Goal: Task Accomplishment & Management: Use online tool/utility

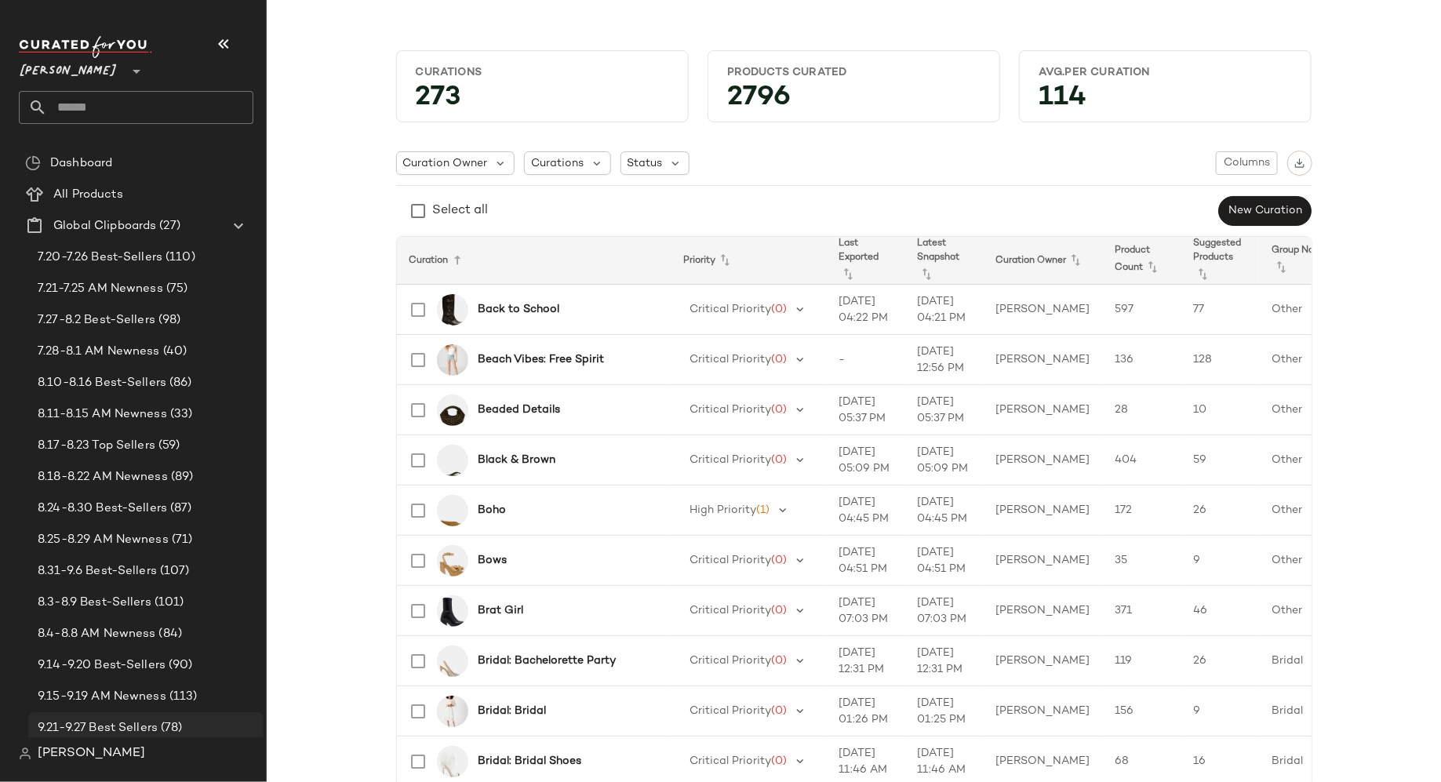
click at [118, 725] on span "9.21-9.27 Best Sellers" at bounding box center [98, 728] width 120 height 18
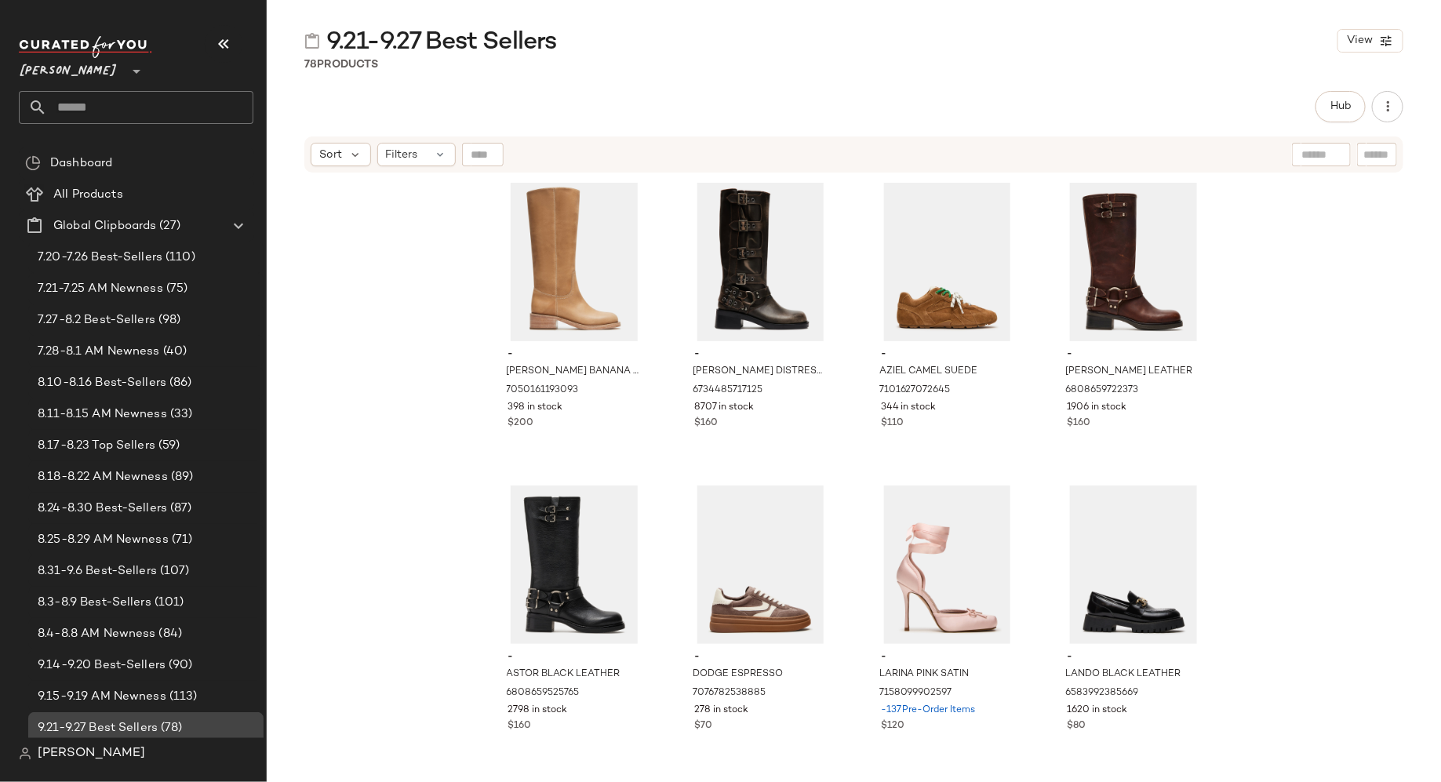
click at [118, 725] on span "9.21-9.27 Best Sellers" at bounding box center [98, 728] width 120 height 18
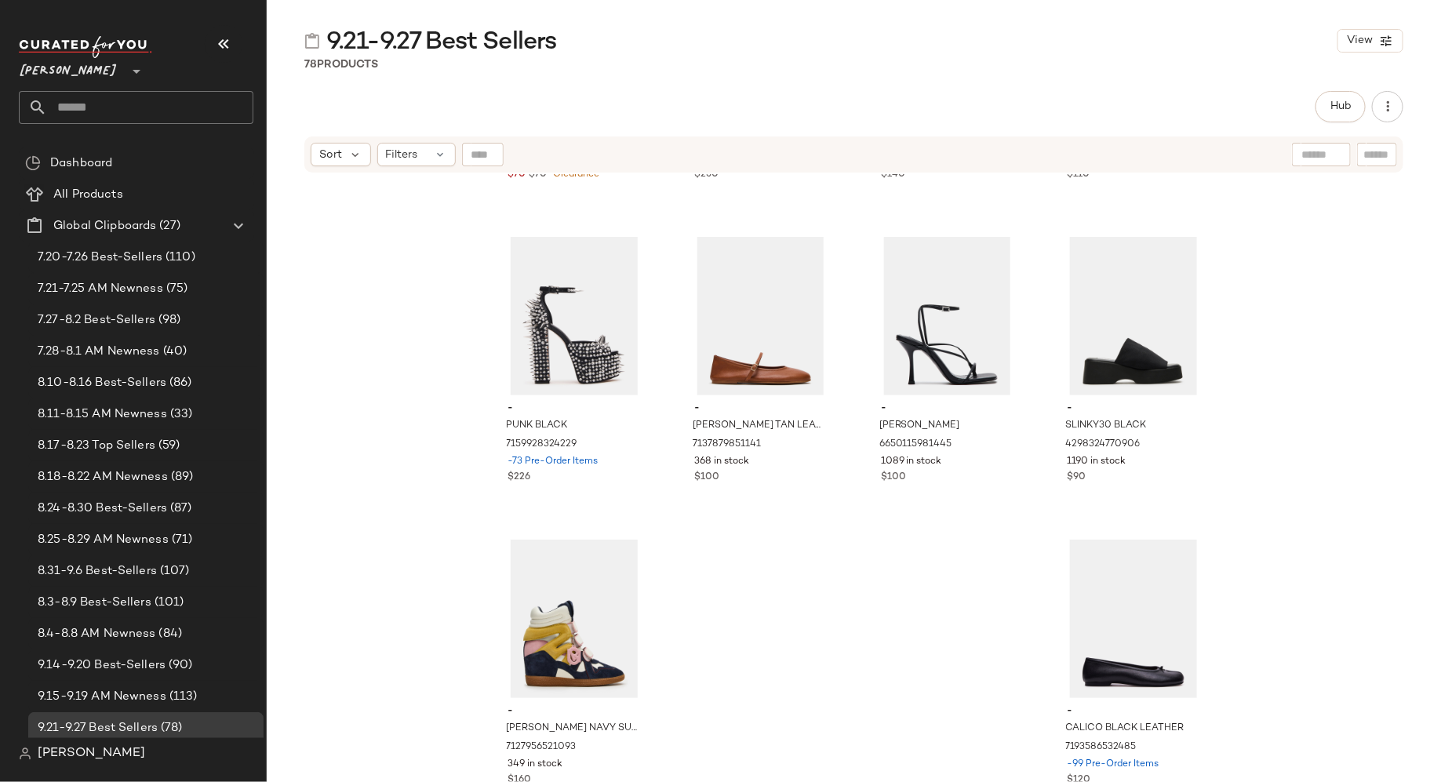
scroll to position [5410, 0]
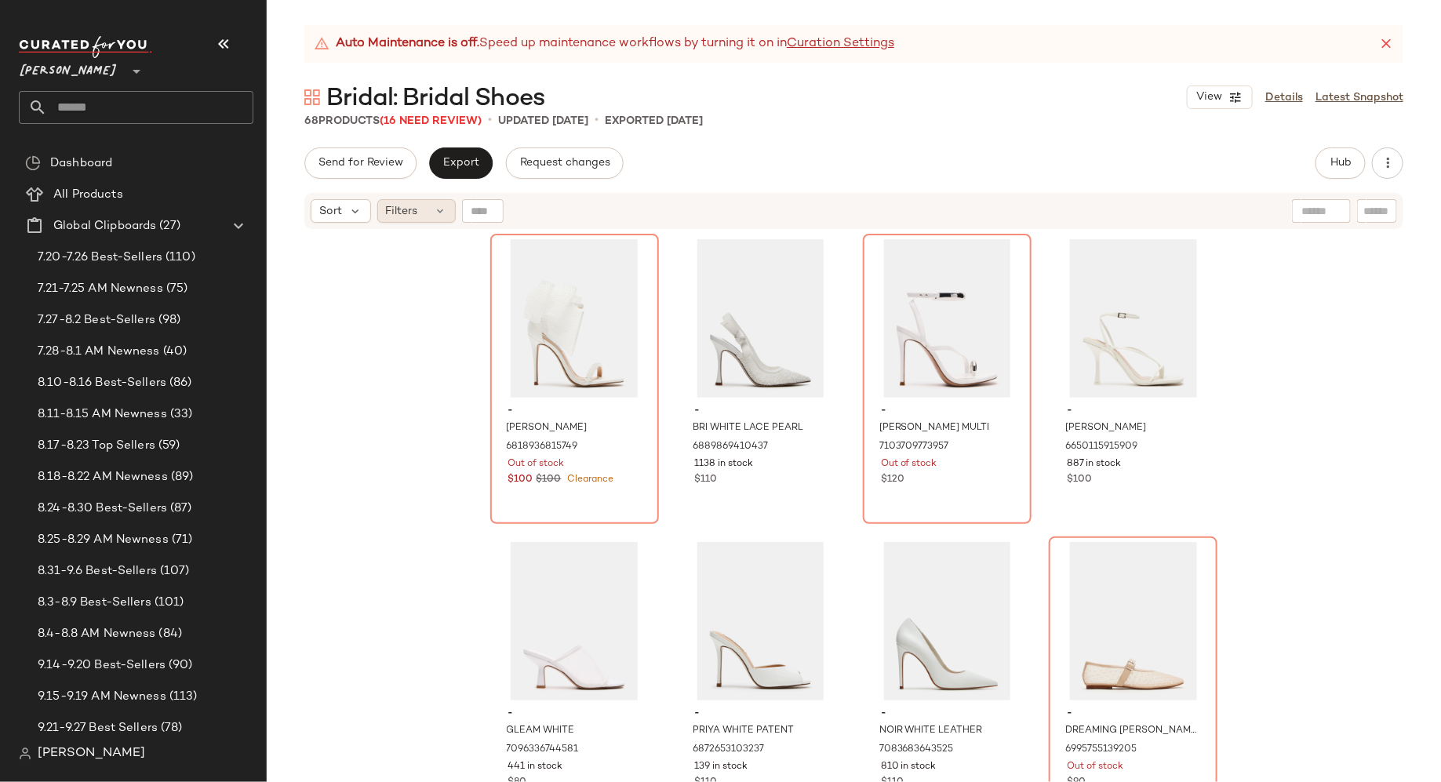
click at [437, 216] on icon at bounding box center [440, 211] width 13 height 13
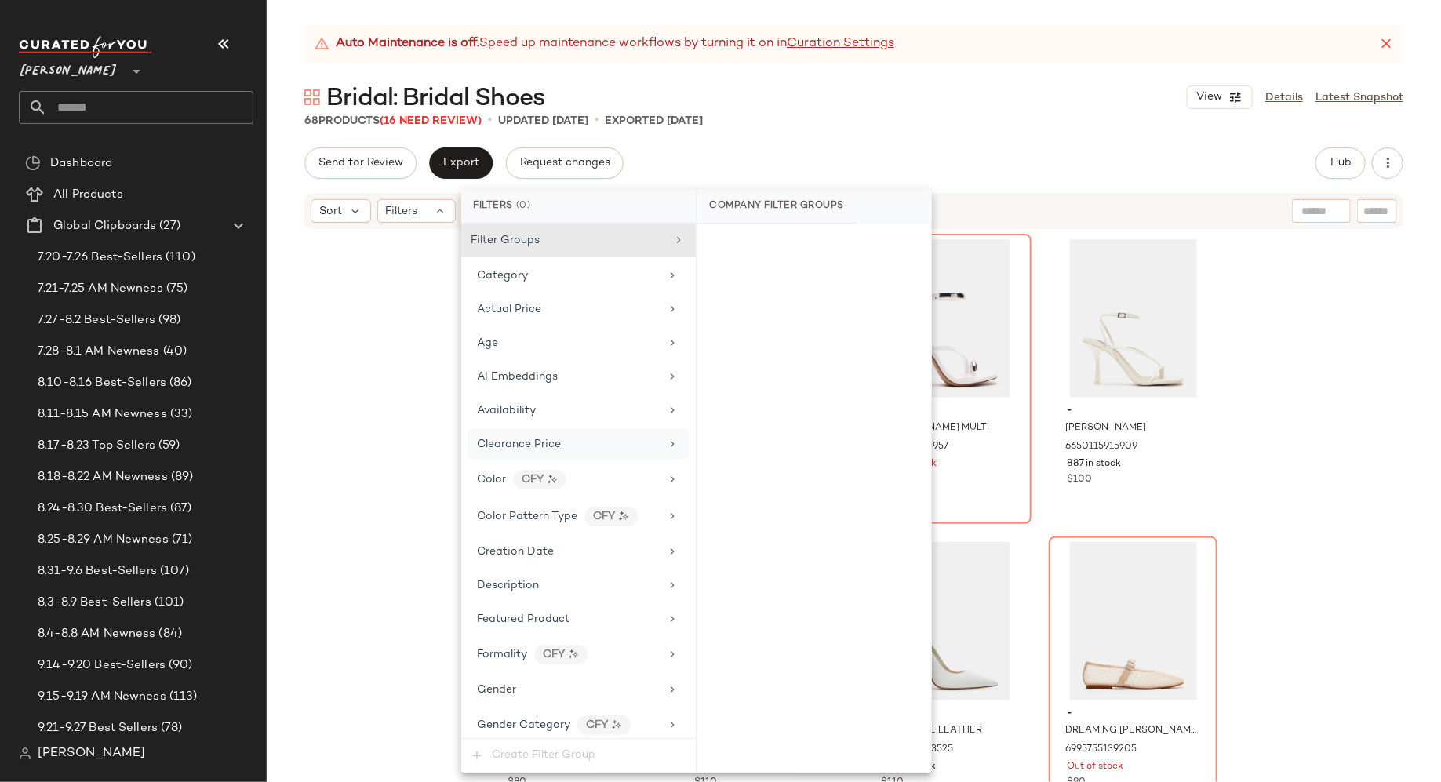
click at [512, 438] on span "Clearance Price" at bounding box center [520, 444] width 84 height 12
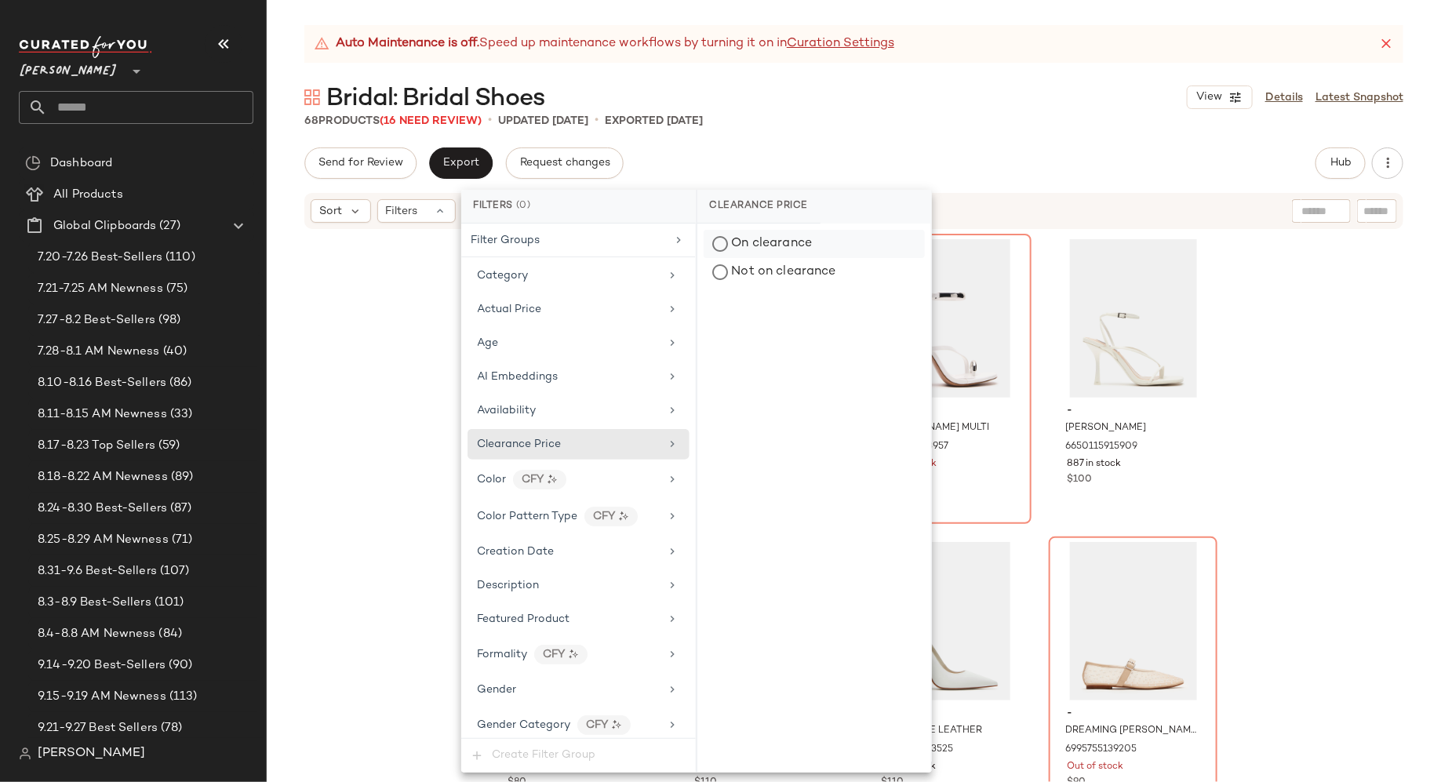
click at [709, 251] on div "On clearance" at bounding box center [813, 244] width 221 height 28
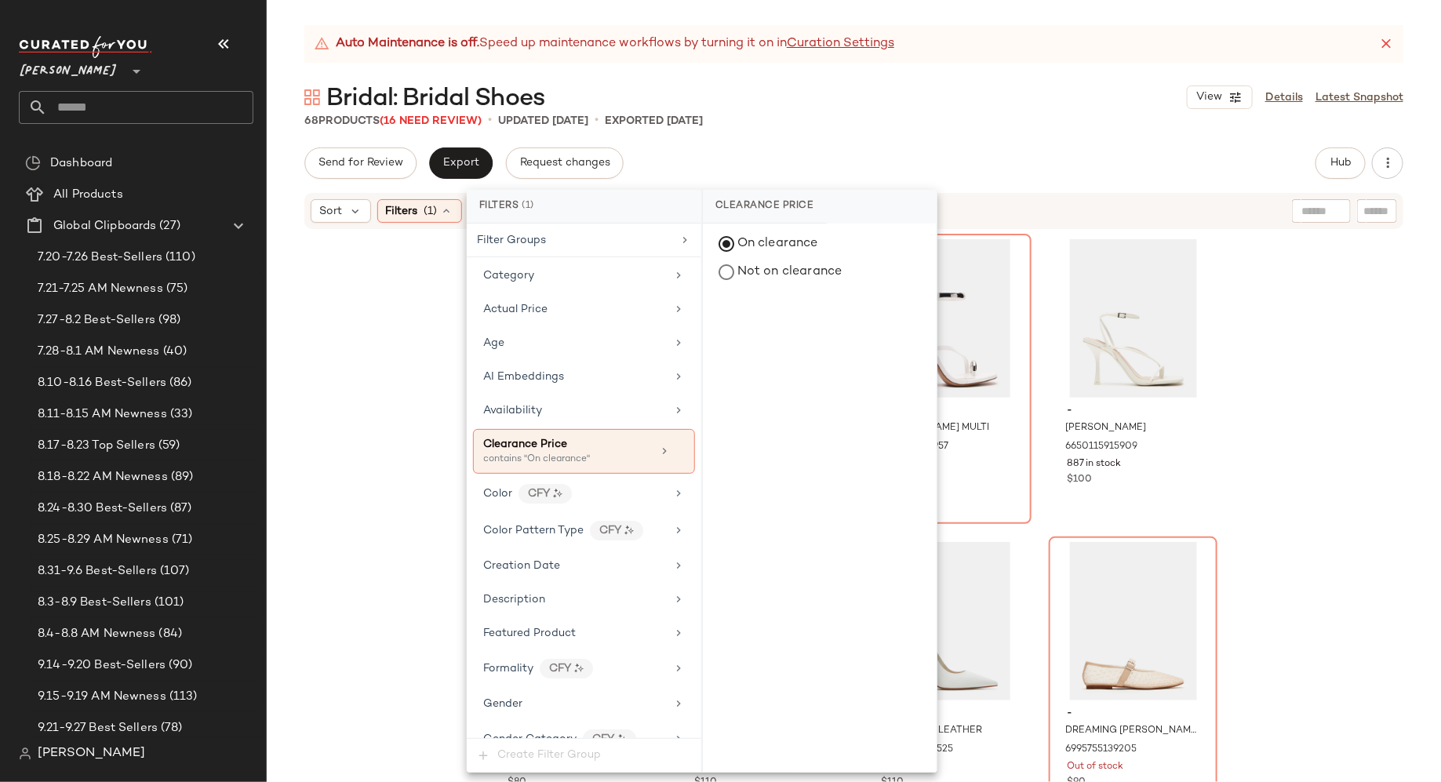
click at [392, 358] on div "- BENNI WHITE 6818936815749 Out of stock $100 $100 Clearance - BRI WHITE LACE P…" at bounding box center [854, 526] width 1174 height 591
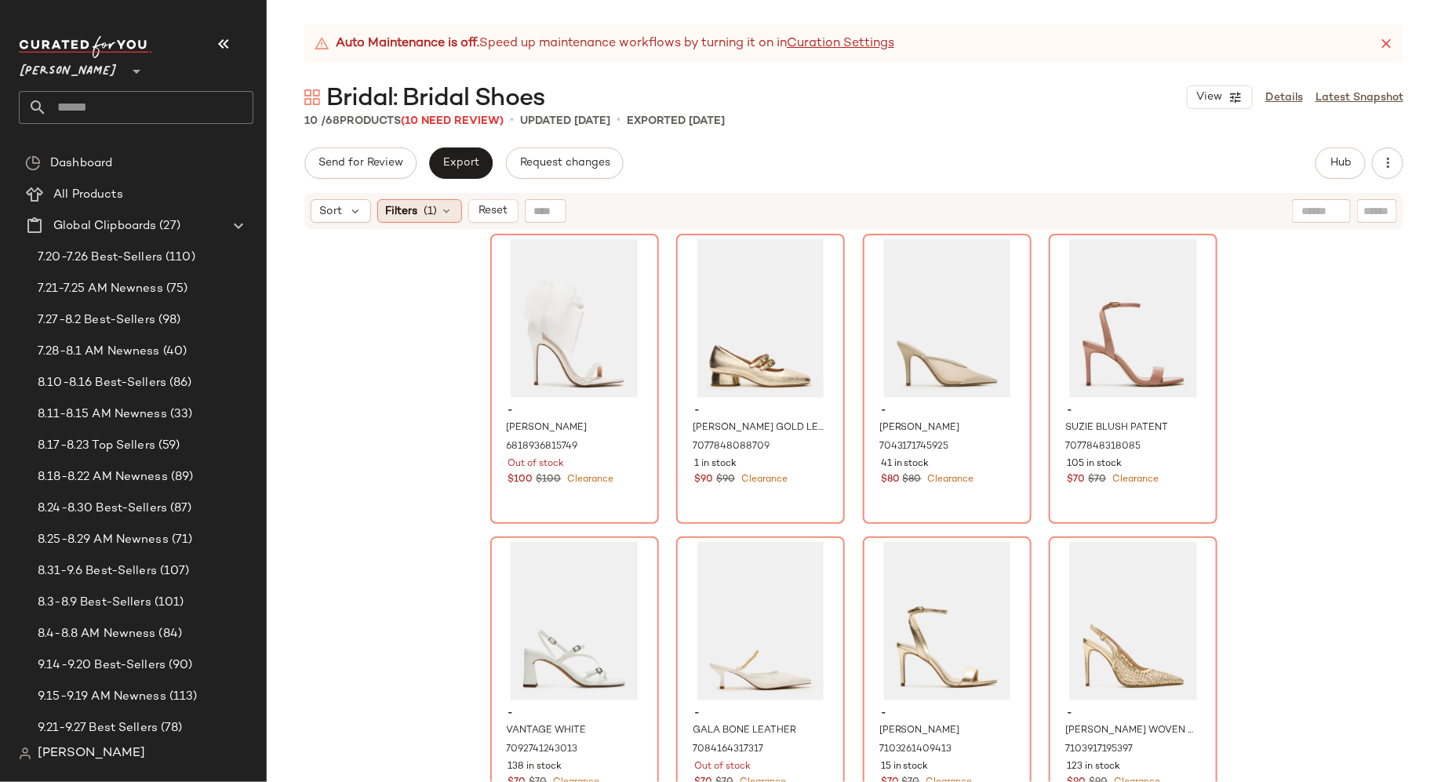
click at [438, 214] on div "Filters (1)" at bounding box center [419, 211] width 85 height 24
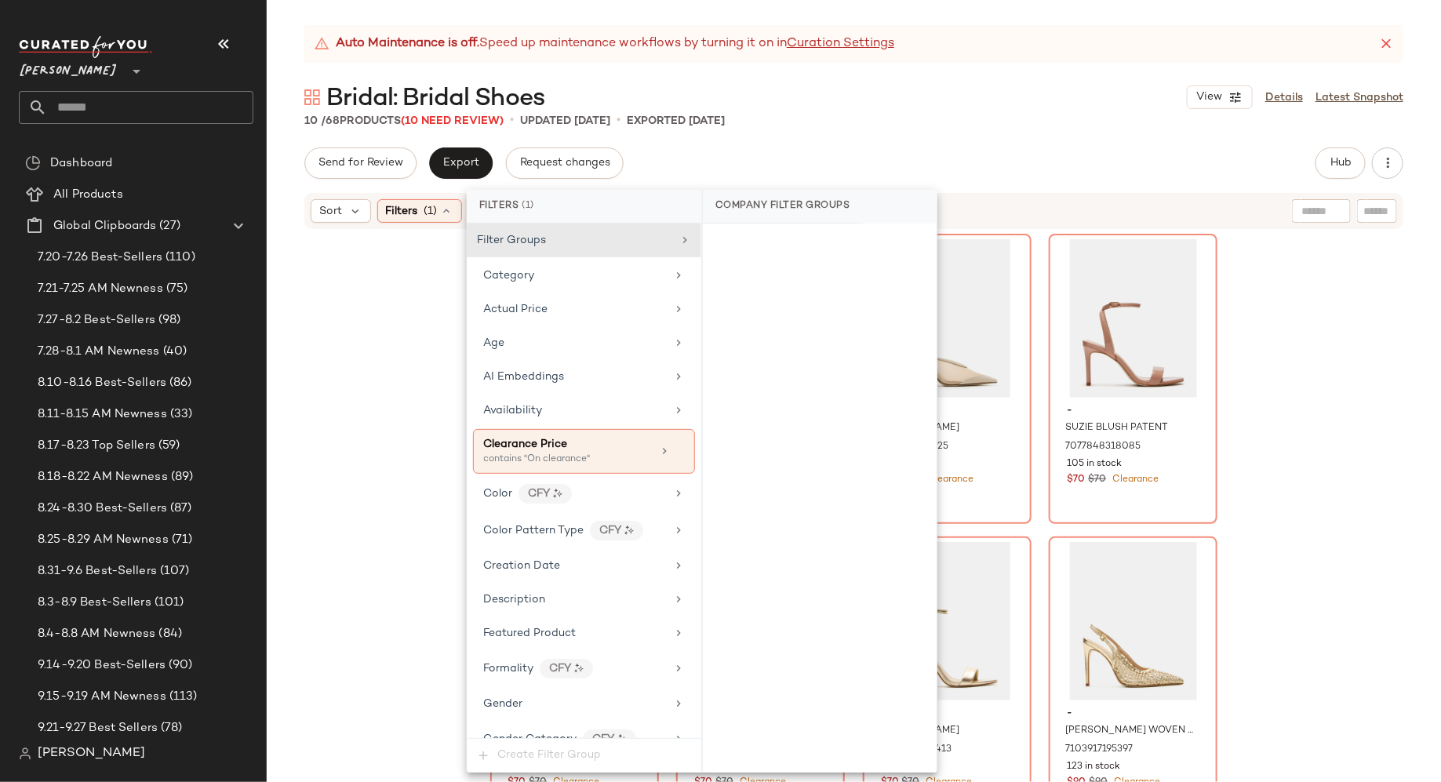
click at [334, 365] on div "- BENNI WHITE 6818936815749 Out of stock $100 $100 Clearance - STAFFORD GOLD LE…" at bounding box center [854, 526] width 1174 height 591
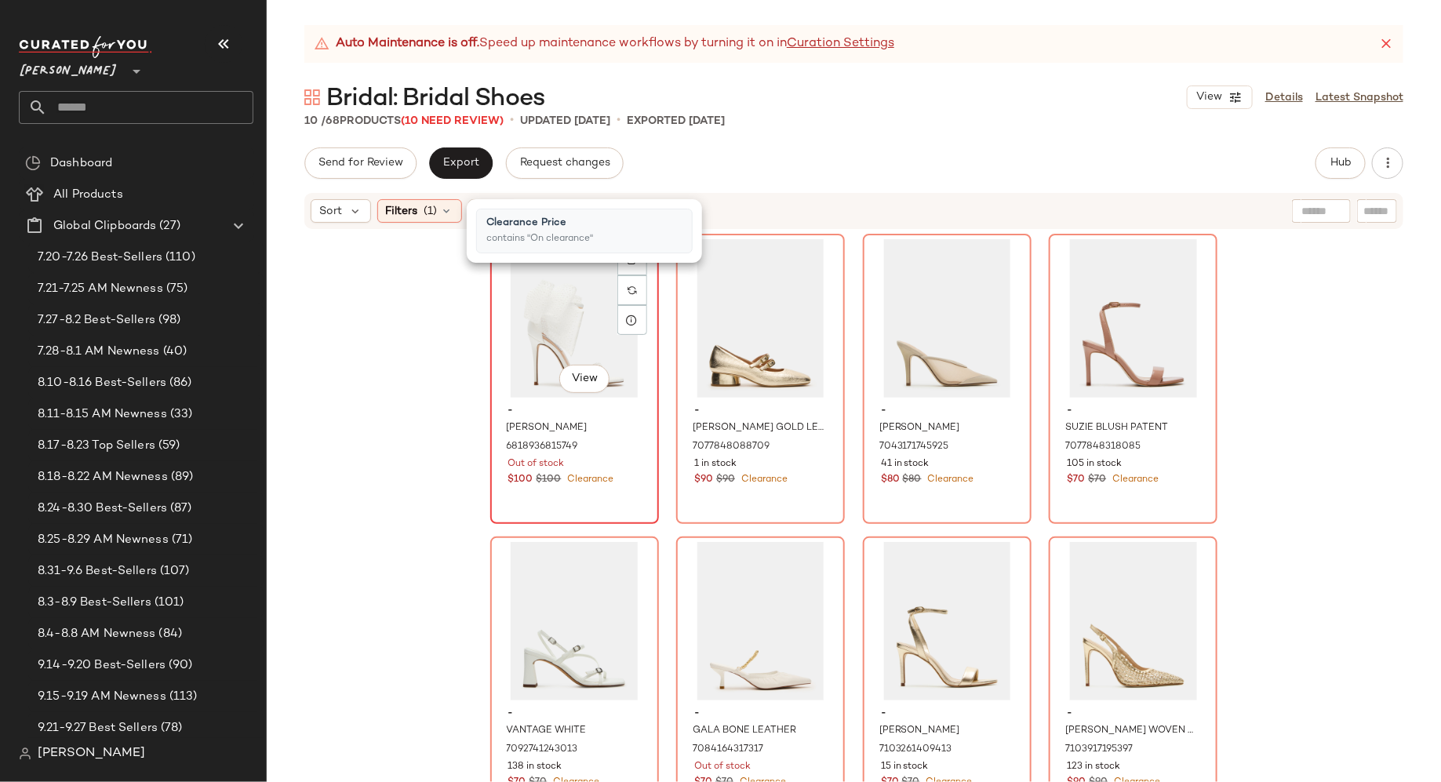
click at [568, 336] on div "#1 View" at bounding box center [575, 318] width 158 height 158
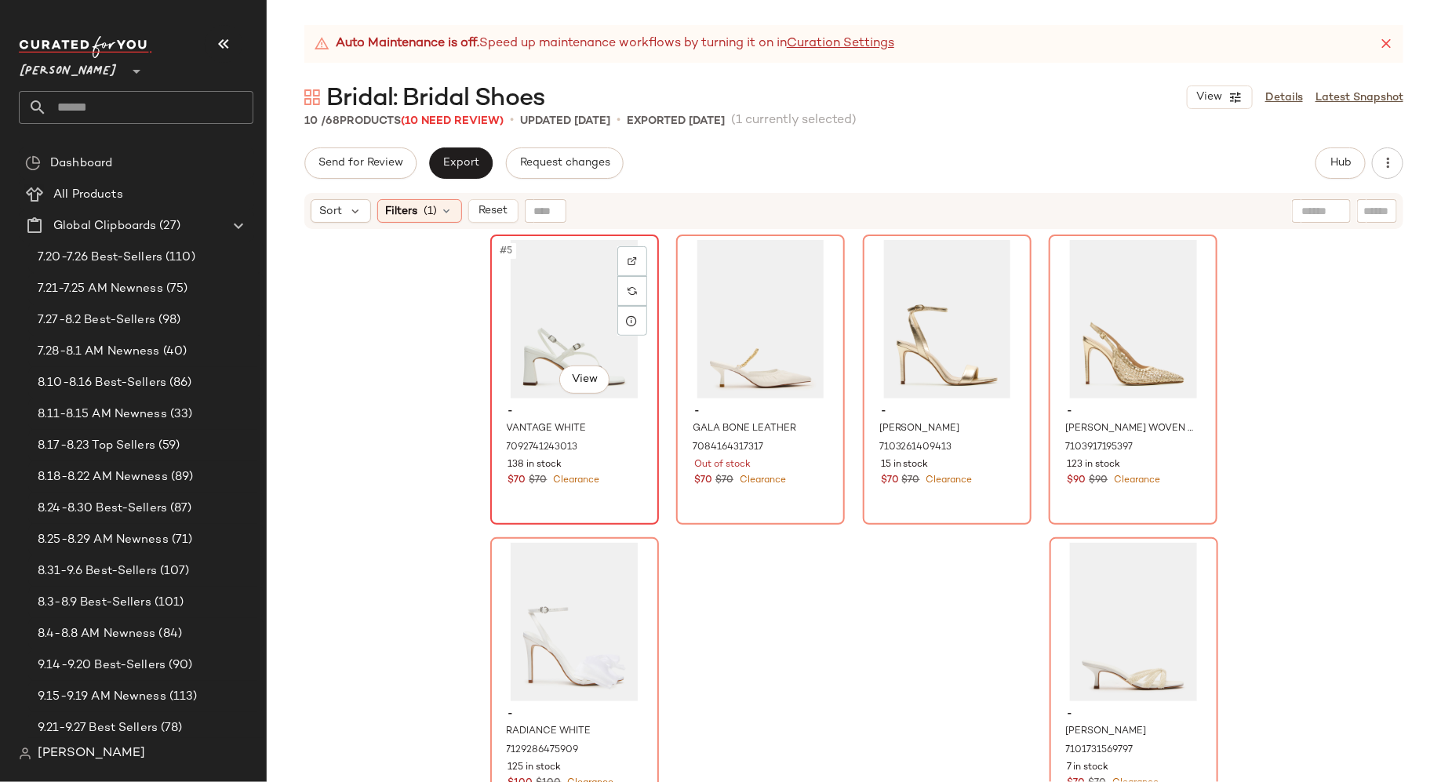
scroll to position [320, 0]
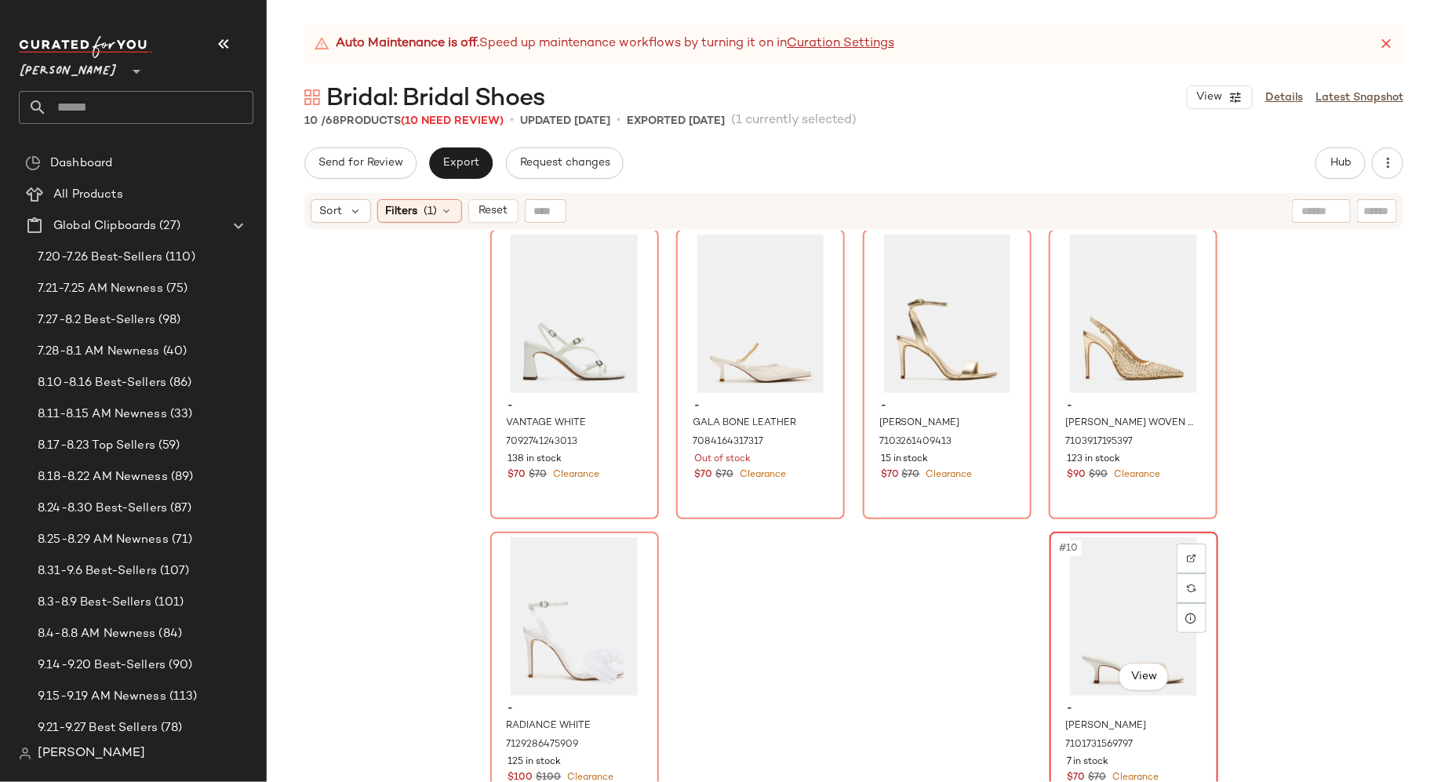
click at [1139, 612] on div "#10 View" at bounding box center [1134, 616] width 158 height 158
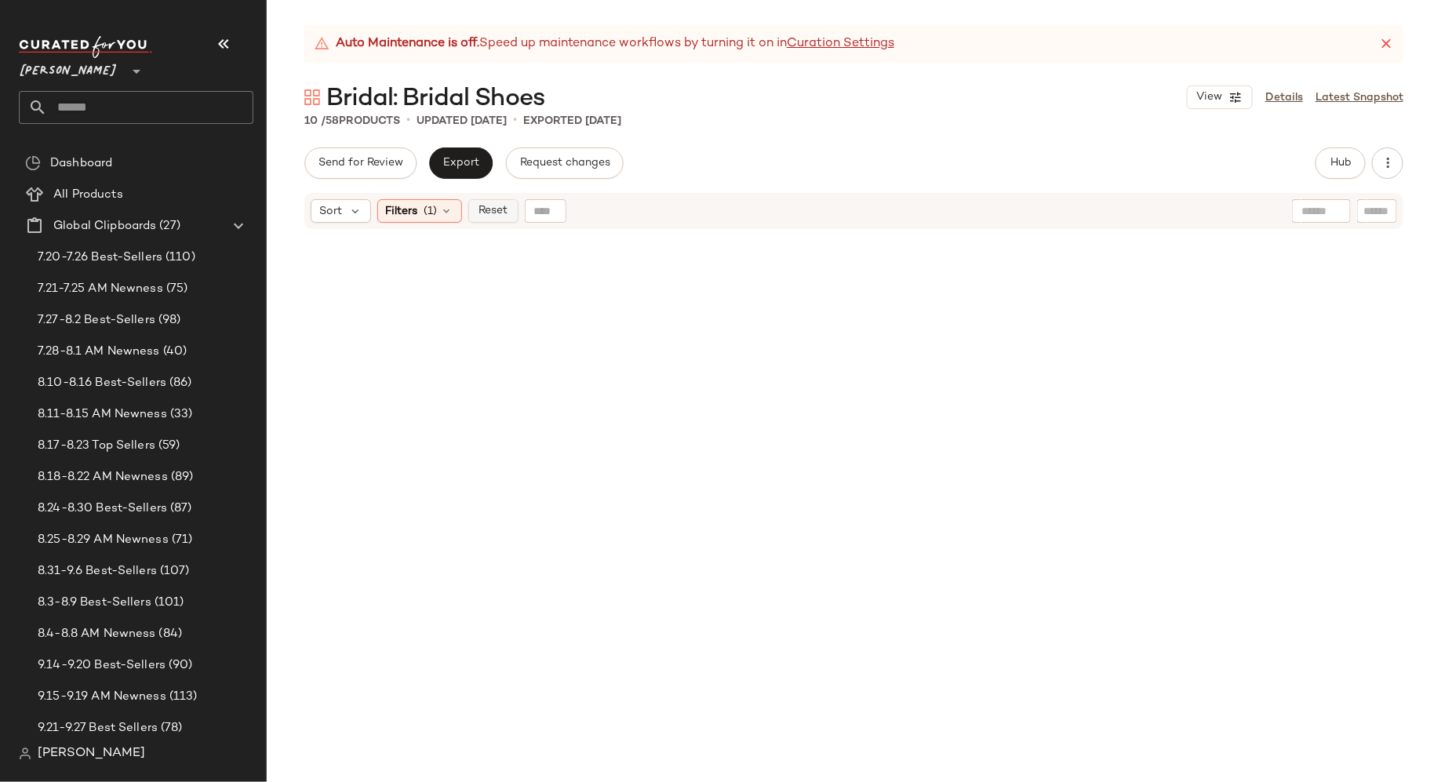
click at [494, 209] on span "Reset" at bounding box center [493, 211] width 30 height 13
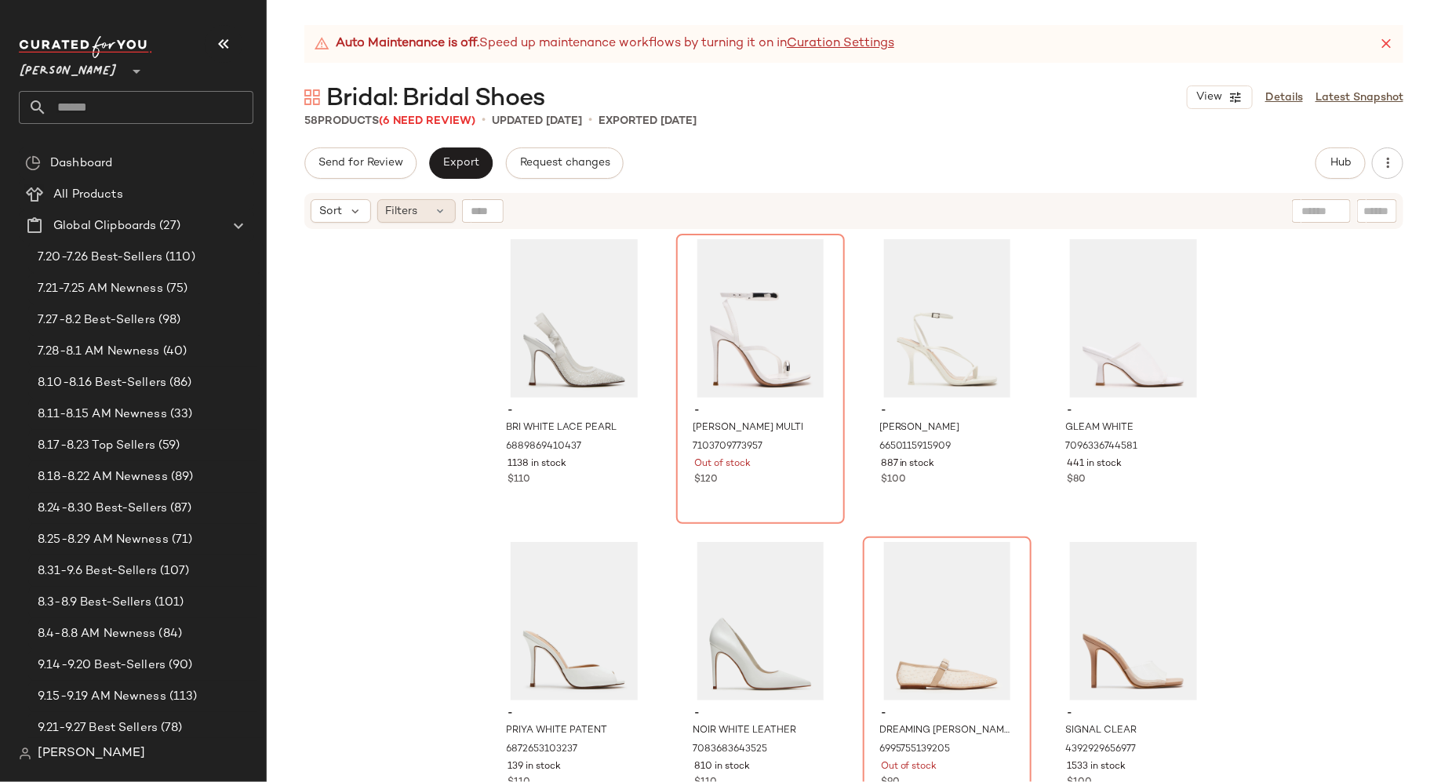
click at [420, 213] on div "Filters" at bounding box center [416, 211] width 78 height 24
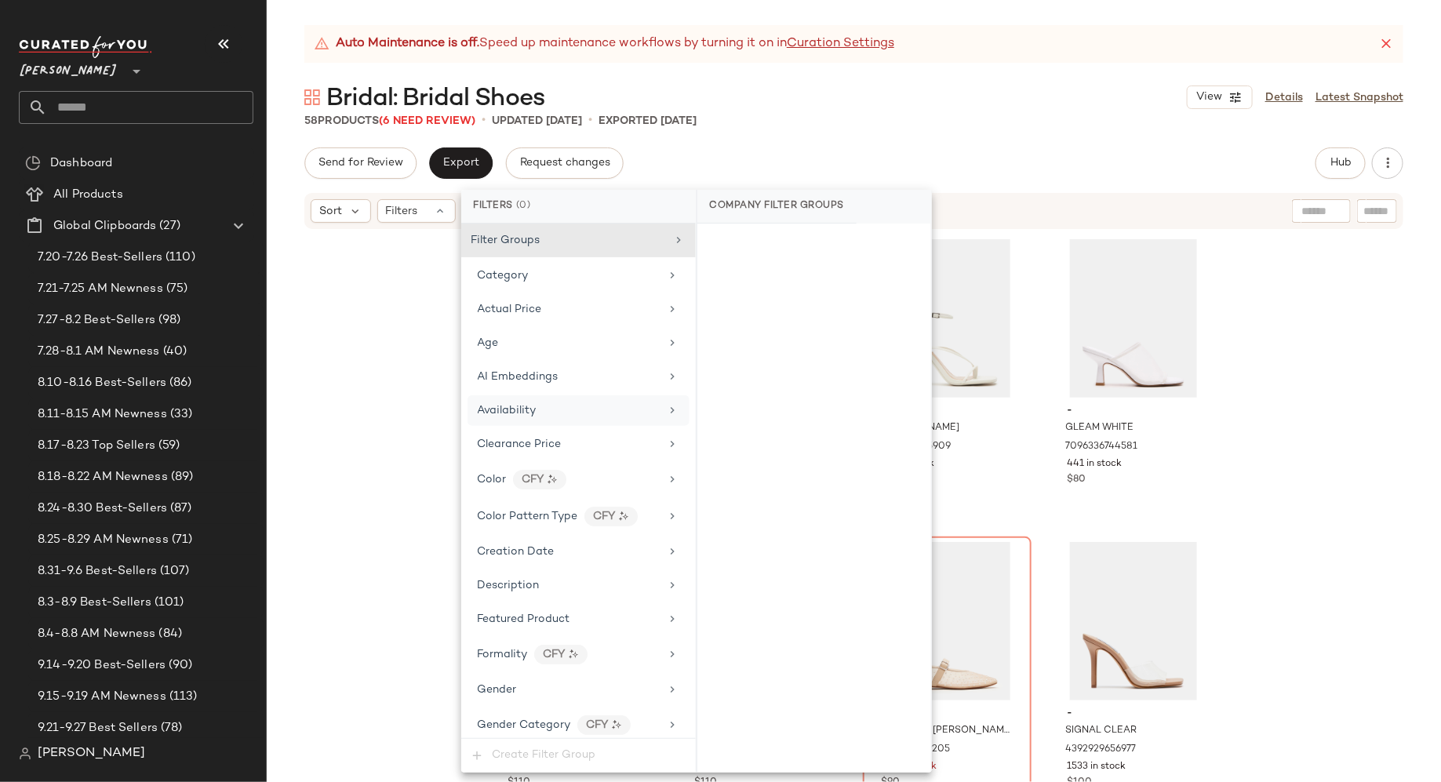
click at [507, 411] on span "Availability" at bounding box center [507, 411] width 59 height 12
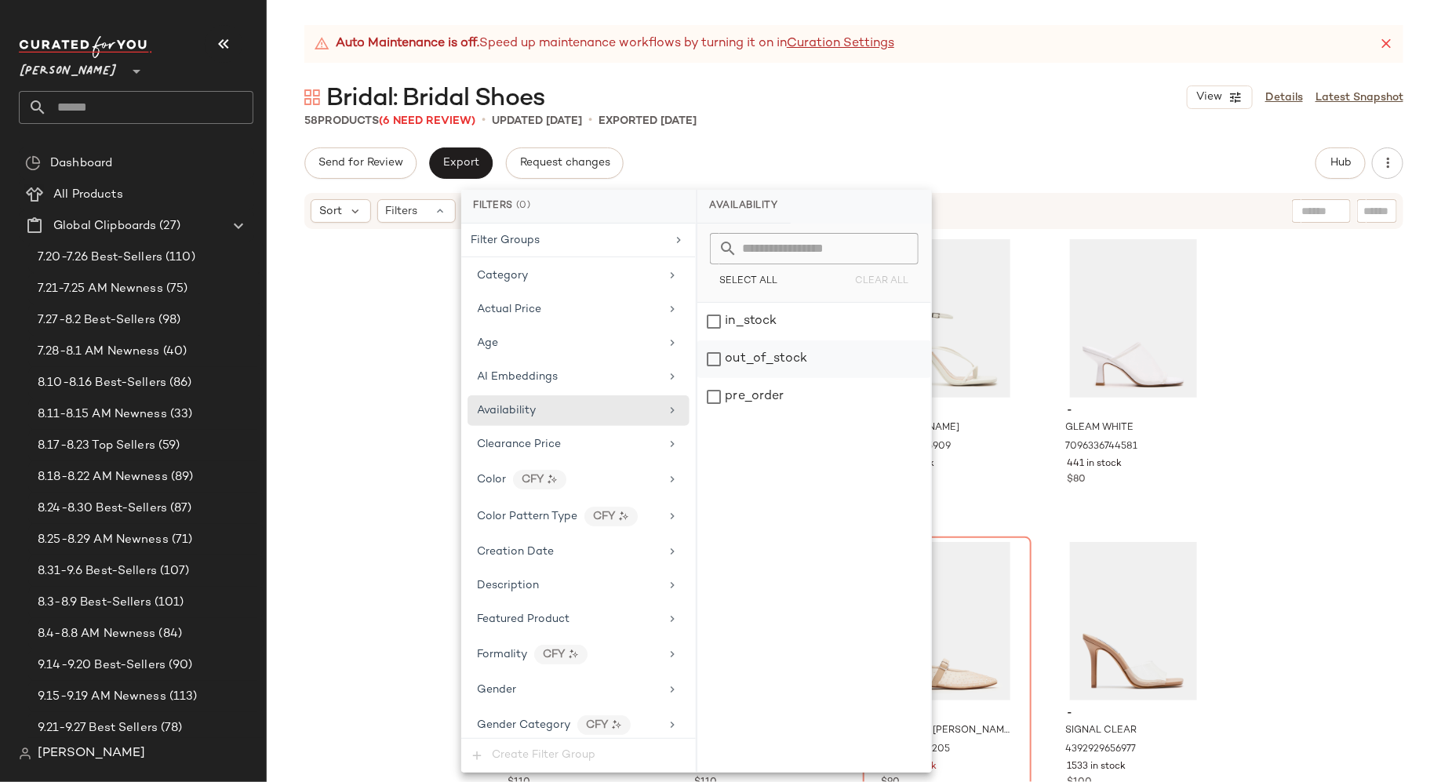
click at [716, 358] on div "out_of_stock" at bounding box center [814, 359] width 234 height 38
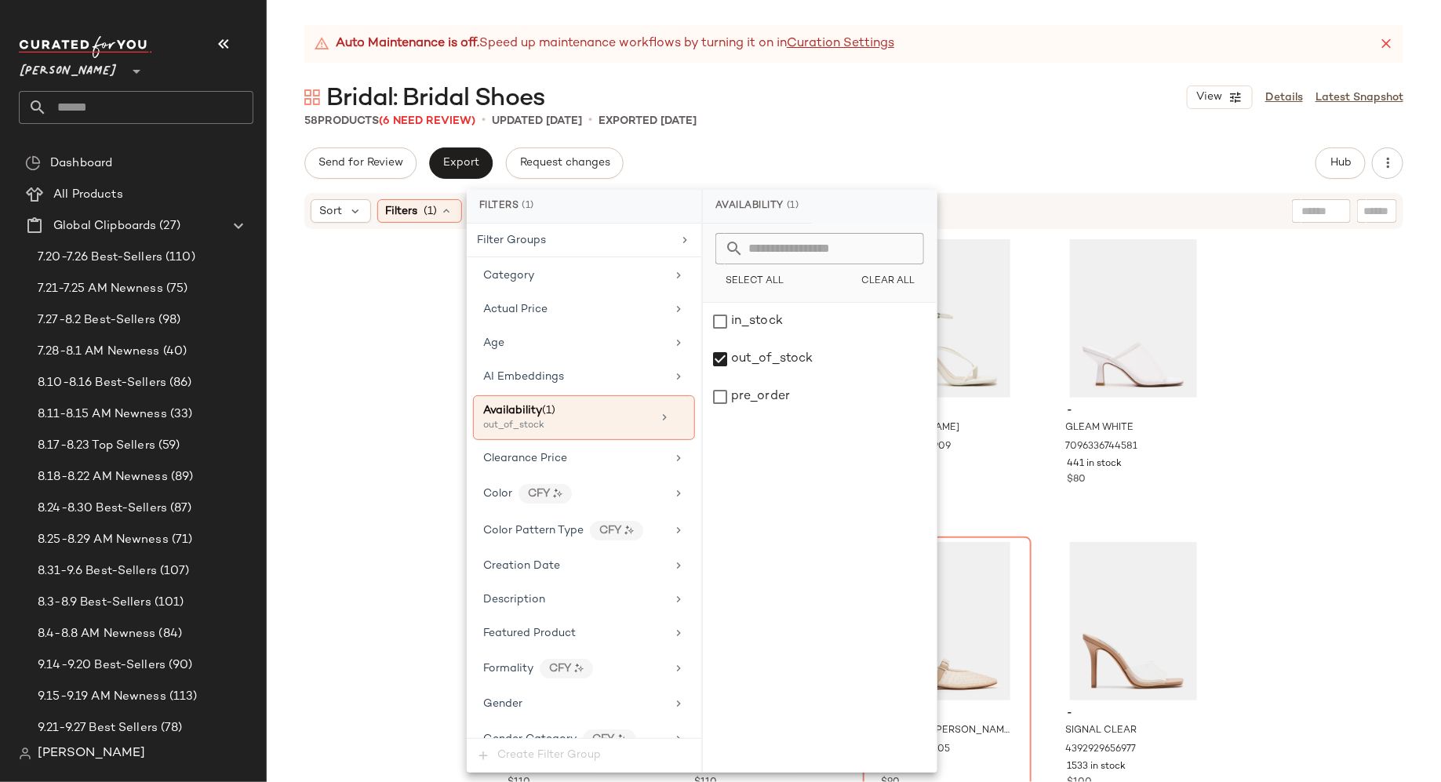
click at [334, 414] on div "- BRI WHITE LACE PEARL 6889869410437 1138 in stock $110 - TIA WHITE MULTI 71037…" at bounding box center [854, 526] width 1174 height 591
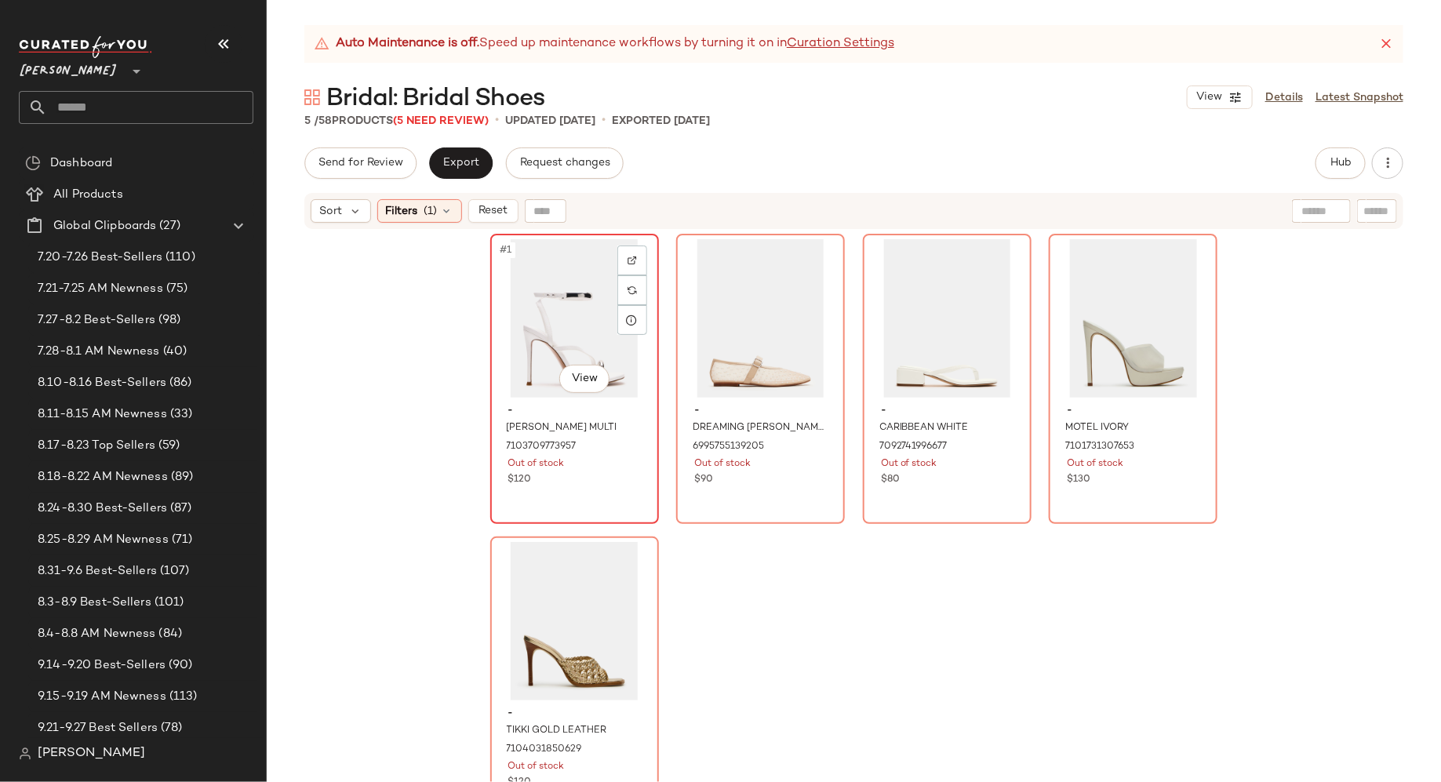
click at [554, 326] on div "#1 View" at bounding box center [575, 318] width 158 height 158
click at [747, 320] on div "#2 View" at bounding box center [761, 318] width 158 height 158
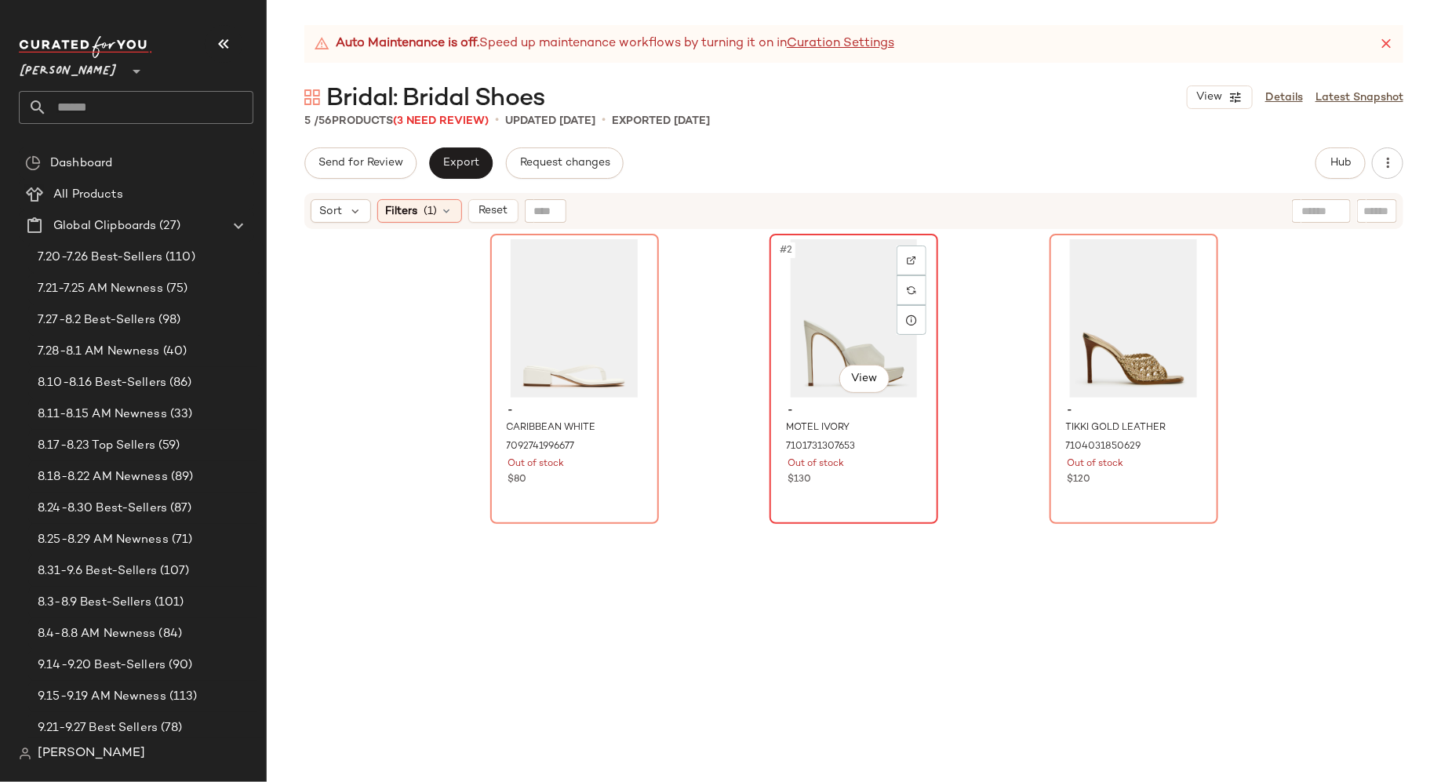
click at [860, 308] on div "#2 View" at bounding box center [854, 318] width 158 height 158
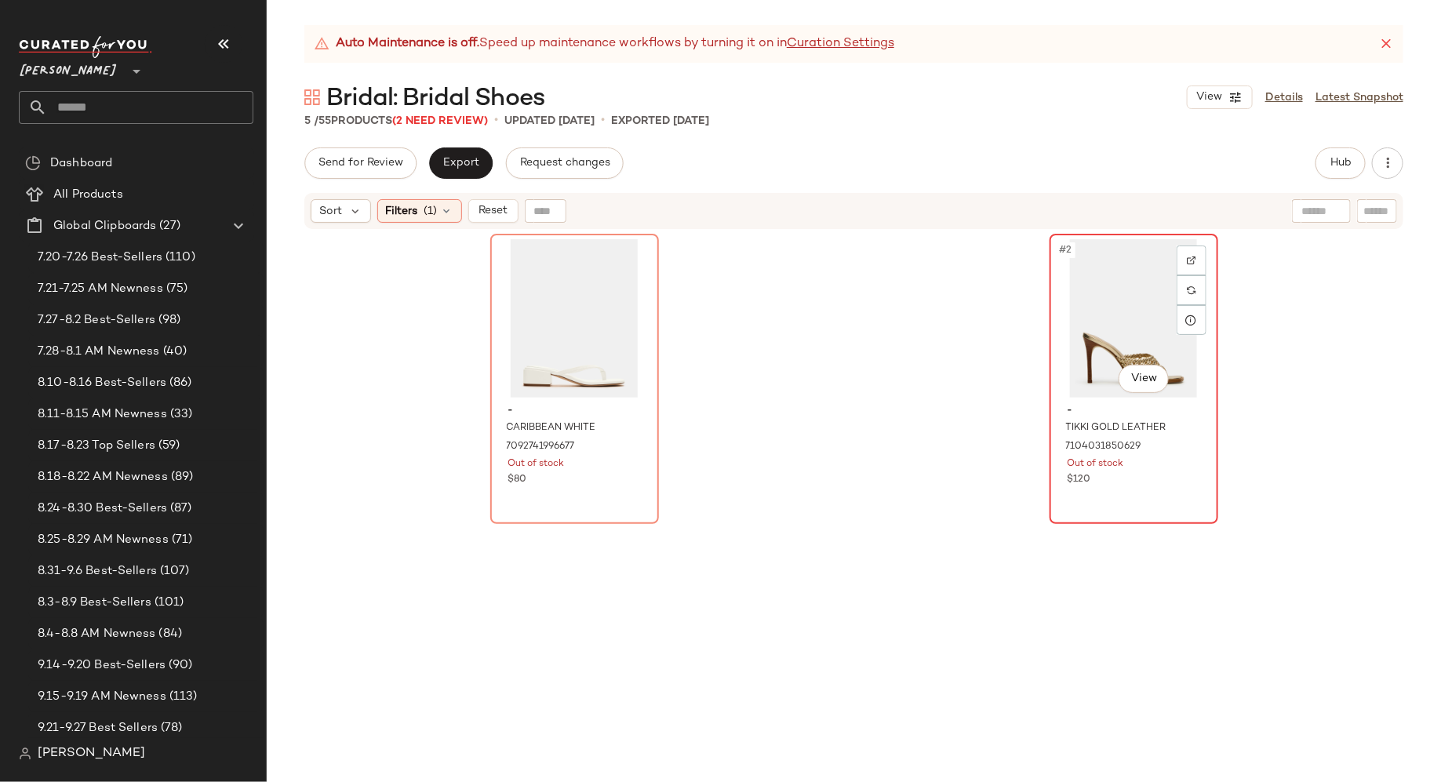
click at [1107, 295] on div "#2 View" at bounding box center [1134, 318] width 158 height 158
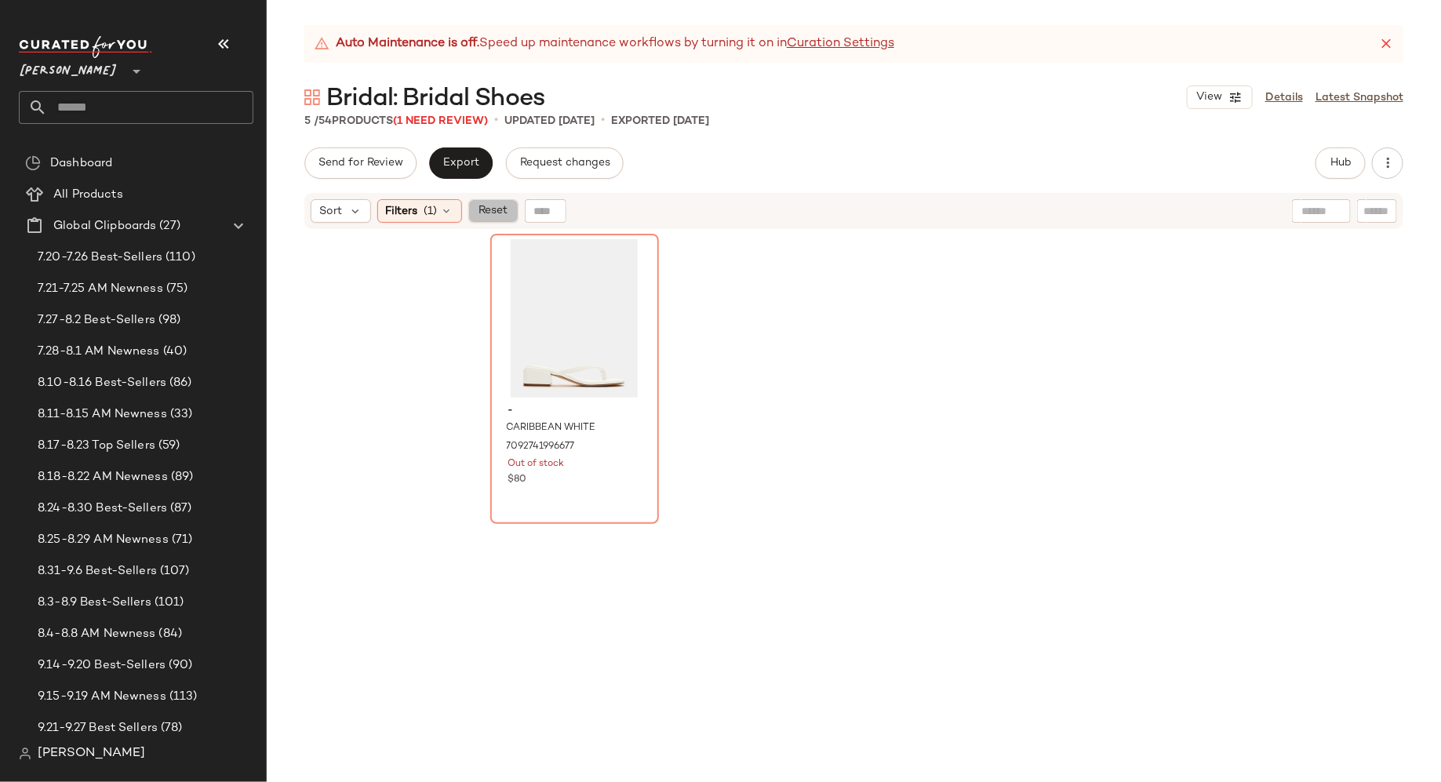
click at [488, 211] on span "Reset" at bounding box center [493, 211] width 30 height 13
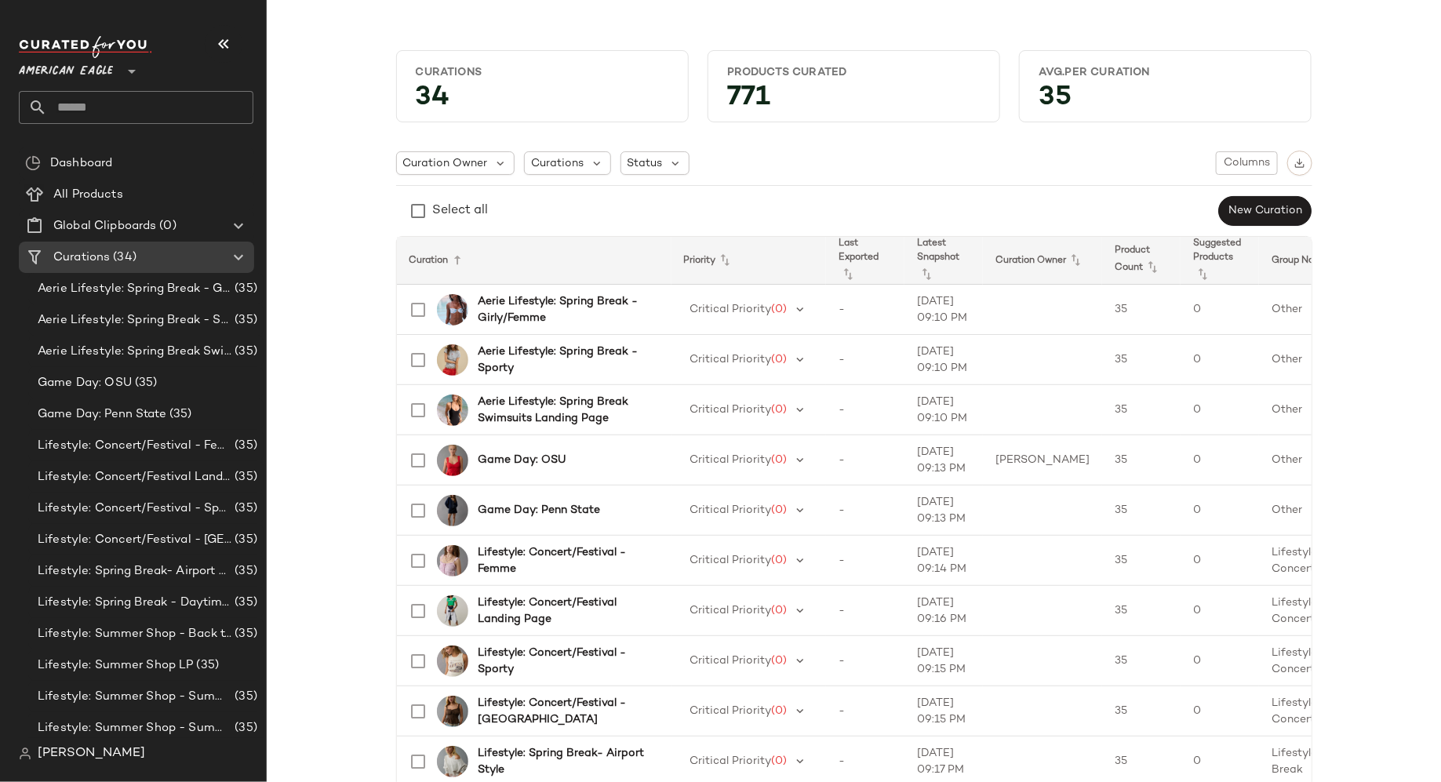
click at [128, 71] on icon at bounding box center [131, 71] width 19 height 19
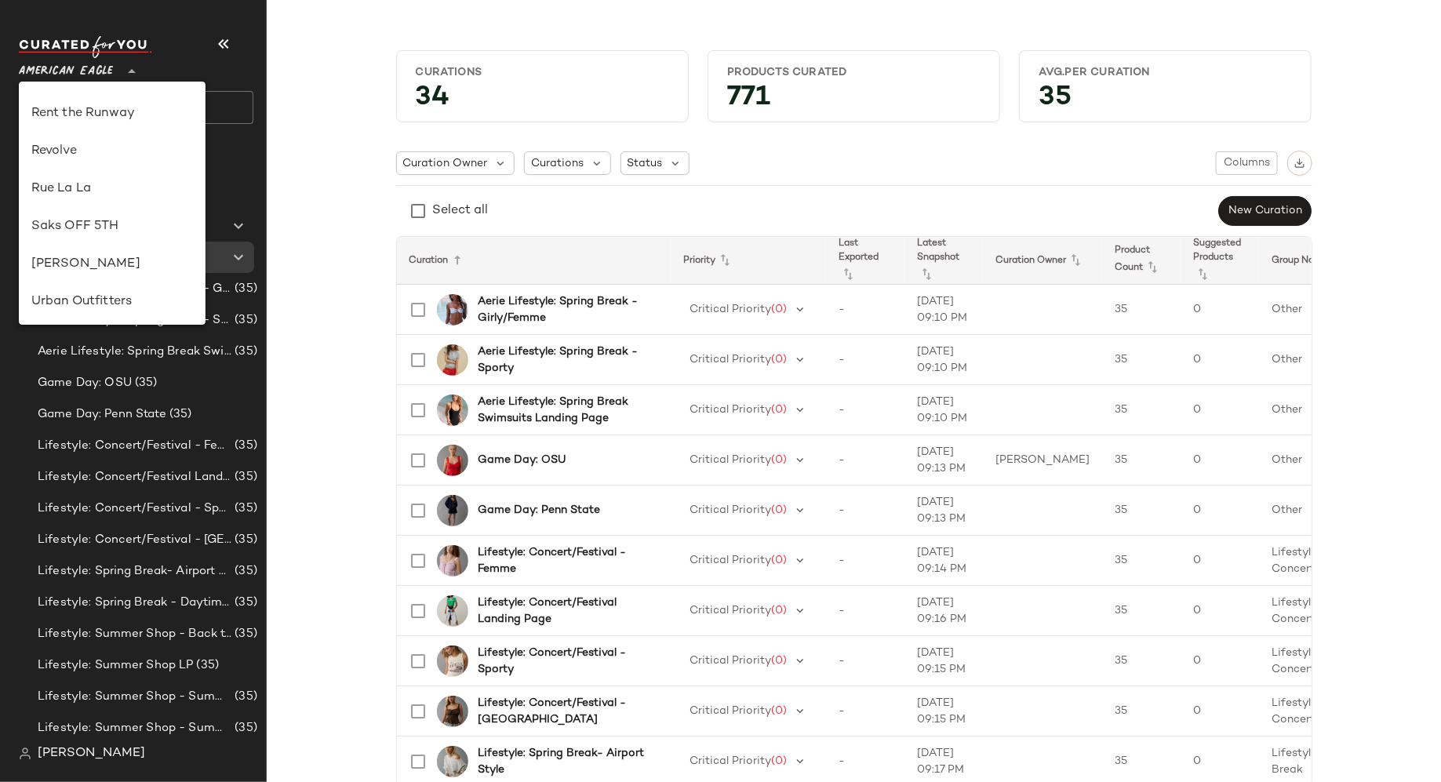
scroll to position [706, 0]
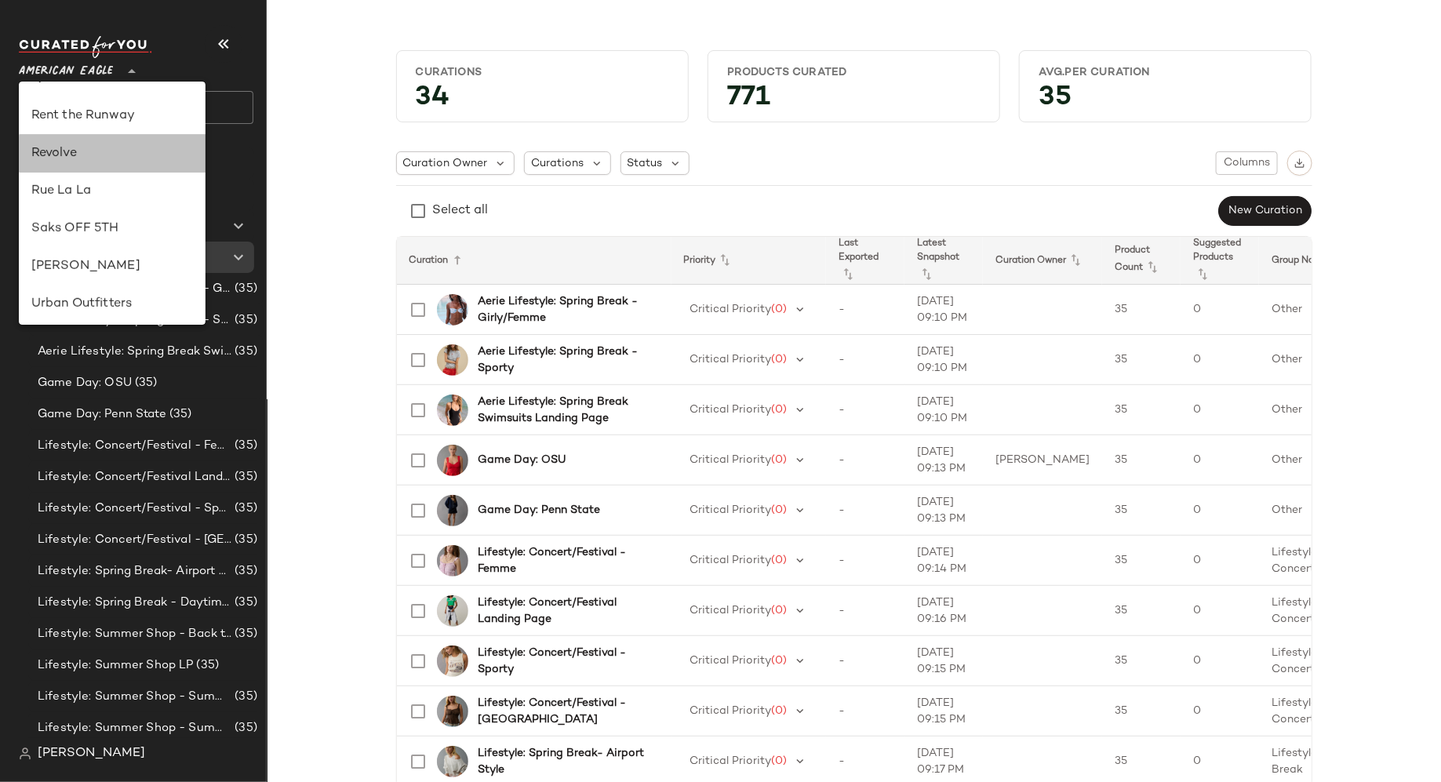
click at [147, 144] on div "Revolve" at bounding box center [112, 153] width 162 height 19
type input "**"
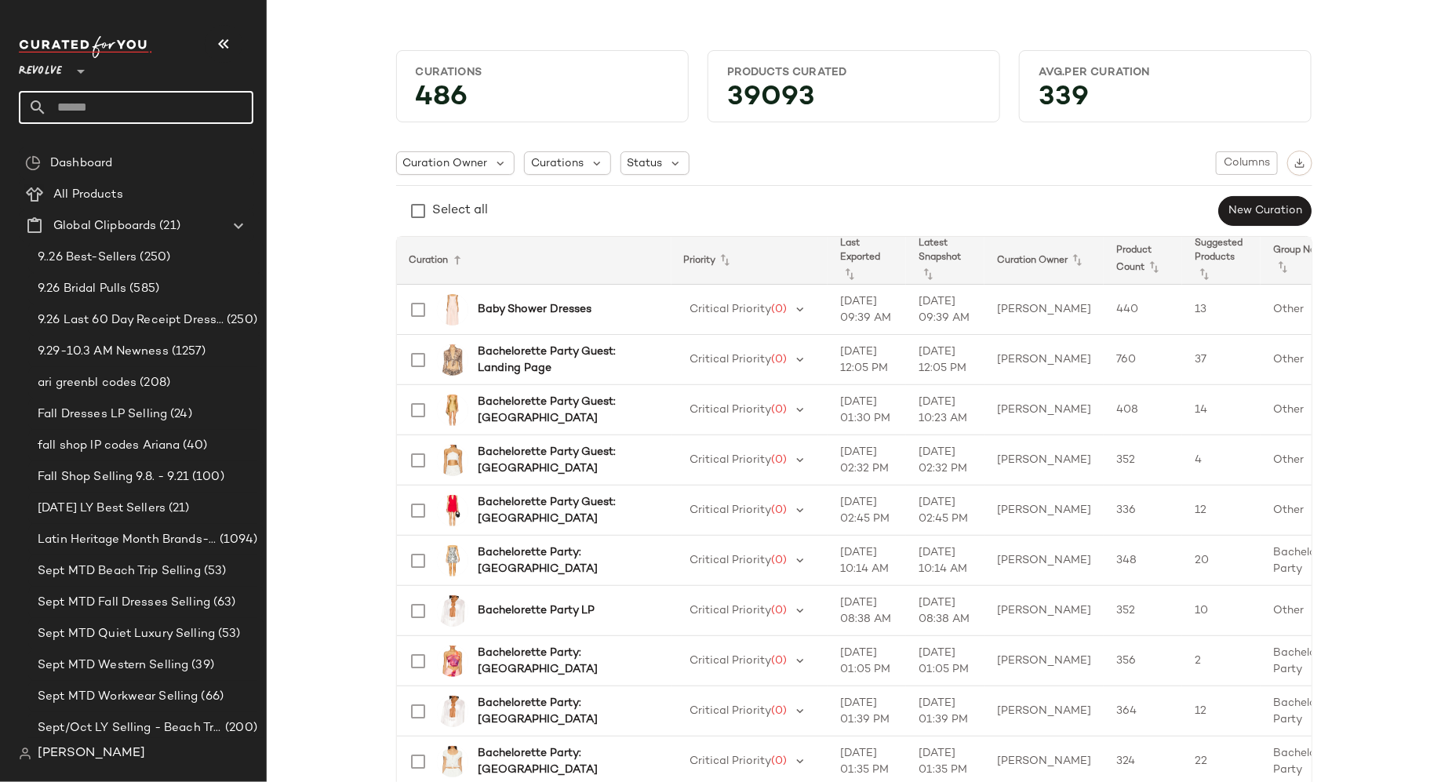
click at [141, 105] on input "text" at bounding box center [150, 107] width 206 height 33
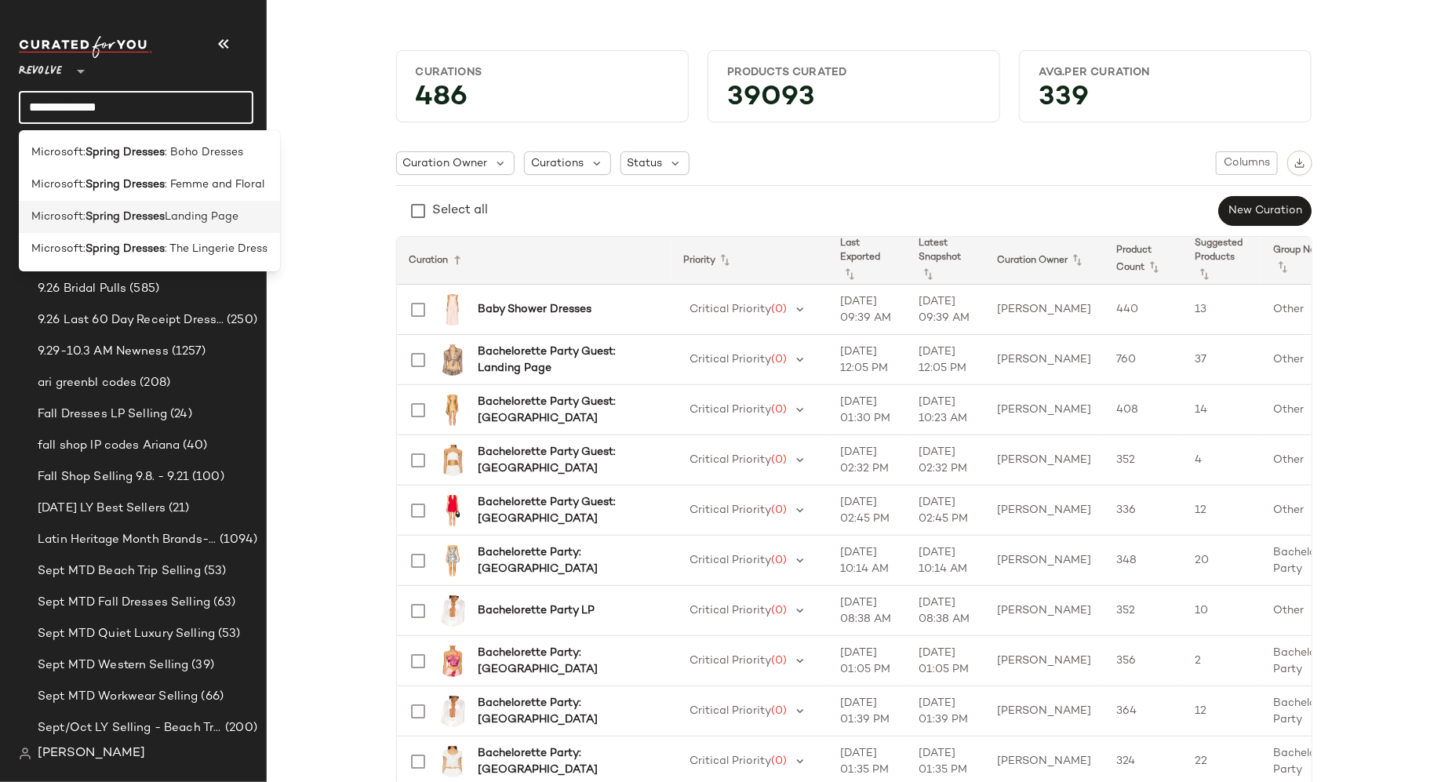
type input "**********"
click at [172, 220] on span "Landing Page" at bounding box center [202, 217] width 74 height 16
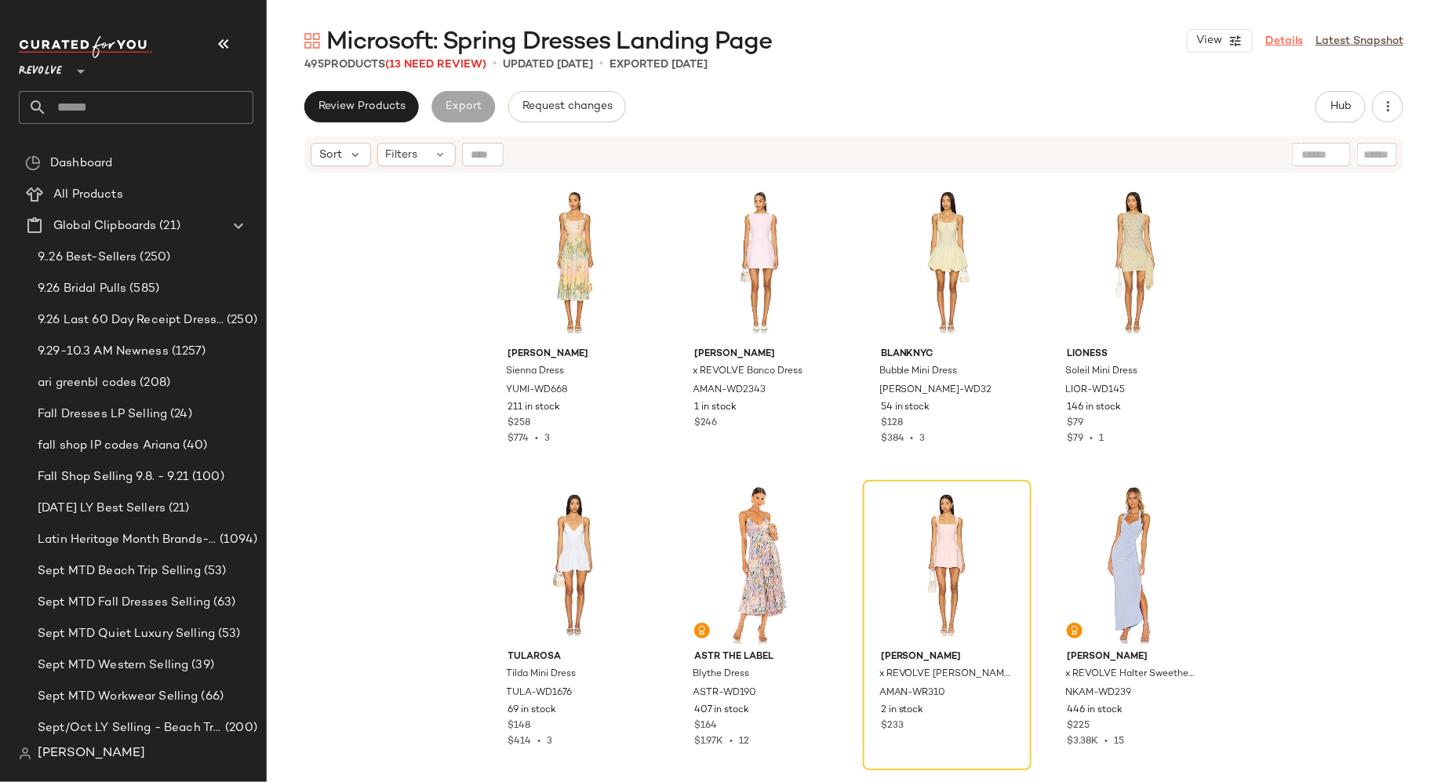
click at [1282, 46] on link "Details" at bounding box center [1284, 41] width 38 height 16
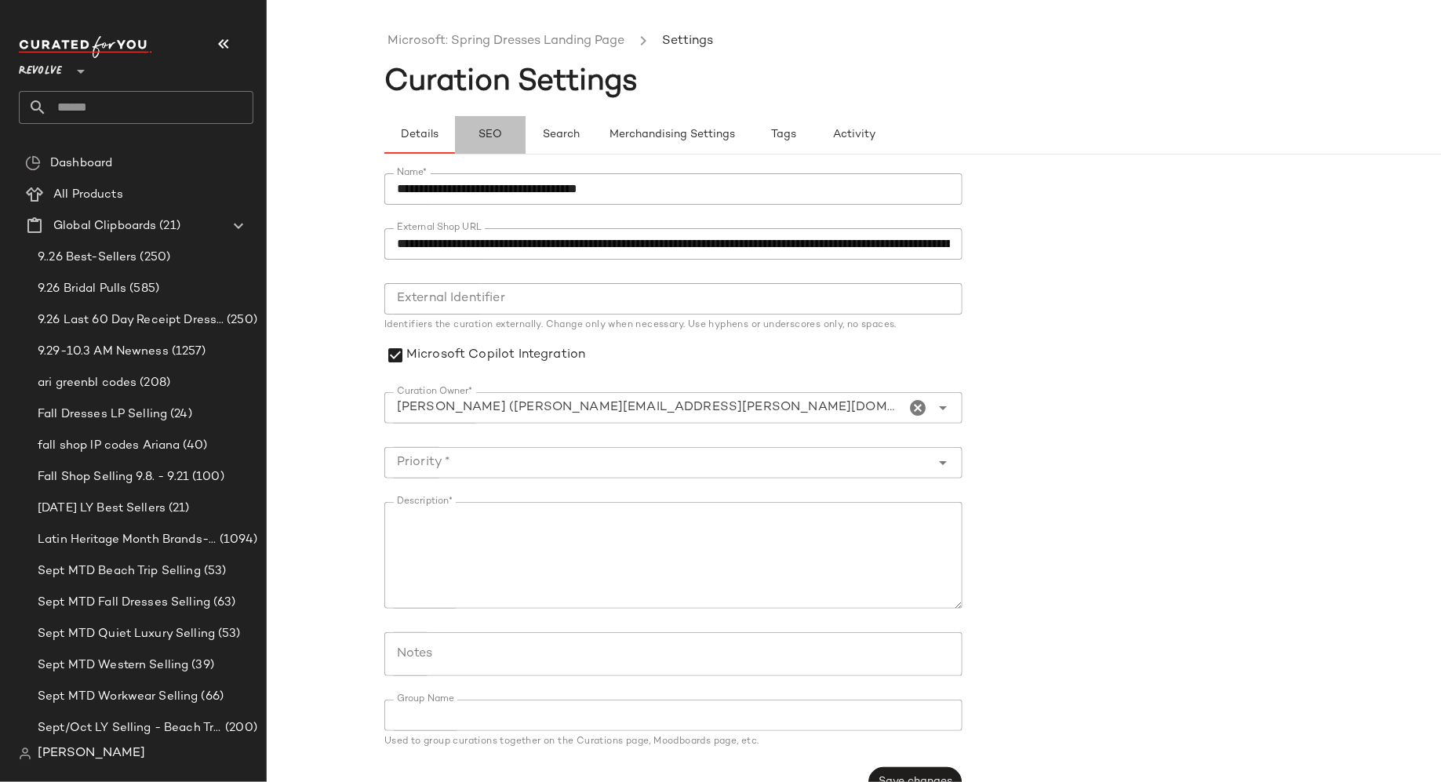
click at [491, 140] on span "SEO" at bounding box center [490, 135] width 24 height 13
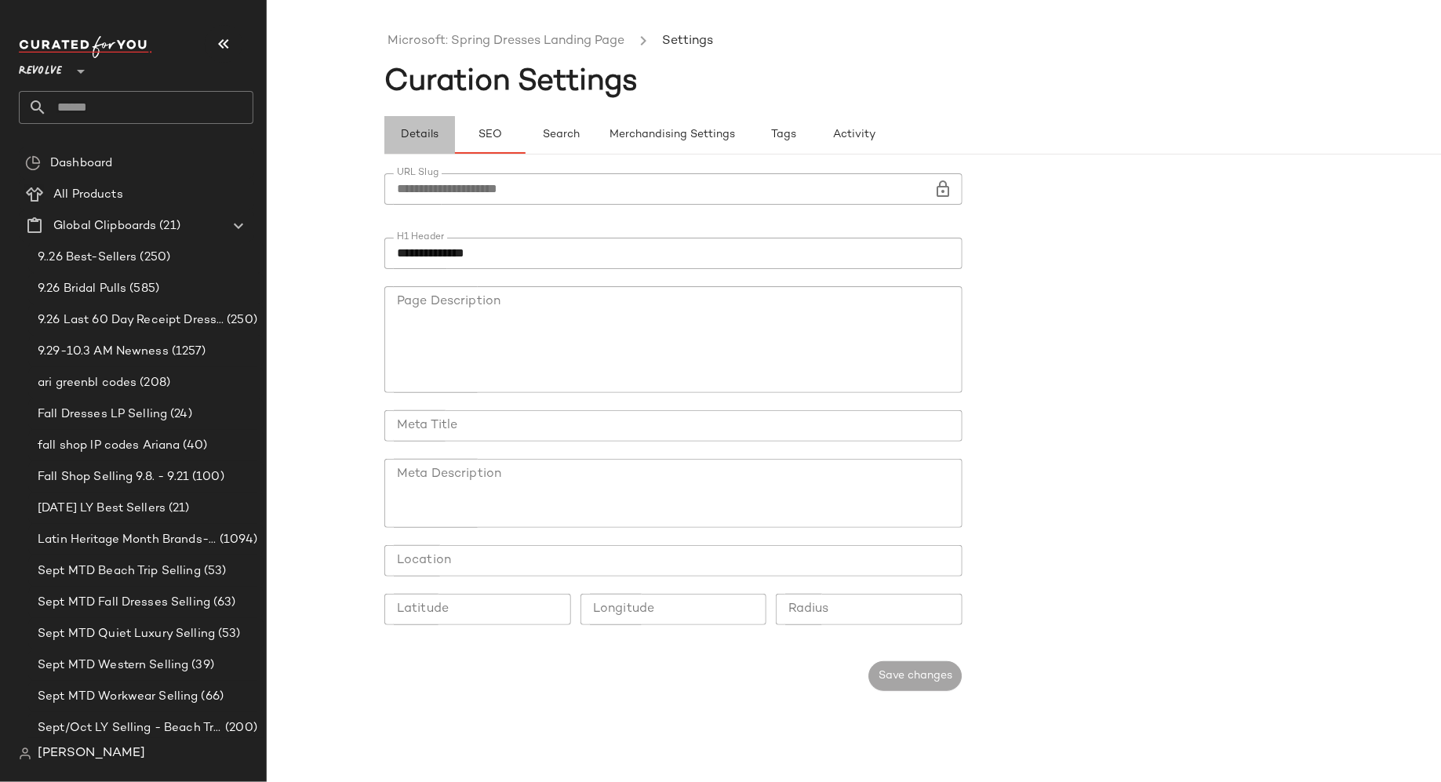
click at [419, 129] on span "Details" at bounding box center [419, 135] width 38 height 13
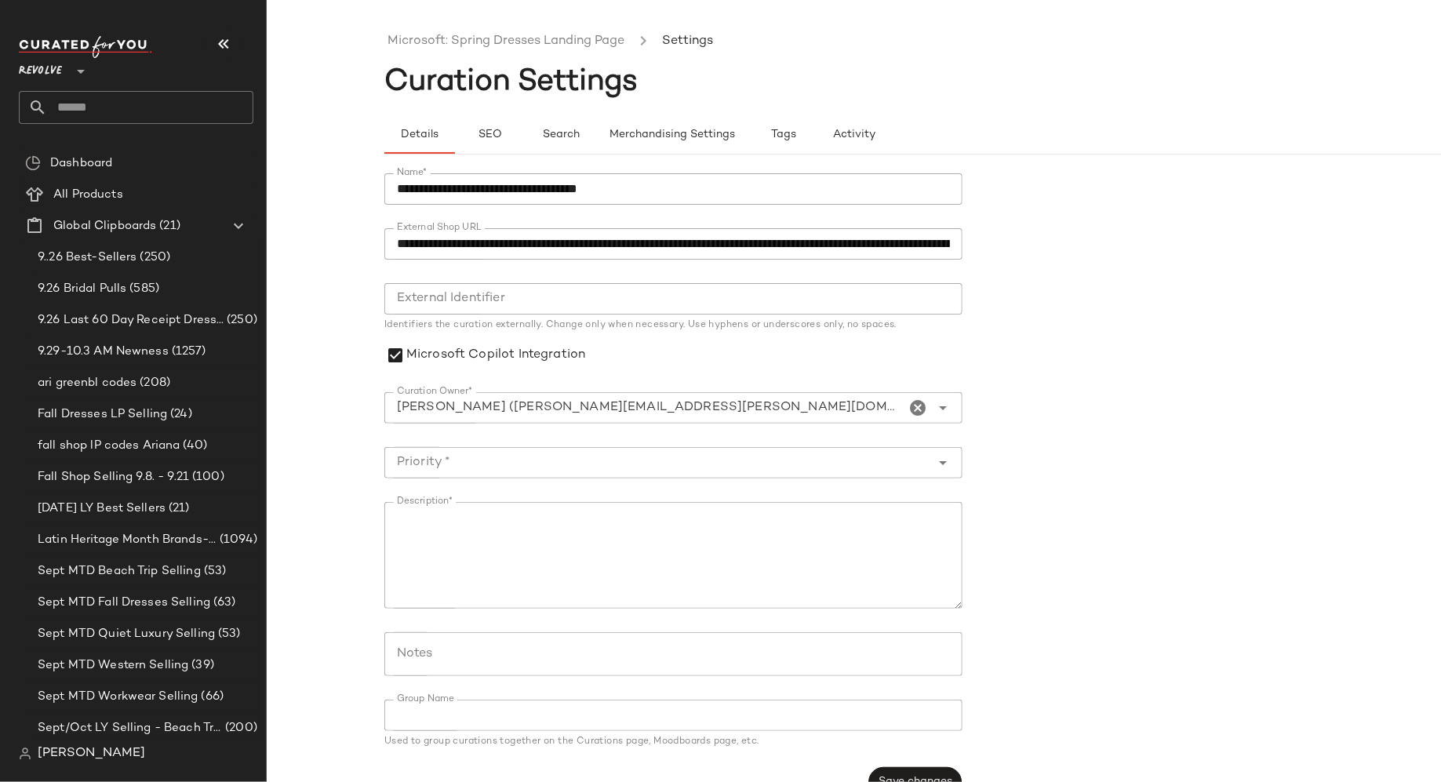
click at [458, 253] on input "**********" at bounding box center [673, 243] width 578 height 31
click at [458, 239] on input "**********" at bounding box center [673, 243] width 578 height 31
click at [522, 42] on link "Microsoft: Spring Dresses Landing Page" at bounding box center [505, 41] width 237 height 20
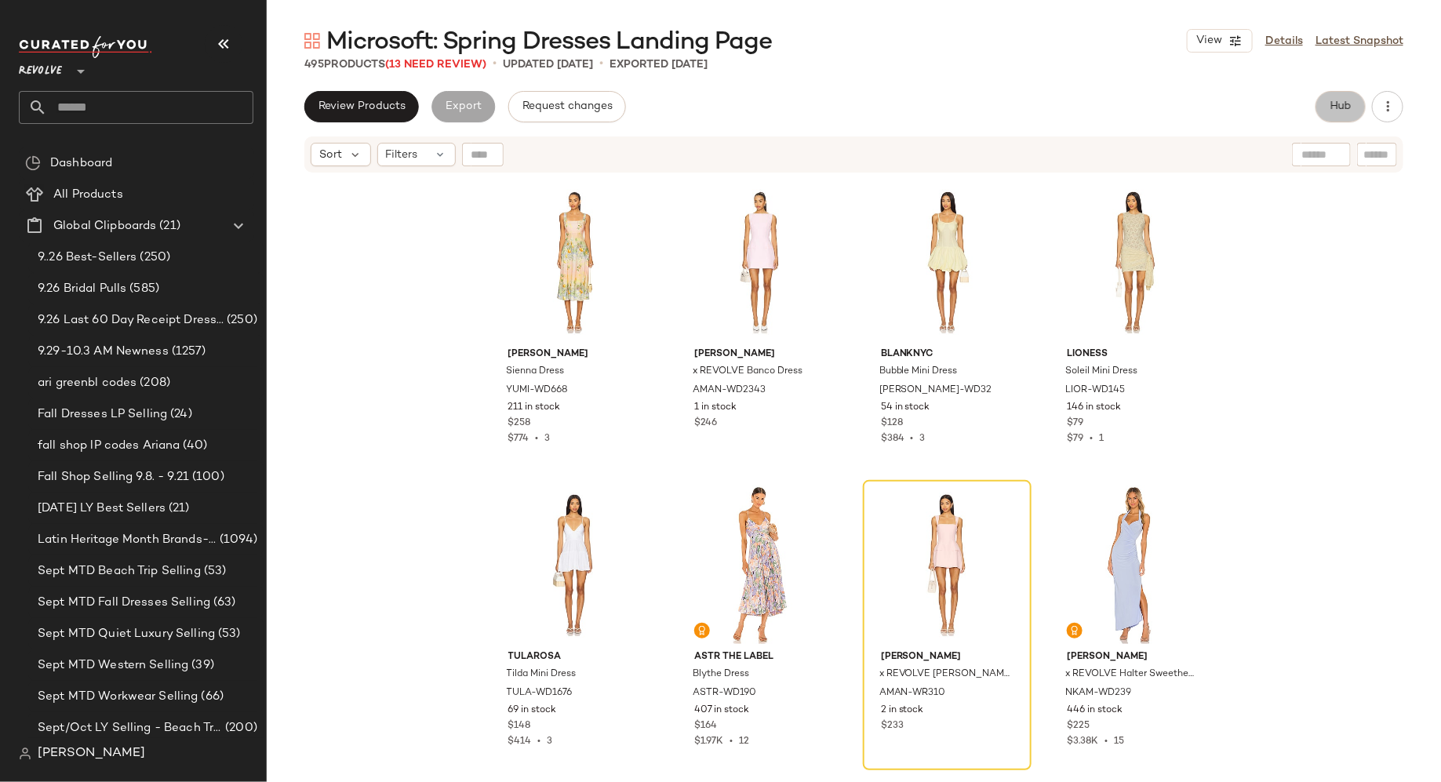
click at [1343, 112] on span "Hub" at bounding box center [1340, 106] width 22 height 13
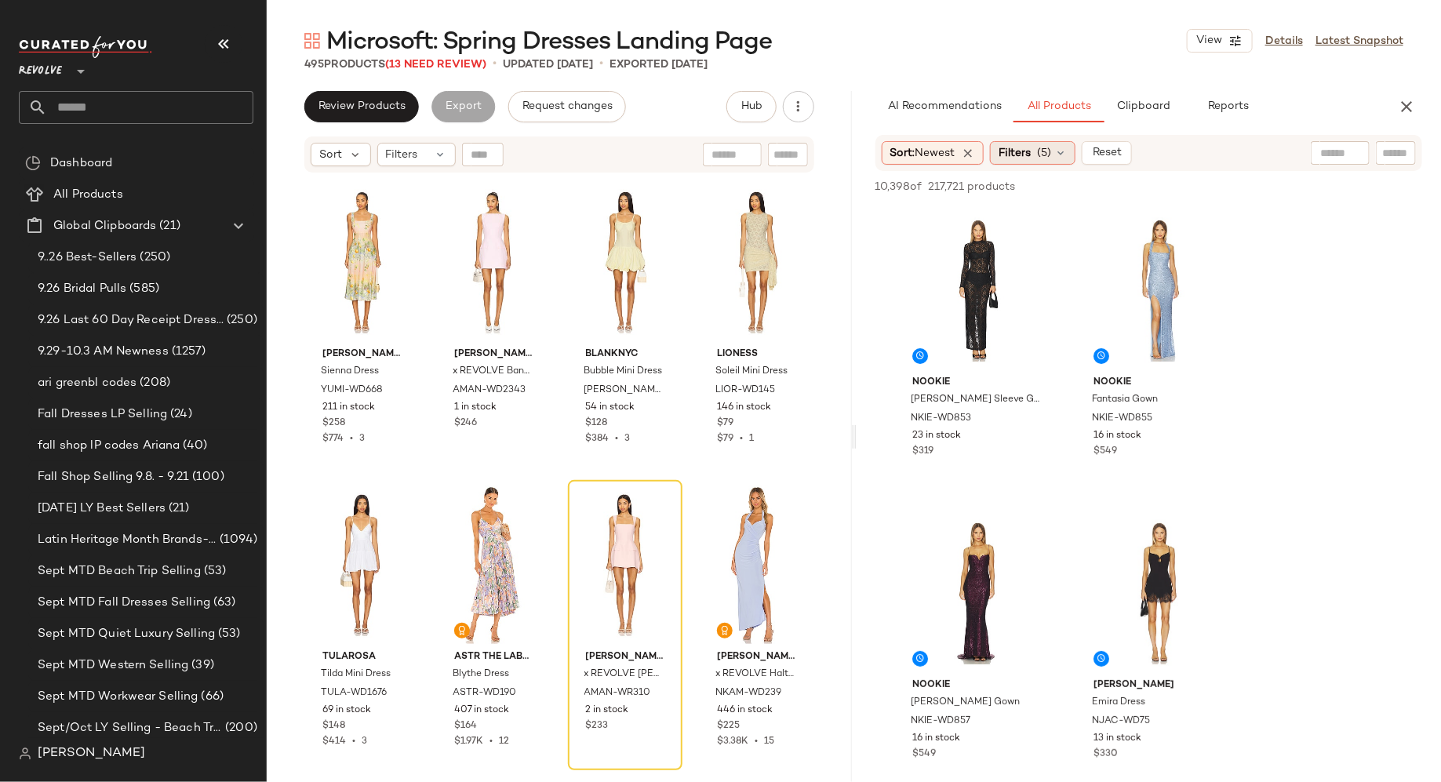
click at [1062, 156] on icon at bounding box center [1060, 153] width 13 height 13
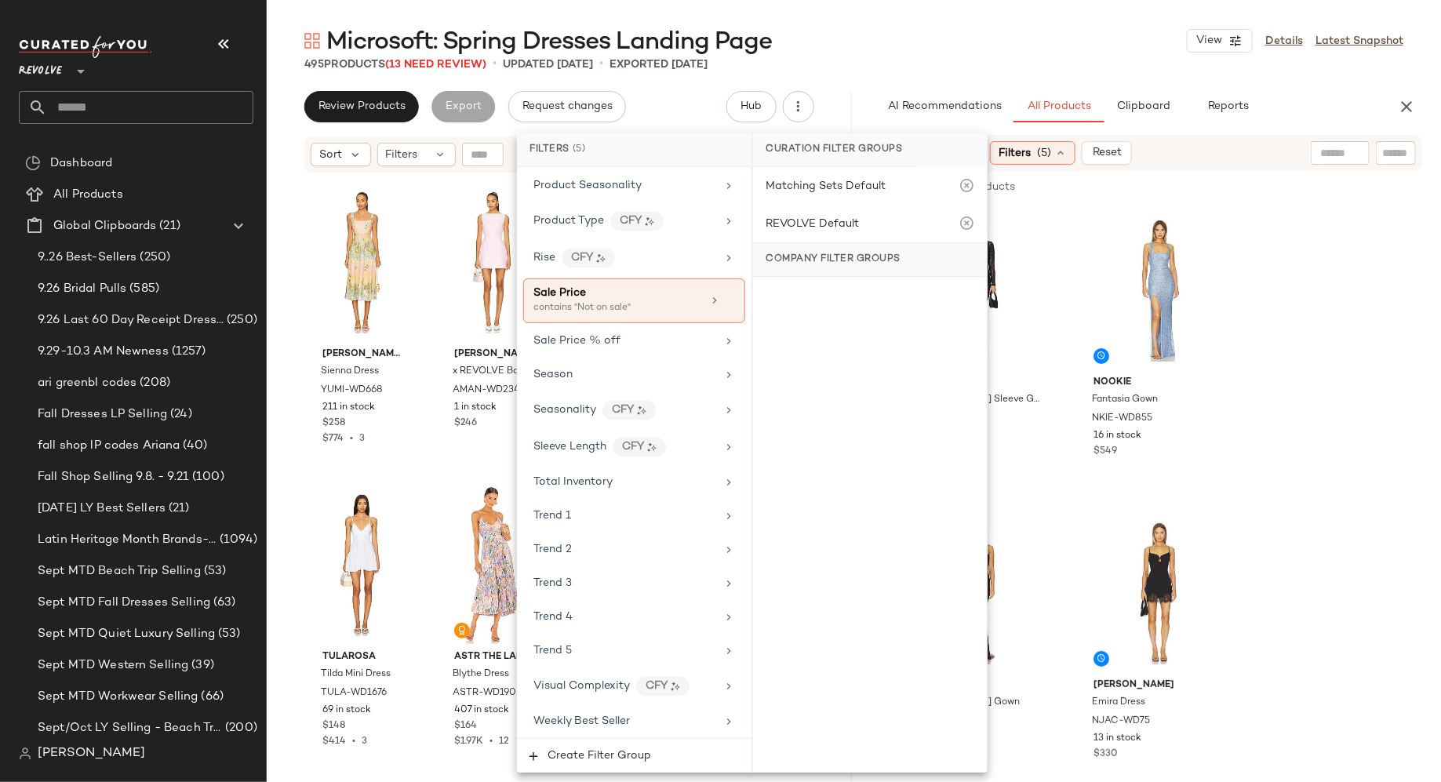
scroll to position [1547, 0]
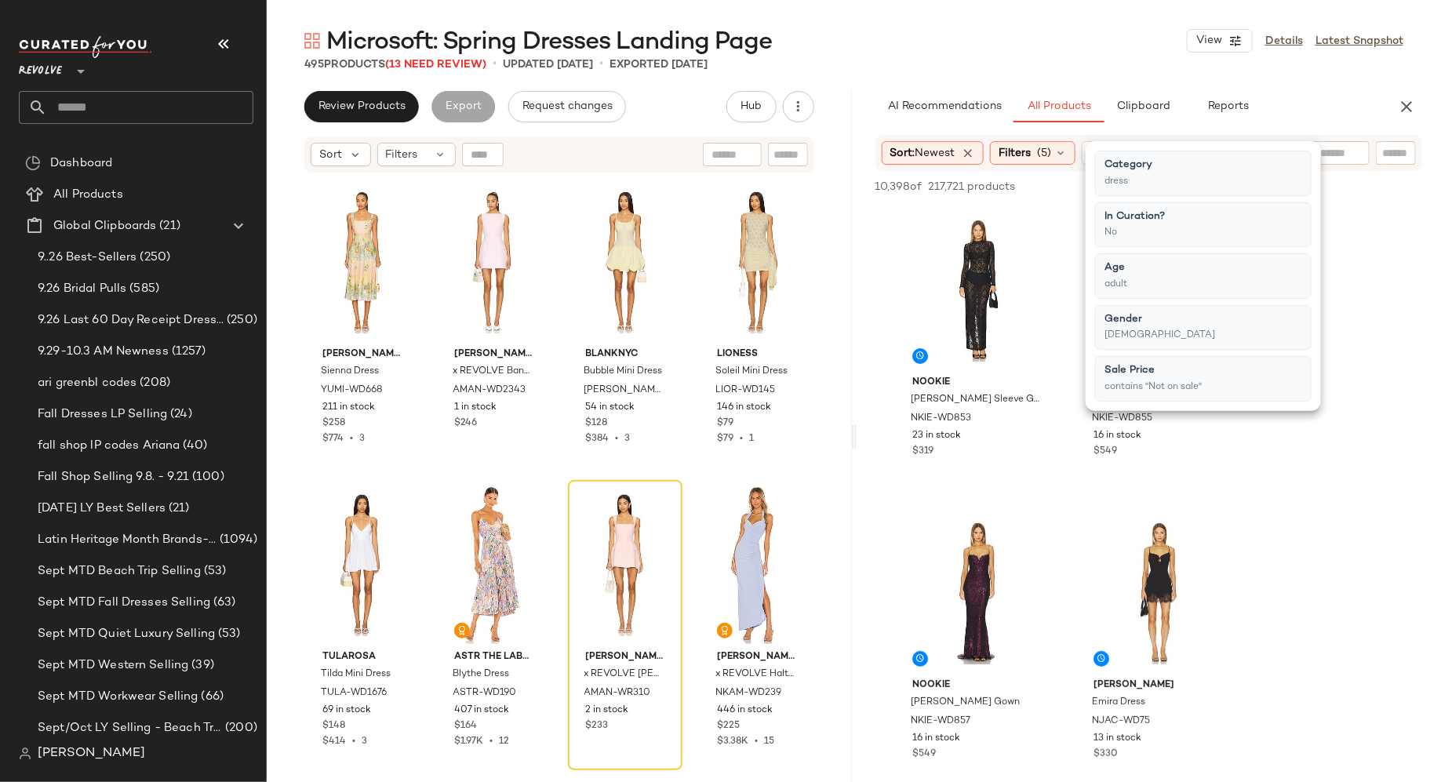
click at [1391, 153] on input "text" at bounding box center [1395, 153] width 27 height 16
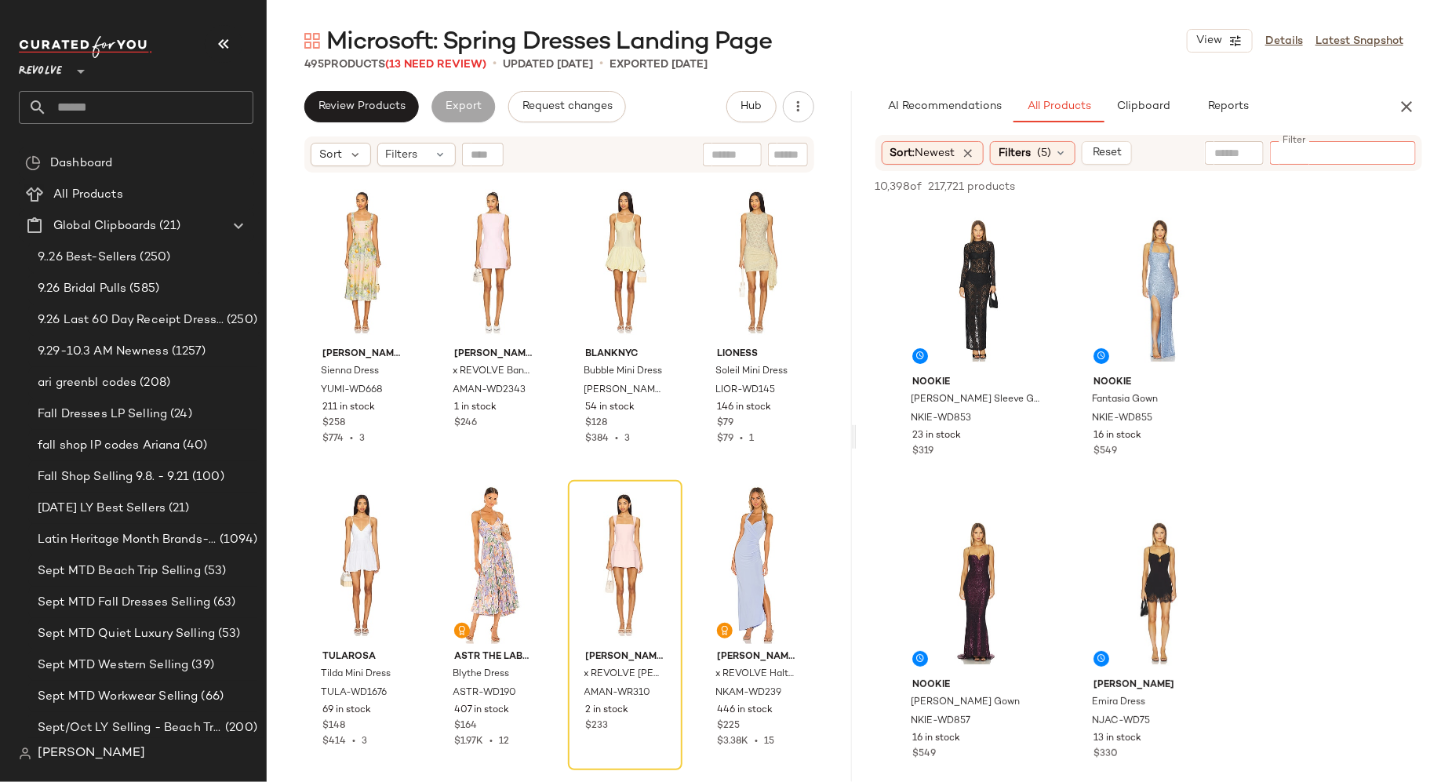
paste input "**********"
type input "**********"
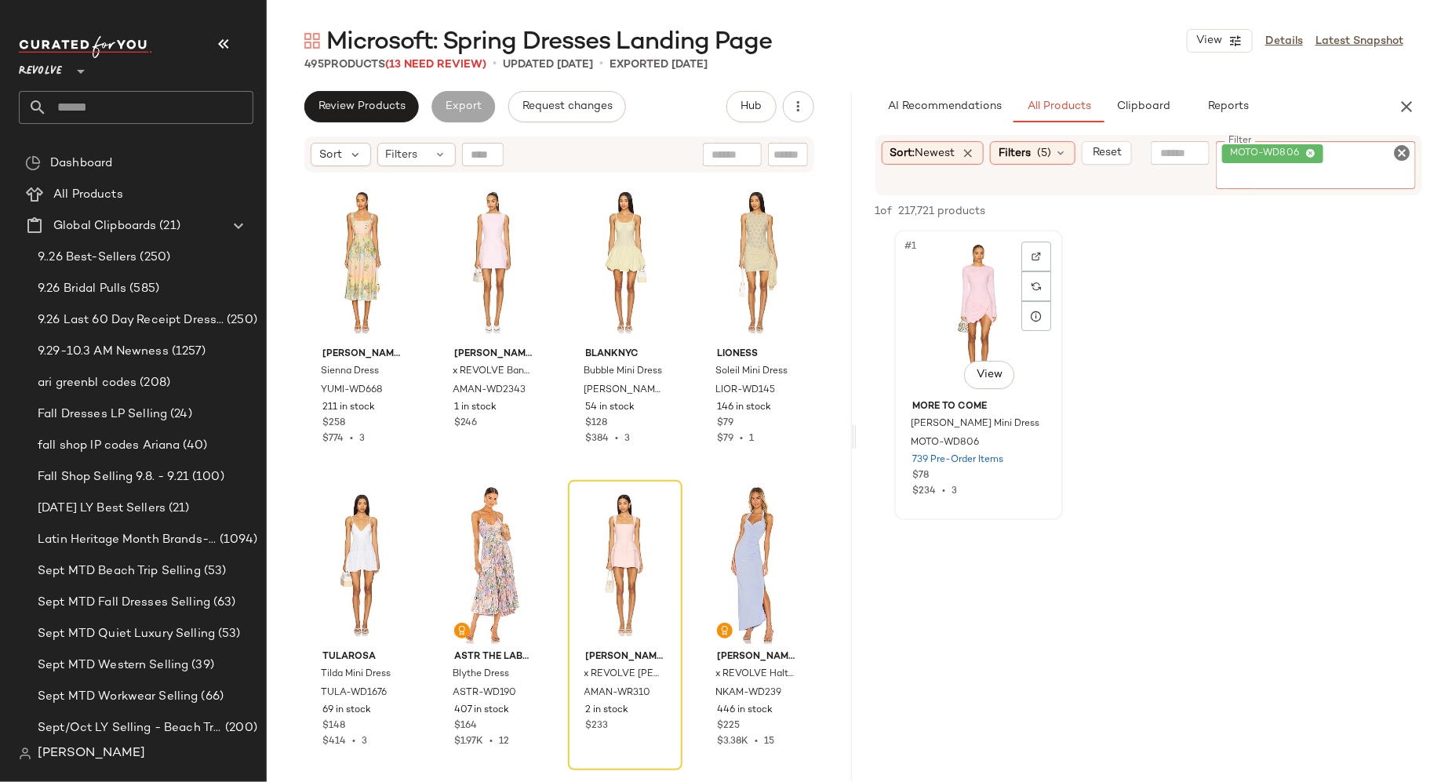
click at [972, 311] on div "#1 View" at bounding box center [979, 314] width 158 height 158
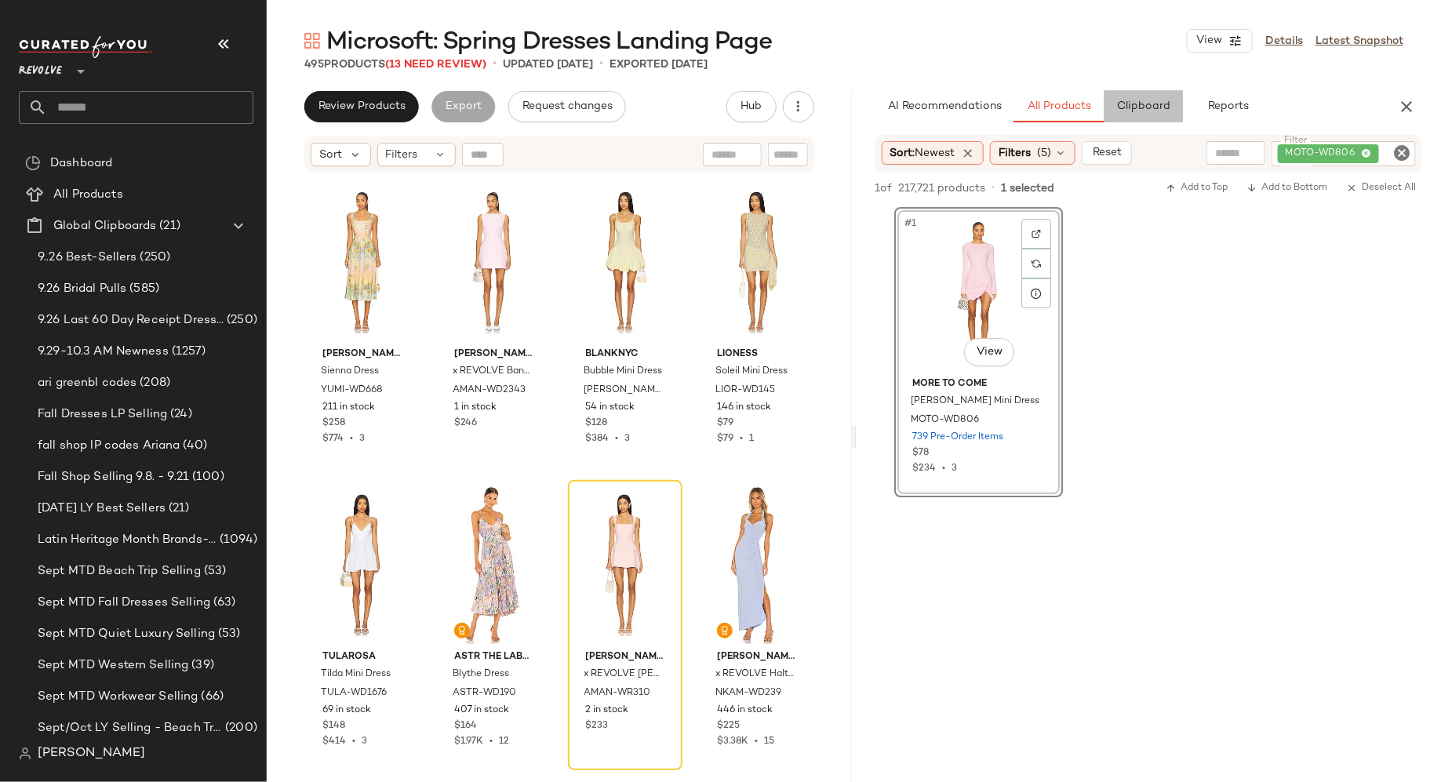
click at [1152, 104] on span "Clipboard" at bounding box center [1143, 106] width 54 height 13
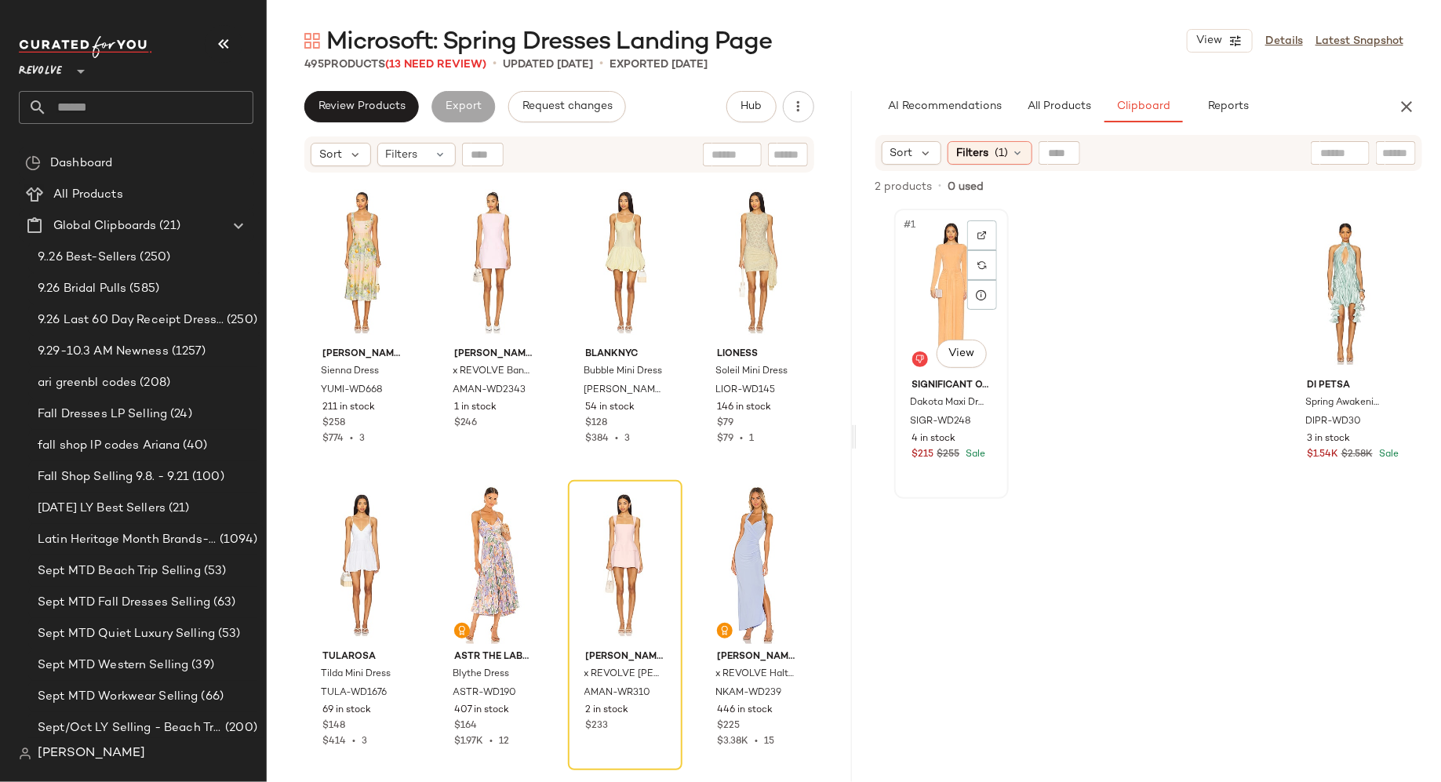
click at [941, 282] on div "#1 View" at bounding box center [952, 293] width 104 height 158
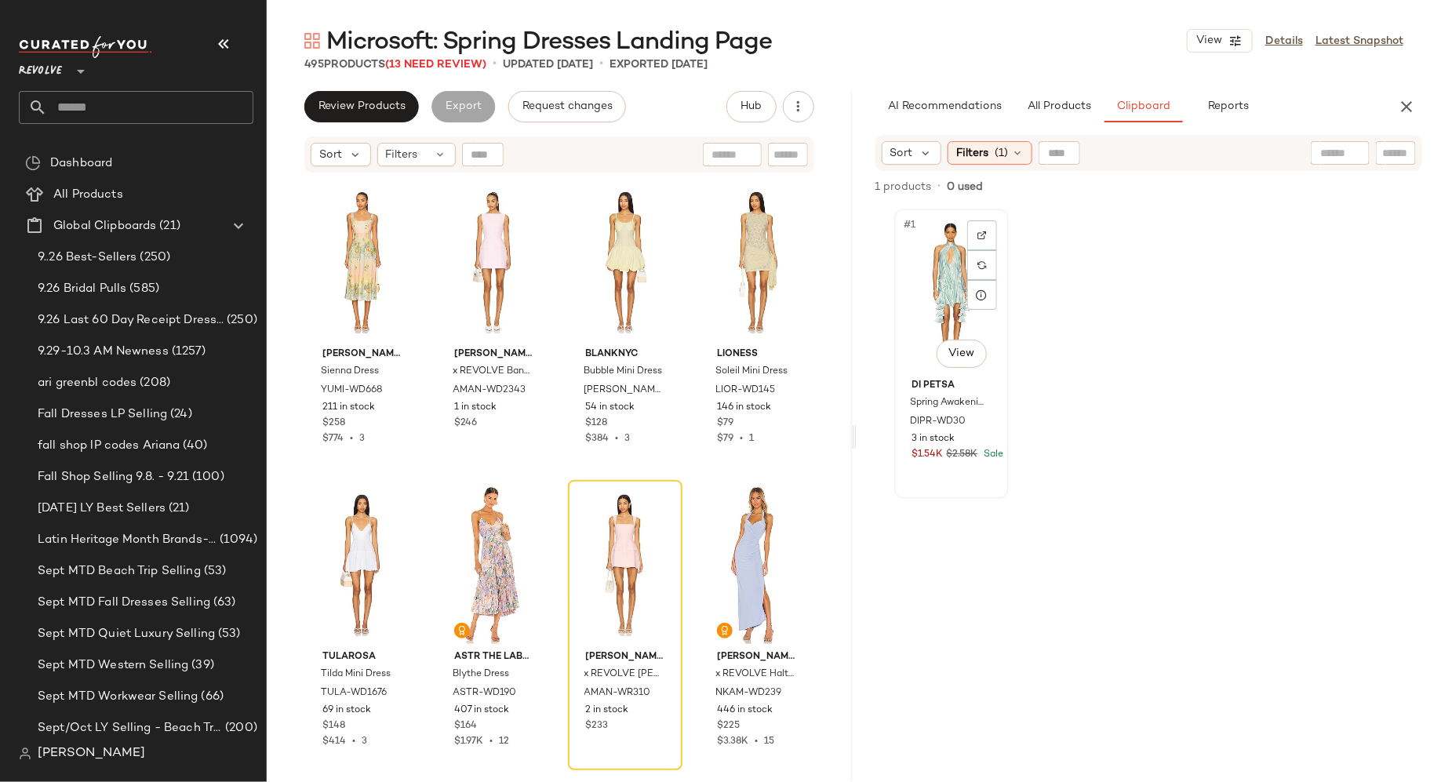
click at [945, 285] on div "#1 View" at bounding box center [952, 293] width 104 height 158
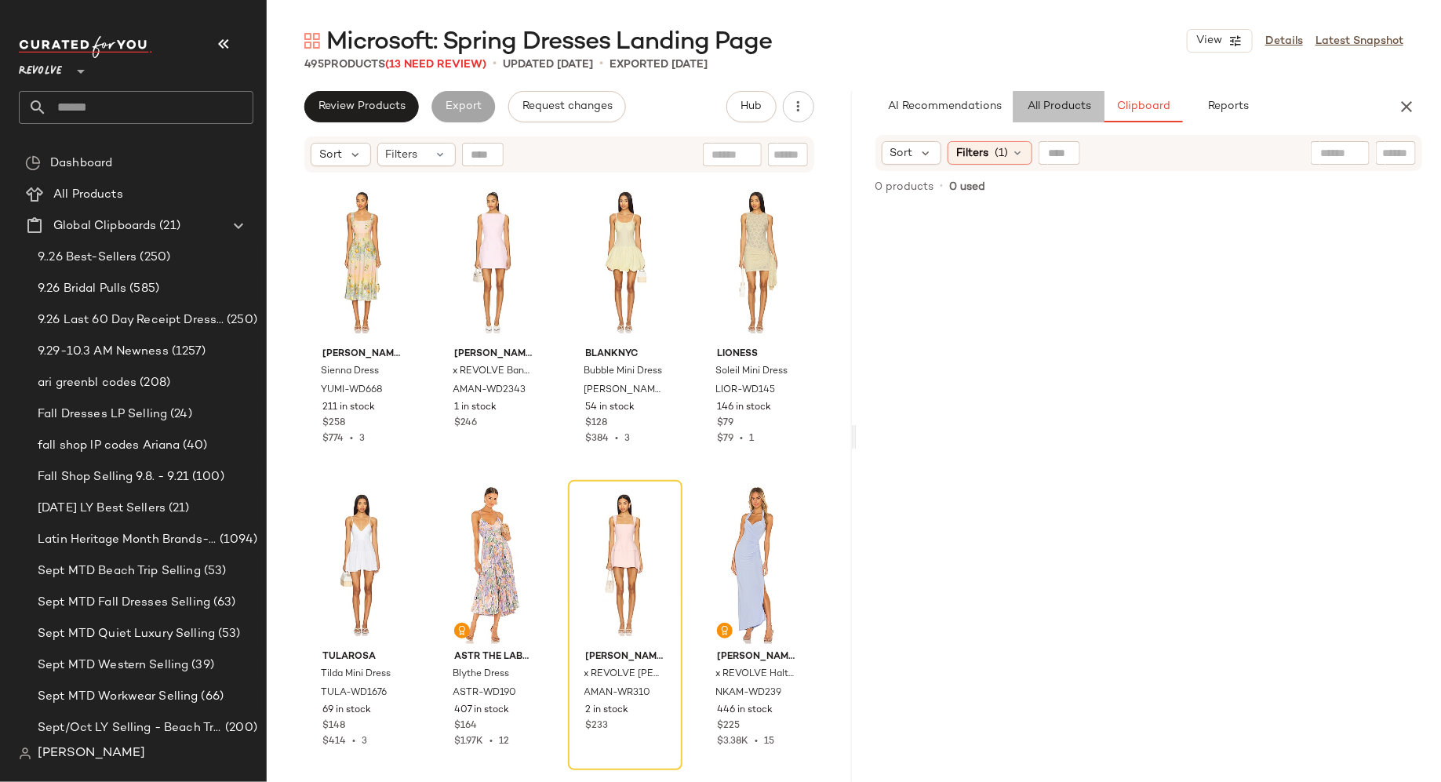
click at [1066, 114] on button "All Products" at bounding box center [1058, 106] width 91 height 31
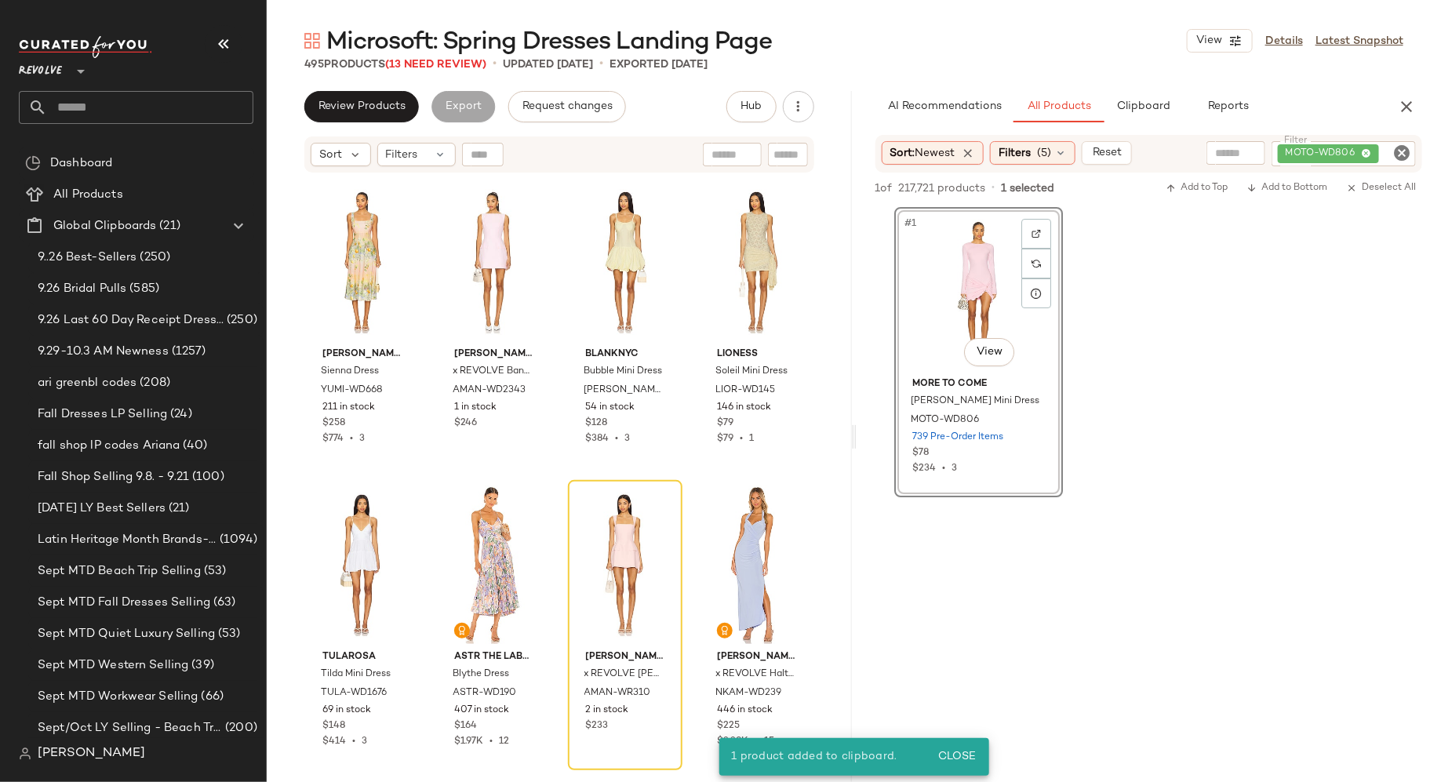
drag, startPoint x: 976, startPoint y: 272, endPoint x: 958, endPoint y: 0, distance: 272.7
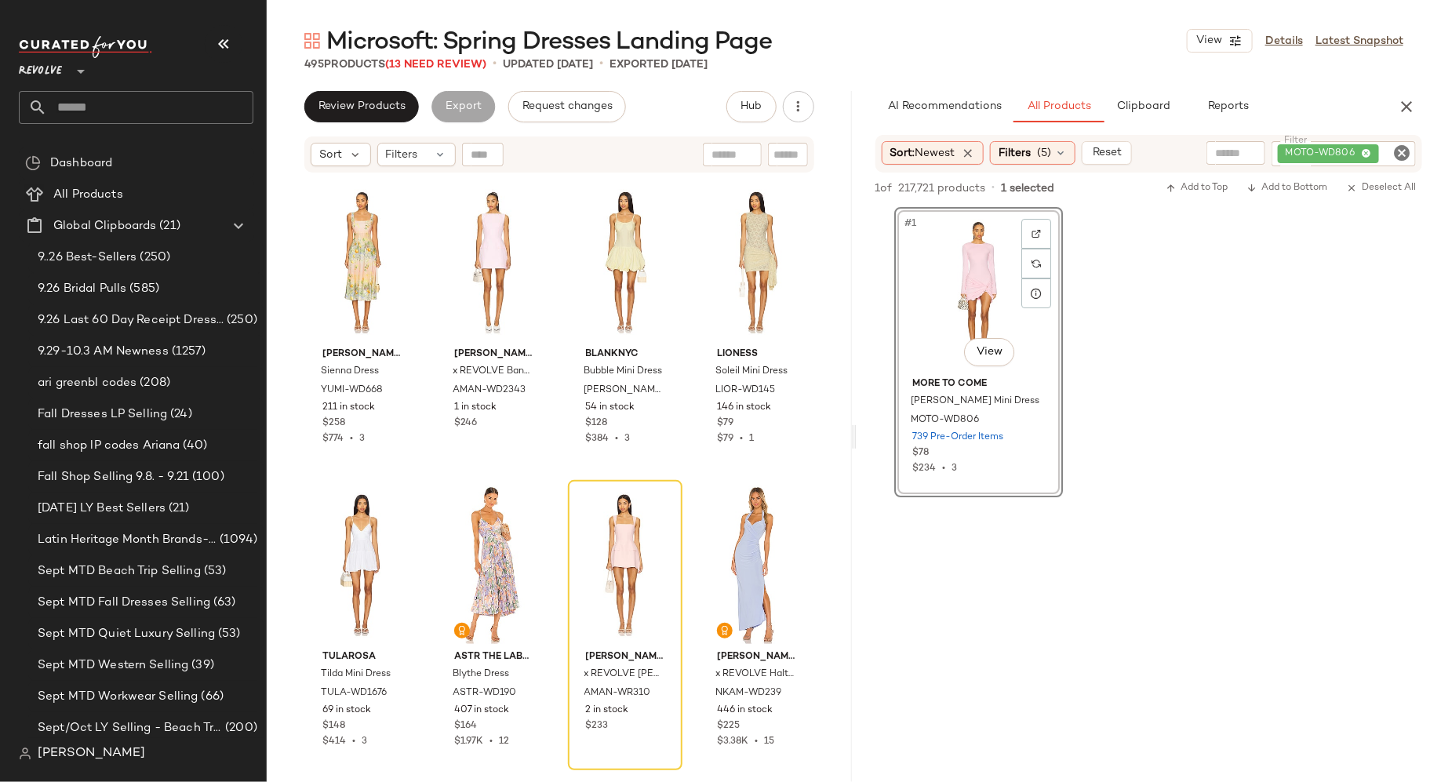
click at [1404, 152] on icon "Clear Filter" at bounding box center [1401, 153] width 19 height 19
click at [1380, 152] on input "Filter" at bounding box center [1342, 153] width 133 height 16
paste input "**********"
type input "**********"
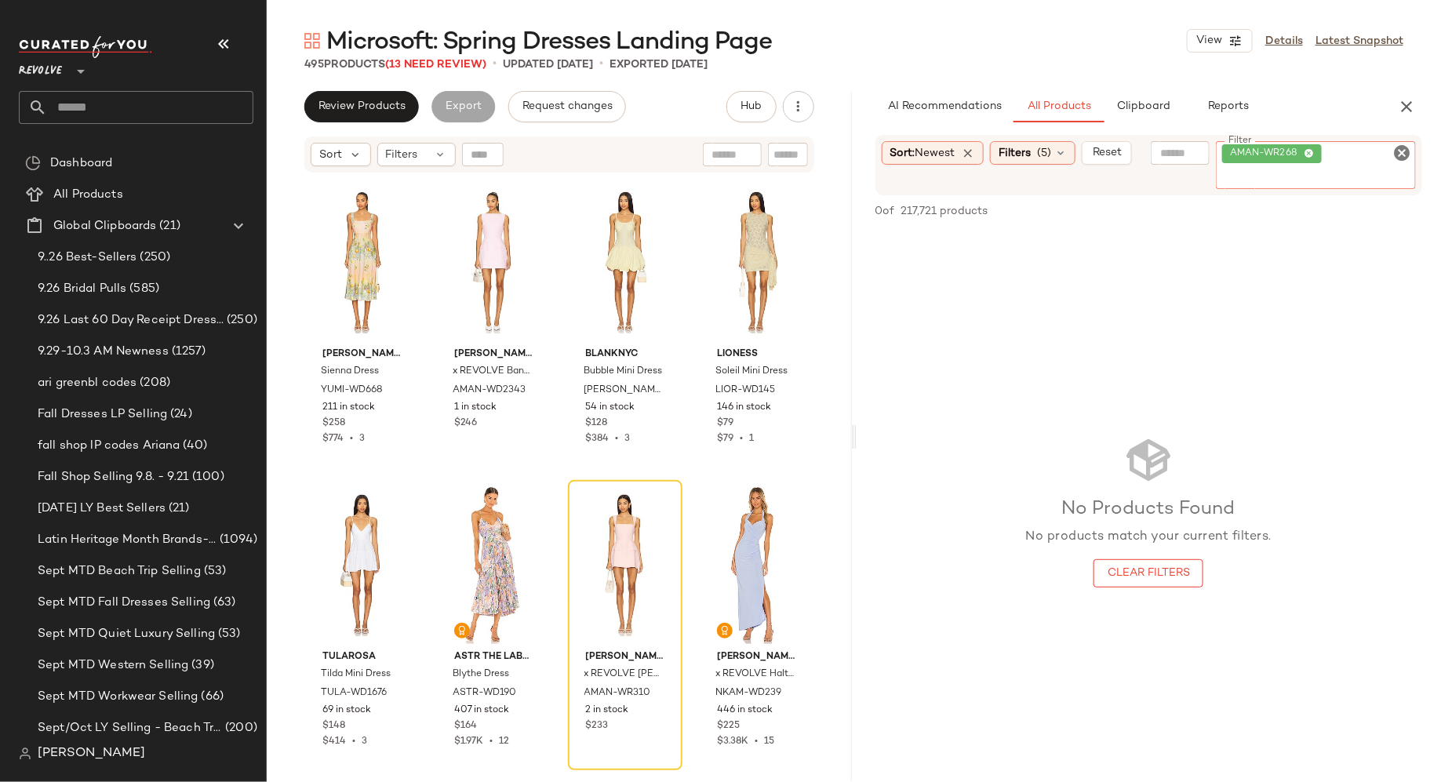
click at [1401, 154] on icon "Clear Filter" at bounding box center [1401, 153] width 19 height 19
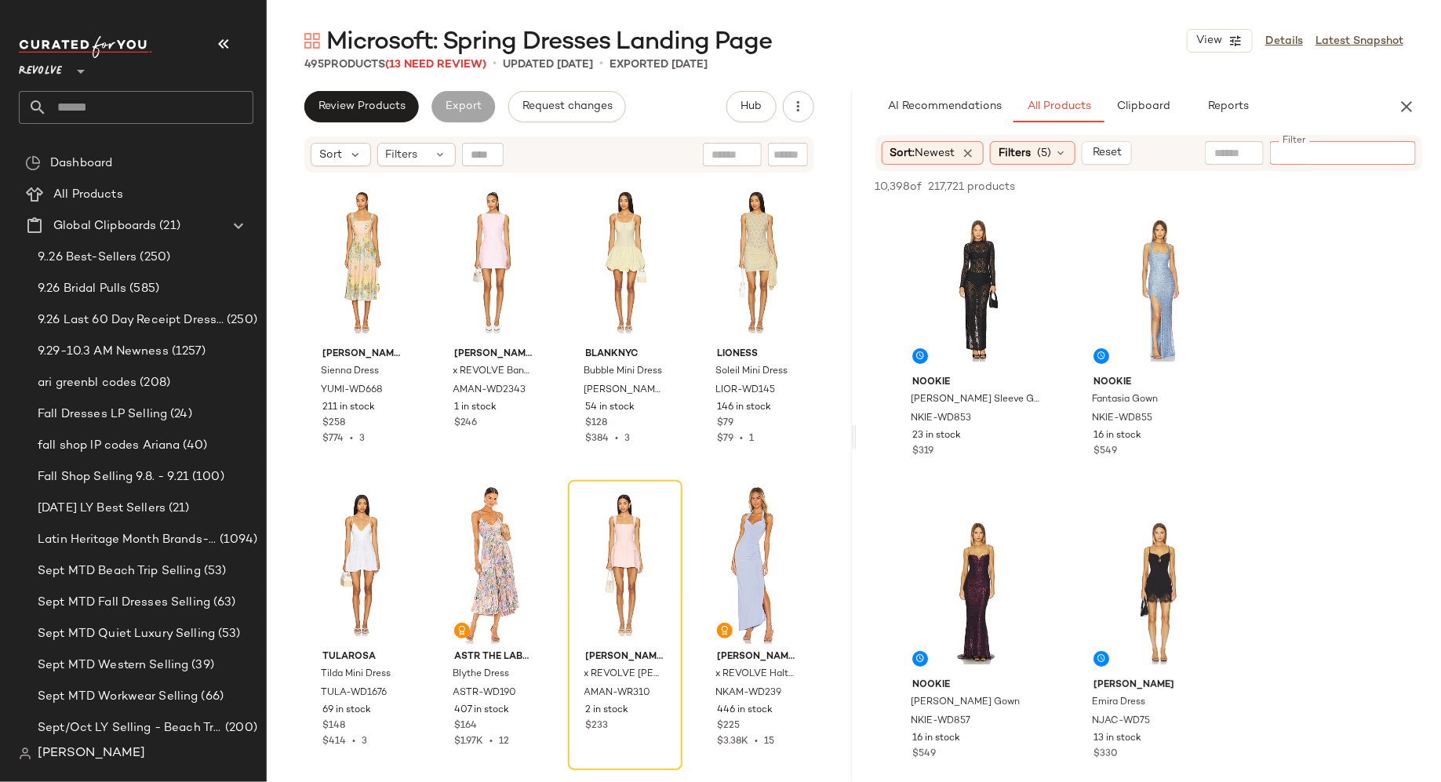
click at [1300, 150] on input "Filter" at bounding box center [1342, 153] width 133 height 16
paste input "**********"
type input "**********"
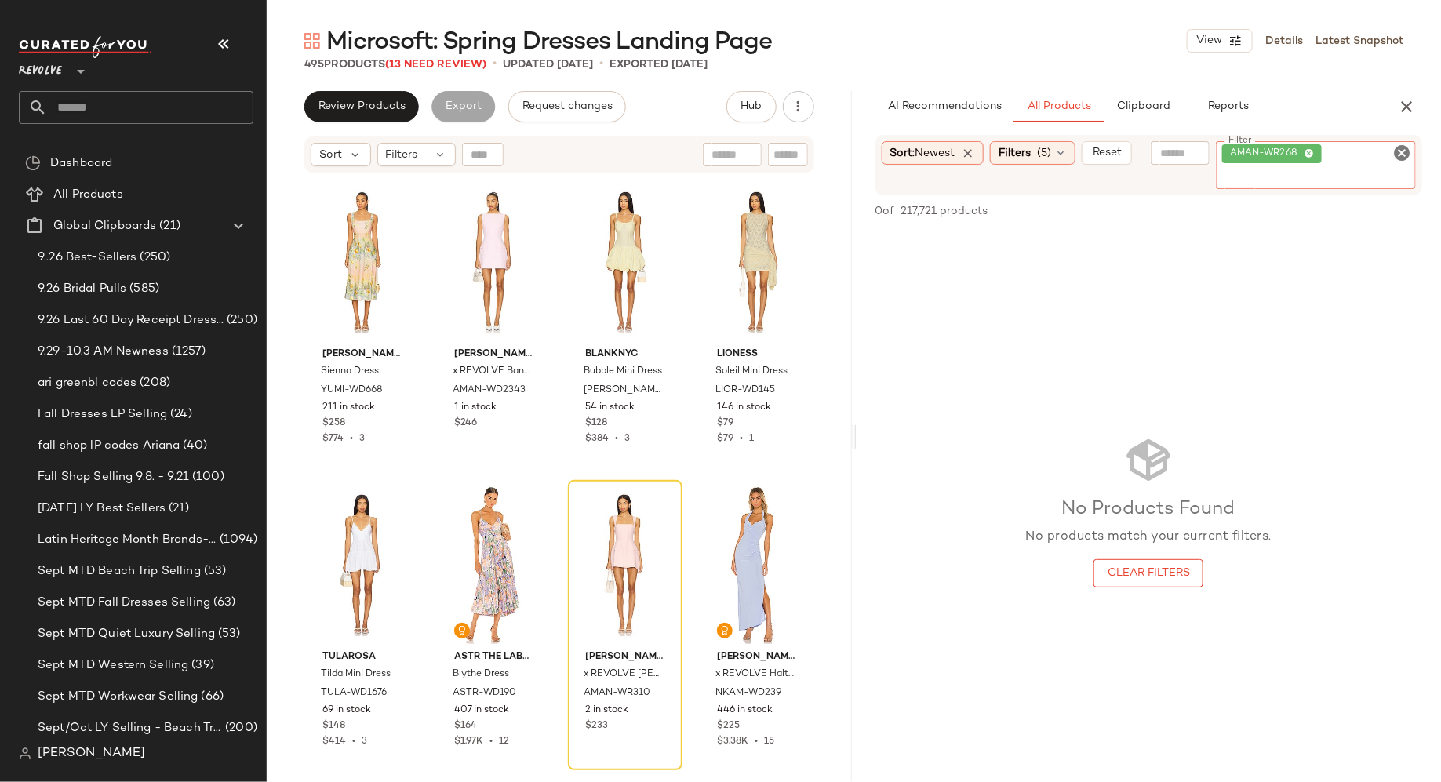
click at [1402, 153] on icon "Clear Filter" at bounding box center [1401, 153] width 19 height 19
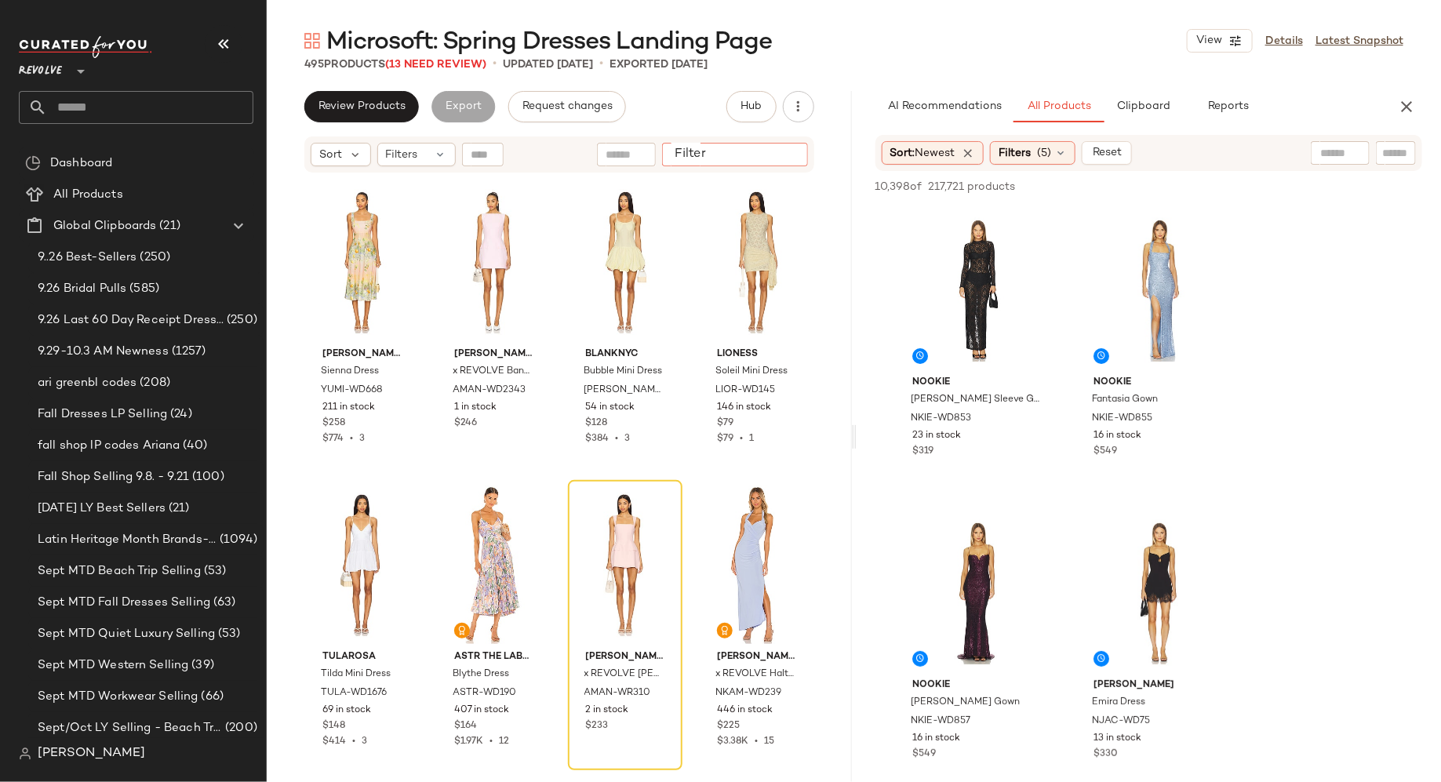
click at [780, 154] on input "Filter" at bounding box center [734, 155] width 133 height 16
paste input "**********"
type input "**********"
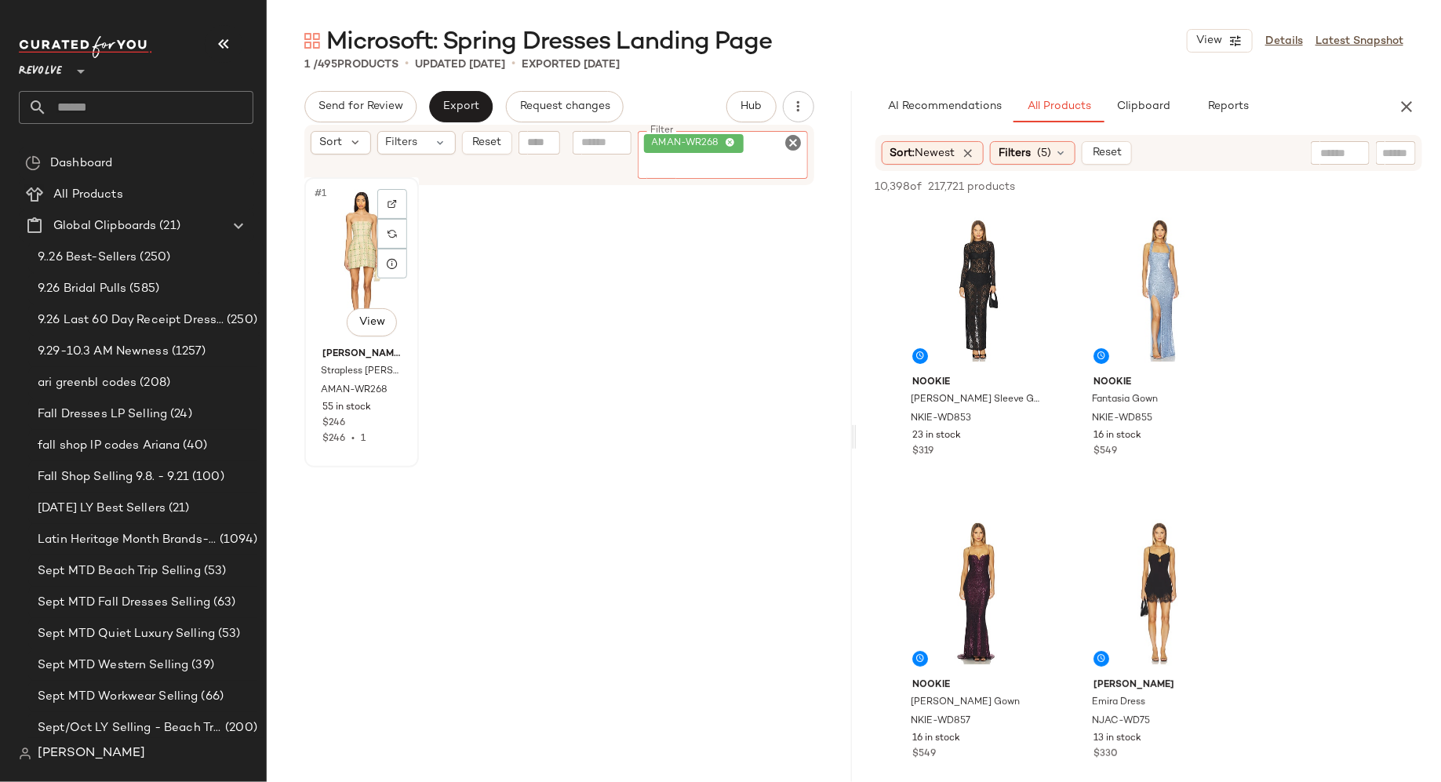
click at [363, 243] on div "#1 View" at bounding box center [362, 262] width 104 height 158
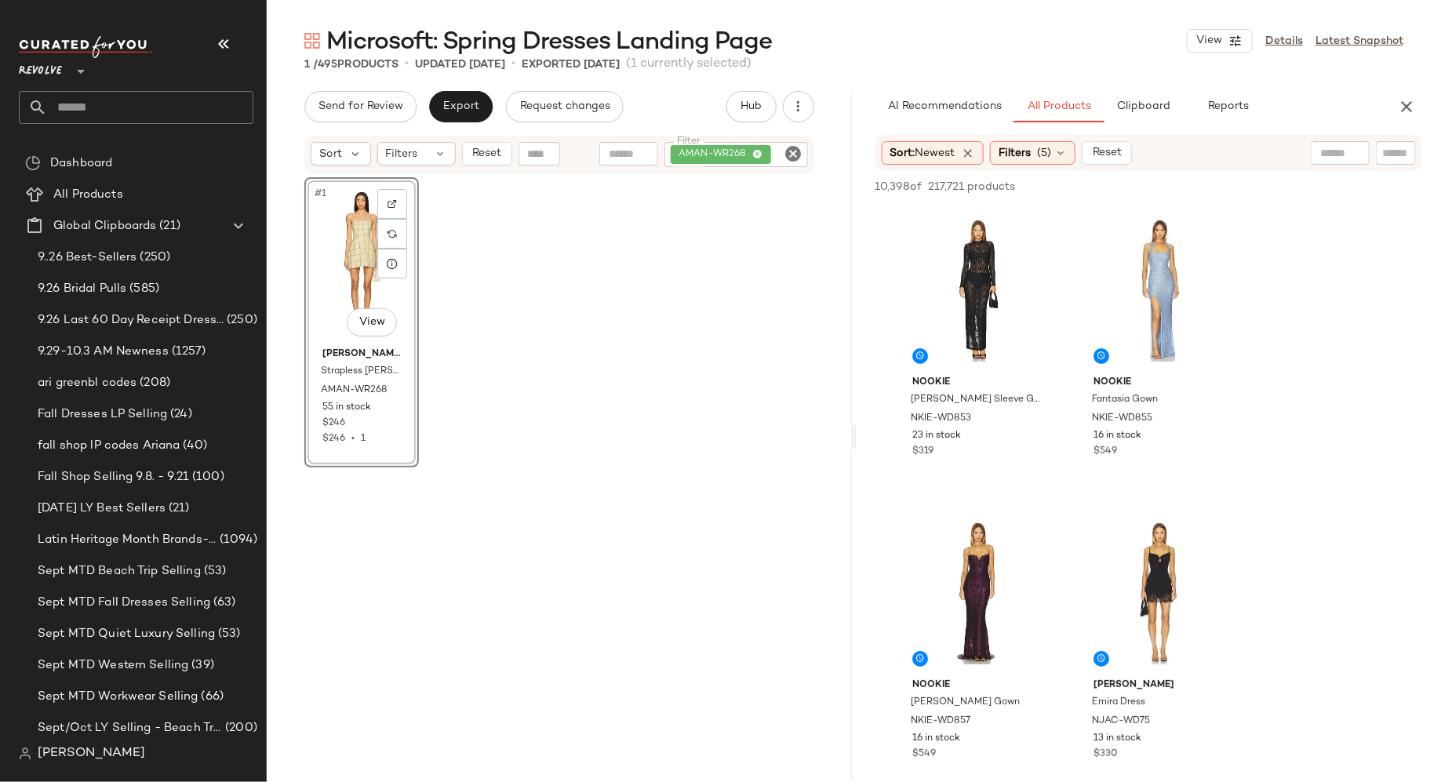
click at [345, 249] on div "#1 View" at bounding box center [362, 262] width 104 height 158
click at [794, 154] on icon "Clear Filter" at bounding box center [793, 153] width 19 height 19
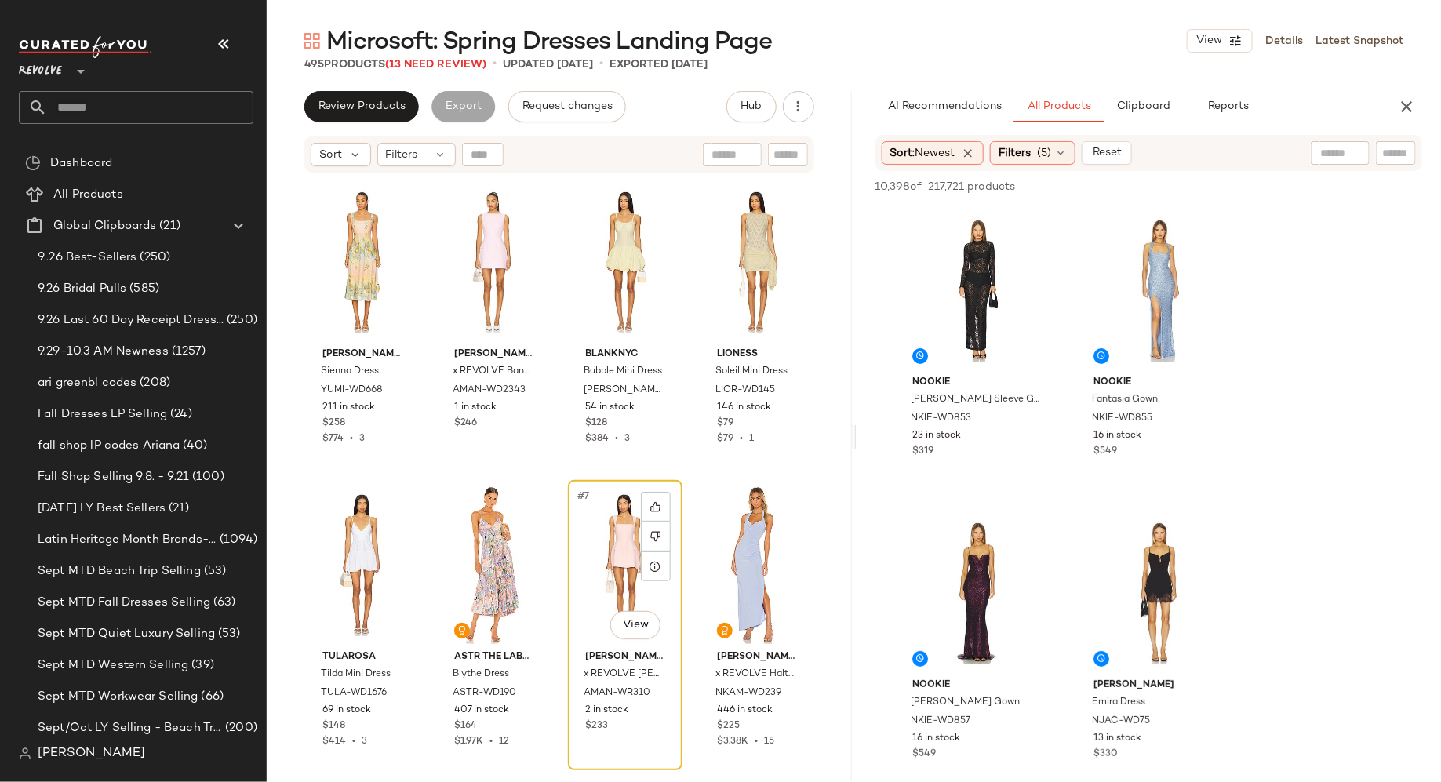
click at [612, 557] on div "#7 View" at bounding box center [625, 564] width 104 height 158
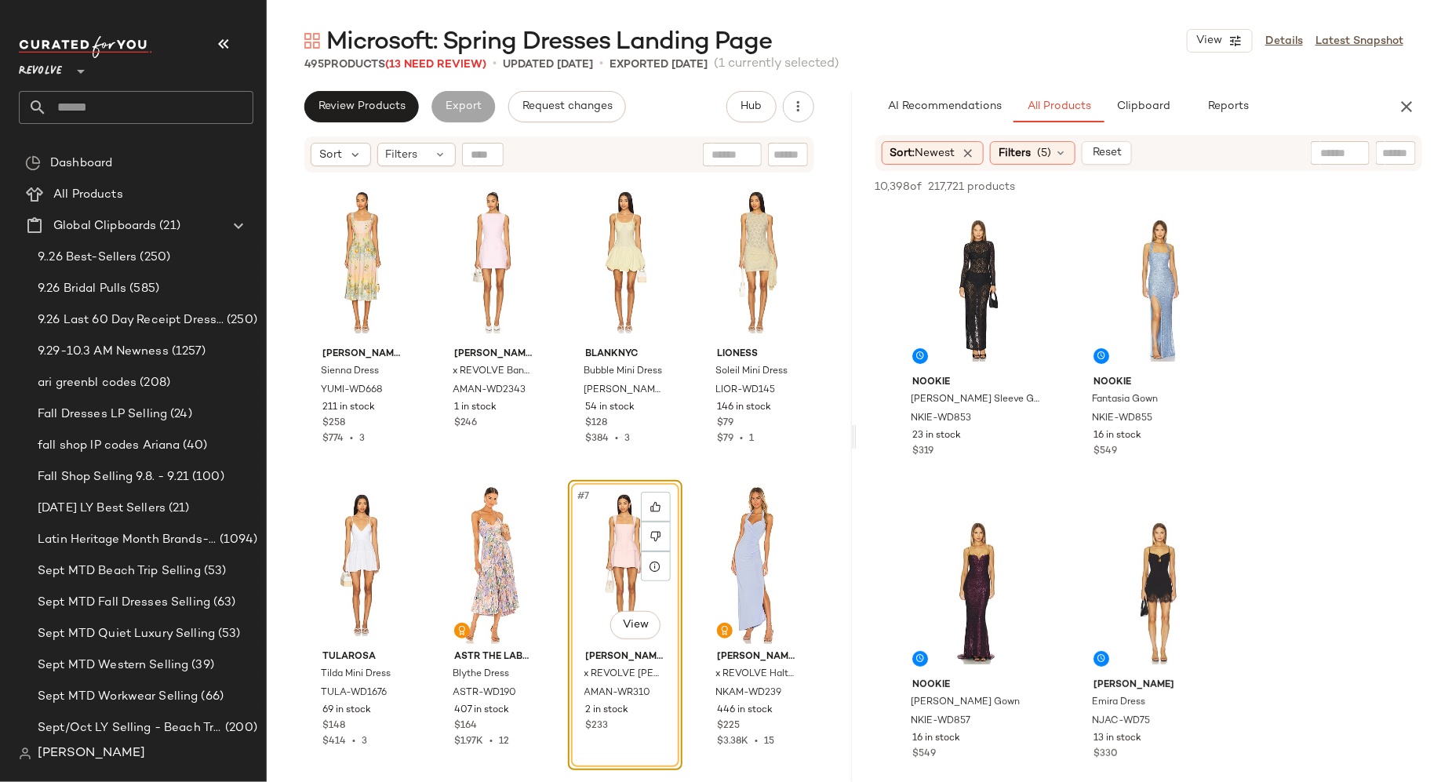
click at [1391, 152] on input "text" at bounding box center [1395, 153] width 27 height 16
paste input "**********"
type input "**********"
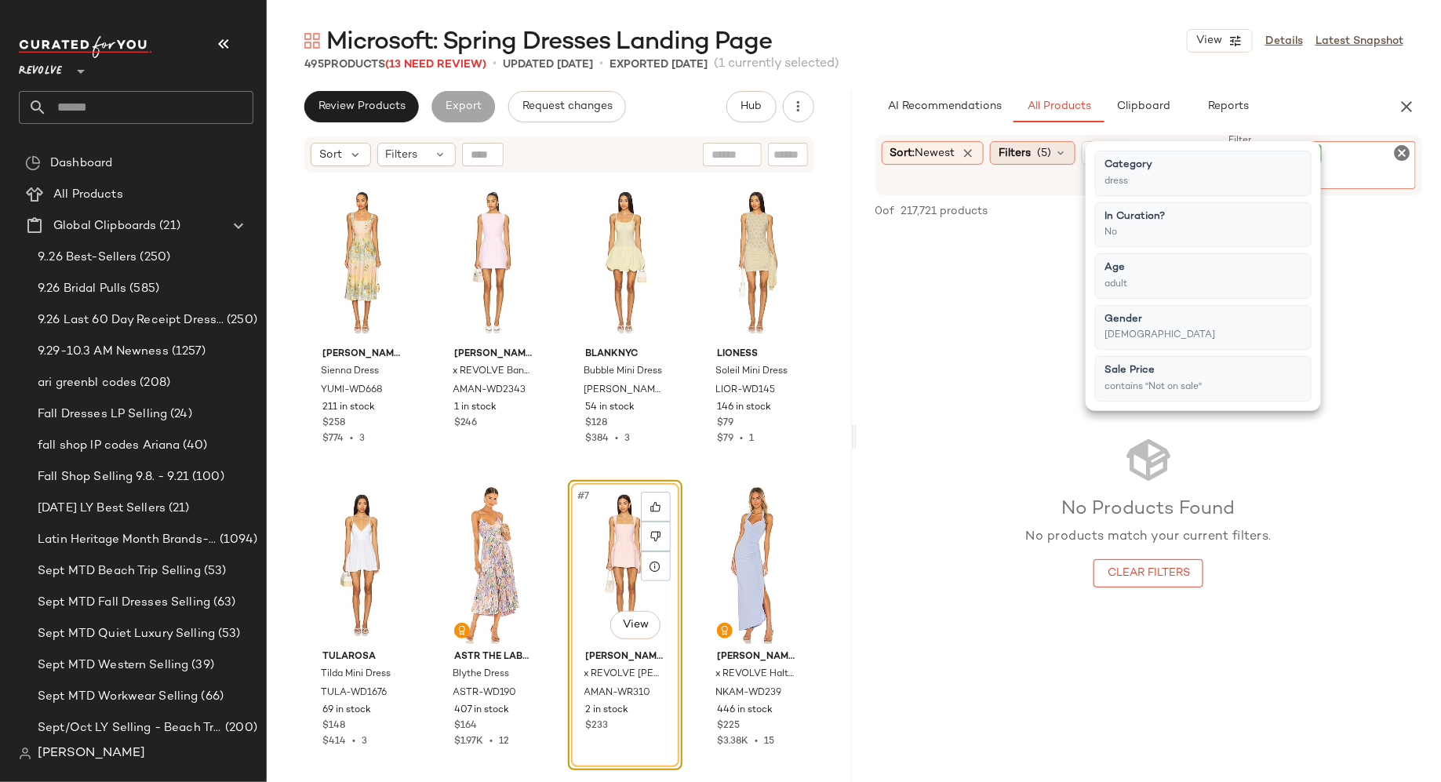
click at [1067, 156] on icon at bounding box center [1060, 153] width 13 height 13
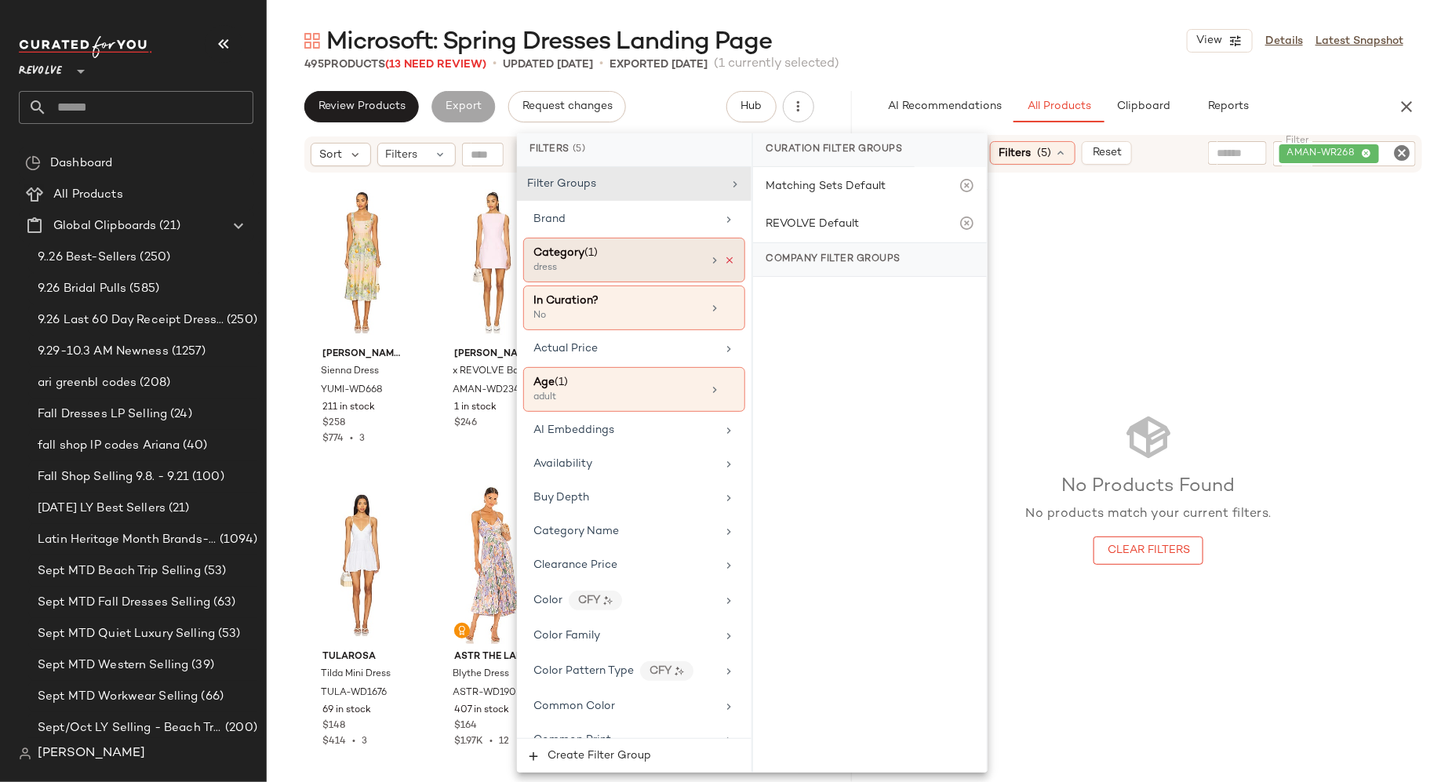
click at [725, 259] on icon at bounding box center [729, 260] width 11 height 11
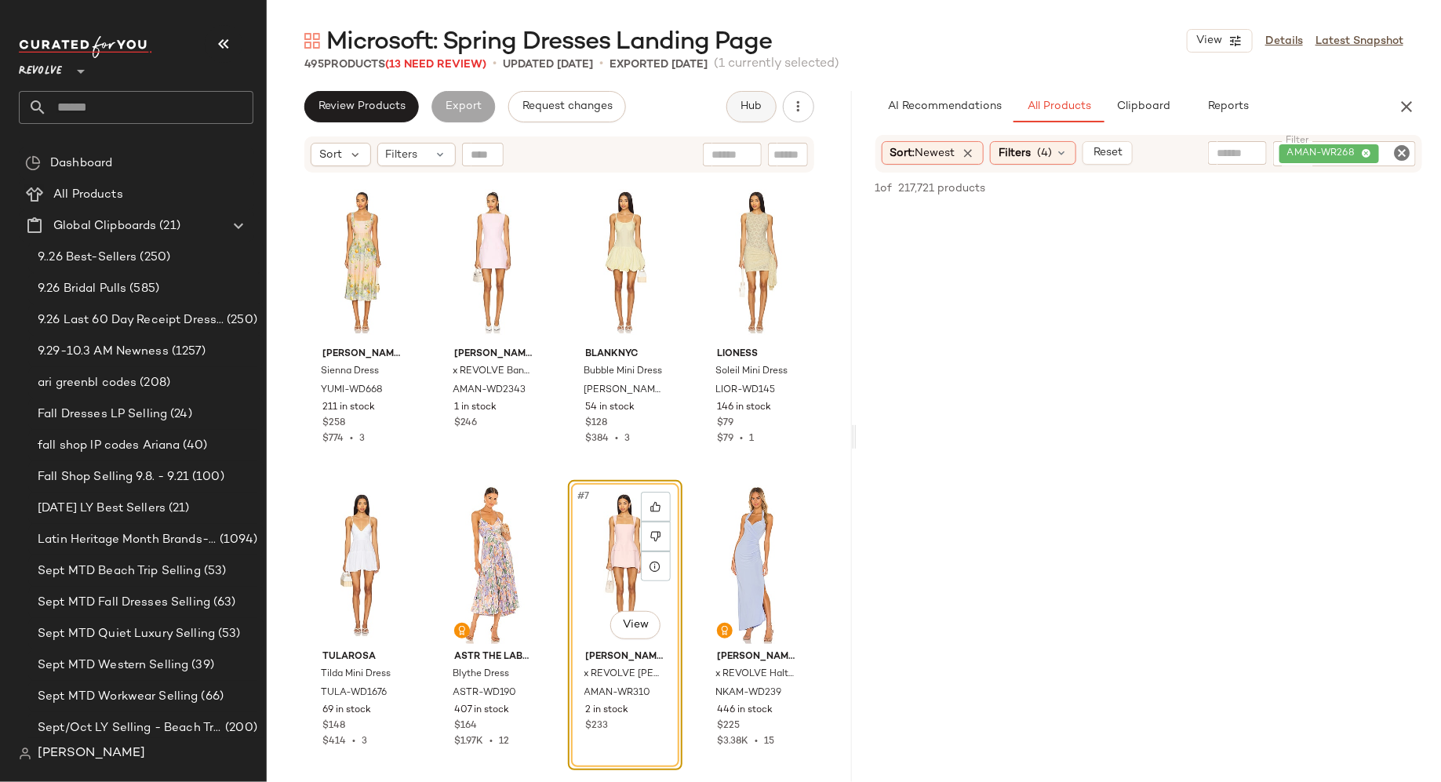
click at [756, 107] on span "Hub" at bounding box center [751, 106] width 22 height 13
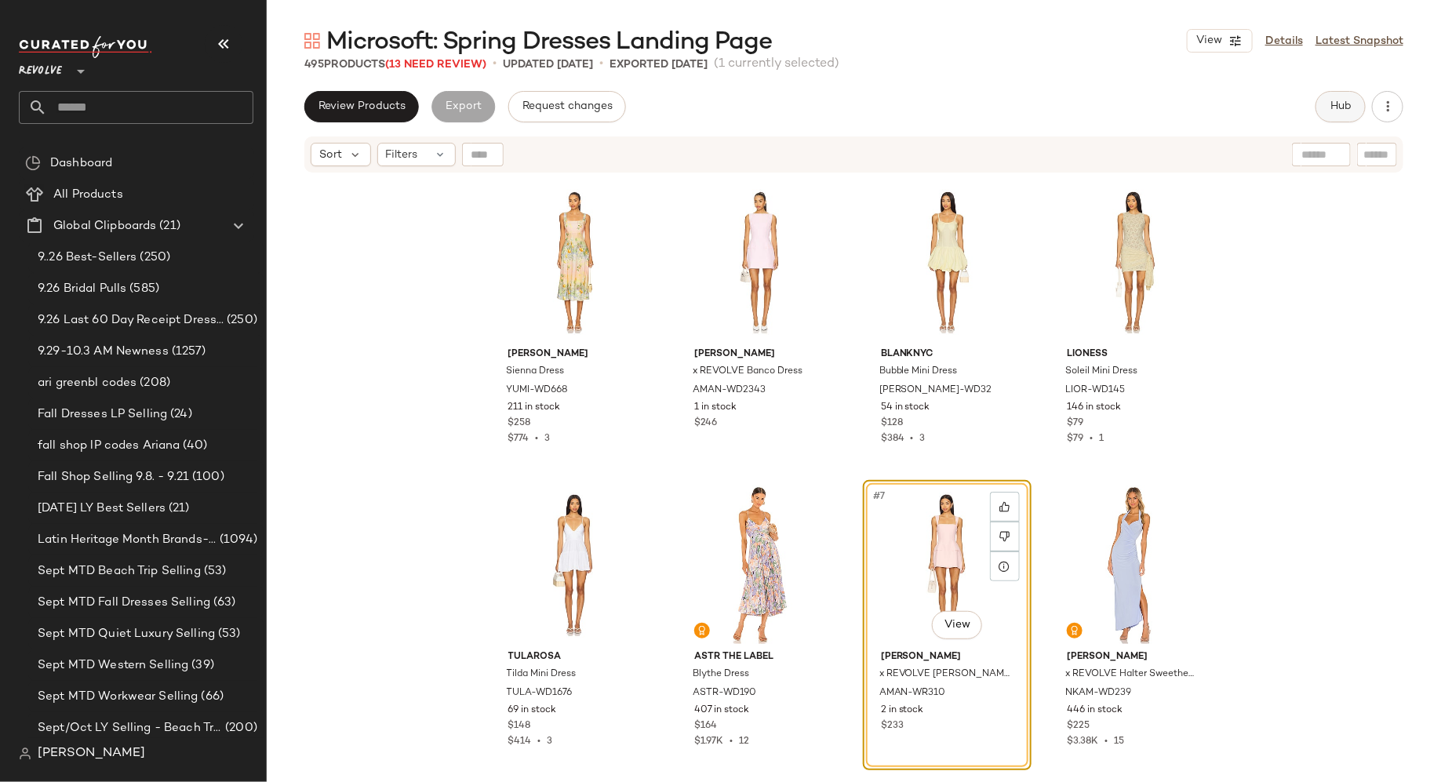
click at [1348, 100] on span "Hub" at bounding box center [1340, 106] width 22 height 13
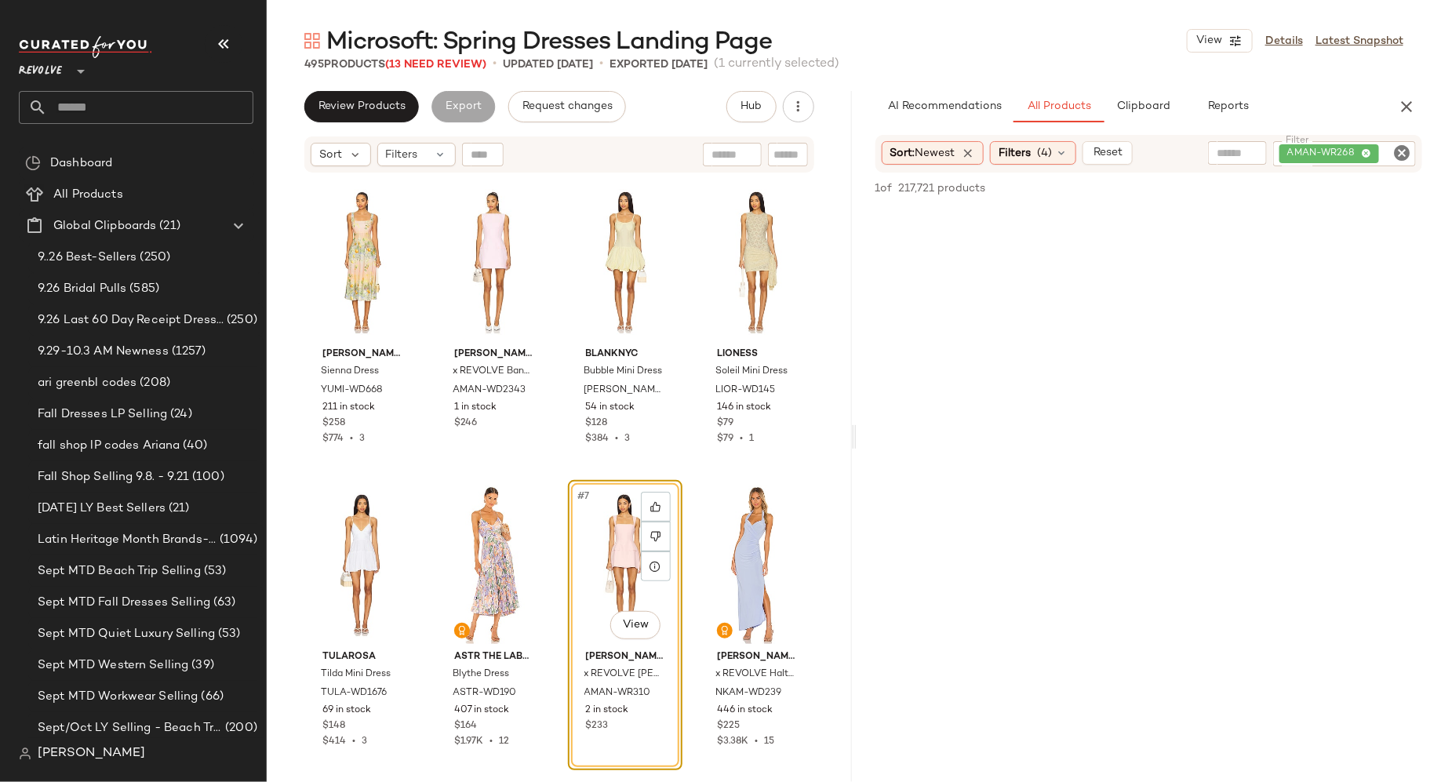
click at [1339, 150] on div "AMAN-WR268" at bounding box center [1344, 153] width 143 height 25
click at [1399, 151] on icon "Clear Filter" at bounding box center [1401, 153] width 19 height 19
click at [1353, 155] on input "Filter" at bounding box center [1342, 153] width 133 height 16
paste input "**********"
type input "**********"
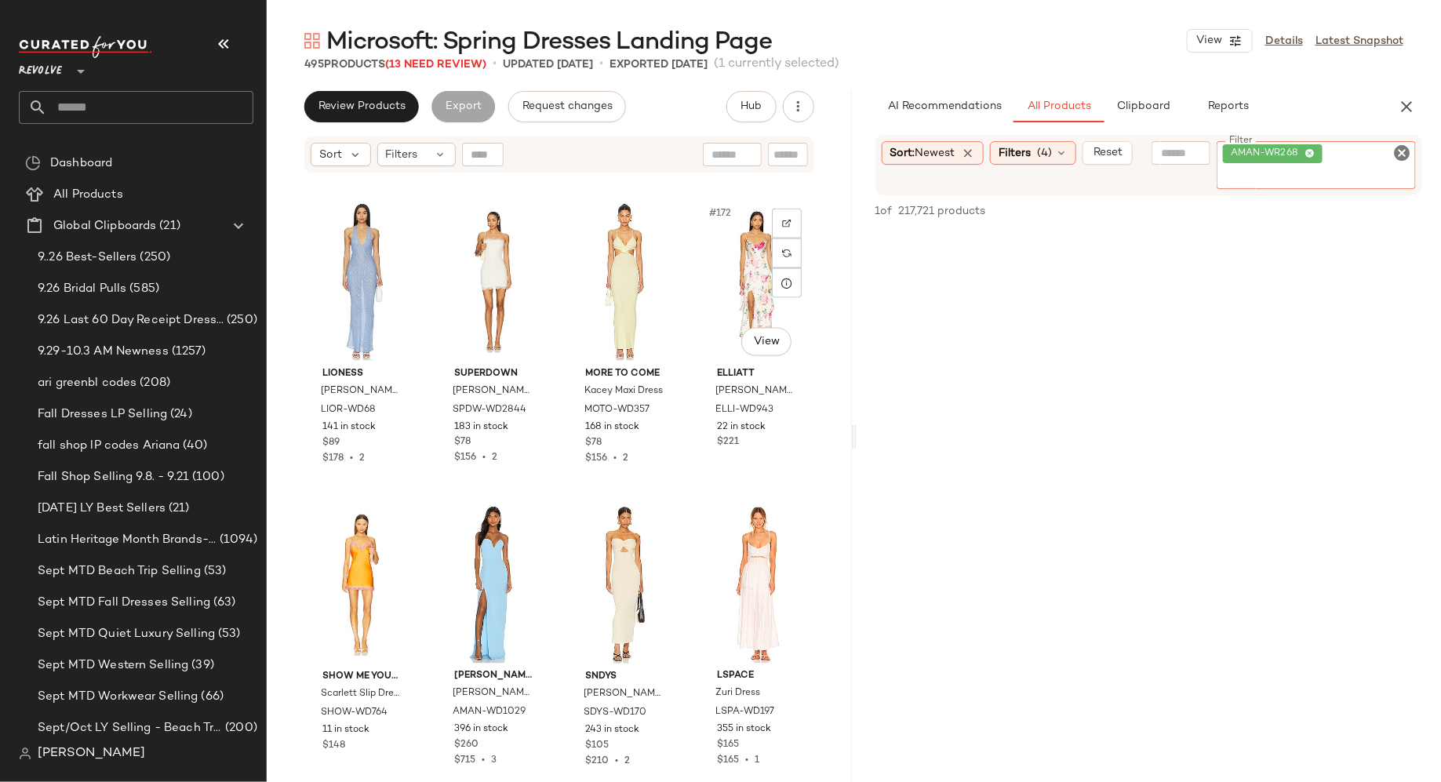
scroll to position [12709, 0]
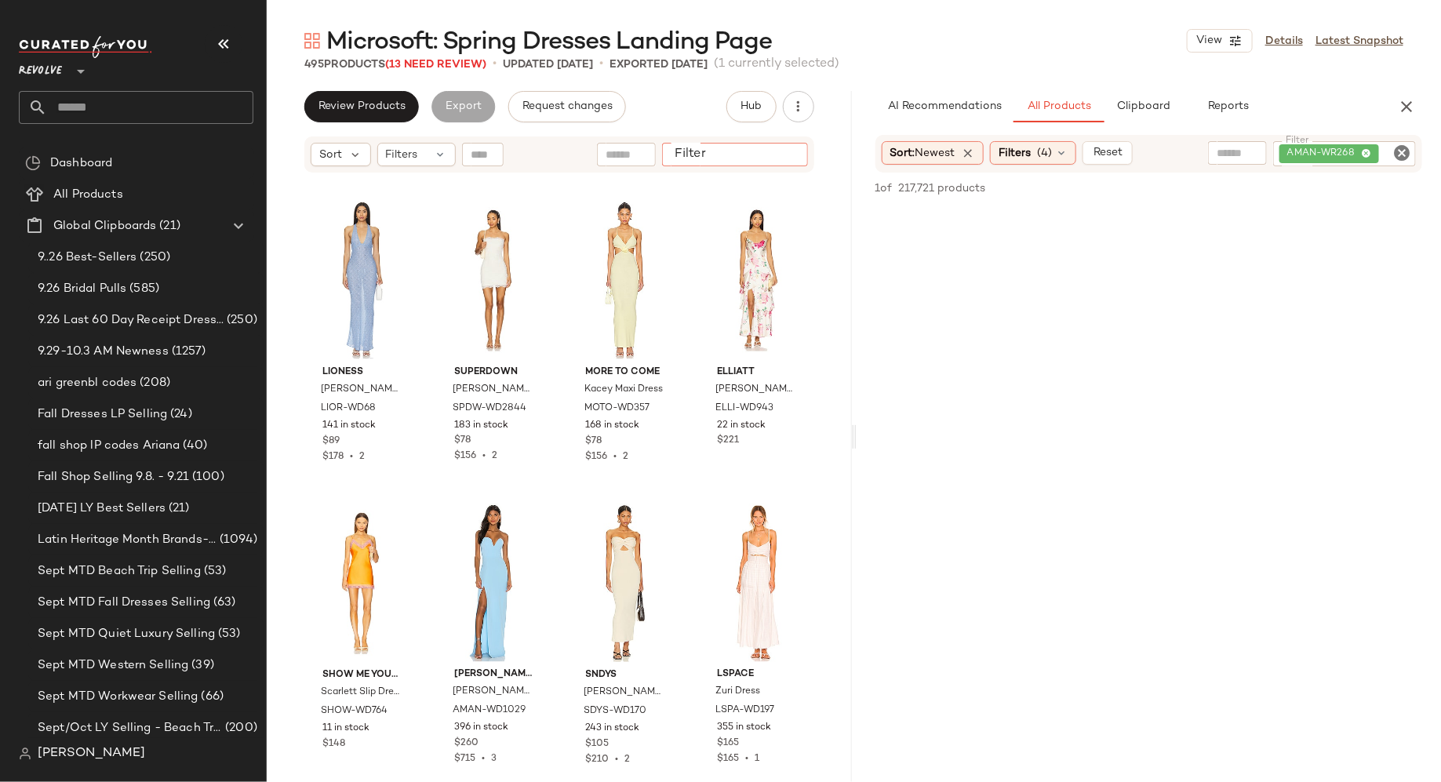
click at [776, 152] on input "Filter" at bounding box center [734, 155] width 133 height 16
paste input "**********"
type input "**********"
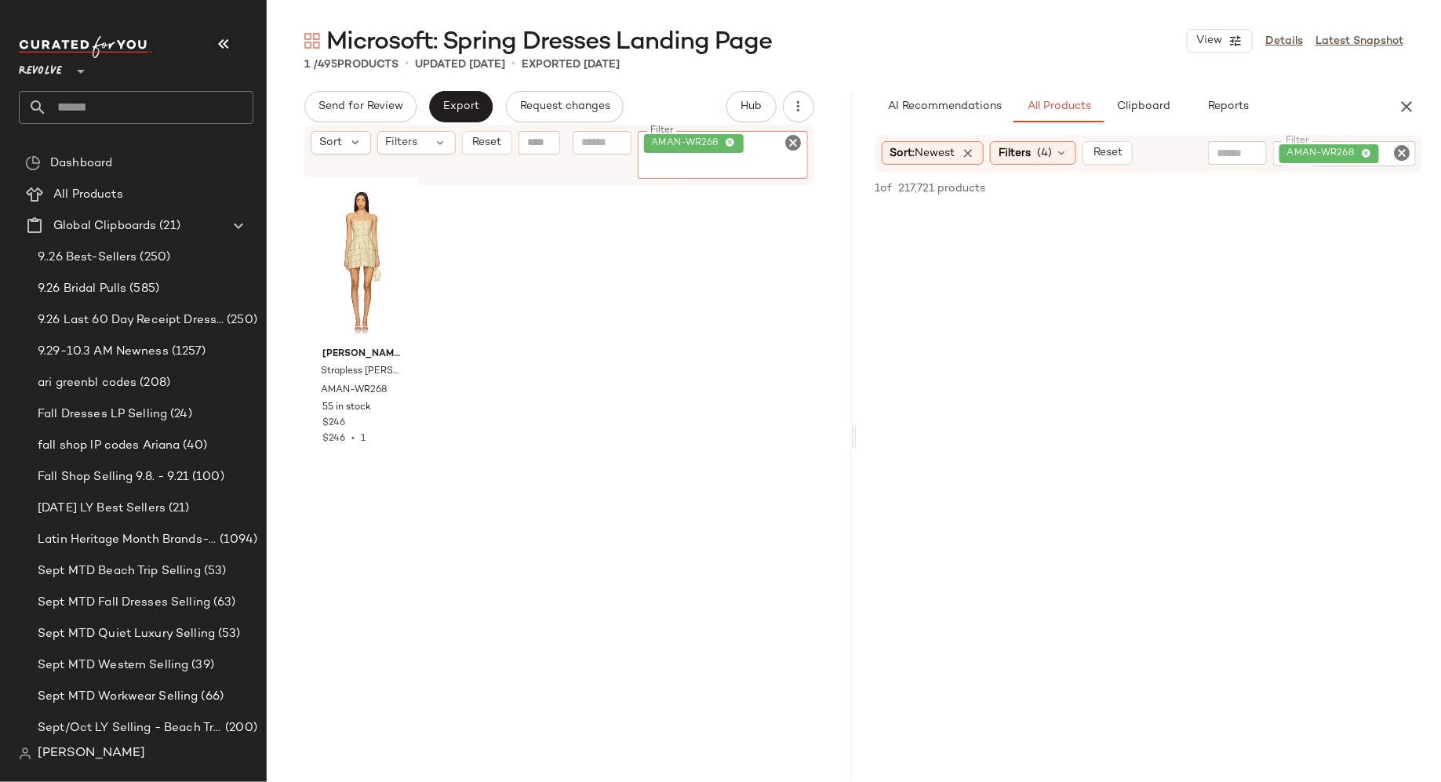
click at [794, 139] on icon "Clear Filter" at bounding box center [793, 142] width 19 height 19
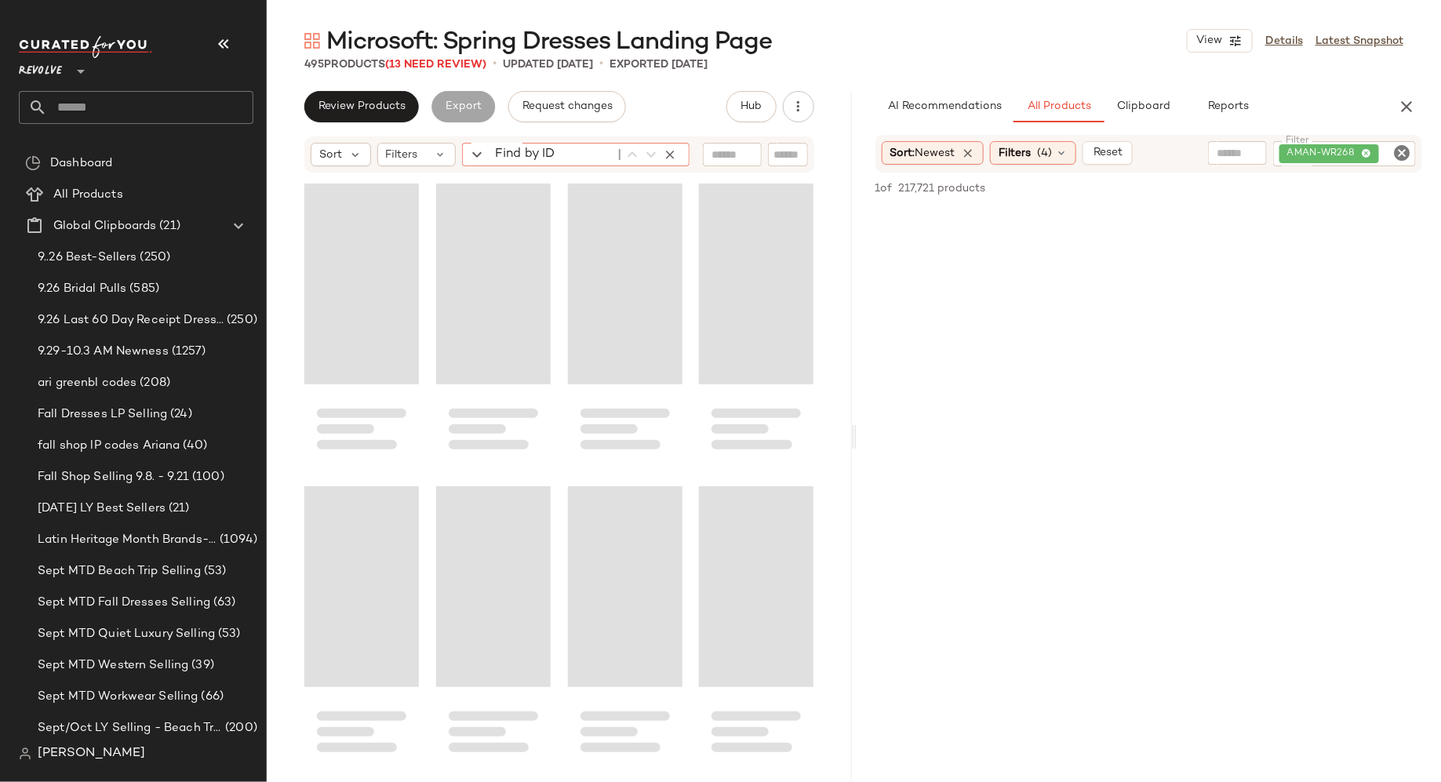
click at [475, 157] on div "Find by ID Find by ID" at bounding box center [575, 155] width 227 height 24
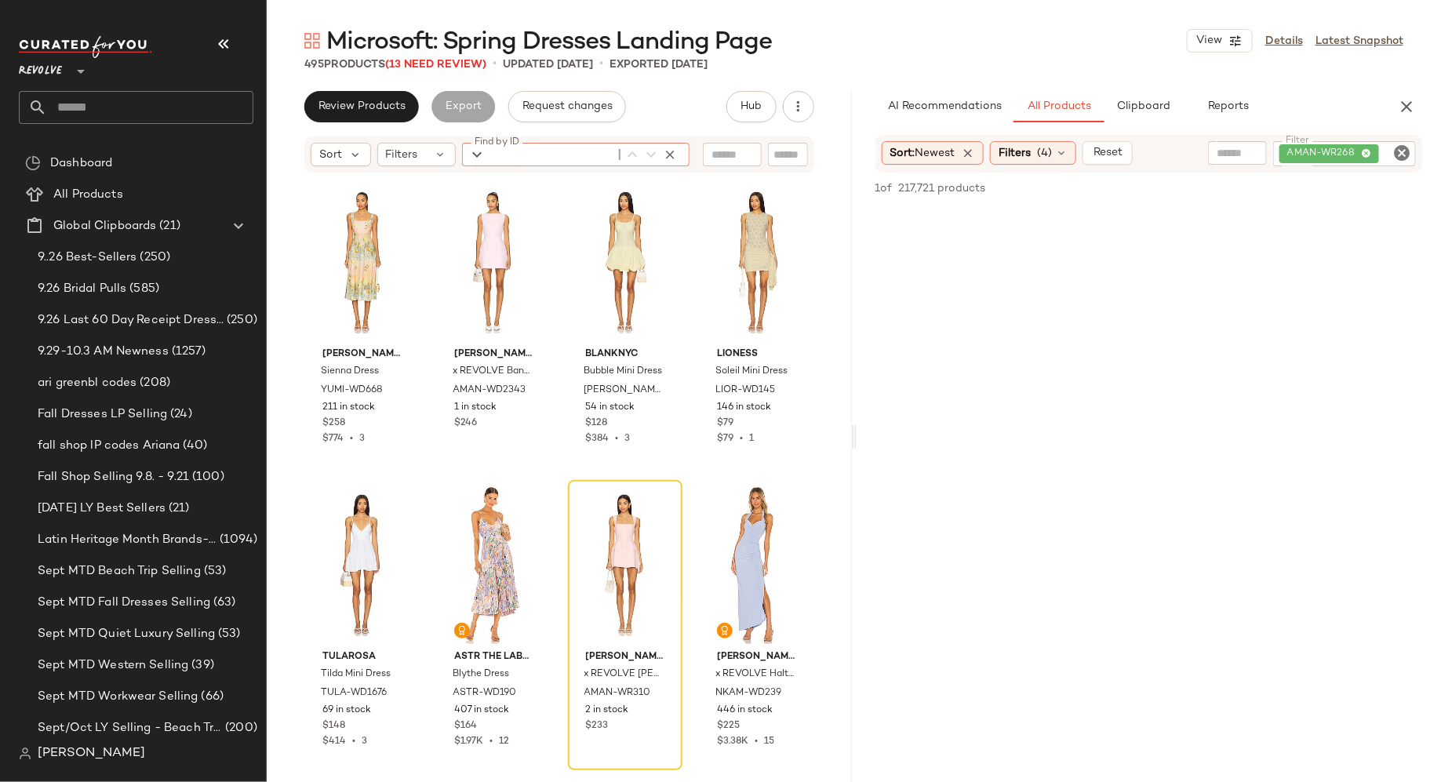
paste input "**********"
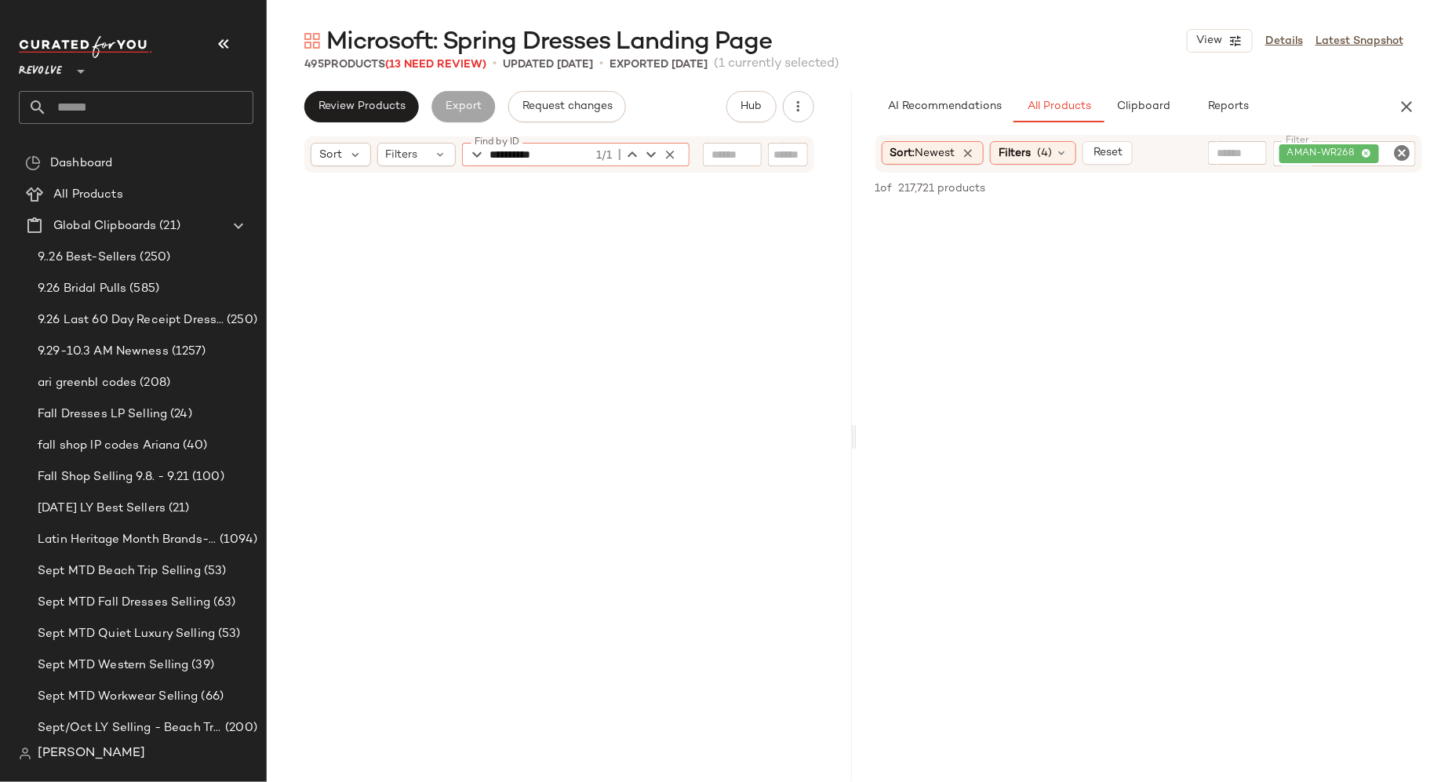
scroll to position [12109, 0]
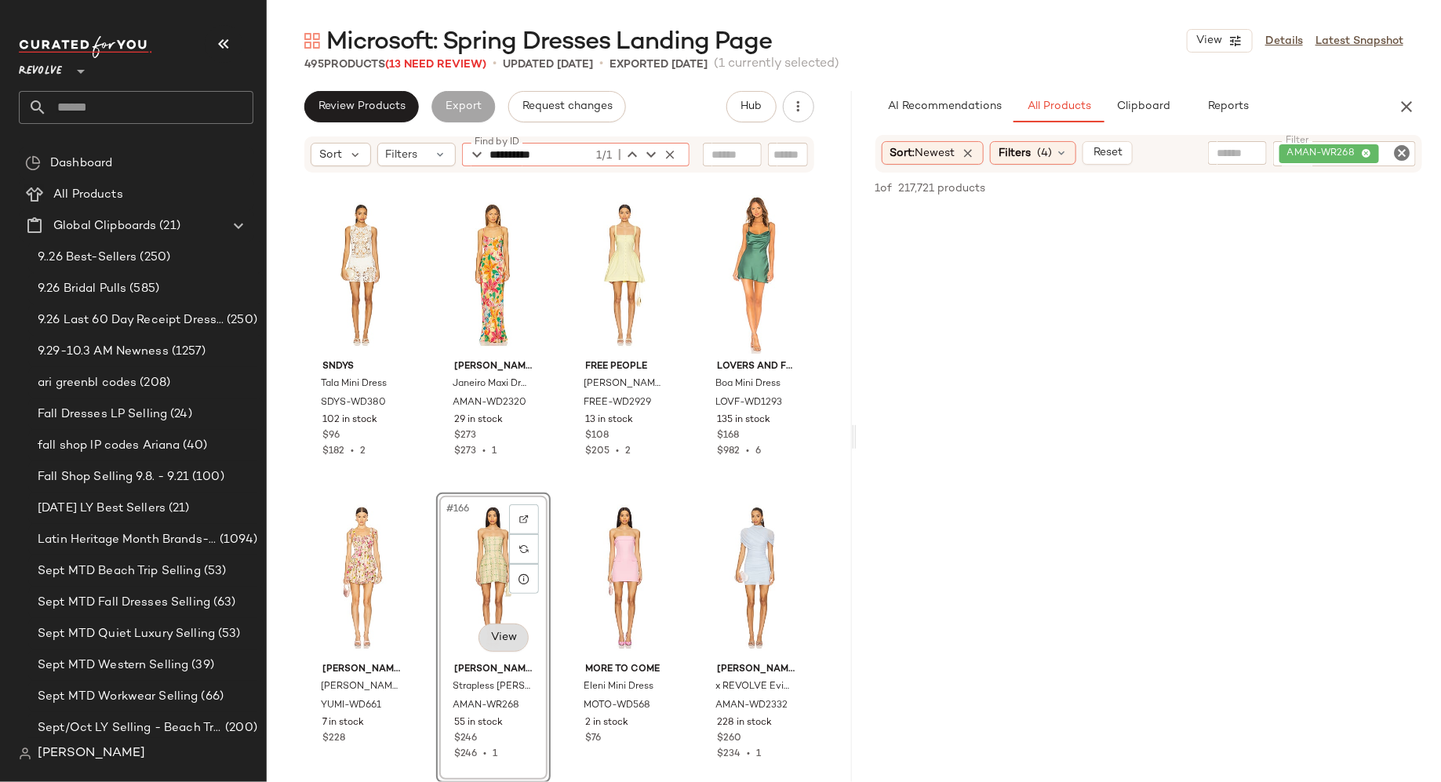
type input "**********"
click at [503, 634] on body "Revolve ** Dashboard All Products Global Clipboards (21) 9..26 Best-Sellers (25…" at bounding box center [720, 391] width 1441 height 782
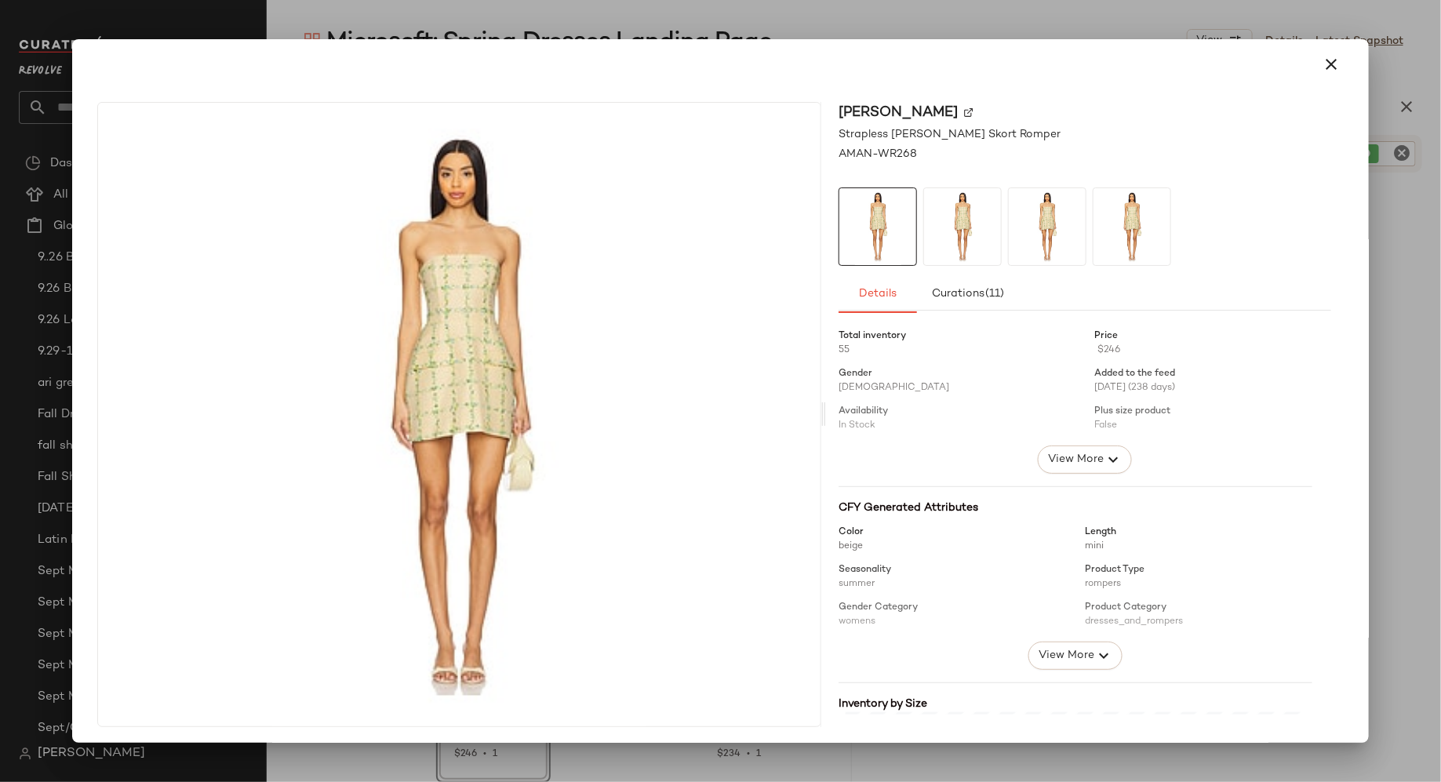
click at [973, 112] on img at bounding box center [968, 111] width 9 height 9
click at [1321, 61] on icon "button" at bounding box center [1330, 64] width 19 height 19
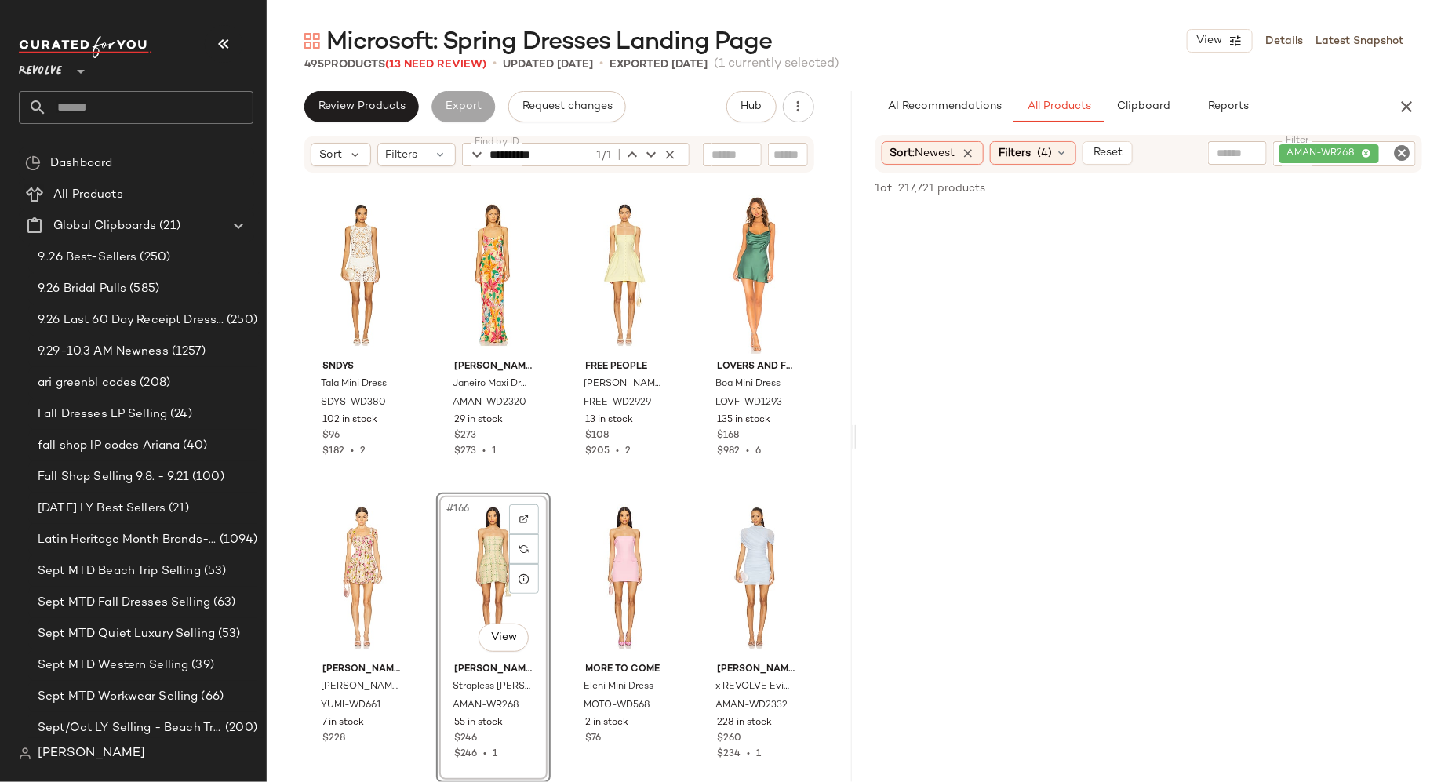
click at [1409, 152] on icon "Clear Filter" at bounding box center [1401, 153] width 19 height 19
click at [1067, 155] on icon at bounding box center [1061, 153] width 13 height 13
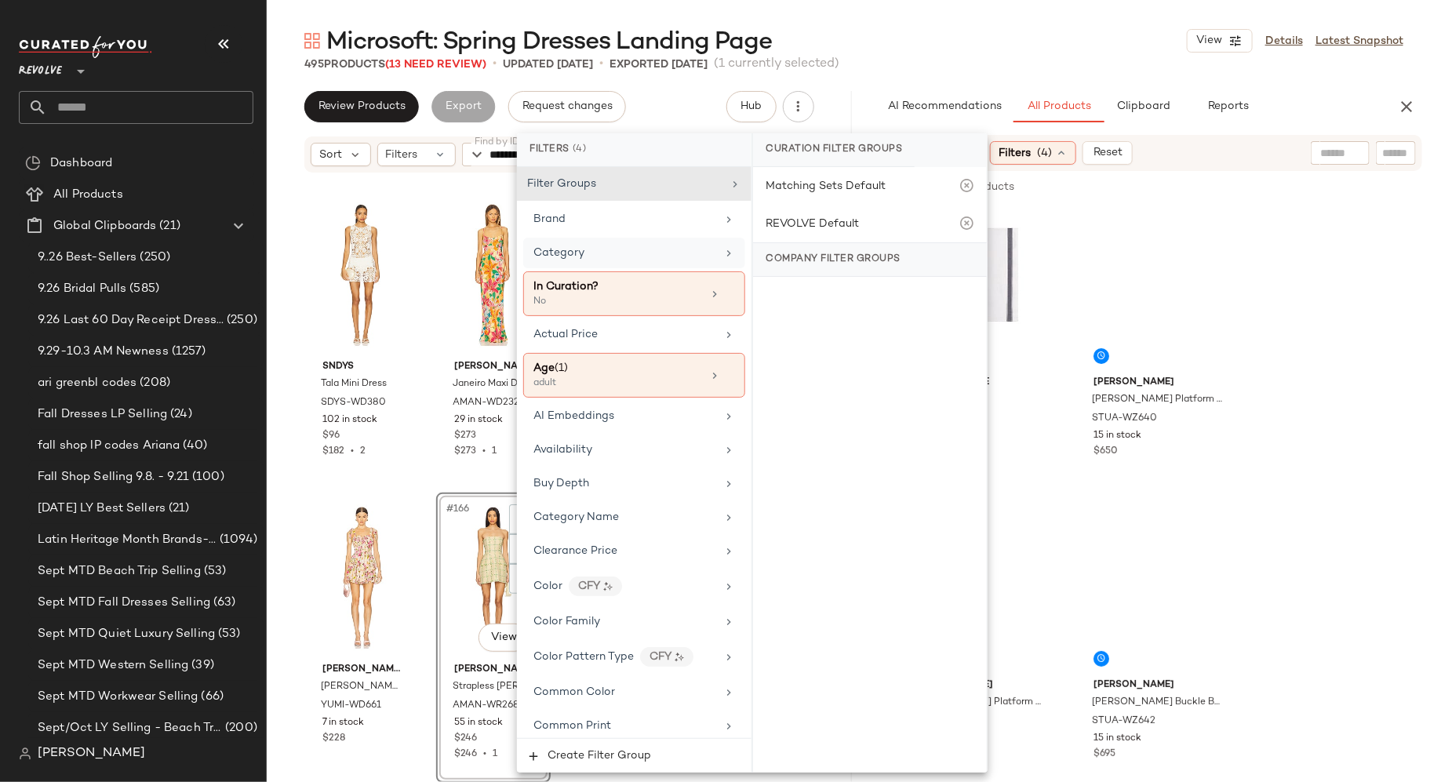
click at [667, 254] on div "Category" at bounding box center [624, 253] width 183 height 16
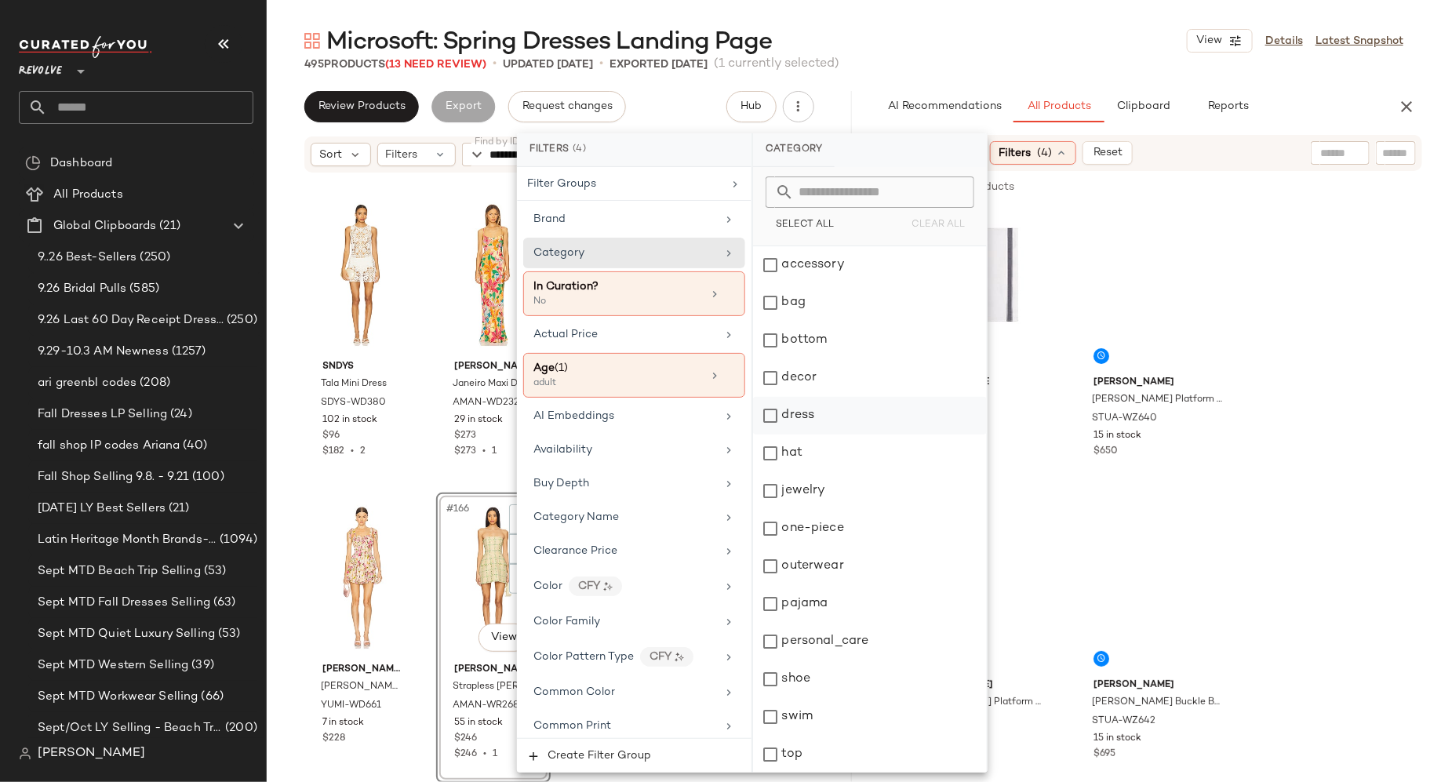
click at [769, 413] on div "dress" at bounding box center [870, 416] width 234 height 38
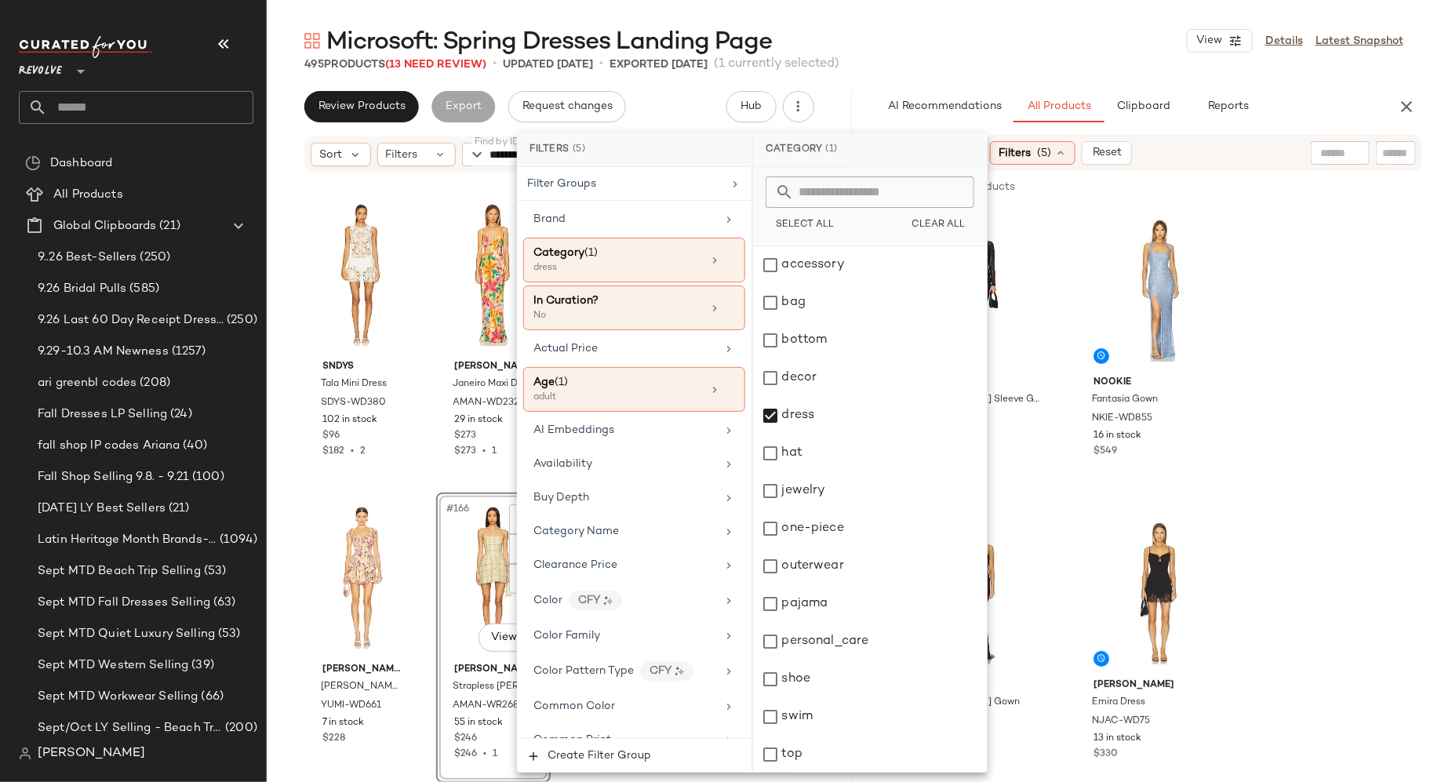
click at [1395, 158] on input "text" at bounding box center [1395, 153] width 27 height 16
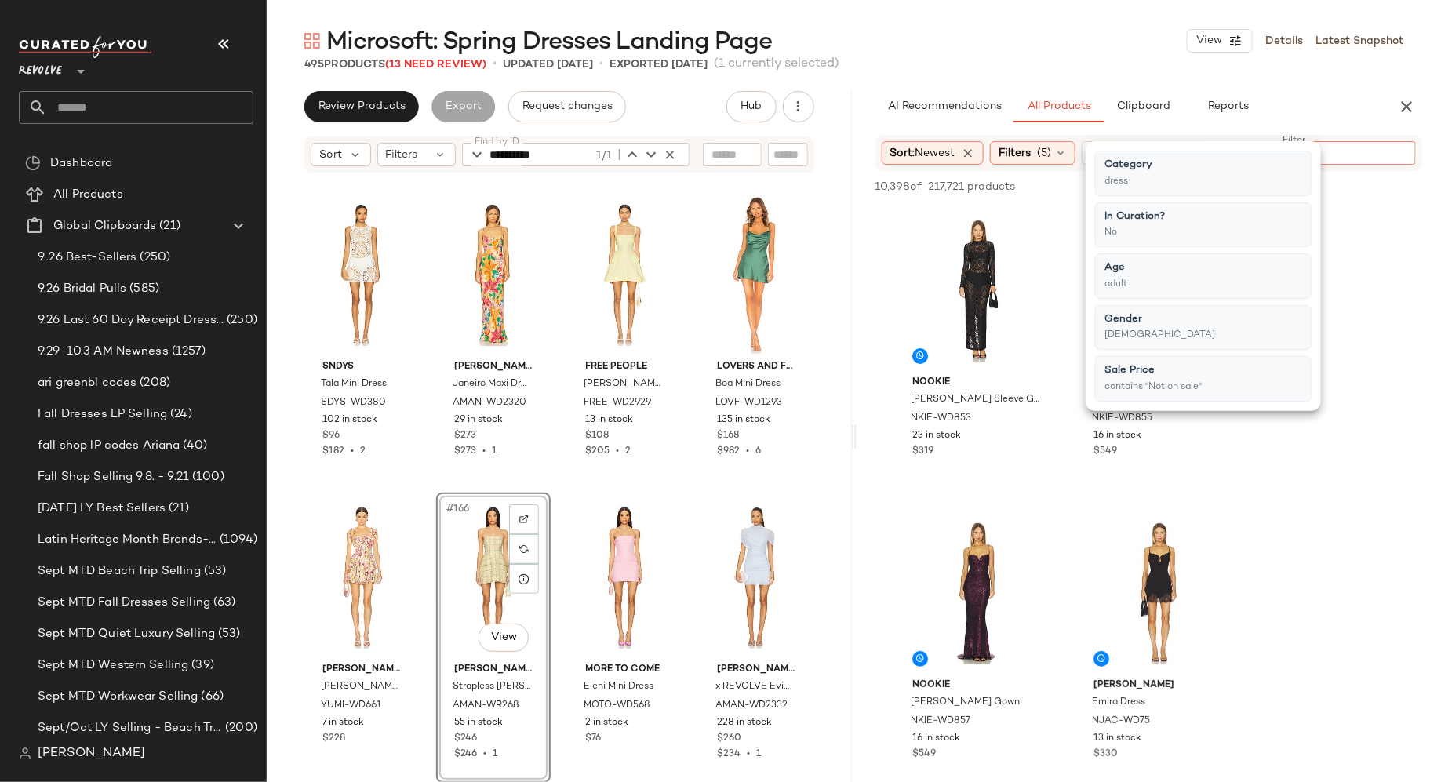
click at [1377, 155] on input "Filter" at bounding box center [1342, 153] width 133 height 16
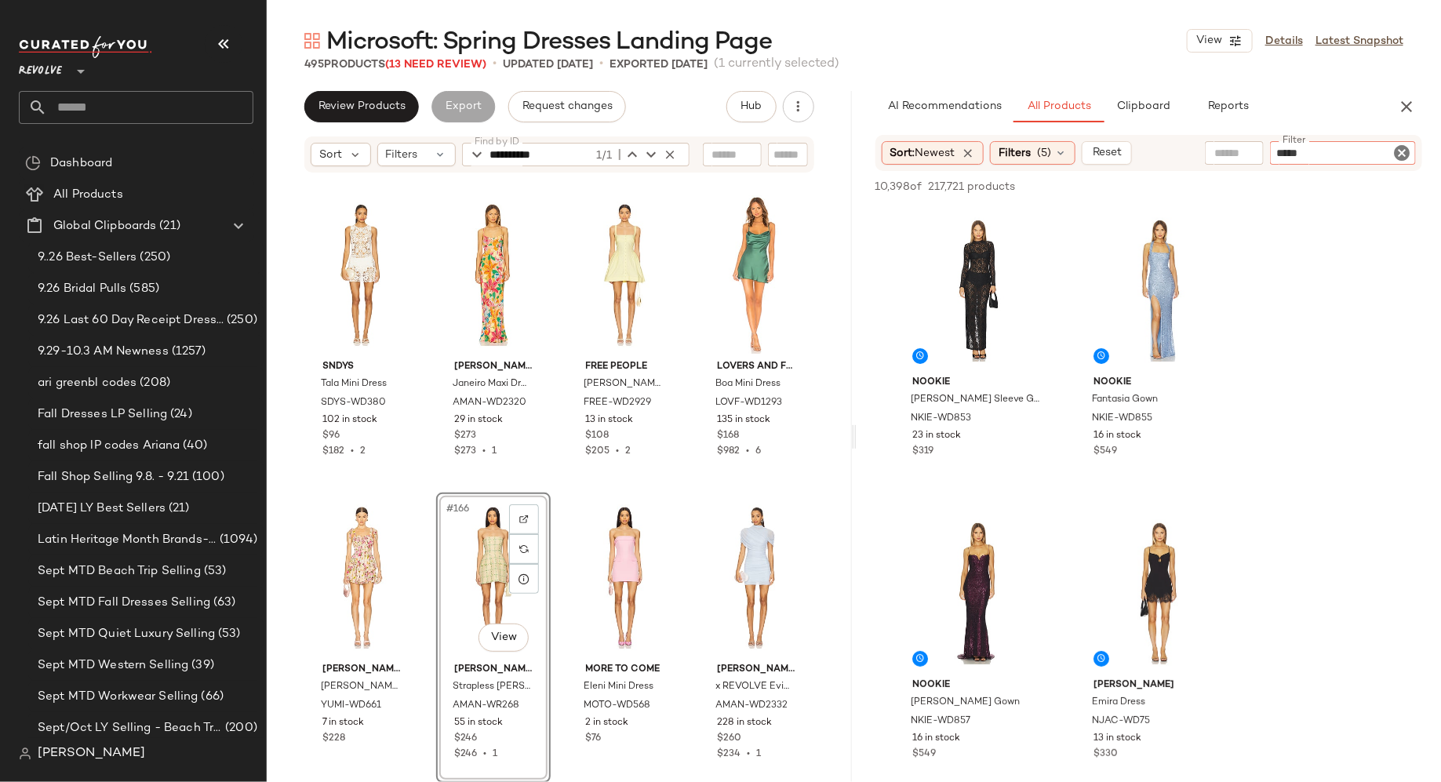
type input "******"
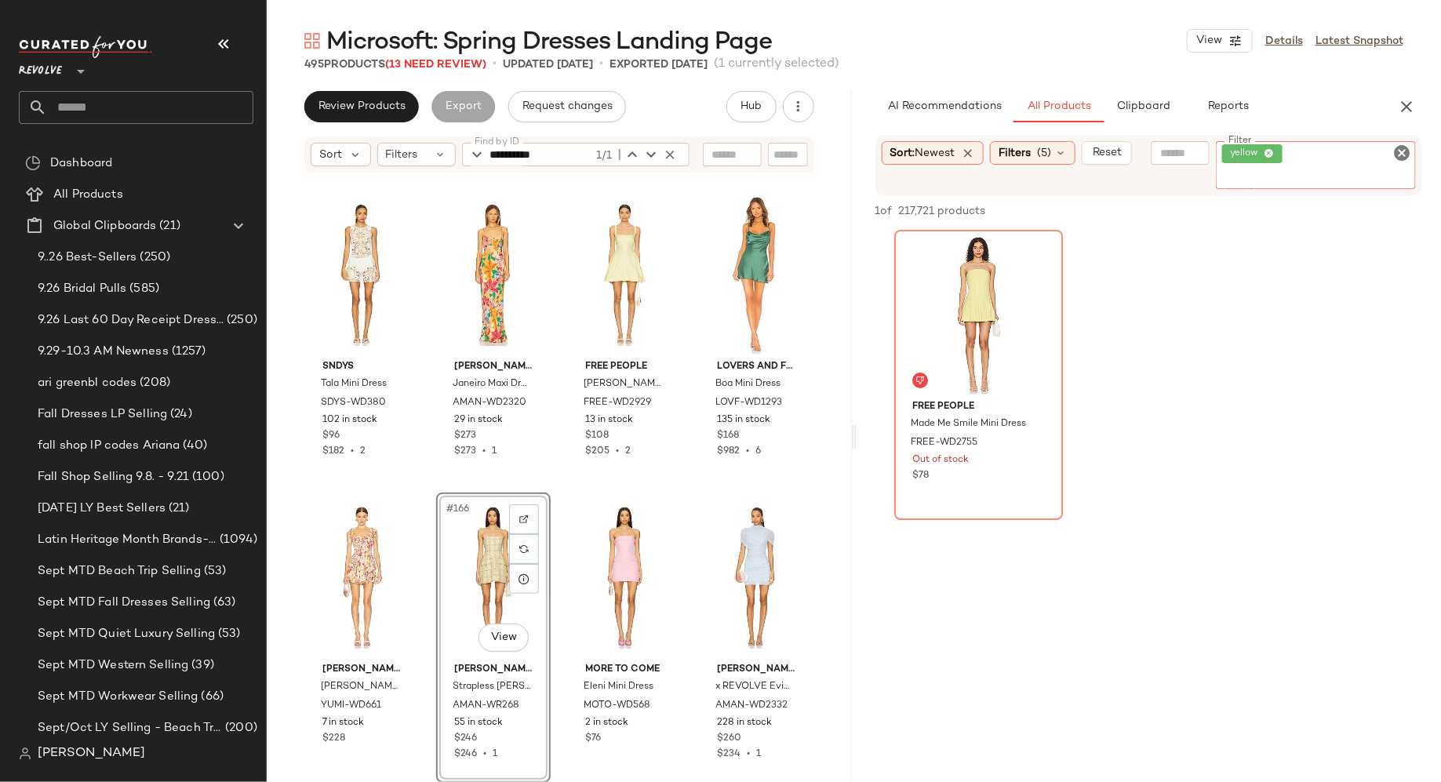
click at [1409, 151] on icon "Clear Filter" at bounding box center [1401, 153] width 19 height 19
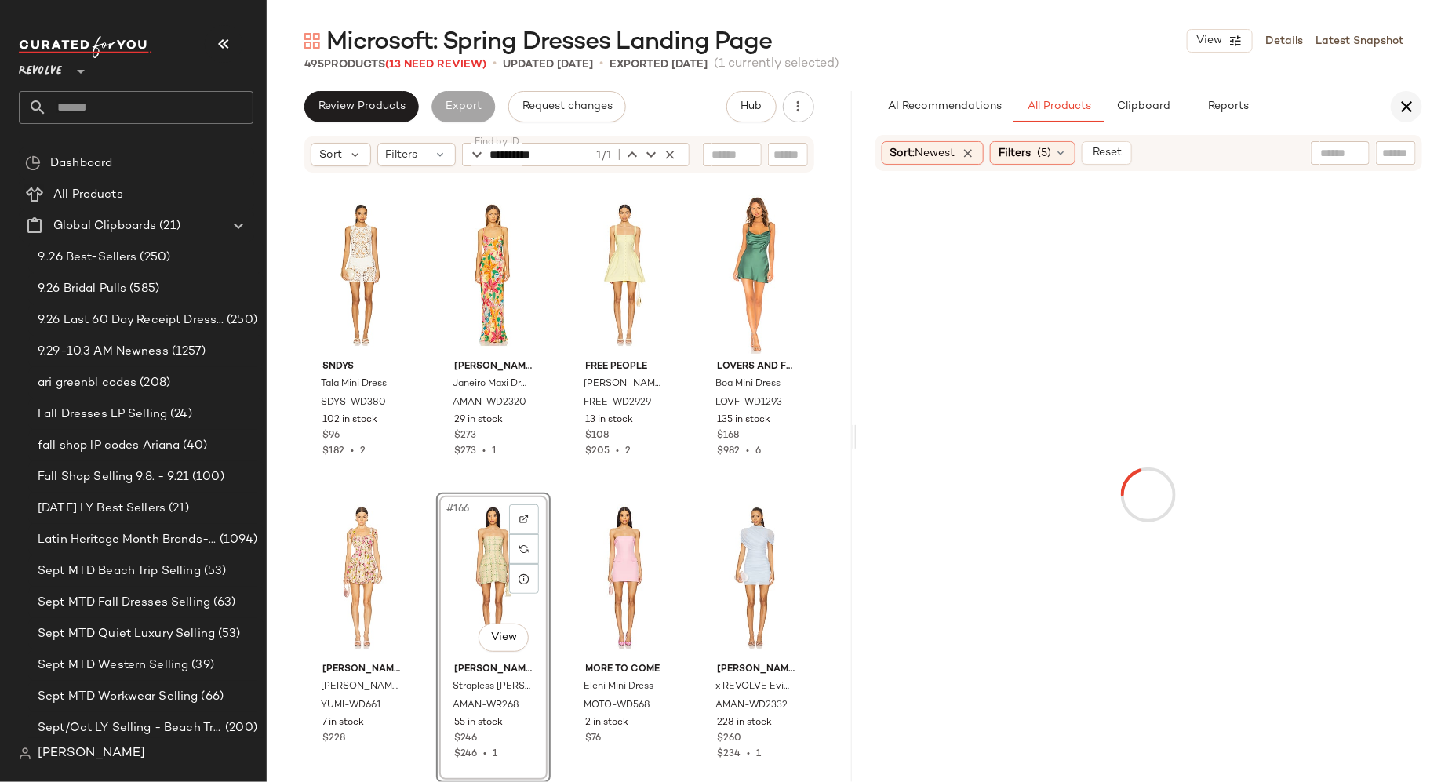
click at [1403, 107] on icon "button" at bounding box center [1406, 106] width 19 height 19
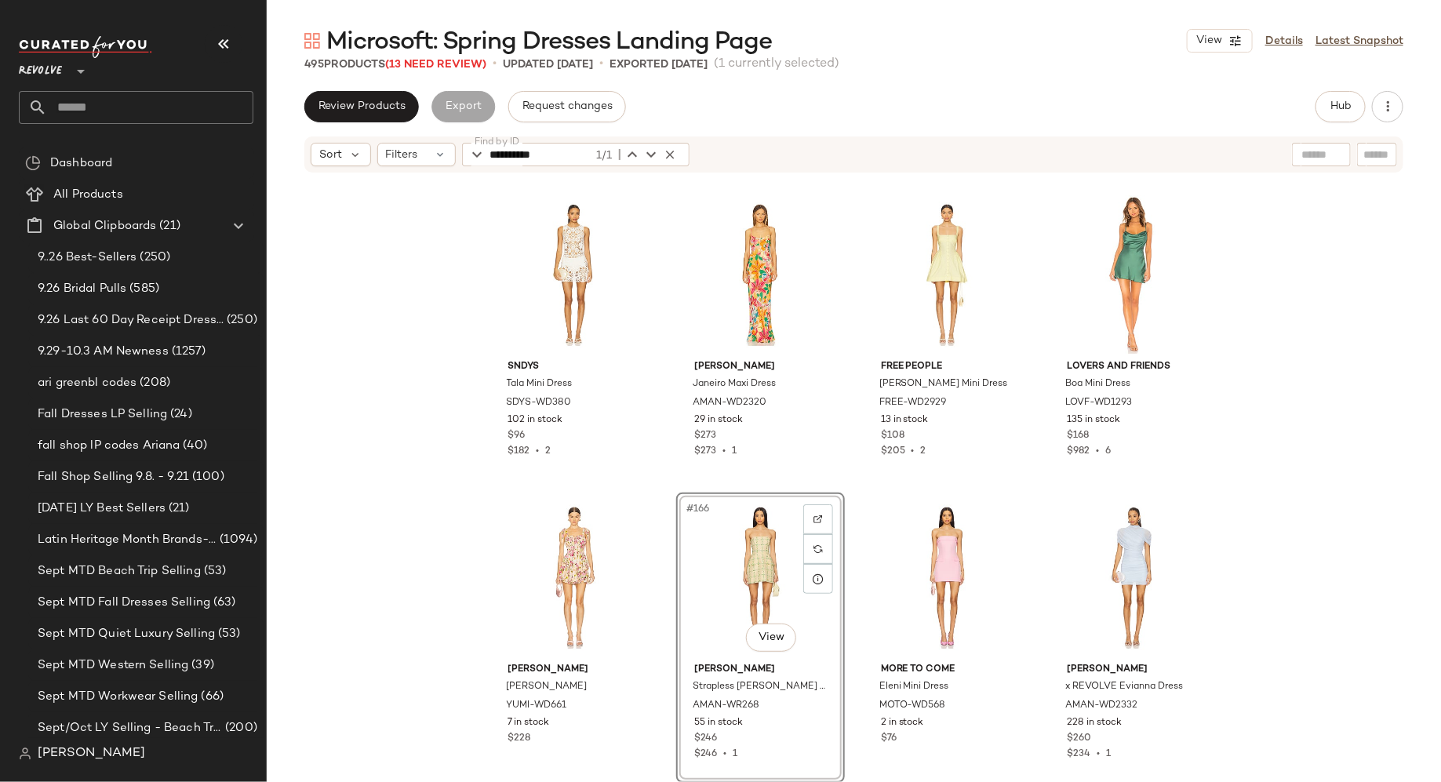
click at [758, 535] on div "#166 View" at bounding box center [761, 577] width 158 height 158
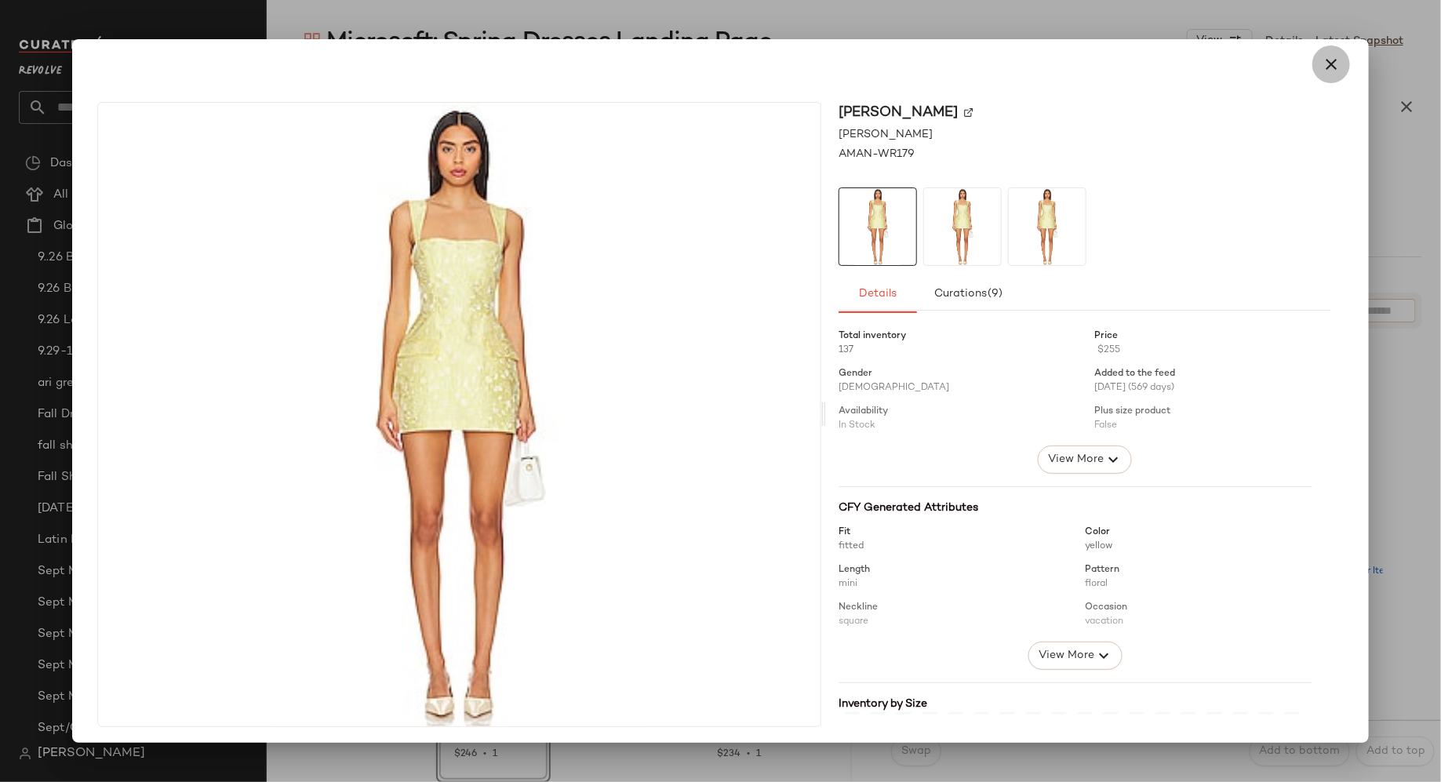
click at [1323, 66] on icon "button" at bounding box center [1330, 64] width 19 height 19
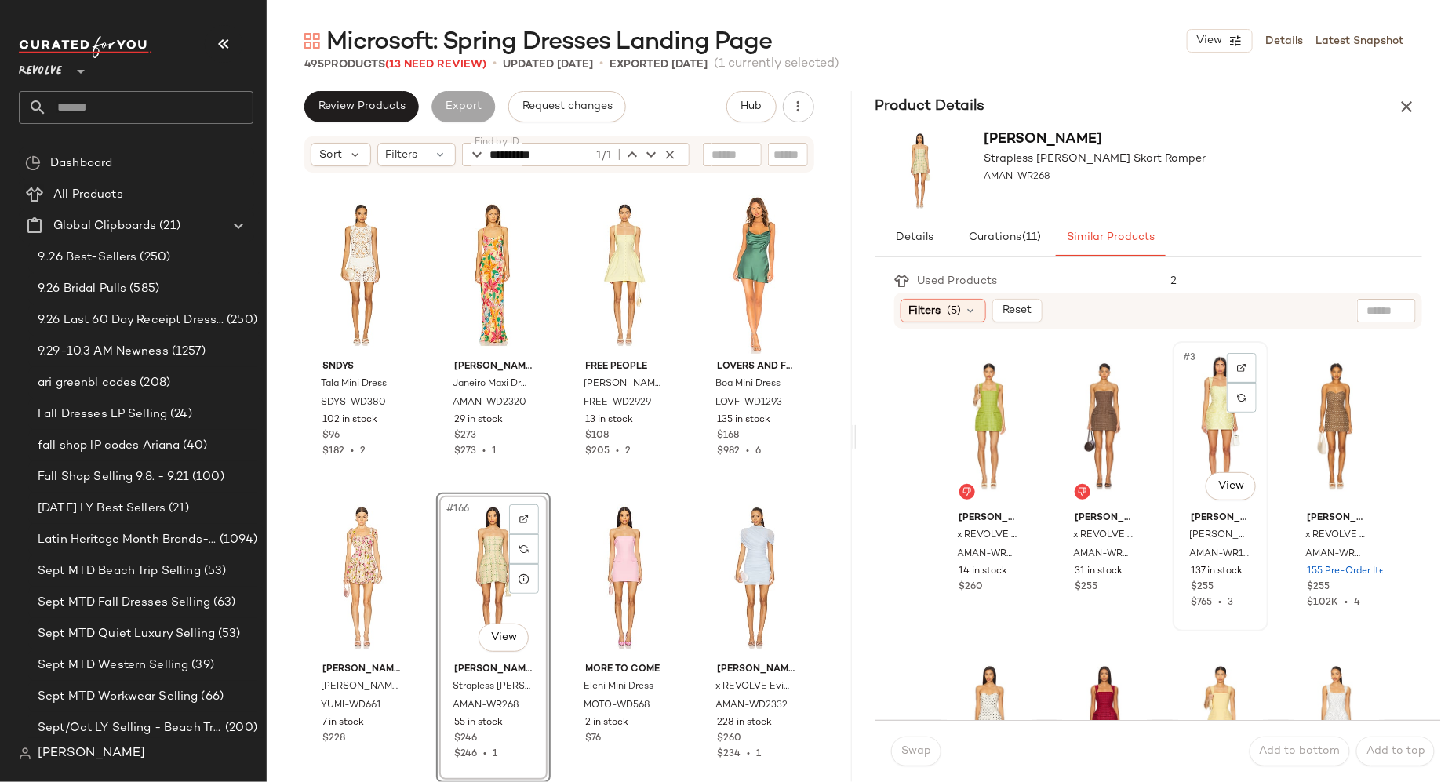
click at [1200, 438] on div "#3 View" at bounding box center [1220, 426] width 85 height 158
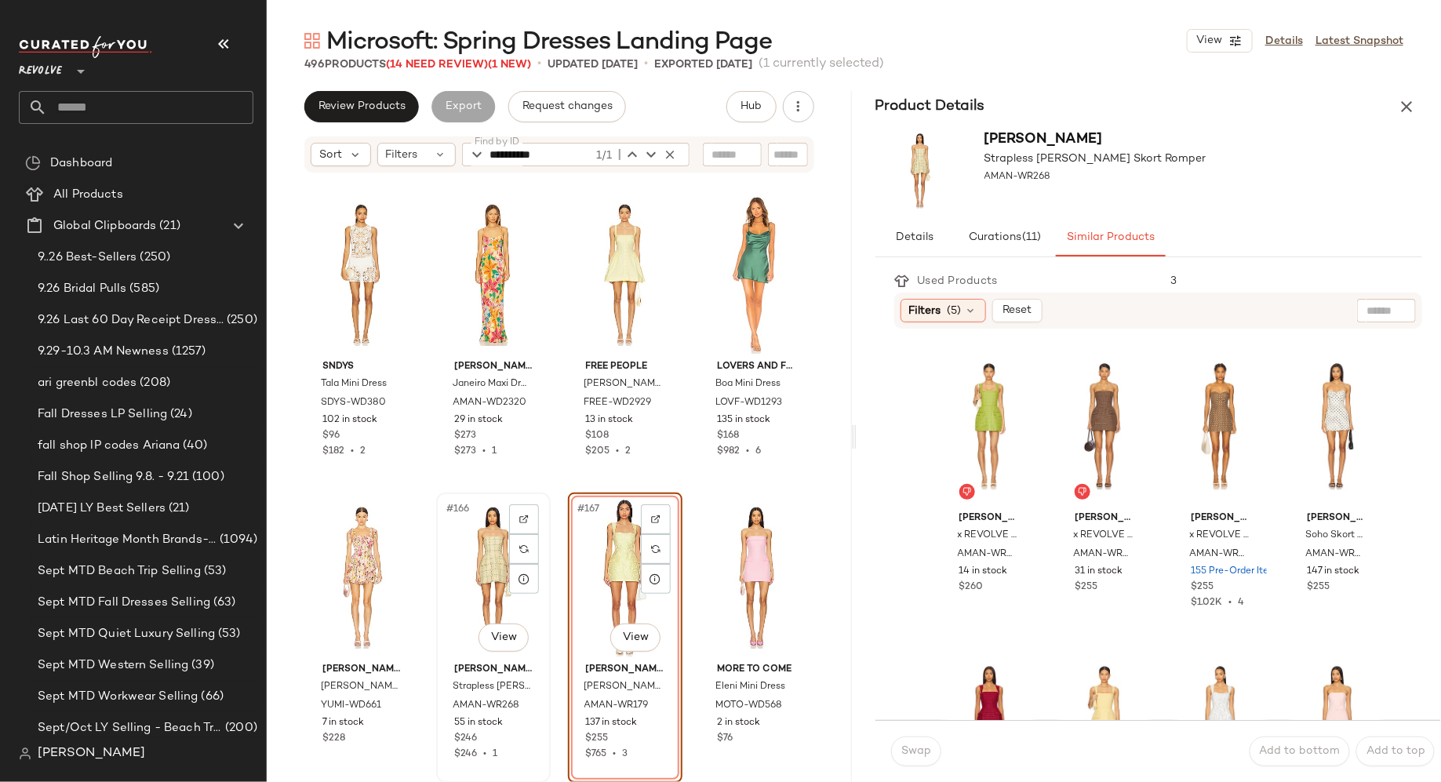
click at [478, 555] on div "#166 View" at bounding box center [494, 577] width 104 height 158
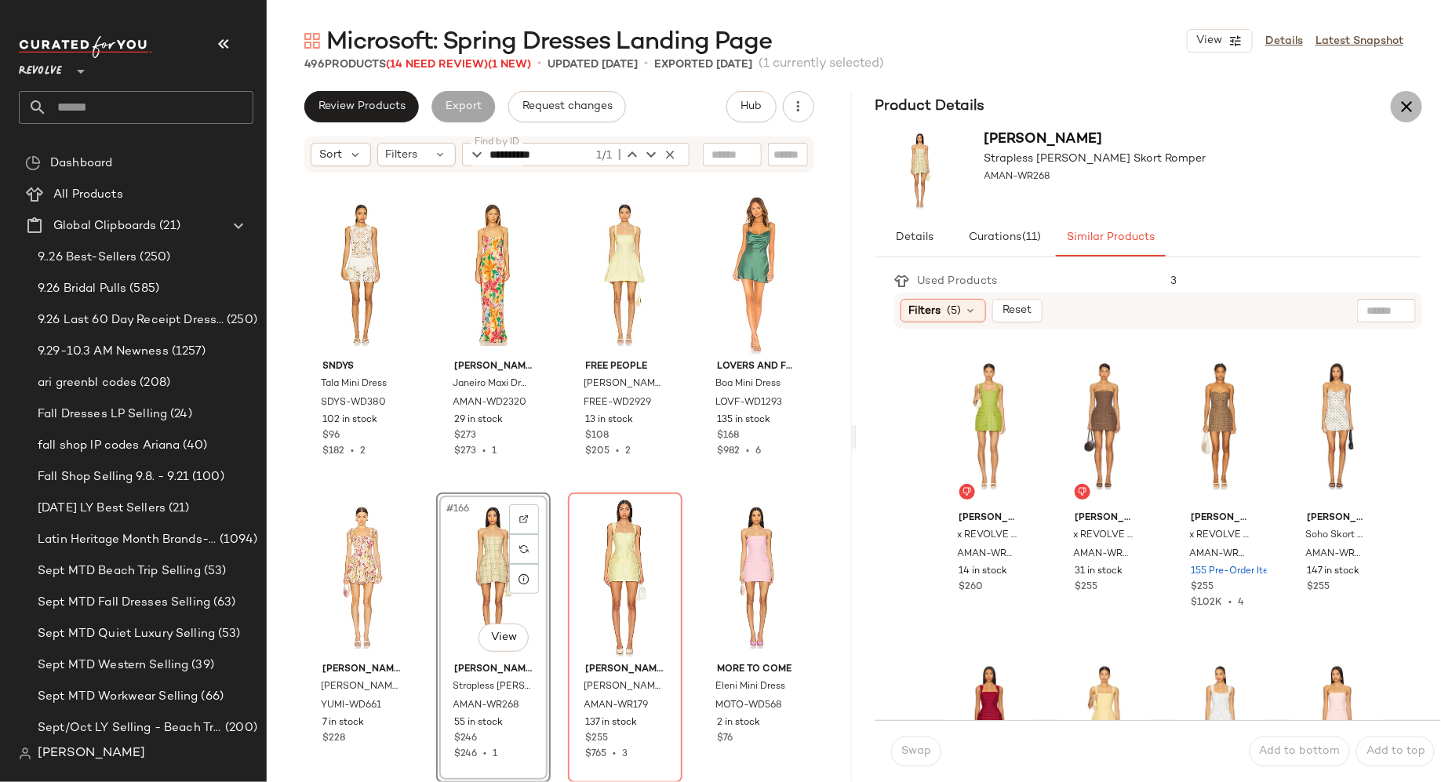
click at [1409, 110] on icon "button" at bounding box center [1406, 106] width 19 height 19
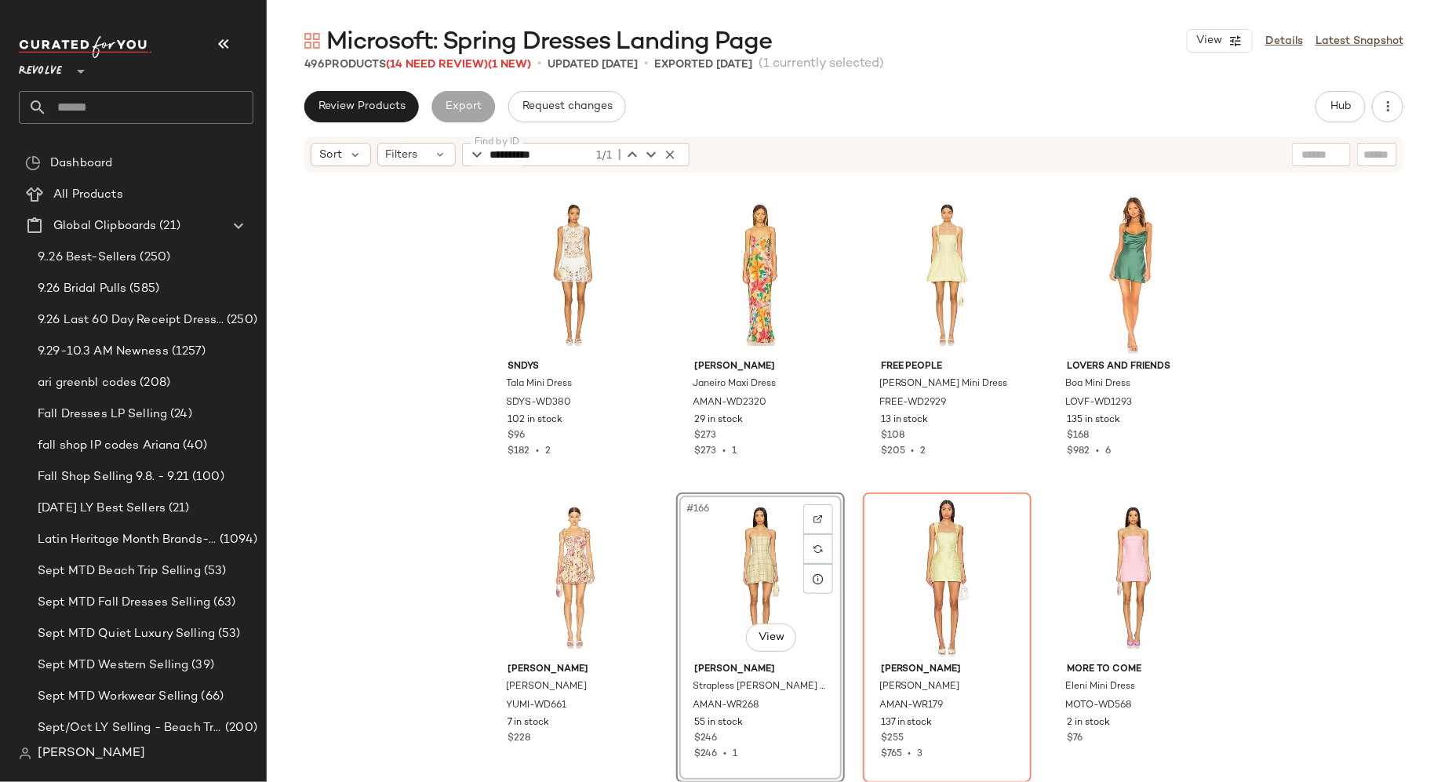
click at [716, 578] on div "#166 View" at bounding box center [761, 577] width 158 height 158
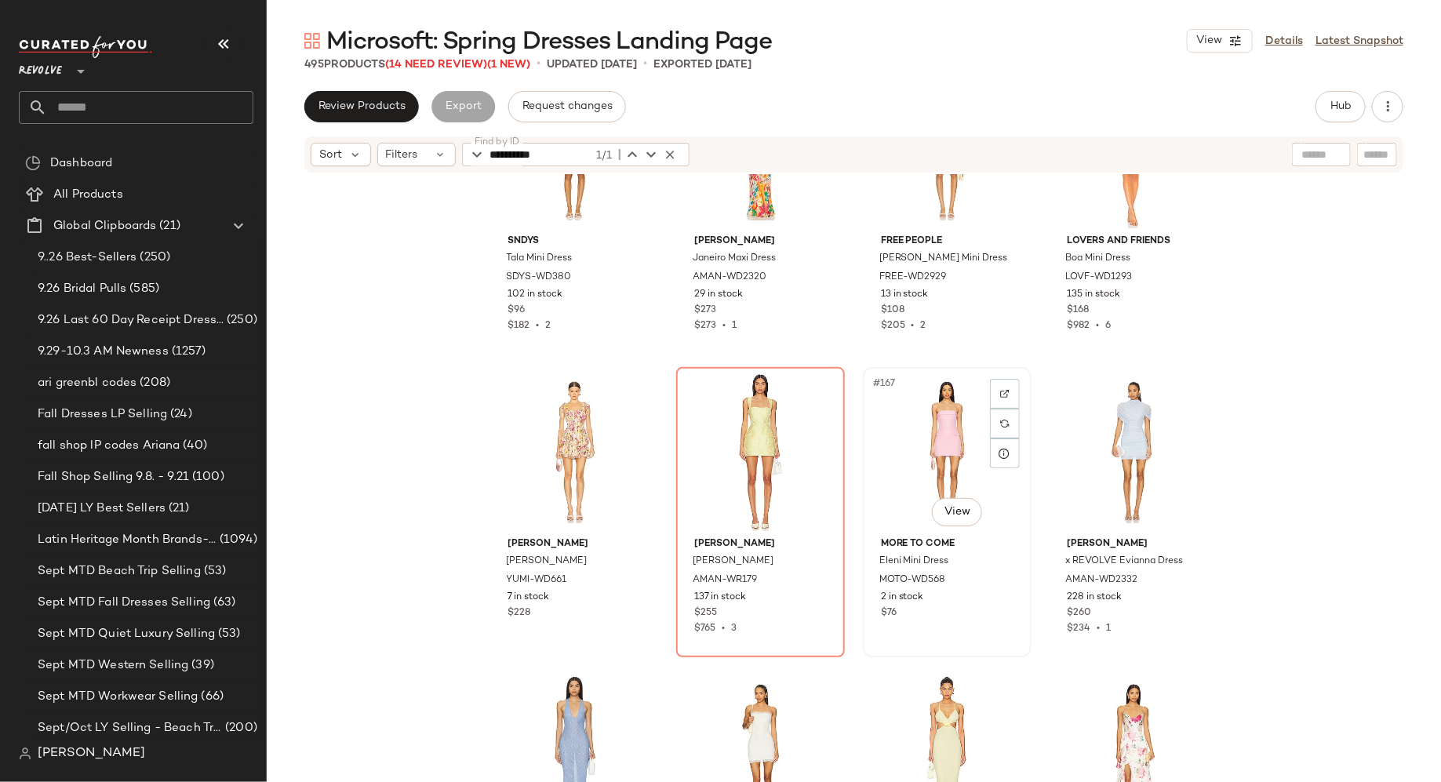
scroll to position [12238, 0]
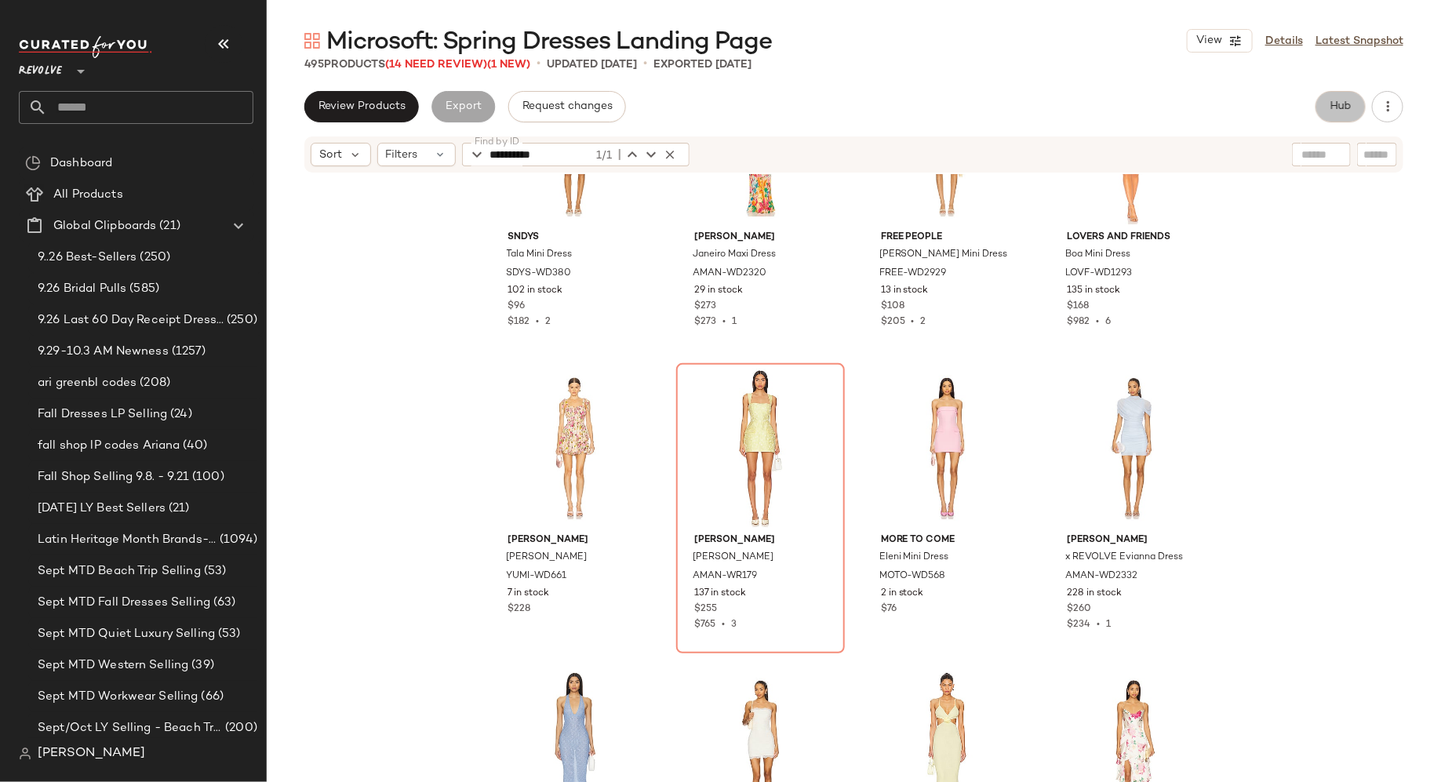
click at [1339, 109] on span "Hub" at bounding box center [1340, 106] width 22 height 13
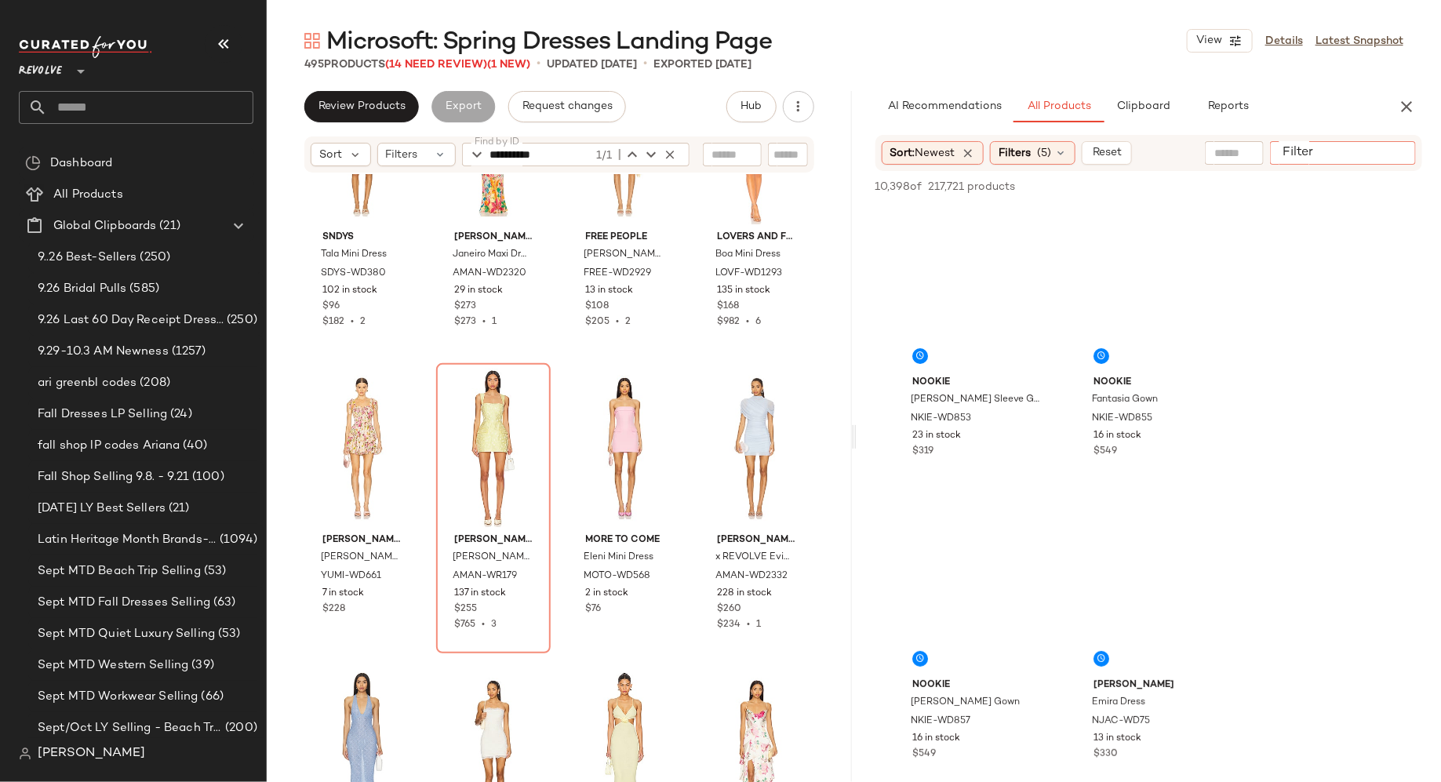
click at [1394, 153] on input "Filter" at bounding box center [1342, 153] width 133 height 16
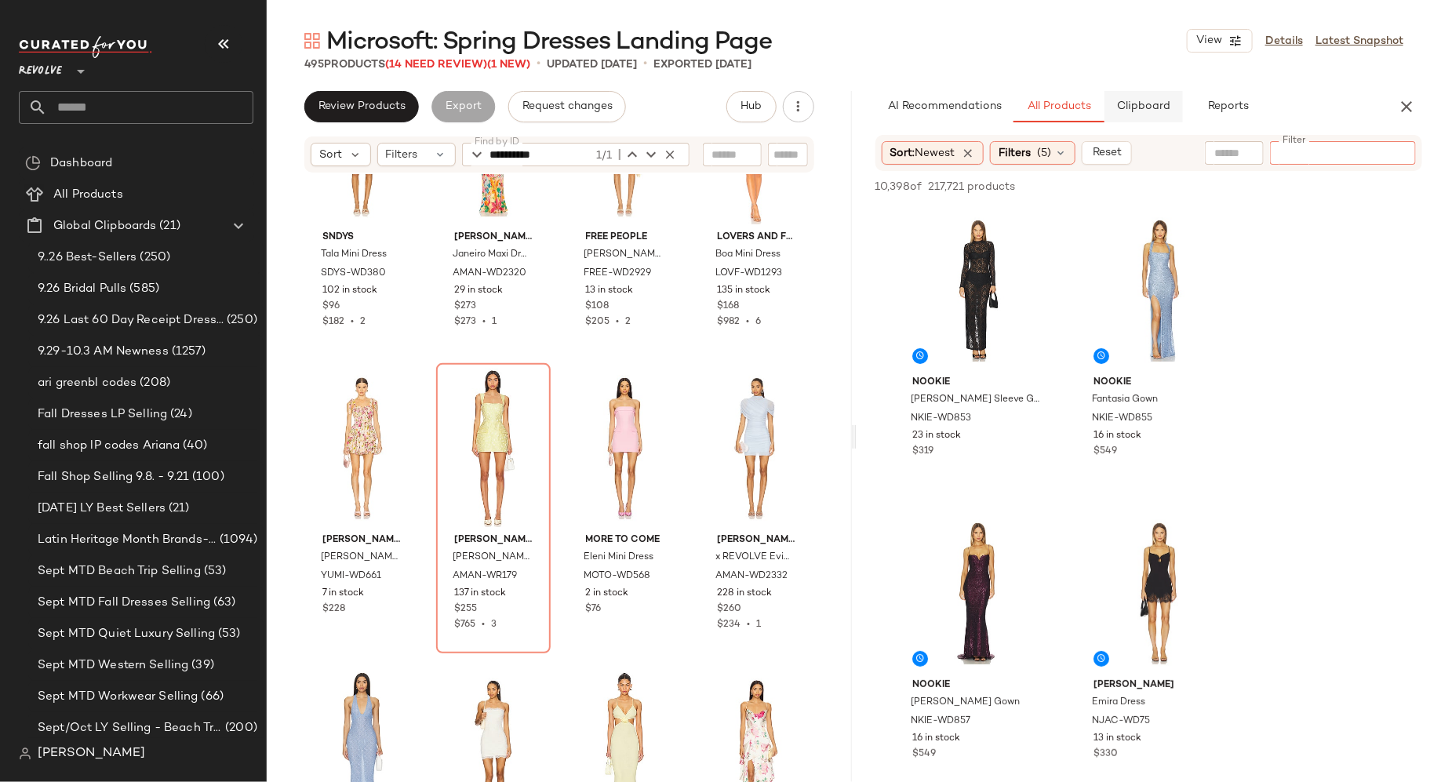
click at [1146, 112] on span "Clipboard" at bounding box center [1143, 106] width 54 height 13
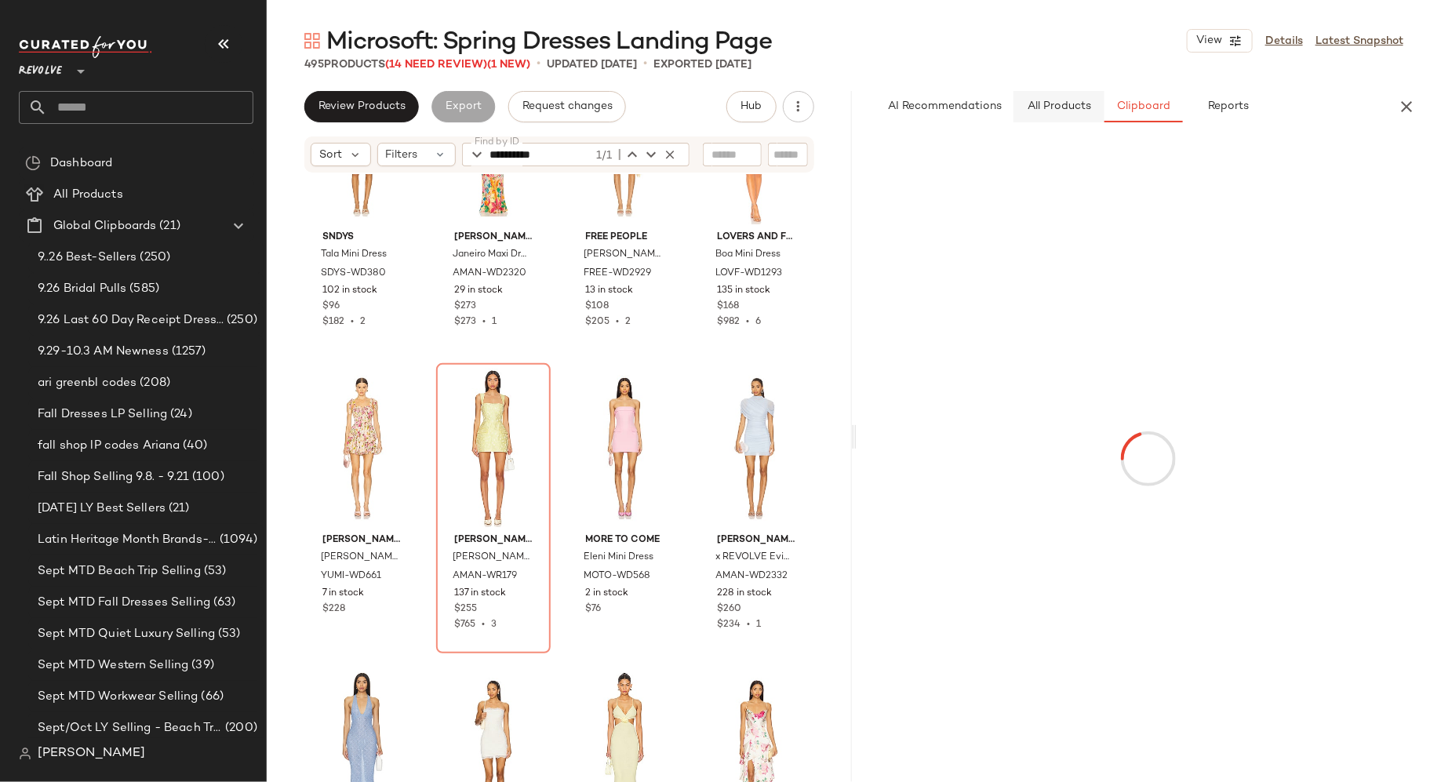
click at [1061, 113] on button "All Products" at bounding box center [1058, 106] width 91 height 31
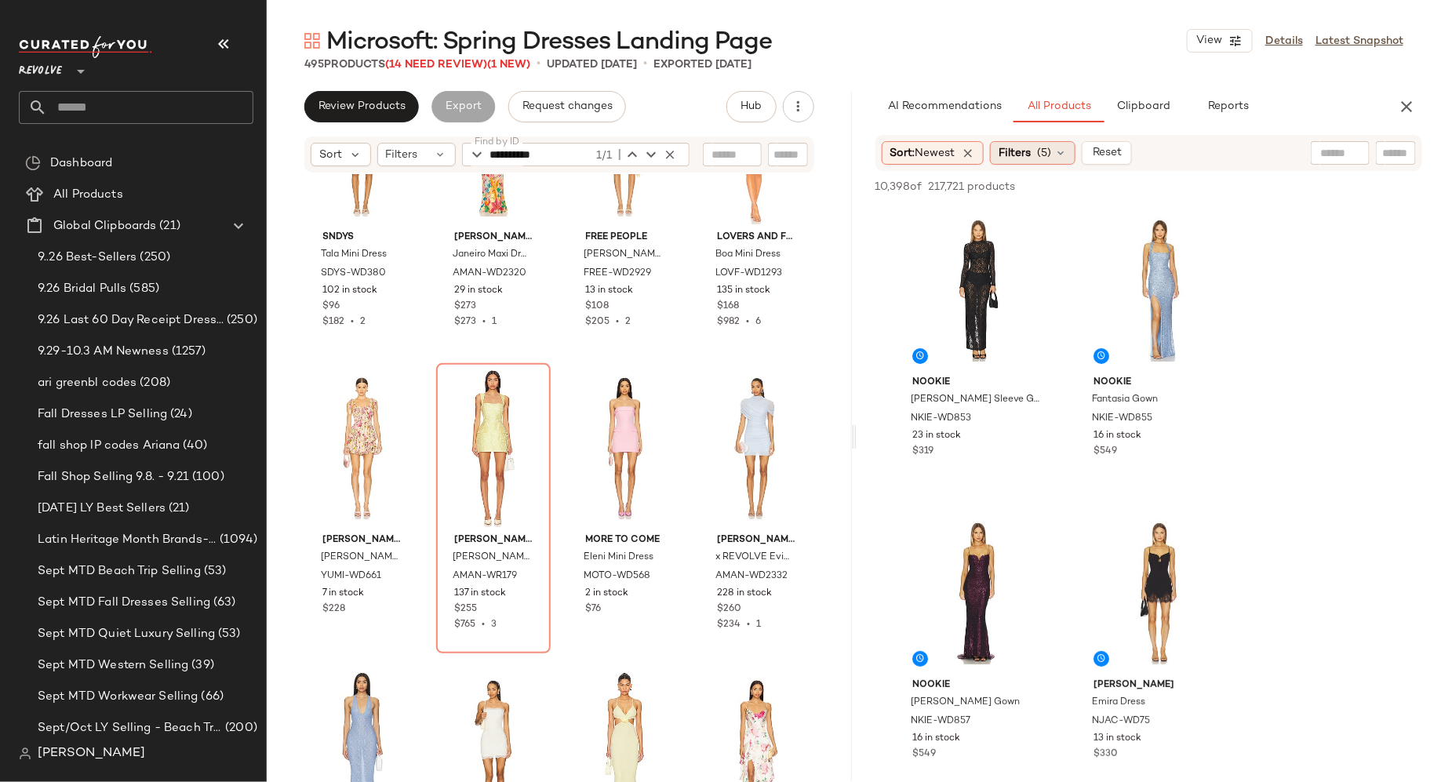
click at [1066, 151] on icon at bounding box center [1060, 153] width 13 height 13
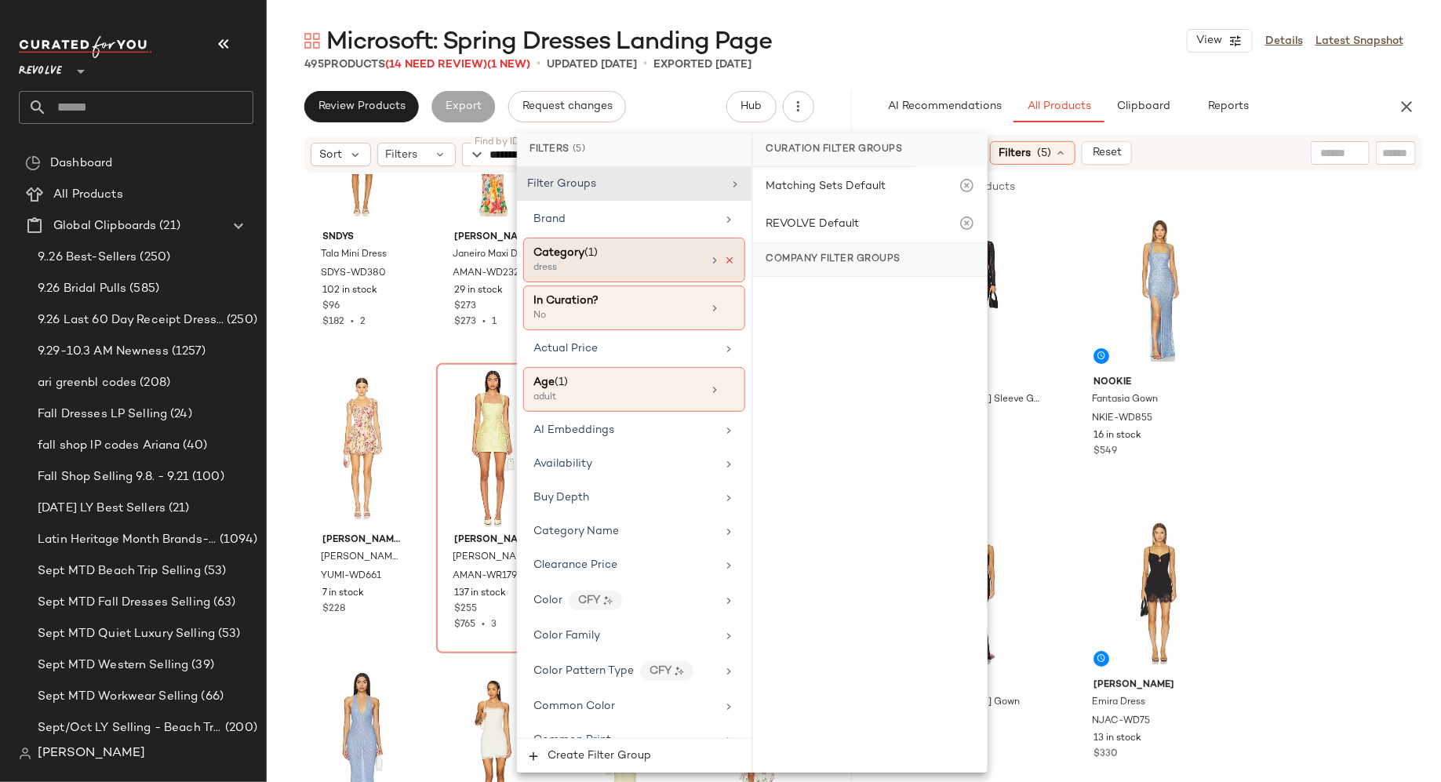
click at [727, 256] on icon at bounding box center [729, 260] width 11 height 11
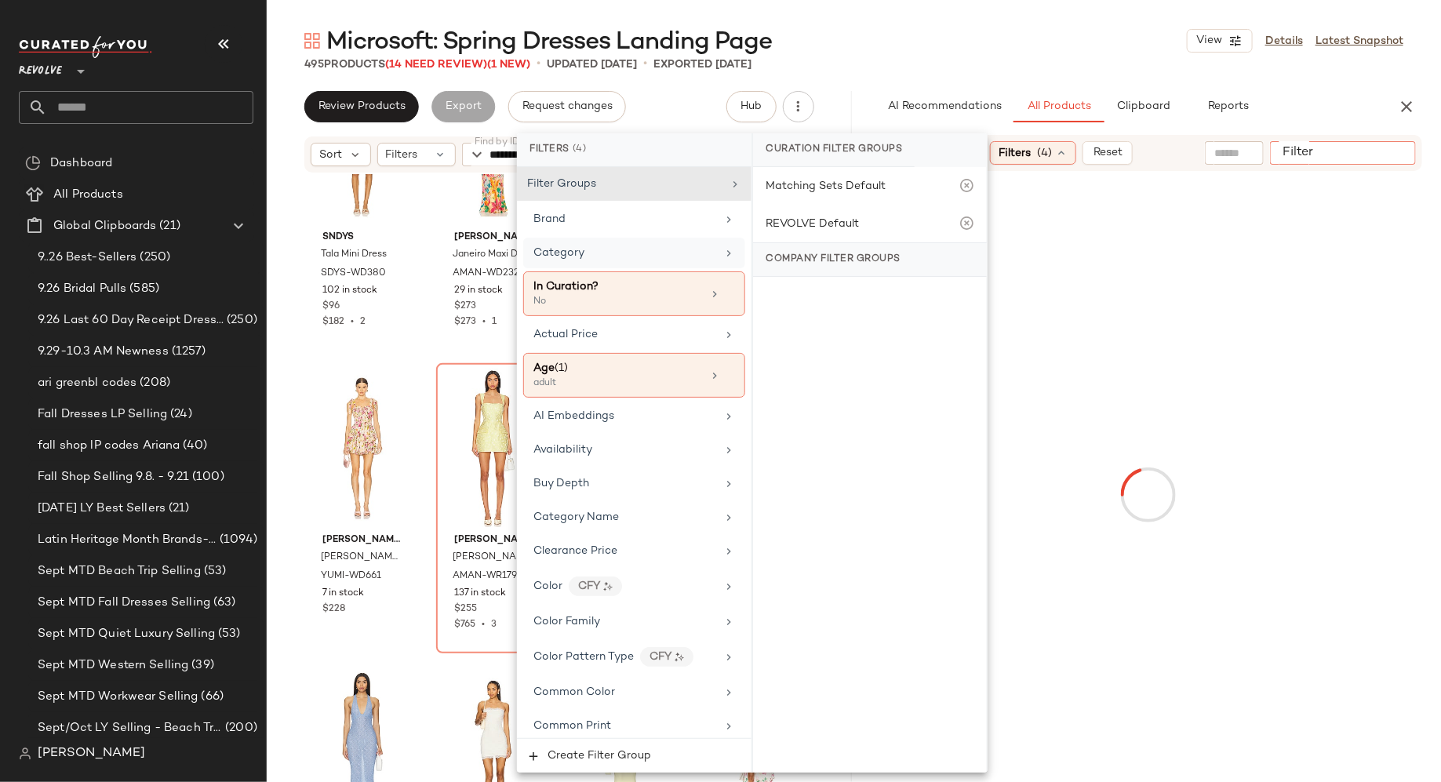
click at [1394, 154] on input "Filter" at bounding box center [1342, 153] width 133 height 16
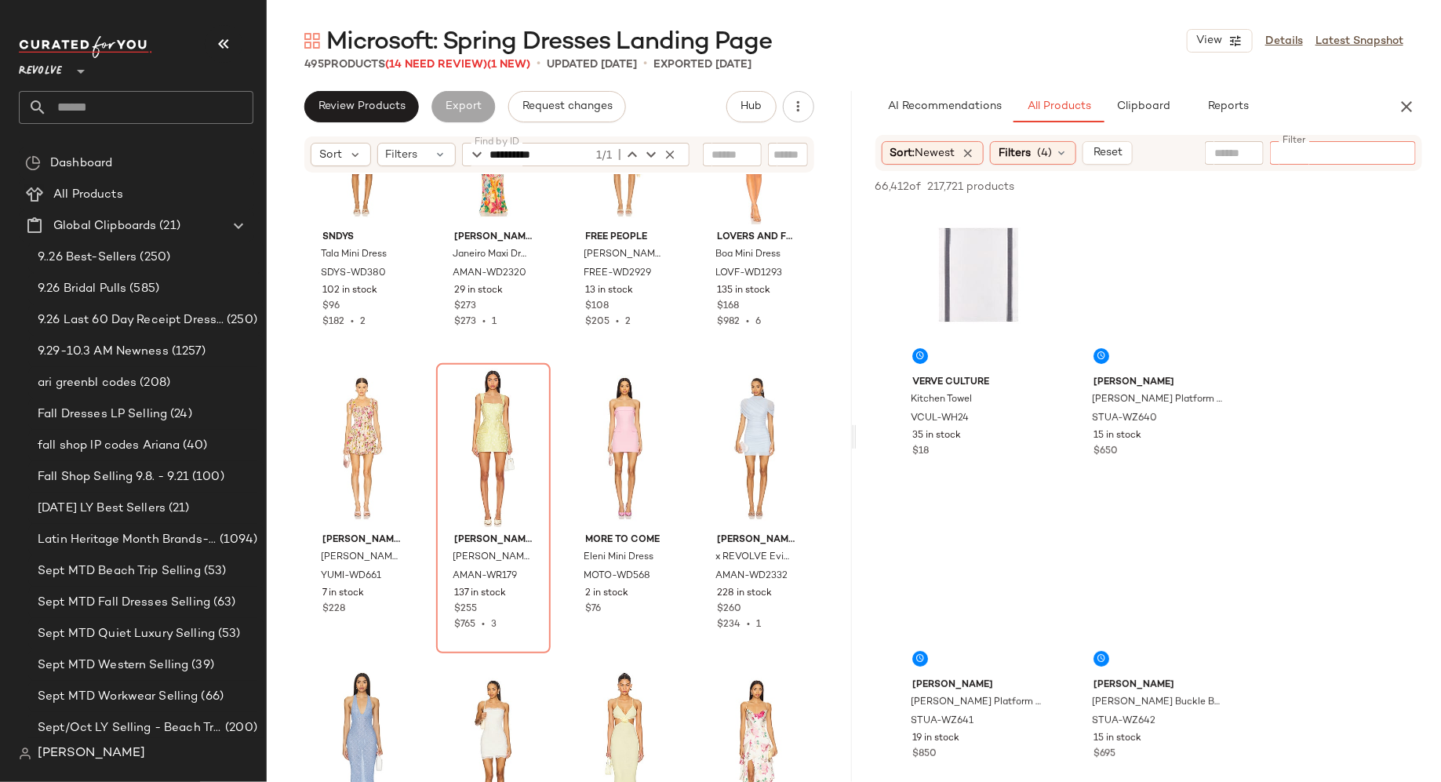
paste input "**********"
type input "**********"
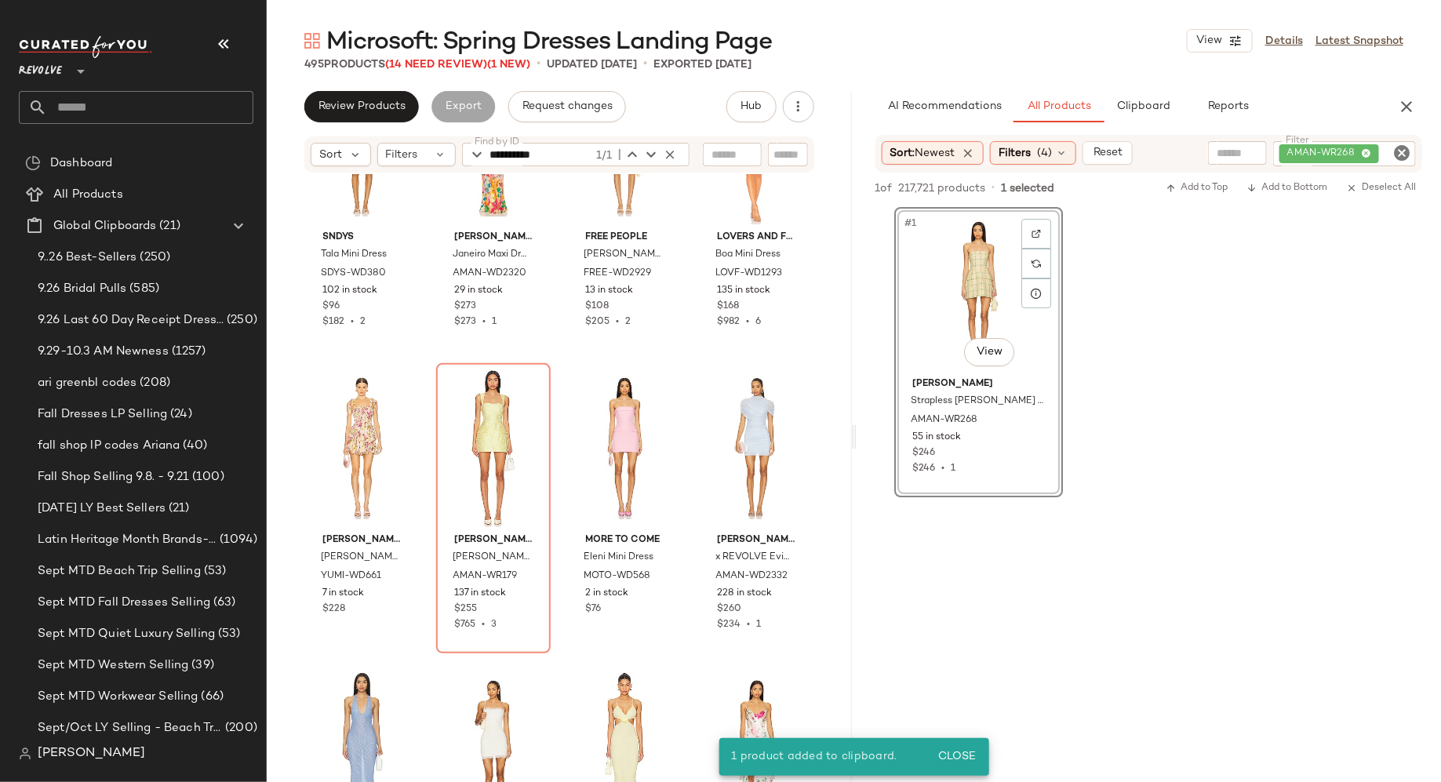
click at [1398, 151] on icon "Clear Filter" at bounding box center [1401, 153] width 19 height 19
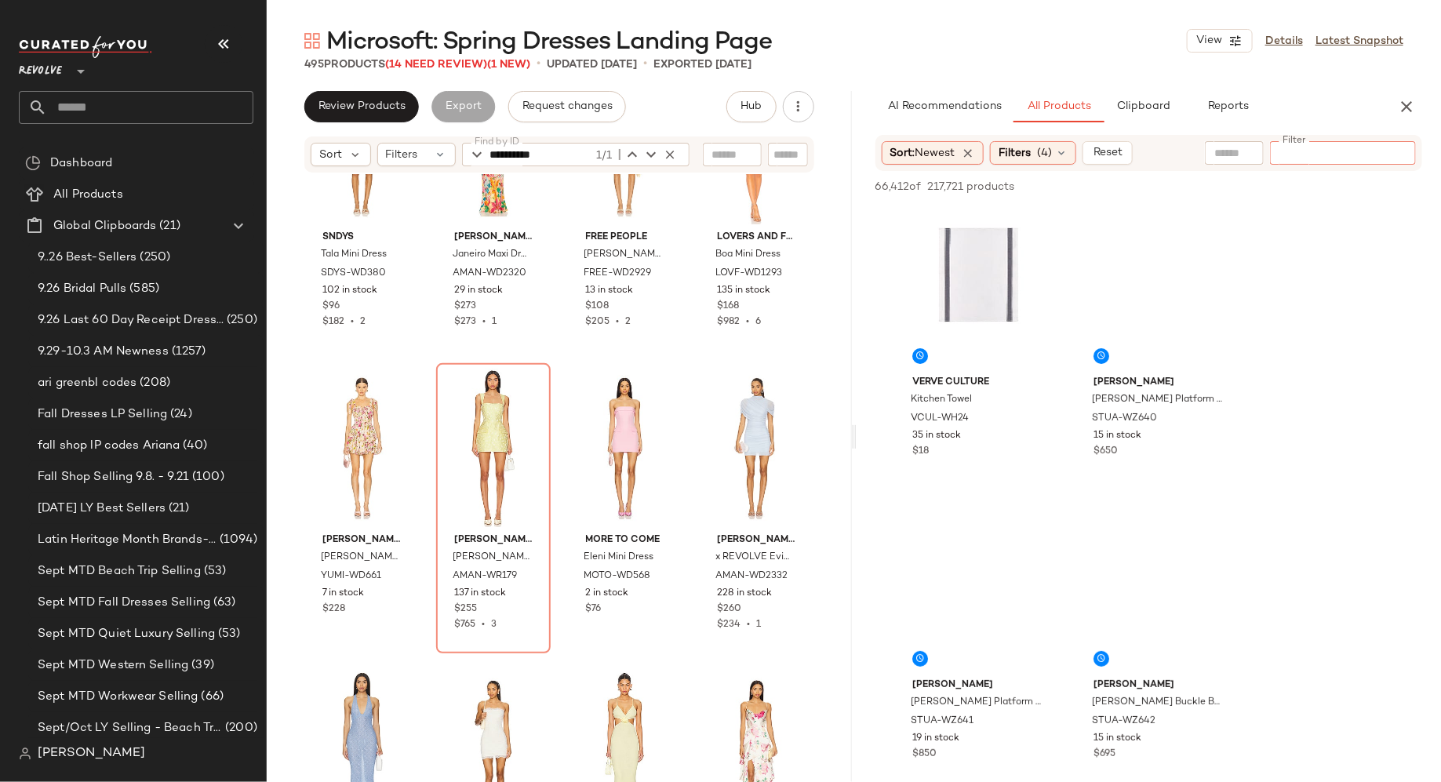
paste input "*********"
type input "*********"
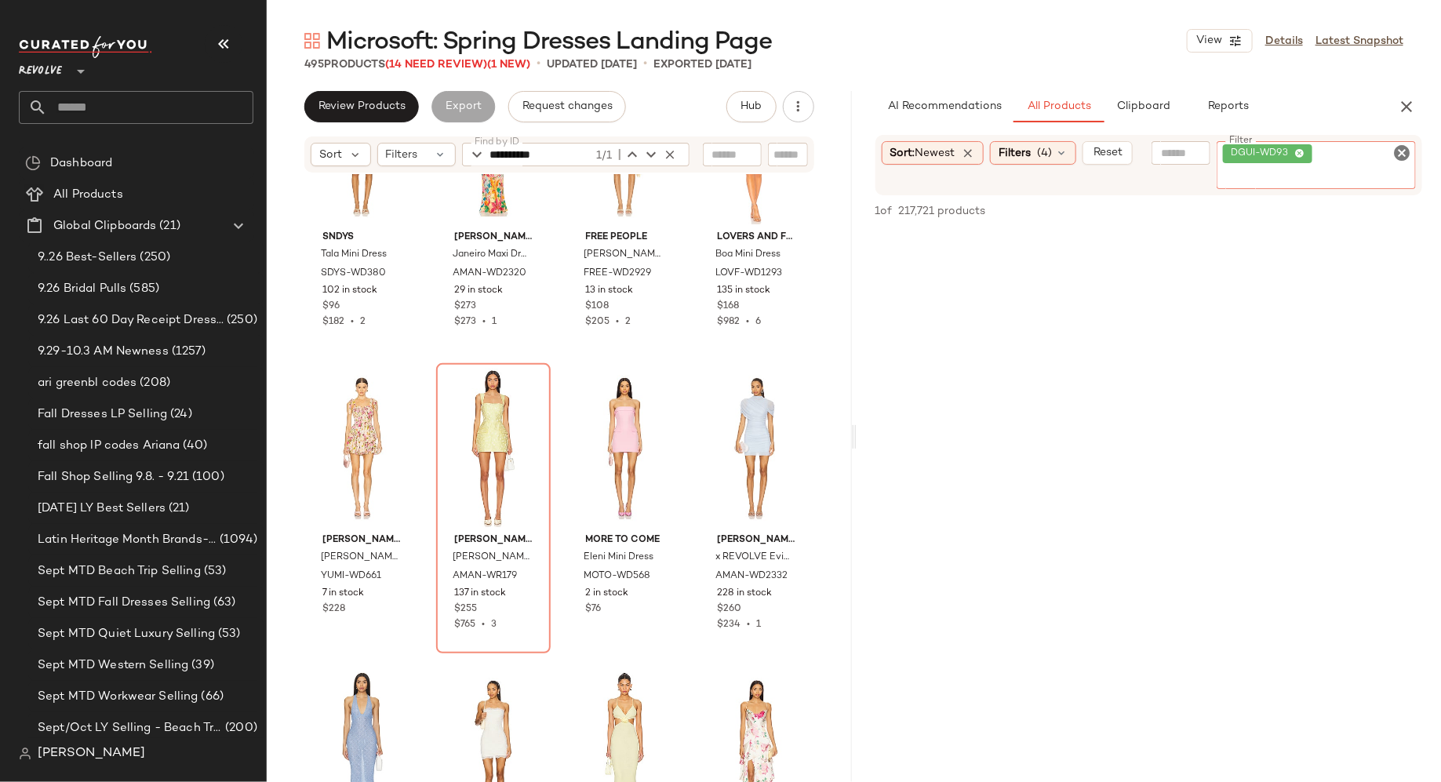
click at [1405, 156] on icon "Clear Filter" at bounding box center [1401, 153] width 19 height 19
click at [671, 154] on icon "button" at bounding box center [670, 154] width 14 height 14
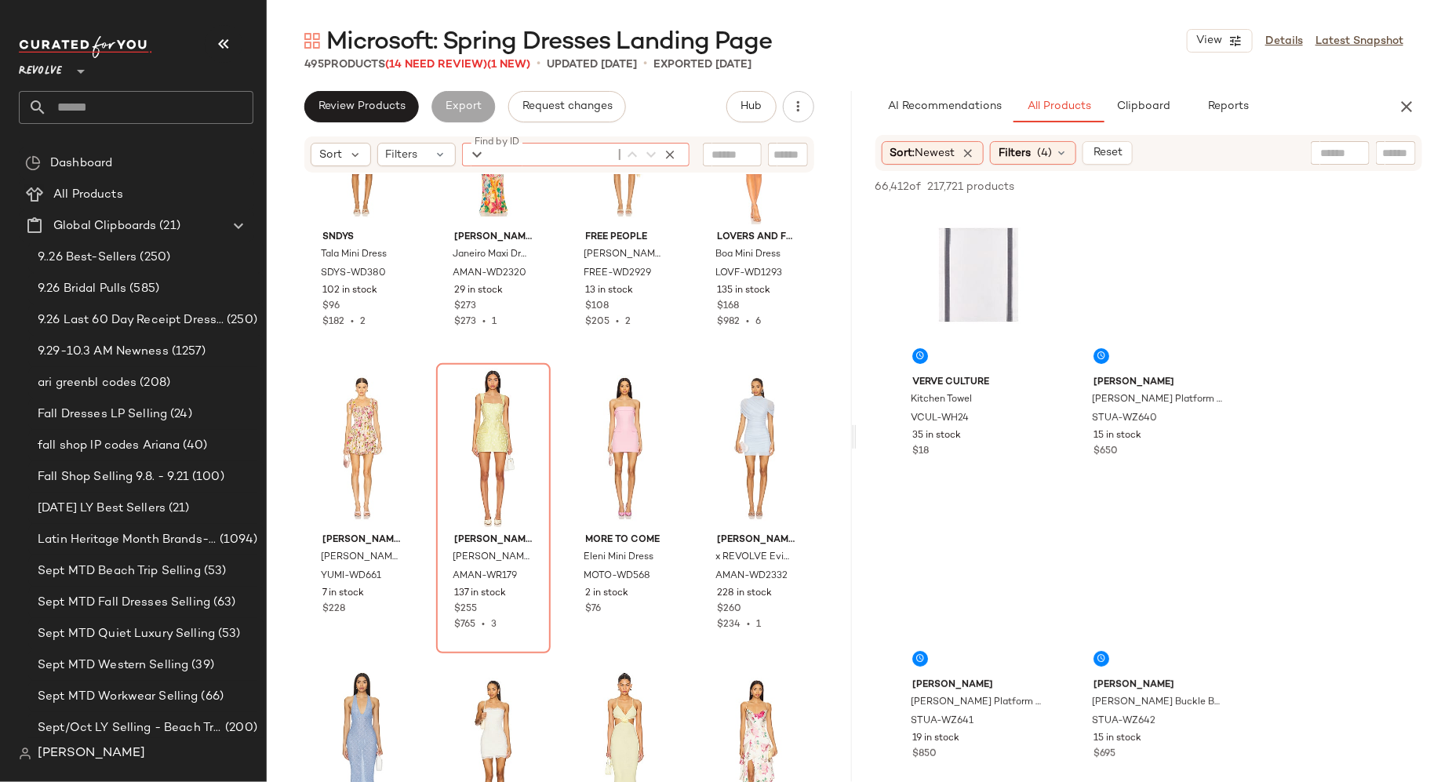
click at [575, 159] on input "Find by ID" at bounding box center [551, 155] width 122 height 24
paste input "*********"
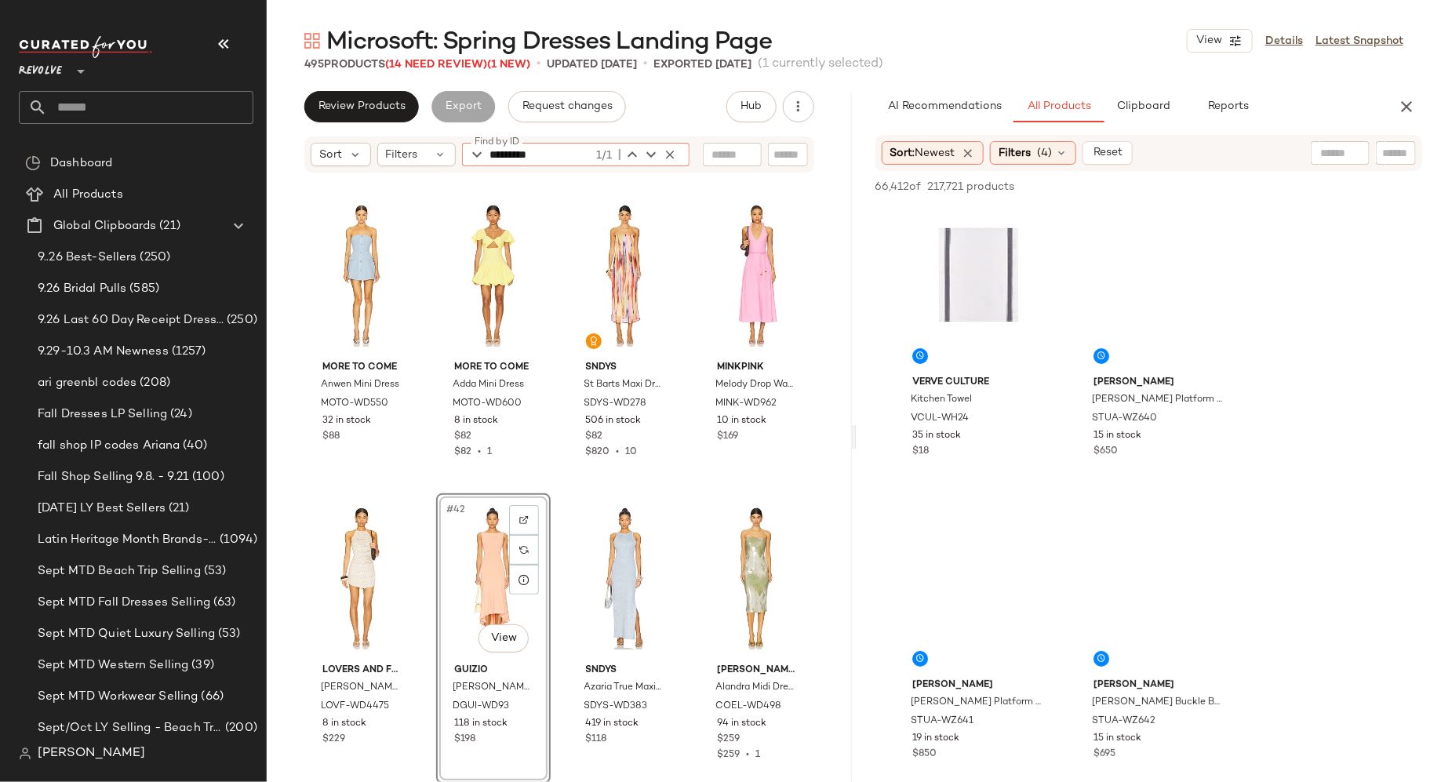
type input "*********"
click at [476, 569] on div "#42 View" at bounding box center [494, 578] width 104 height 158
click at [1412, 106] on icon "button" at bounding box center [1406, 106] width 19 height 19
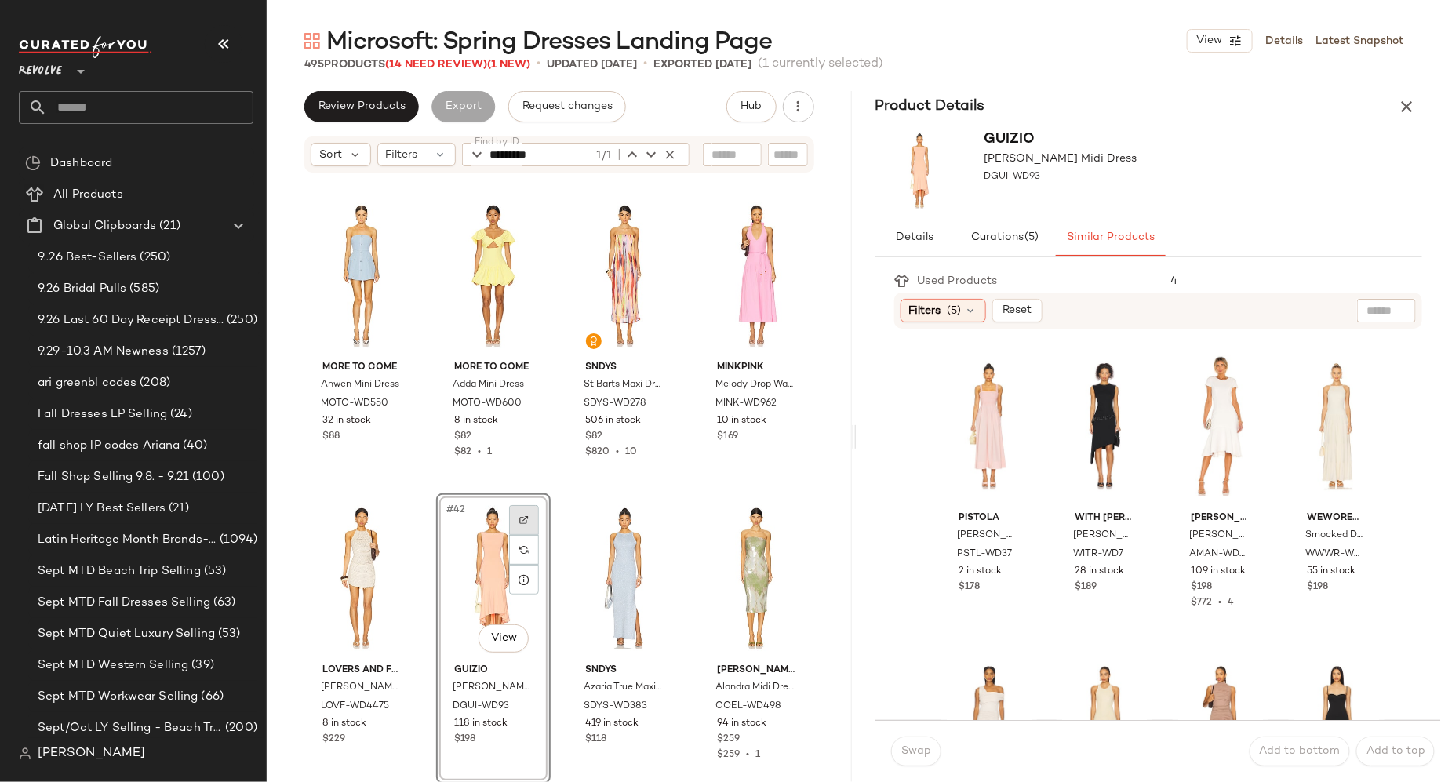
click at [525, 520] on div at bounding box center [524, 520] width 30 height 30
click at [490, 638] on body "Revolve ** Dashboard All Products Global Clipboards (21) 9..26 Best-Sellers (25…" at bounding box center [720, 391] width 1441 height 782
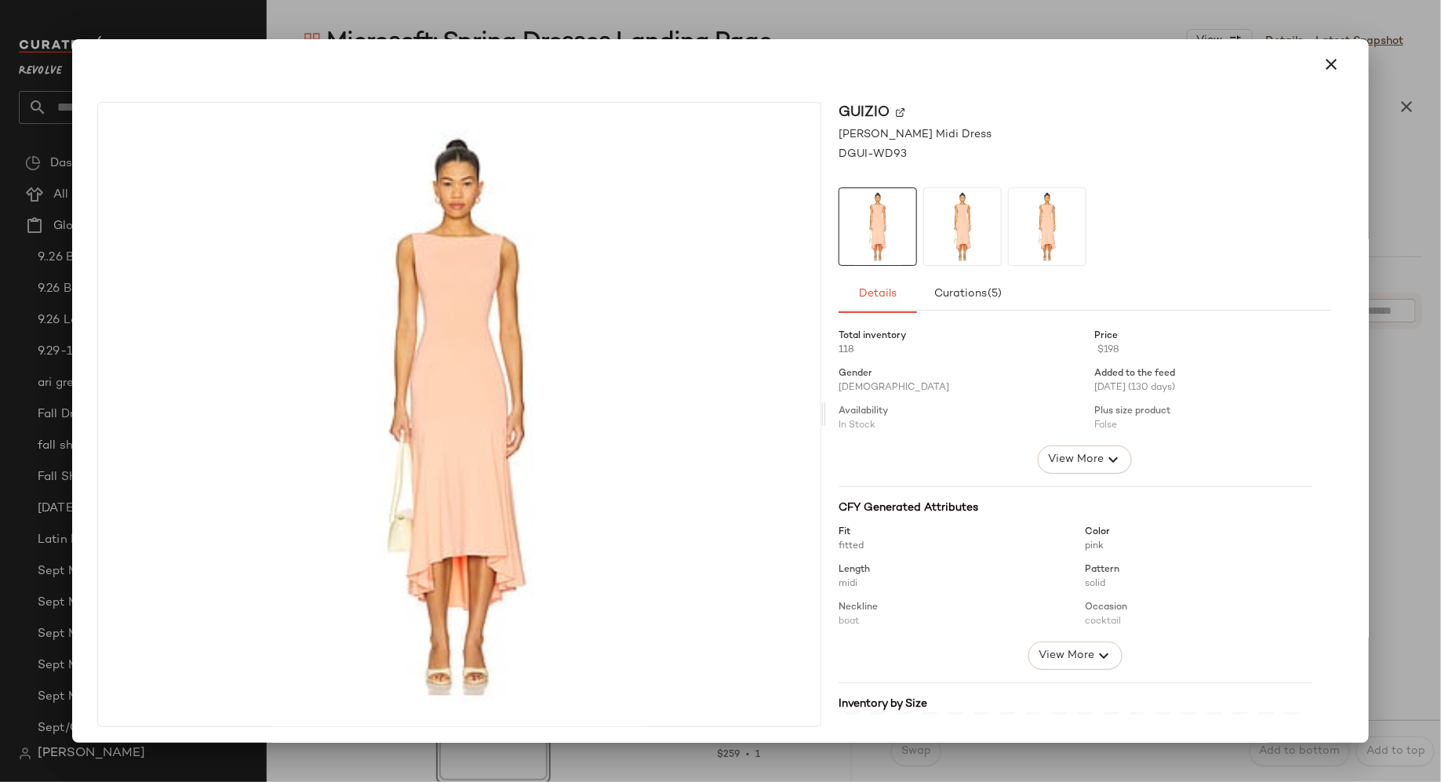
click at [961, 240] on img at bounding box center [962, 226] width 77 height 77
click at [1031, 238] on img at bounding box center [1047, 226] width 77 height 77
click at [1323, 69] on icon "button" at bounding box center [1330, 64] width 19 height 19
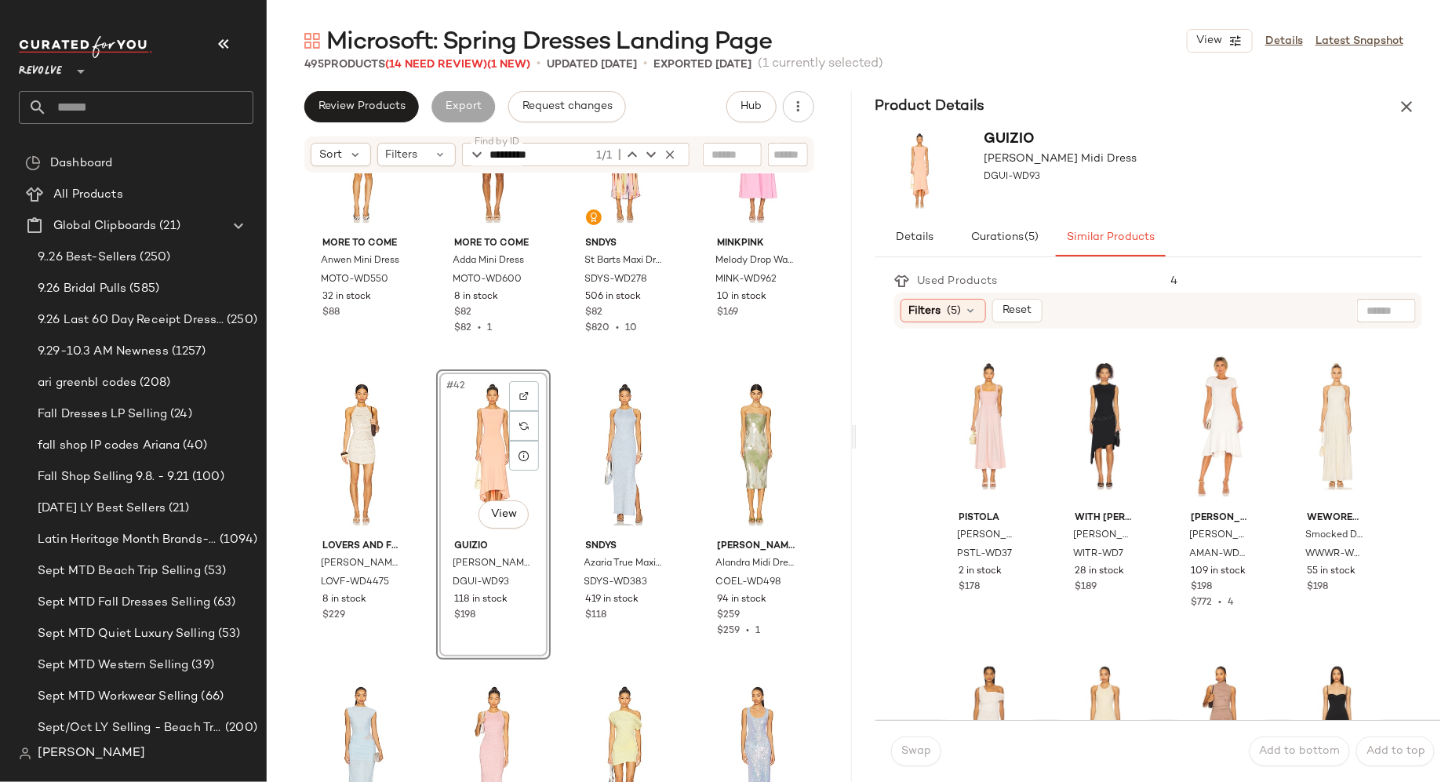
scroll to position [2855, 0]
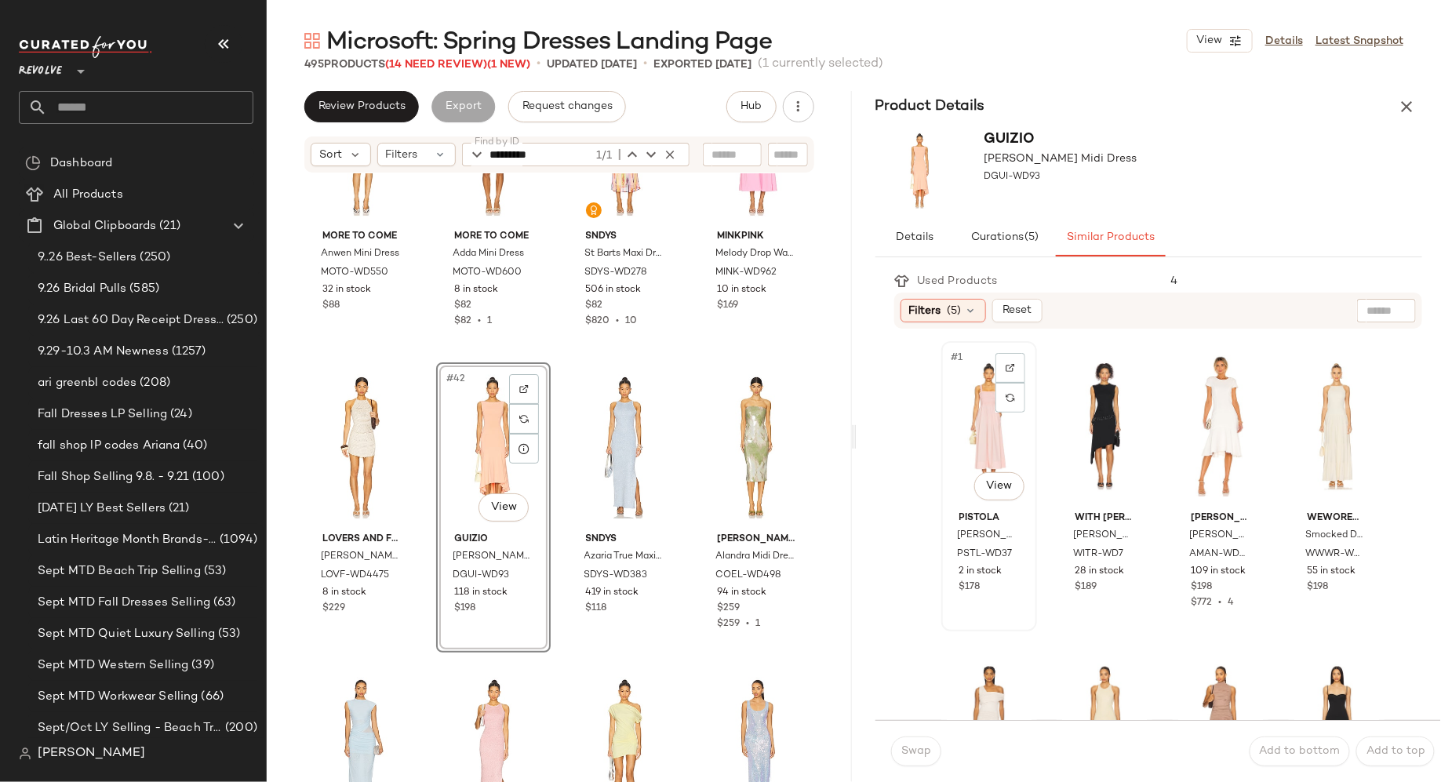
click at [980, 428] on div "#1 View" at bounding box center [989, 426] width 85 height 158
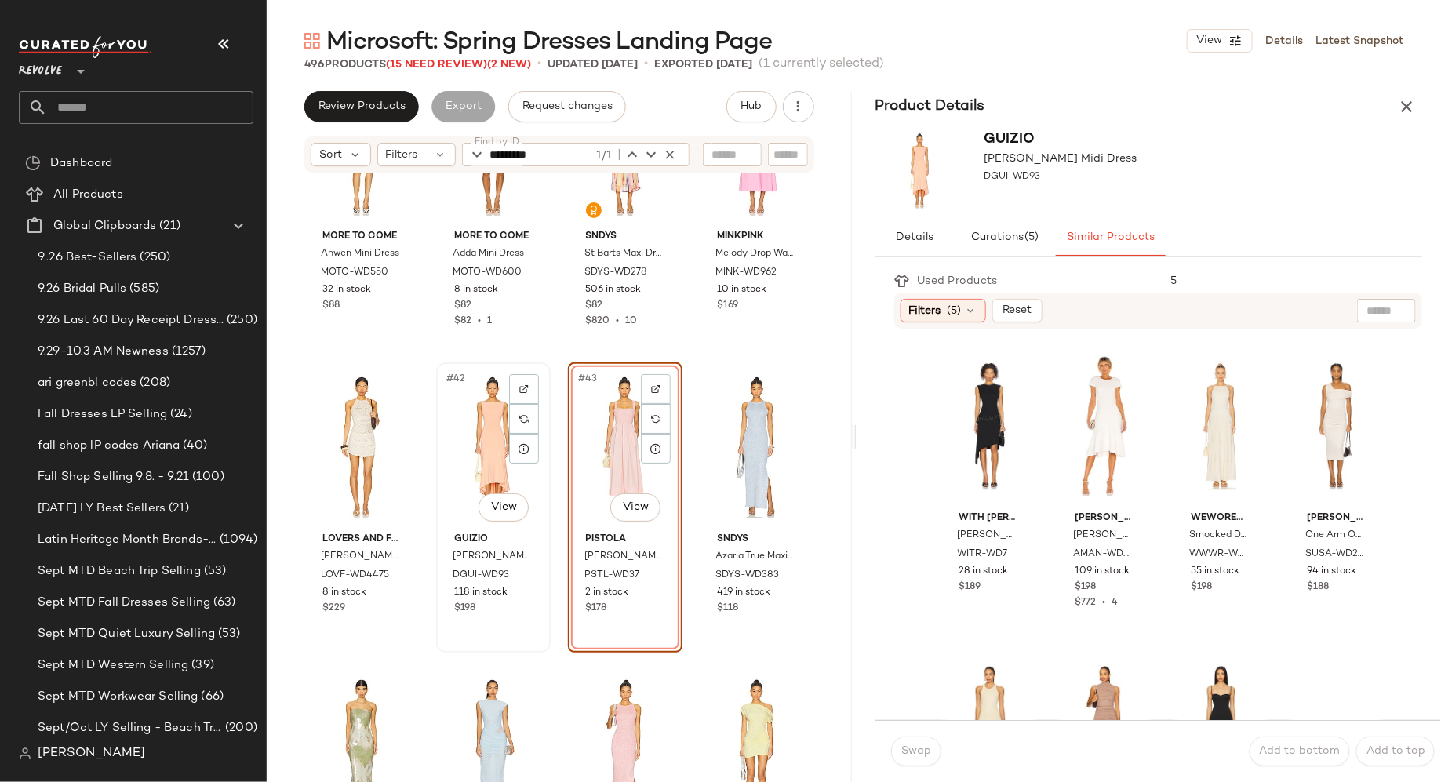
click at [485, 440] on div "#42 View" at bounding box center [494, 447] width 104 height 158
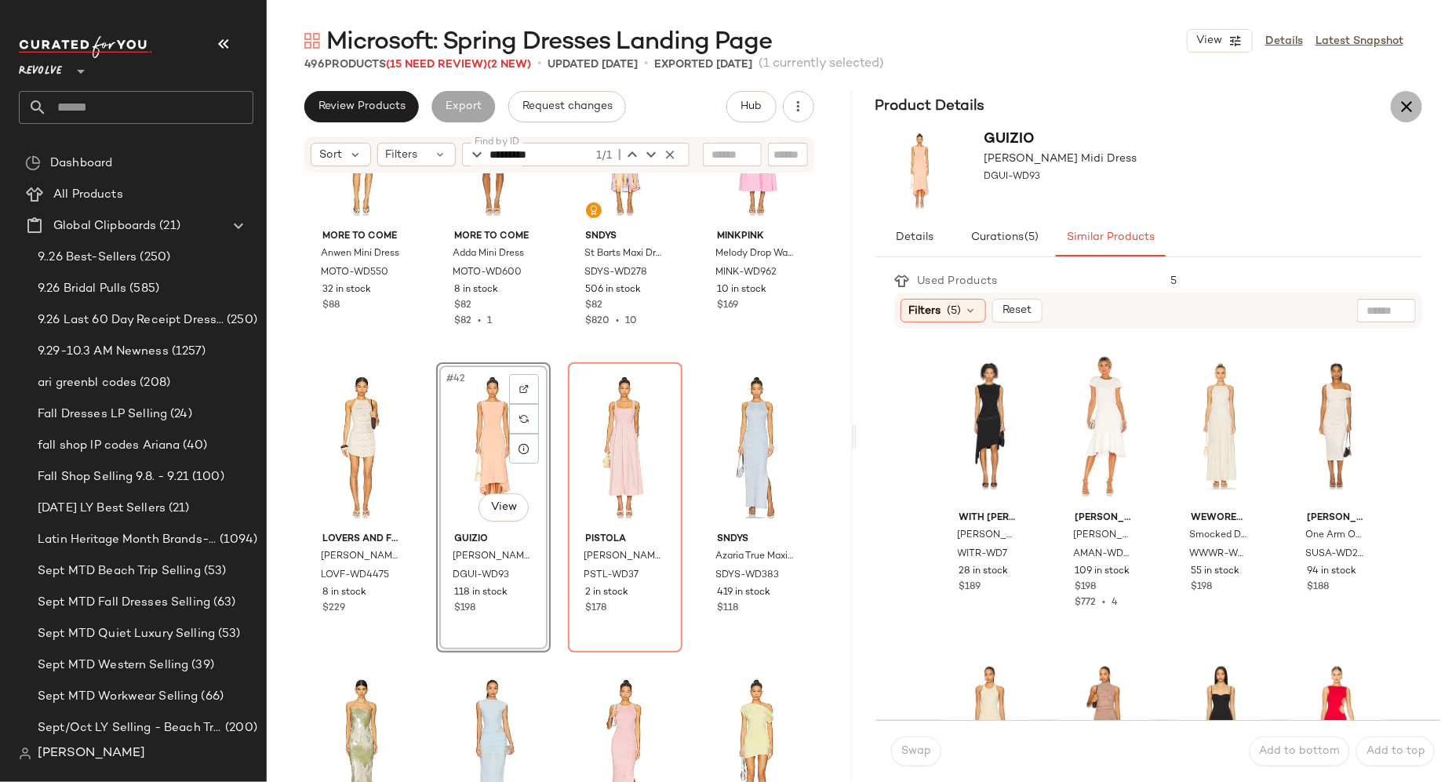
click at [1403, 111] on icon "button" at bounding box center [1406, 106] width 19 height 19
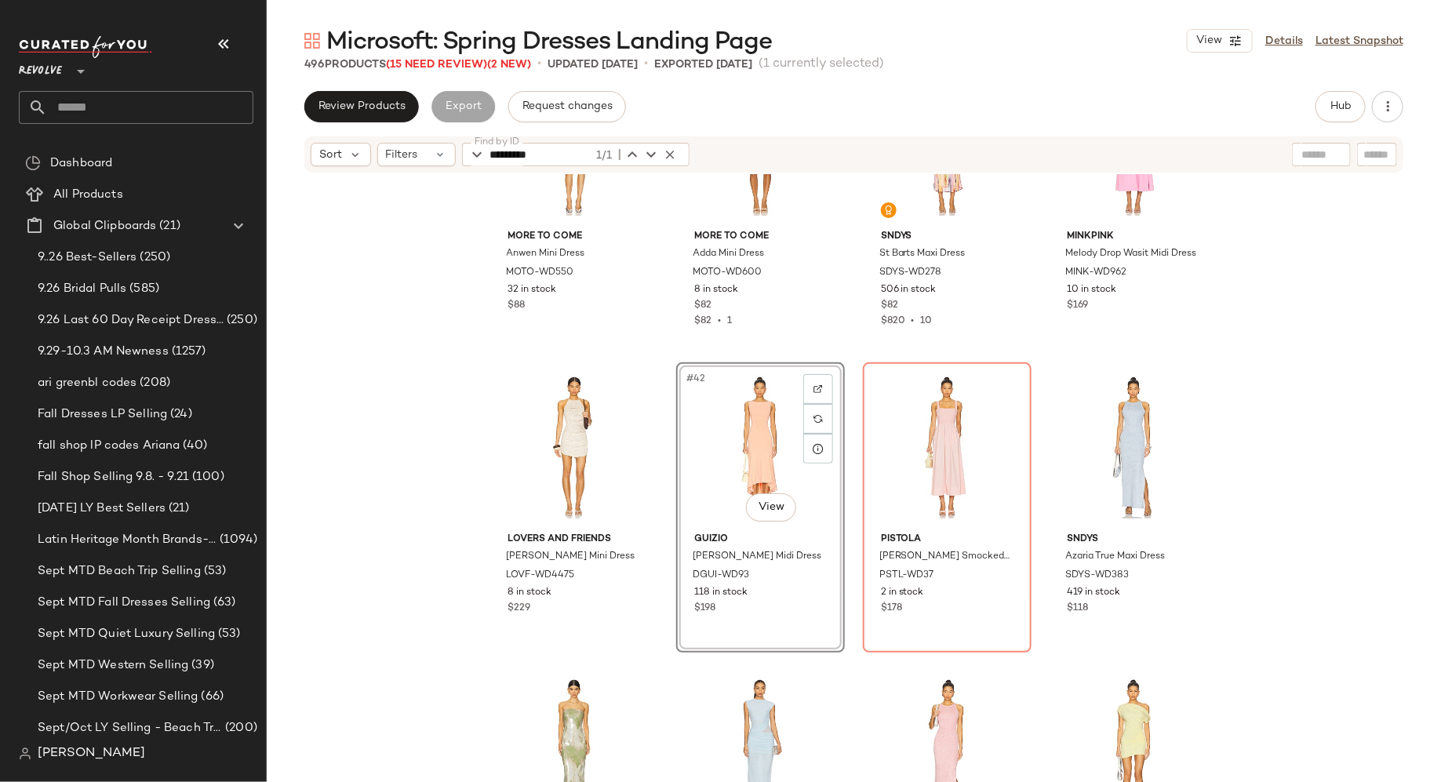
click at [728, 443] on div "#42 View" at bounding box center [761, 447] width 158 height 158
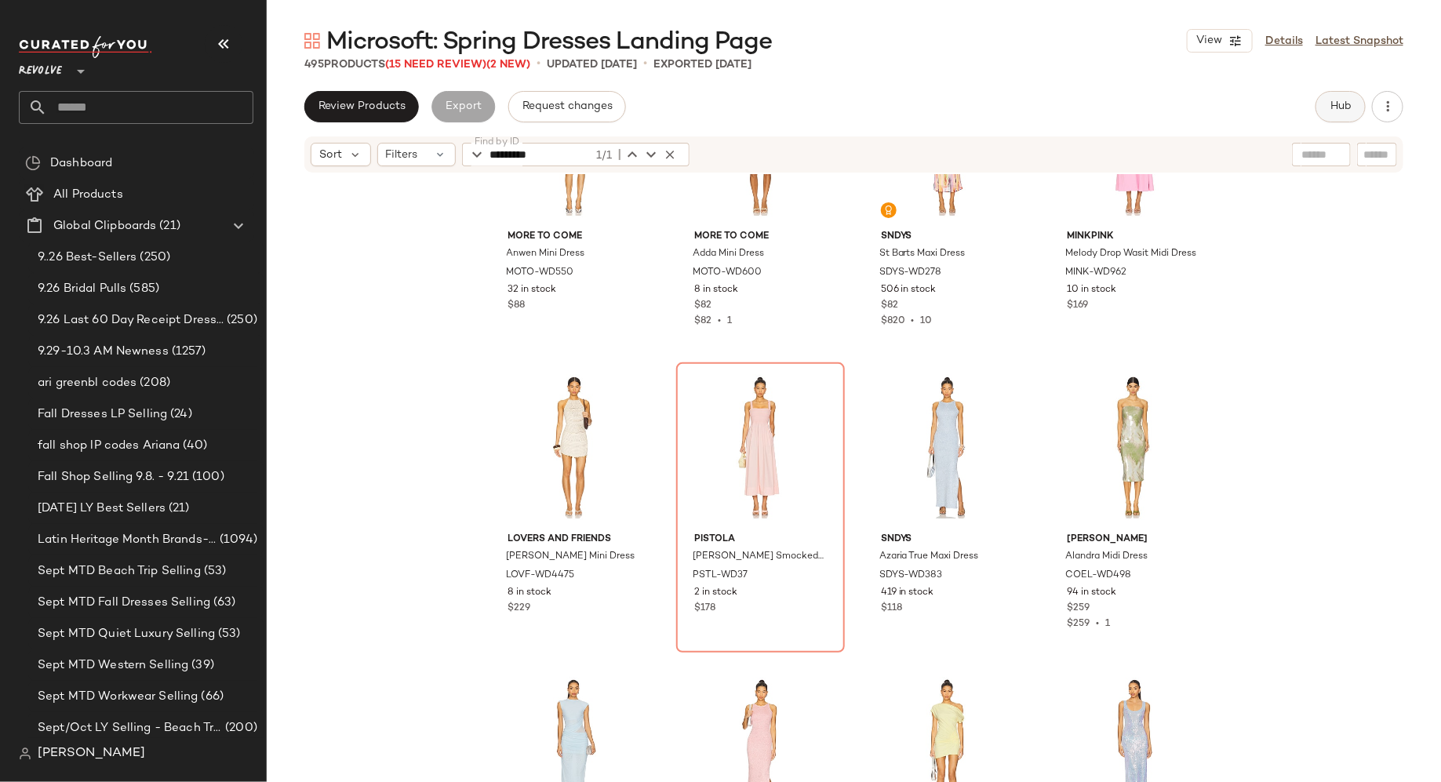
click at [1343, 110] on span "Hub" at bounding box center [1340, 106] width 22 height 13
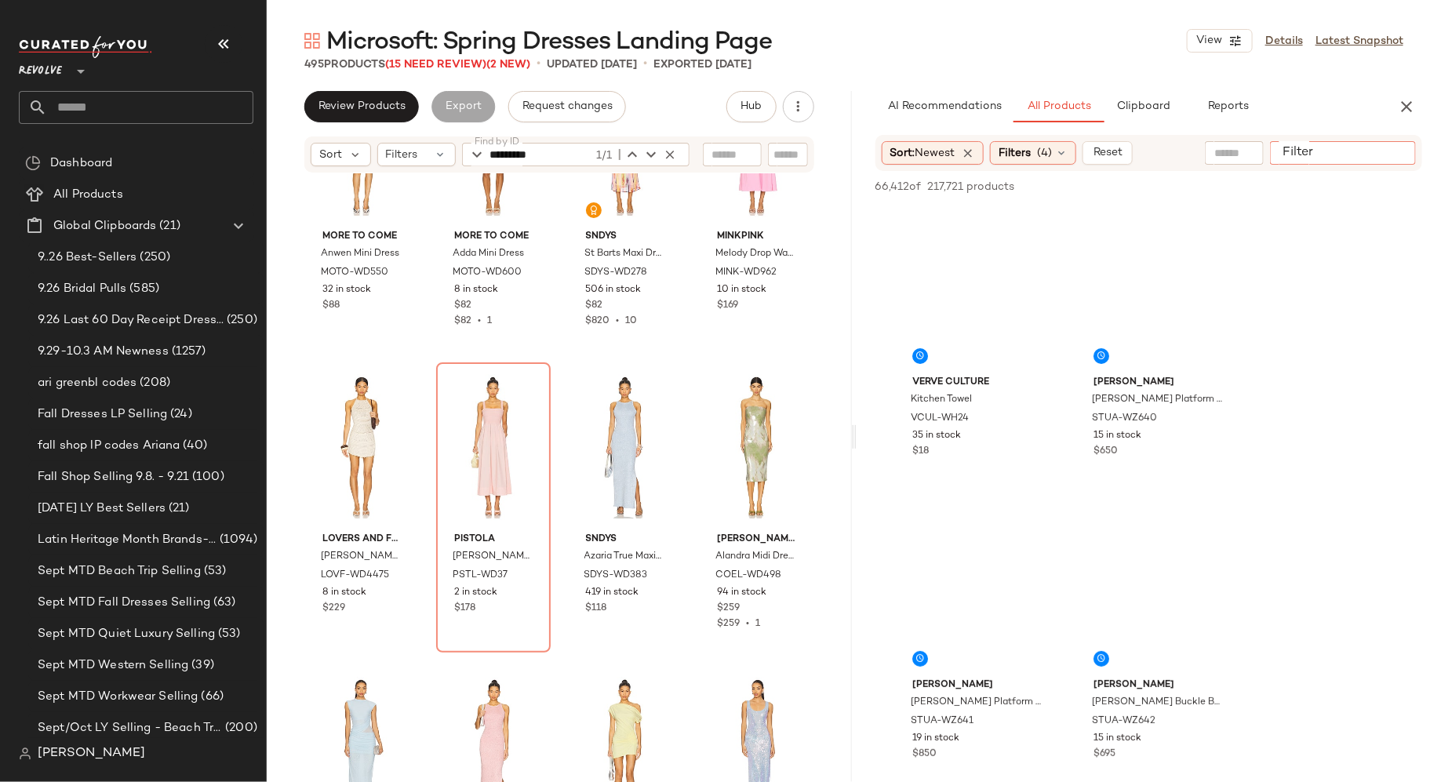
click at [1384, 153] on input "Filter" at bounding box center [1342, 153] width 133 height 16
paste input "*********"
type input "*********"
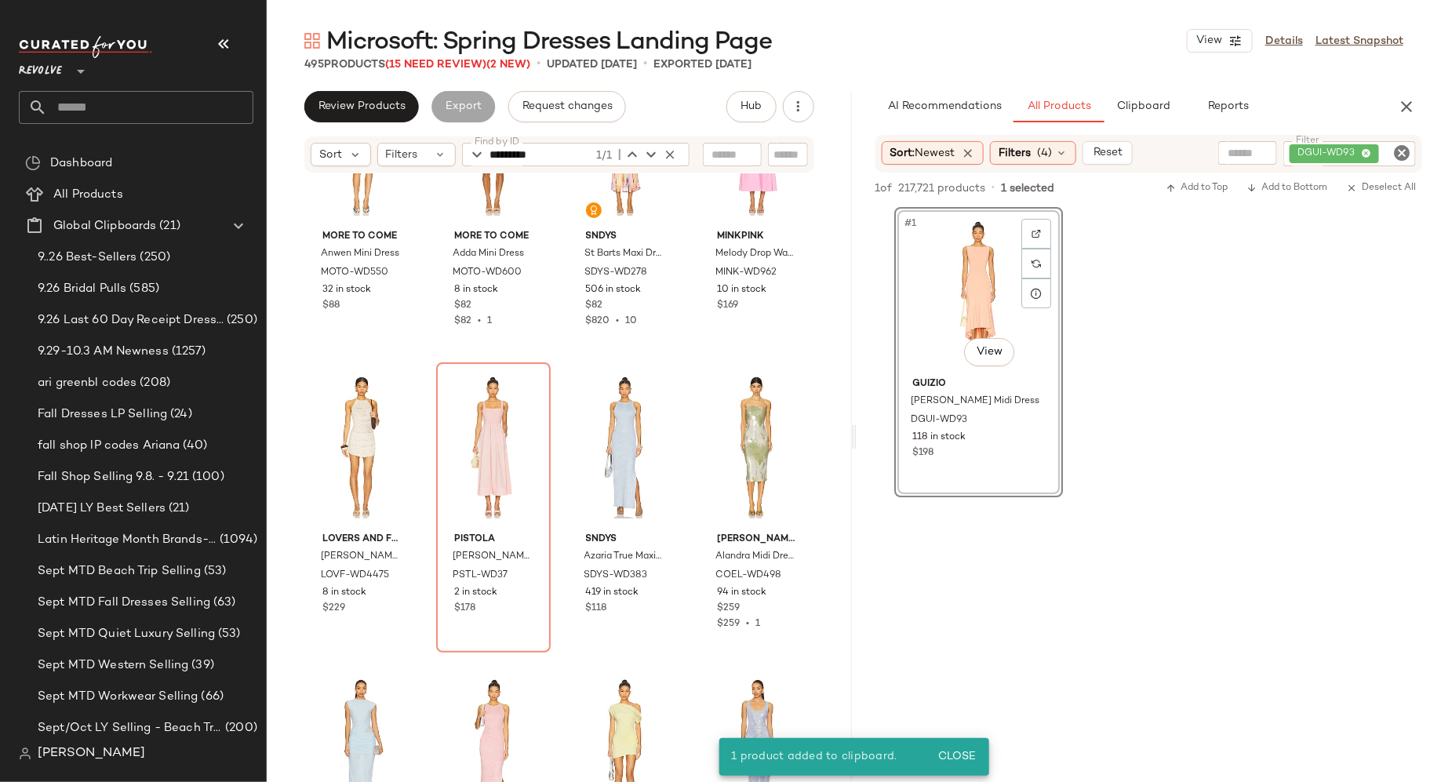
drag, startPoint x: 976, startPoint y: 318, endPoint x: 1044, endPoint y: 4, distance: 321.8
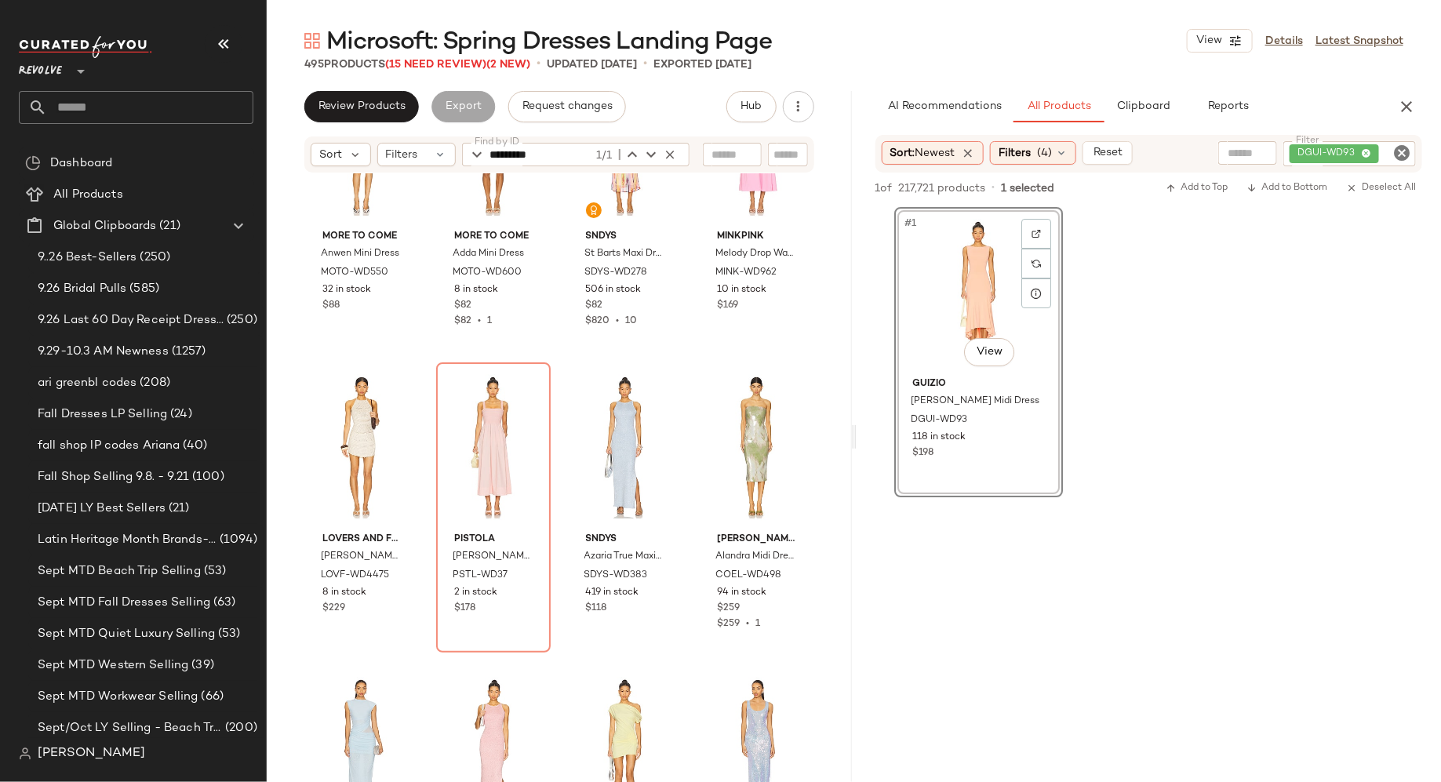
click at [1400, 147] on icon "Clear Filter" at bounding box center [1401, 153] width 19 height 19
click at [1369, 148] on input "Filter" at bounding box center [1342, 153] width 133 height 16
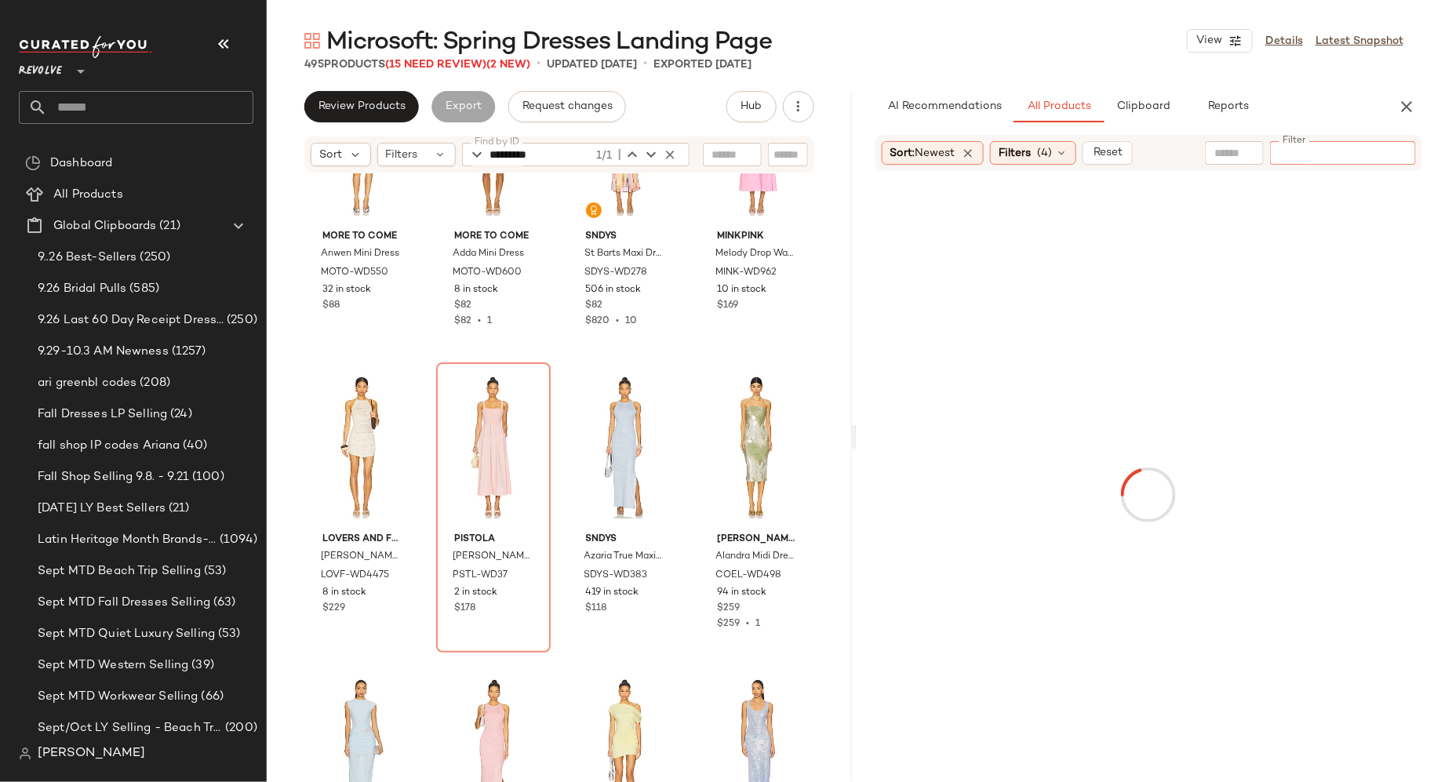
paste input "**********"
type input "**********"
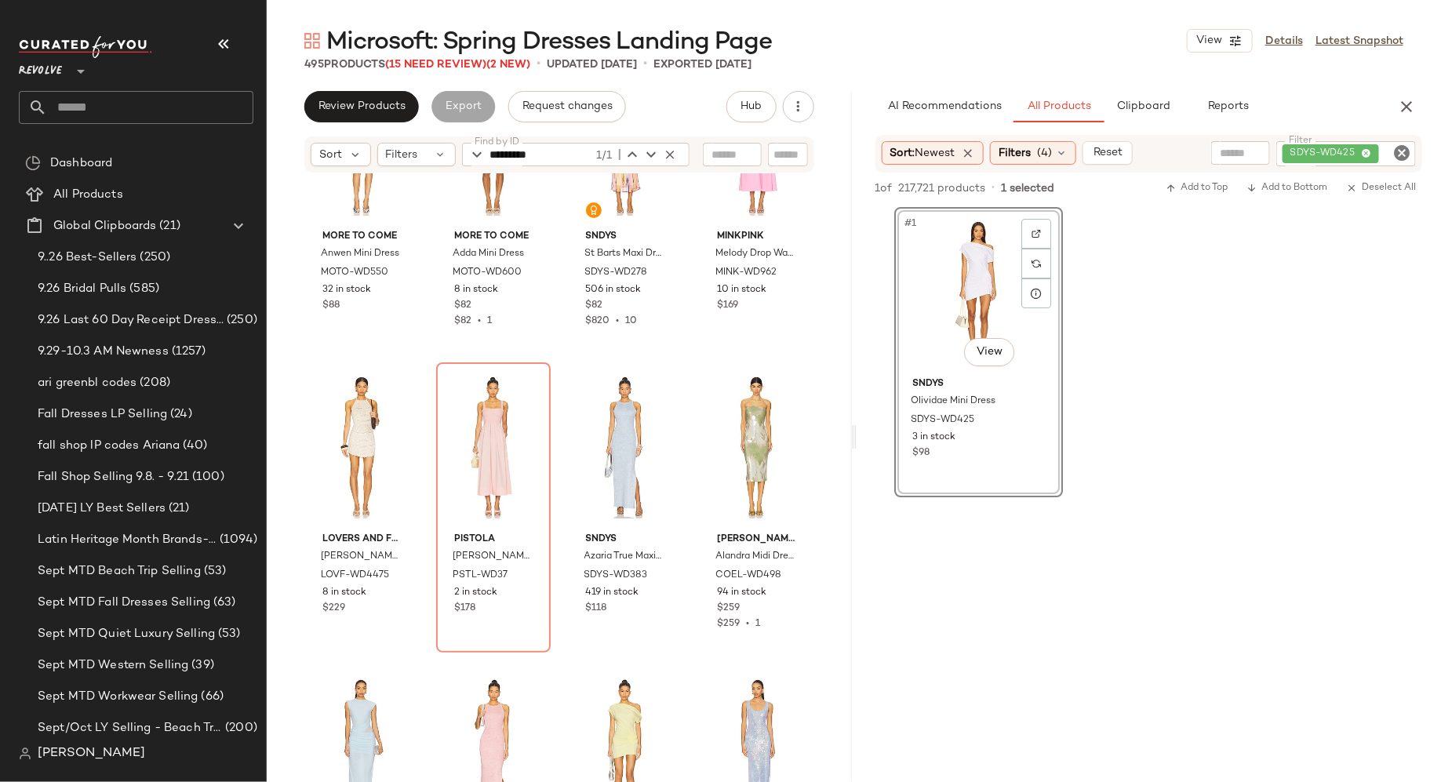
drag, startPoint x: 961, startPoint y: 309, endPoint x: 1023, endPoint y: 5, distance: 310.5
click at [1399, 151] on icon "Clear Filter" at bounding box center [1401, 153] width 19 height 19
click at [1369, 151] on input "Filter" at bounding box center [1342, 153] width 133 height 16
paste input "**********"
type input "**********"
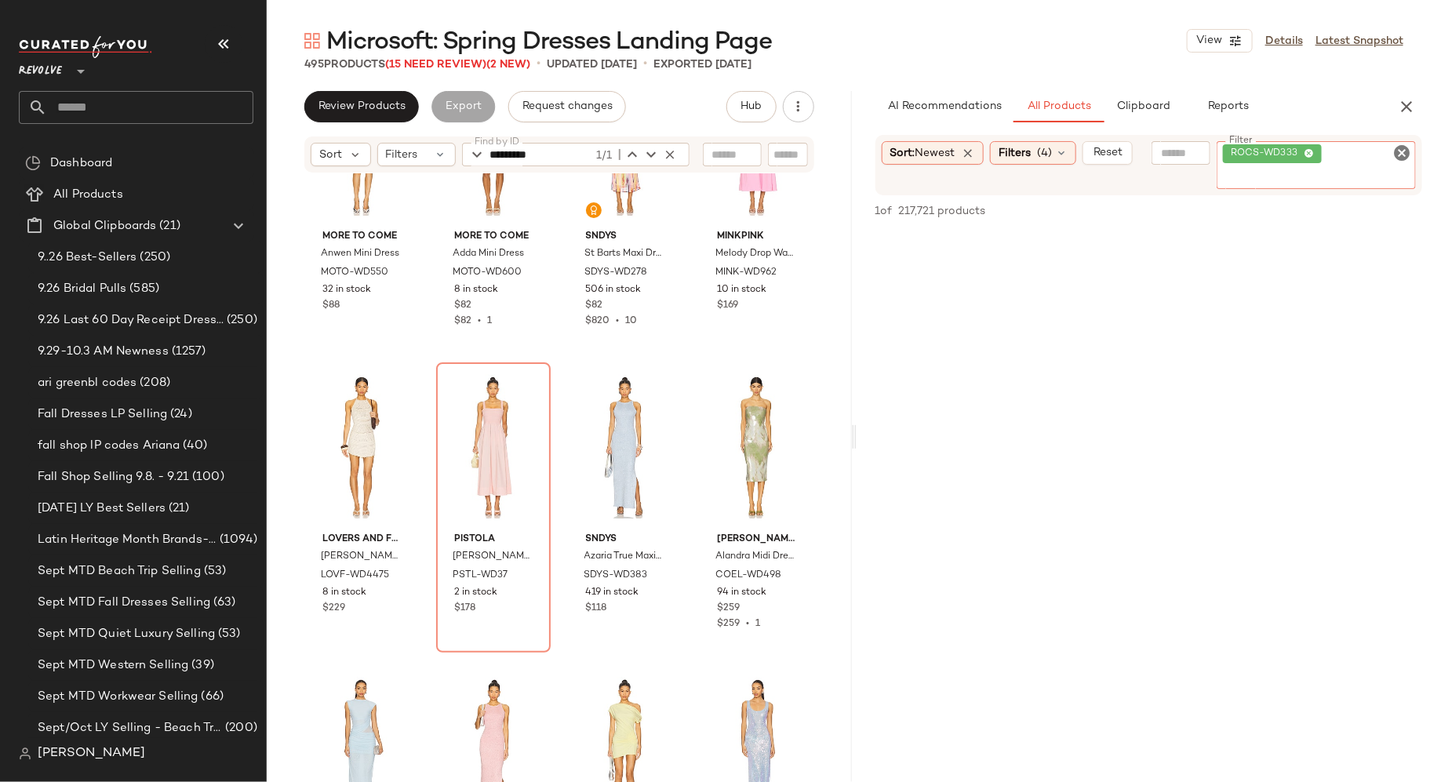
click at [1403, 154] on icon "Clear Filter" at bounding box center [1401, 153] width 19 height 19
click at [669, 152] on icon "button" at bounding box center [670, 154] width 14 height 14
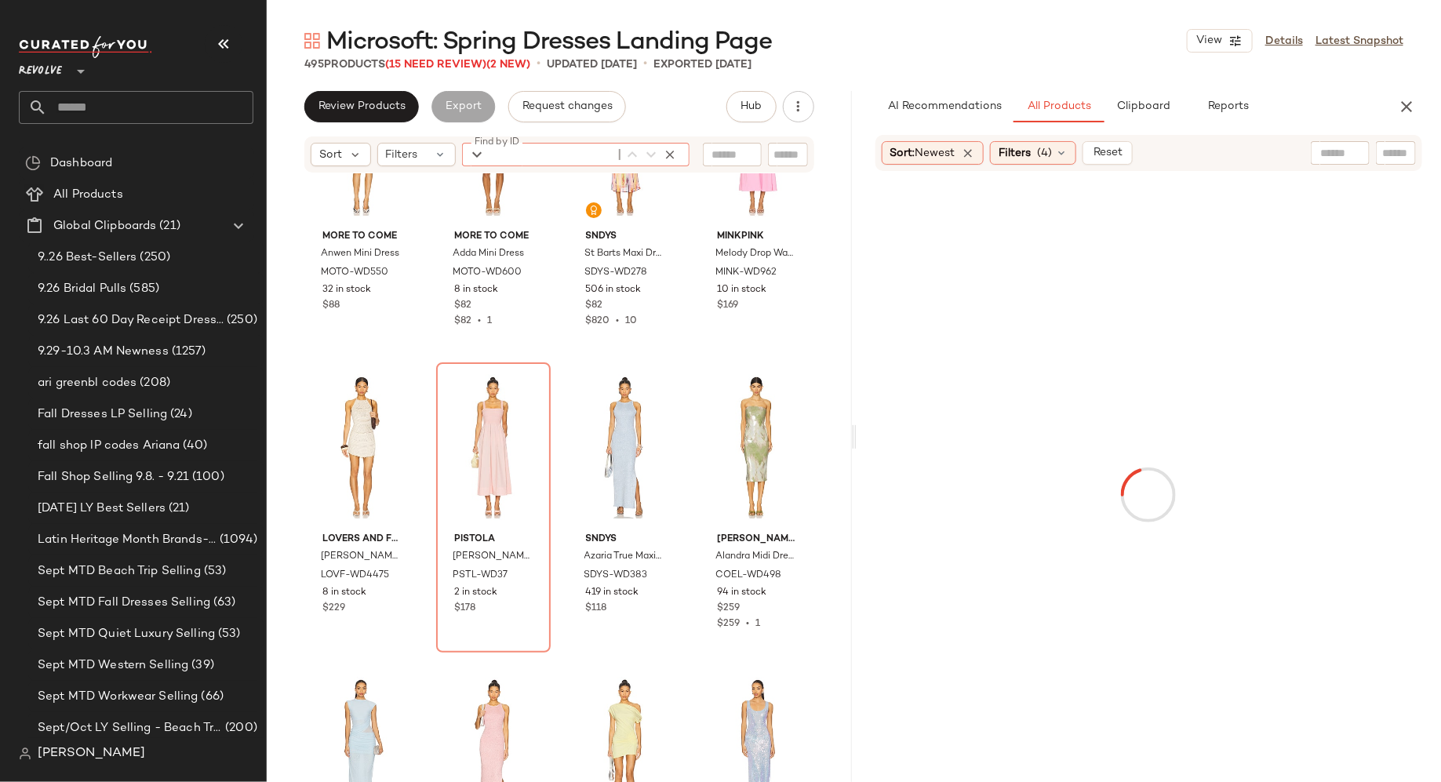
click at [563, 152] on input "Find by ID" at bounding box center [551, 155] width 122 height 24
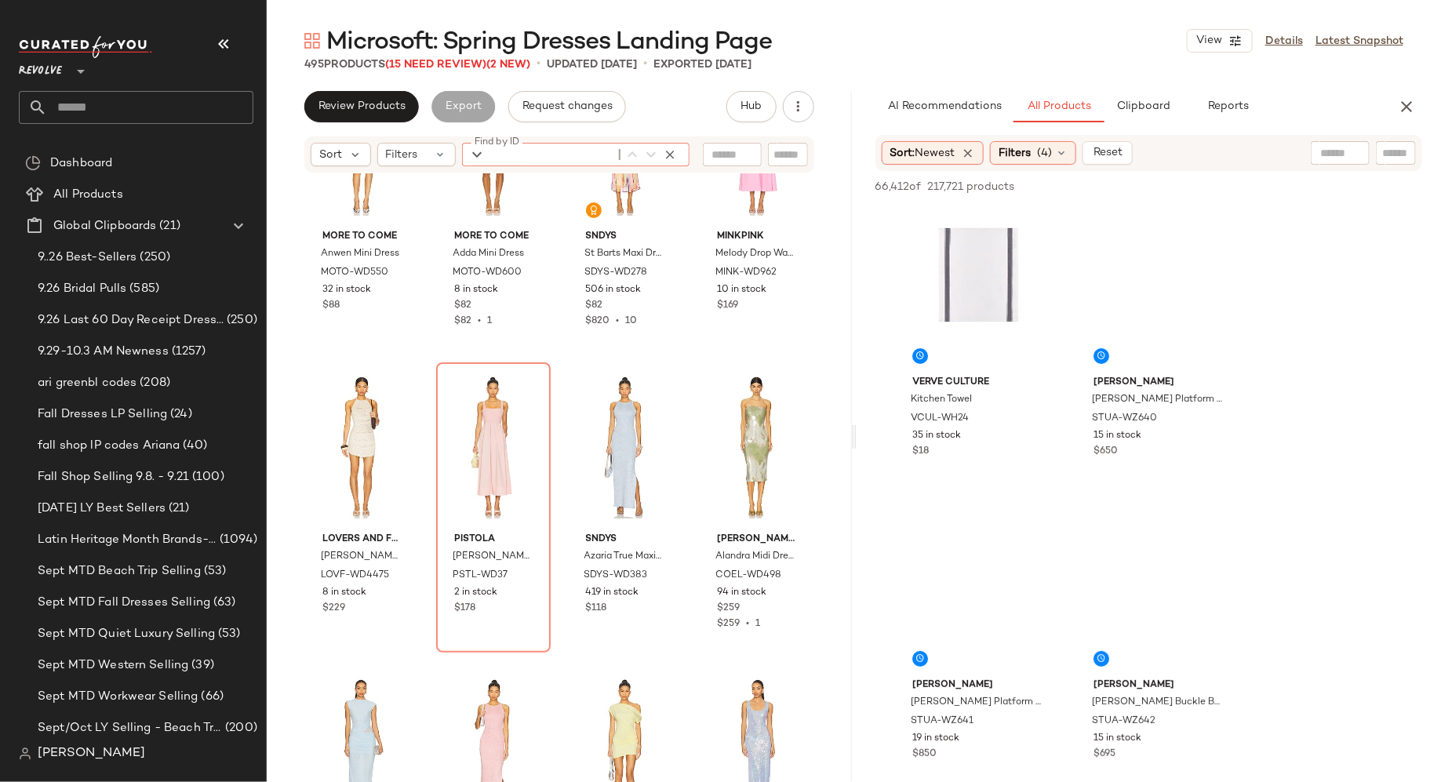
paste input "**********"
type input "**********"
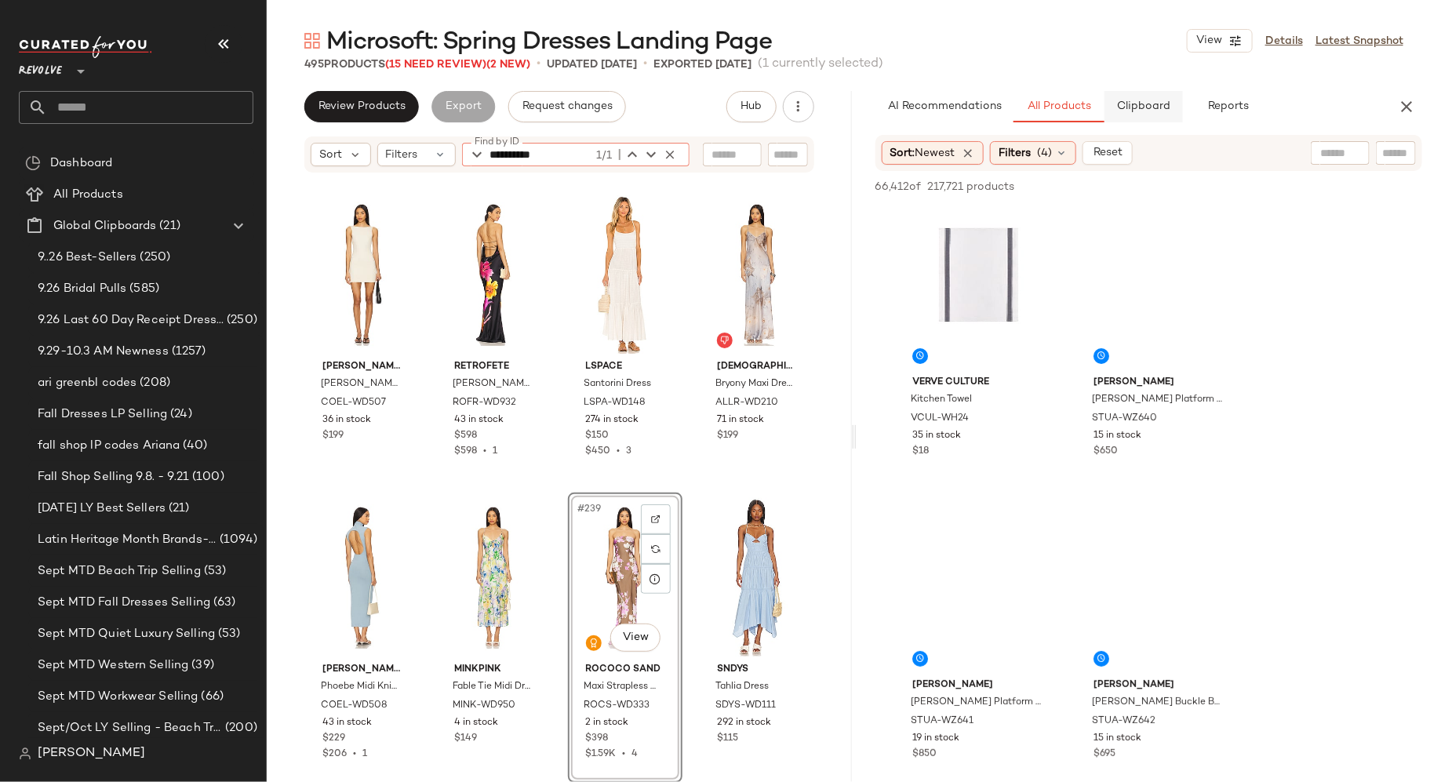
click at [1162, 111] on span "Clipboard" at bounding box center [1143, 106] width 54 height 13
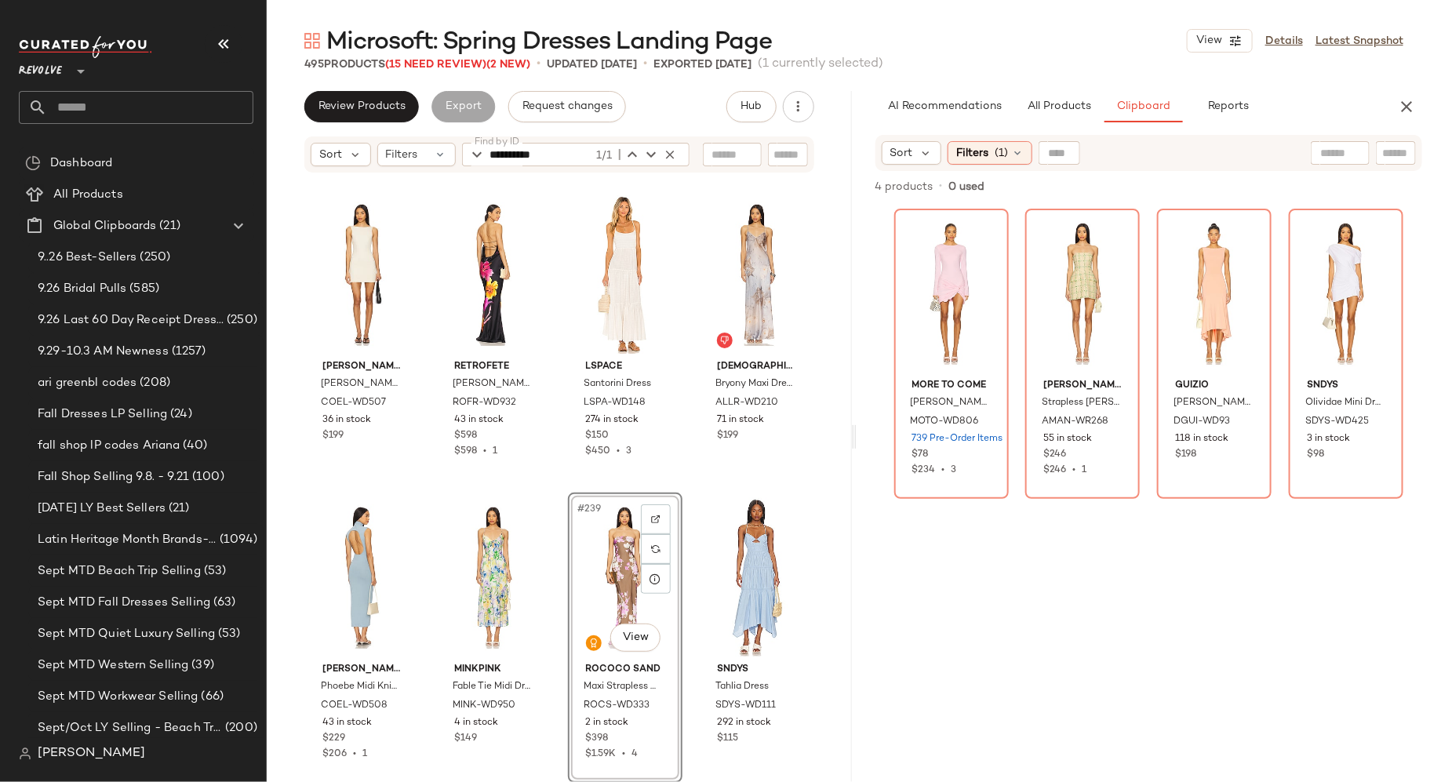
click at [610, 558] on div "#239 View" at bounding box center [625, 577] width 104 height 158
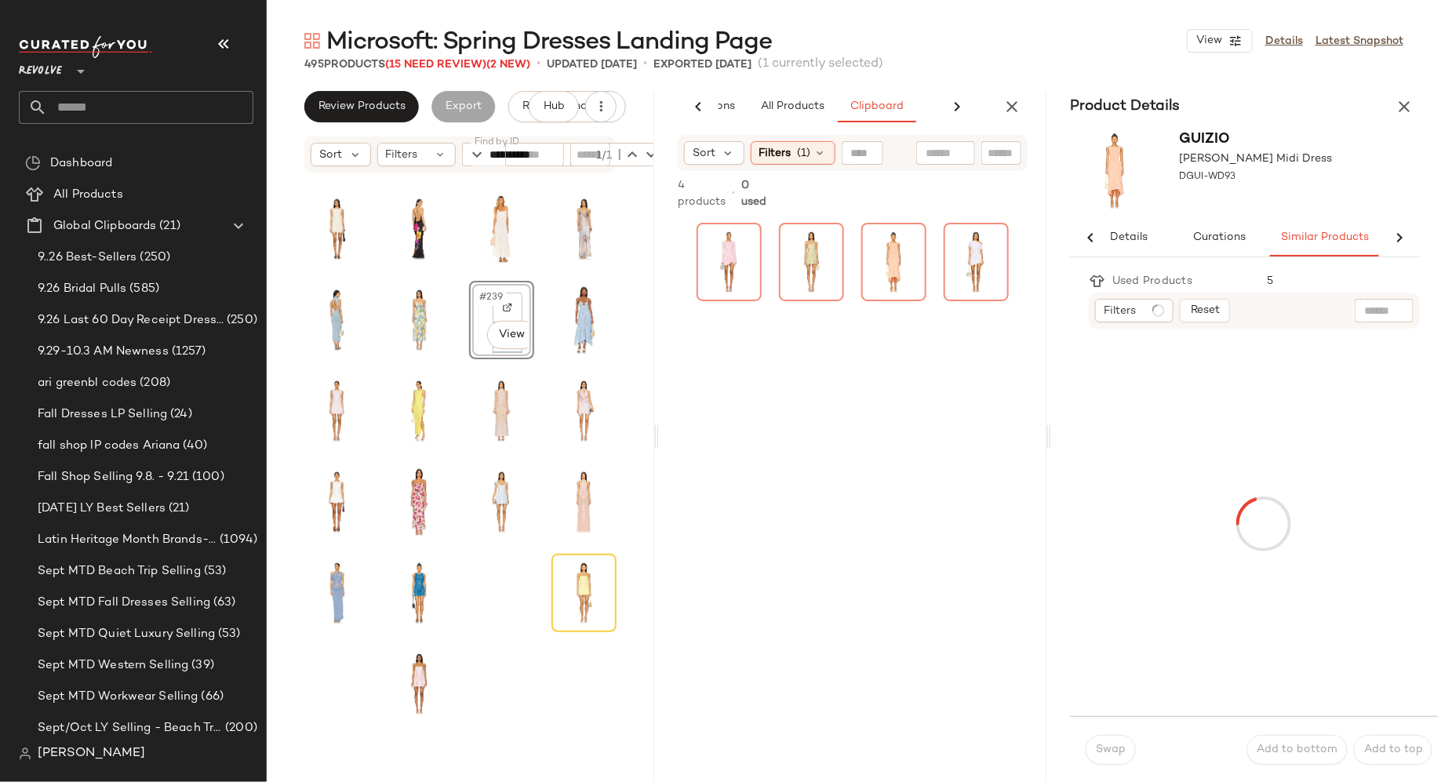
scroll to position [0, 21]
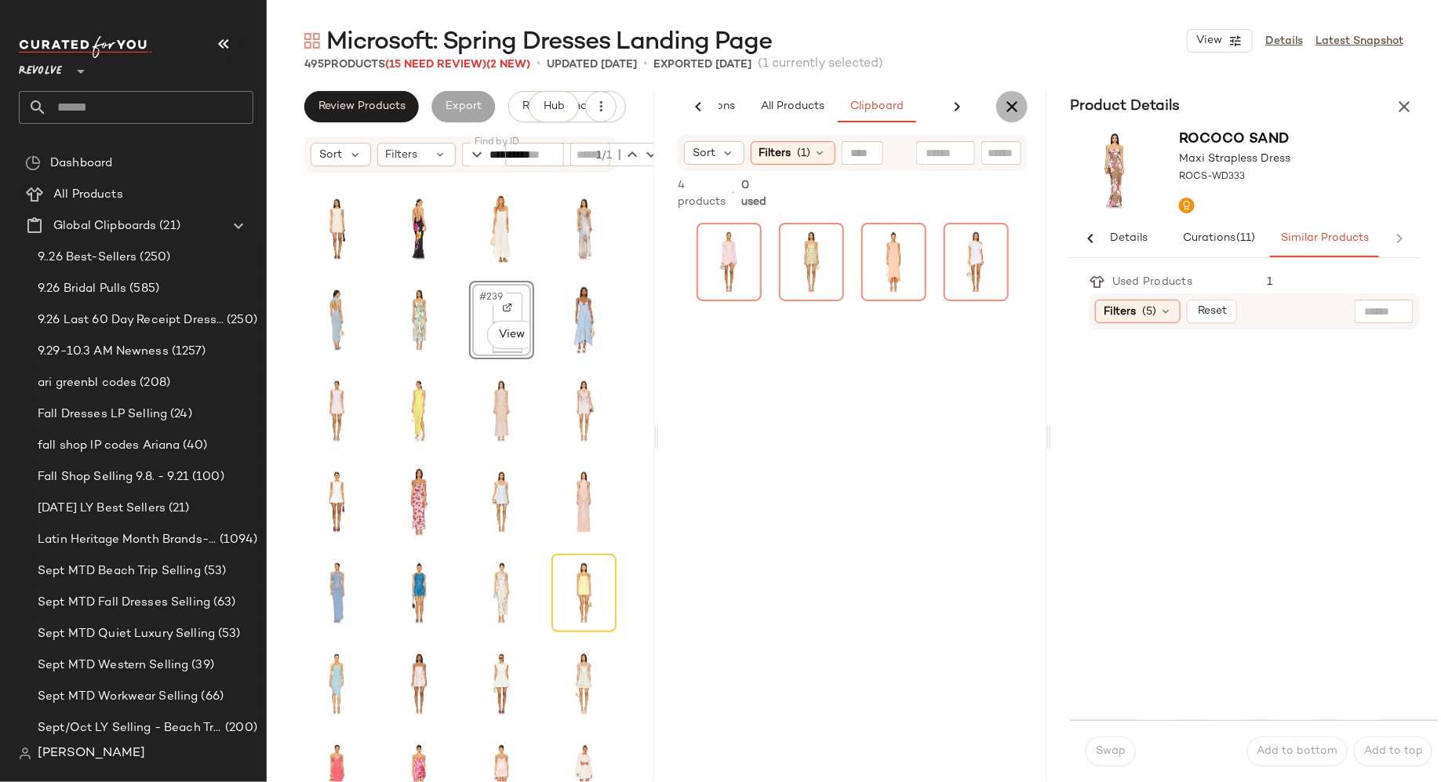
click at [1012, 107] on icon "button" at bounding box center [1011, 106] width 19 height 19
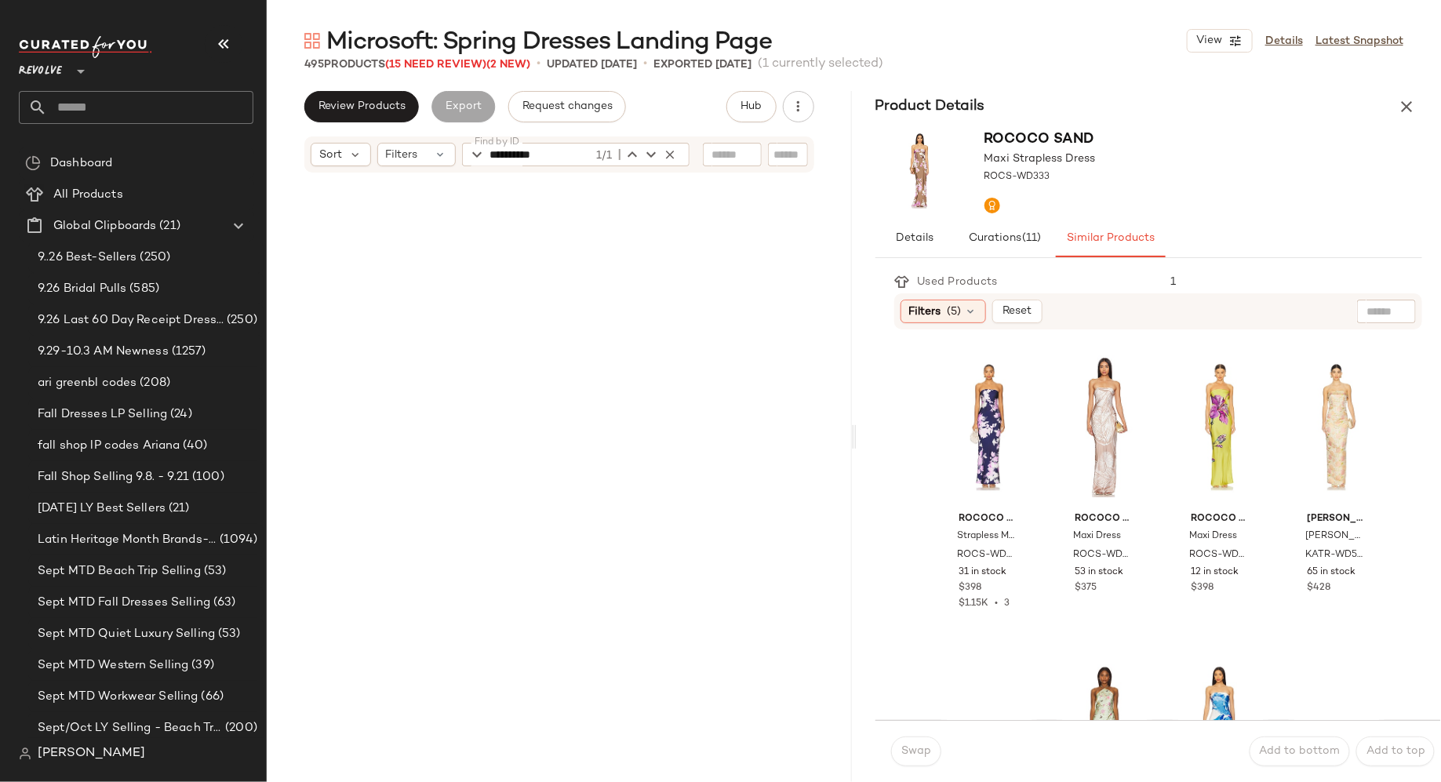
scroll to position [12766, 0]
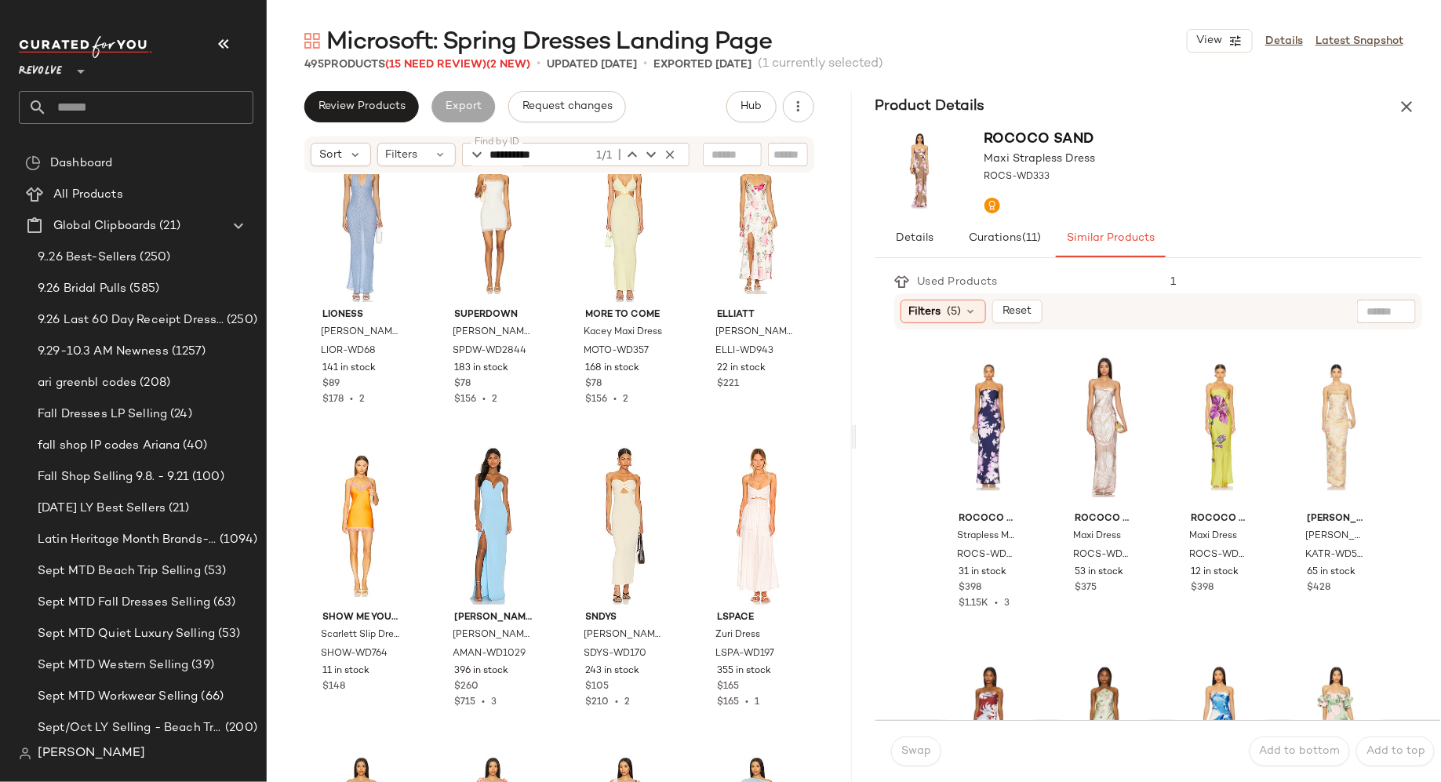
click at [576, 153] on input "**********" at bounding box center [541, 155] width 103 height 24
click at [668, 150] on icon "button" at bounding box center [670, 154] width 14 height 14
click at [569, 161] on input "Find by ID" at bounding box center [551, 155] width 122 height 24
type input "**********"
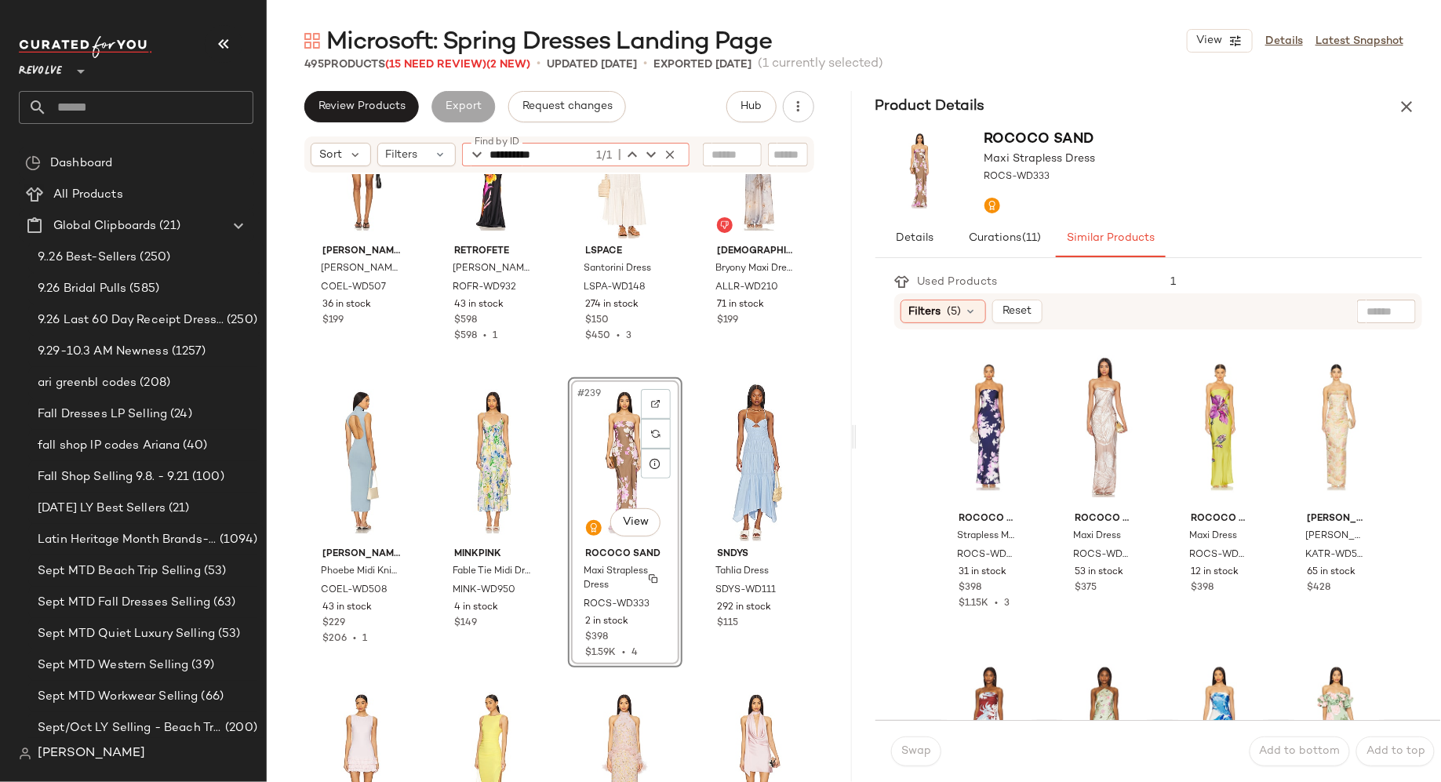
scroll to position [17685, 0]
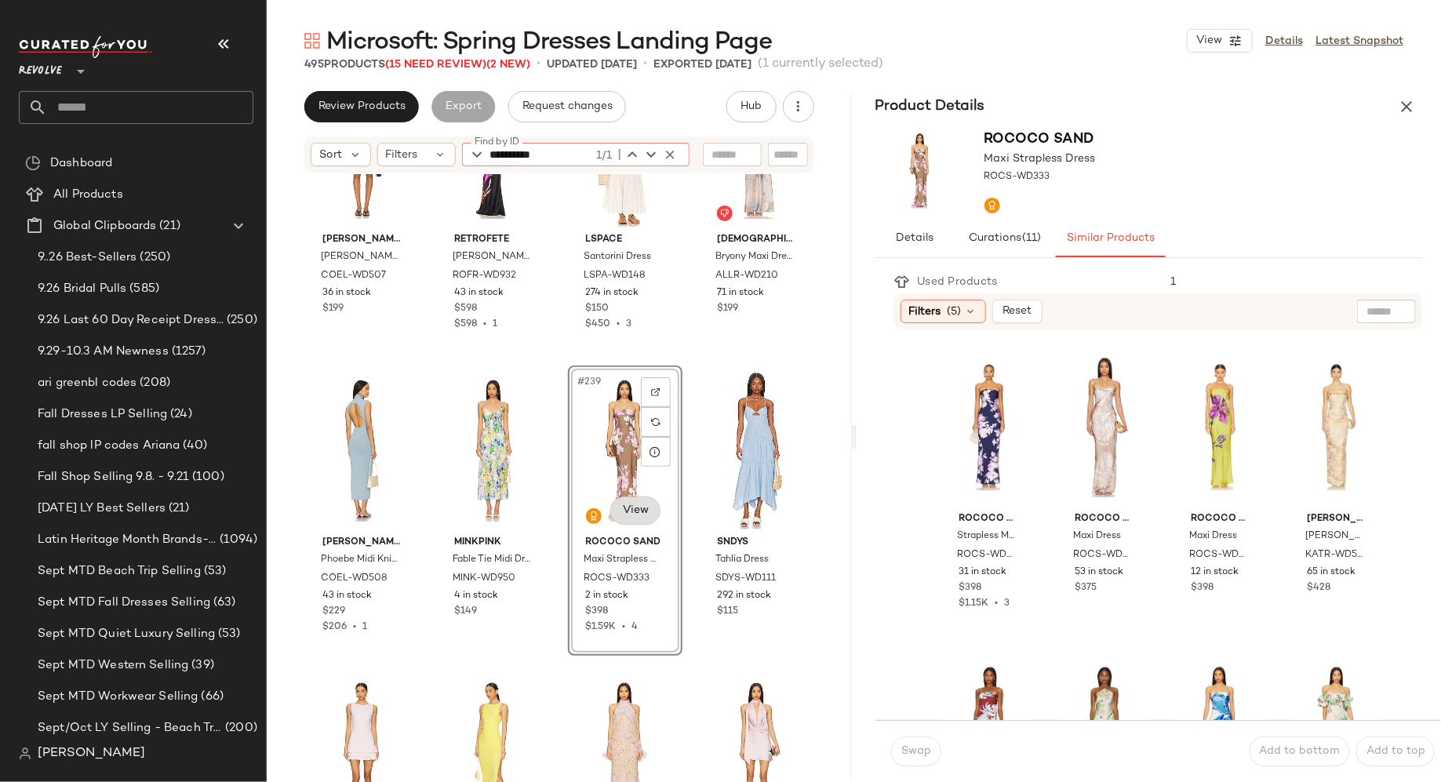
click at [623, 512] on body "Revolve ** Dashboard All Products Global Clipboards (21) 9..26 Best-Sellers (25…" at bounding box center [720, 391] width 1441 height 782
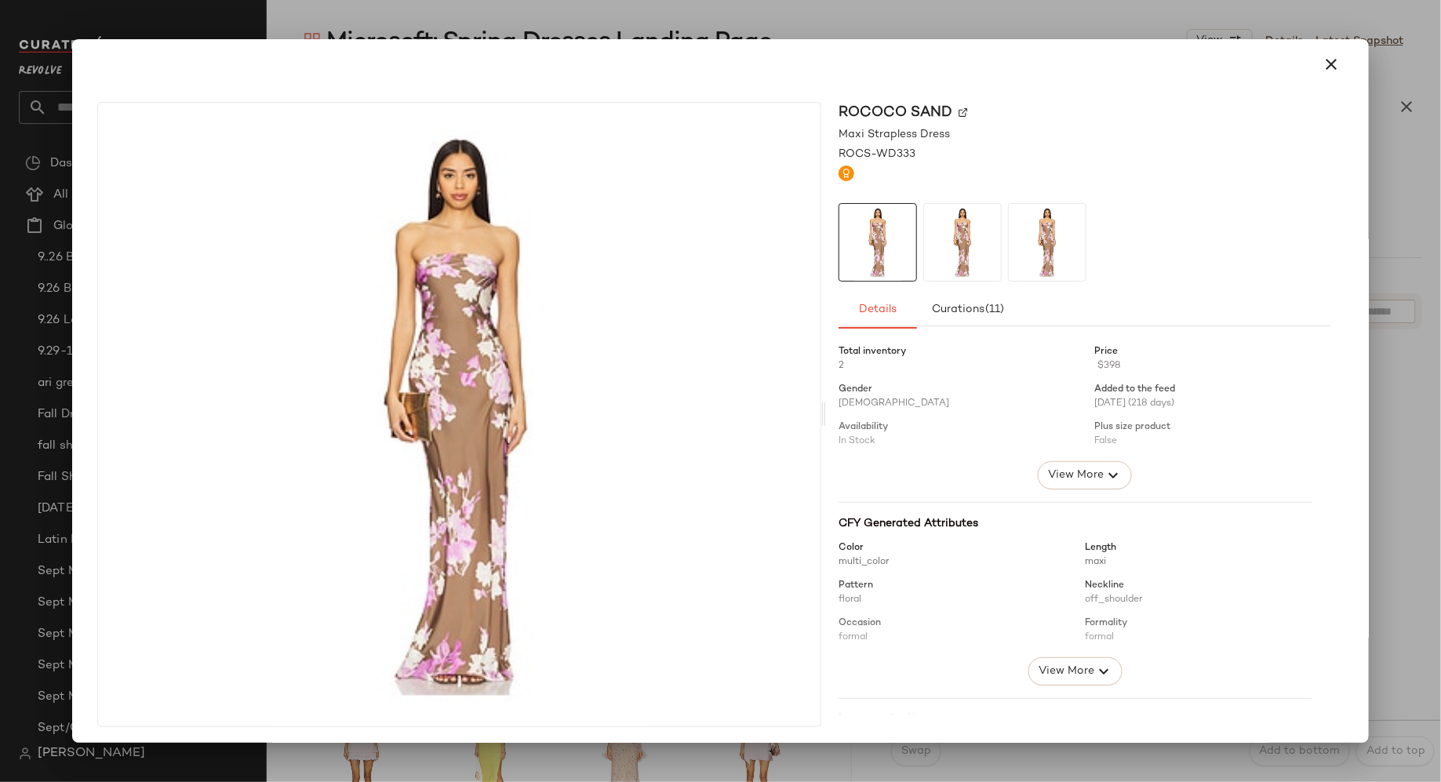
click at [978, 252] on img at bounding box center [962, 242] width 77 height 77
click at [1046, 252] on img at bounding box center [1047, 242] width 77 height 77
click at [981, 248] on img at bounding box center [962, 242] width 77 height 77
click at [896, 246] on img at bounding box center [877, 242] width 77 height 77
click at [958, 110] on img at bounding box center [962, 111] width 9 height 9
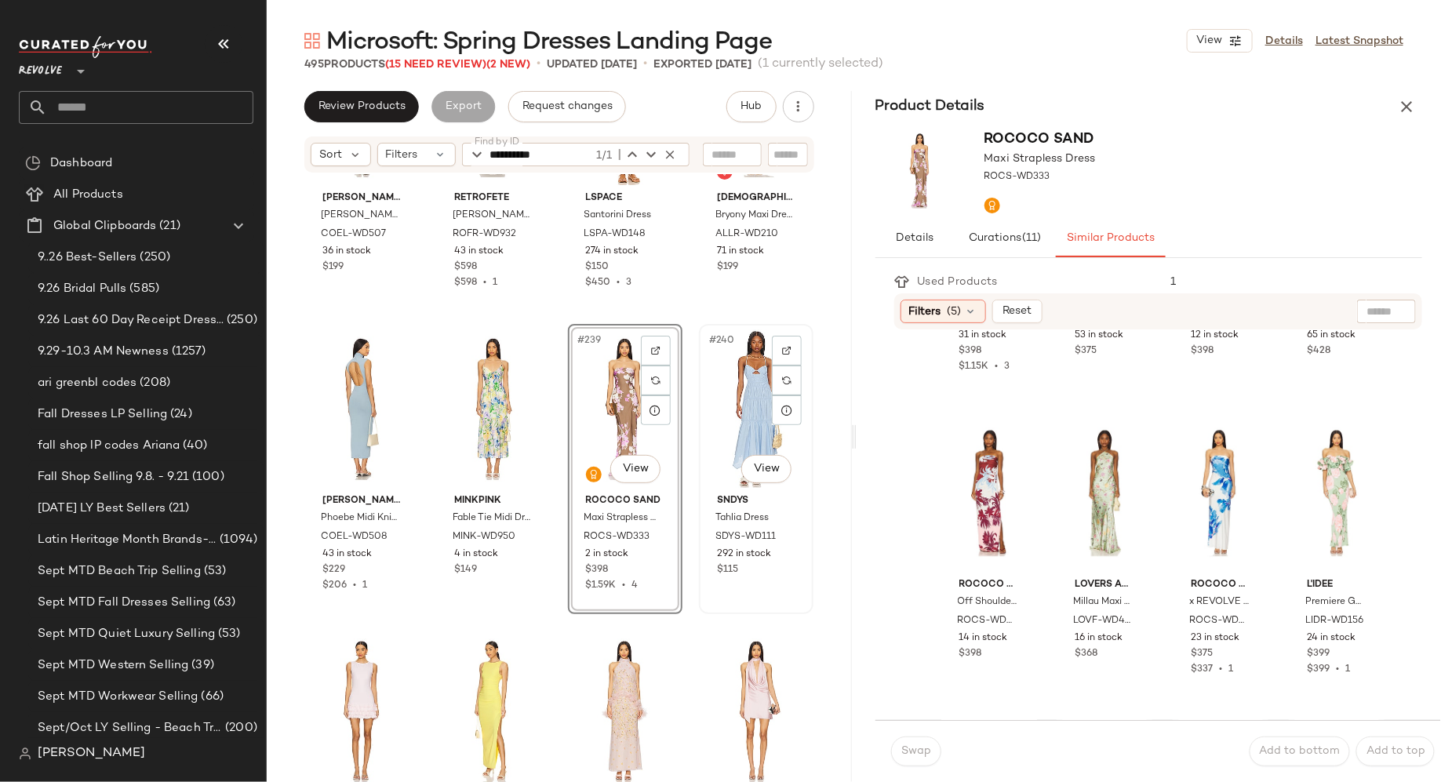
scroll to position [17737, 0]
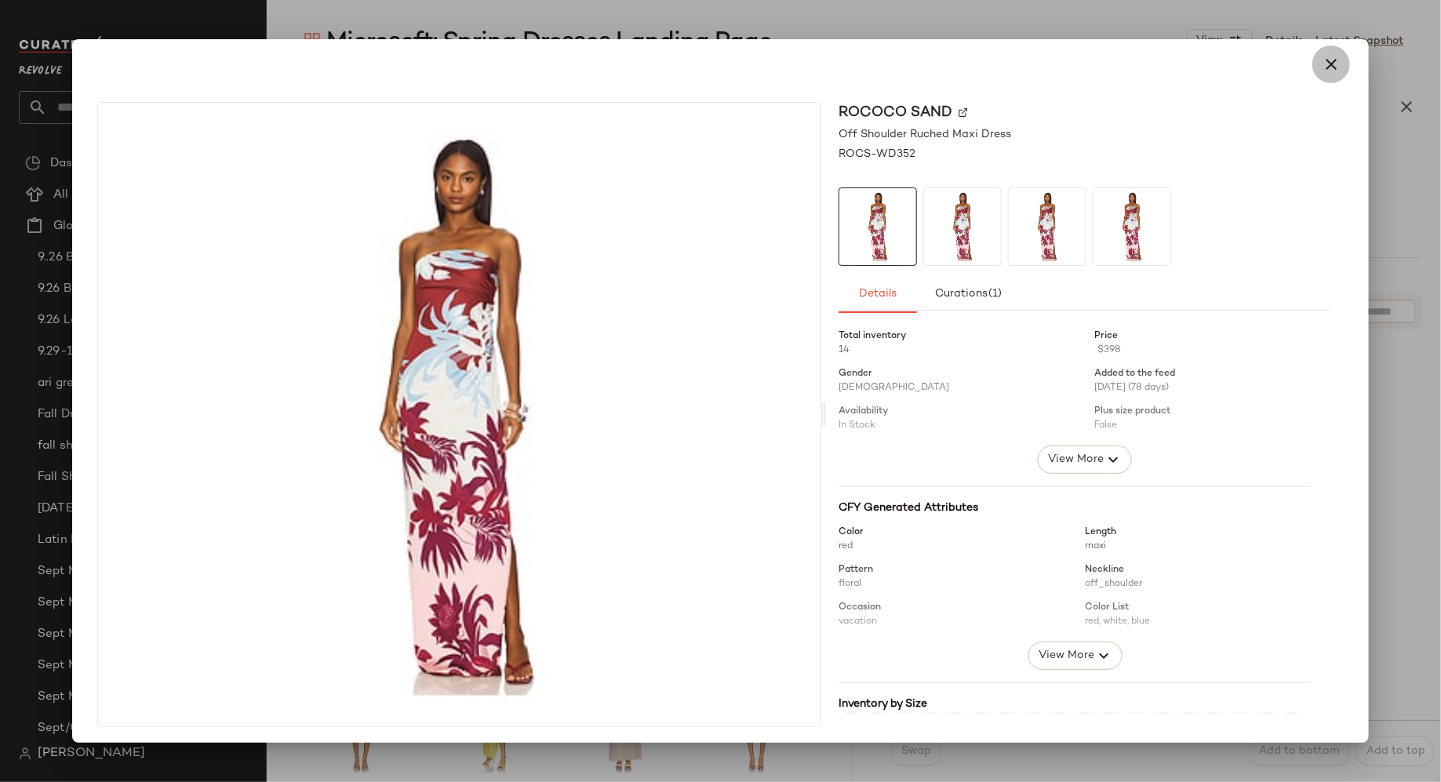
click at [1325, 60] on icon "button" at bounding box center [1330, 64] width 19 height 19
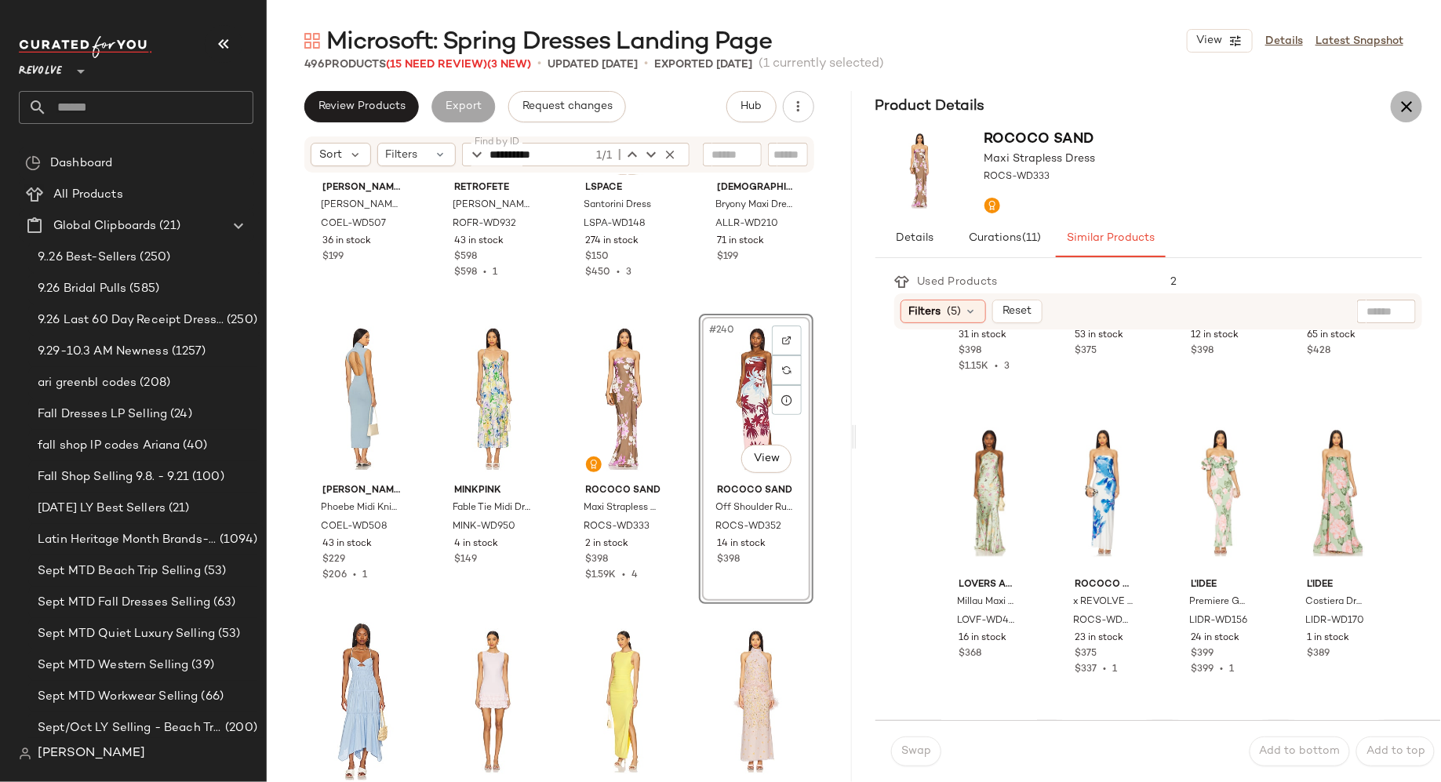
click at [1409, 104] on icon "button" at bounding box center [1406, 106] width 19 height 19
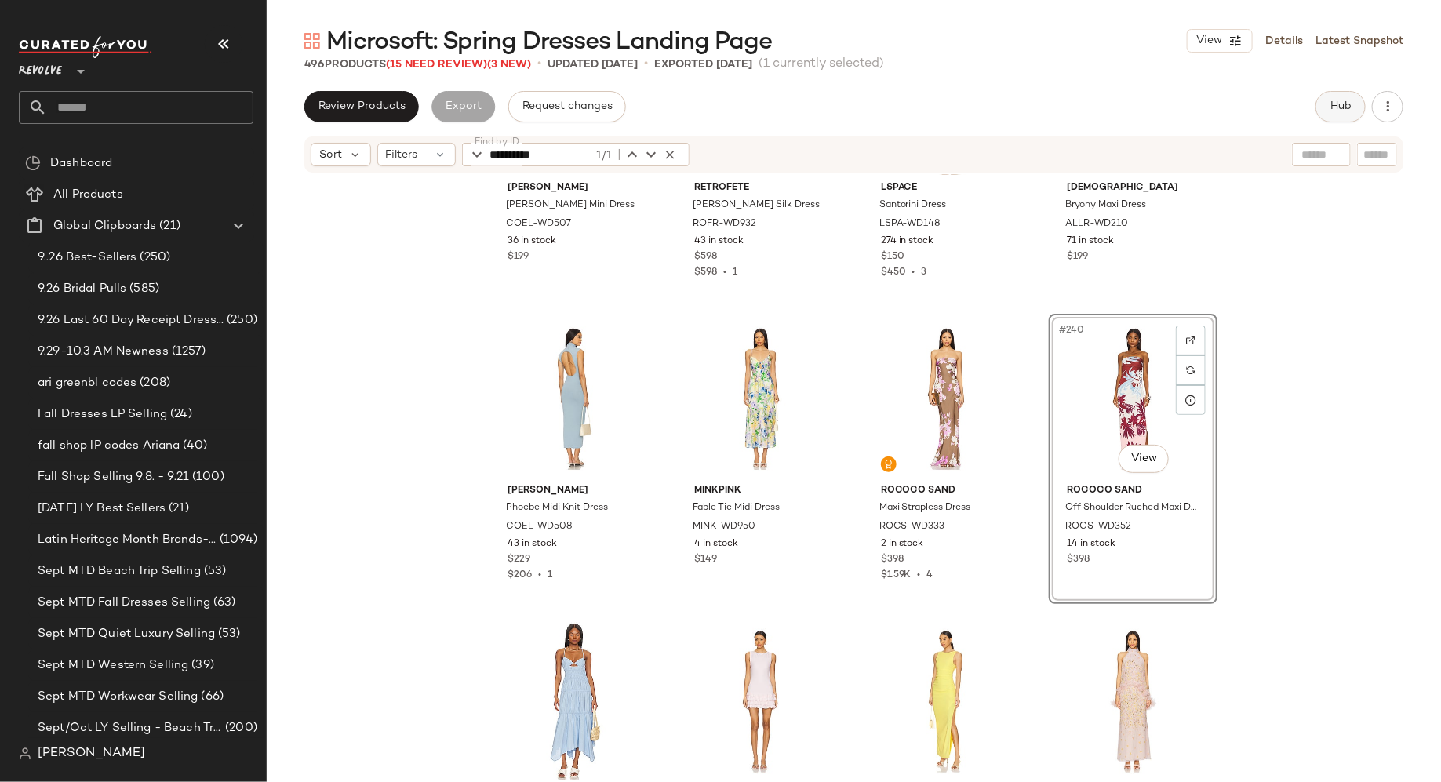
click at [1339, 100] on span "Hub" at bounding box center [1340, 106] width 22 height 13
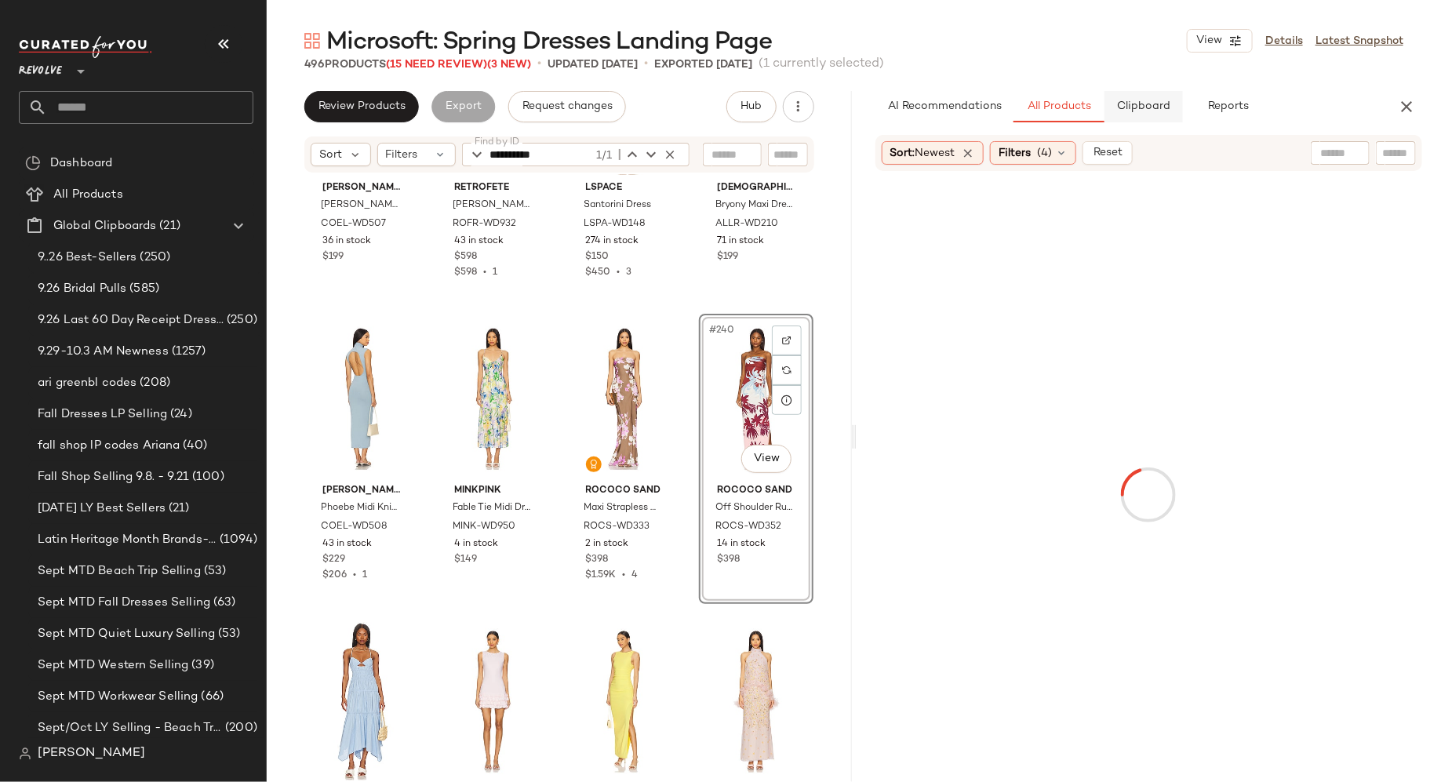
click at [1150, 115] on button "Clipboard" at bounding box center [1143, 106] width 78 height 31
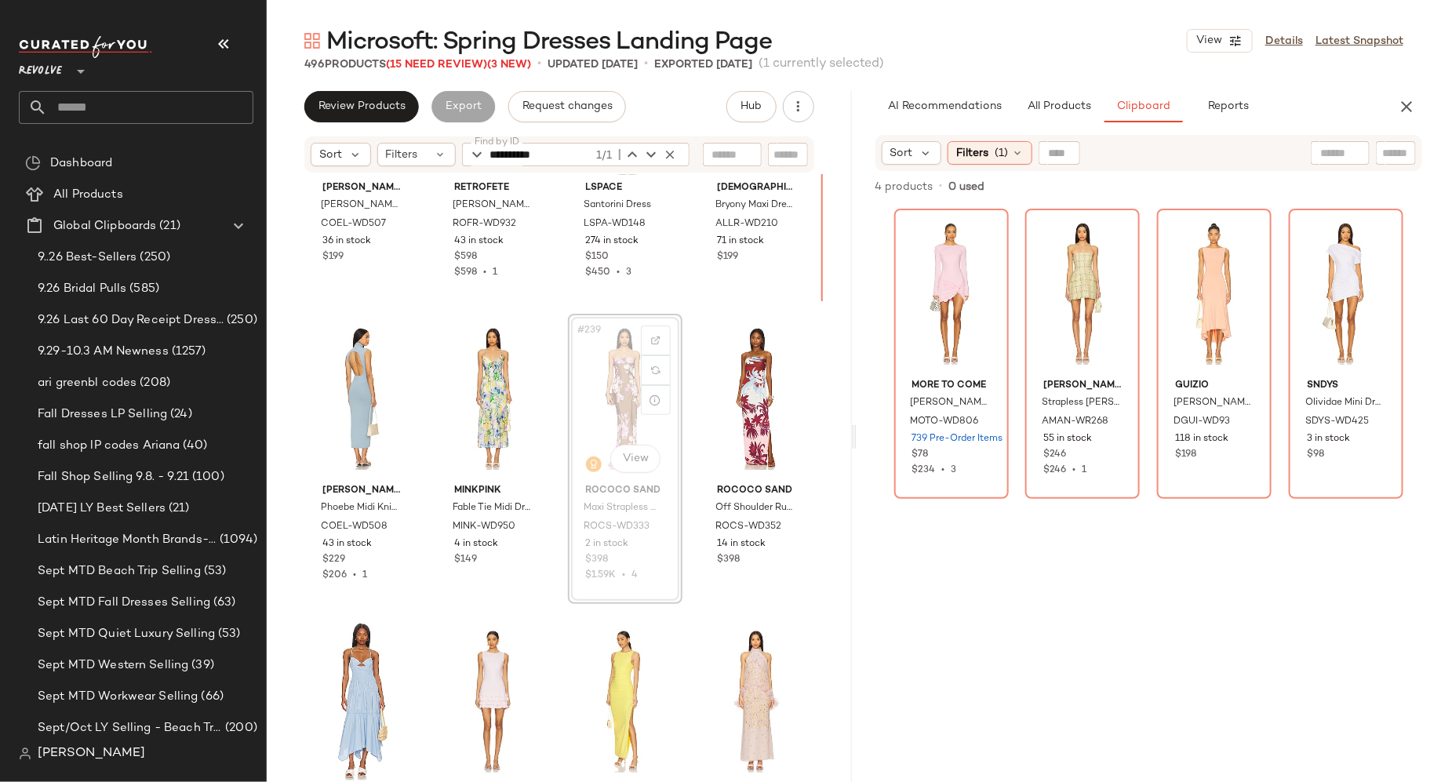
scroll to position [17732, 0]
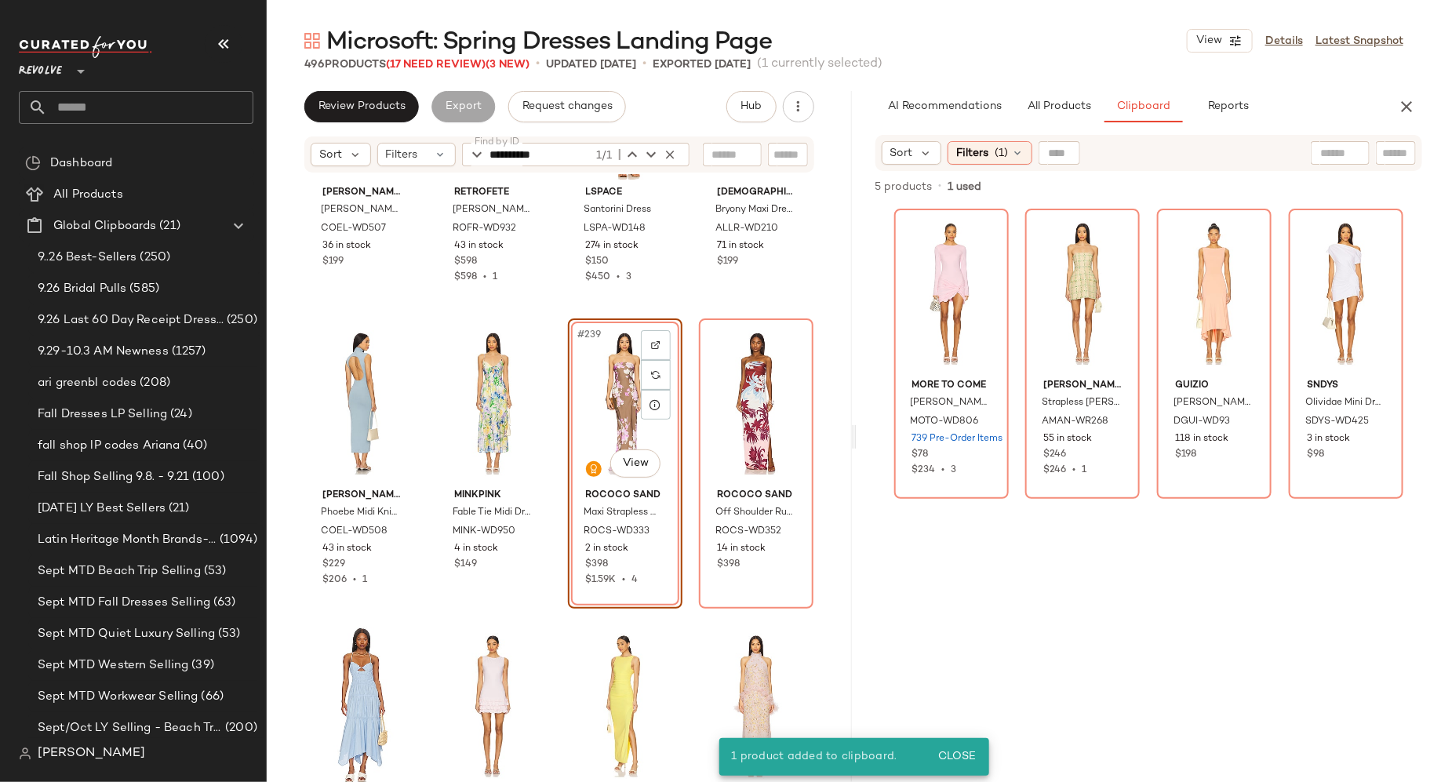
click at [588, 402] on div "#239 View" at bounding box center [625, 403] width 104 height 158
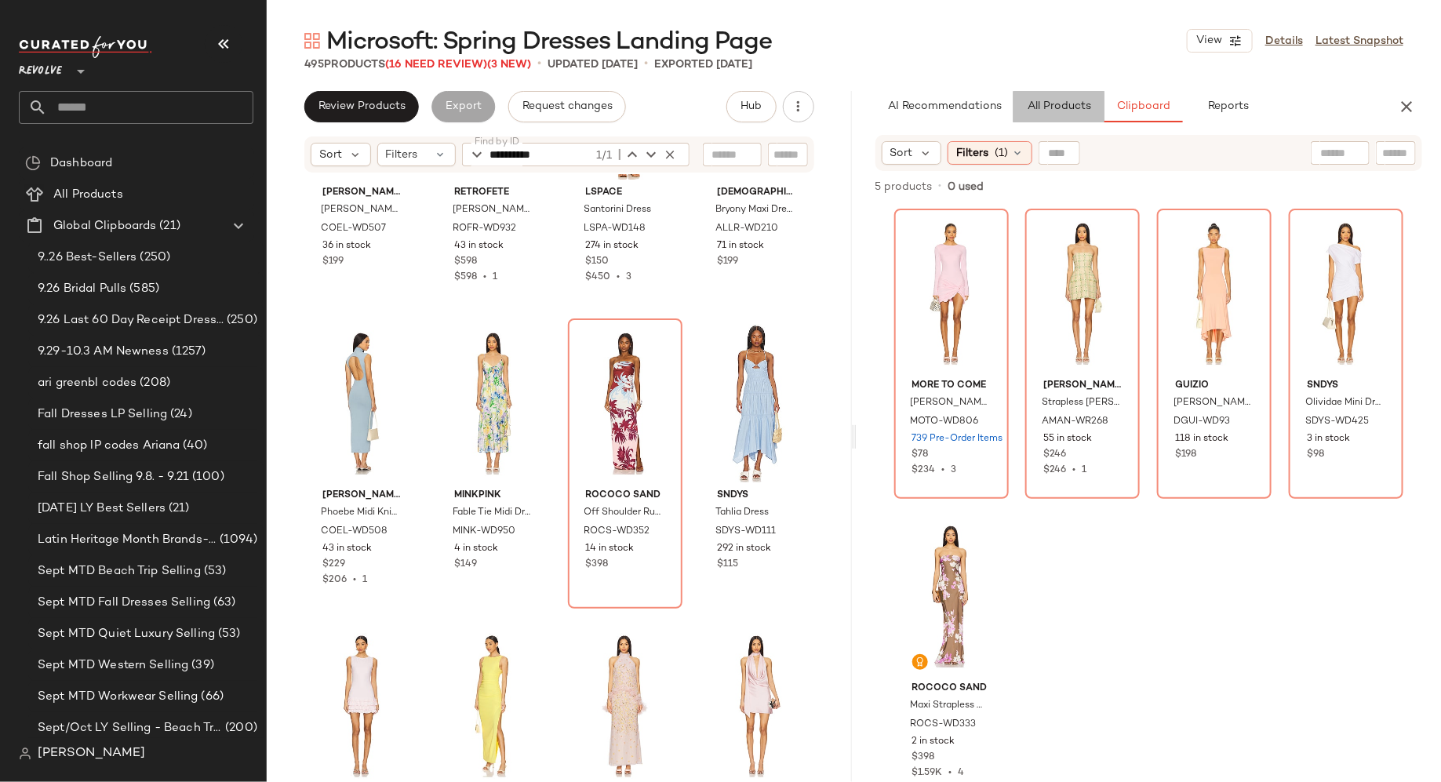
click at [1074, 109] on span "All Products" at bounding box center [1058, 106] width 64 height 13
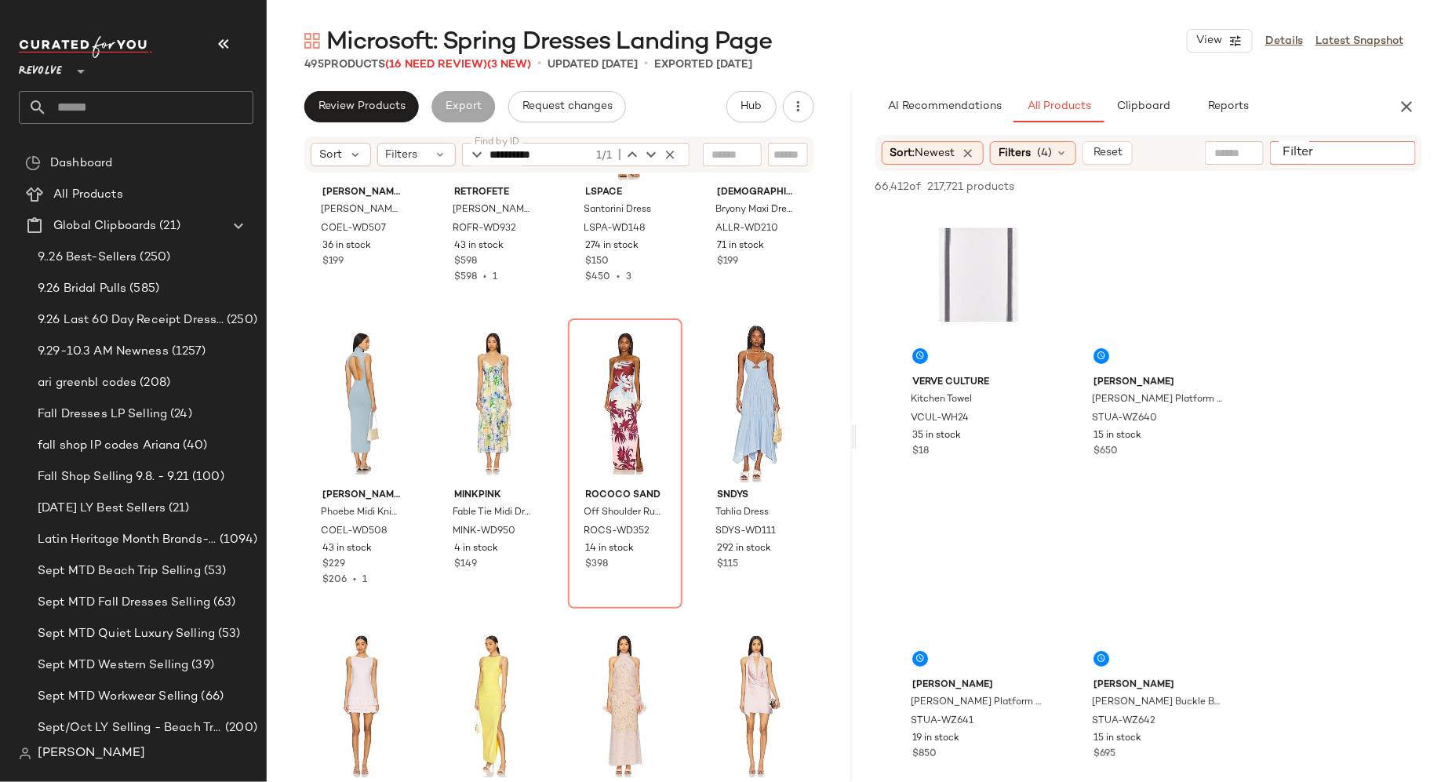
click at [1398, 162] on div at bounding box center [1343, 153] width 146 height 24
paste input "**********"
type input "**********"
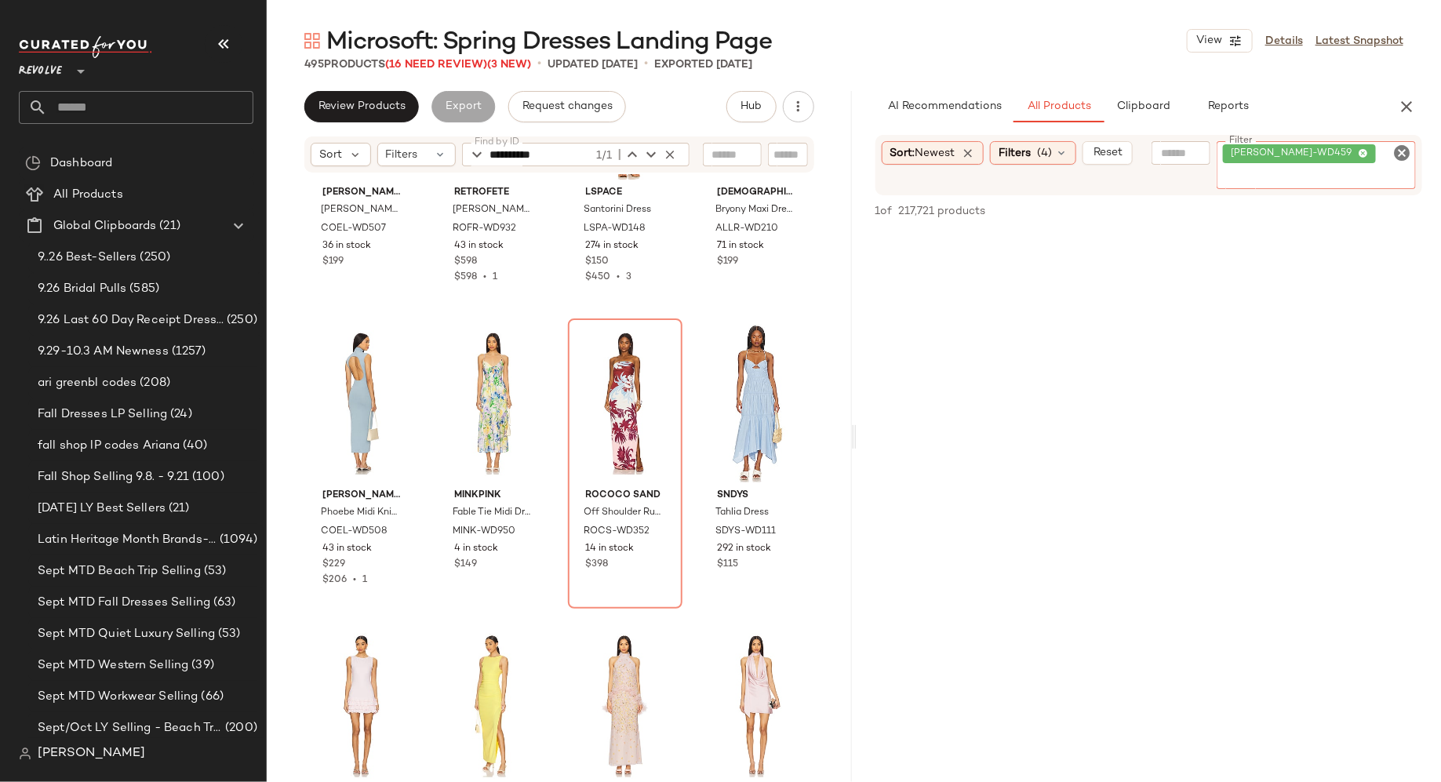
click at [1403, 154] on icon "Clear Filter" at bounding box center [1401, 153] width 19 height 19
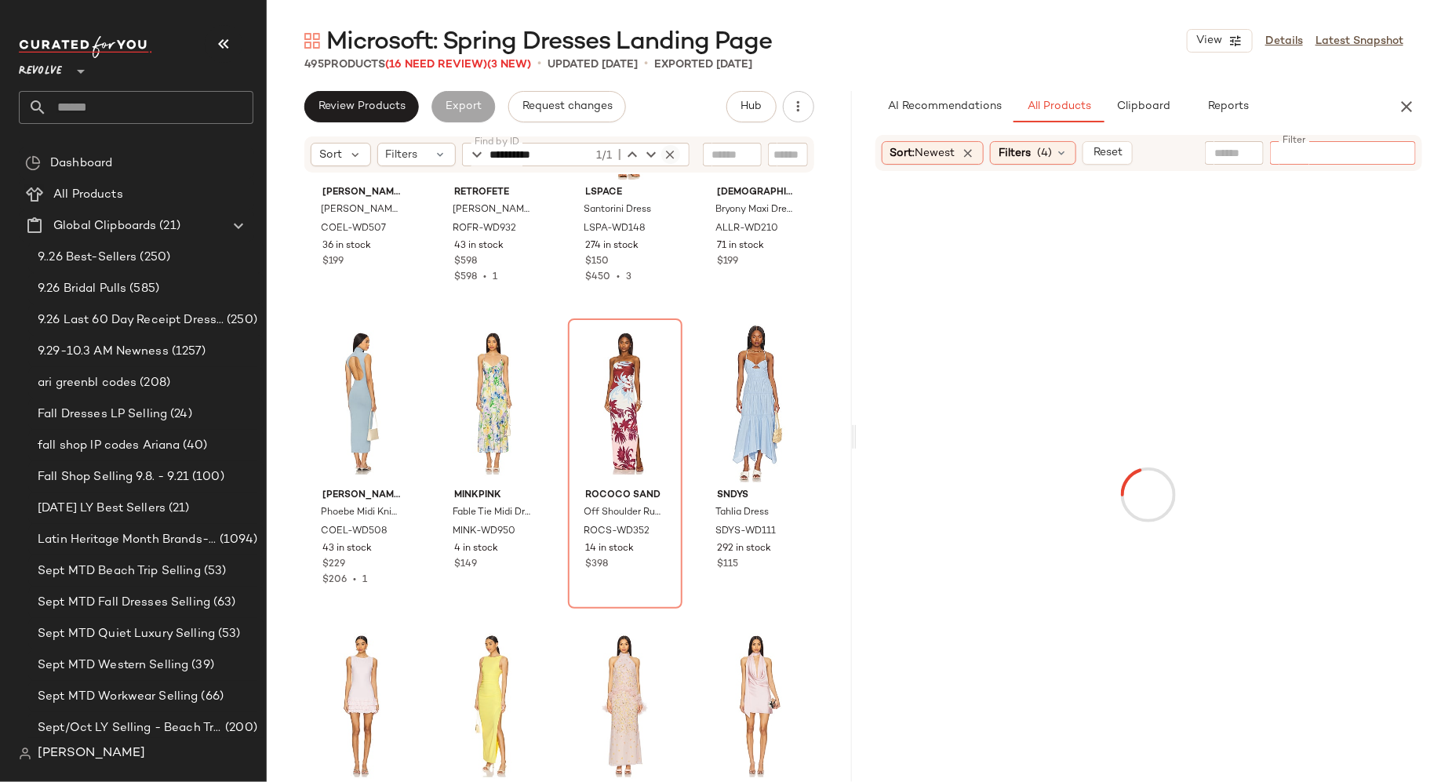
click at [667, 154] on icon "button" at bounding box center [670, 154] width 14 height 14
click at [562, 153] on input "Find by ID" at bounding box center [551, 155] width 122 height 24
paste input "**********"
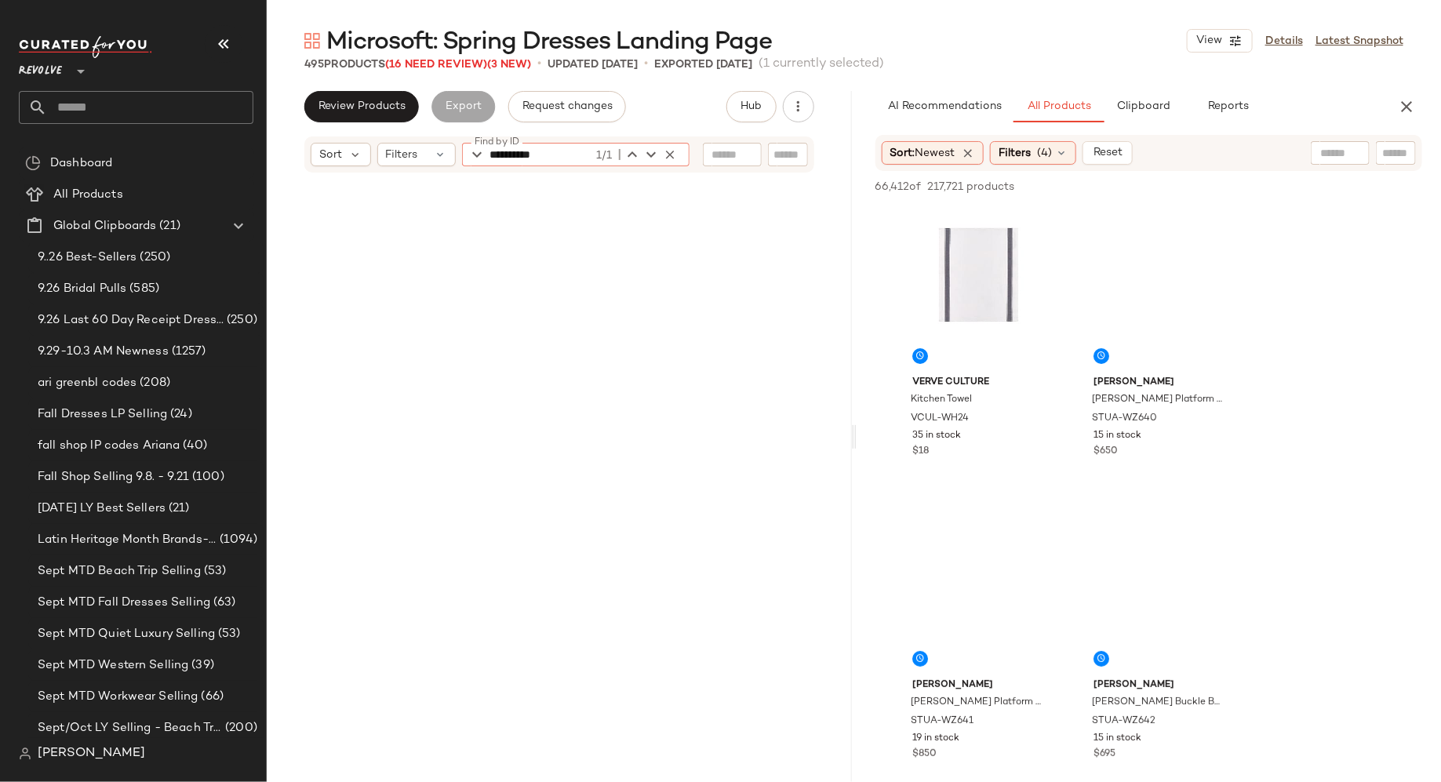
scroll to position [29061, 0]
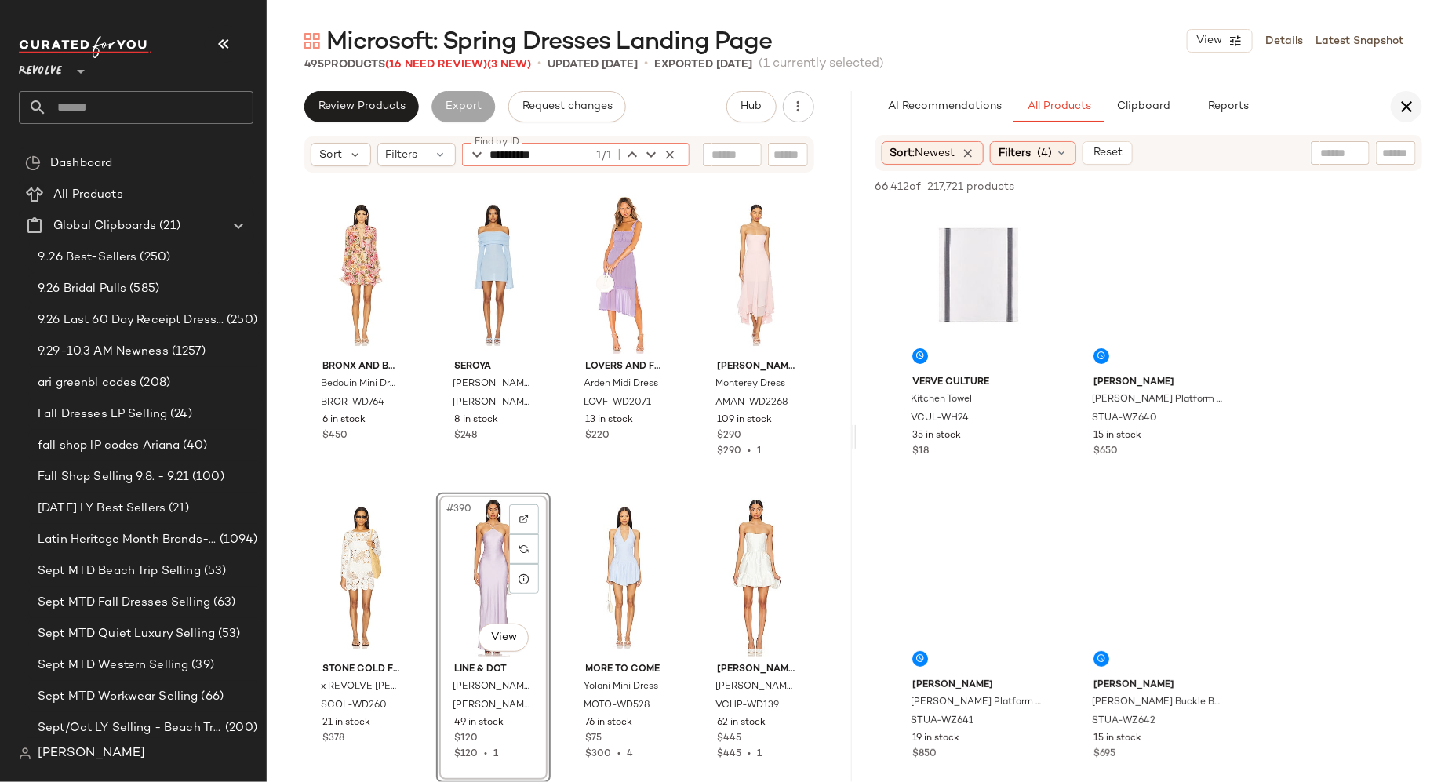
type input "**********"
click at [1408, 111] on icon "button" at bounding box center [1406, 106] width 19 height 19
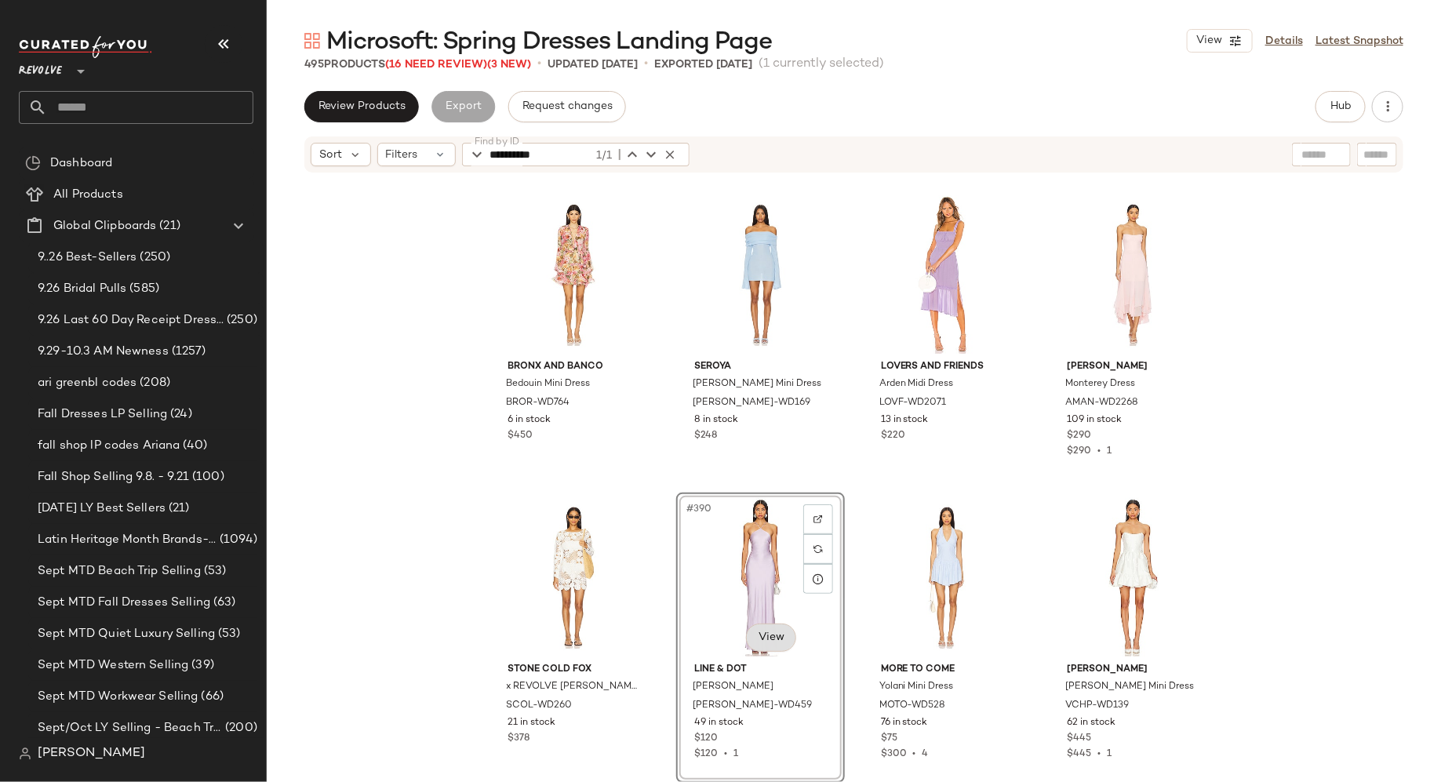
click at [764, 636] on body "Revolve ** Dashboard All Products Global Clipboards (21) 9..26 Best-Sellers (25…" at bounding box center [720, 391] width 1441 height 782
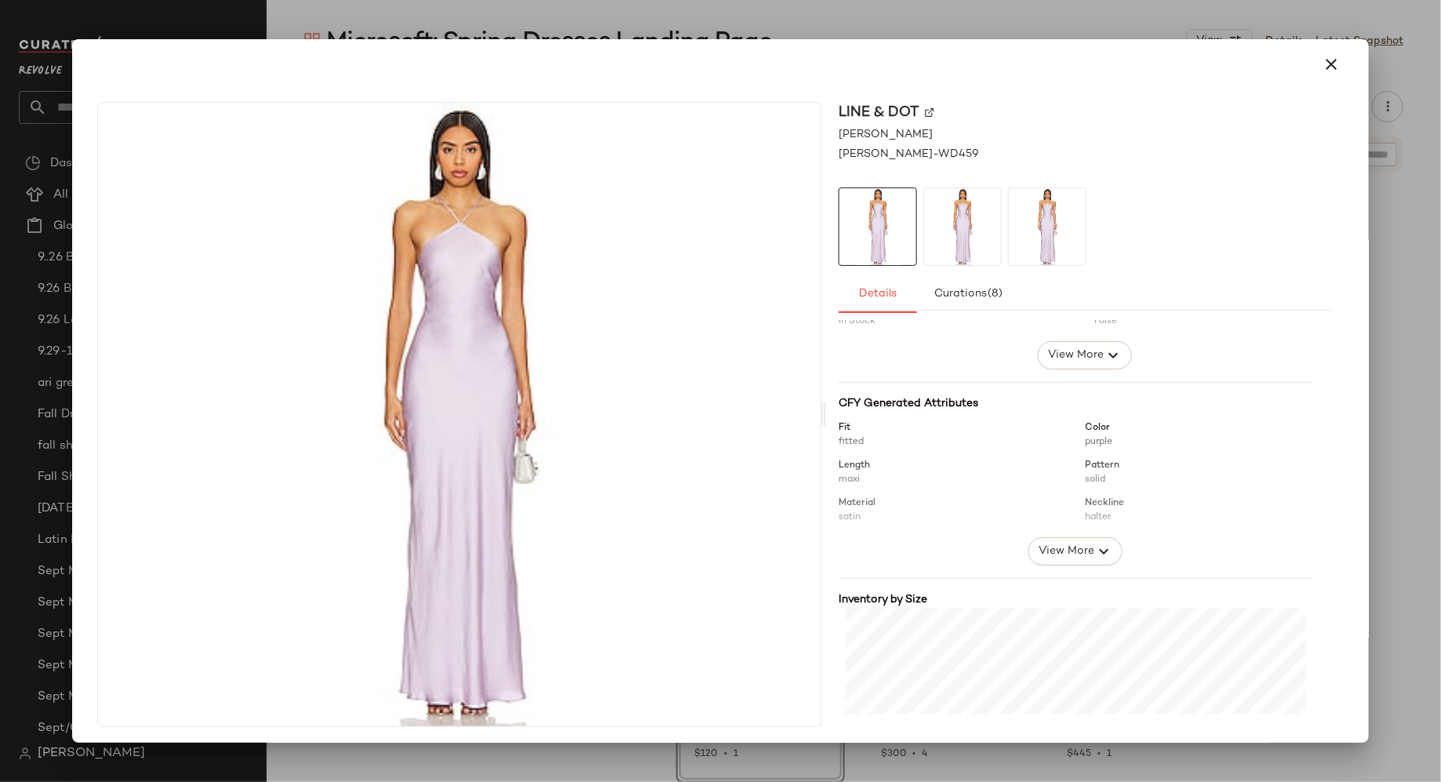
scroll to position [108, 0]
click at [1321, 70] on icon "button" at bounding box center [1330, 64] width 19 height 19
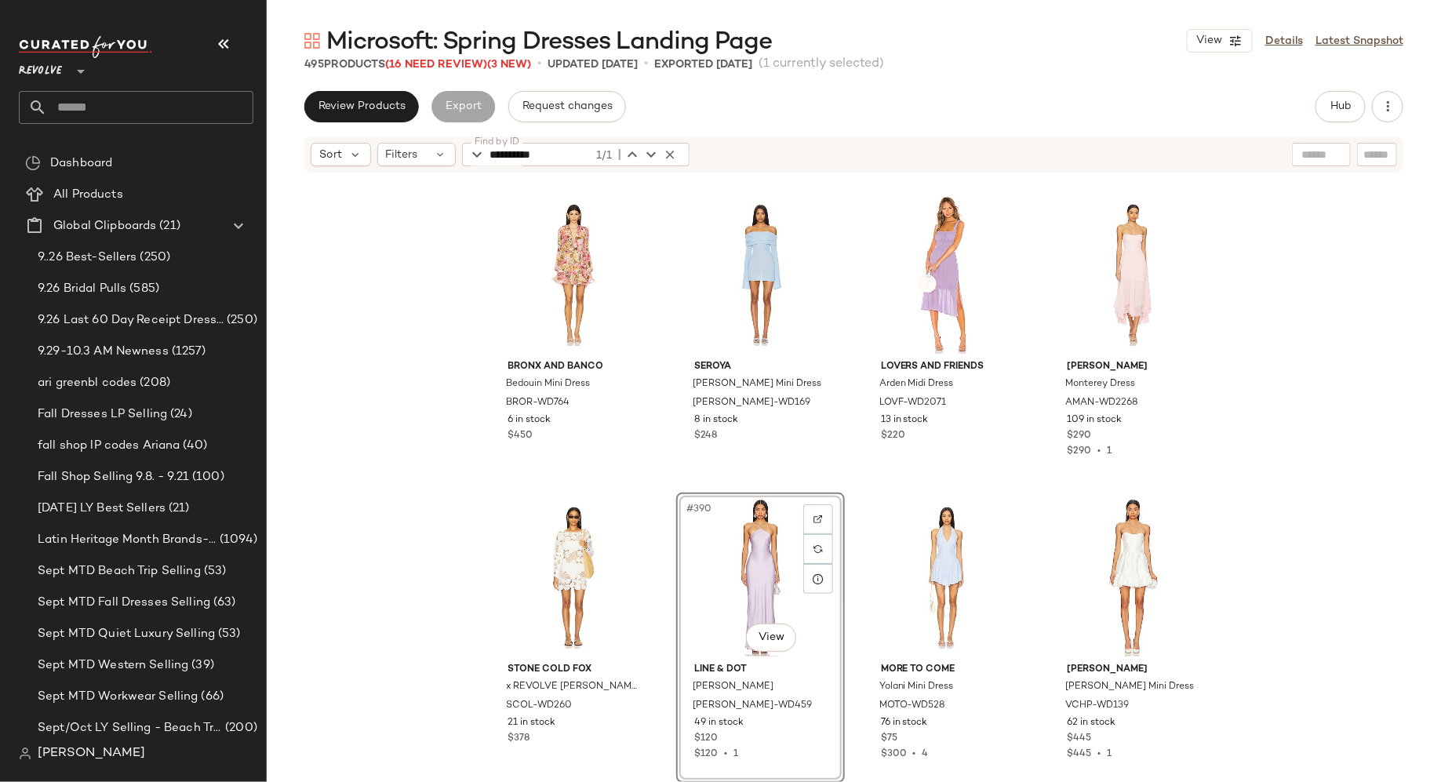
click at [743, 575] on div "#390 View" at bounding box center [761, 577] width 158 height 158
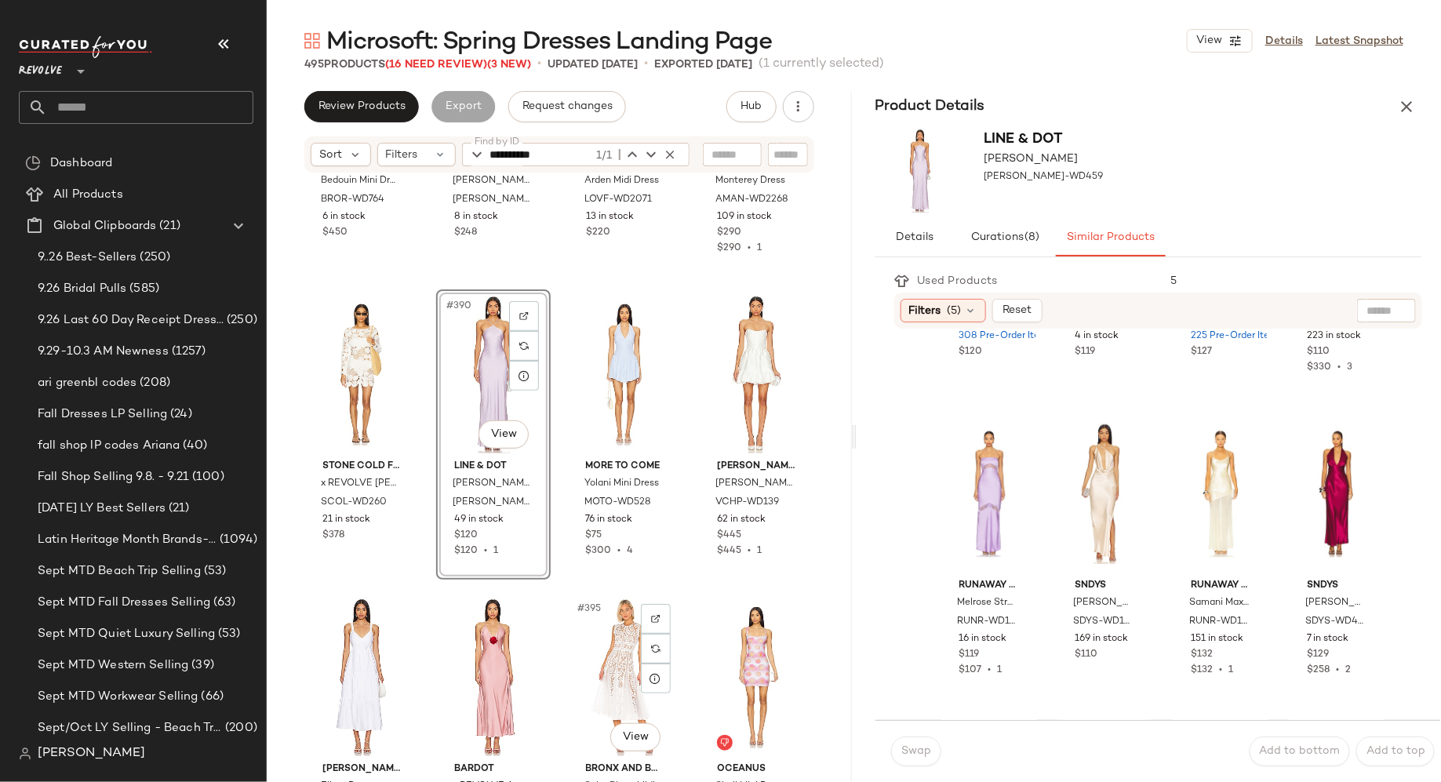
scroll to position [29230, 0]
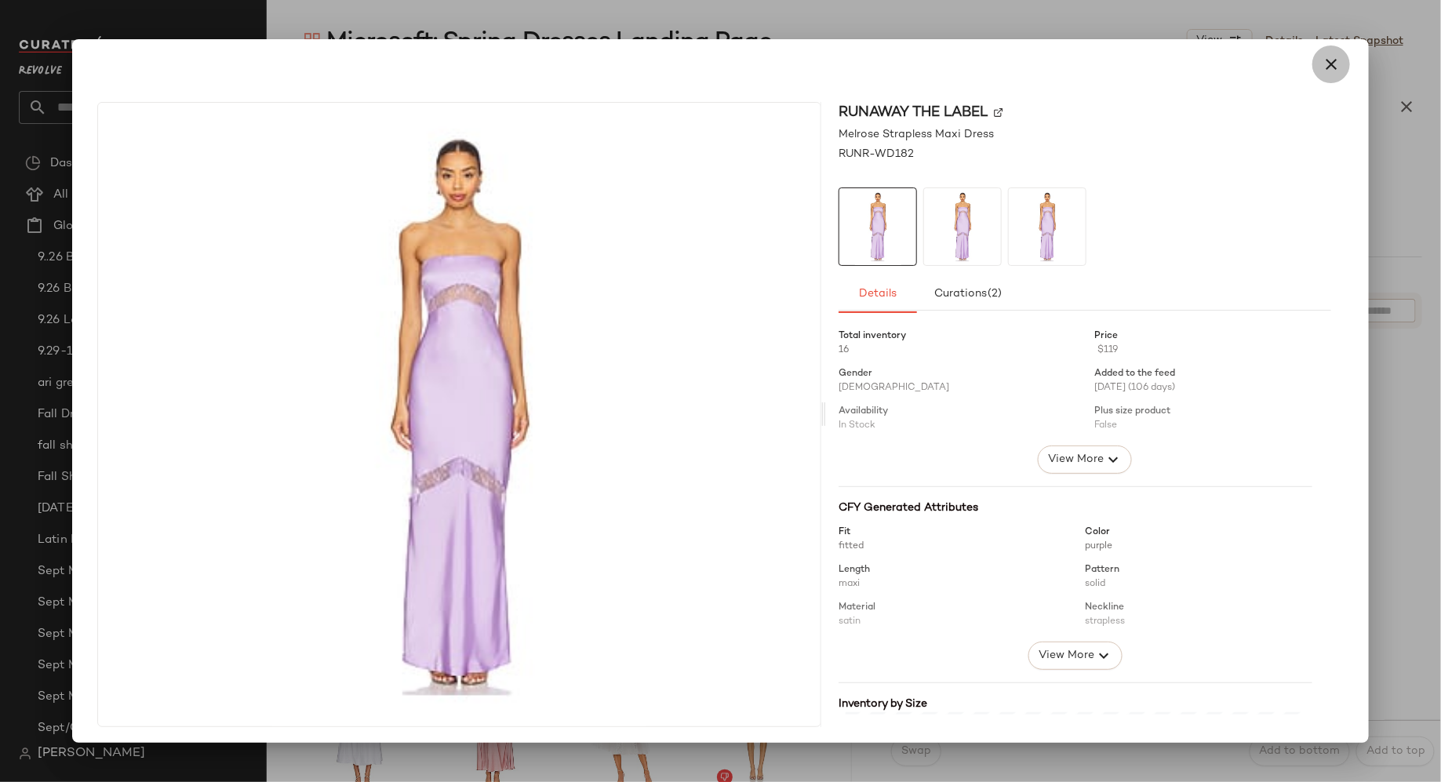
click at [1321, 66] on icon "button" at bounding box center [1330, 64] width 19 height 19
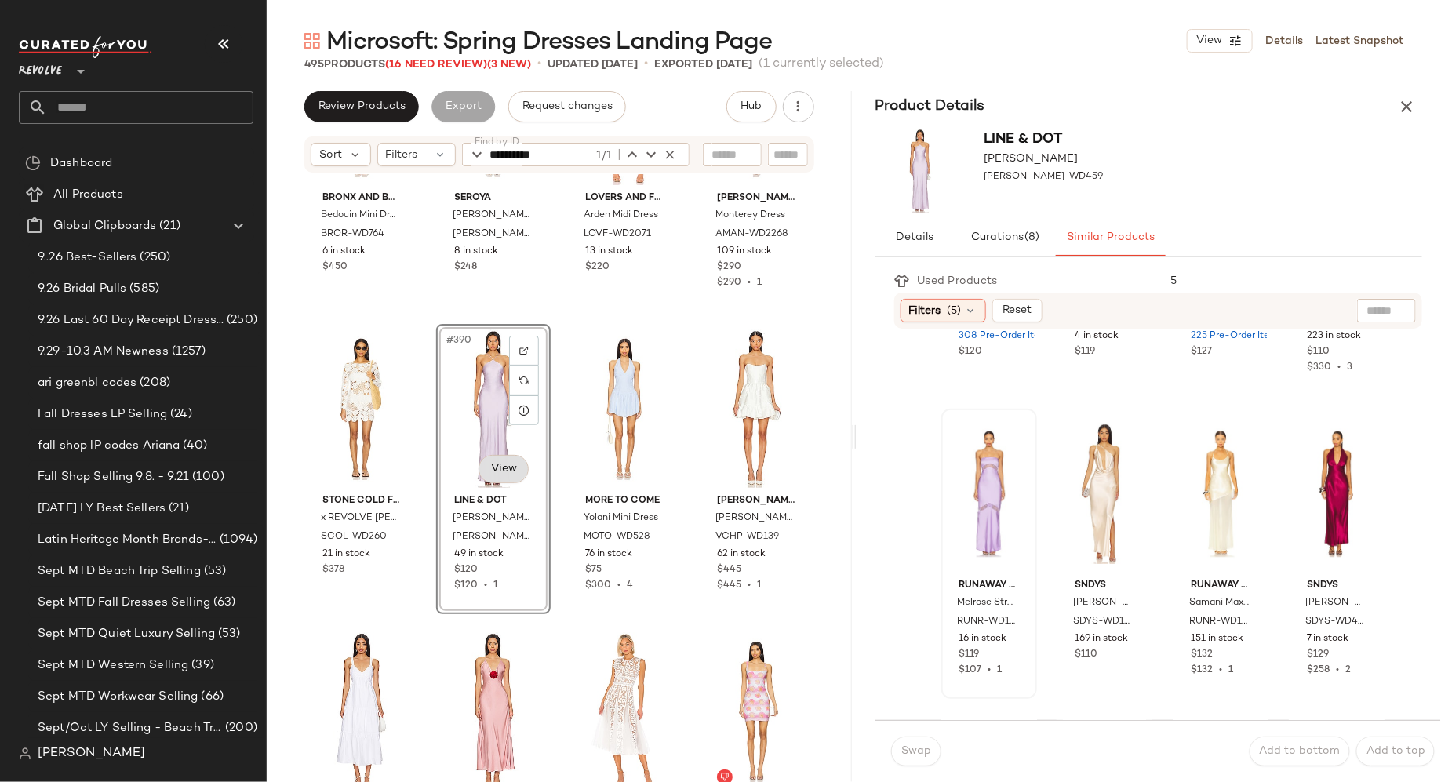
click at [508, 471] on body "Revolve ** Dashboard All Products Global Clipboards (21) 9..26 Best-Sellers (25…" at bounding box center [720, 391] width 1441 height 782
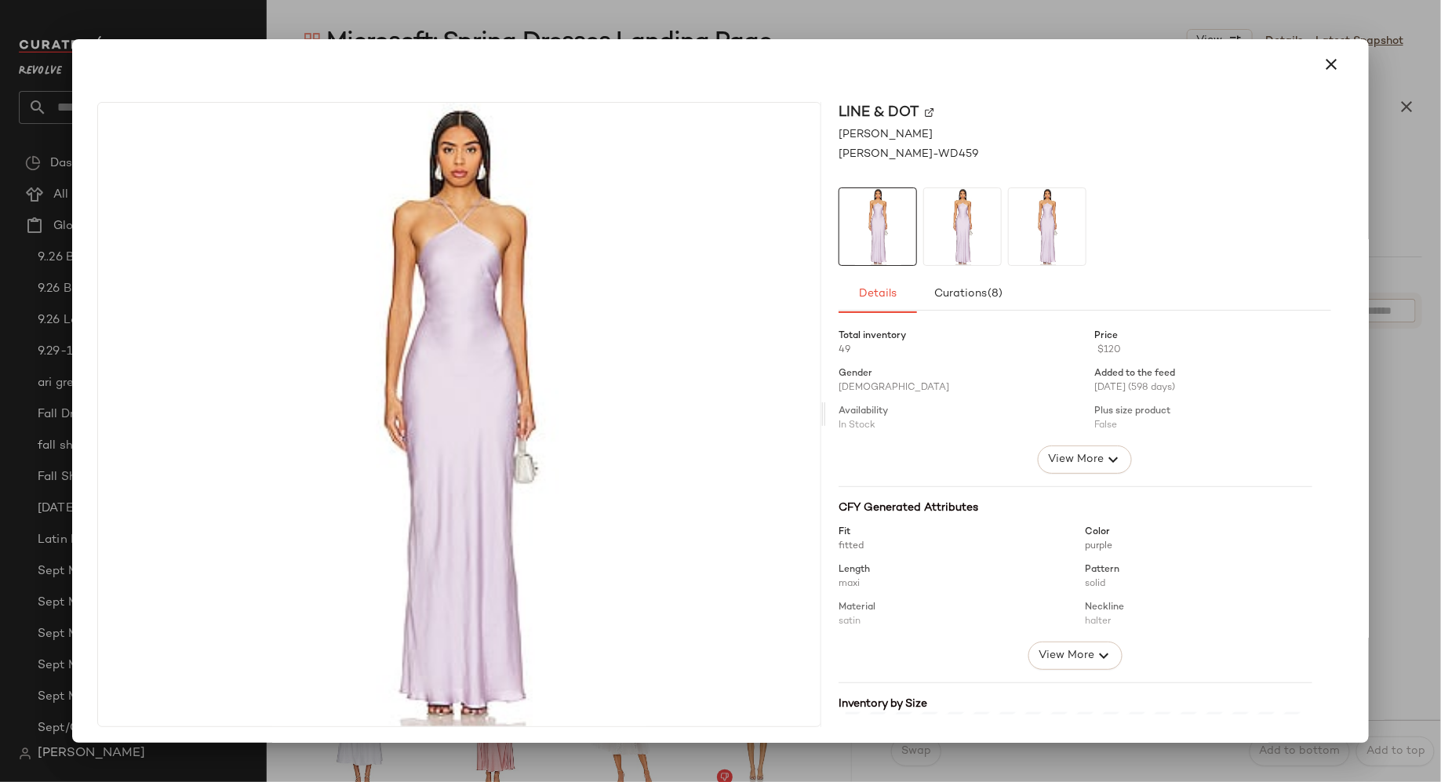
click at [957, 230] on img at bounding box center [962, 226] width 77 height 77
click at [1012, 223] on img at bounding box center [1047, 226] width 77 height 77
click at [925, 116] on img at bounding box center [929, 111] width 9 height 9
click at [925, 111] on img at bounding box center [929, 111] width 9 height 9
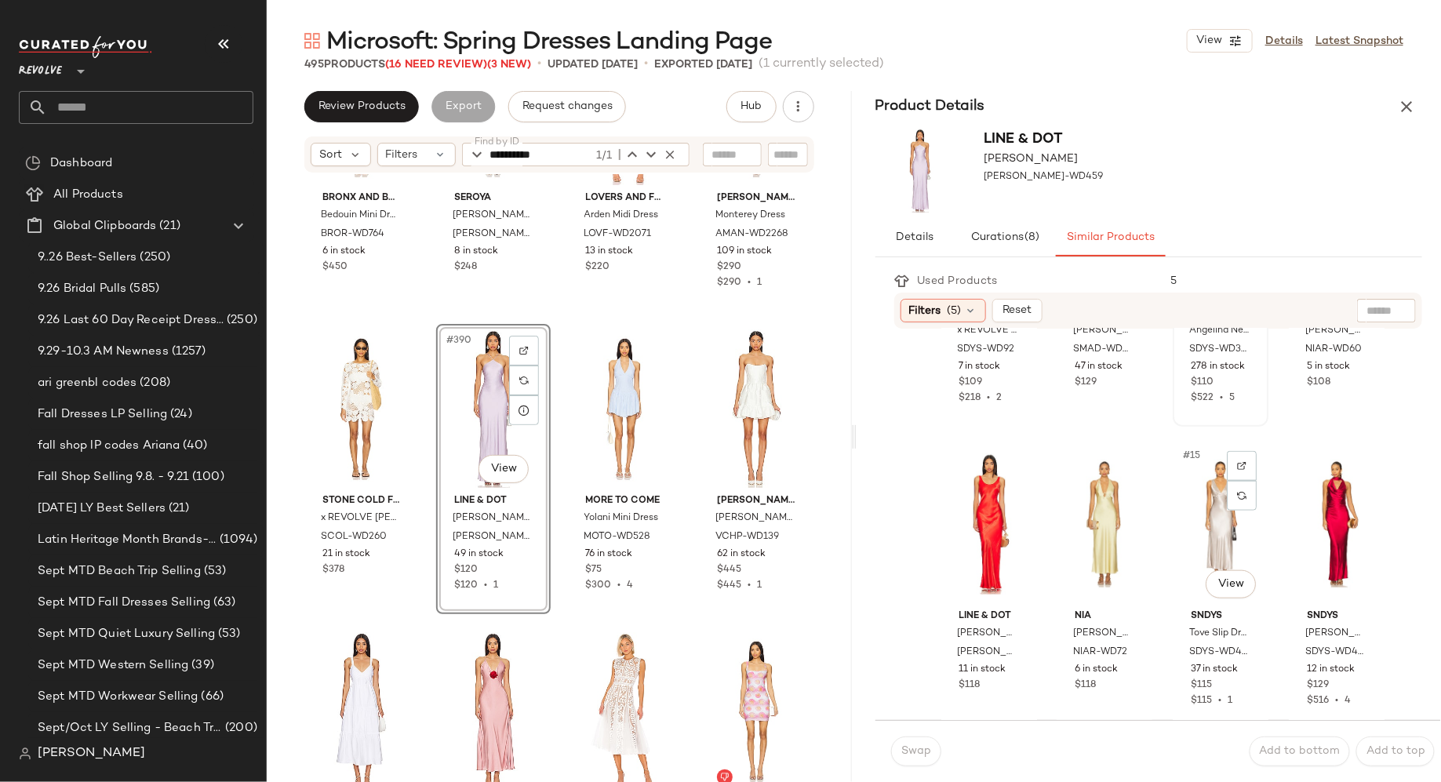
scroll to position [812, 0]
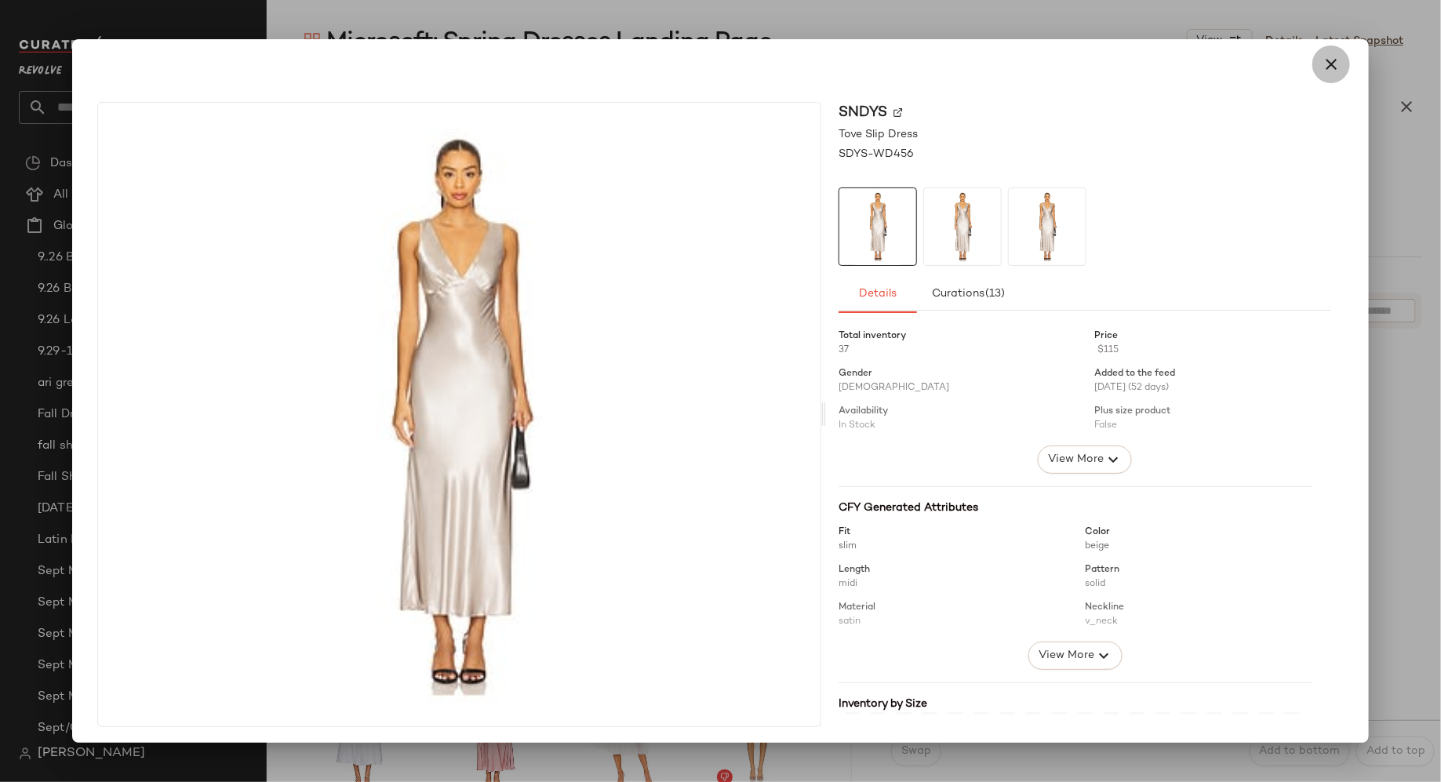
click at [1325, 57] on icon "button" at bounding box center [1330, 64] width 19 height 19
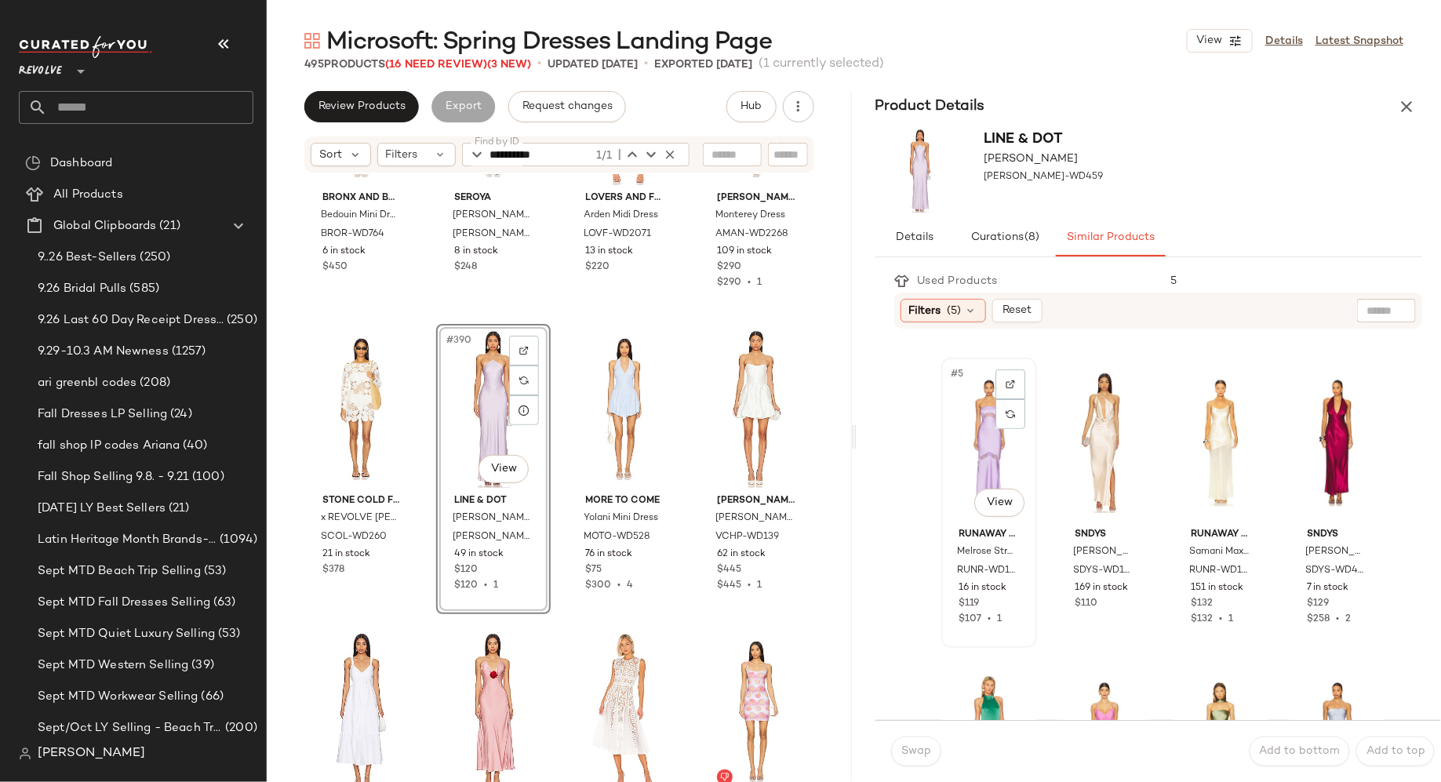
scroll to position [292, 0]
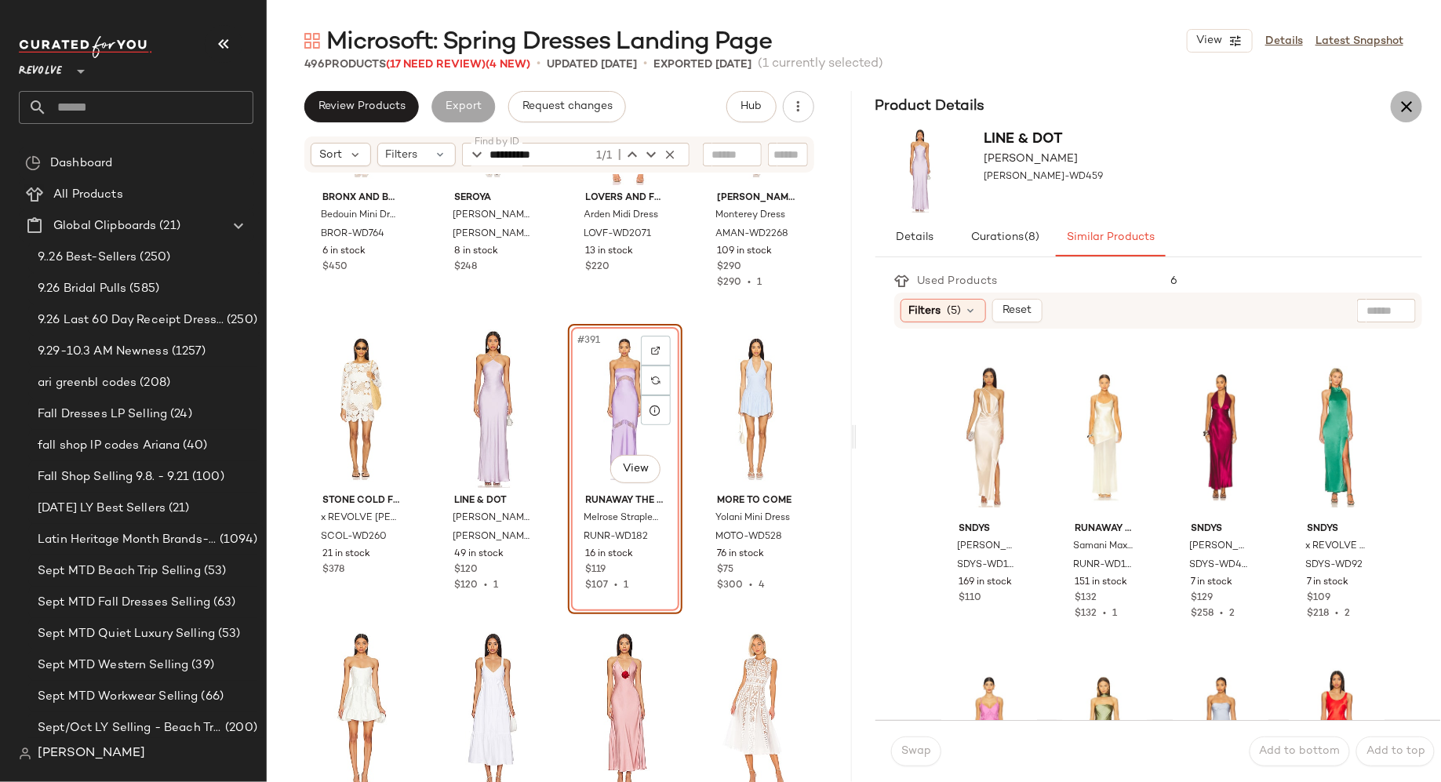
click at [1411, 112] on icon "button" at bounding box center [1406, 106] width 19 height 19
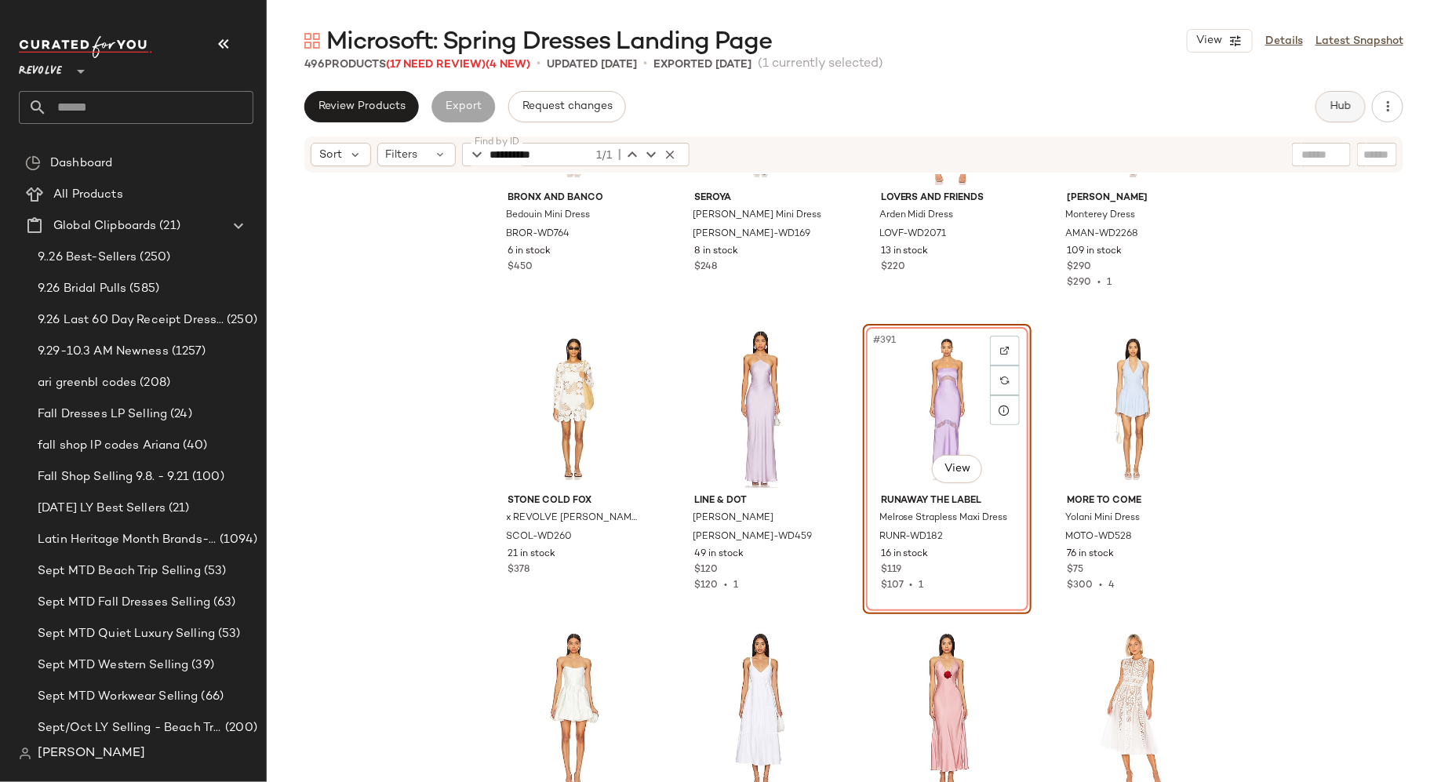
click at [1343, 100] on button "Hub" at bounding box center [1340, 106] width 50 height 31
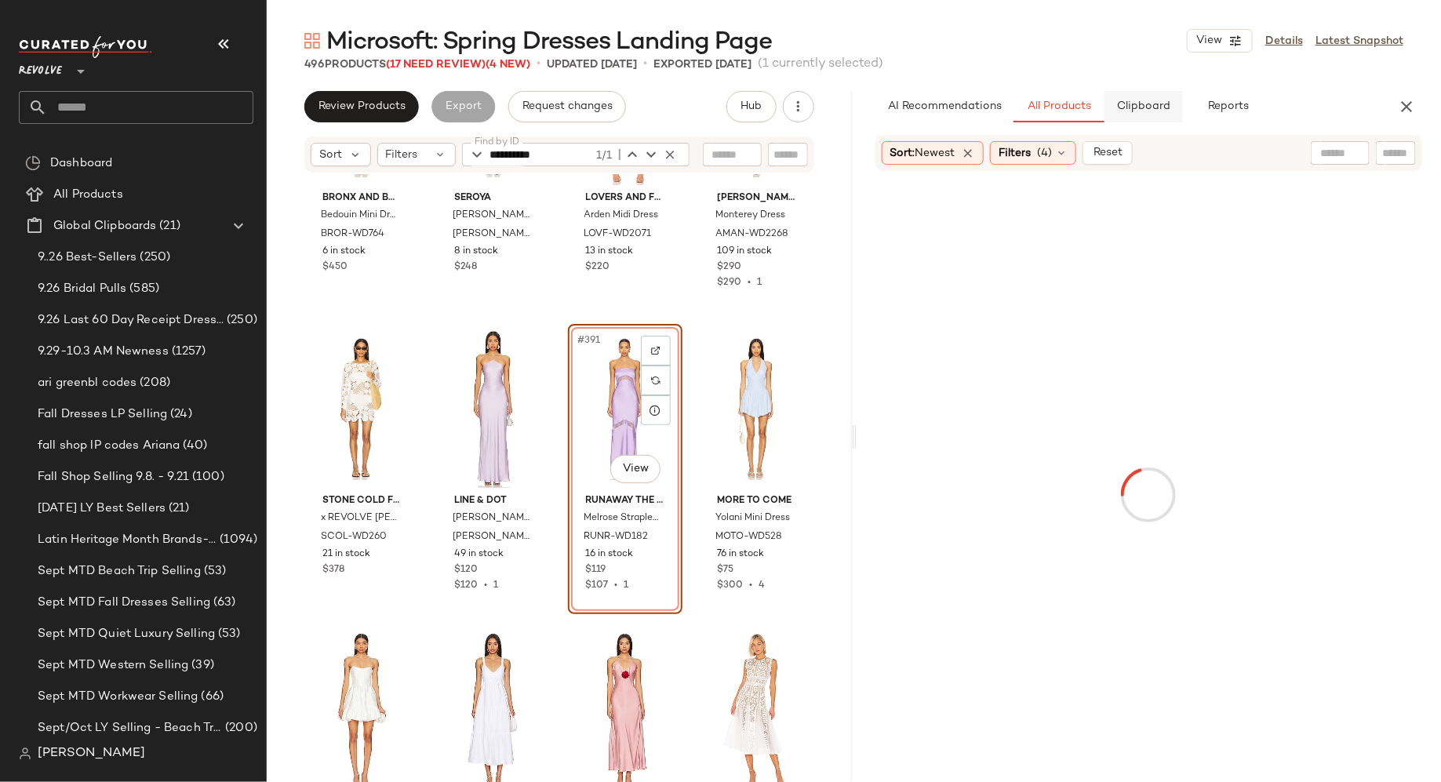
click at [1120, 115] on button "Clipboard" at bounding box center [1143, 106] width 78 height 31
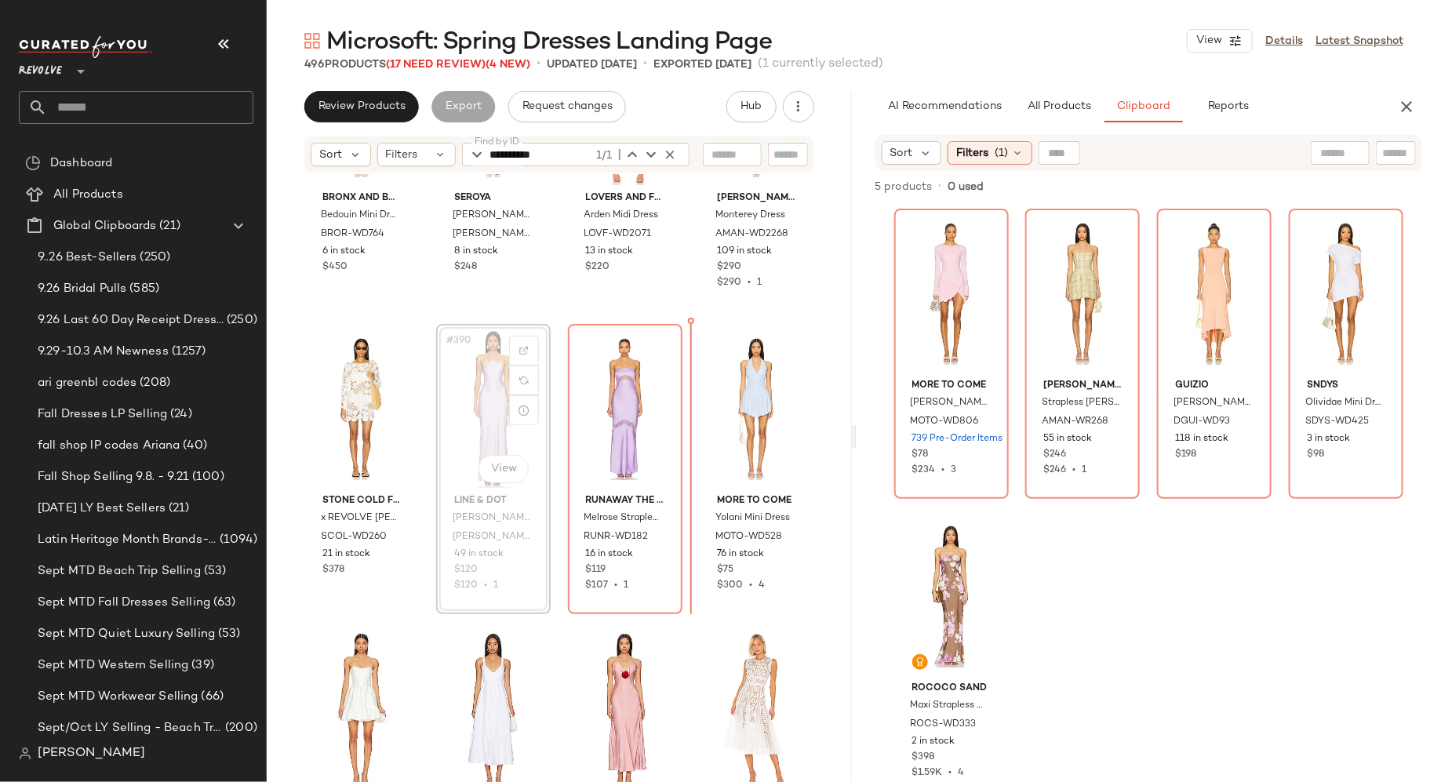
scroll to position [29211, 0]
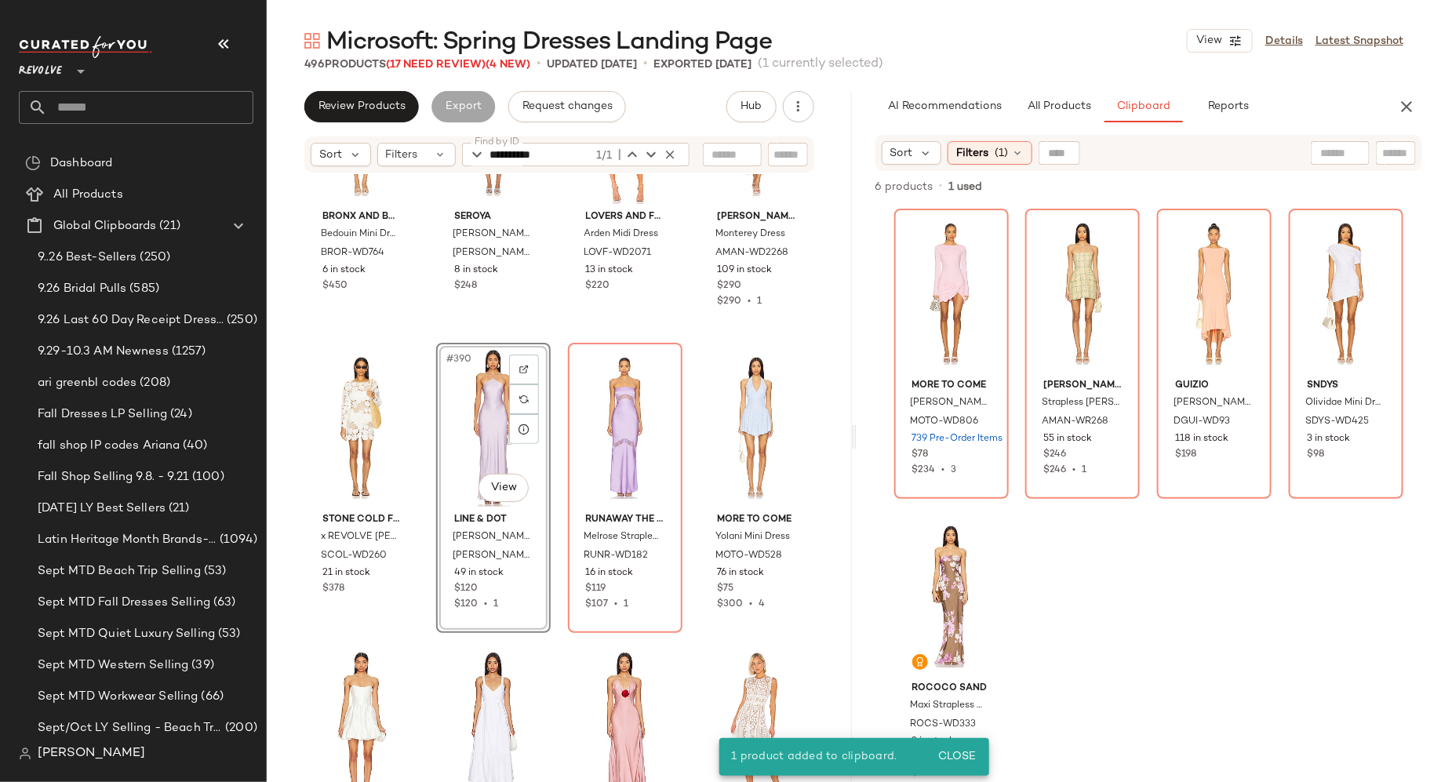
click at [488, 402] on div "#390 View" at bounding box center [494, 427] width 104 height 158
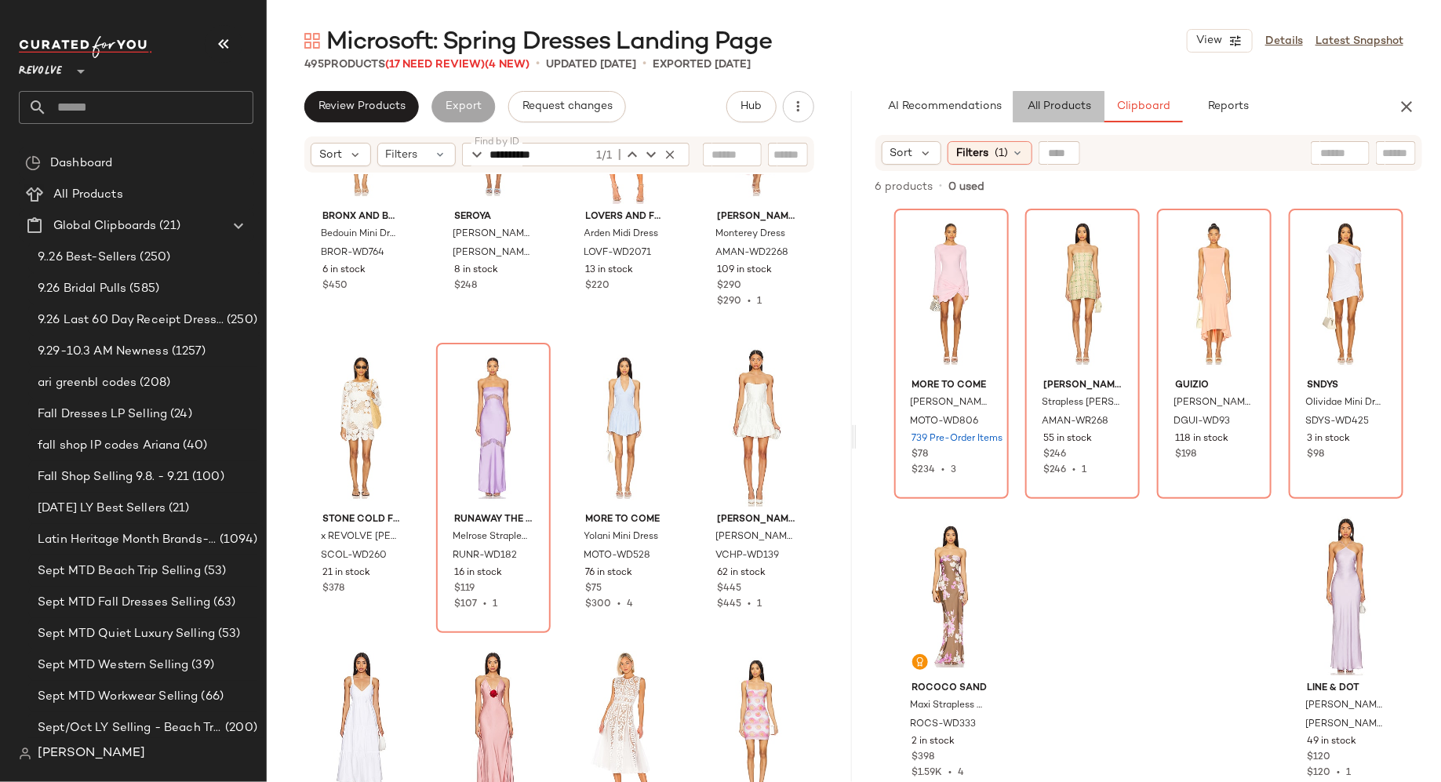
click at [1055, 108] on span "All Products" at bounding box center [1058, 106] width 64 height 13
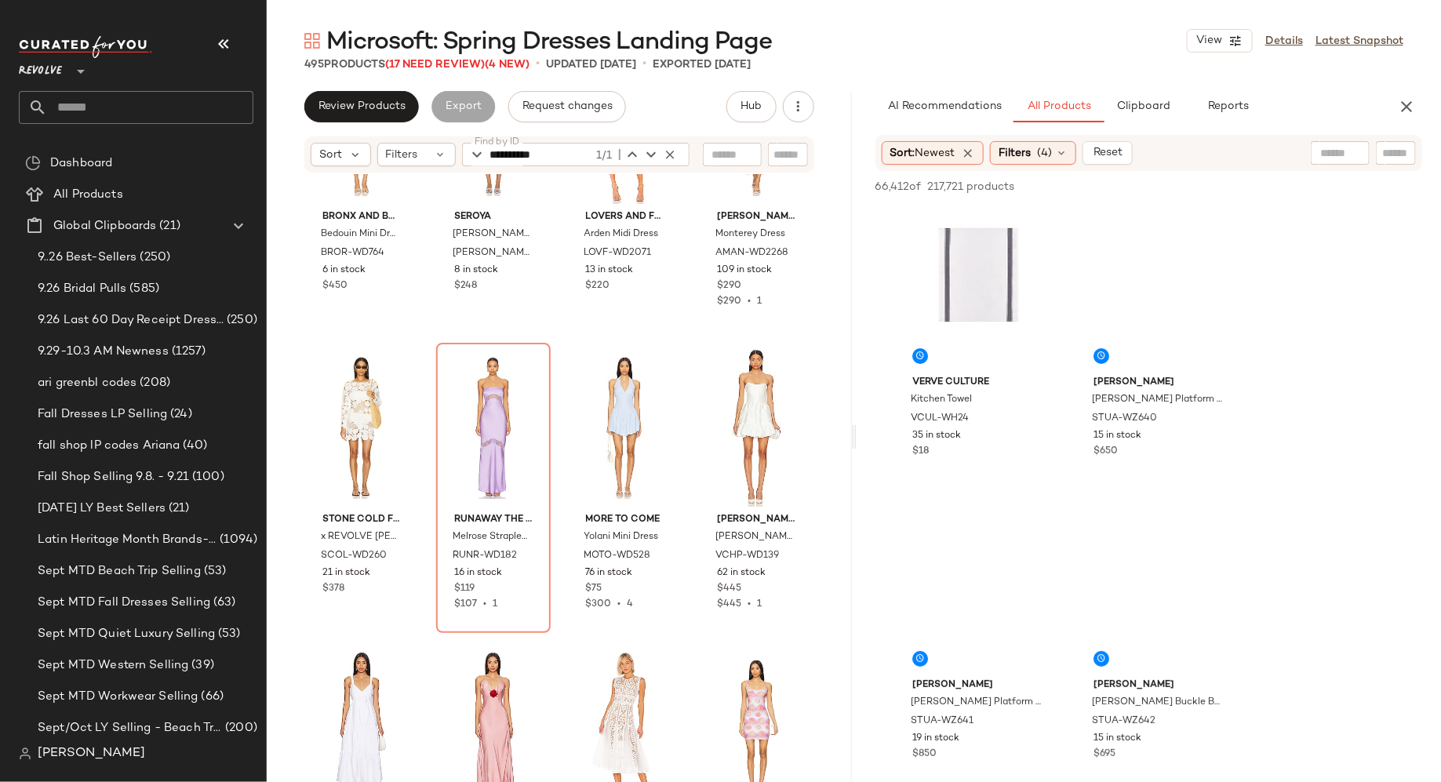
click at [1390, 149] on input "text" at bounding box center [1395, 153] width 27 height 16
paste input "**********"
type input "**********"
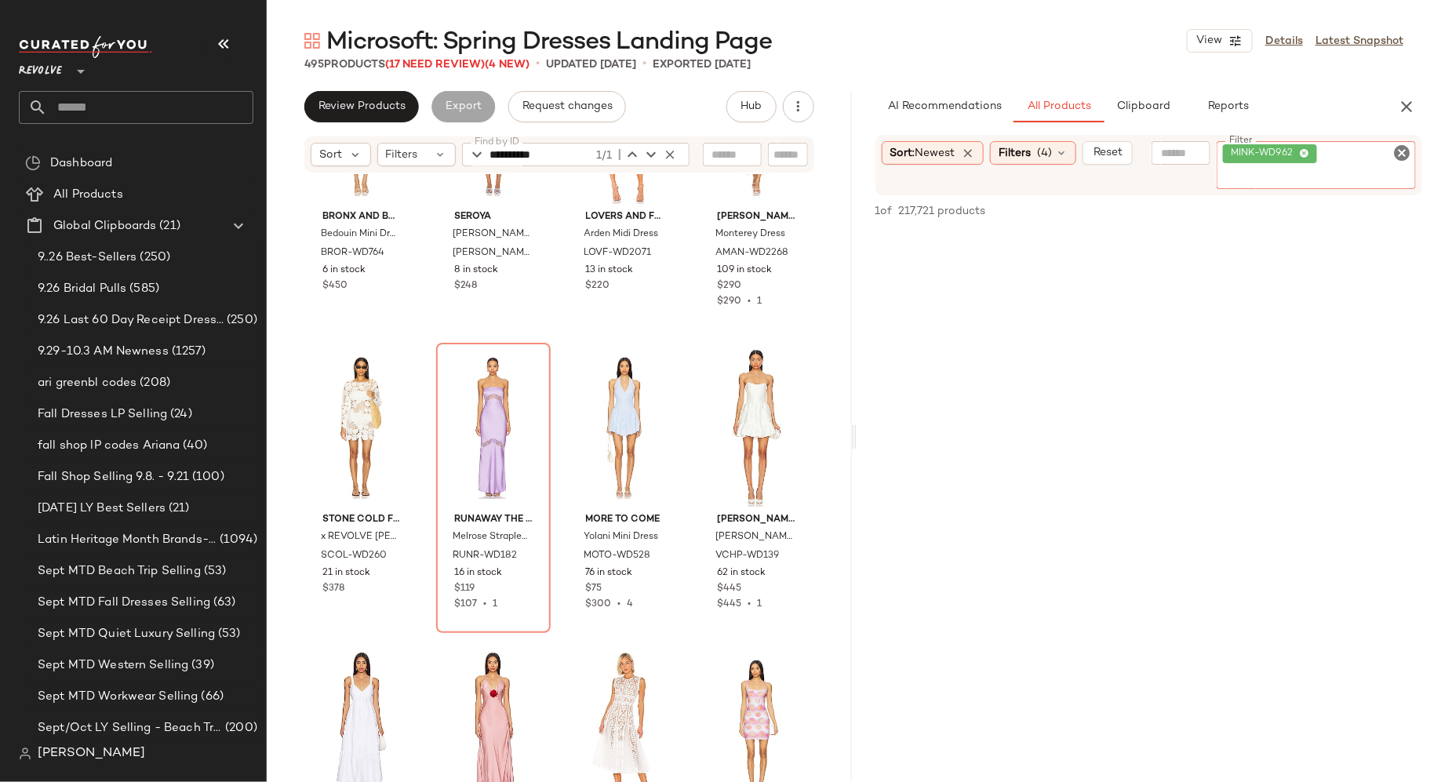
click at [1401, 151] on icon "Clear Filter" at bounding box center [1401, 153] width 19 height 19
click at [671, 154] on icon "button" at bounding box center [670, 154] width 14 height 14
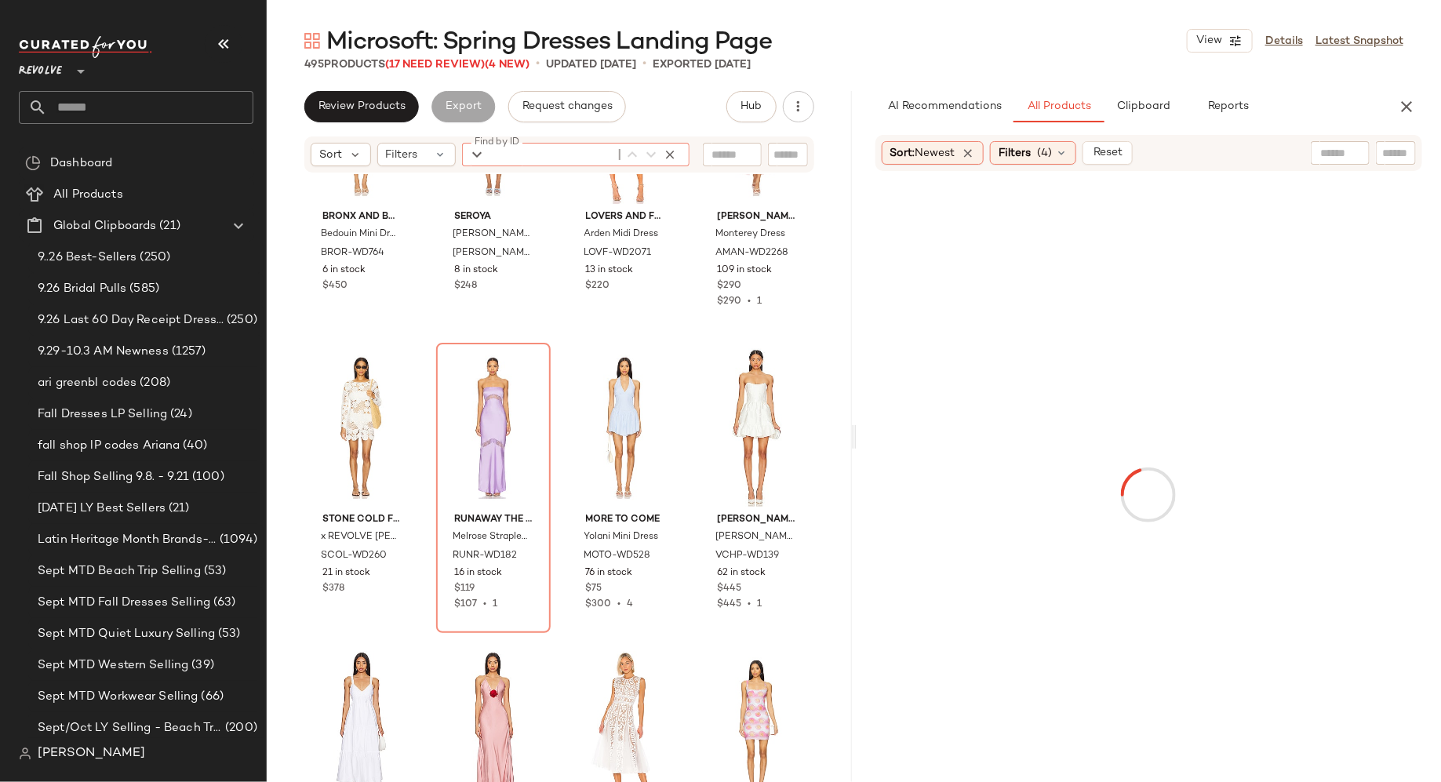
click at [581, 154] on input "Find by ID" at bounding box center [551, 155] width 122 height 24
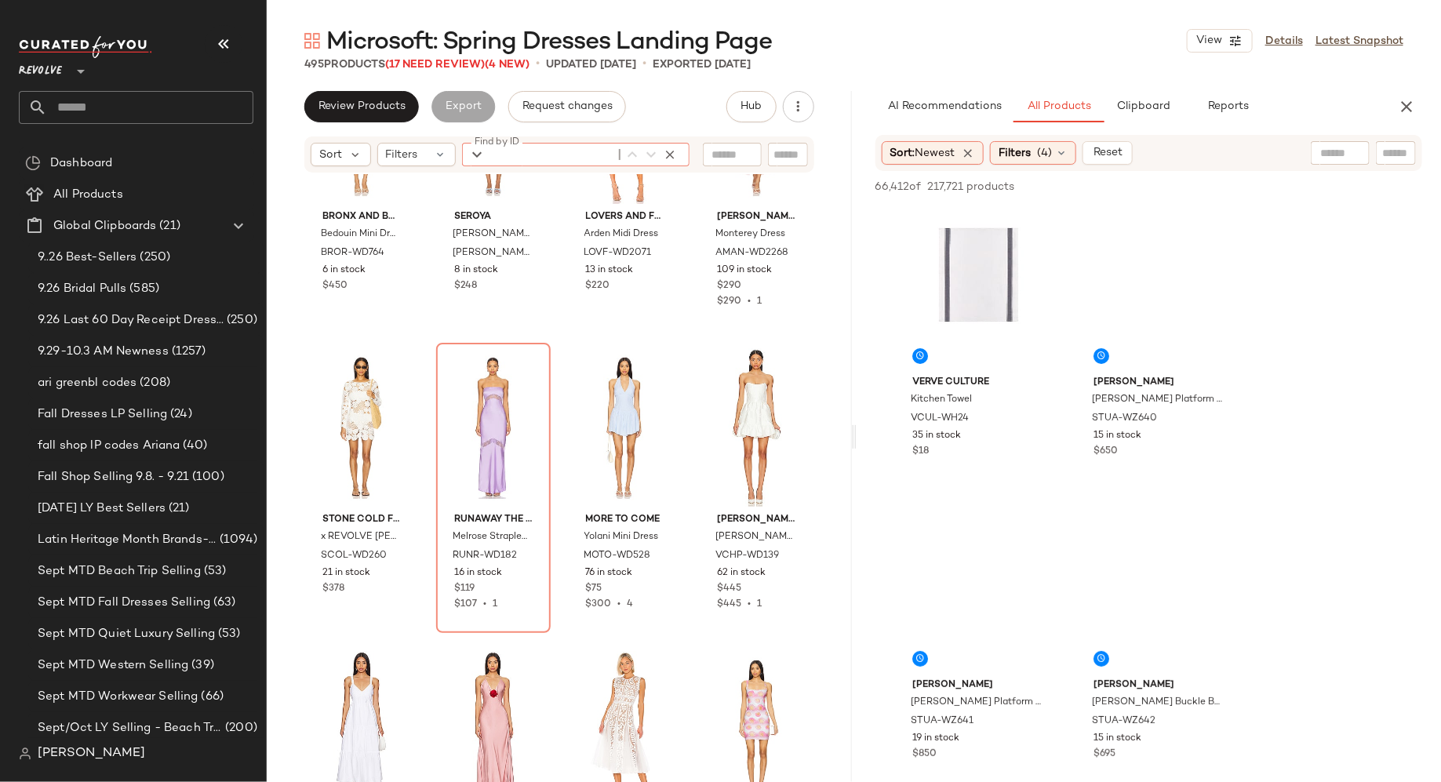
paste input "**********"
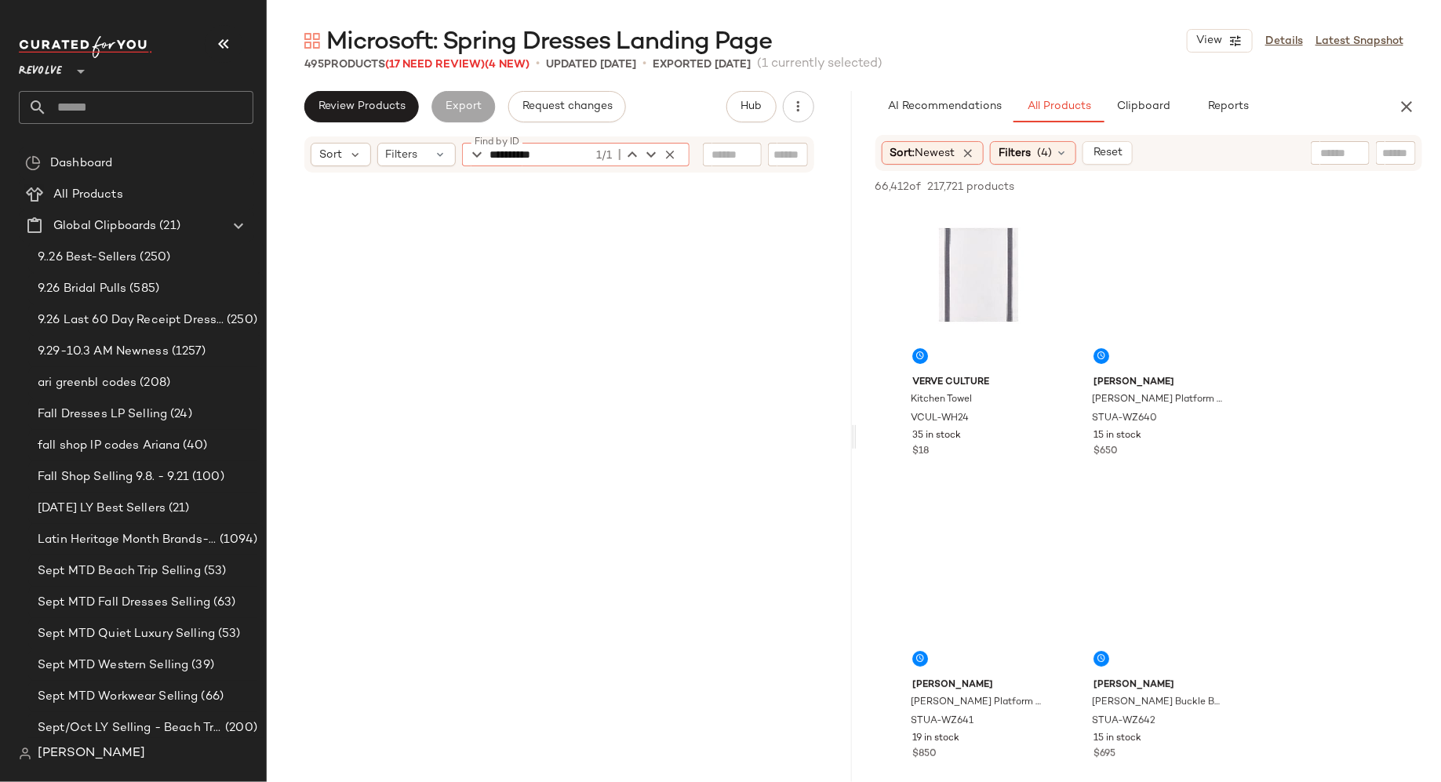
scroll to position [2422, 0]
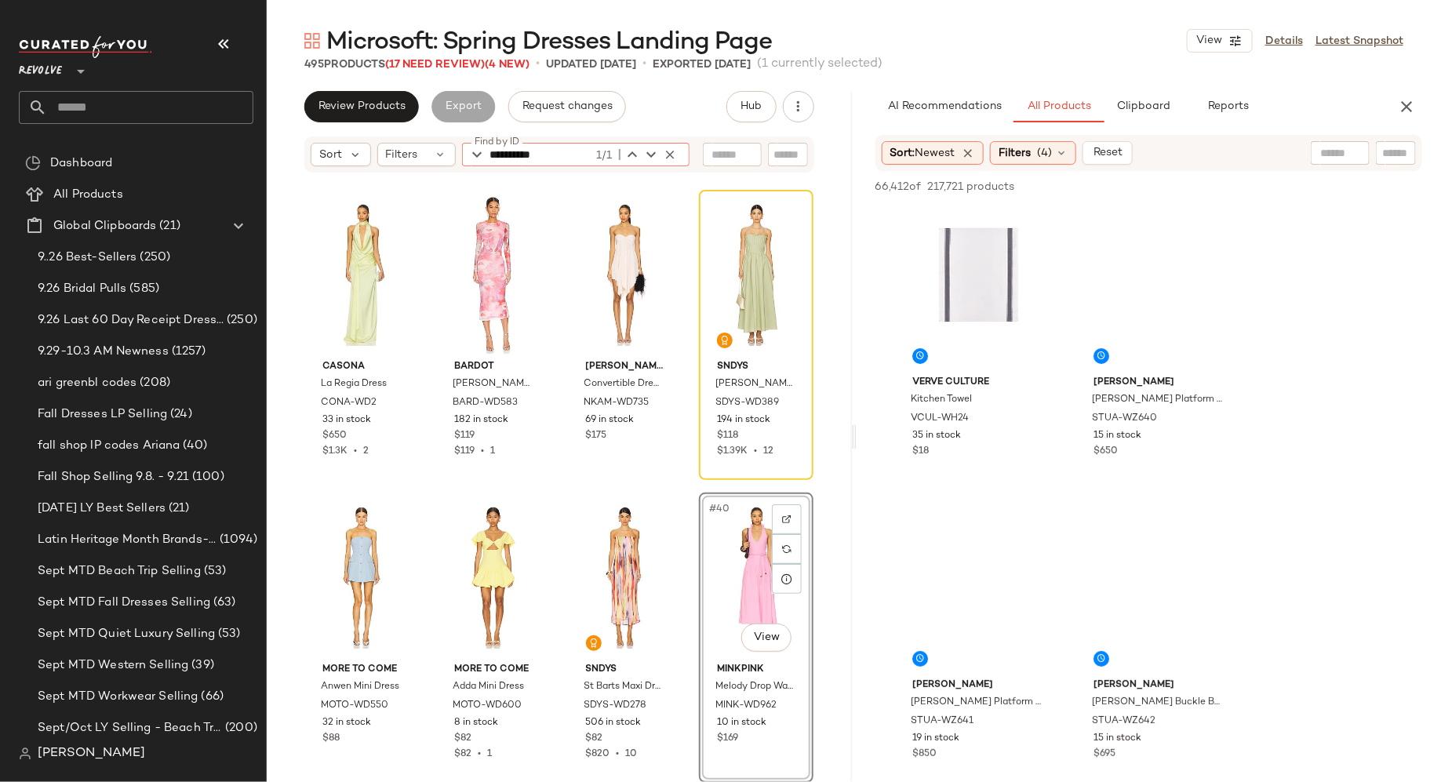
type input "**********"
click at [732, 583] on div "#40 View" at bounding box center [756, 577] width 104 height 158
click at [765, 636] on body "Revolve ** Dashboard All Products Global Clipboards (21) 9..26 Best-Sellers (25…" at bounding box center [720, 391] width 1441 height 782
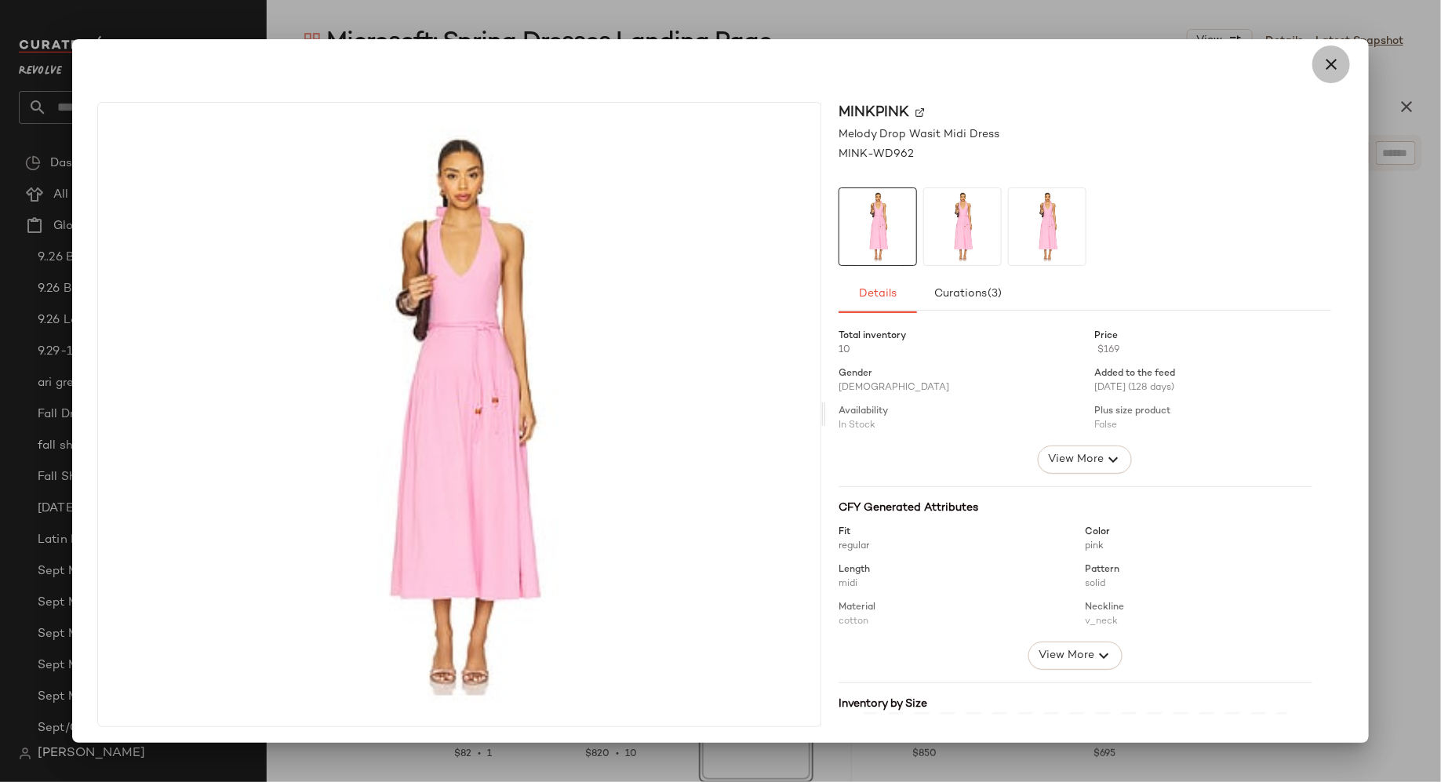
click at [1324, 70] on icon "button" at bounding box center [1330, 64] width 19 height 19
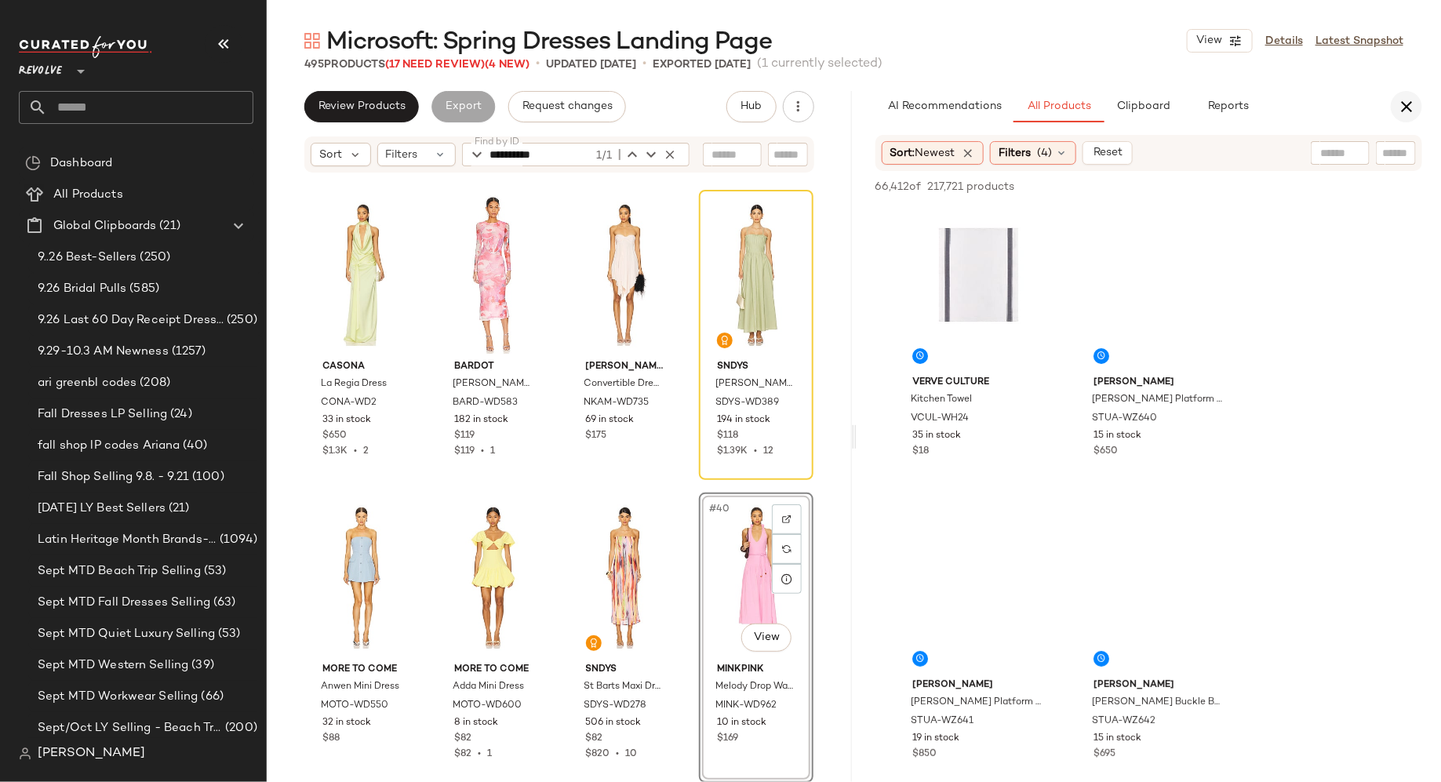
click at [1410, 109] on icon "button" at bounding box center [1406, 106] width 19 height 19
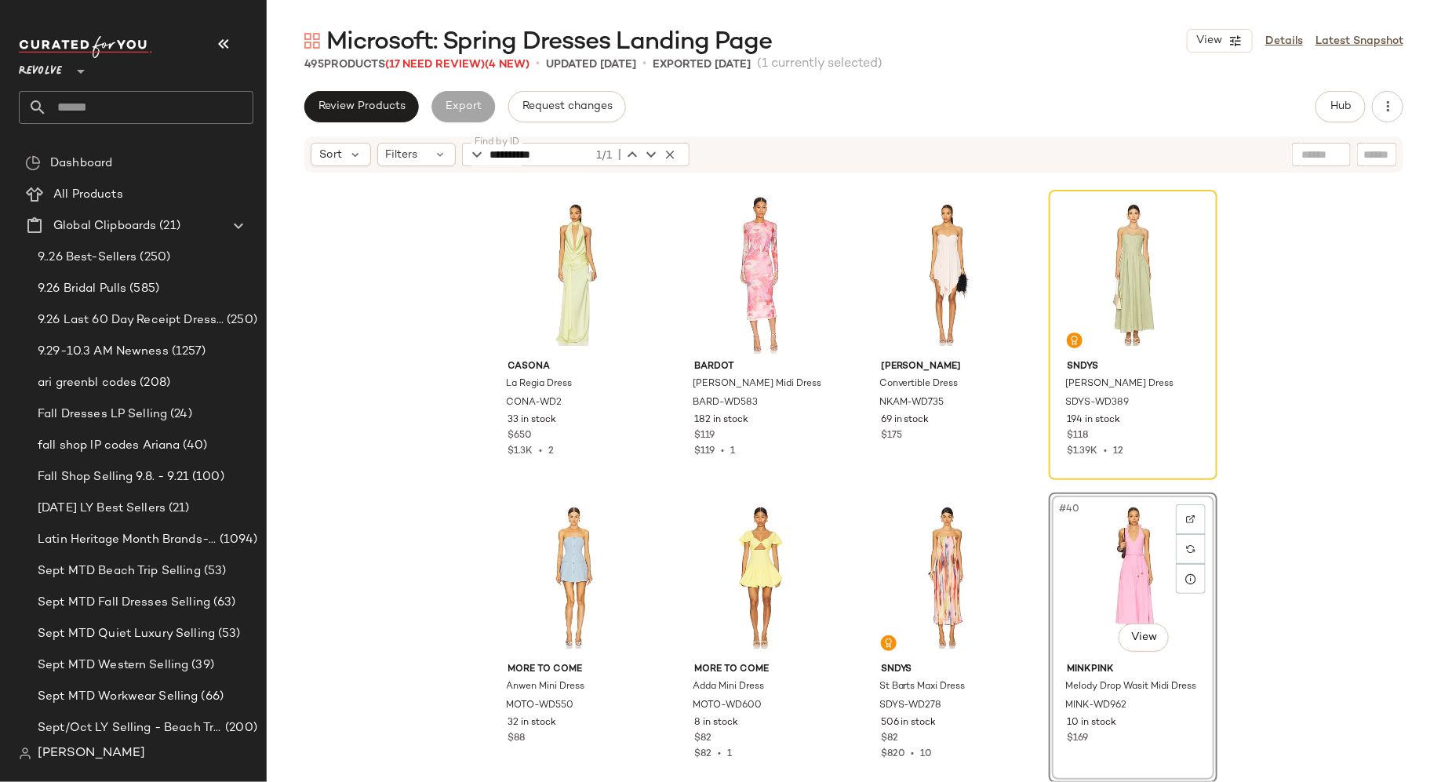
click at [1117, 582] on div "#40 View" at bounding box center [1133, 577] width 158 height 158
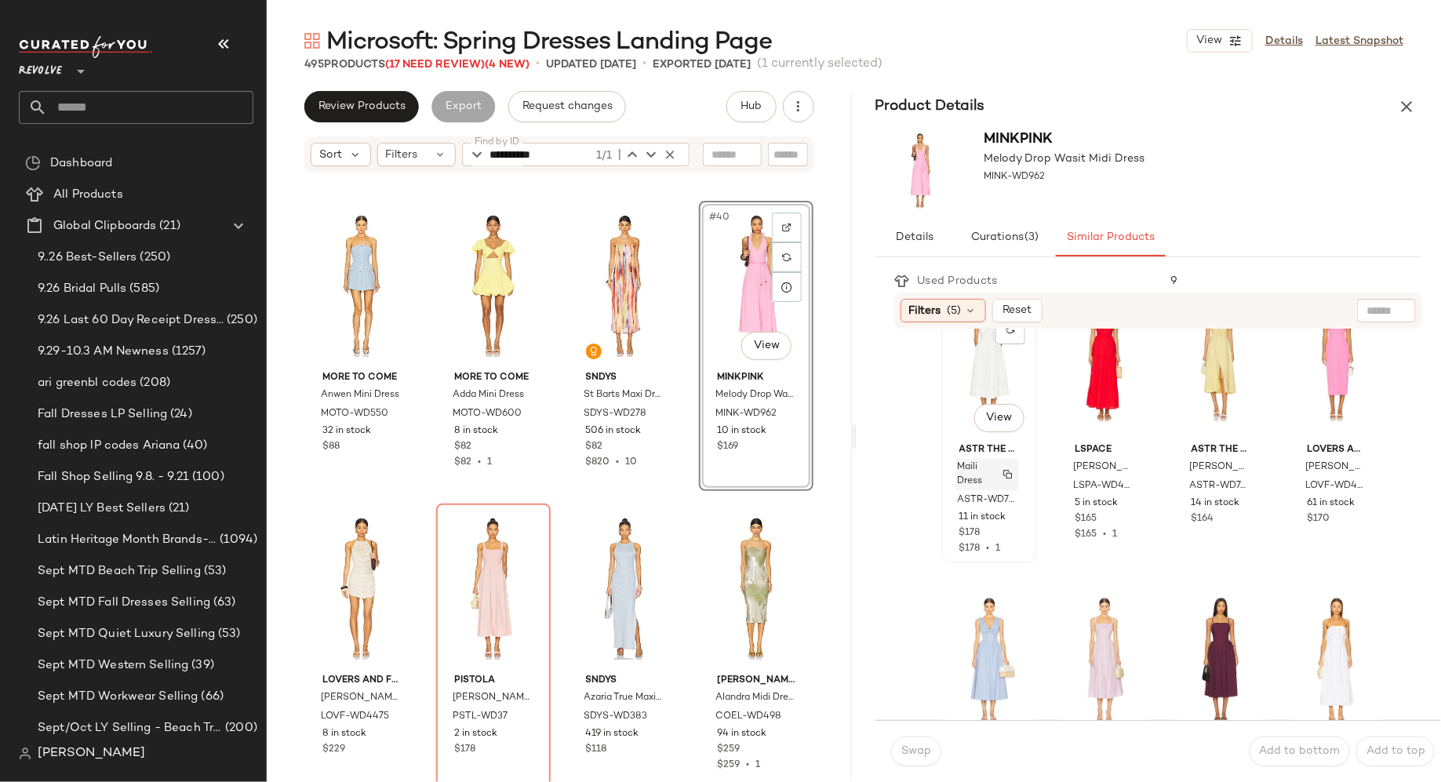
scroll to position [0, 0]
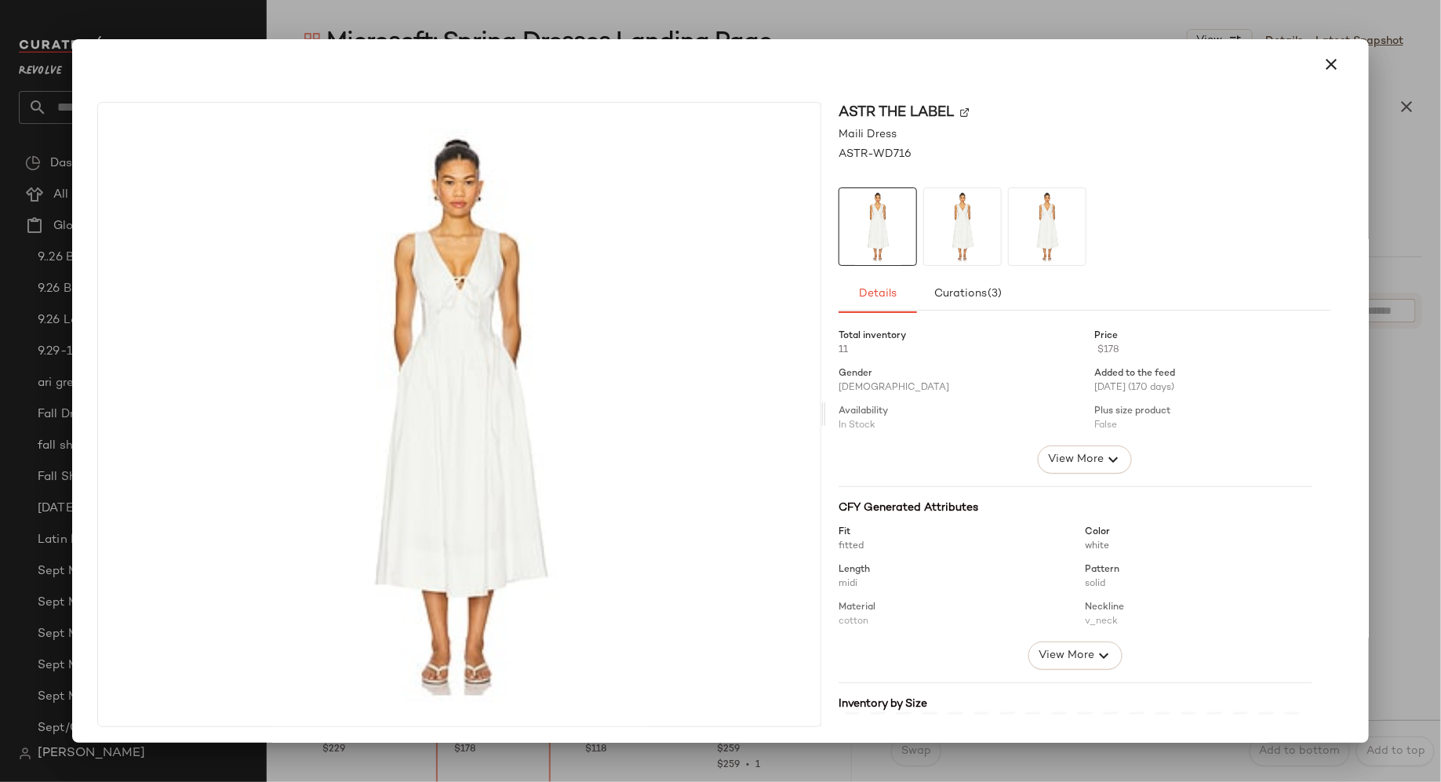
click at [967, 252] on img at bounding box center [962, 226] width 77 height 77
click at [1056, 236] on img at bounding box center [1047, 226] width 77 height 77
click at [1327, 64] on icon "button" at bounding box center [1330, 64] width 19 height 19
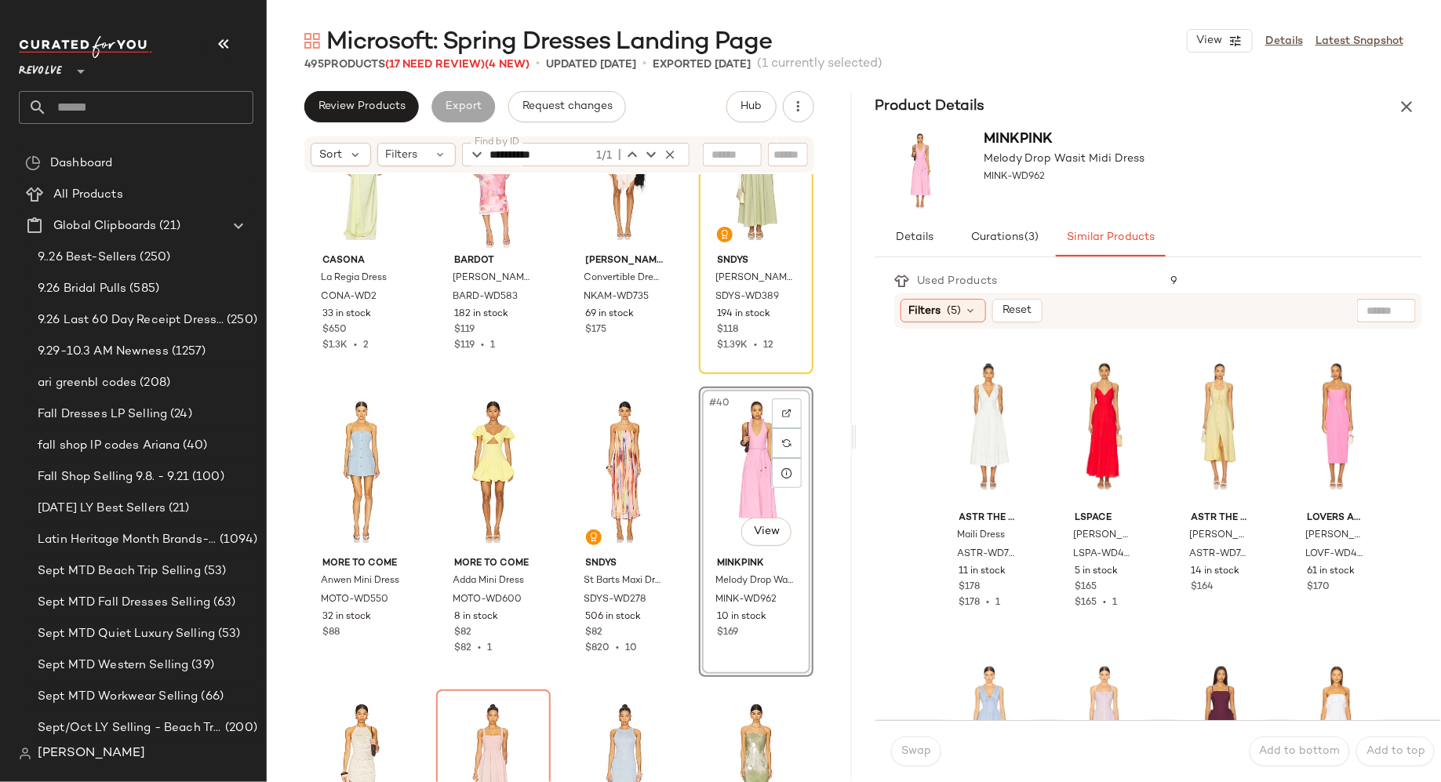
scroll to position [2513, 0]
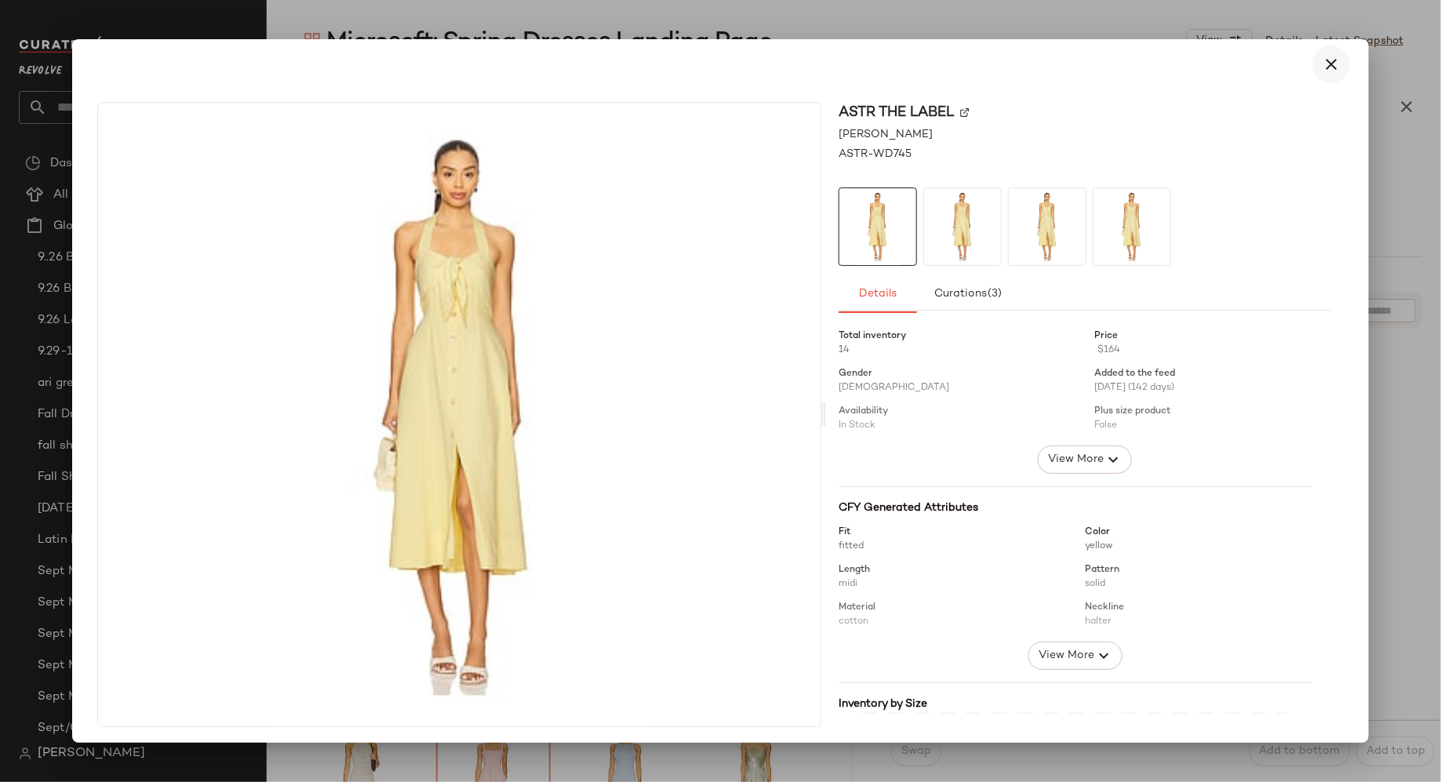
click at [1322, 64] on icon "button" at bounding box center [1330, 64] width 19 height 19
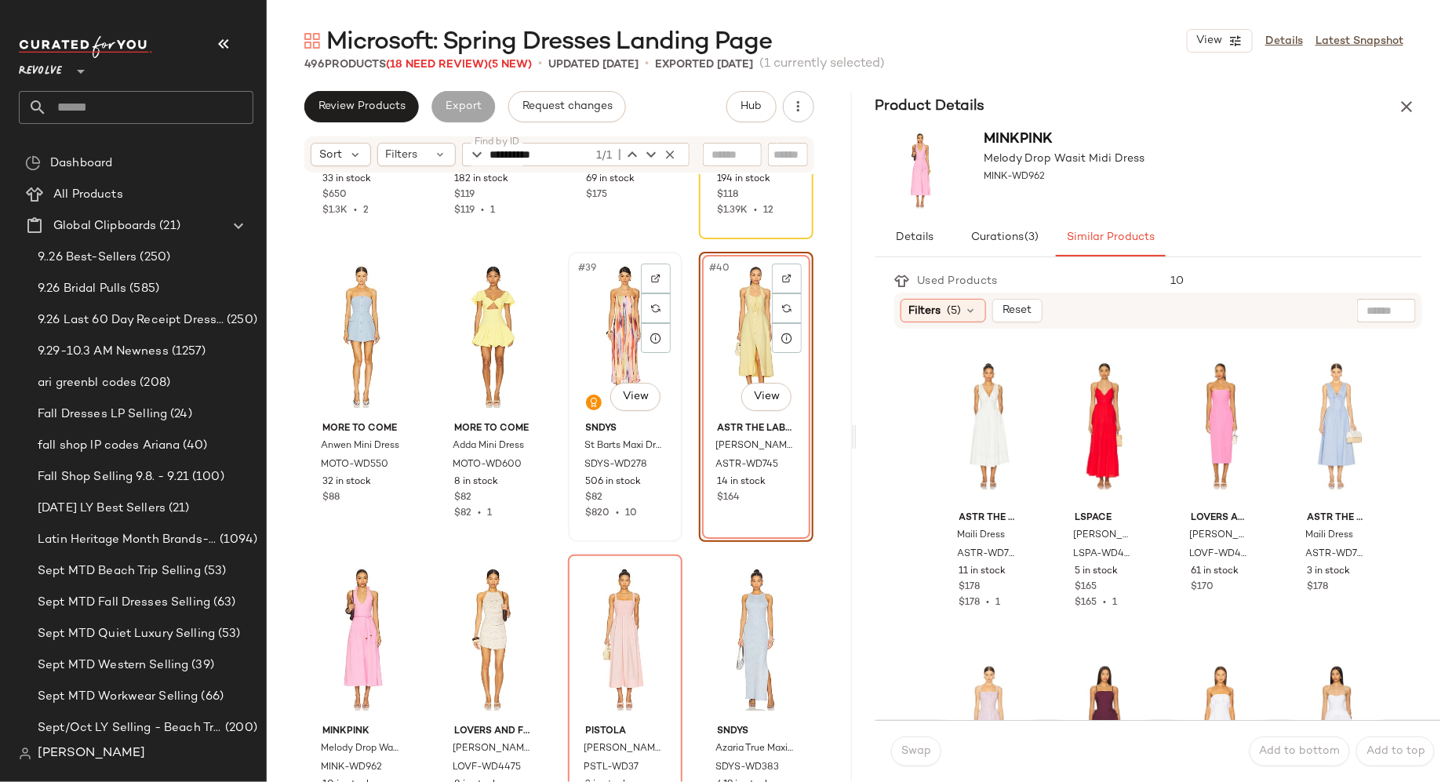
scroll to position [2665, 0]
click at [1408, 109] on icon "button" at bounding box center [1406, 106] width 19 height 19
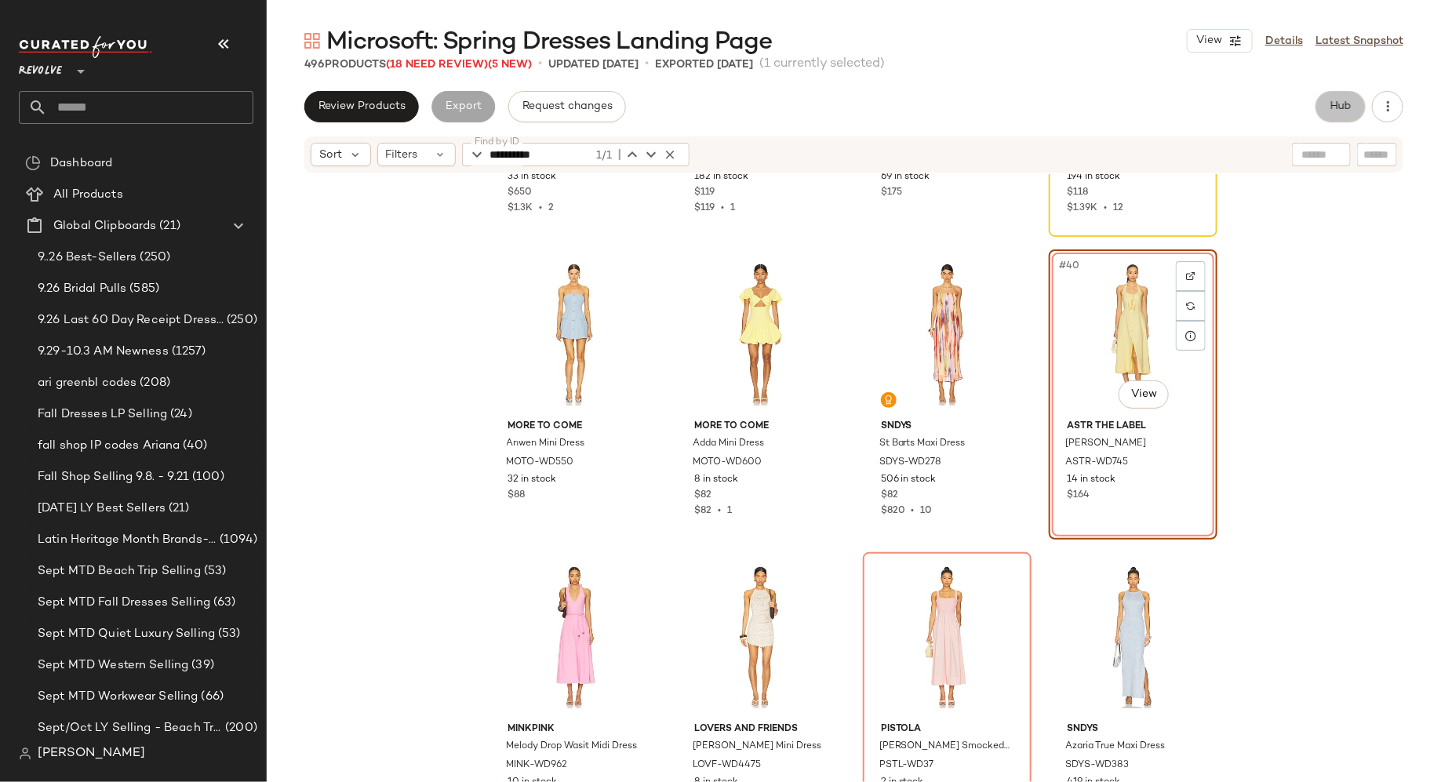
click at [1332, 117] on button "Hub" at bounding box center [1340, 106] width 50 height 31
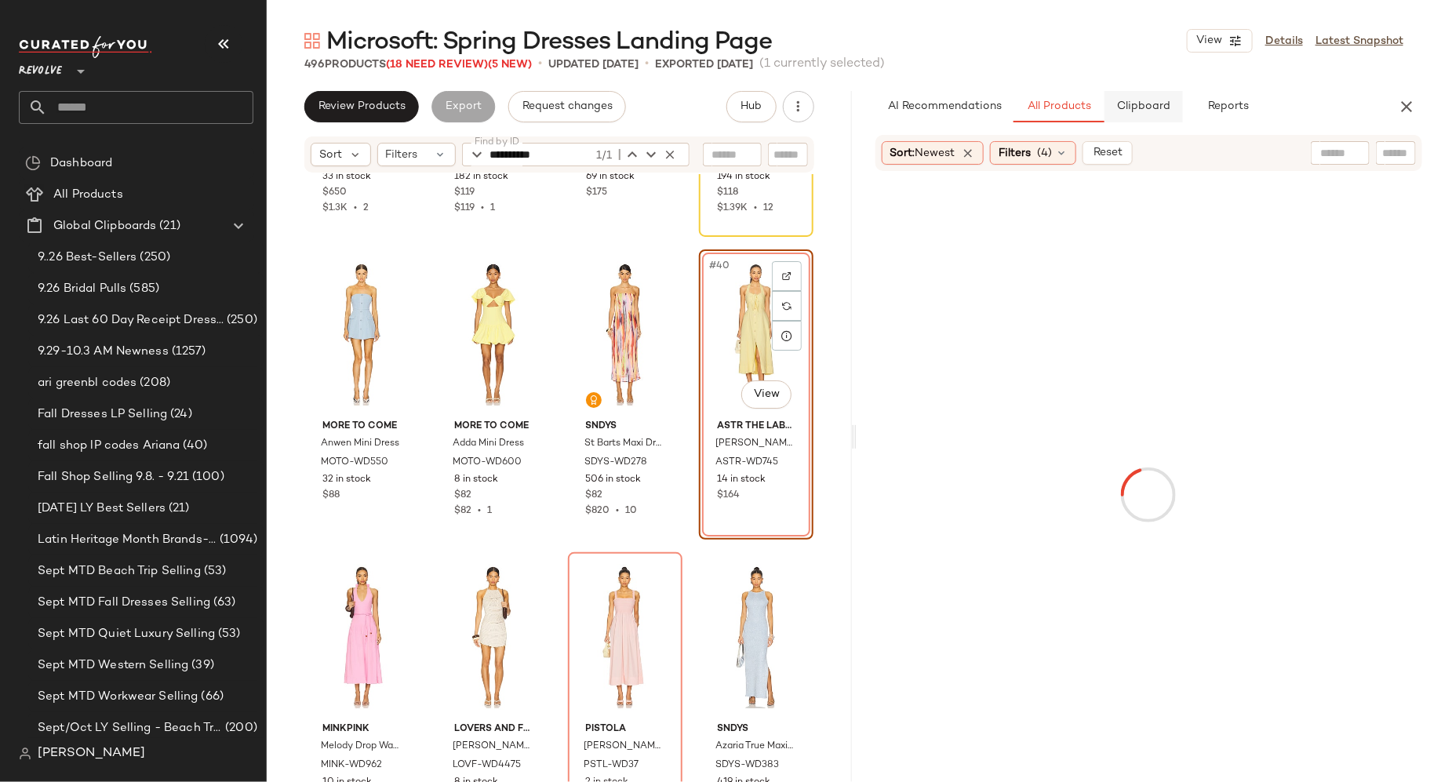
click at [1147, 115] on button "Clipboard" at bounding box center [1143, 106] width 78 height 31
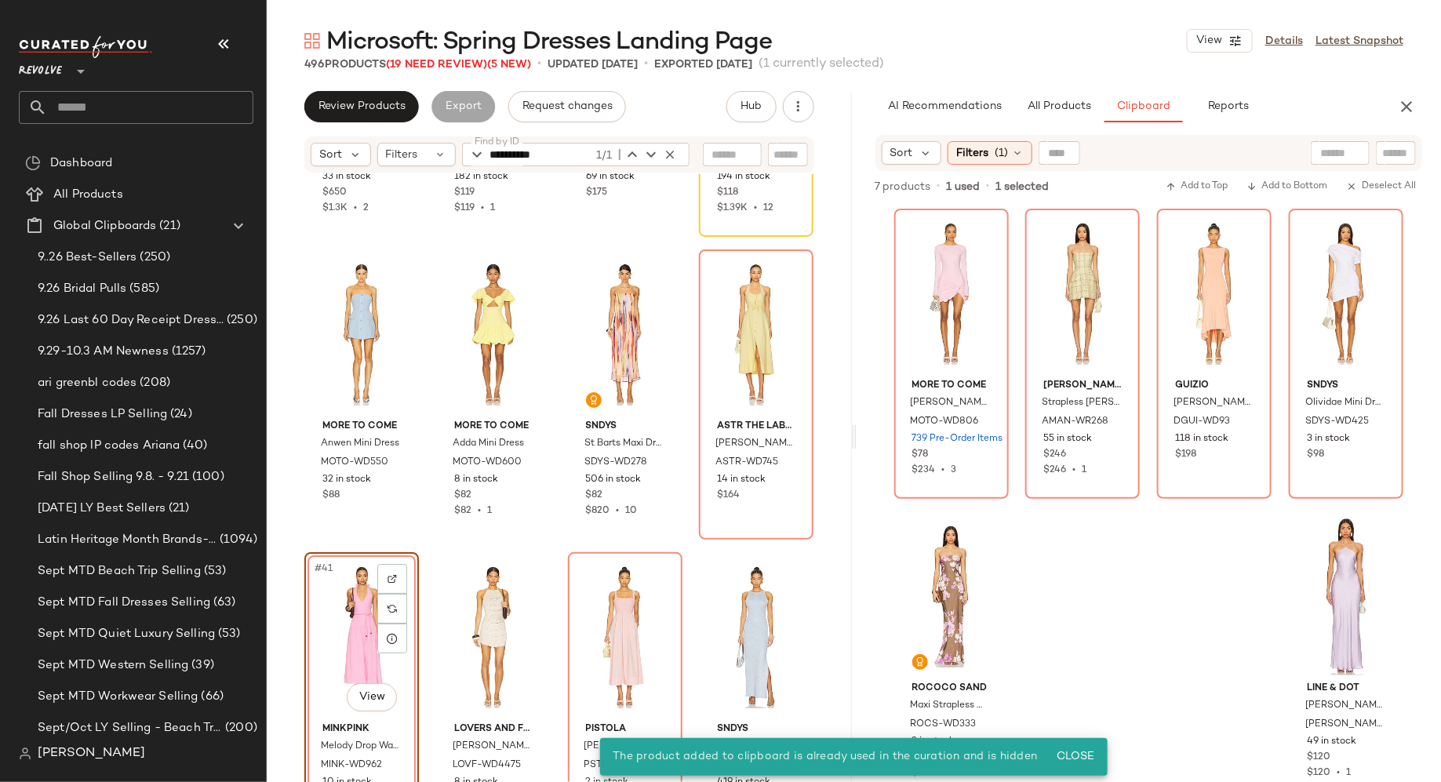
click at [353, 616] on div "#41 View" at bounding box center [362, 637] width 104 height 158
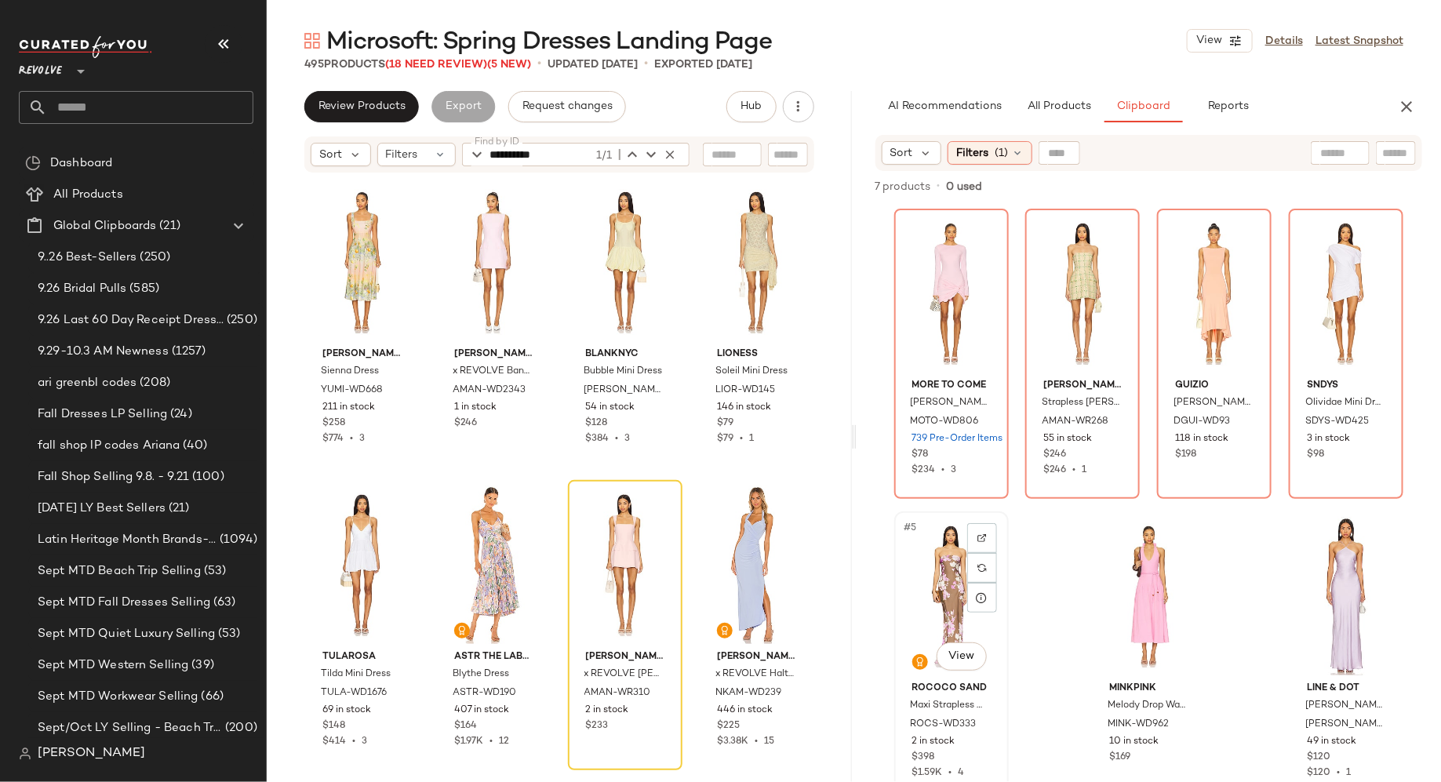
click at [937, 594] on div "#5 View" at bounding box center [952, 596] width 104 height 158
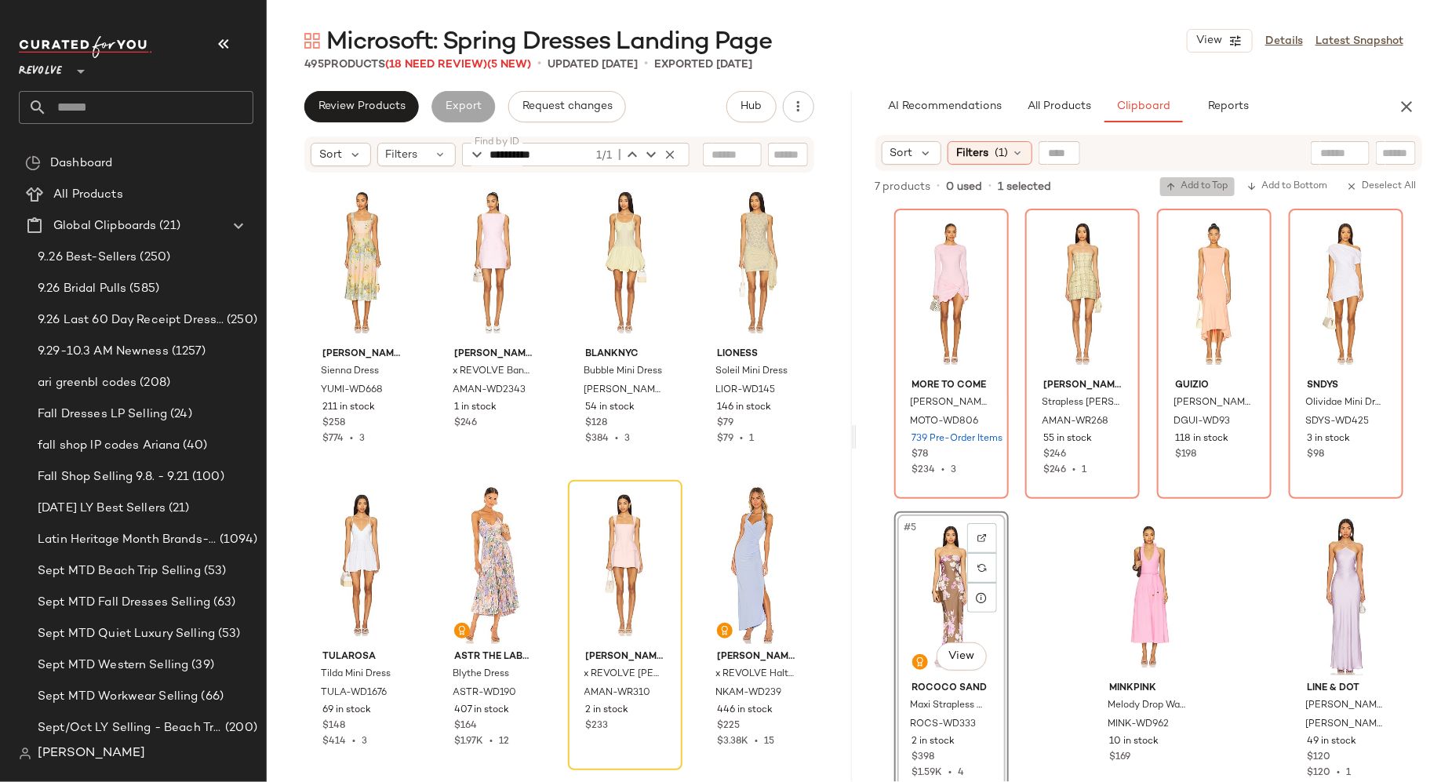
click at [1211, 189] on span "Add to Top" at bounding box center [1197, 186] width 62 height 11
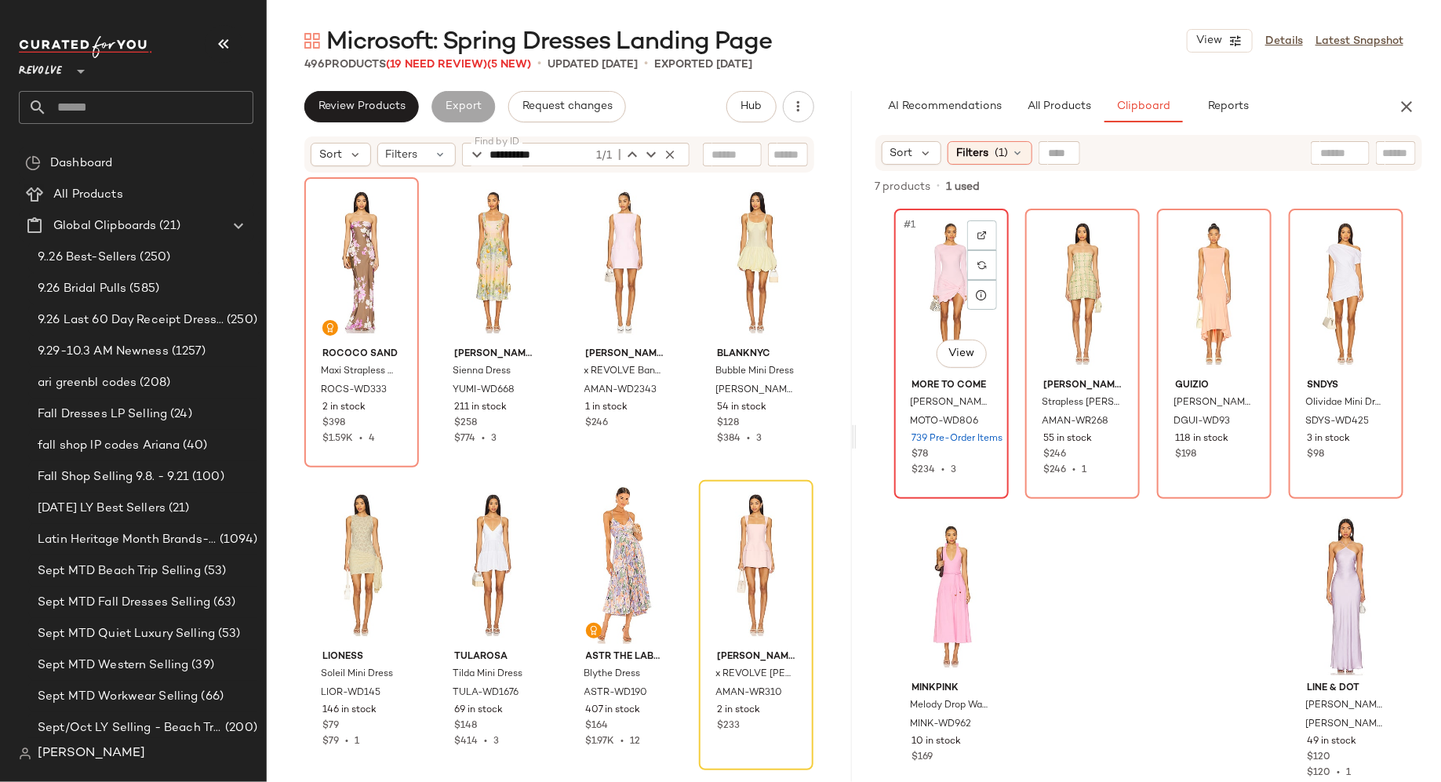
click at [937, 269] on div "#1 View" at bounding box center [952, 293] width 104 height 158
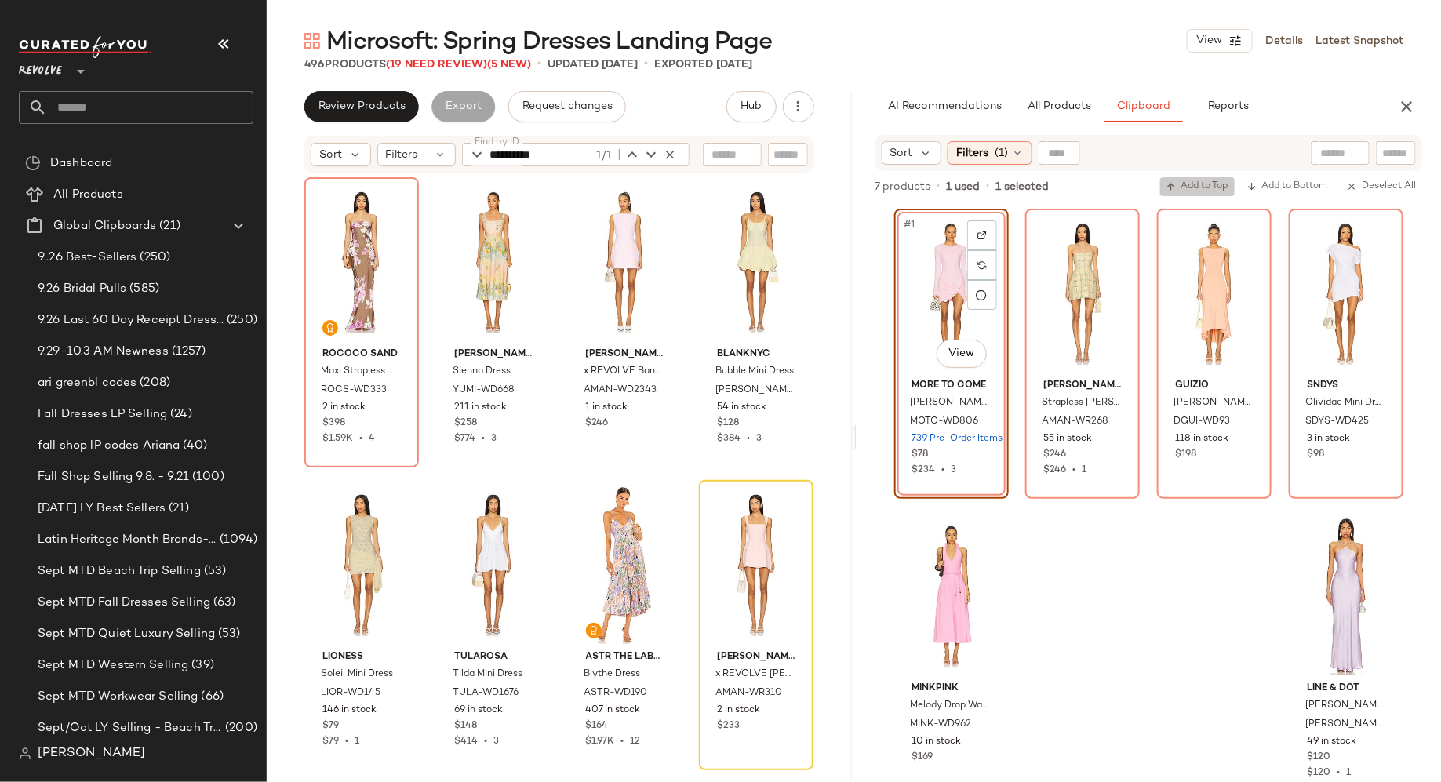
click at [1183, 191] on span "Add to Top" at bounding box center [1197, 186] width 62 height 11
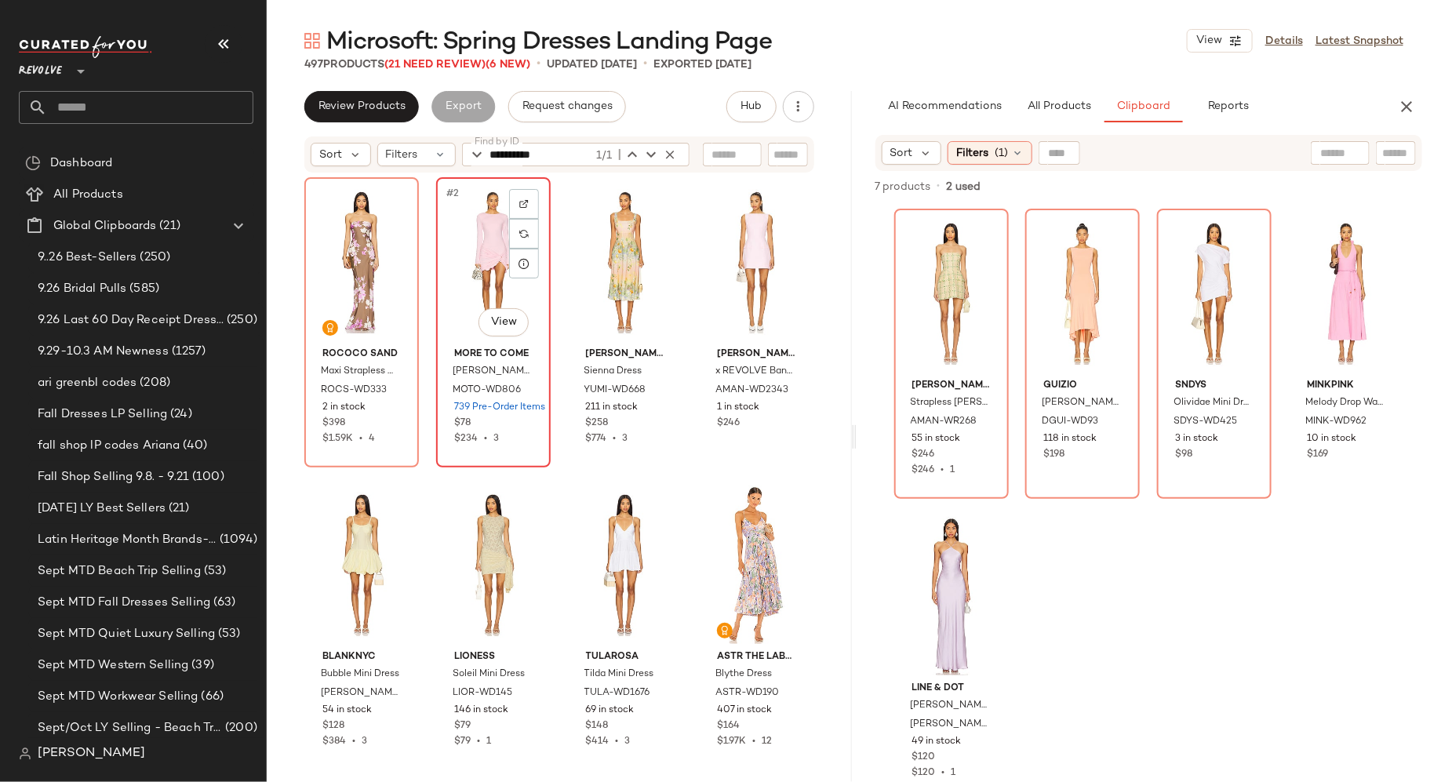
click at [488, 250] on div "#2 View" at bounding box center [494, 262] width 104 height 158
click at [347, 241] on div "#1 View" at bounding box center [362, 262] width 104 height 158
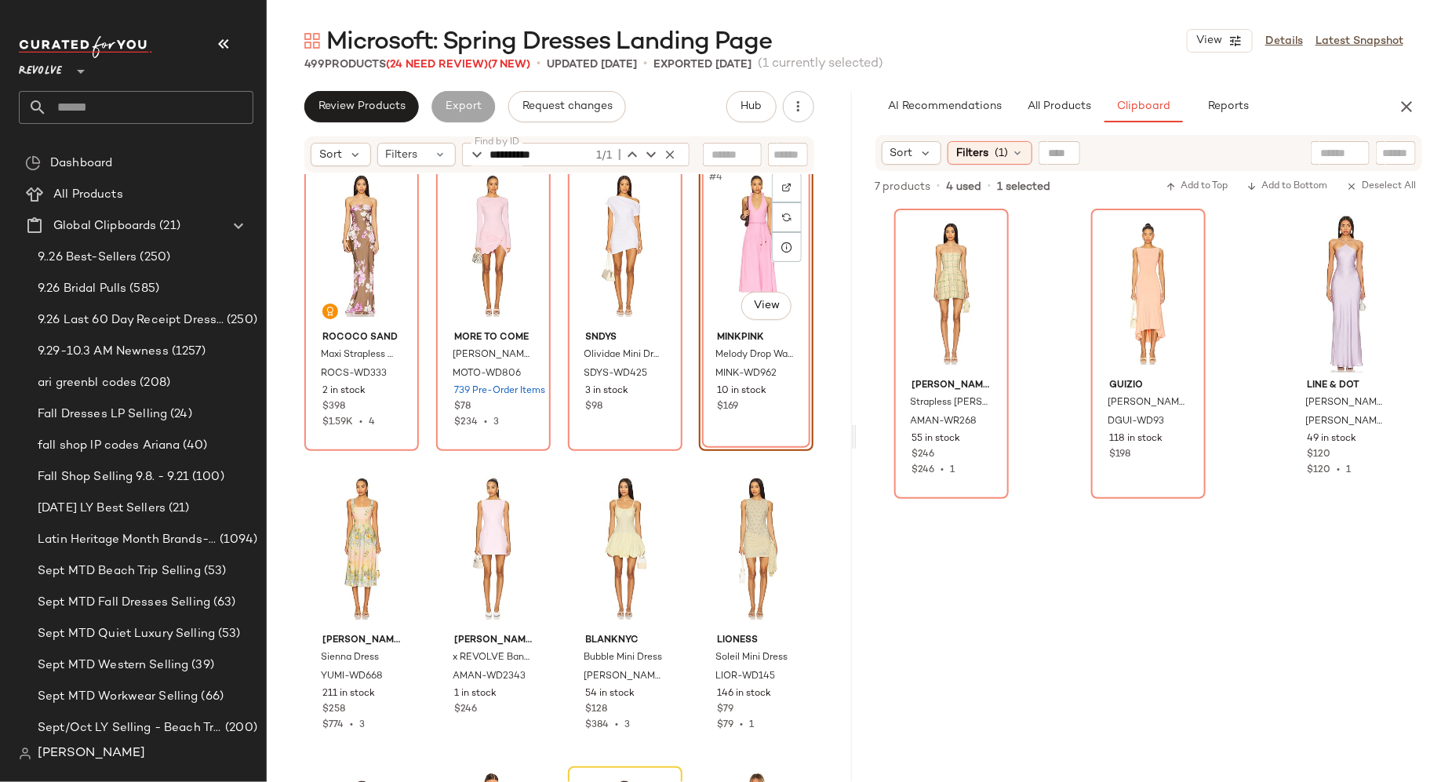
scroll to position [2, 0]
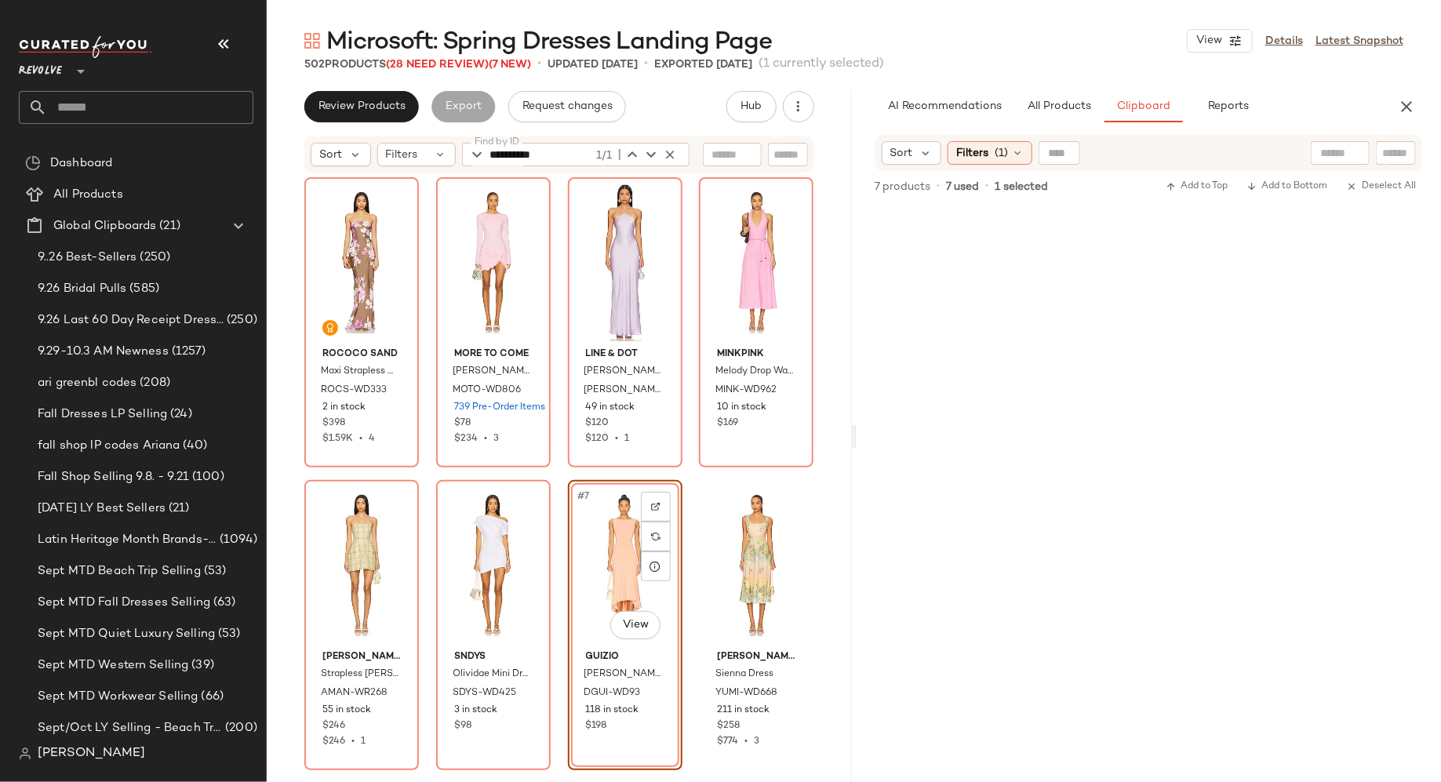
scroll to position [9, 0]
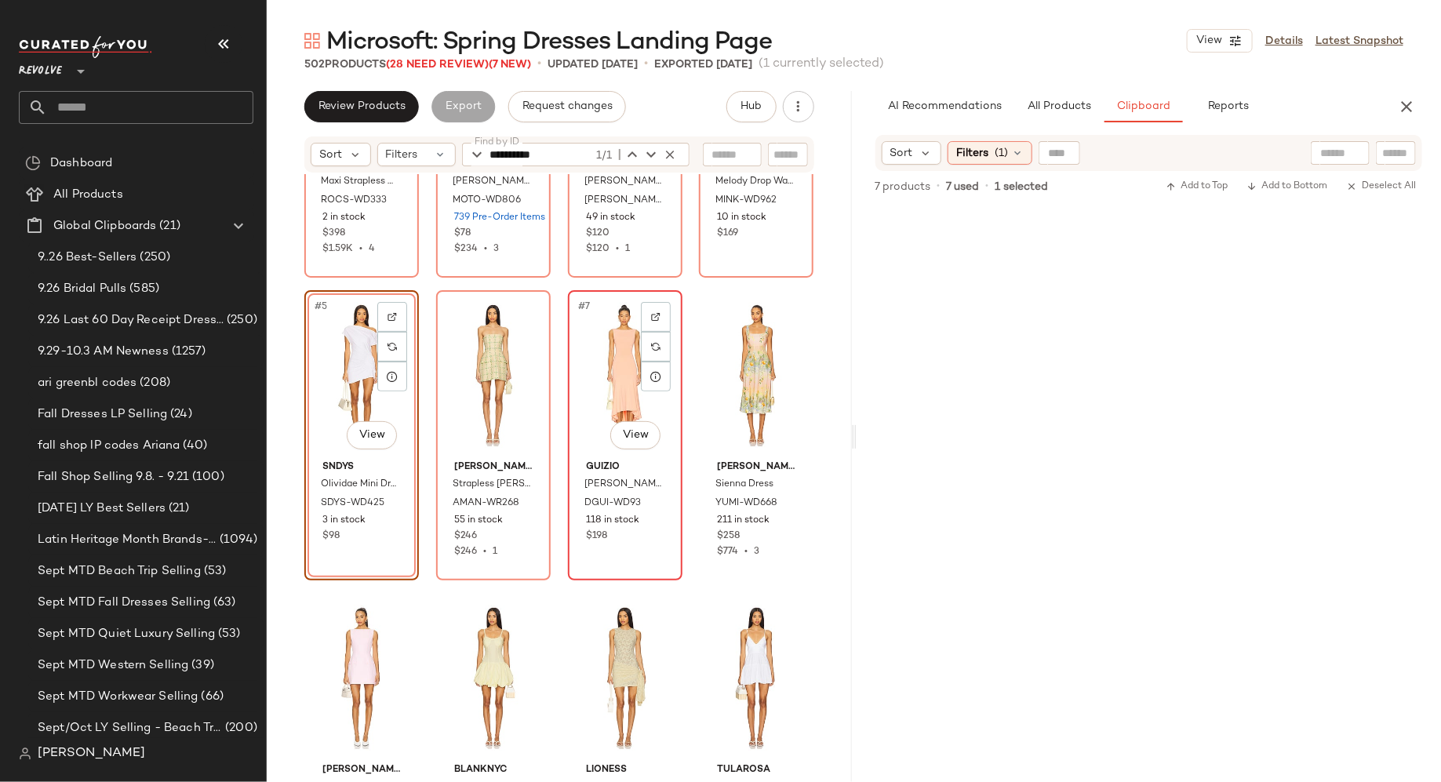
scroll to position [185, 0]
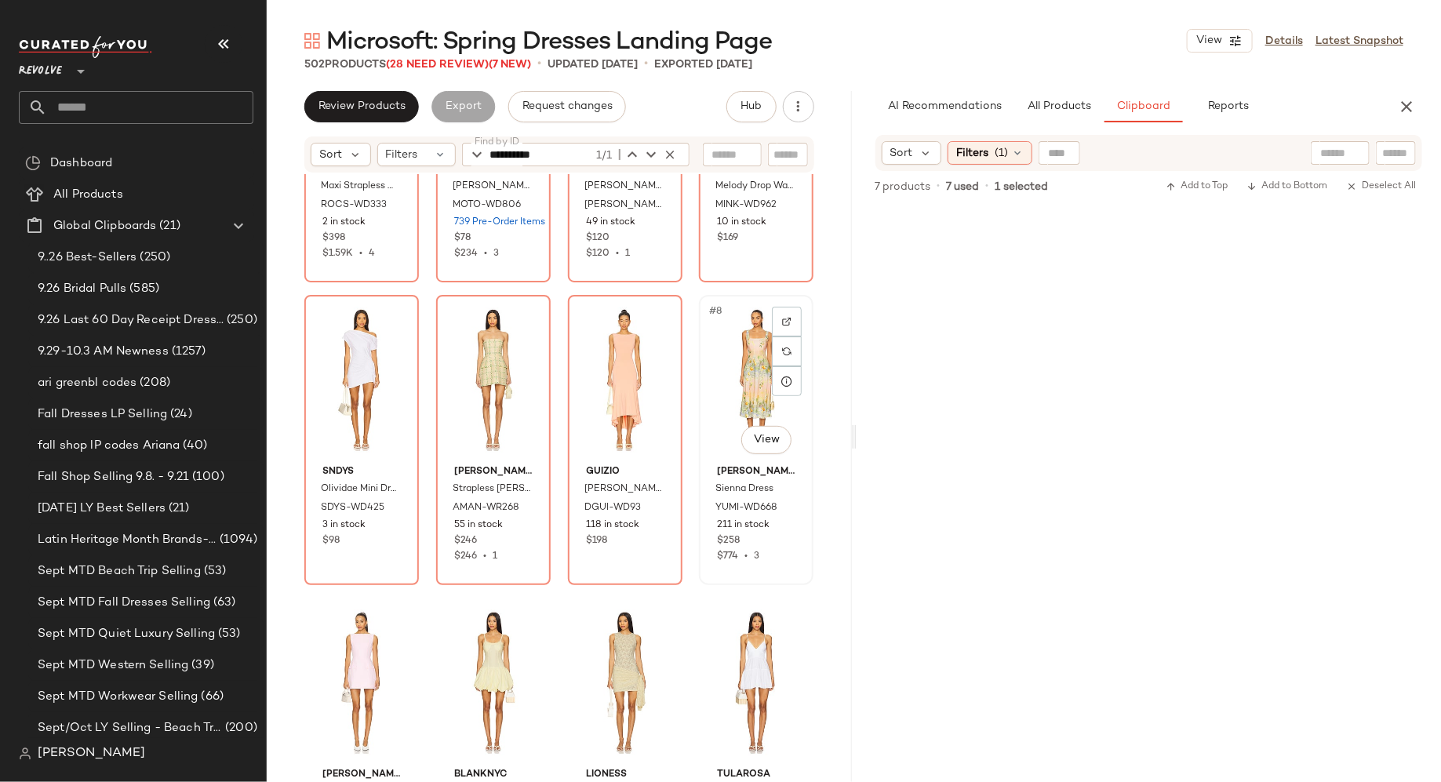
click at [741, 380] on div "#8 View" at bounding box center [756, 379] width 104 height 158
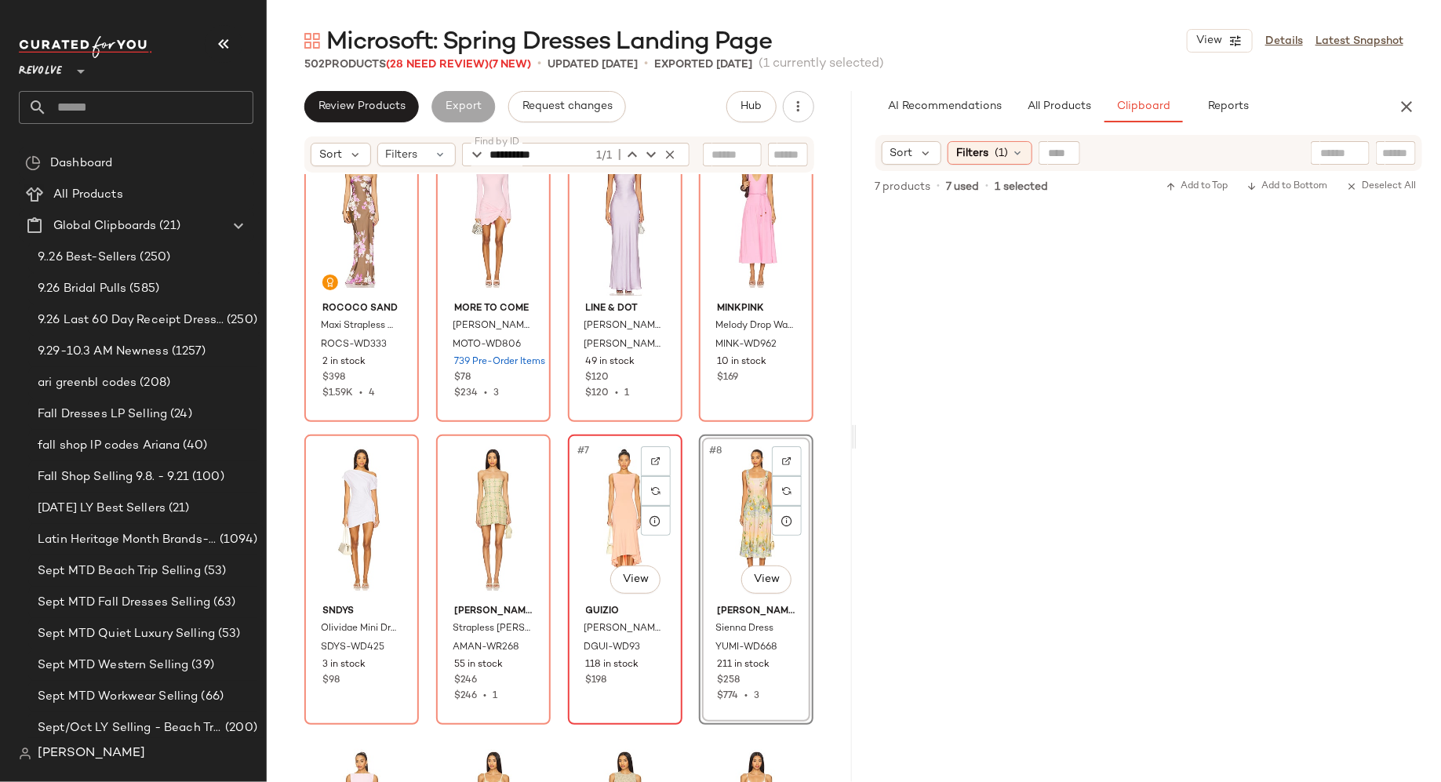
scroll to position [35, 0]
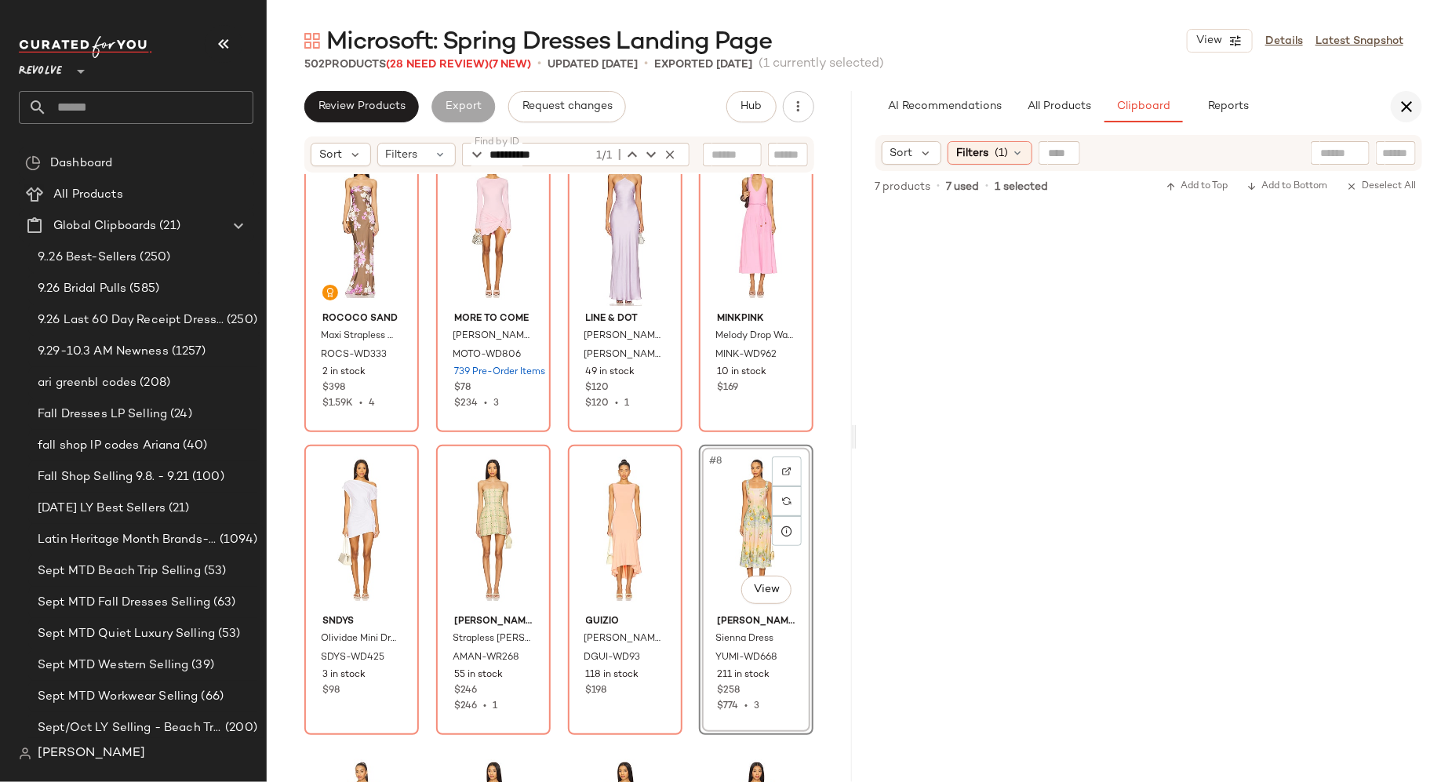
click at [1405, 112] on icon "button" at bounding box center [1406, 106] width 19 height 19
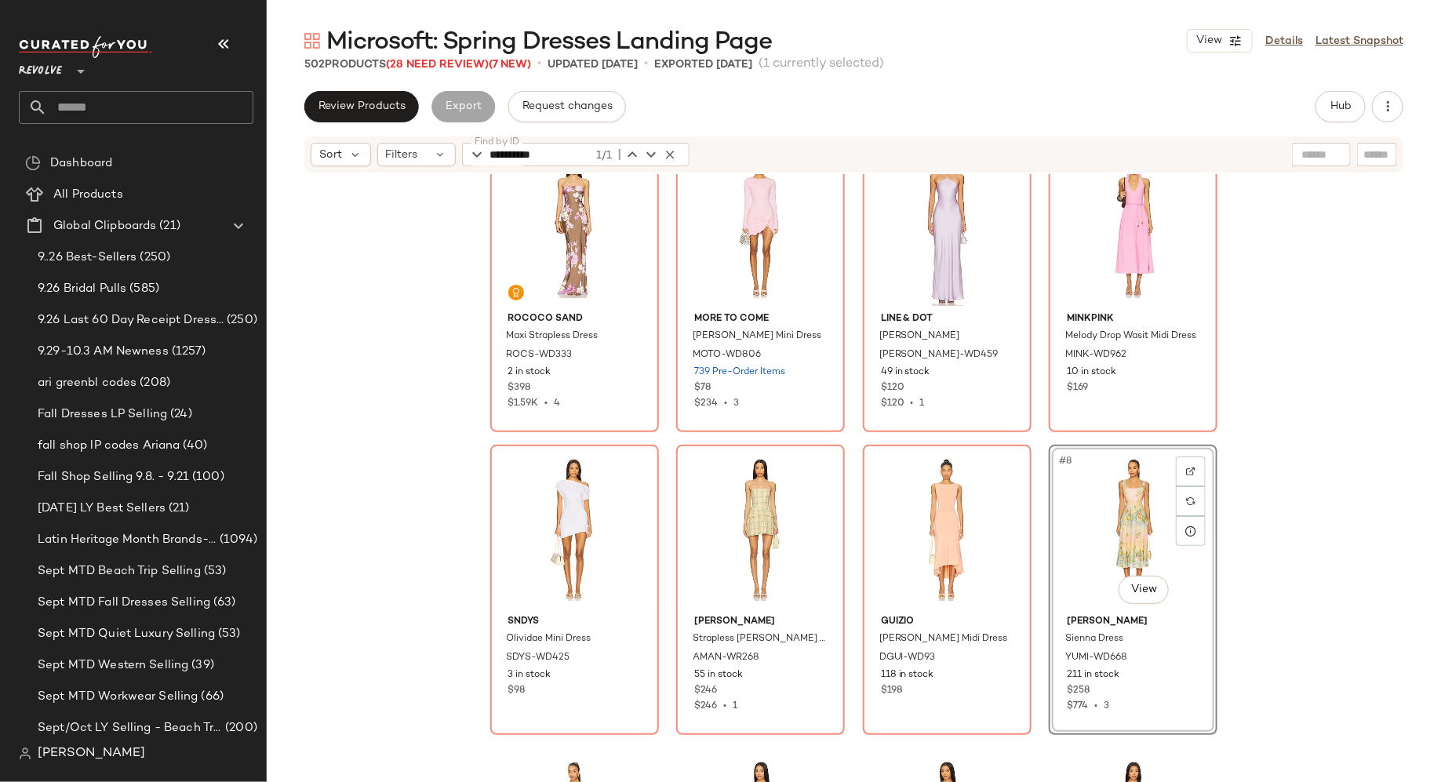
click at [1107, 534] on div "#8 View" at bounding box center [1133, 529] width 158 height 158
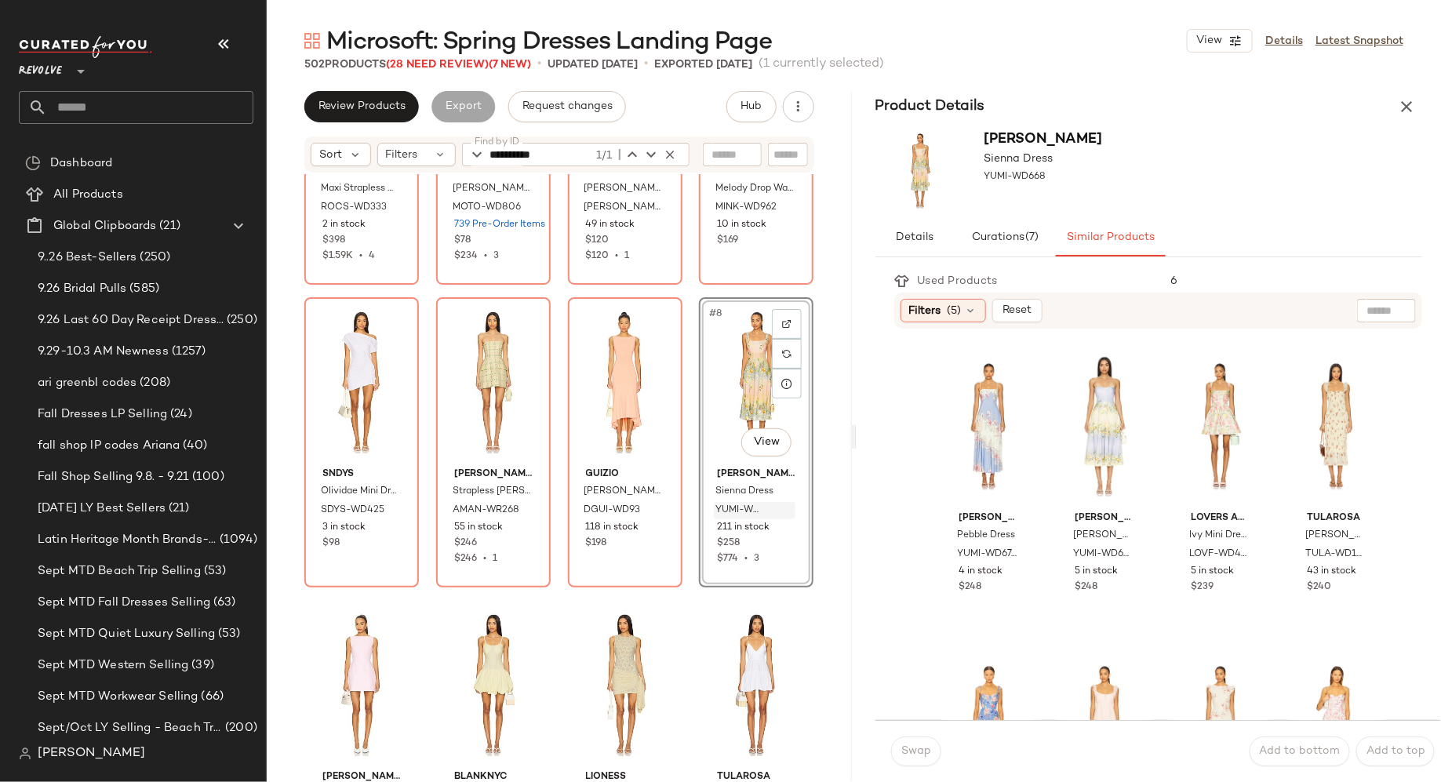
scroll to position [188, 0]
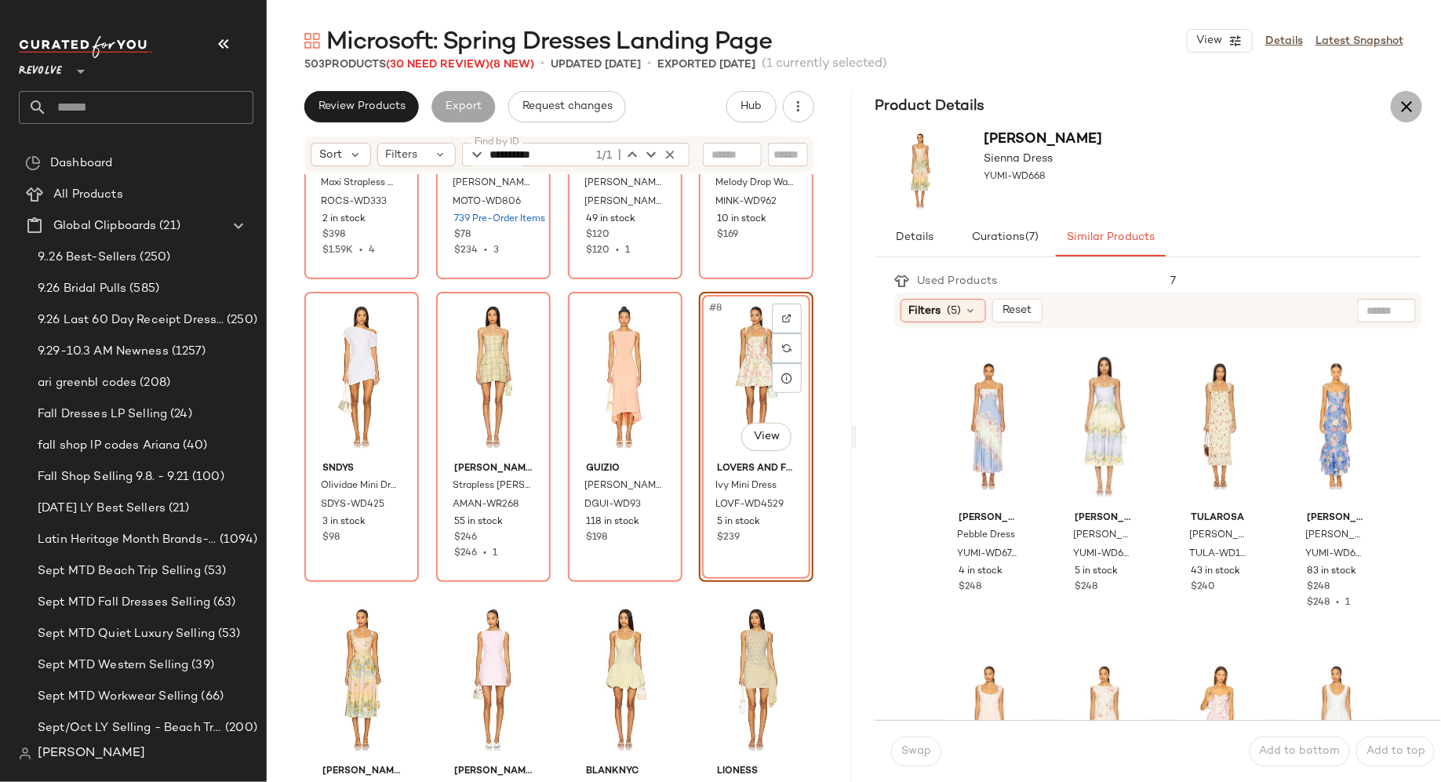
click at [1409, 105] on icon "button" at bounding box center [1406, 106] width 19 height 19
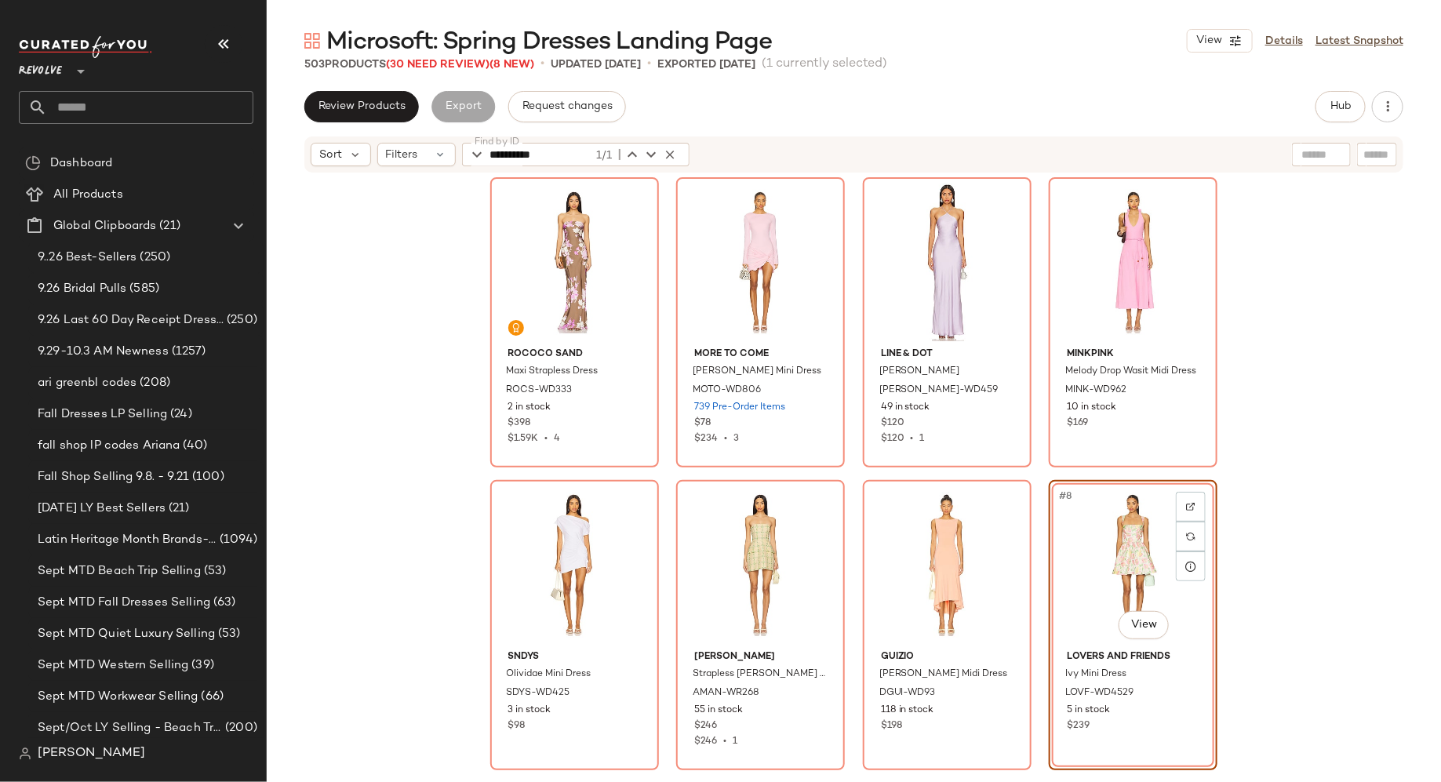
scroll to position [16, 0]
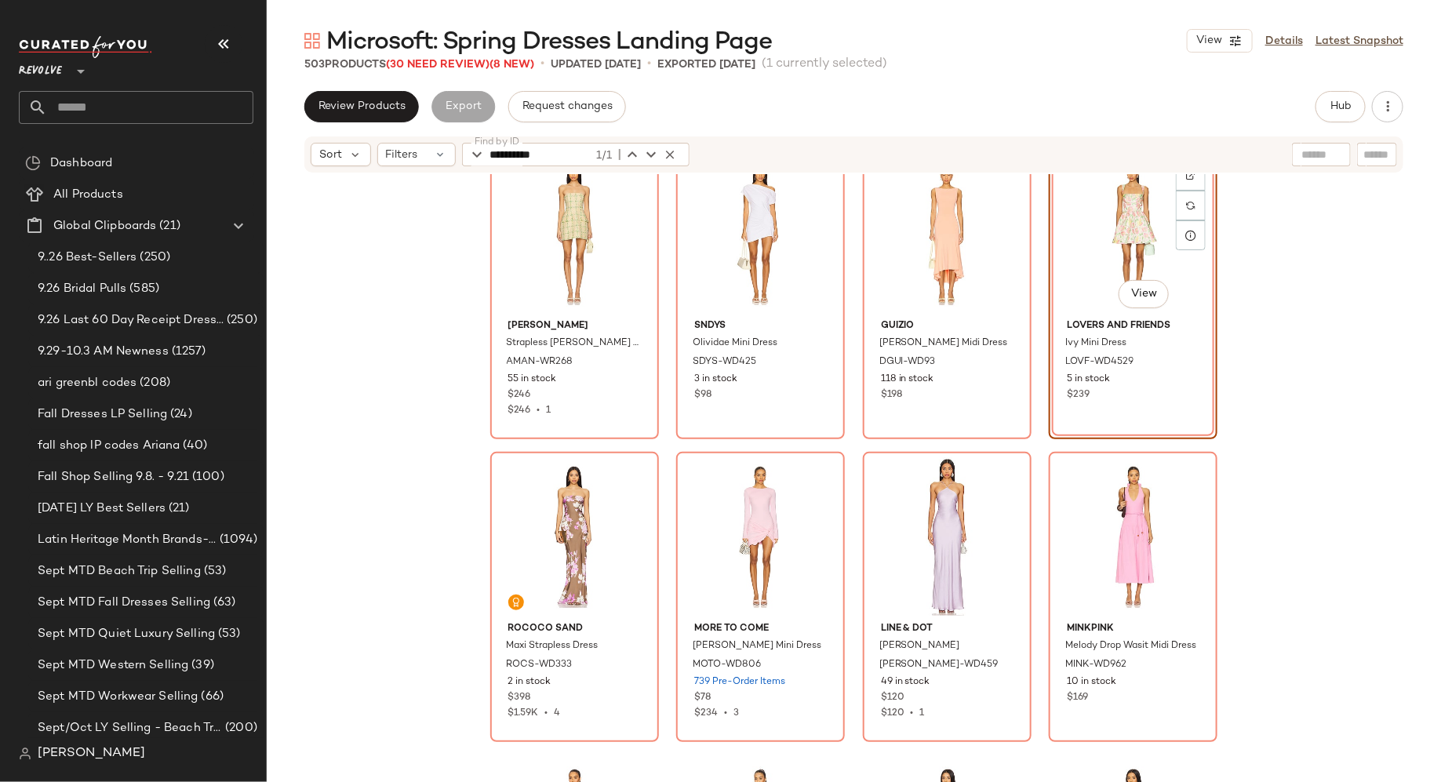
scroll to position [32, 0]
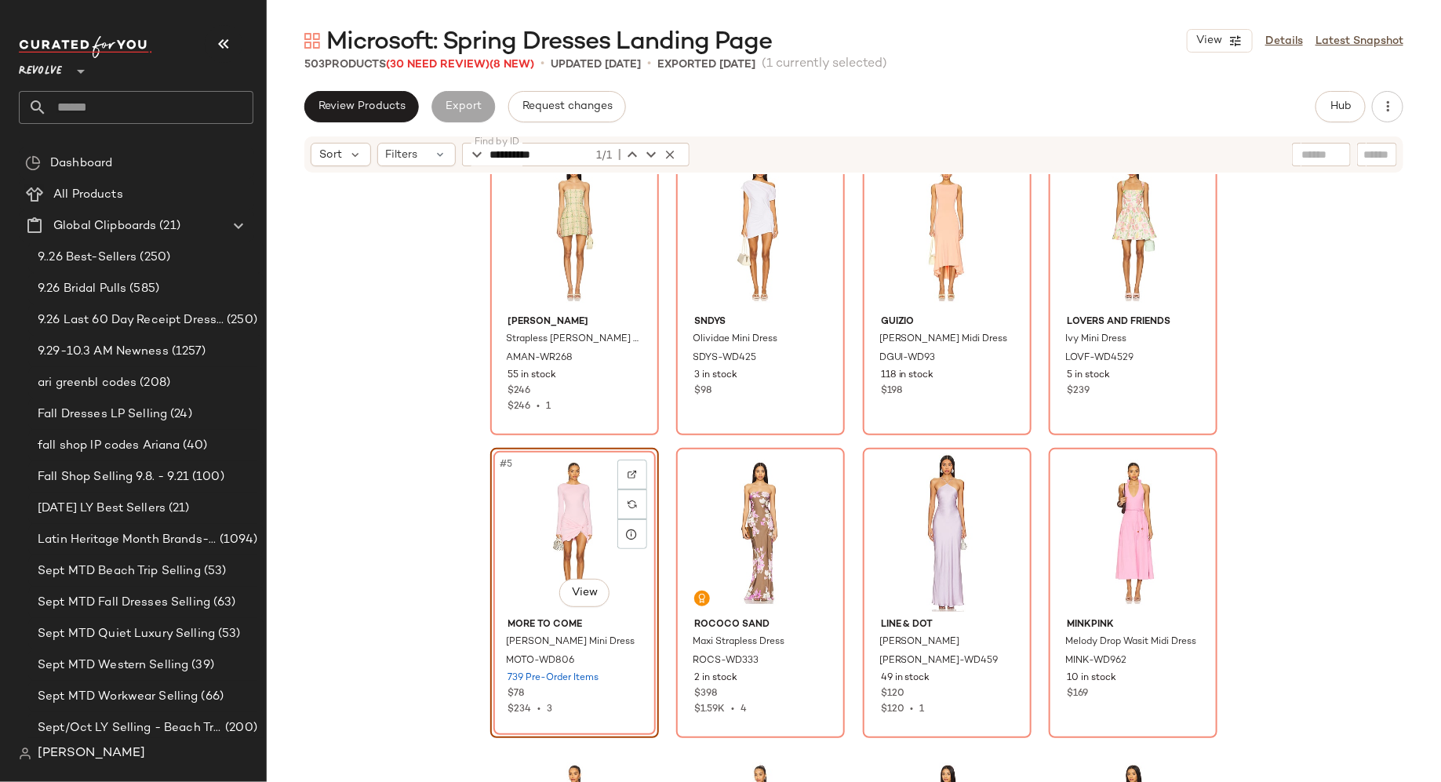
click at [663, 510] on div "Amanda Uprichard Strapless Bethany Skort Romper AMAN-WR268 55 in stock $246 $24…" at bounding box center [854, 467] width 728 height 644
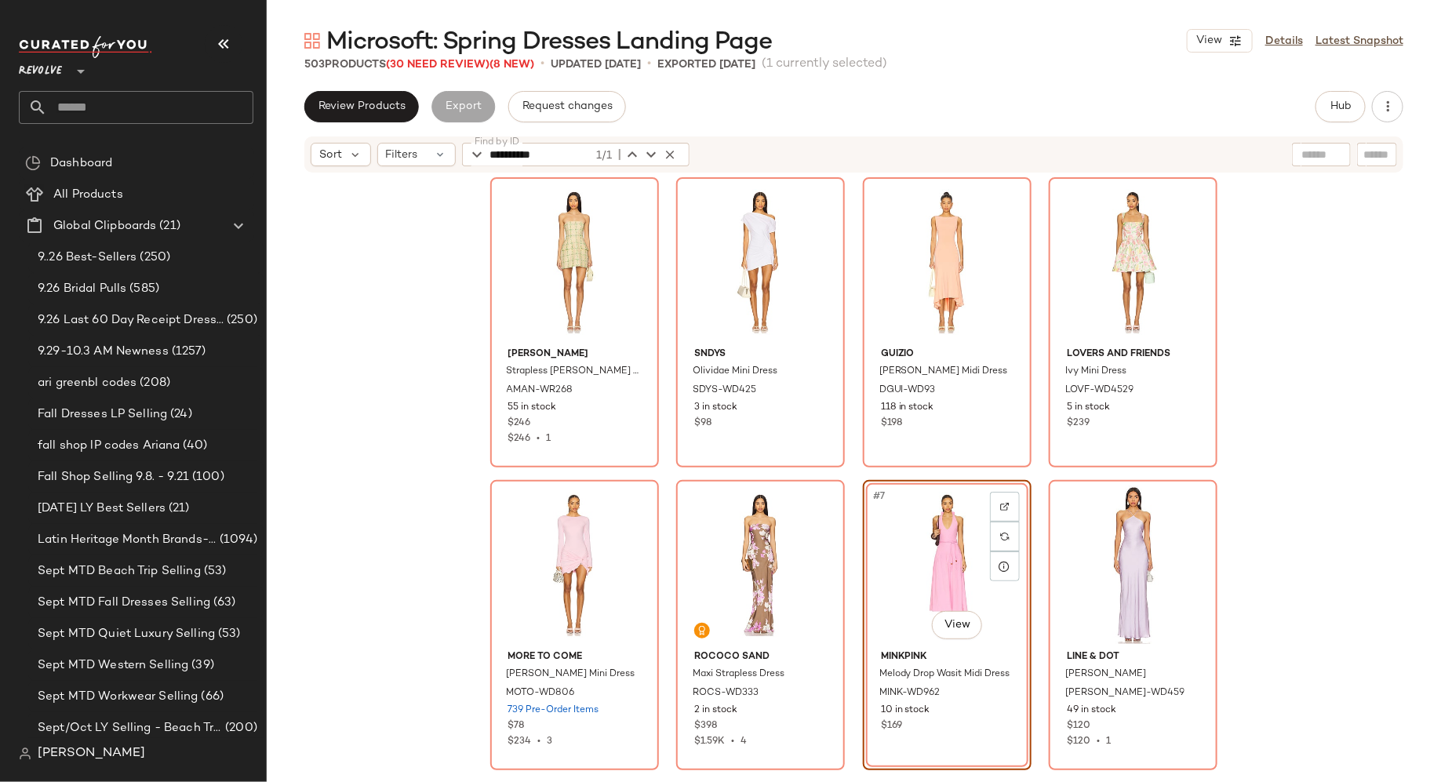
click at [1279, 493] on div "Amanda Uprichard Strapless Bethany Skort Romper AMAN-WR268 55 in stock $246 $24…" at bounding box center [854, 497] width 1174 height 647
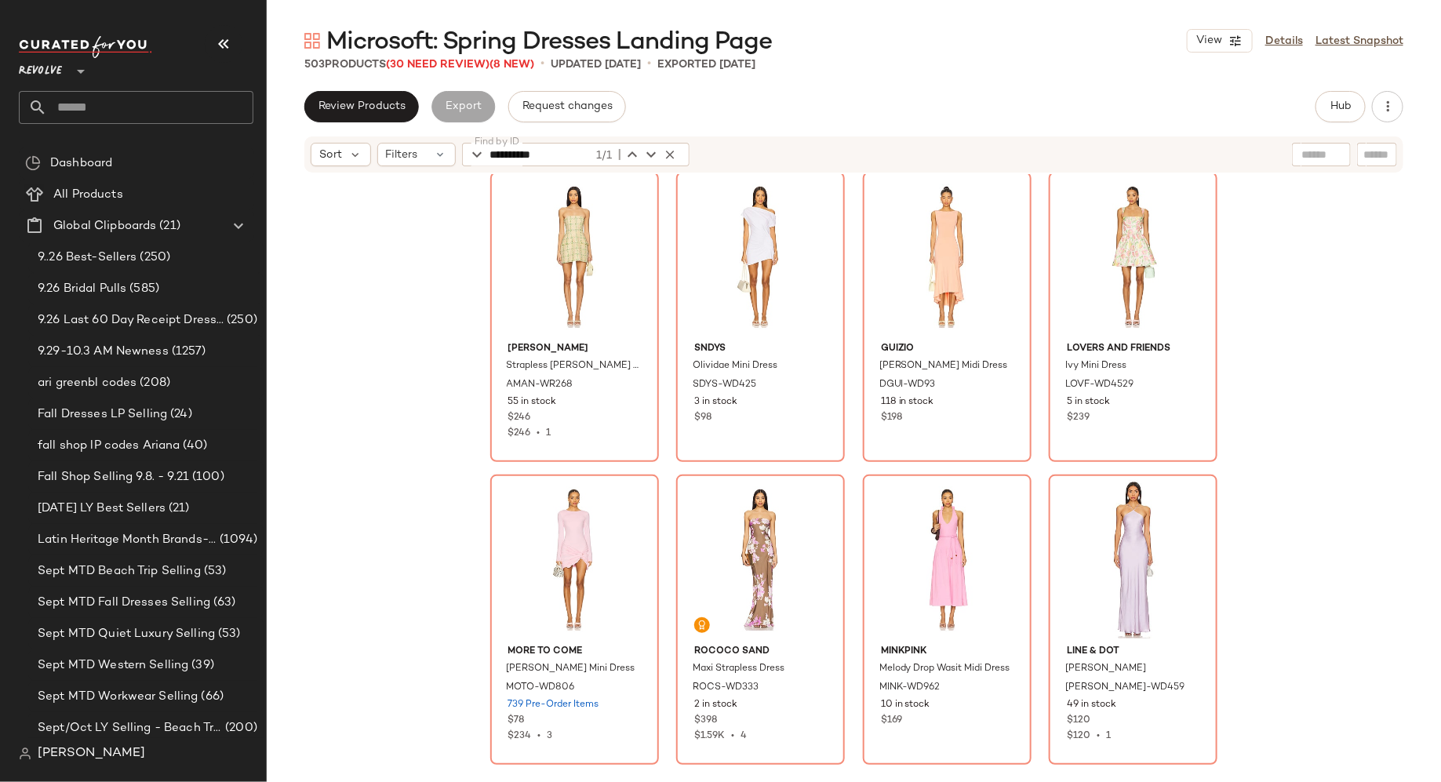
scroll to position [4, 0]
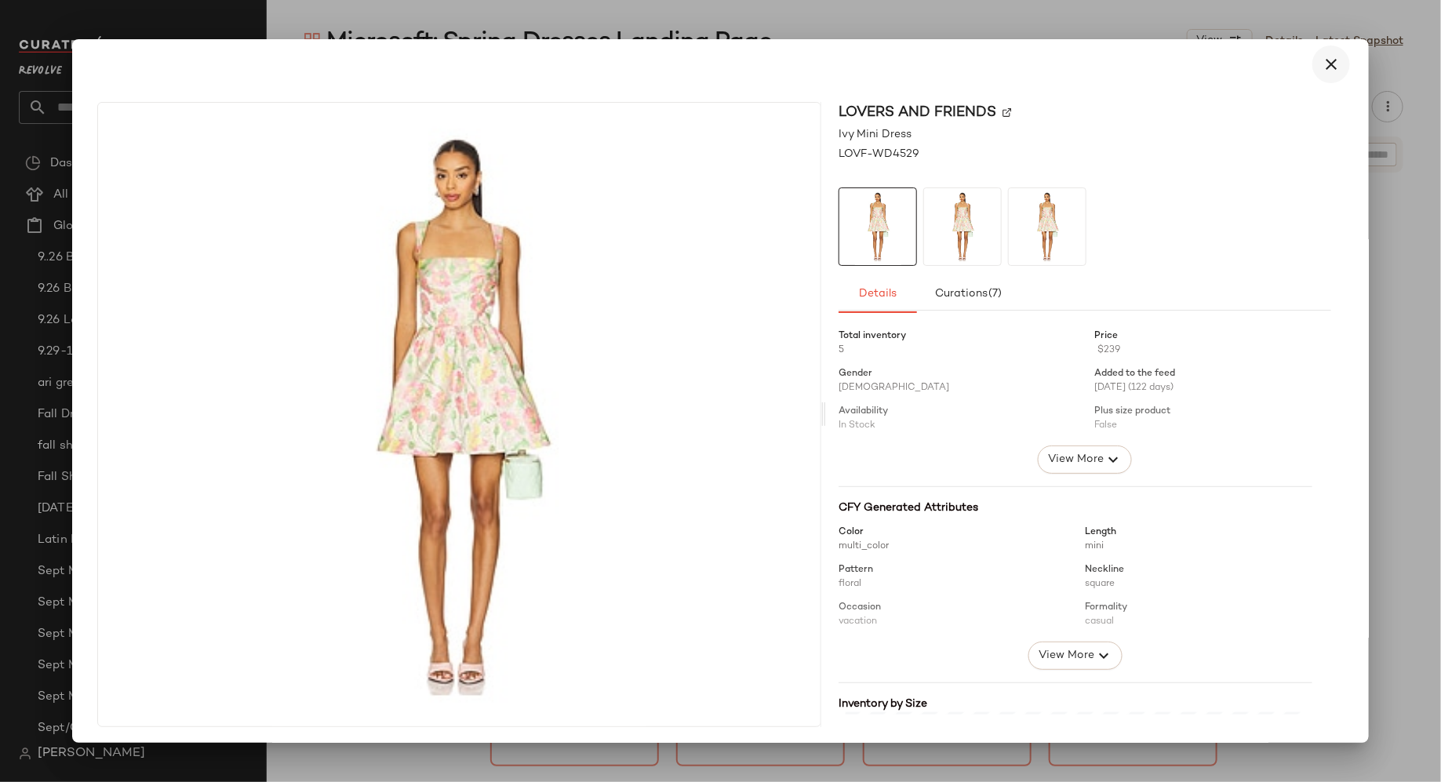
click at [1323, 60] on icon "button" at bounding box center [1330, 64] width 19 height 19
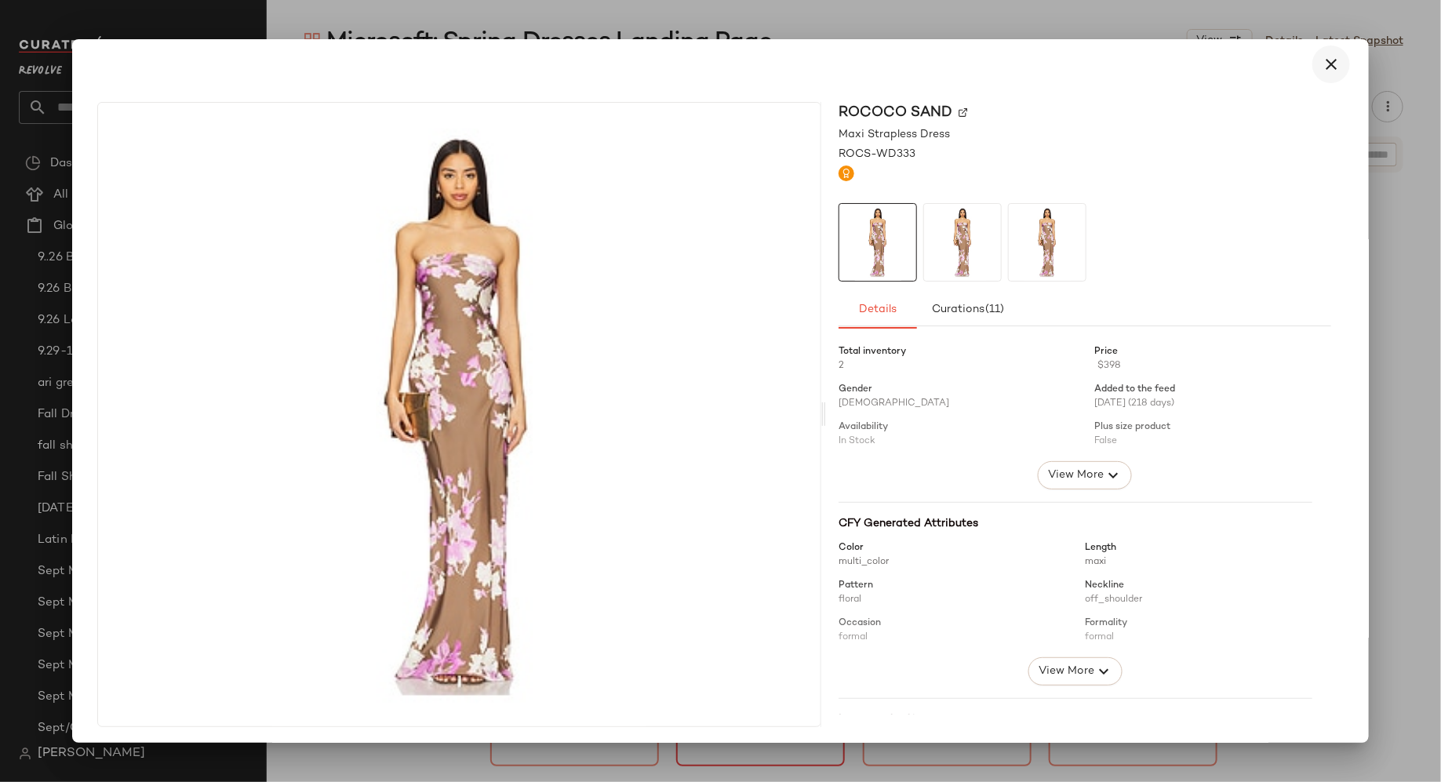
click at [1322, 66] on icon "button" at bounding box center [1330, 64] width 19 height 19
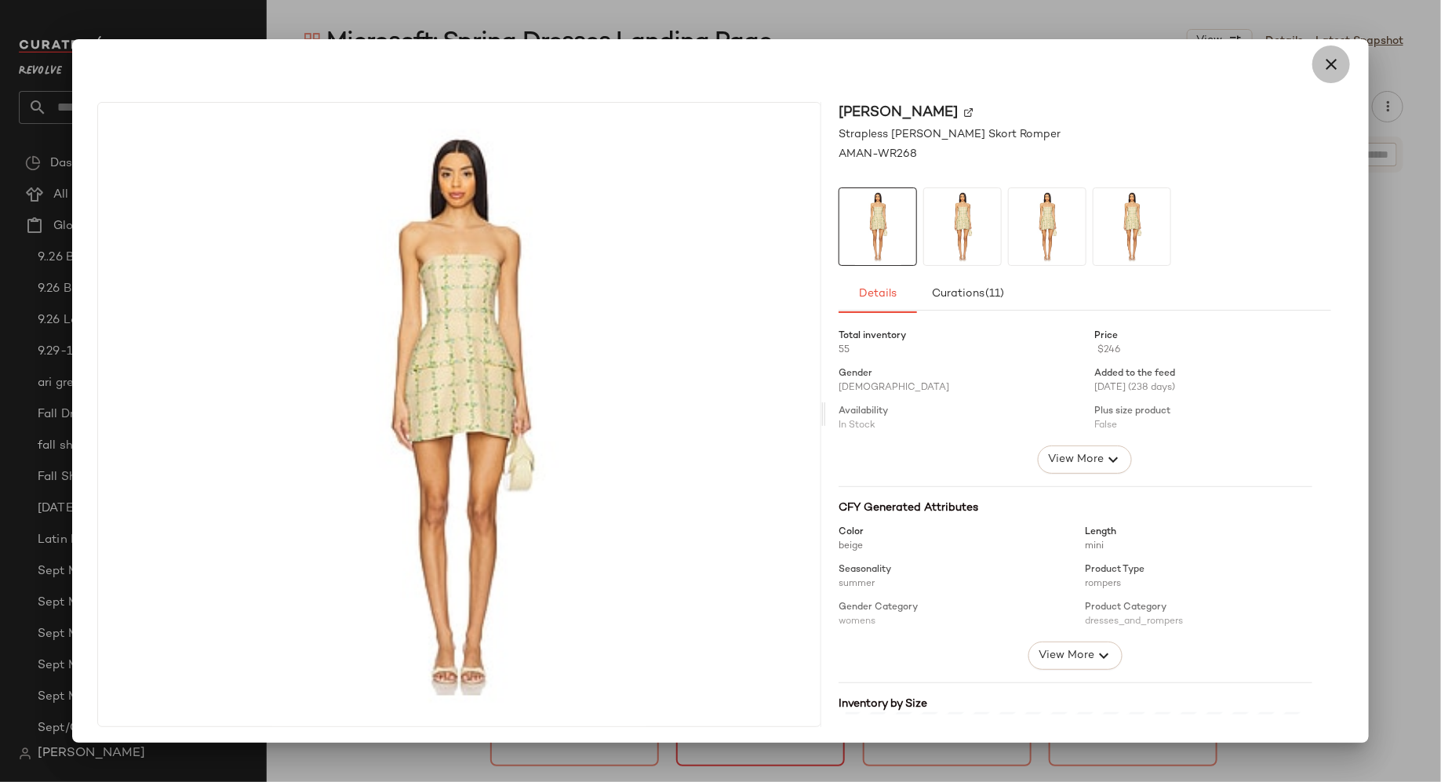
click at [1329, 67] on icon "button" at bounding box center [1330, 64] width 19 height 19
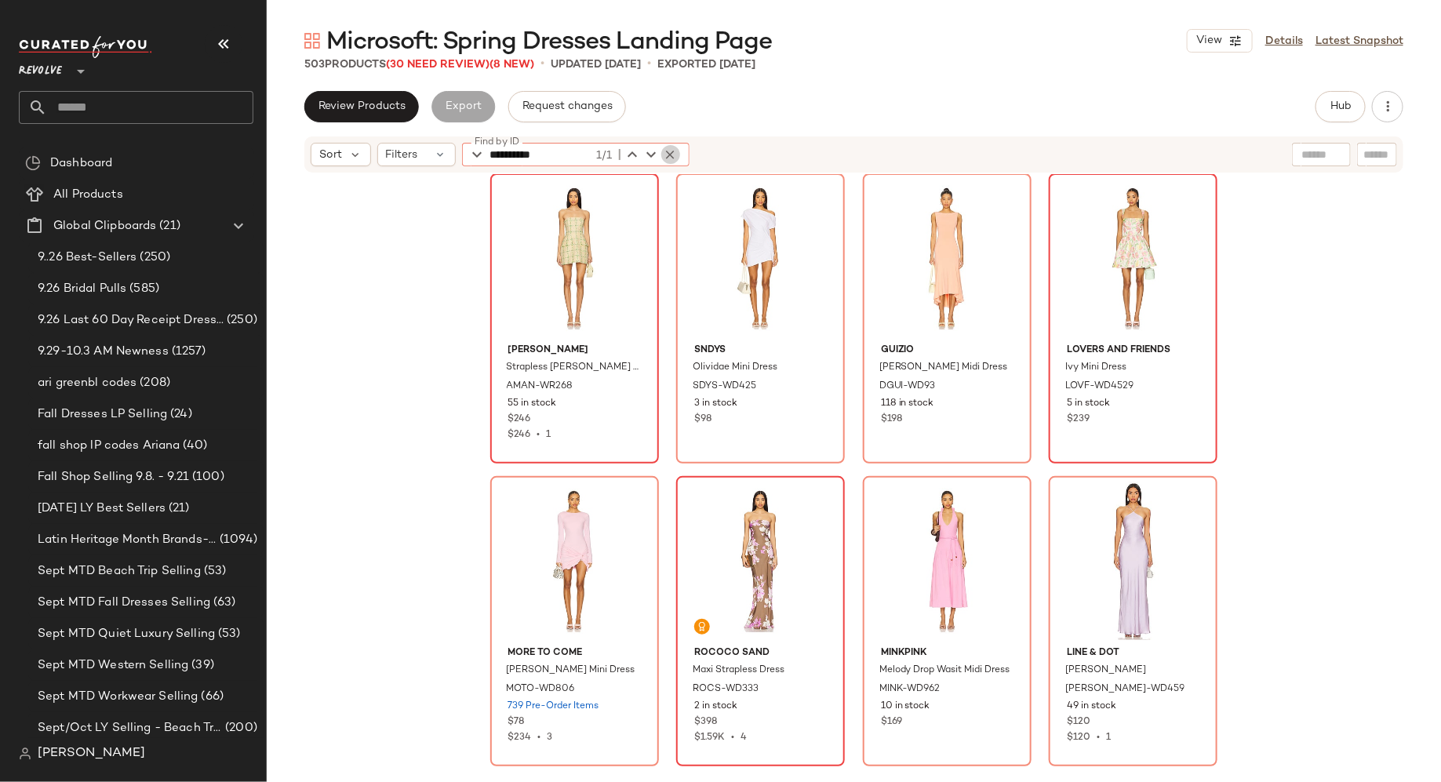
click at [670, 152] on icon "button" at bounding box center [670, 154] width 14 height 14
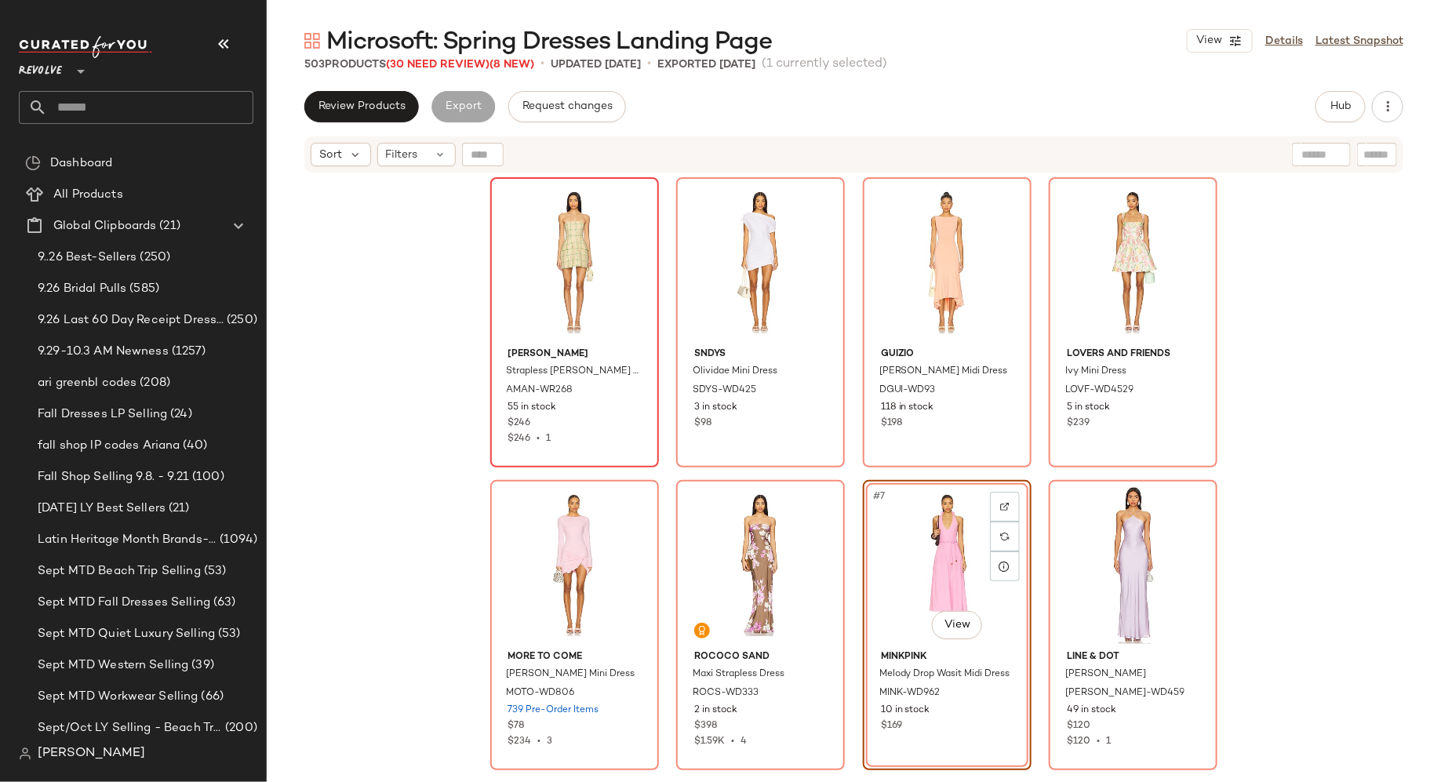
click at [663, 447] on div "Amanda Uprichard Strapless Bethany Skort Romper AMAN-WR268 55 in stock $246 $24…" at bounding box center [854, 499] width 728 height 644
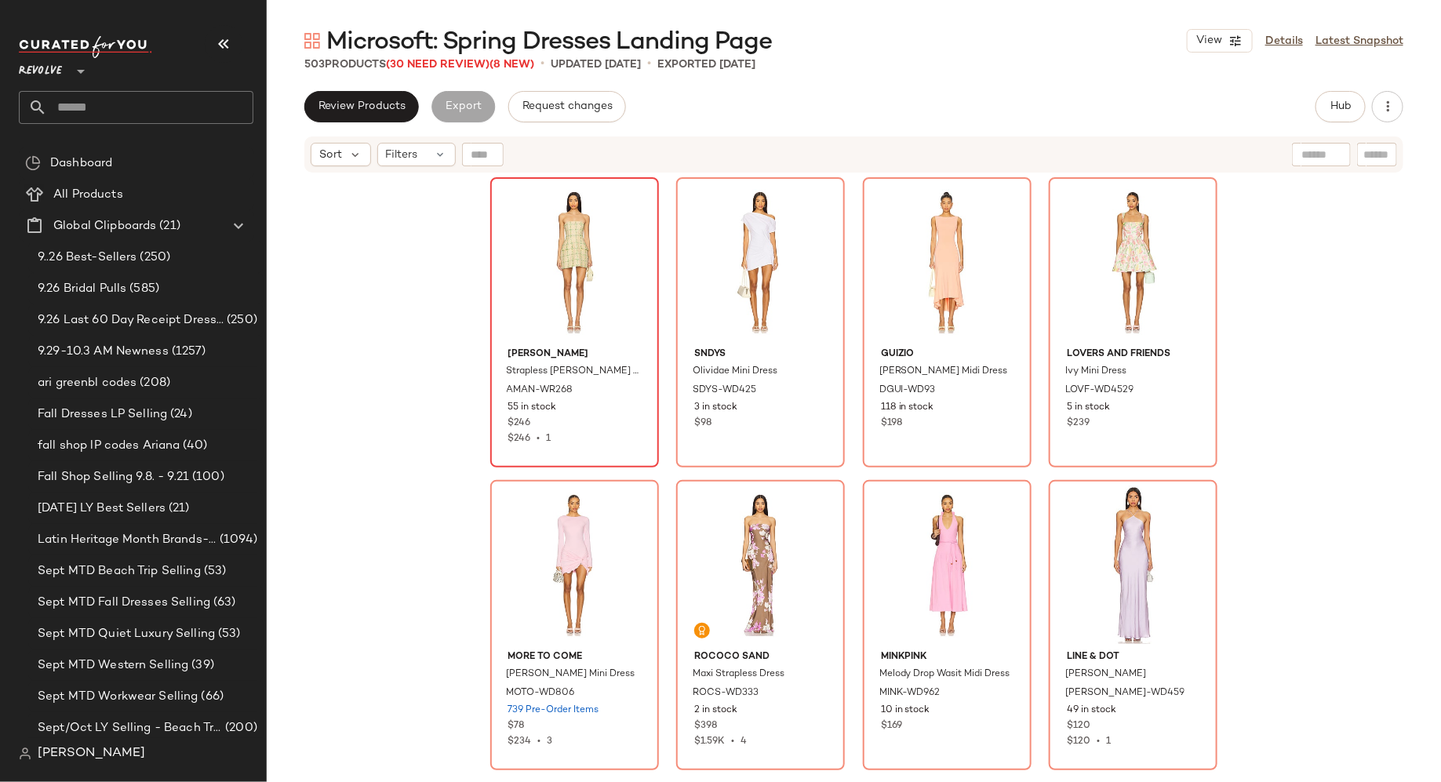
scroll to position [2, 0]
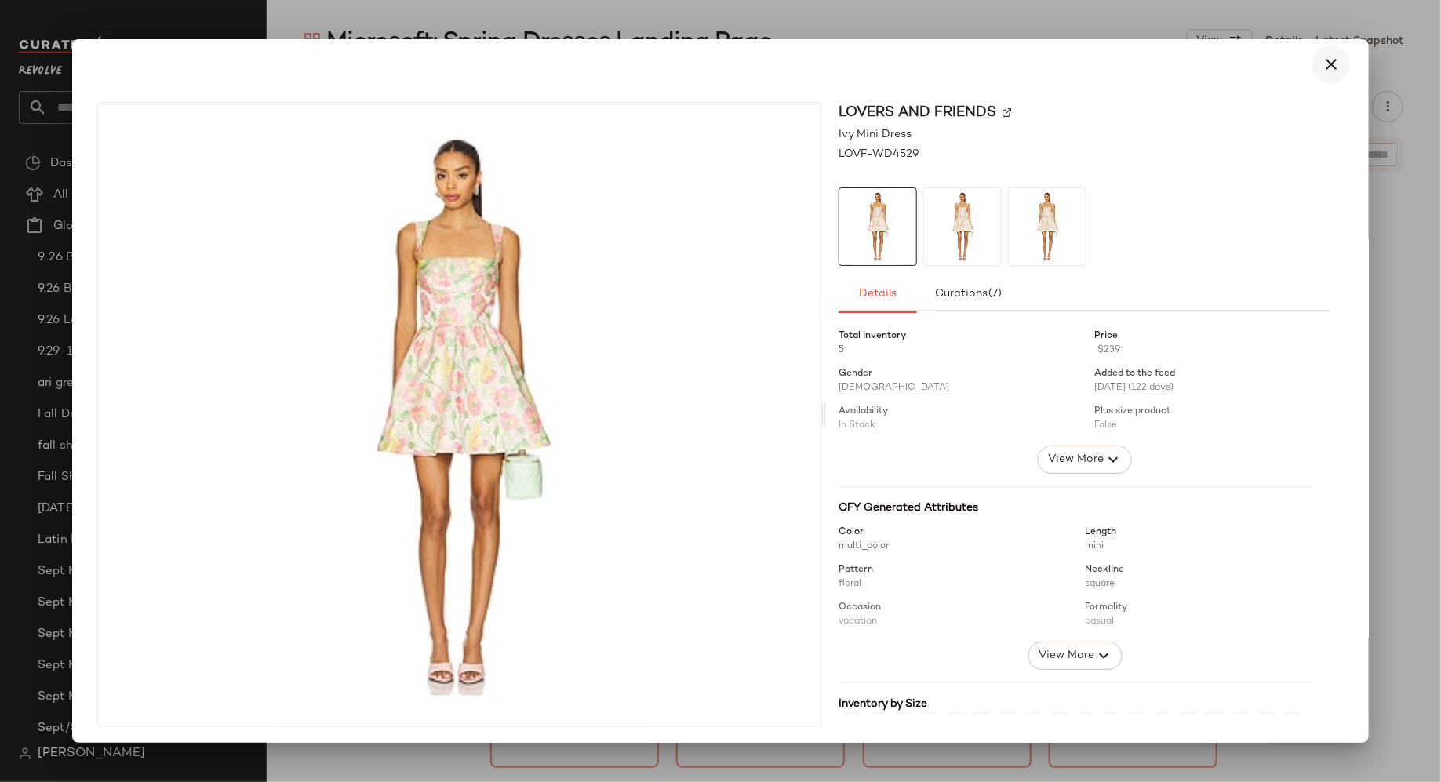
click at [1321, 59] on icon "button" at bounding box center [1330, 64] width 19 height 19
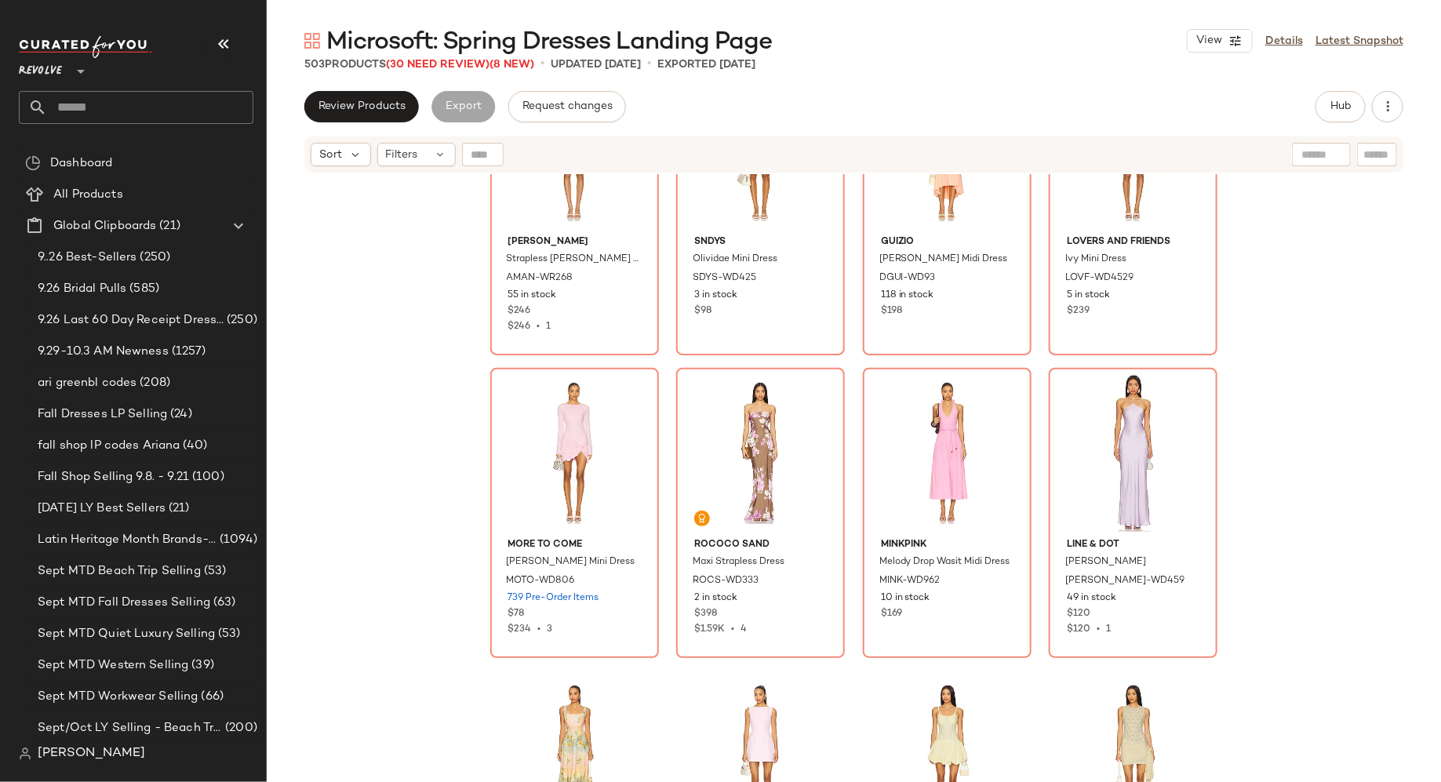
scroll to position [0, 0]
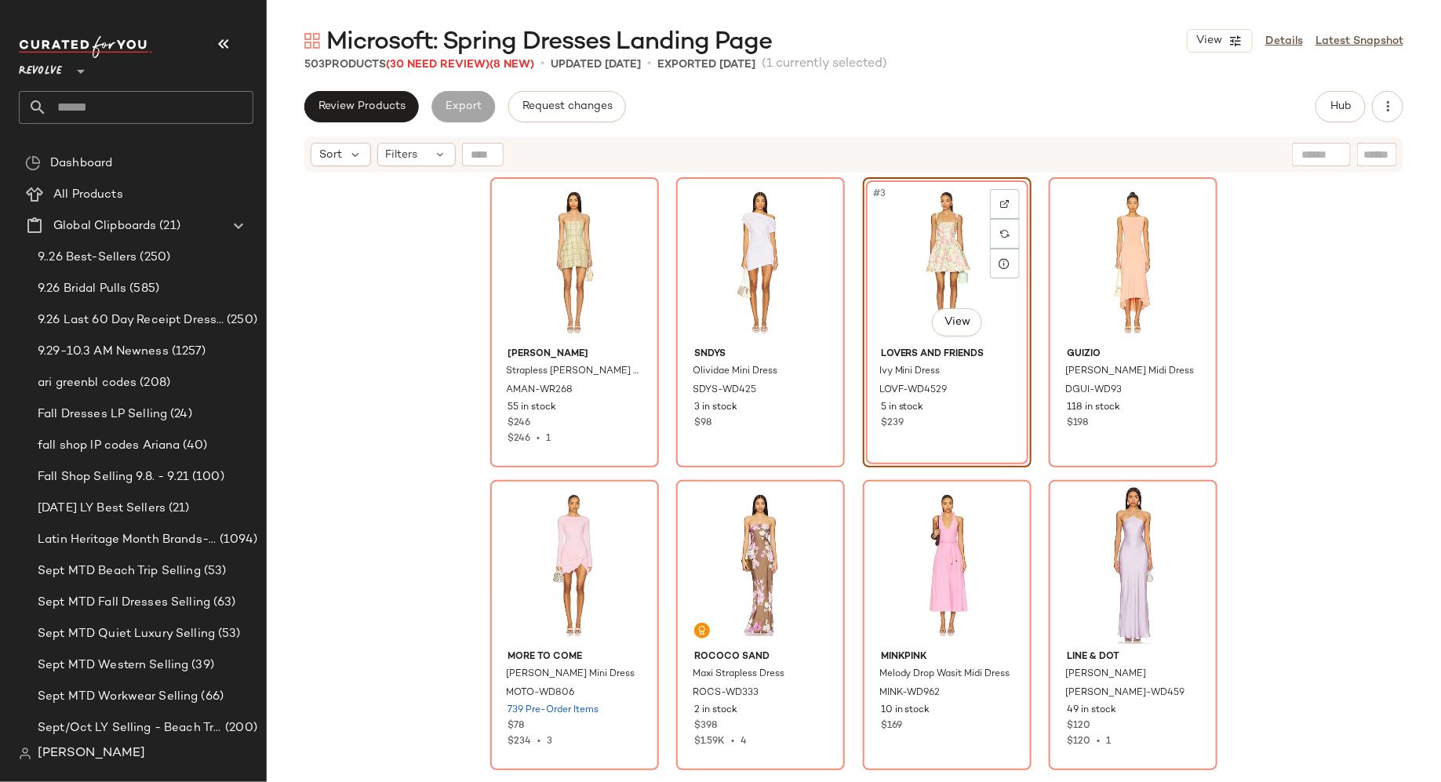
click at [1306, 413] on div "Amanda Uprichard Strapless Bethany Skort Romper AMAN-WR268 55 in stock $246 $24…" at bounding box center [854, 497] width 1174 height 647
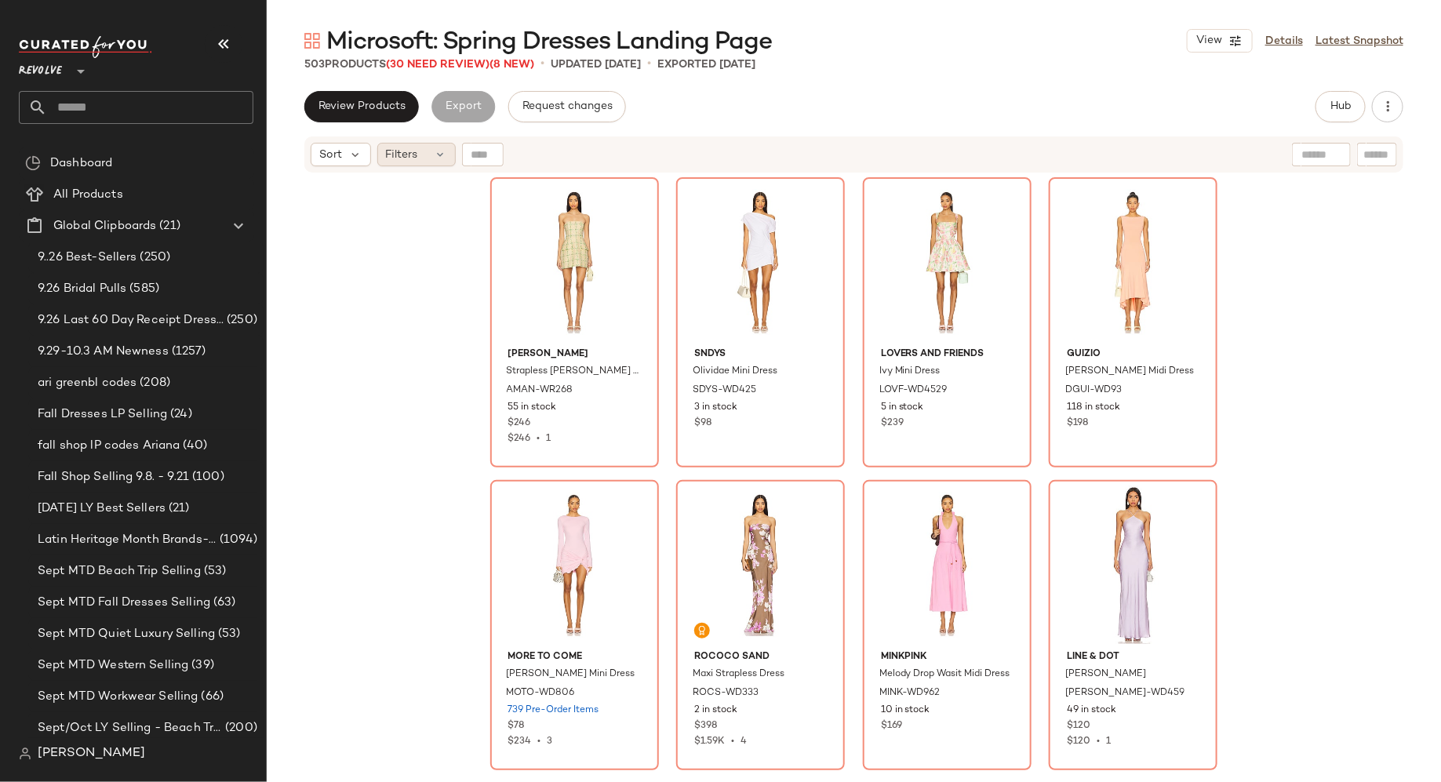
click at [437, 158] on icon at bounding box center [440, 154] width 13 height 13
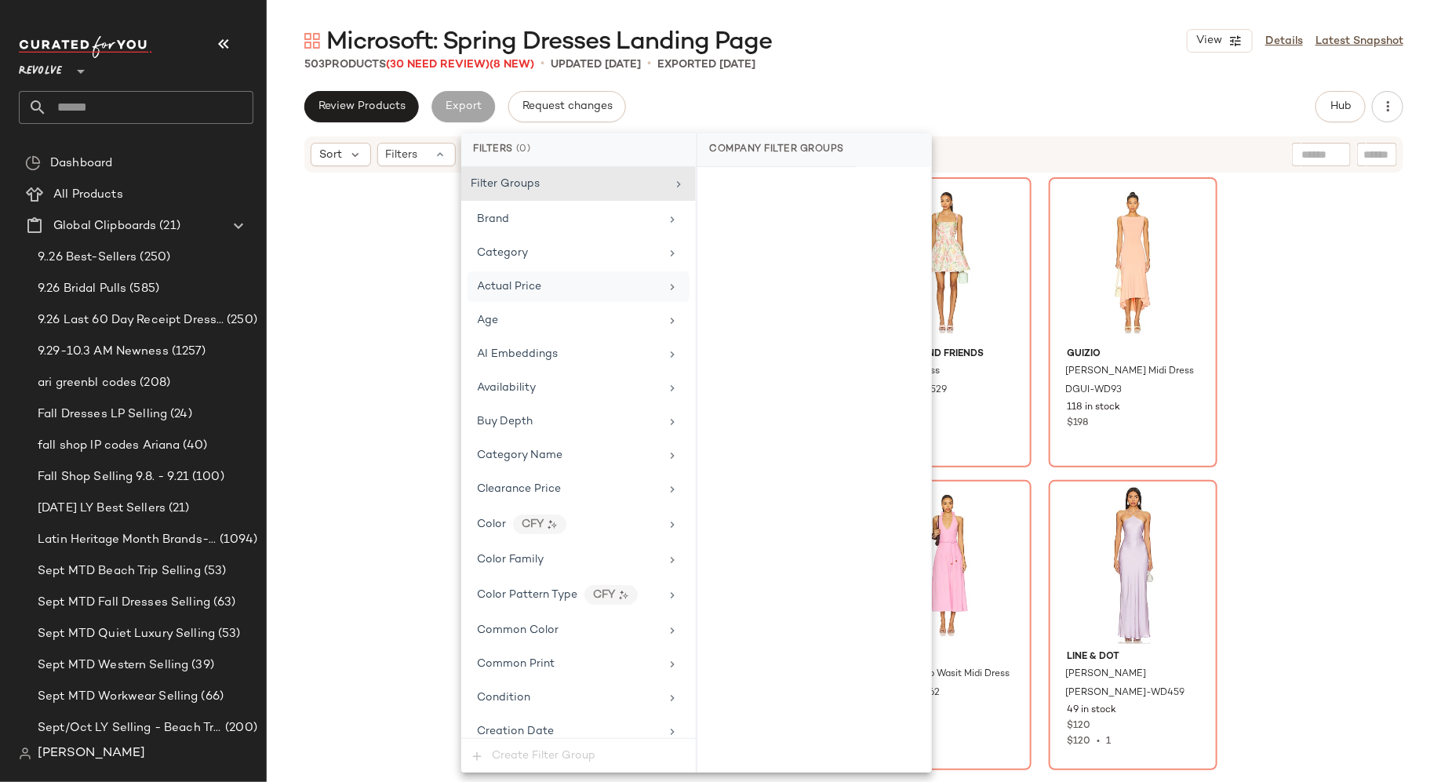
click at [575, 289] on div "Actual Price" at bounding box center [569, 286] width 183 height 16
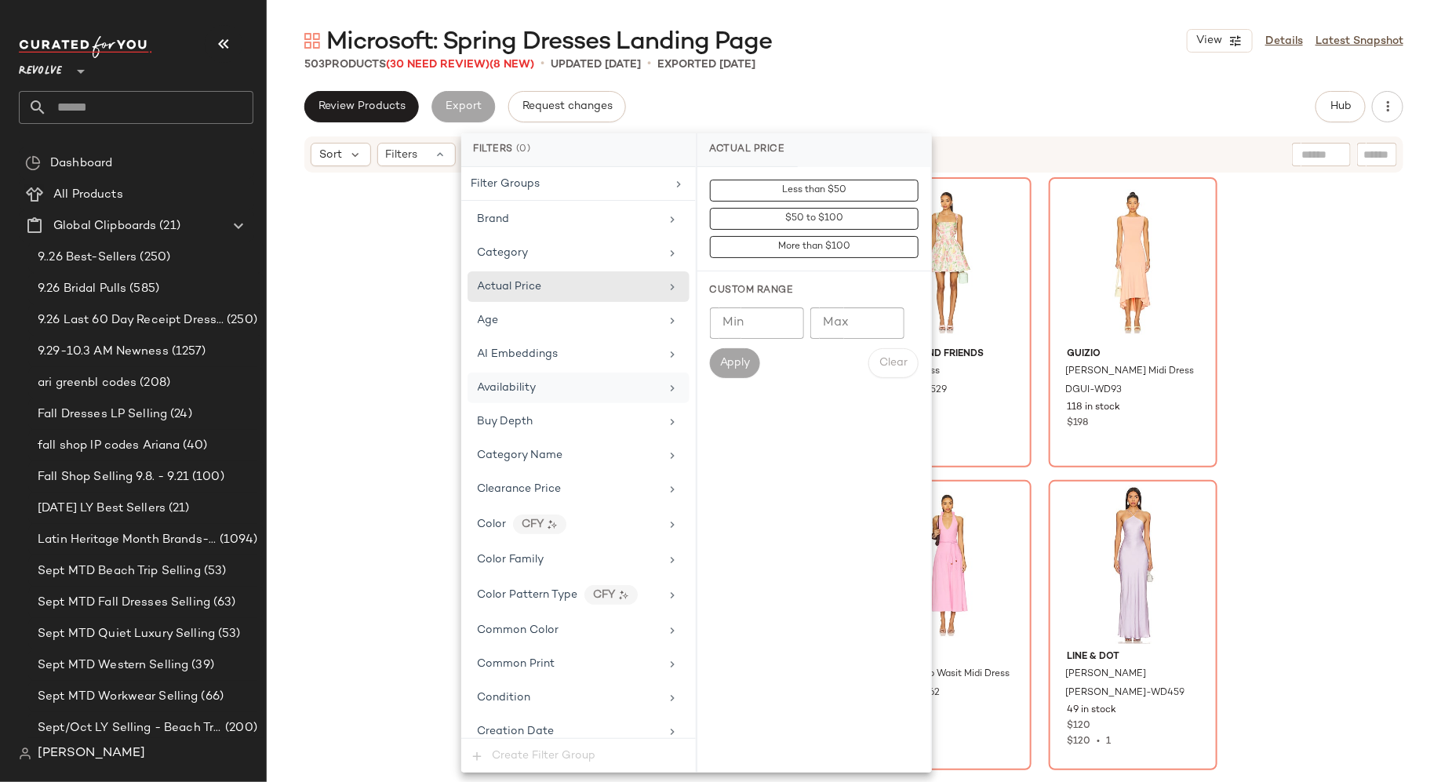
click at [576, 380] on div "Availability" at bounding box center [569, 388] width 183 height 16
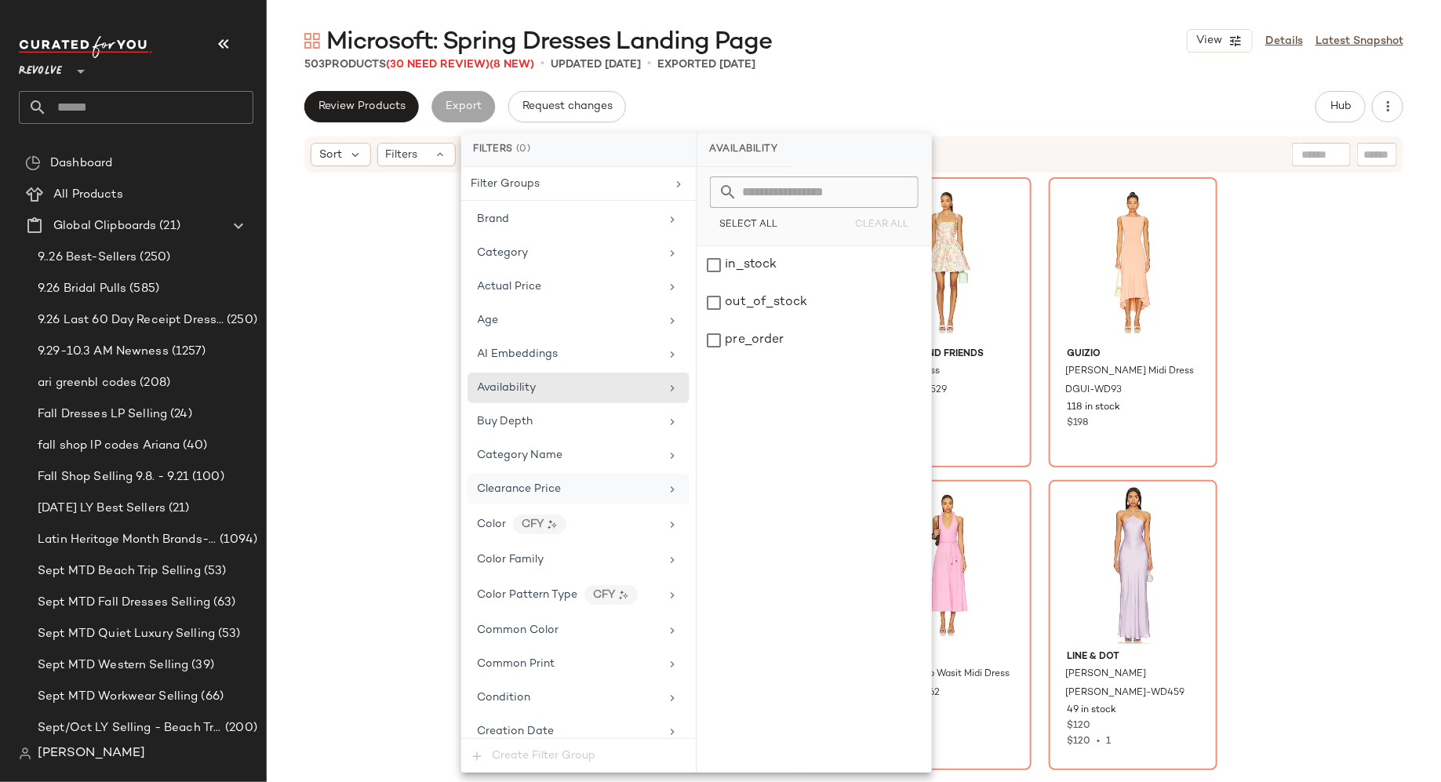
click at [569, 483] on div "Clearance Price" at bounding box center [569, 489] width 183 height 16
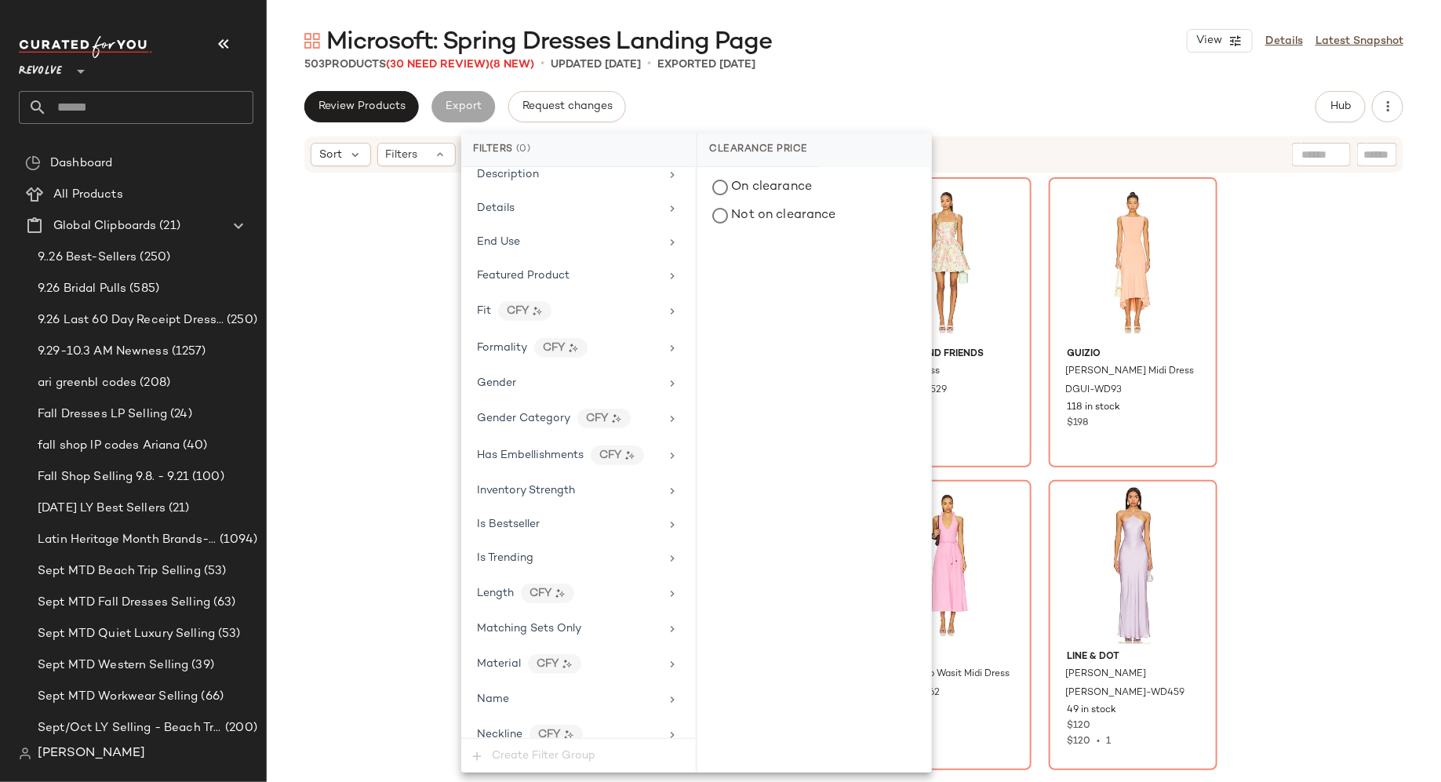
scroll to position [543, 0]
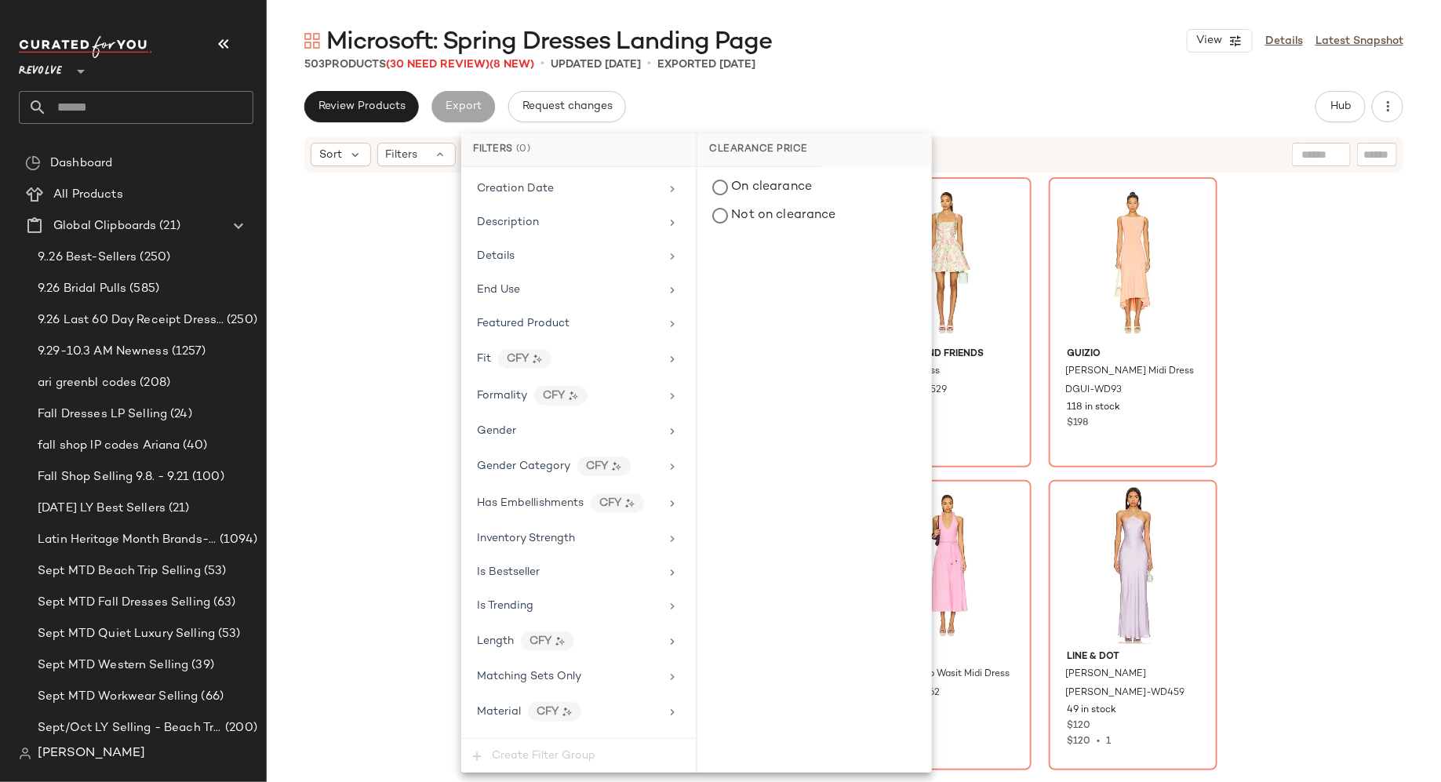
click at [371, 353] on div "Amanda Uprichard Strapless Bethany Skort Romper AMAN-WR268 55 in stock $246 $24…" at bounding box center [854, 497] width 1174 height 647
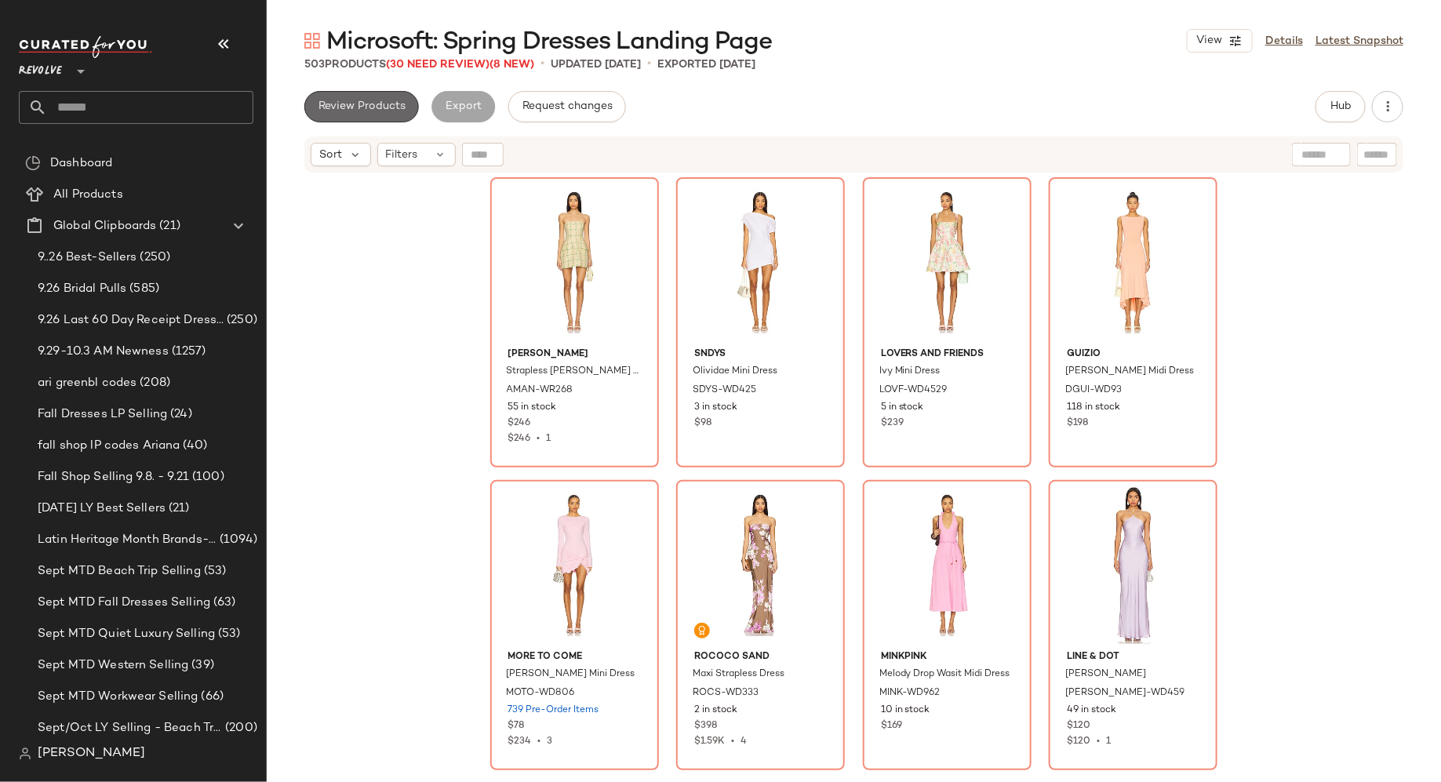
click at [382, 100] on span "Review Products" at bounding box center [362, 106] width 88 height 13
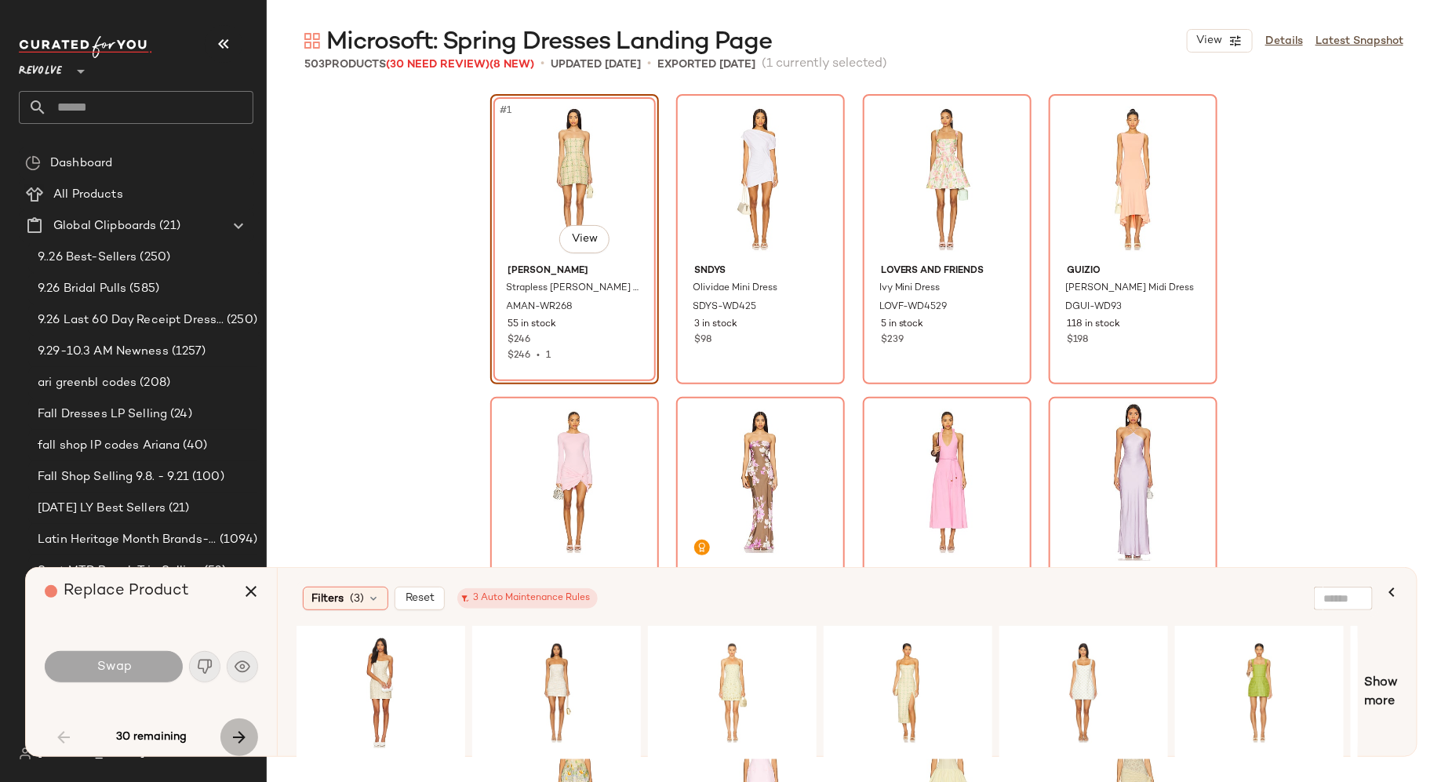
click at [242, 735] on icon "button" at bounding box center [239, 737] width 19 height 19
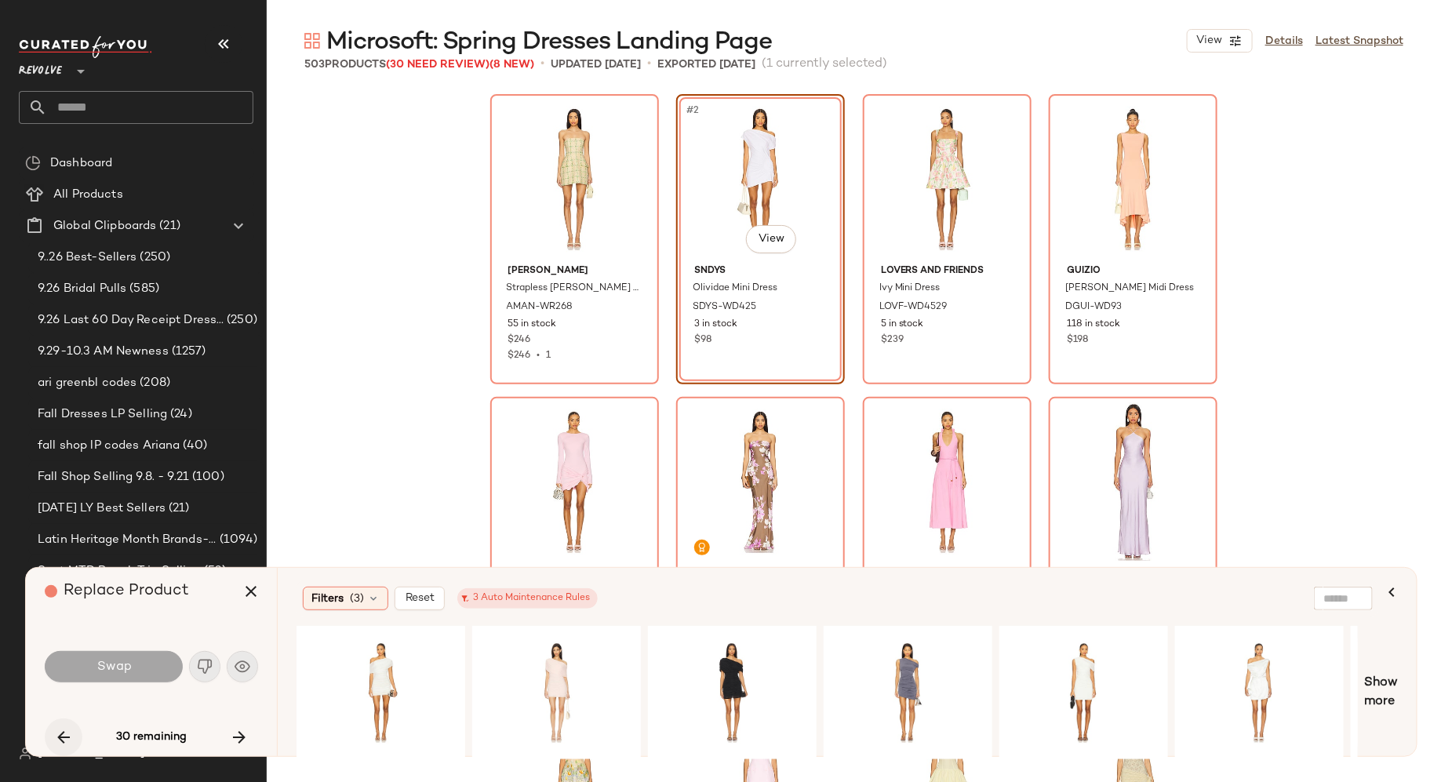
click at [64, 739] on icon "button" at bounding box center [63, 737] width 19 height 19
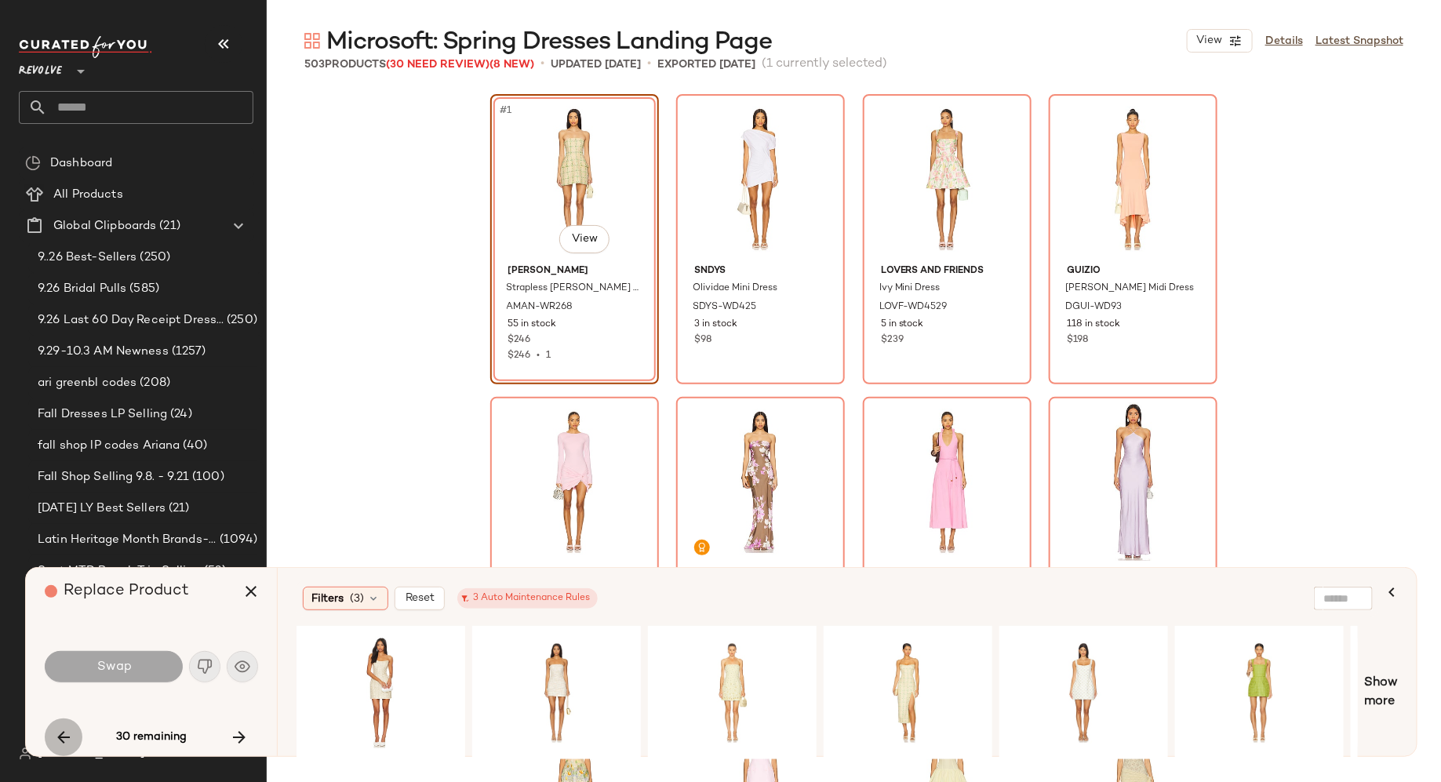
click at [64, 739] on icon "button" at bounding box center [63, 737] width 19 height 19
click at [256, 592] on icon "button" at bounding box center [251, 591] width 19 height 19
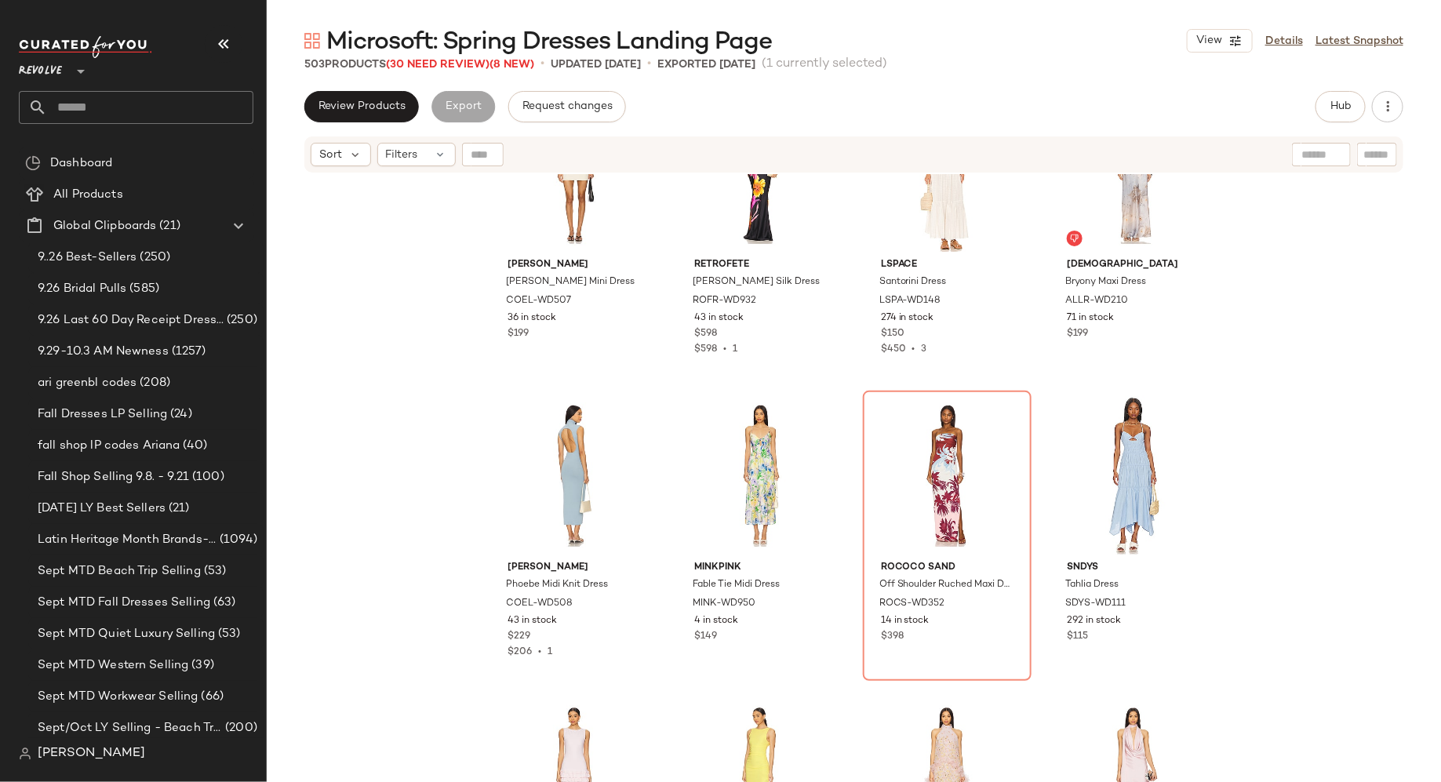
scroll to position [18275, 0]
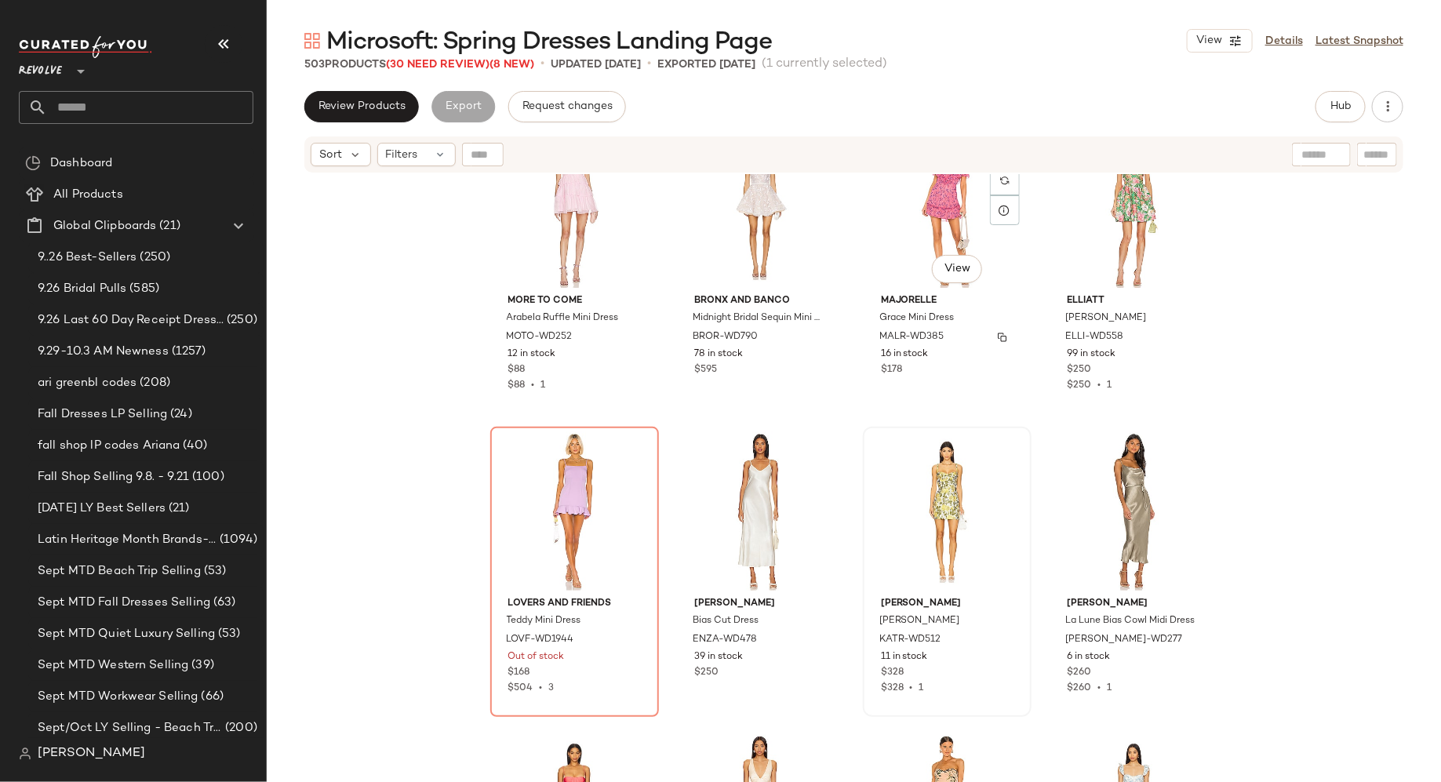
scroll to position [33064, 0]
click at [440, 155] on icon at bounding box center [440, 154] width 13 height 13
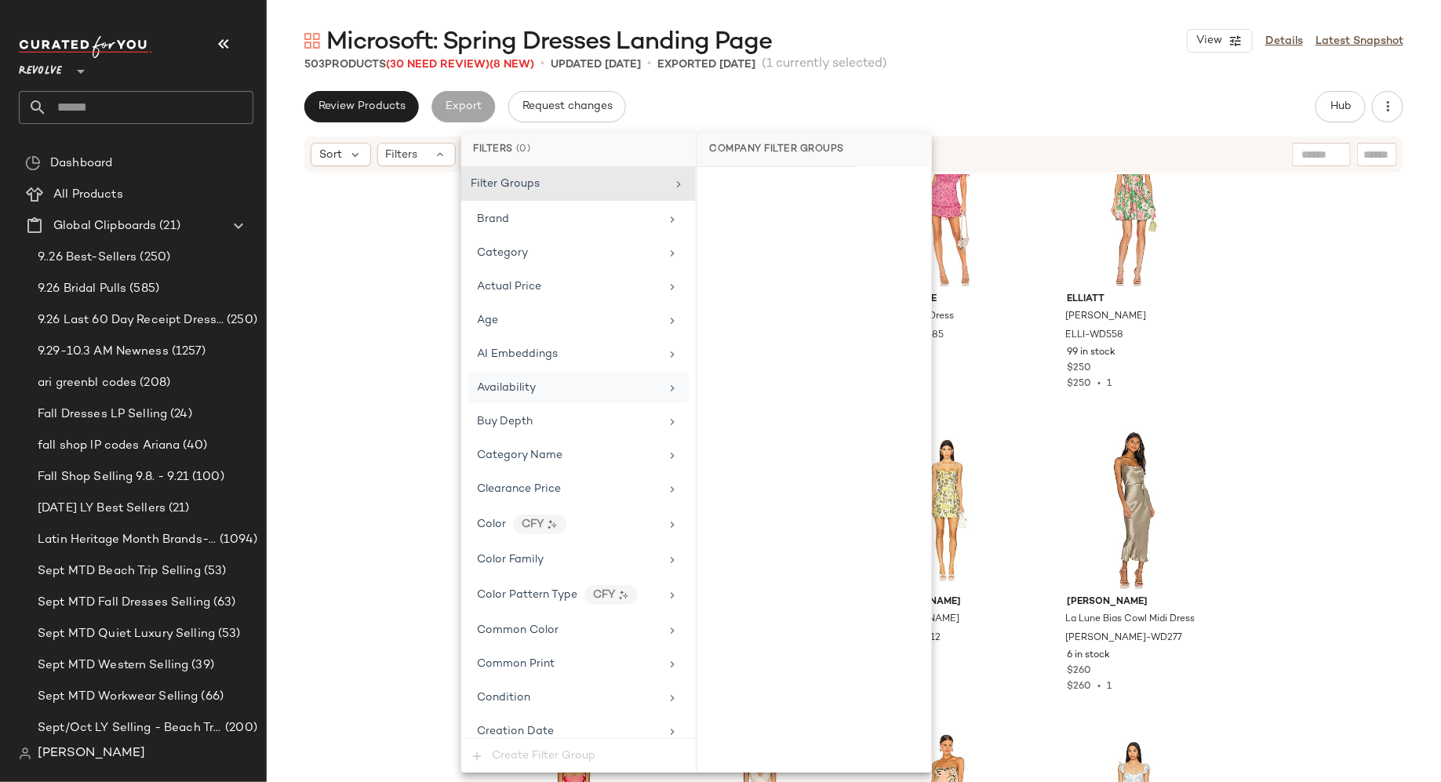
click at [529, 384] on span "Availability" at bounding box center [507, 388] width 59 height 12
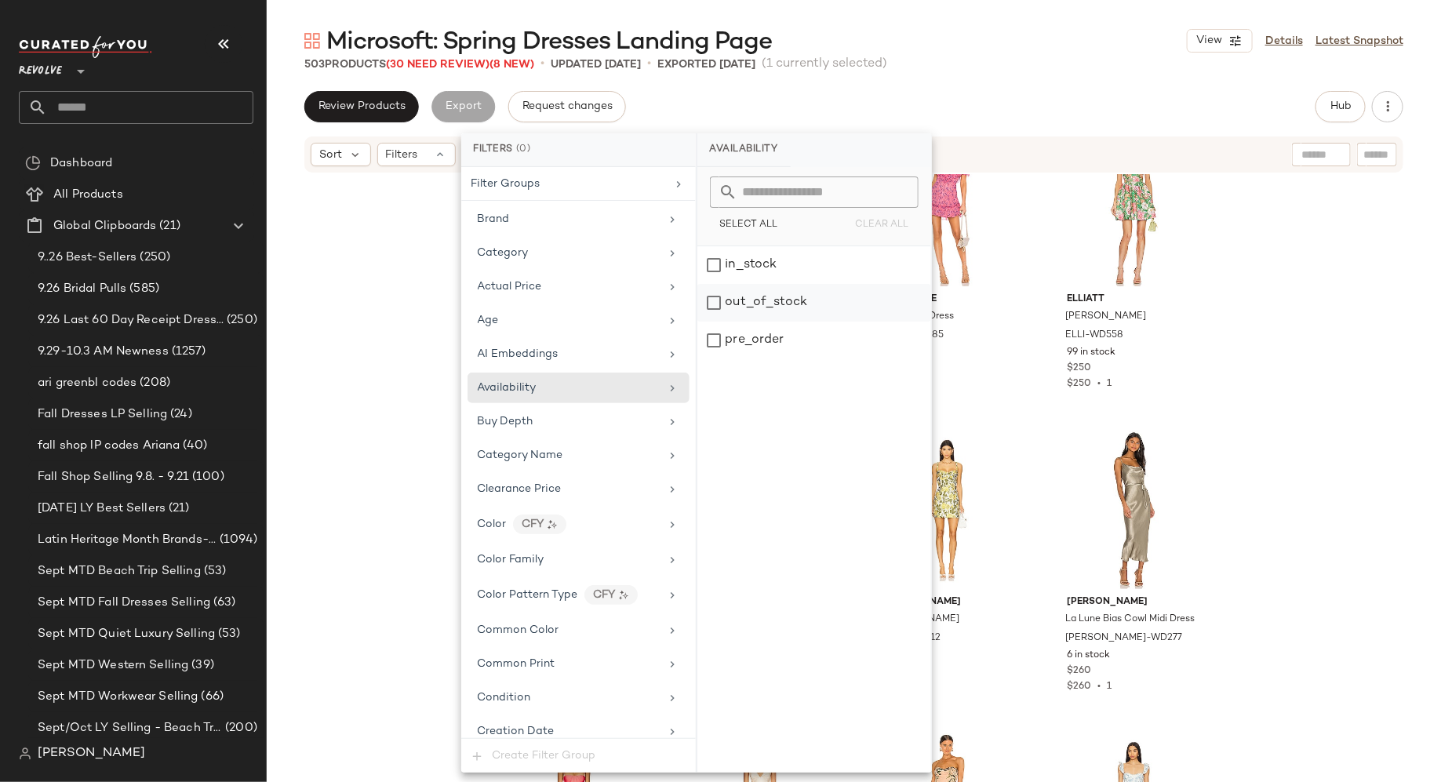
click at [711, 303] on div "out_of_stock" at bounding box center [814, 303] width 234 height 38
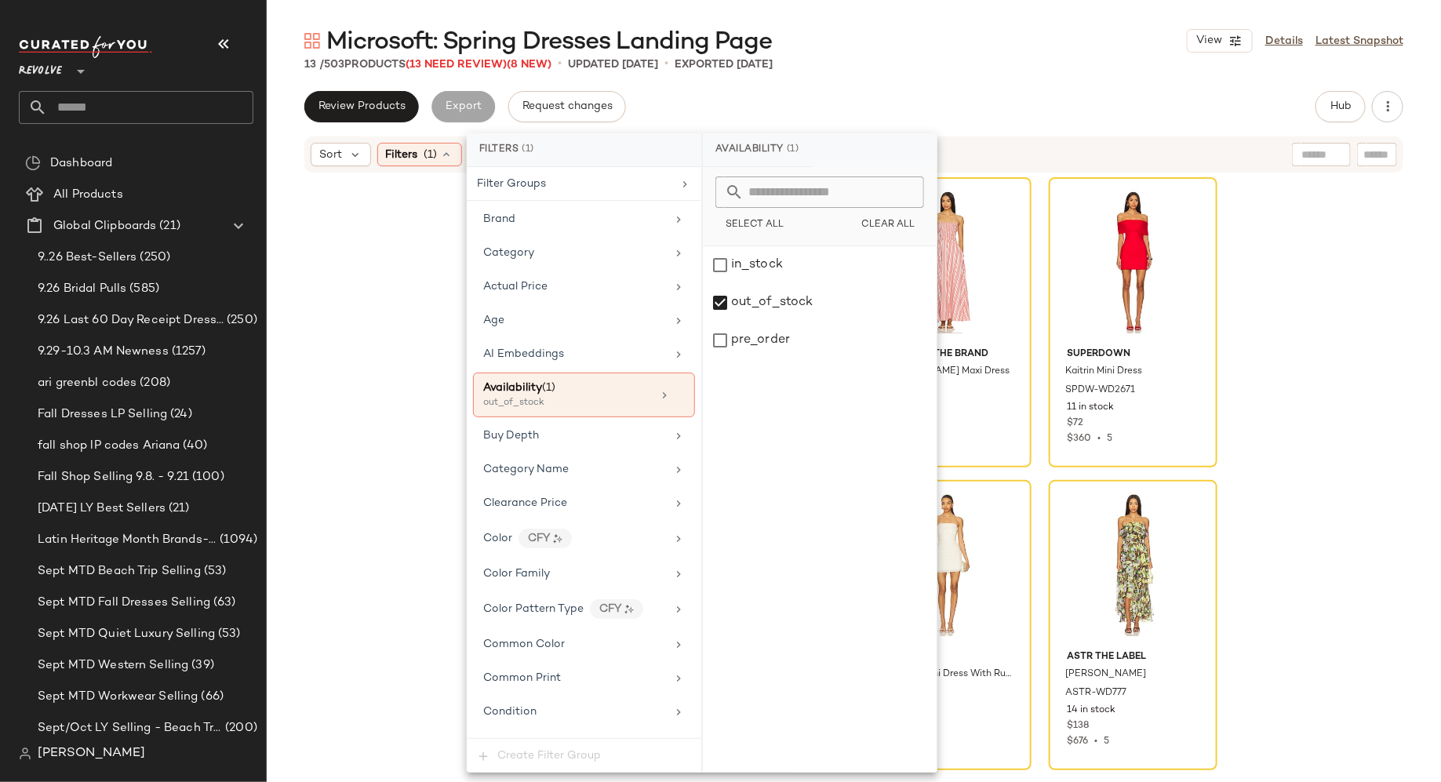
click at [374, 345] on div "Amanda Uprichard x REVOLVE Bethany Romper AMAN-WR310 2 in stock $233 SNDYS Hild…" at bounding box center [854, 497] width 1174 height 647
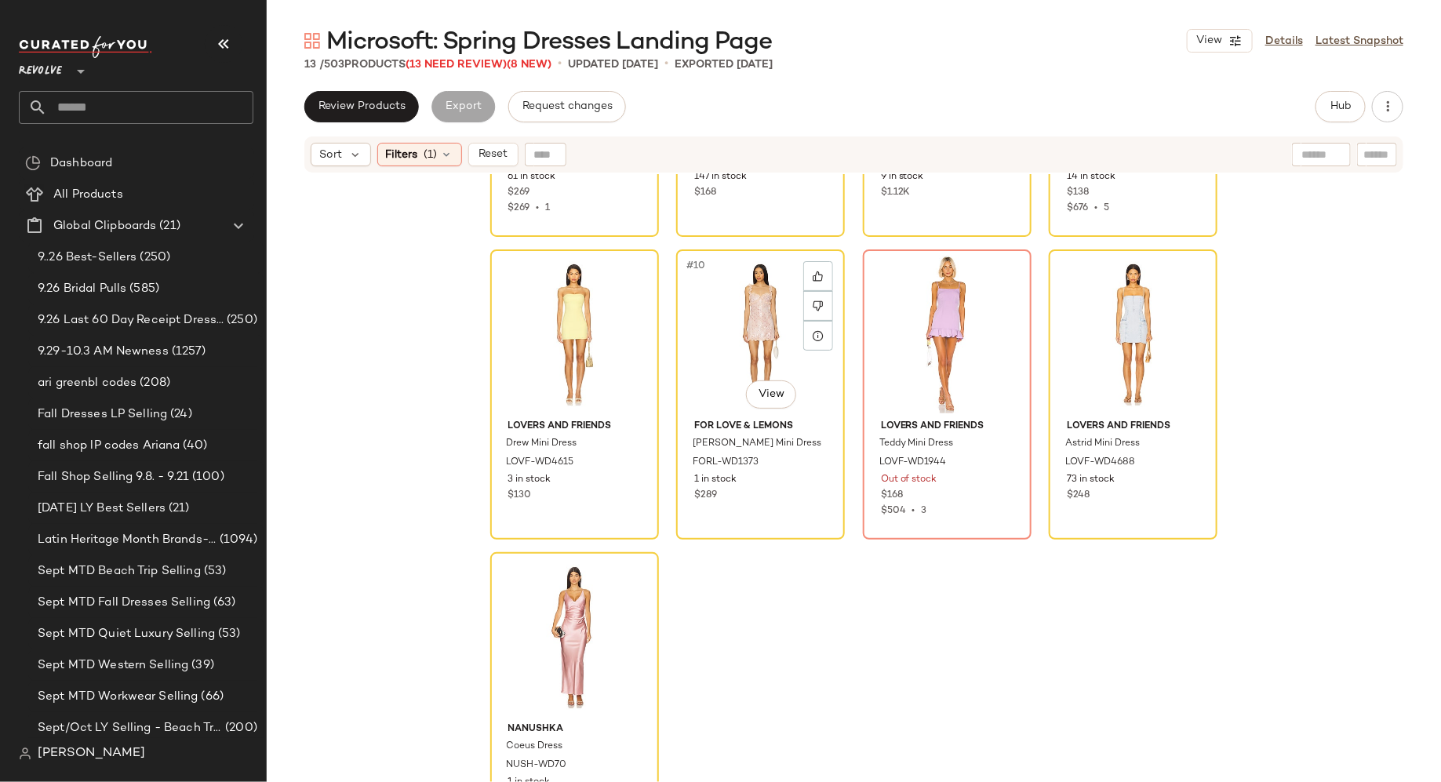
scroll to position [566, 0]
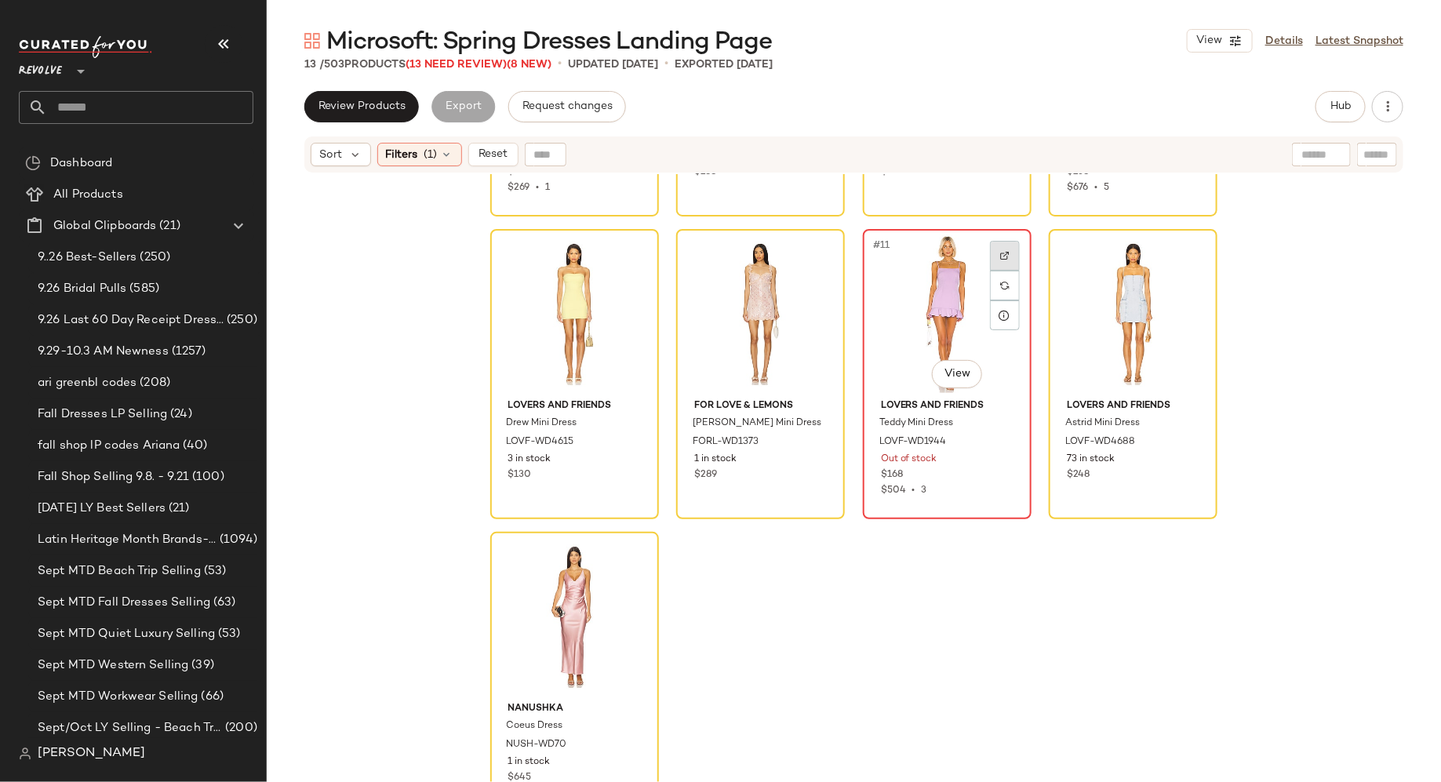
click at [1000, 253] on img at bounding box center [1004, 255] width 9 height 9
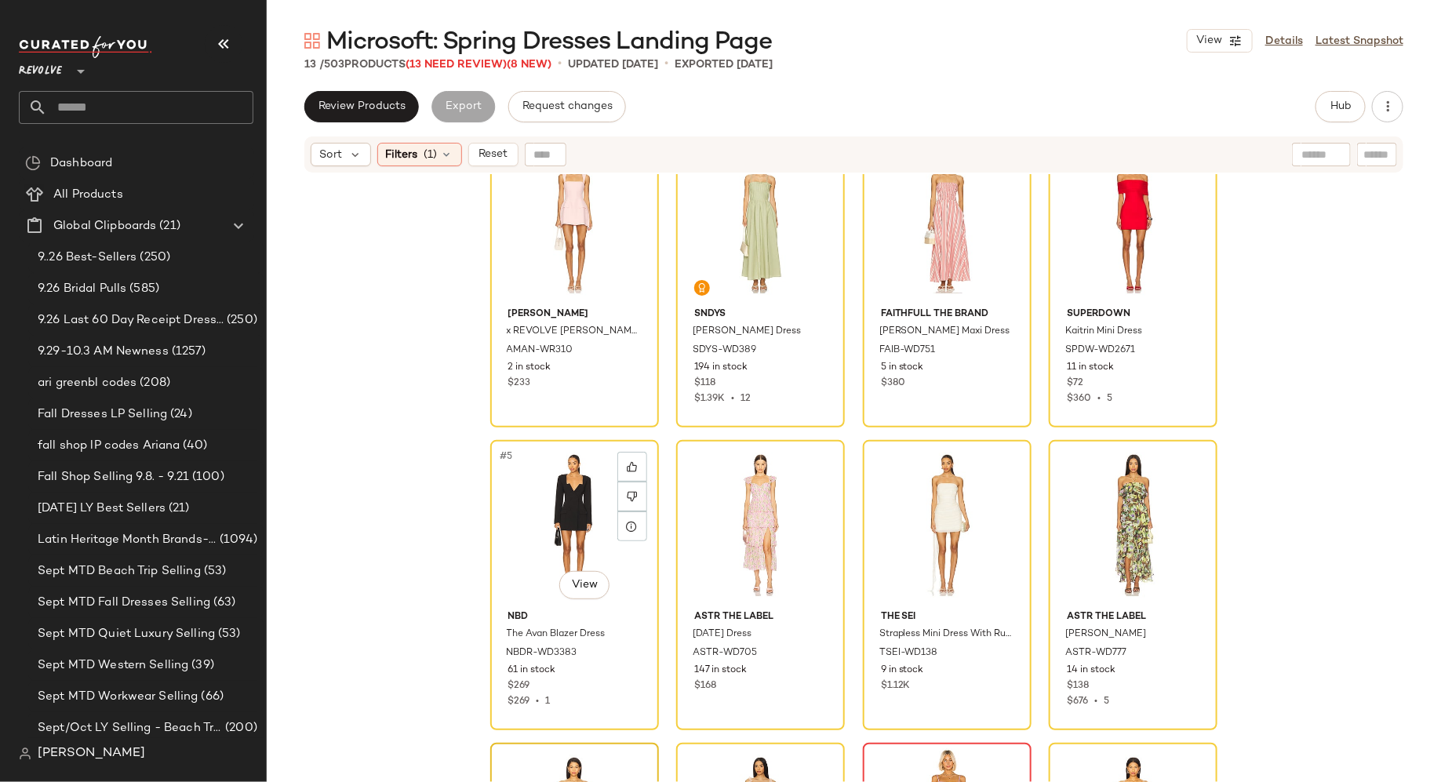
scroll to position [0, 0]
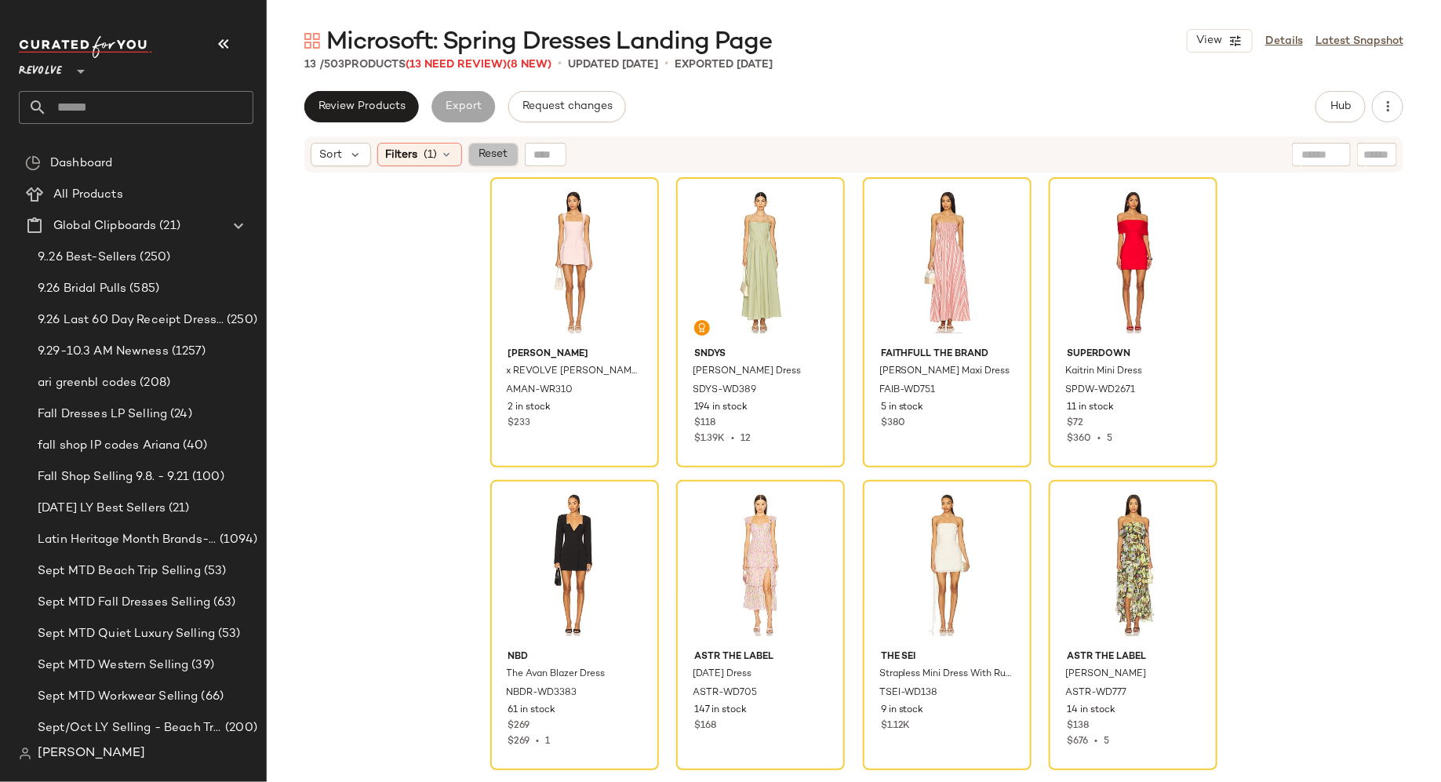
click at [492, 158] on span "Reset" at bounding box center [493, 154] width 30 height 13
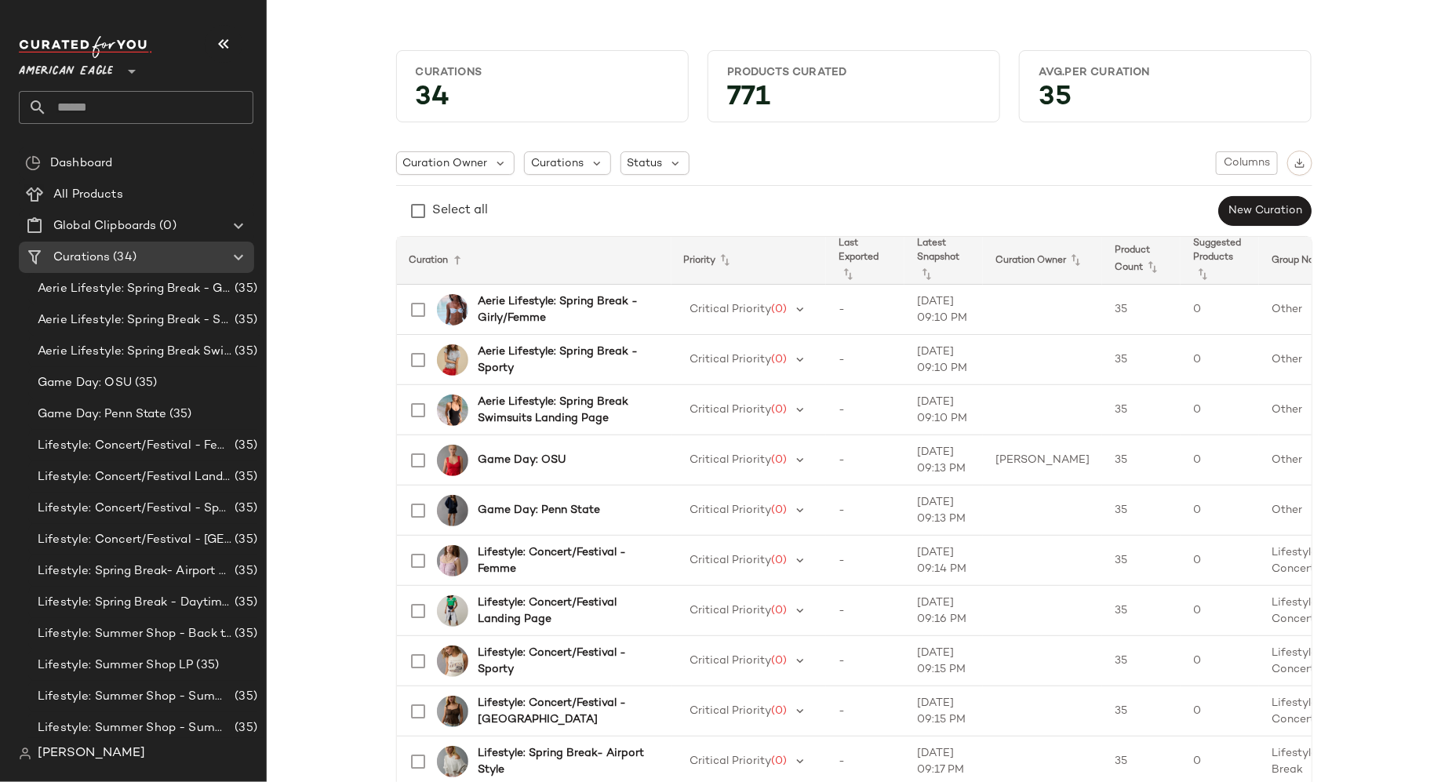
click at [118, 71] on div "American Eagle **" at bounding box center [69, 61] width 100 height 39
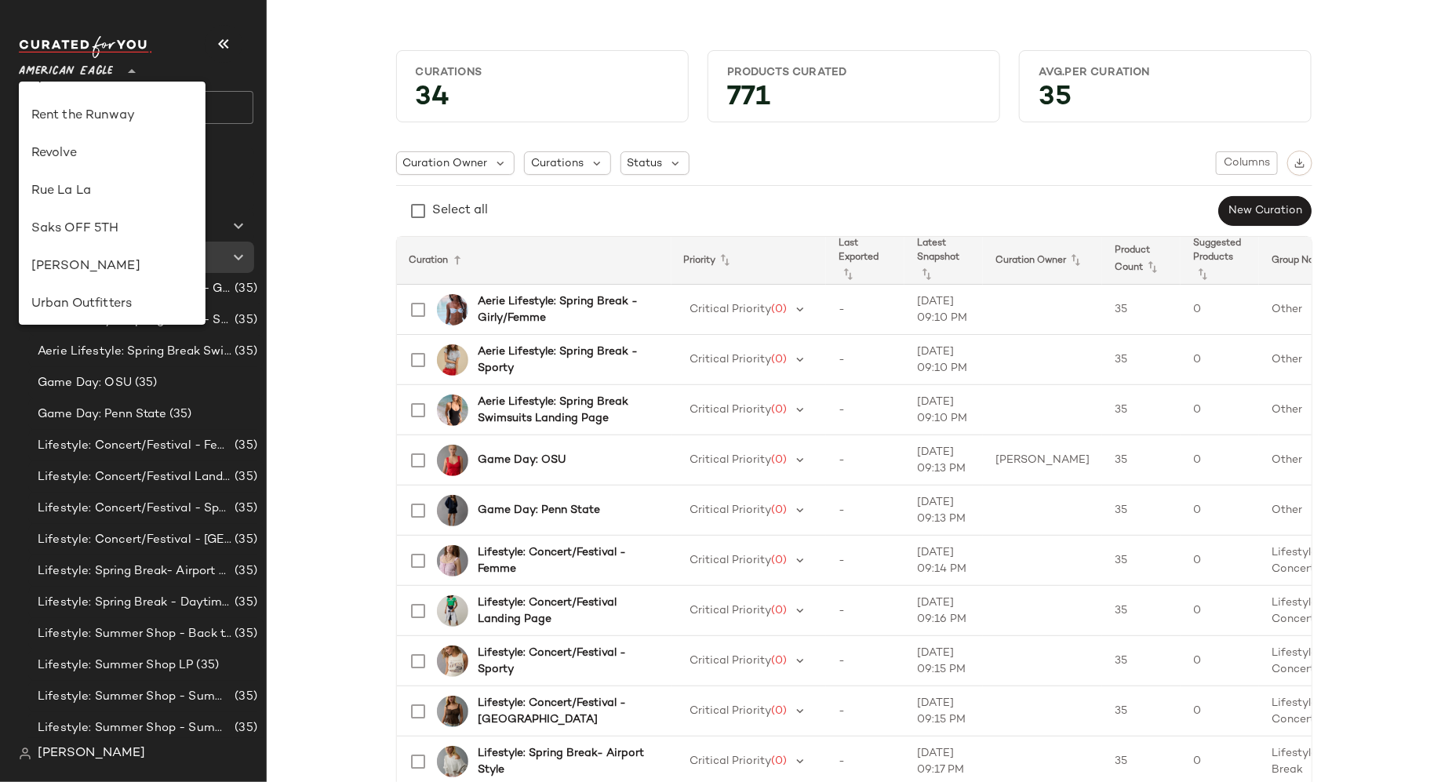
scroll to position [703, 0]
click at [147, 153] on div "Revolve" at bounding box center [112, 156] width 162 height 19
type input "**"
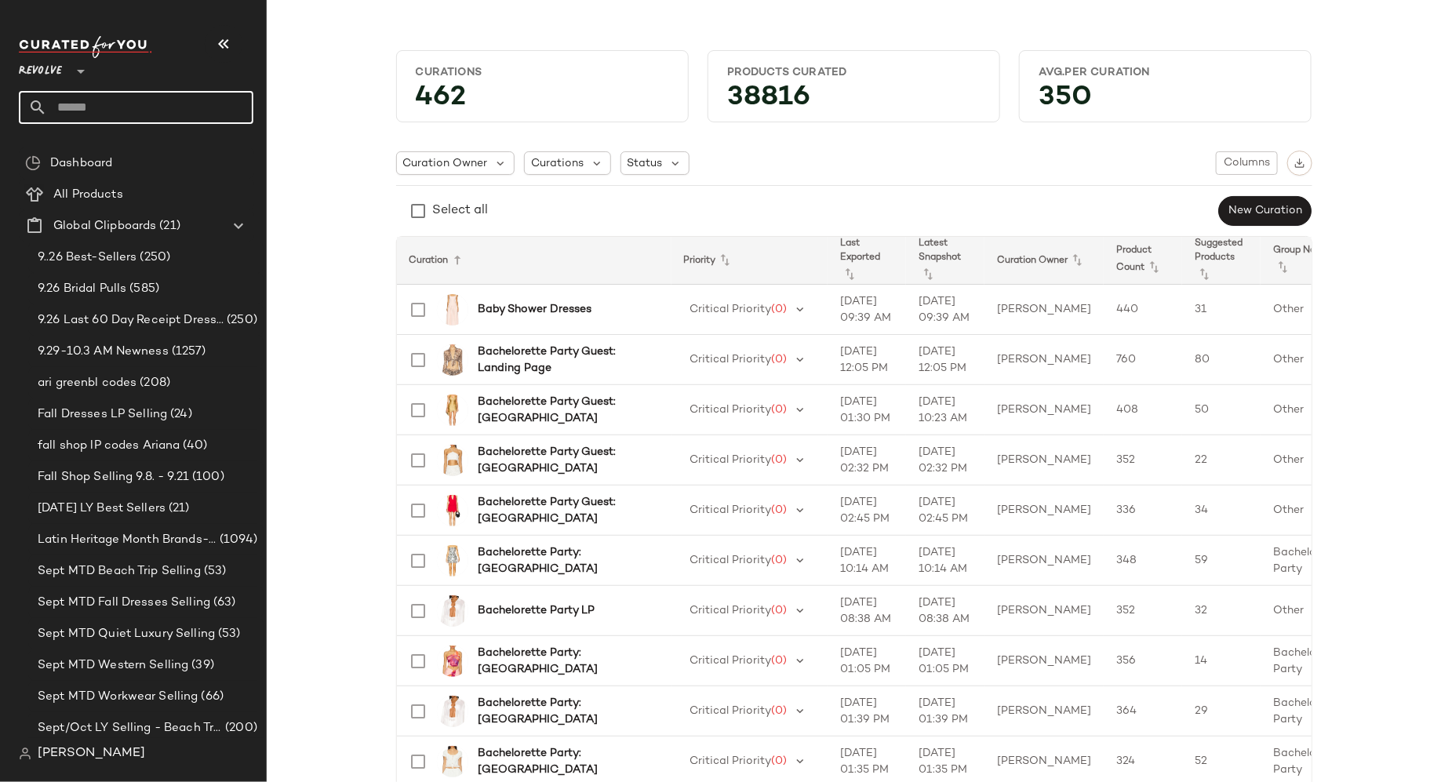
click at [156, 107] on input "text" at bounding box center [150, 107] width 206 height 33
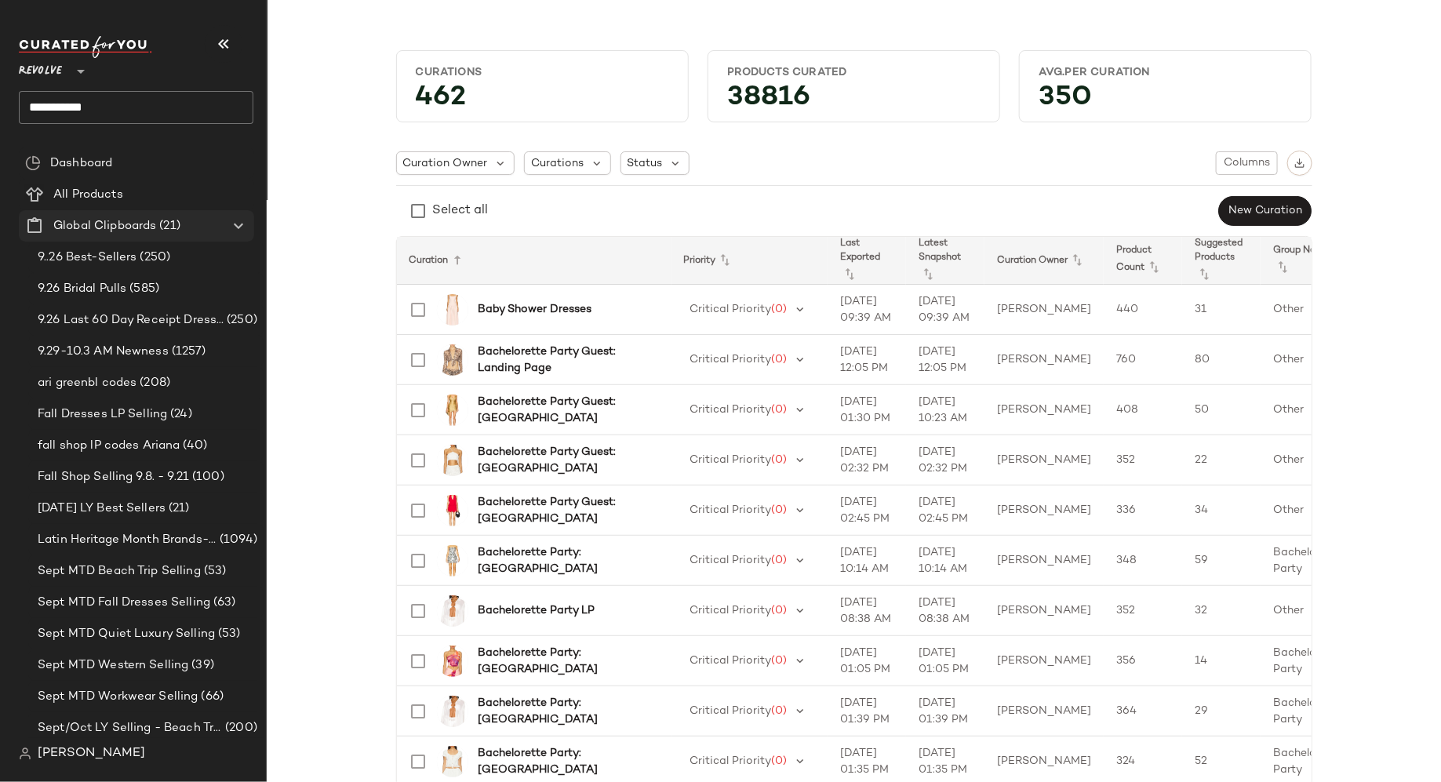
click at [238, 223] on icon at bounding box center [238, 225] width 19 height 19
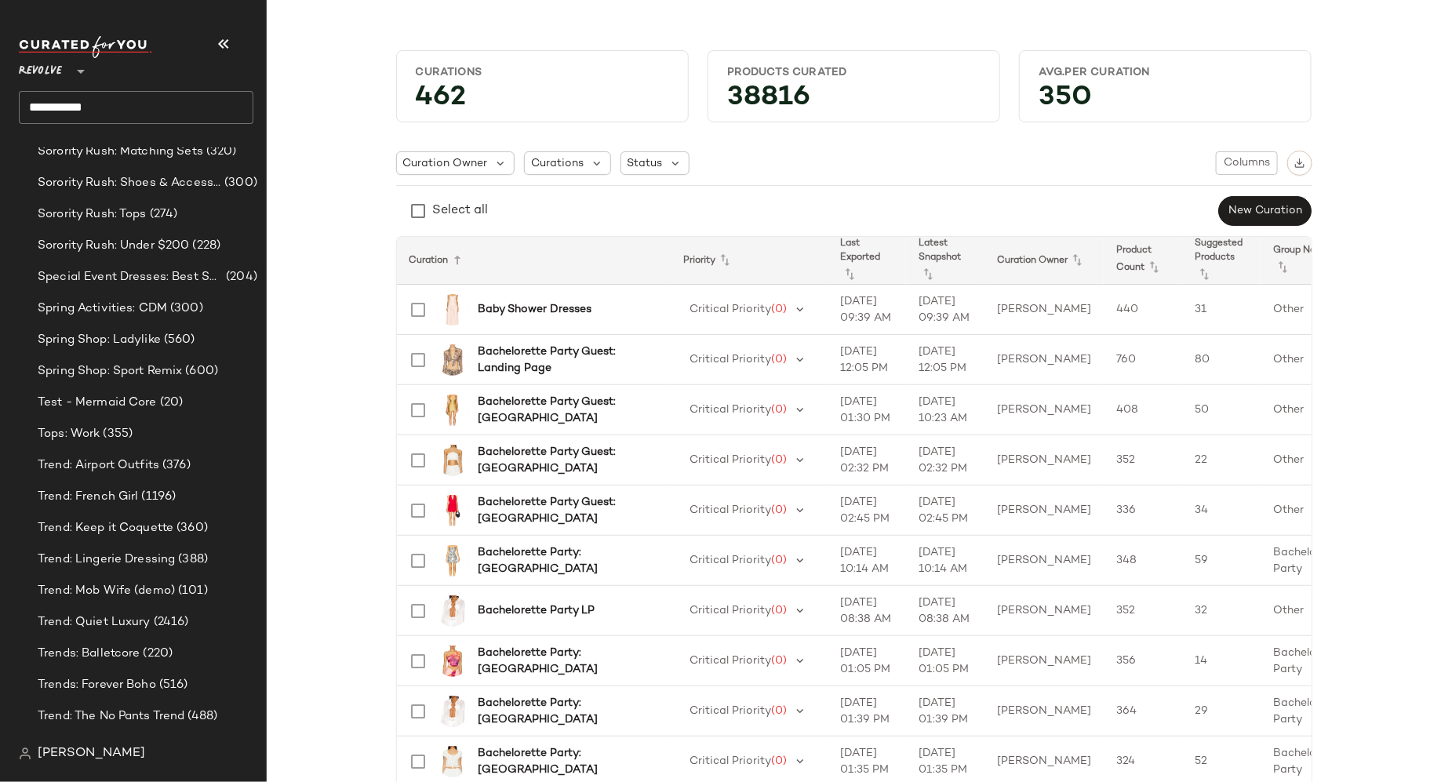
scroll to position [10586, 0]
drag, startPoint x: 138, startPoint y: 104, endPoint x: 66, endPoint y: 104, distance: 72.2
click at [66, 104] on input "**********" at bounding box center [136, 107] width 234 height 33
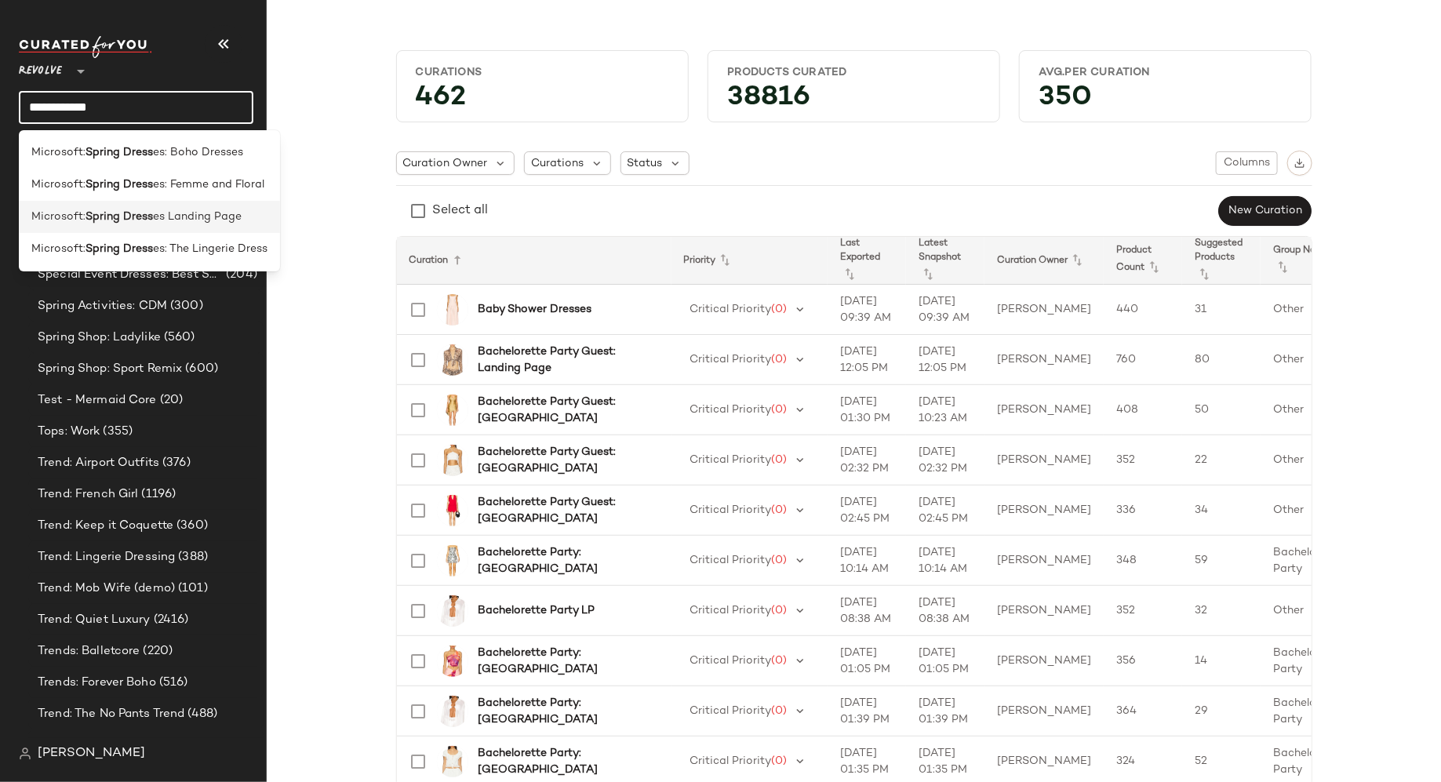
type input "**********"
click at [90, 210] on b "Spring Dress" at bounding box center [118, 217] width 67 height 16
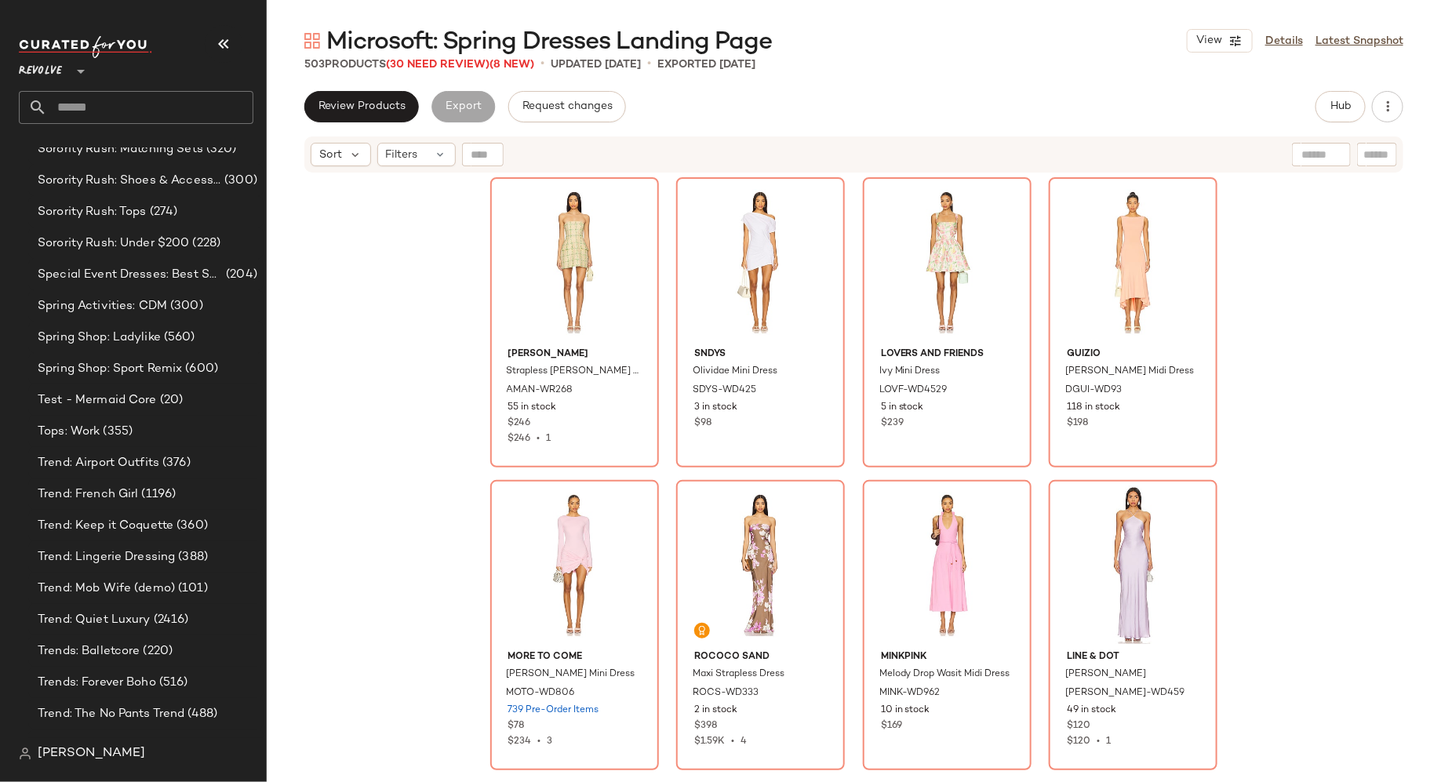
click at [1307, 410] on div "Amanda Uprichard Strapless Bethany Skort Romper AMAN-WR268 55 in stock $246 $24…" at bounding box center [854, 497] width 1174 height 647
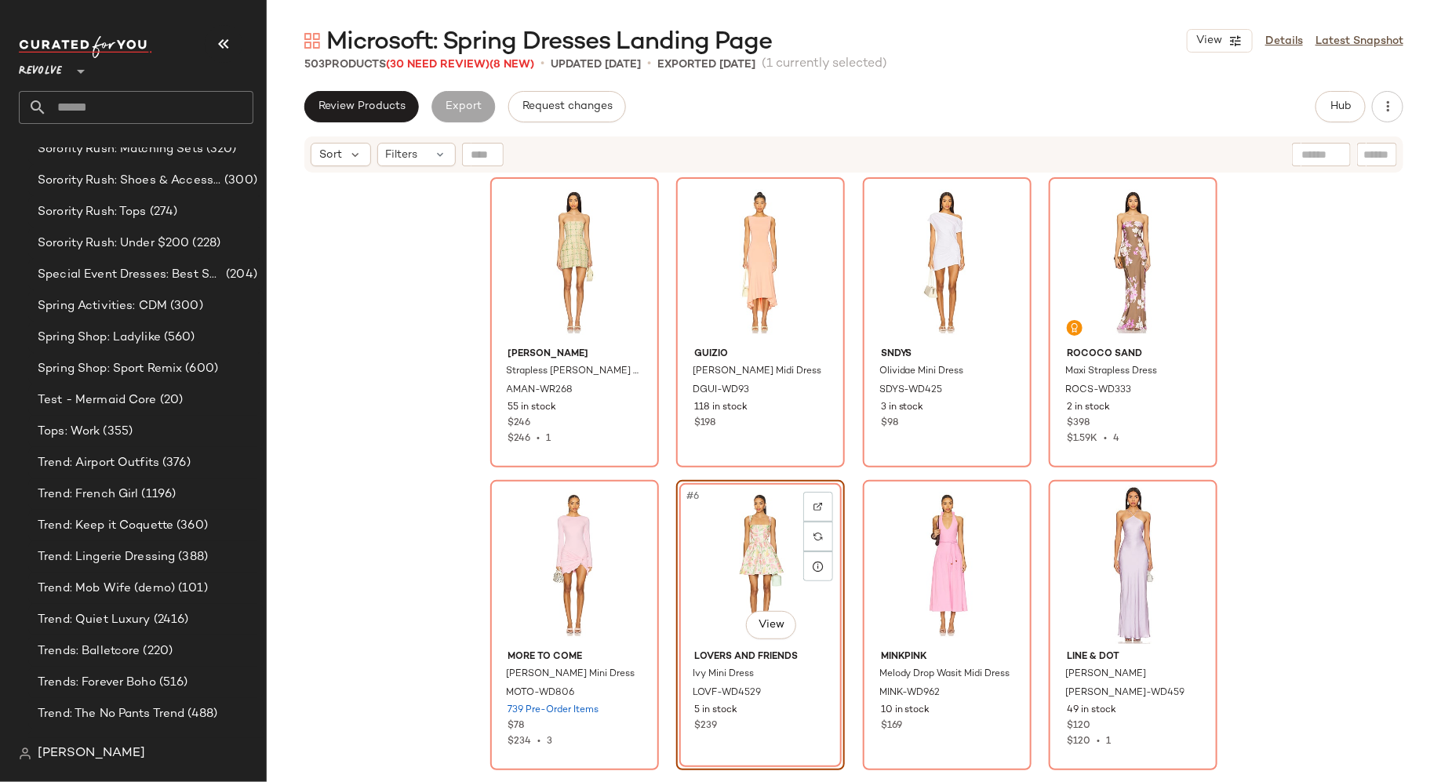
click at [663, 518] on div "Amanda Uprichard Strapless Bethany Skort Romper AMAN-WR268 55 in stock $246 $24…" at bounding box center [854, 499] width 728 height 644
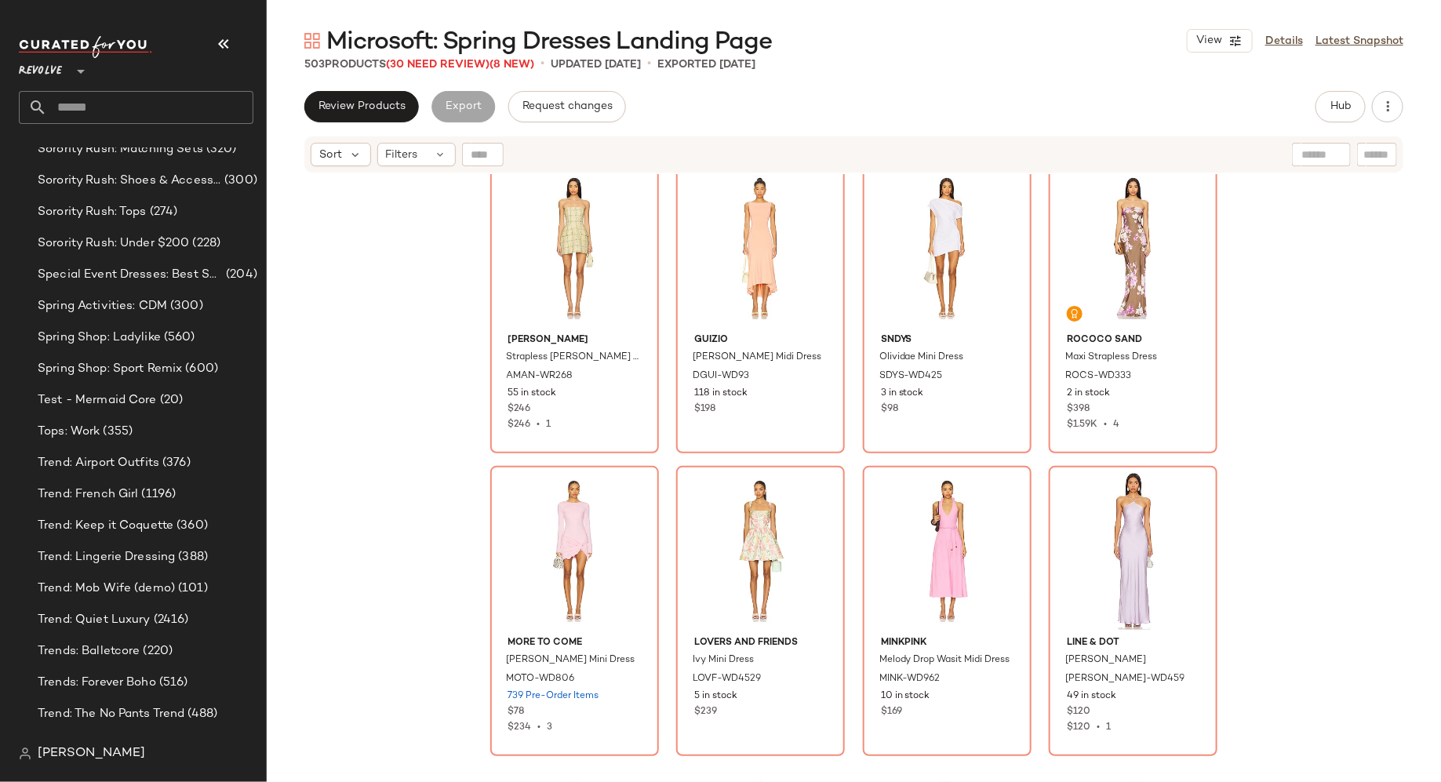
scroll to position [4, 0]
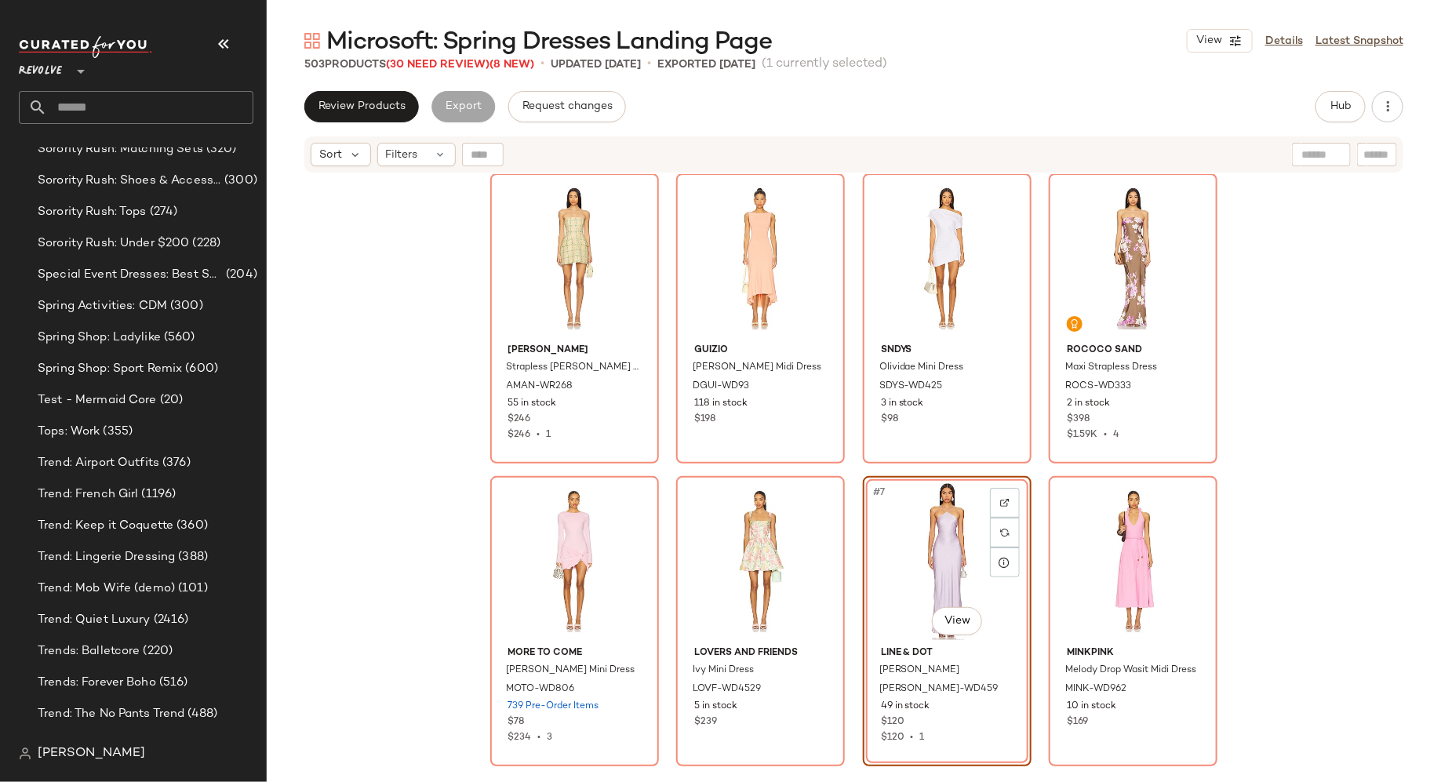
click at [1289, 454] on div "Amanda Uprichard Strapless Bethany Skort Romper AMAN-WR268 55 in stock $246 $24…" at bounding box center [854, 497] width 1174 height 647
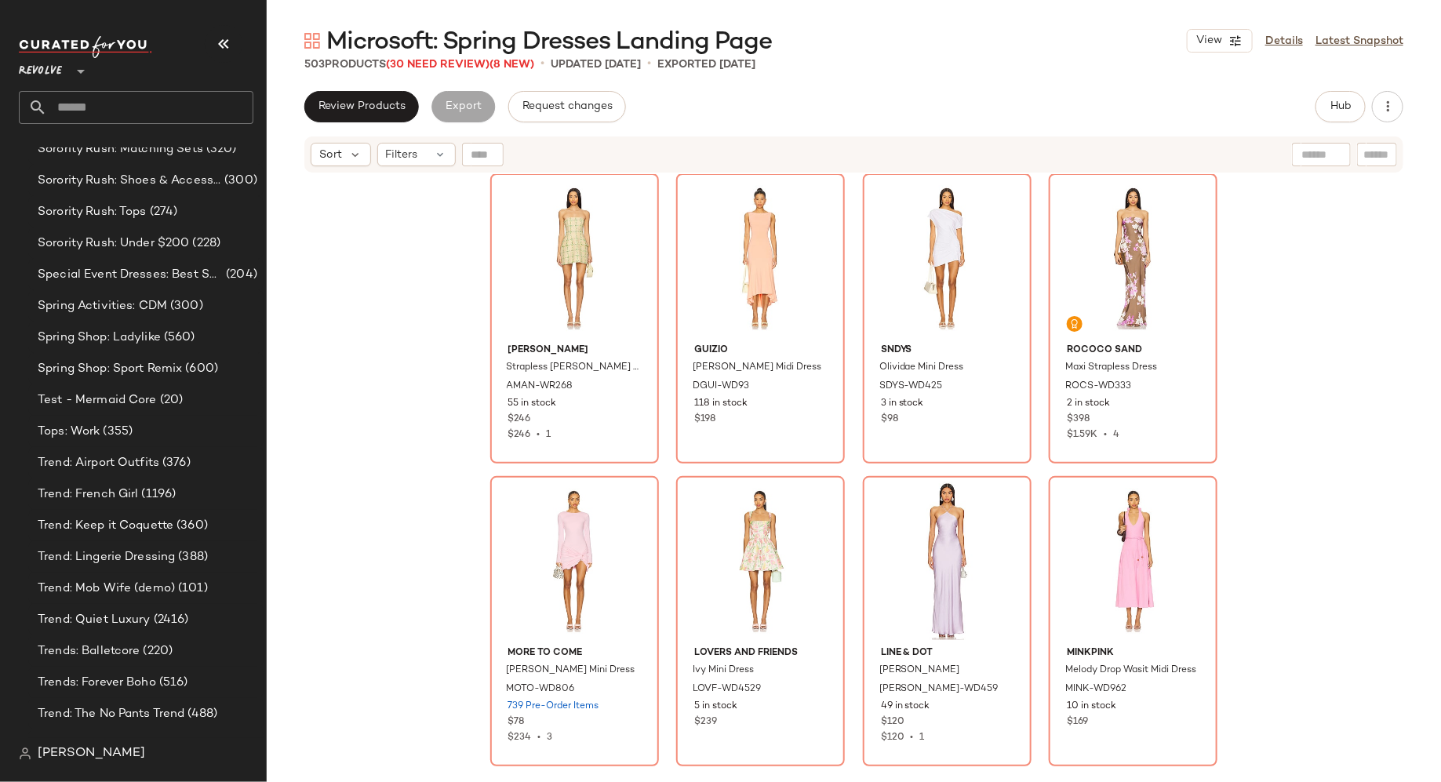
click at [1279, 467] on div "Amanda Uprichard Strapless Bethany Skort Romper AMAN-WR268 55 in stock $246 $24…" at bounding box center [854, 497] width 1174 height 647
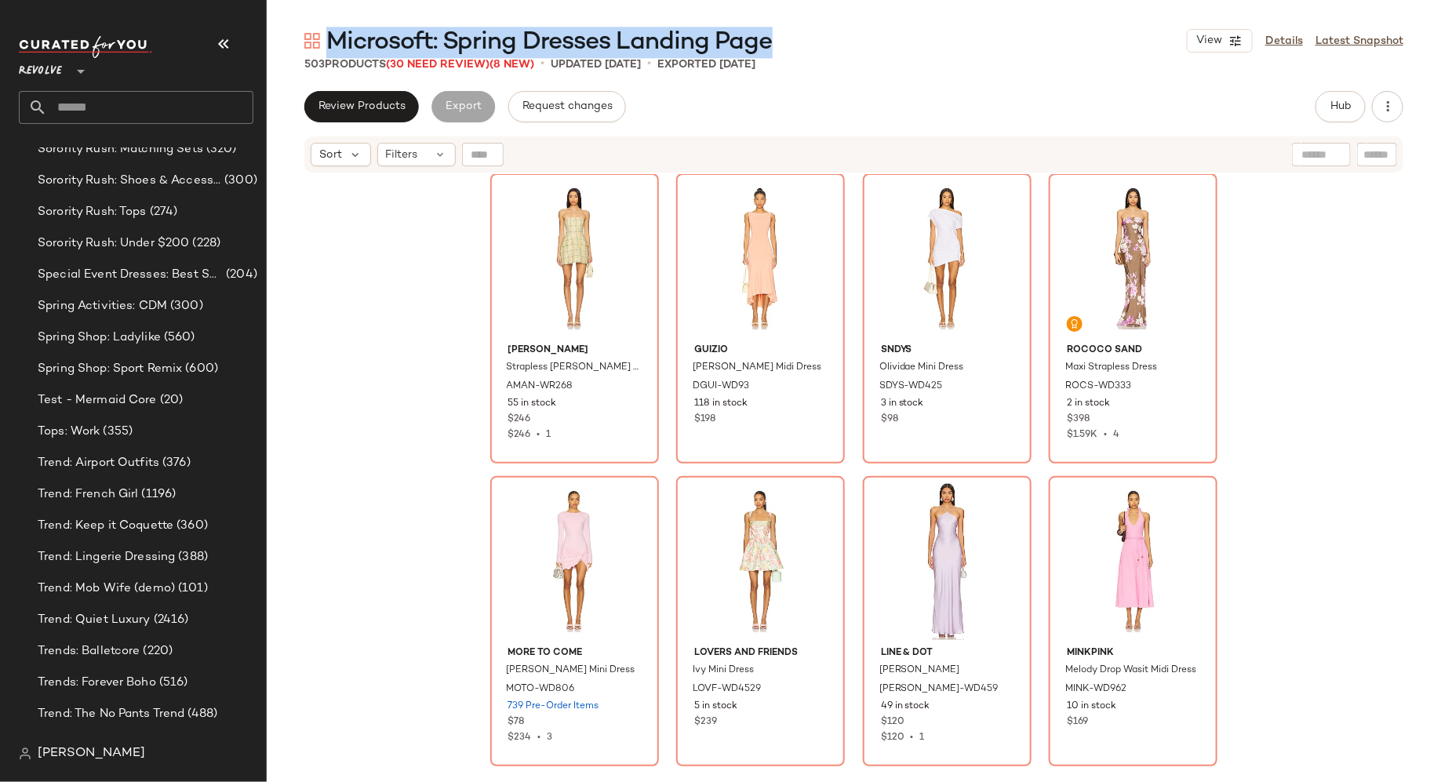
drag, startPoint x: 329, startPoint y: 38, endPoint x: 779, endPoint y: 44, distance: 449.4
click at [779, 44] on div "Microsoft: Spring Dresses Landing Page View Details Latest Snapshot" at bounding box center [854, 40] width 1174 height 31
copy span "Microsoft: Spring Dresses Landing Page"
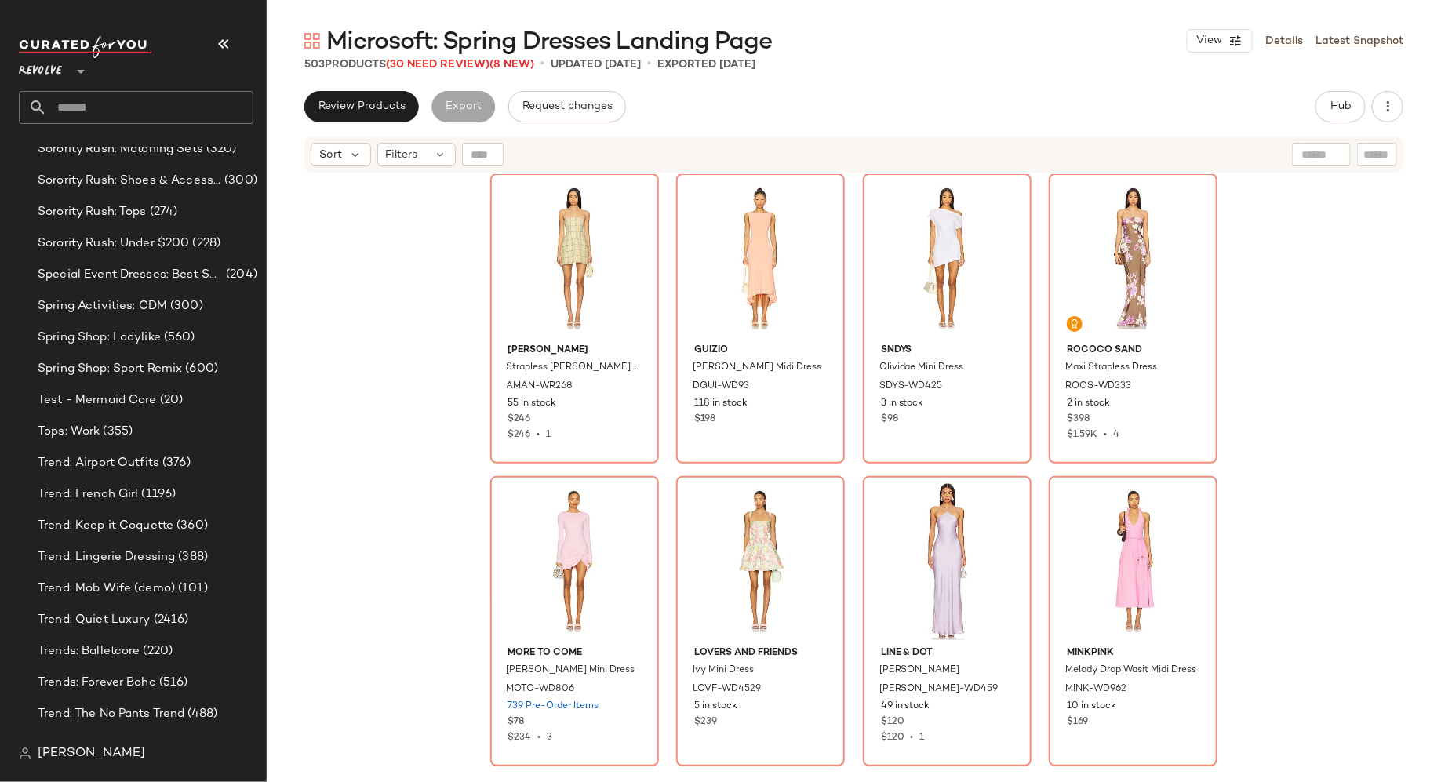
click at [1284, 375] on div "Amanda Uprichard Strapless Bethany Skort Romper AMAN-WR268 55 in stock $246 $24…" at bounding box center [854, 497] width 1174 height 647
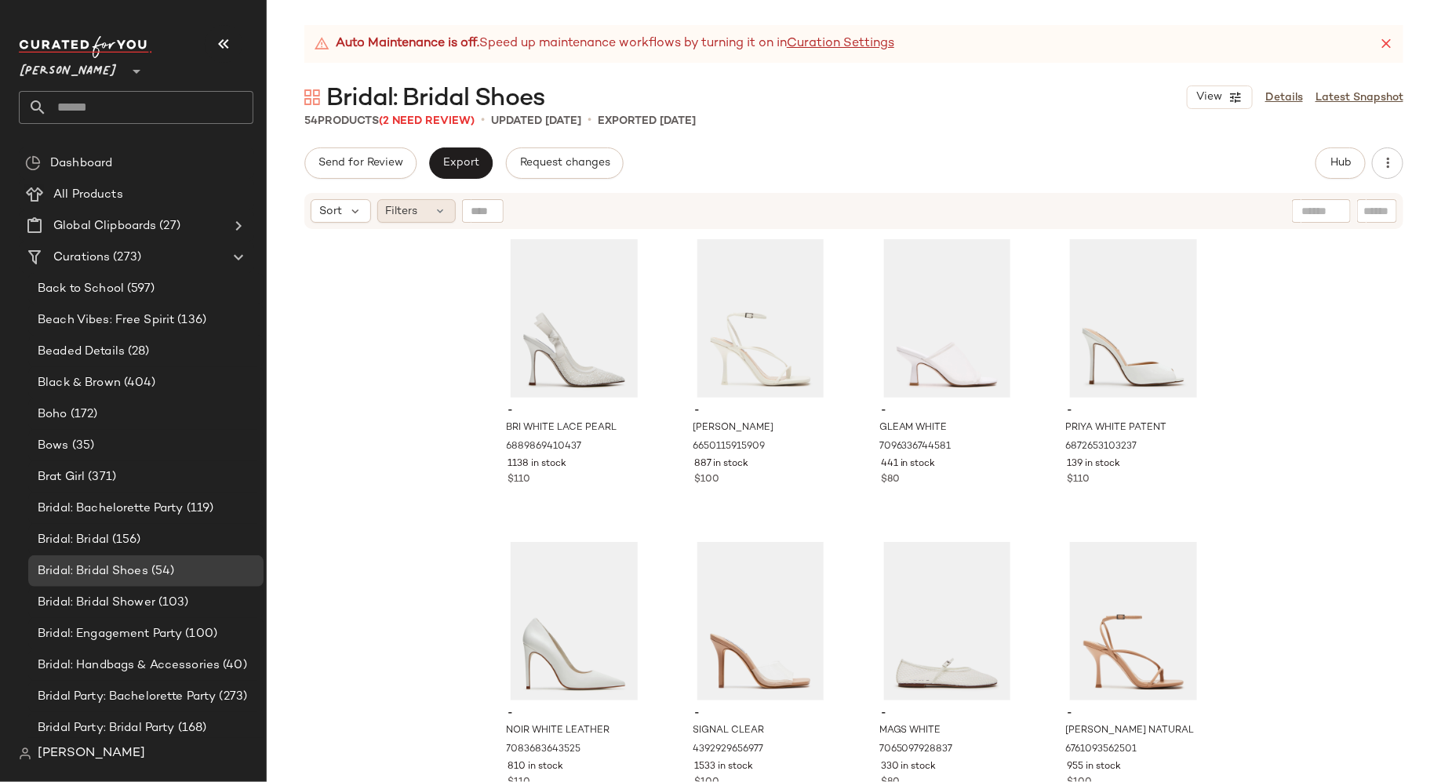
click at [438, 209] on icon at bounding box center [440, 211] width 13 height 13
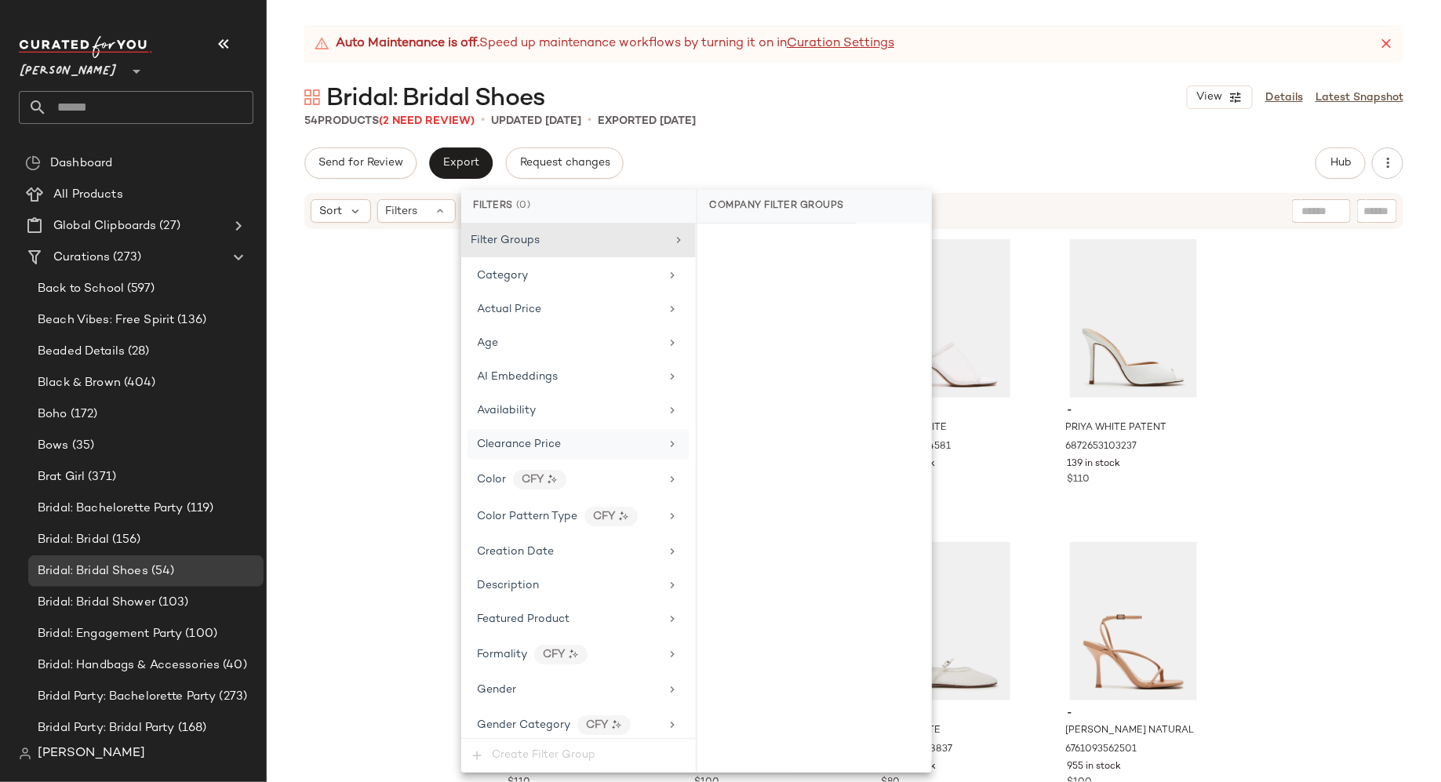
click at [547, 442] on span "Clearance Price" at bounding box center [520, 444] width 84 height 12
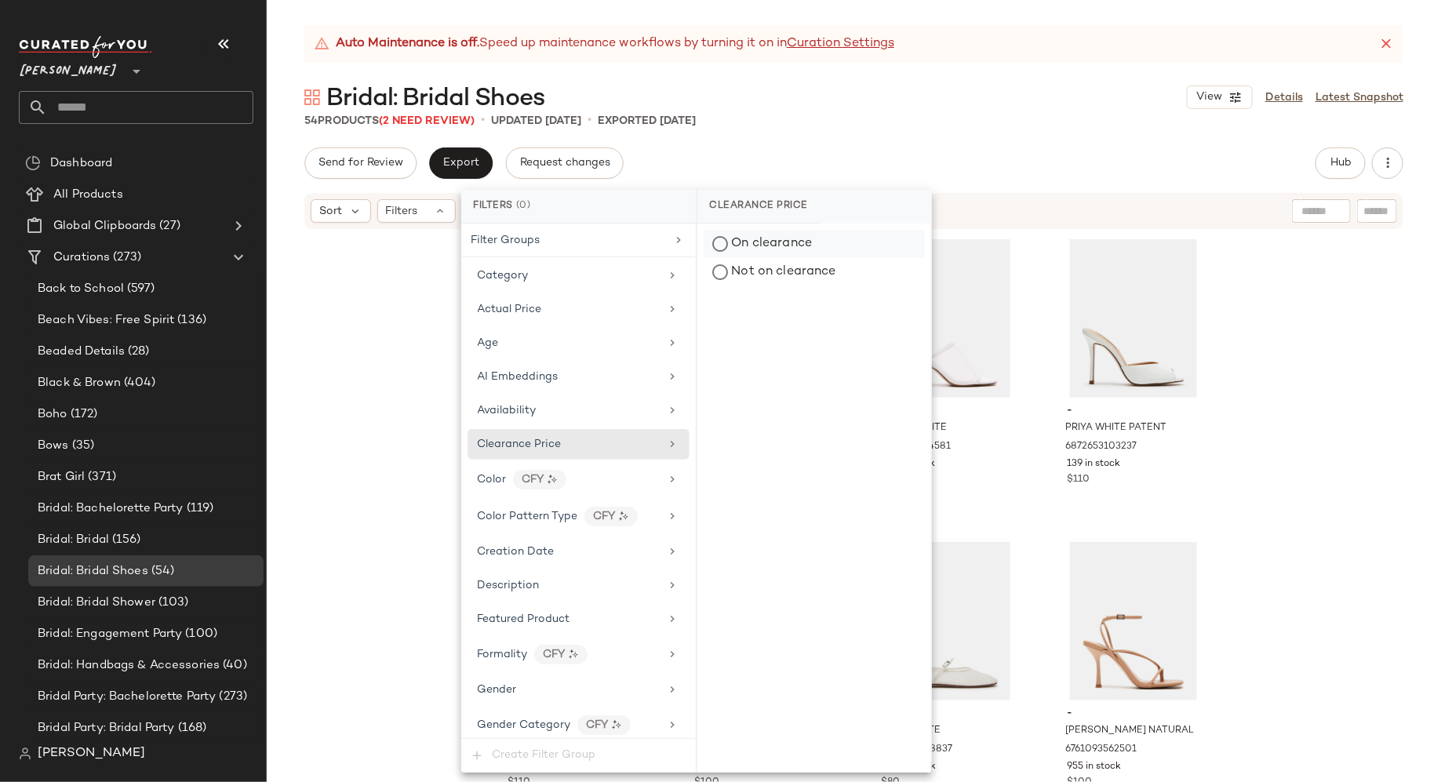
click at [720, 239] on div "On clearance" at bounding box center [813, 244] width 221 height 28
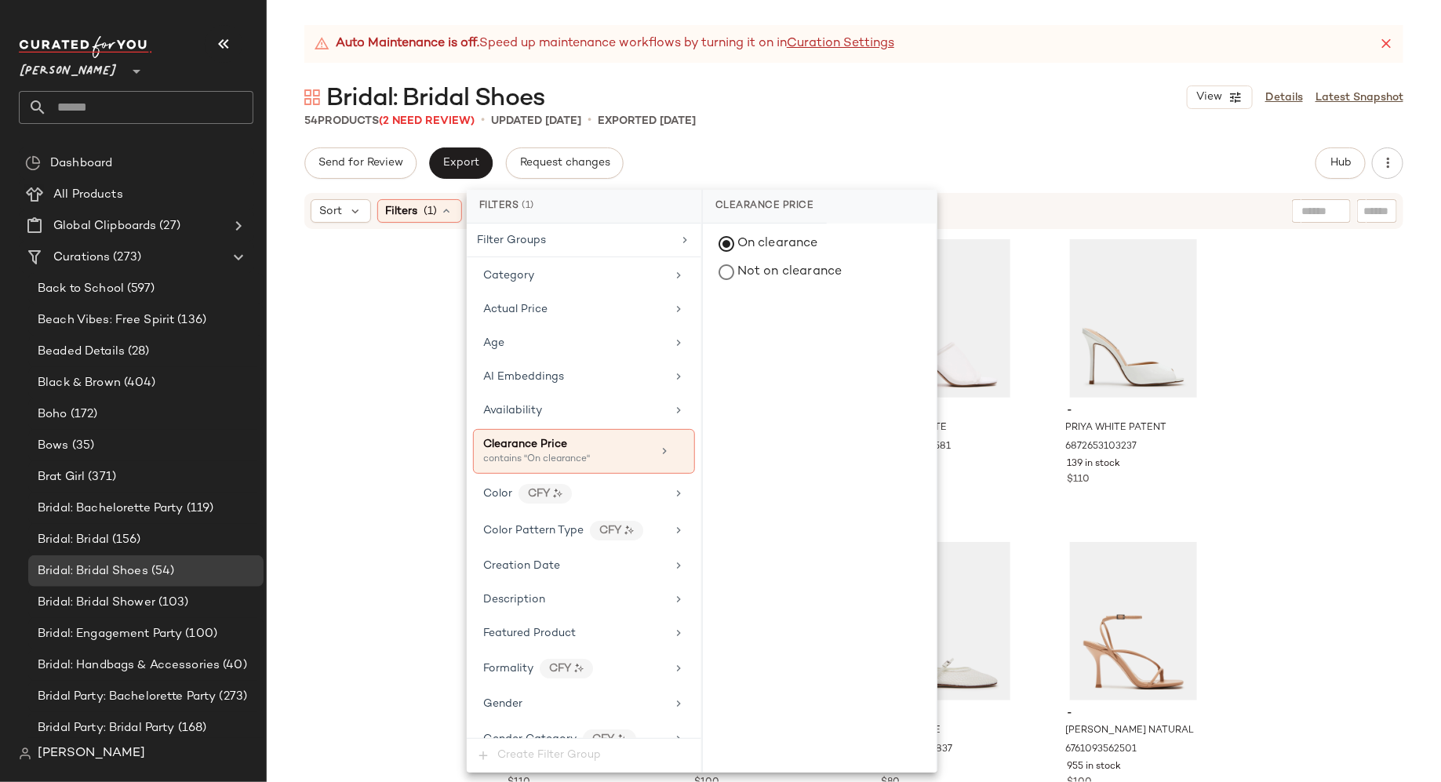
click at [411, 314] on div "- BRI WHITE LACE PEARL 6889869410437 1138 in stock $110 - [PERSON_NAME] 6650115…" at bounding box center [854, 526] width 1174 height 591
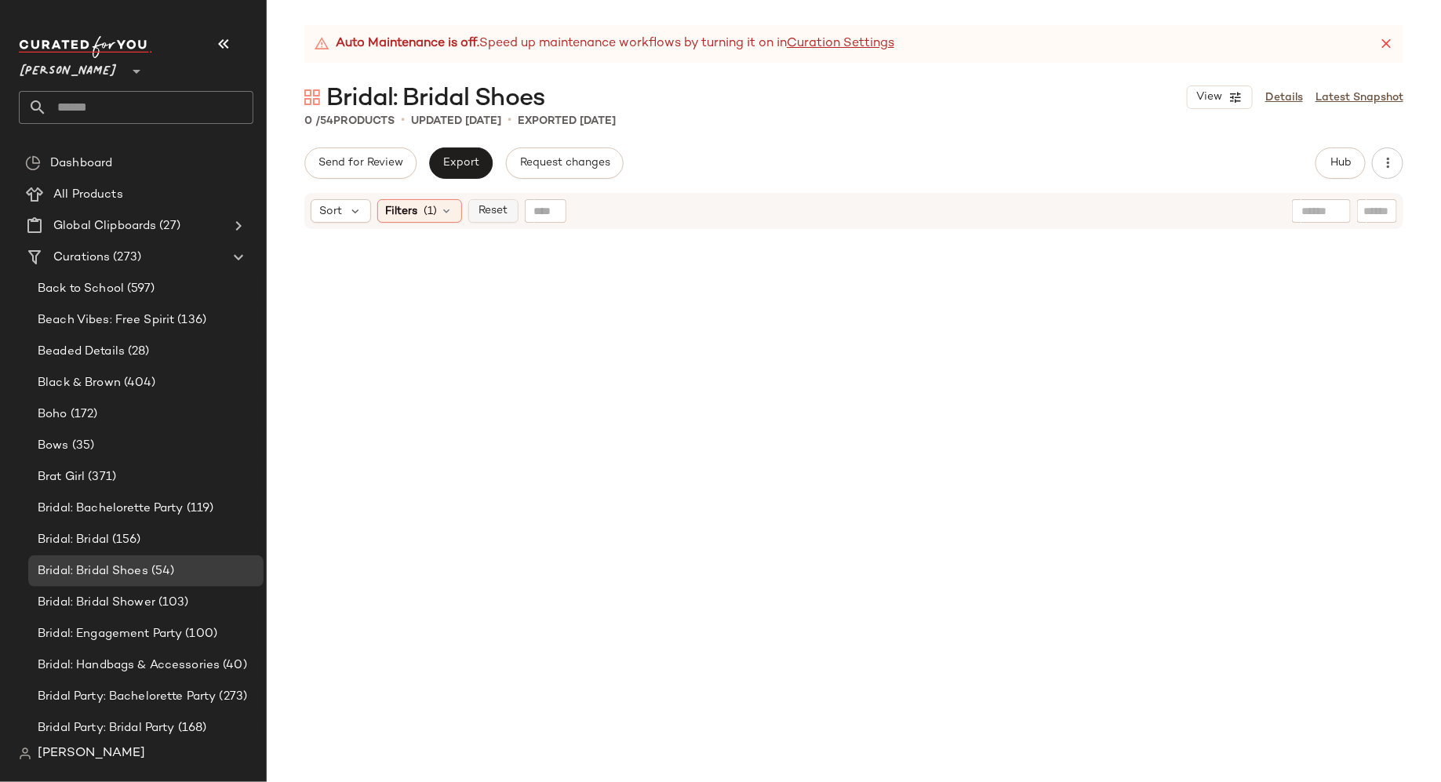
click at [495, 208] on span "Reset" at bounding box center [493, 211] width 30 height 13
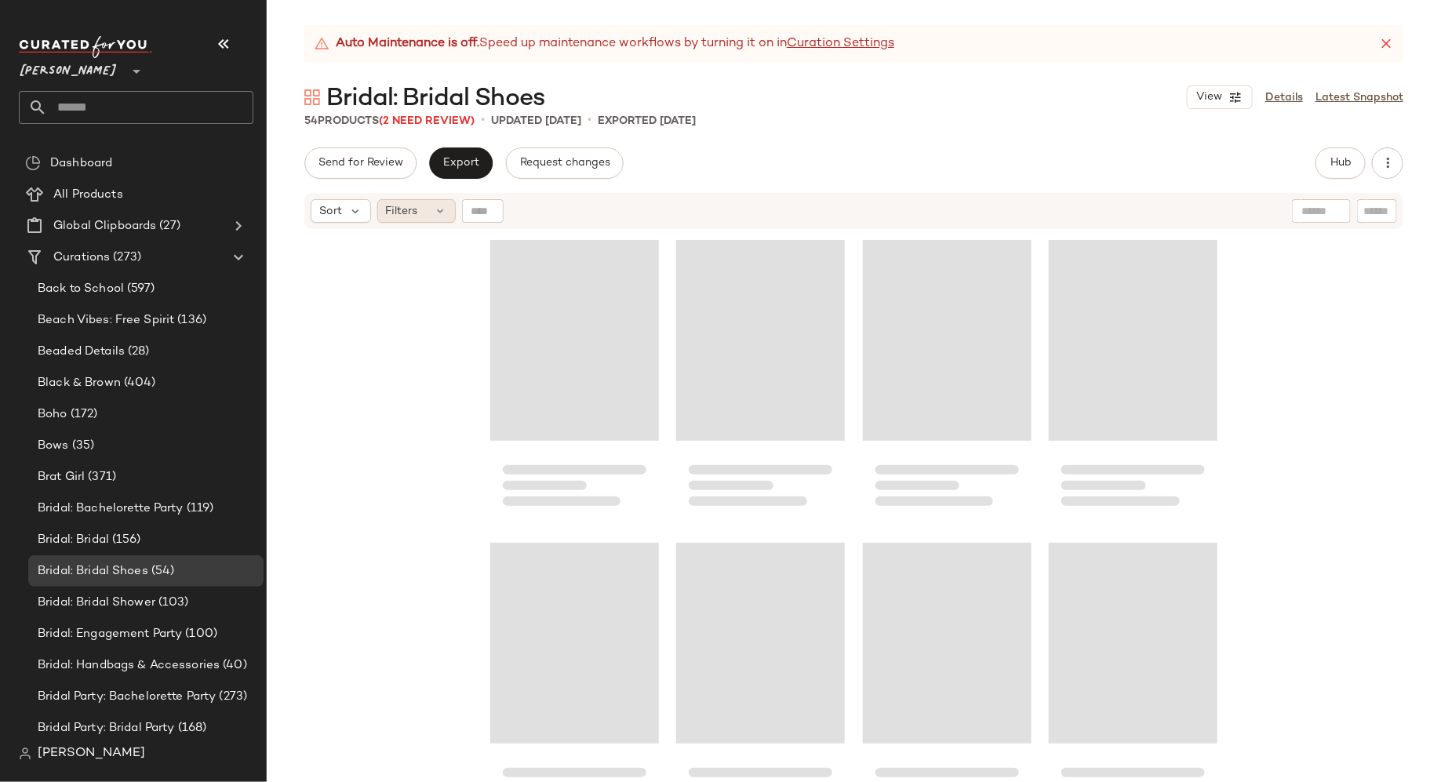
click at [441, 212] on icon at bounding box center [440, 211] width 13 height 13
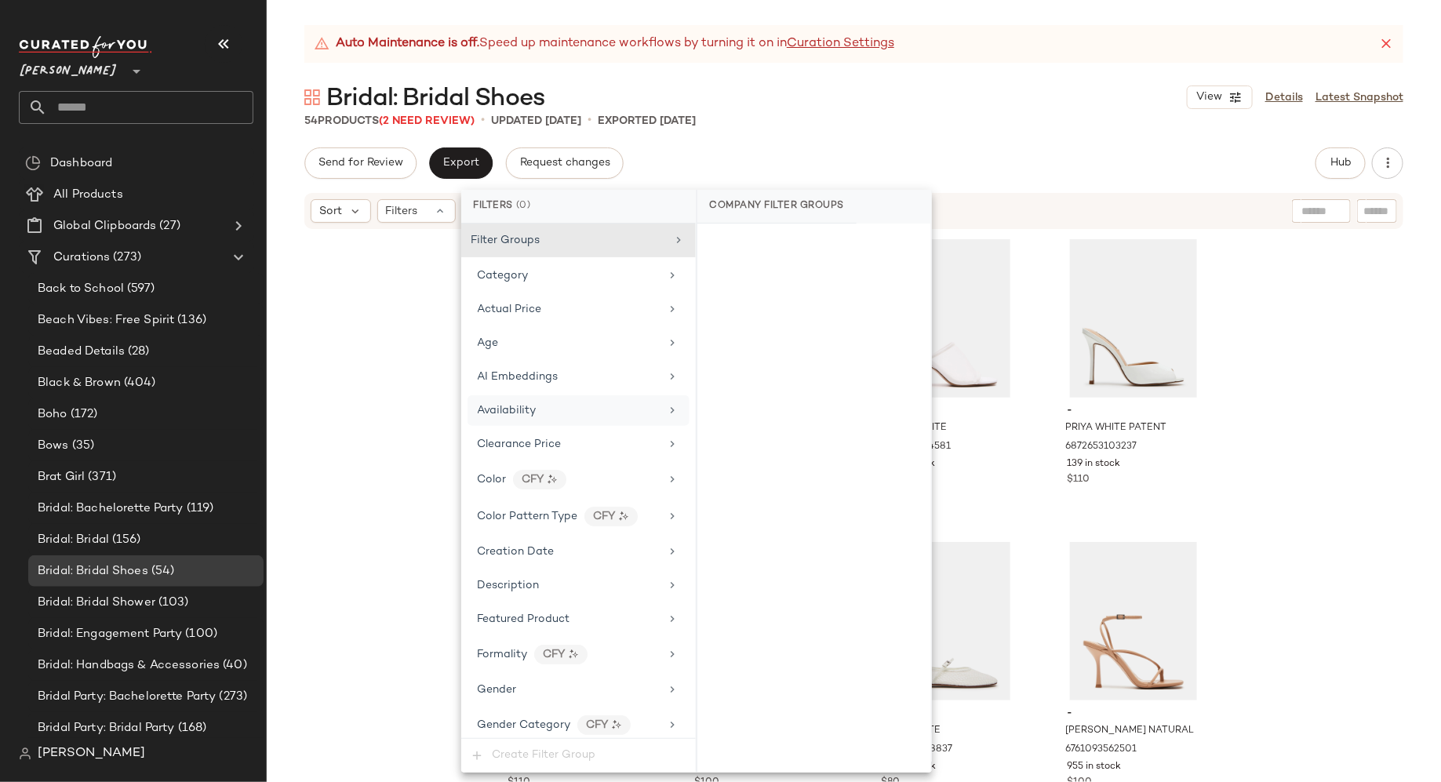
click at [516, 405] on span "Availability" at bounding box center [507, 411] width 59 height 12
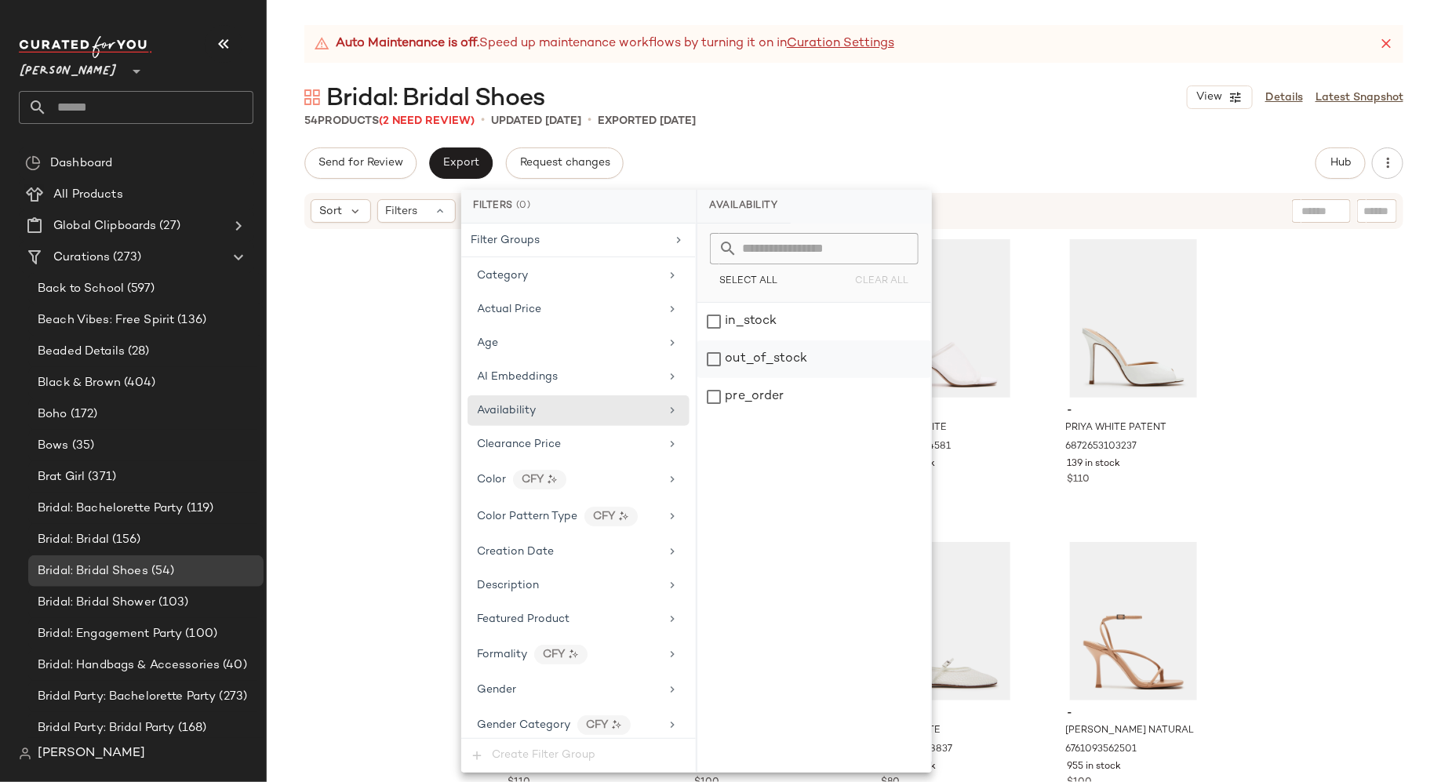
click at [706, 363] on div "out_of_stock" at bounding box center [814, 359] width 234 height 38
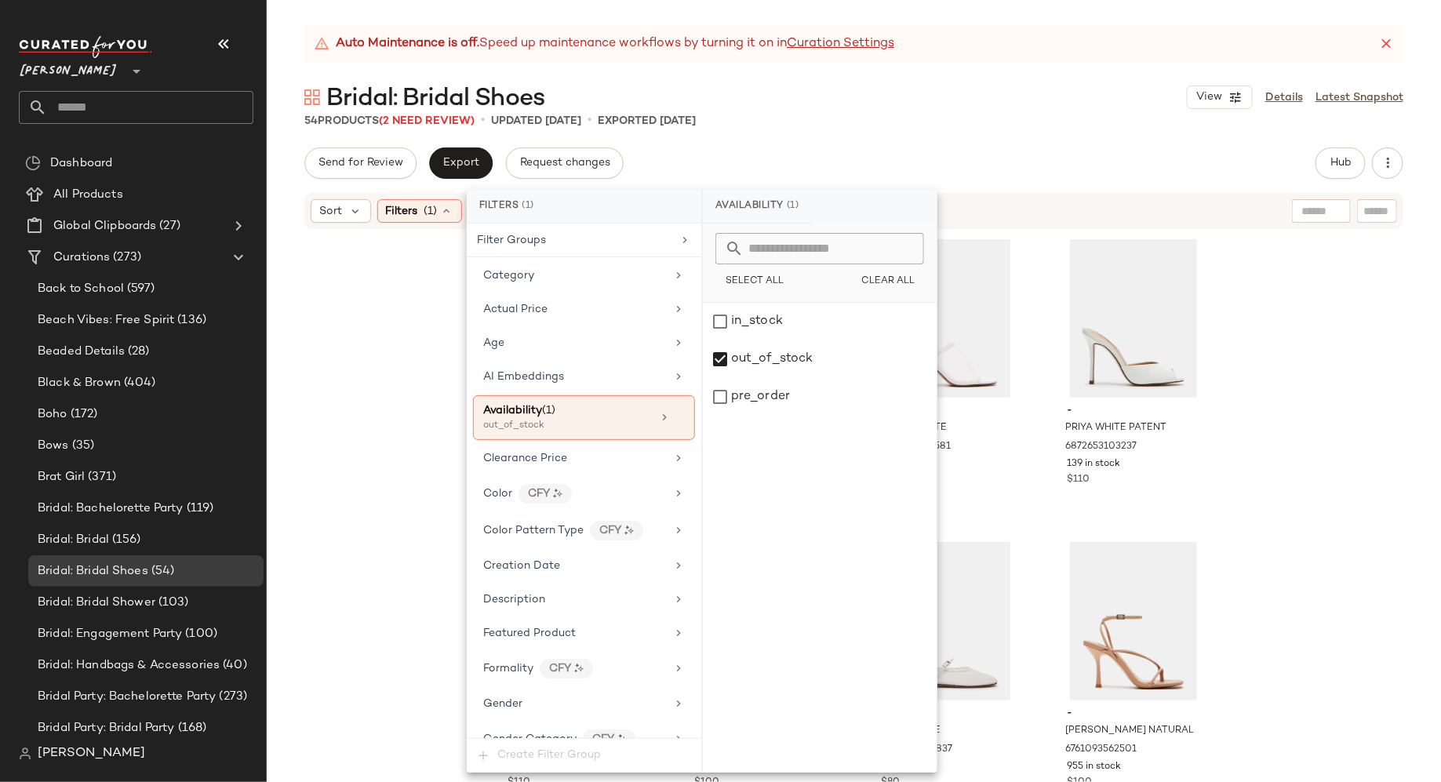
click at [398, 412] on div "- BRI WHITE LACE PEARL 6889869410437 1138 in stock $110 - [PERSON_NAME] 6650115…" at bounding box center [854, 526] width 1174 height 591
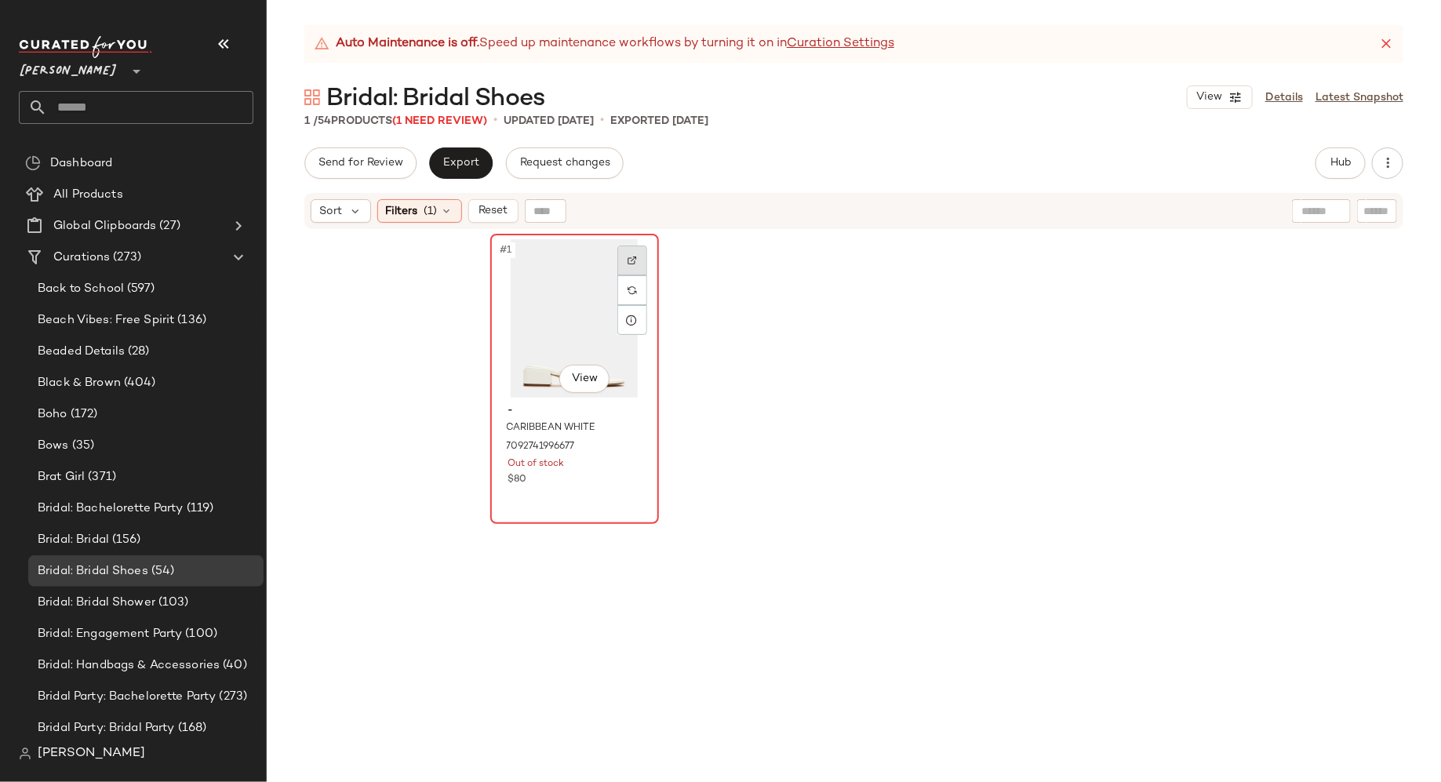
click at [631, 261] on img at bounding box center [631, 260] width 9 height 9
click at [495, 217] on span "Reset" at bounding box center [493, 211] width 30 height 13
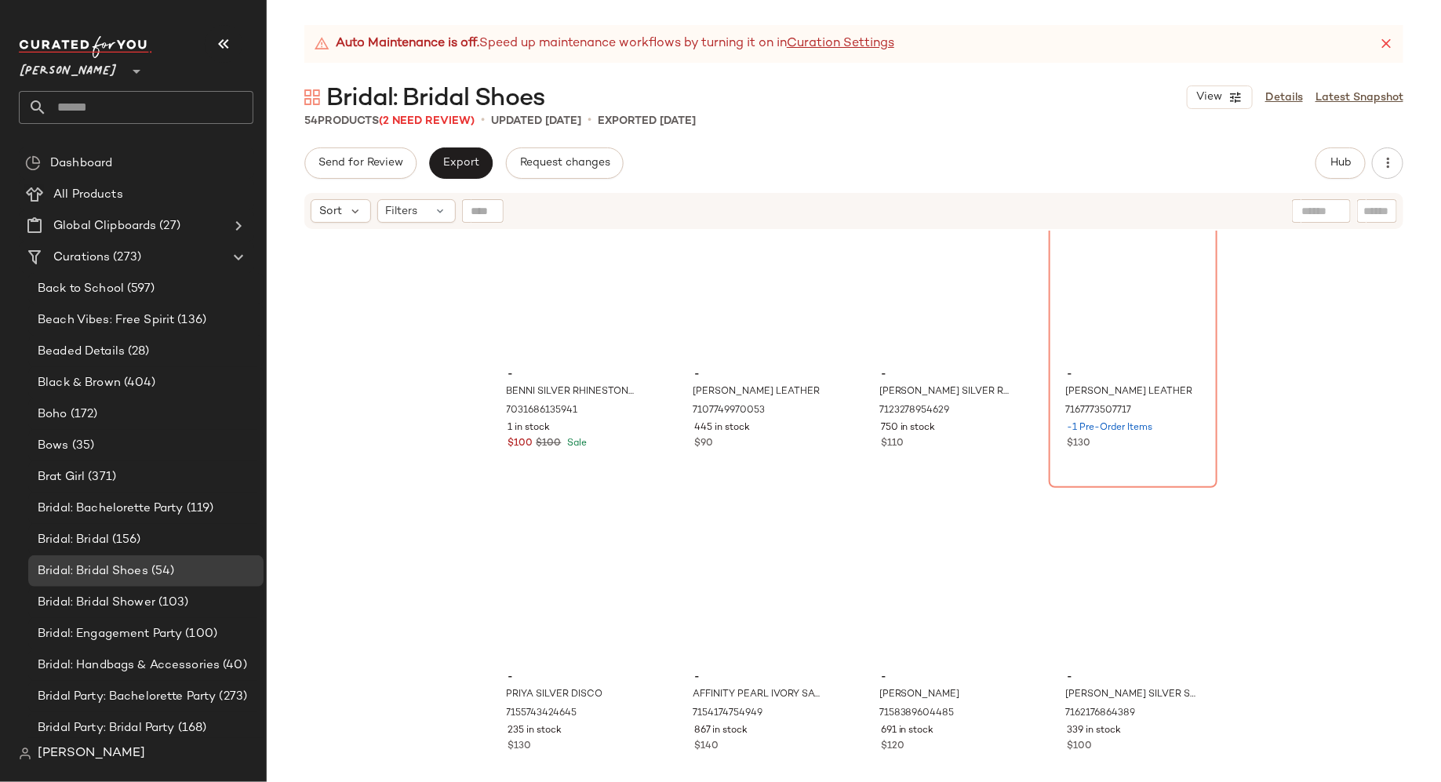
scroll to position [3650, 0]
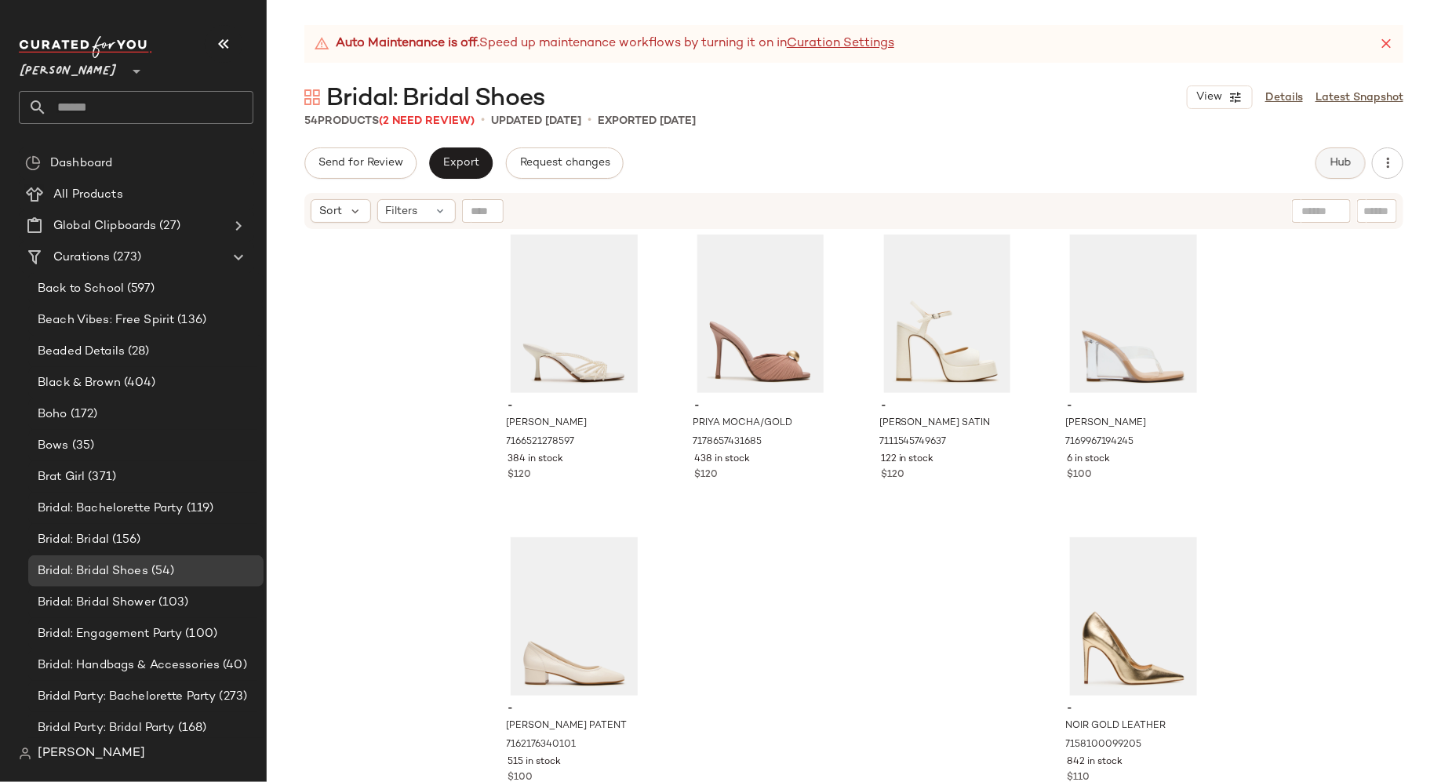
click at [1343, 162] on span "Hub" at bounding box center [1340, 163] width 22 height 13
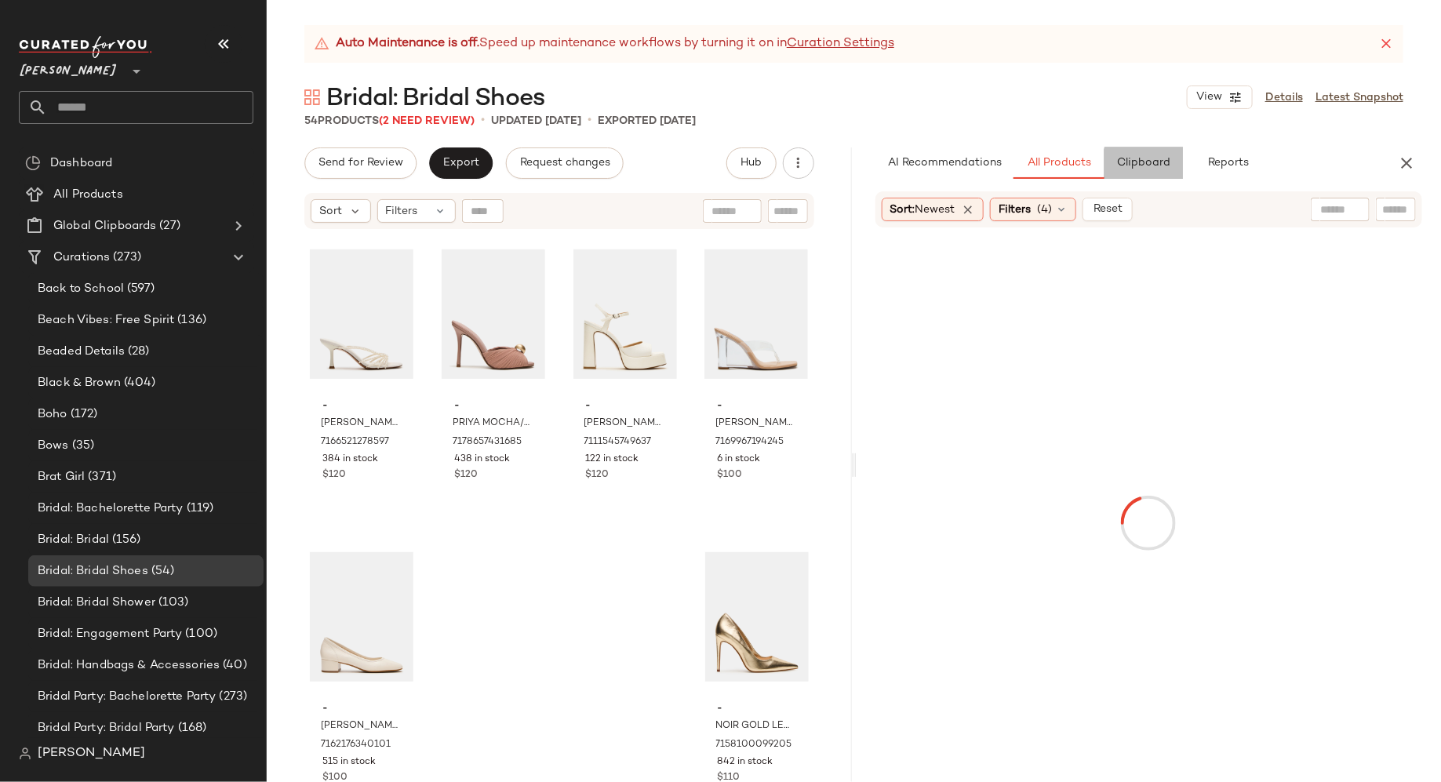
click at [1155, 176] on button "Clipboard" at bounding box center [1143, 162] width 78 height 31
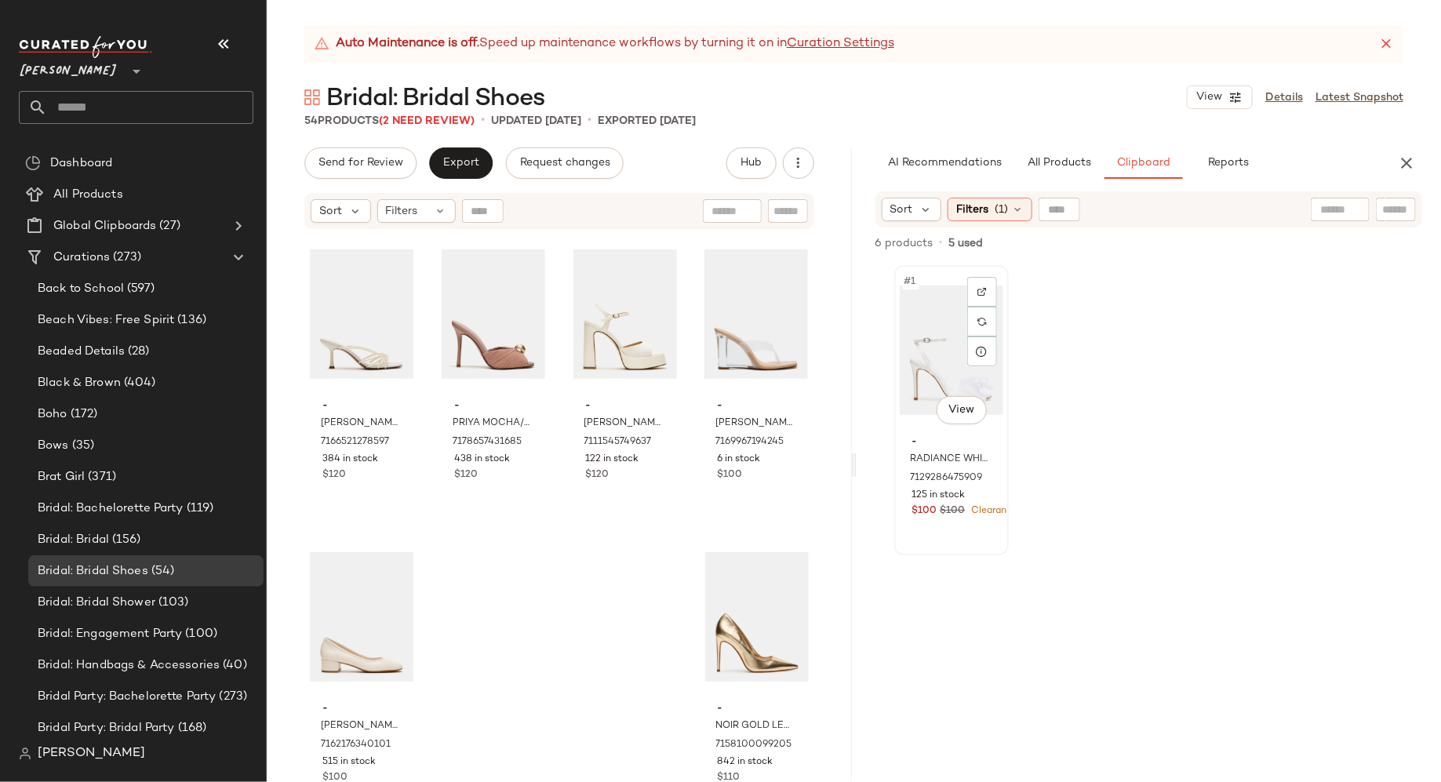
click at [930, 360] on div "#1 View" at bounding box center [952, 350] width 104 height 158
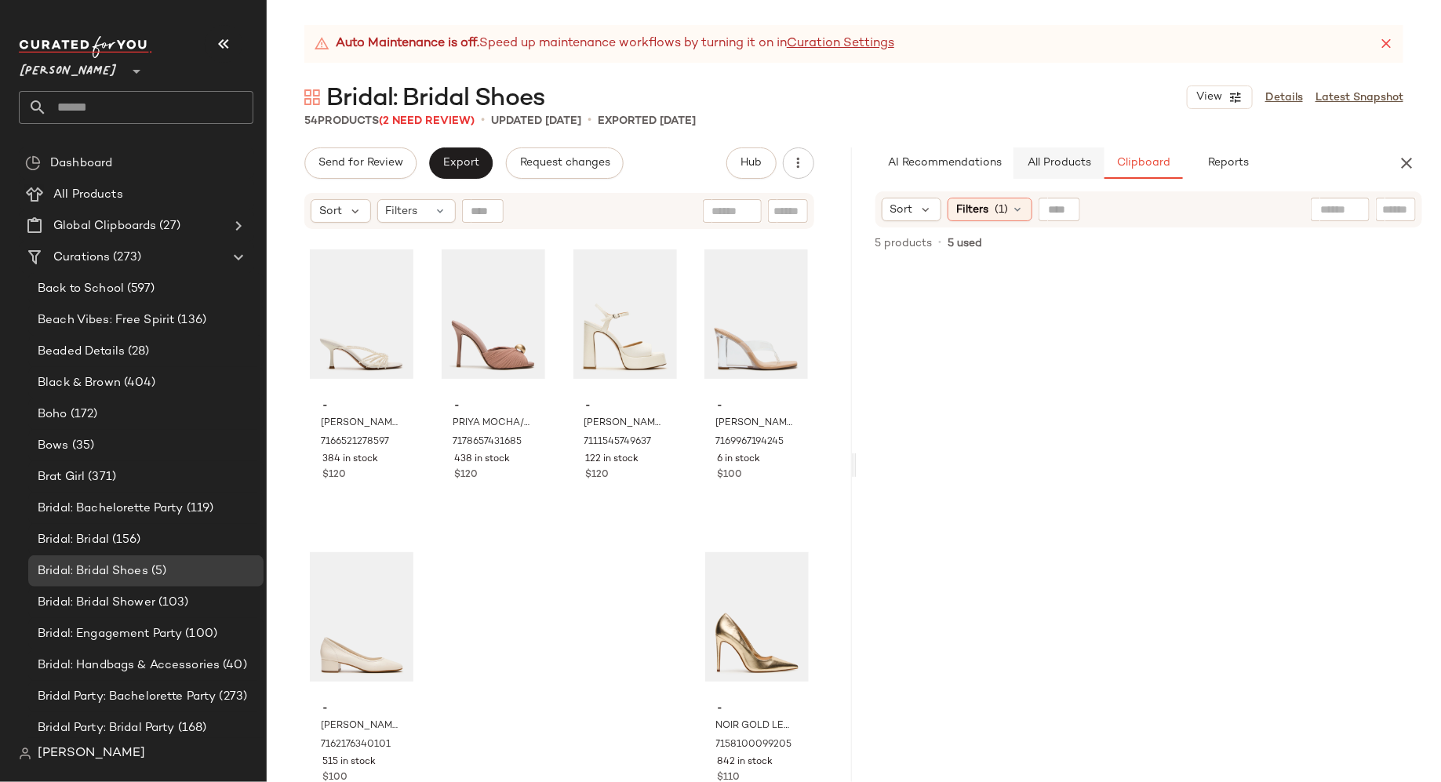
click at [1066, 158] on span "All Products" at bounding box center [1058, 163] width 64 height 13
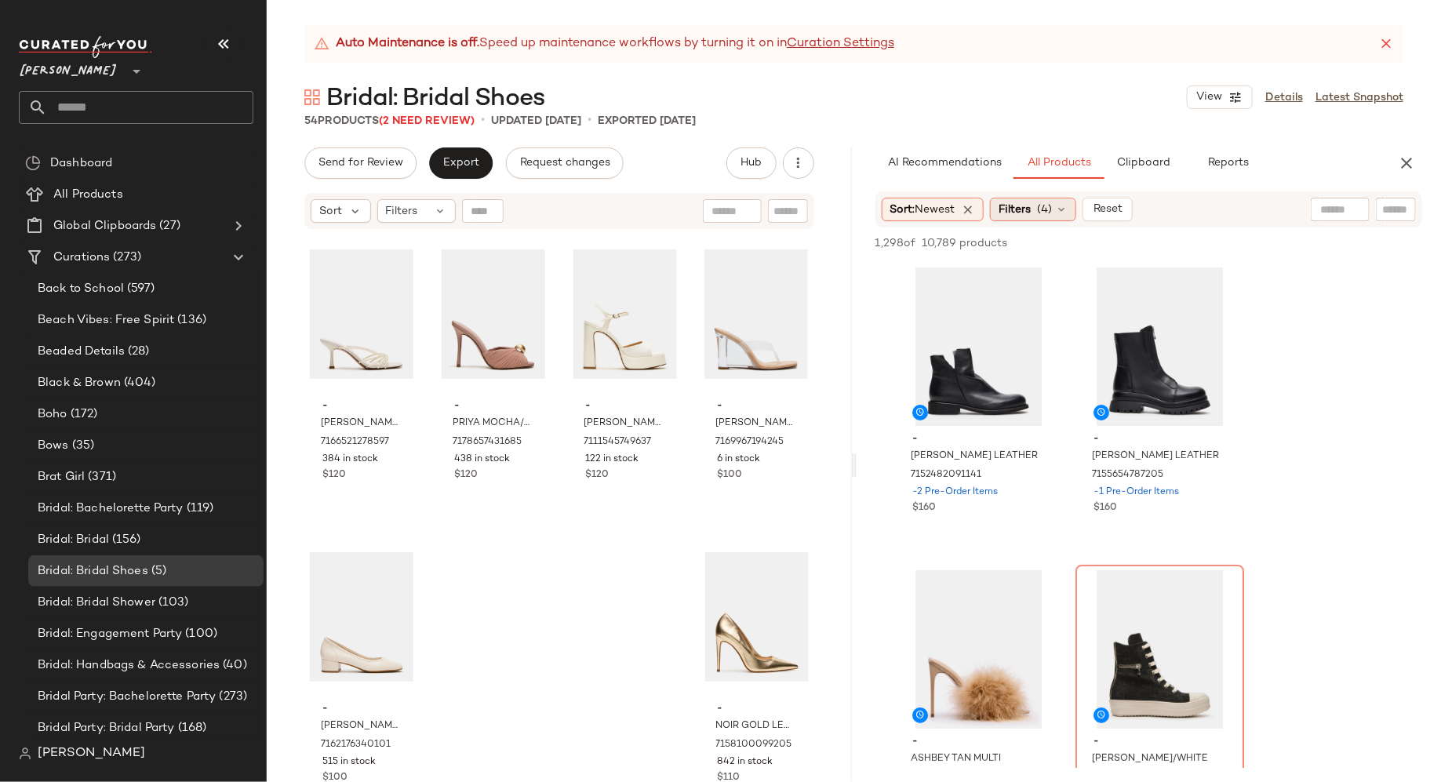
click at [1066, 216] on div "Filters (4)" at bounding box center [1033, 210] width 86 height 24
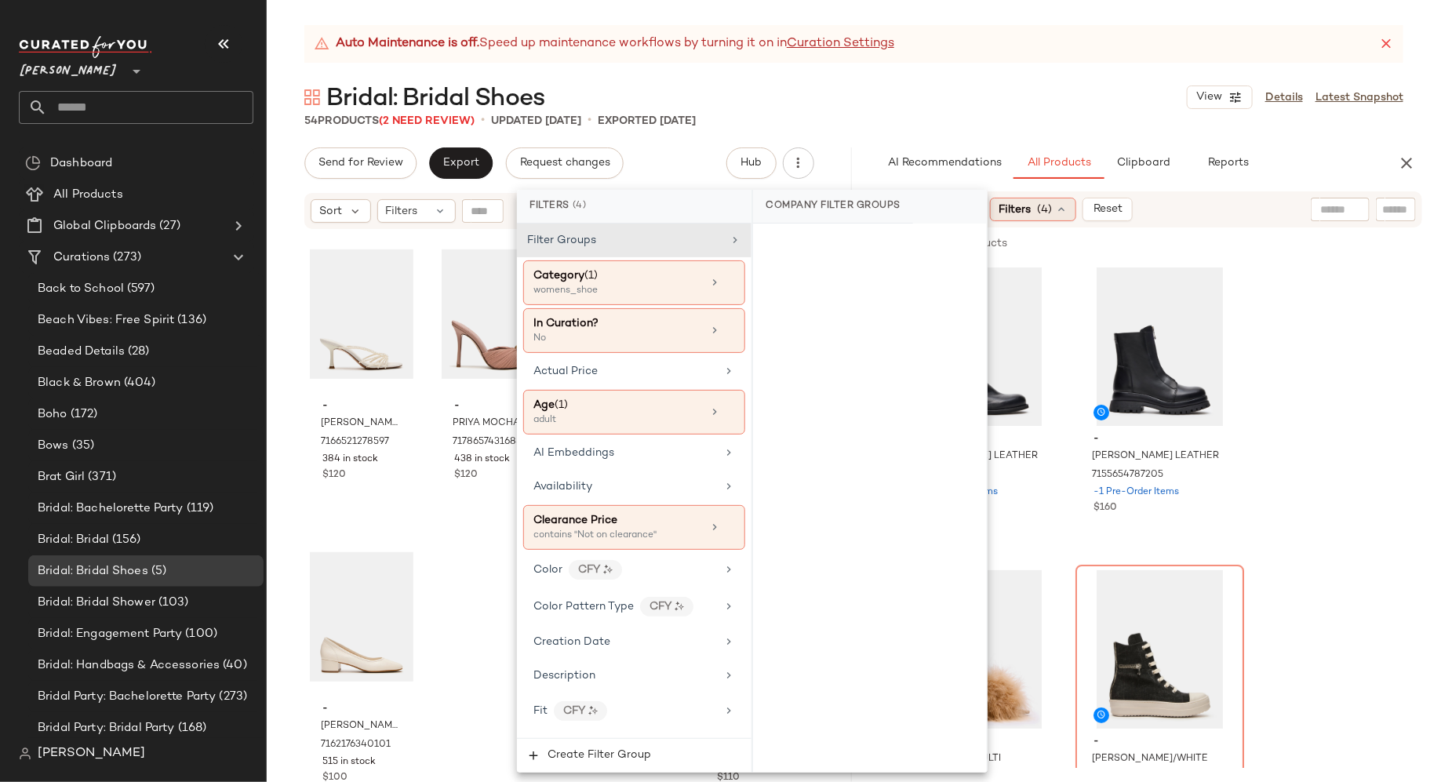
click at [1067, 216] on div "Filters (4)" at bounding box center [1033, 210] width 86 height 24
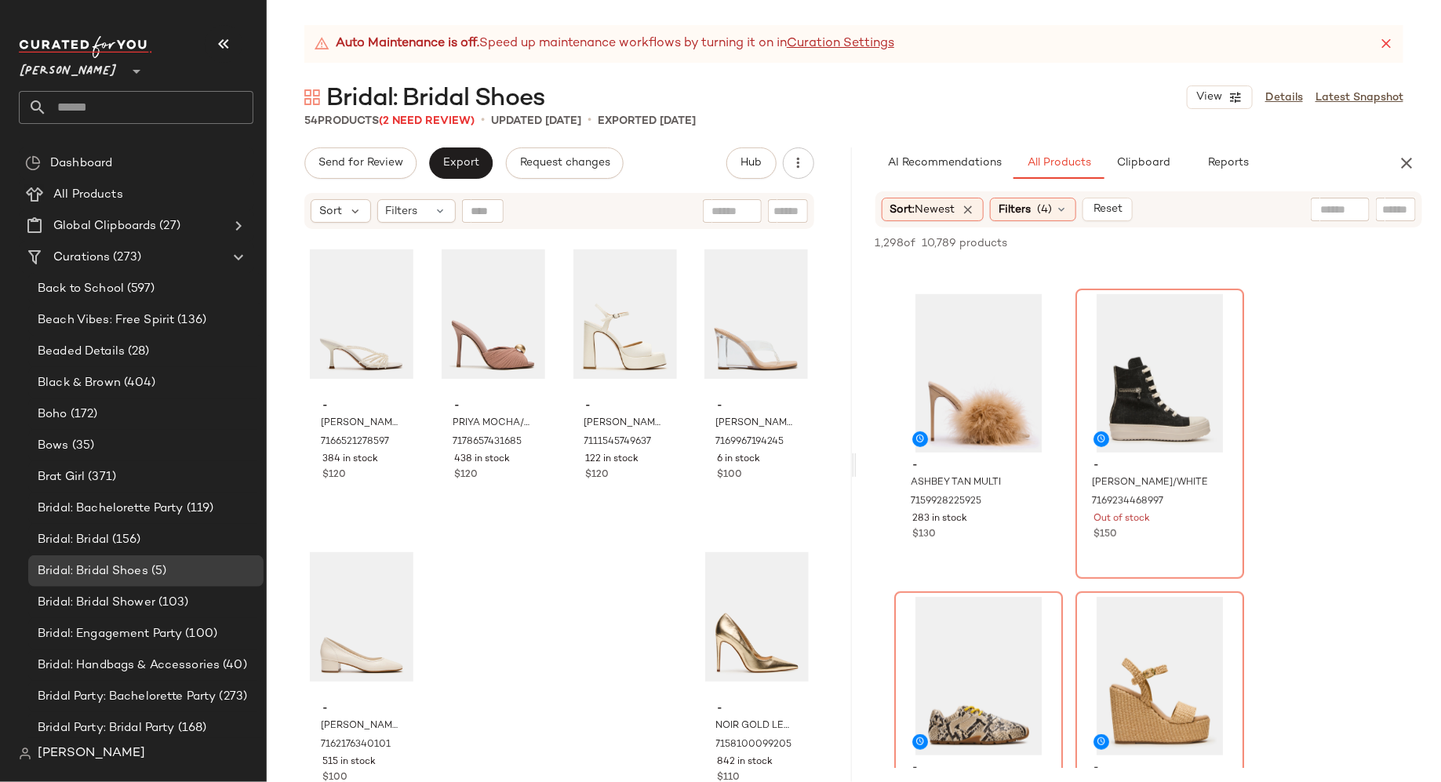
scroll to position [278, 0]
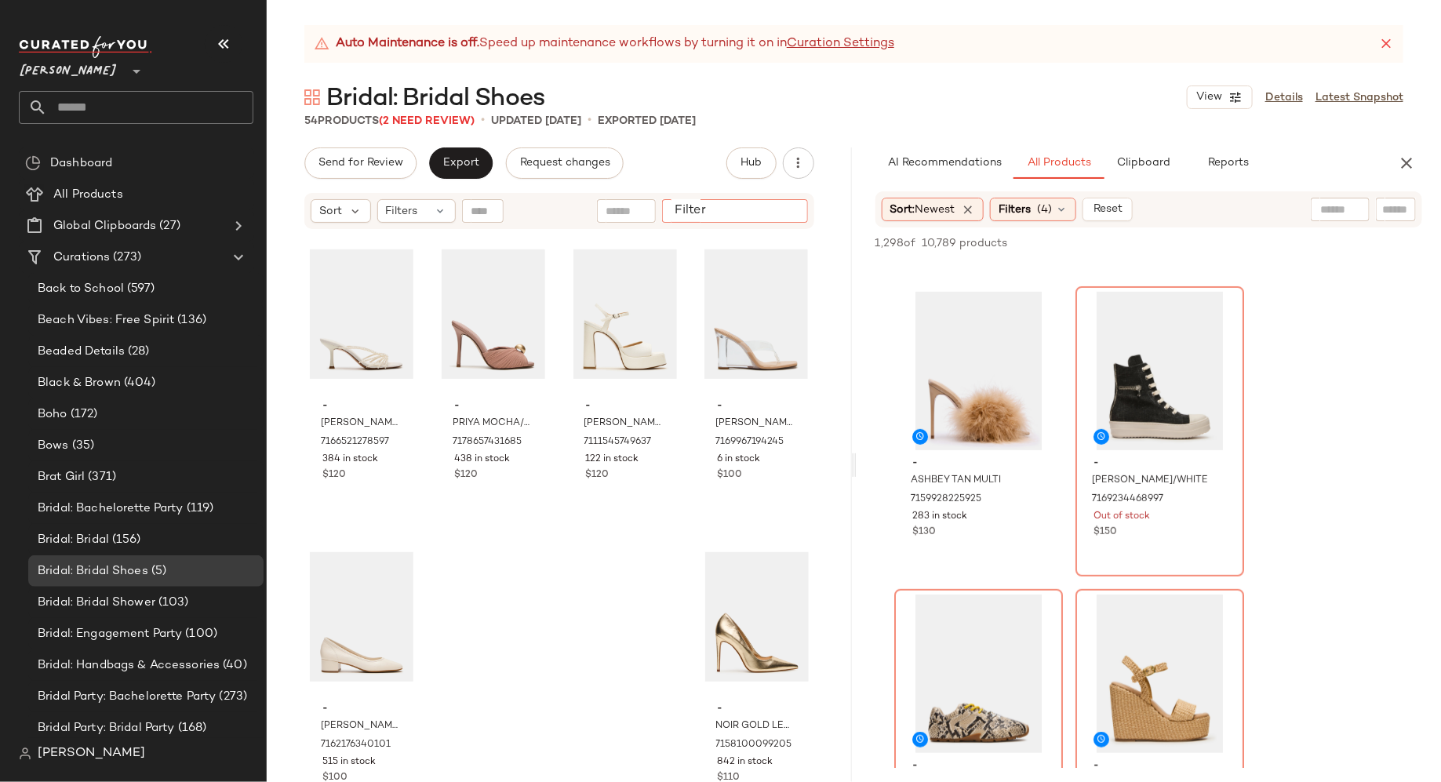
click at [776, 209] on input "Filter" at bounding box center [734, 211] width 133 height 16
type input "***"
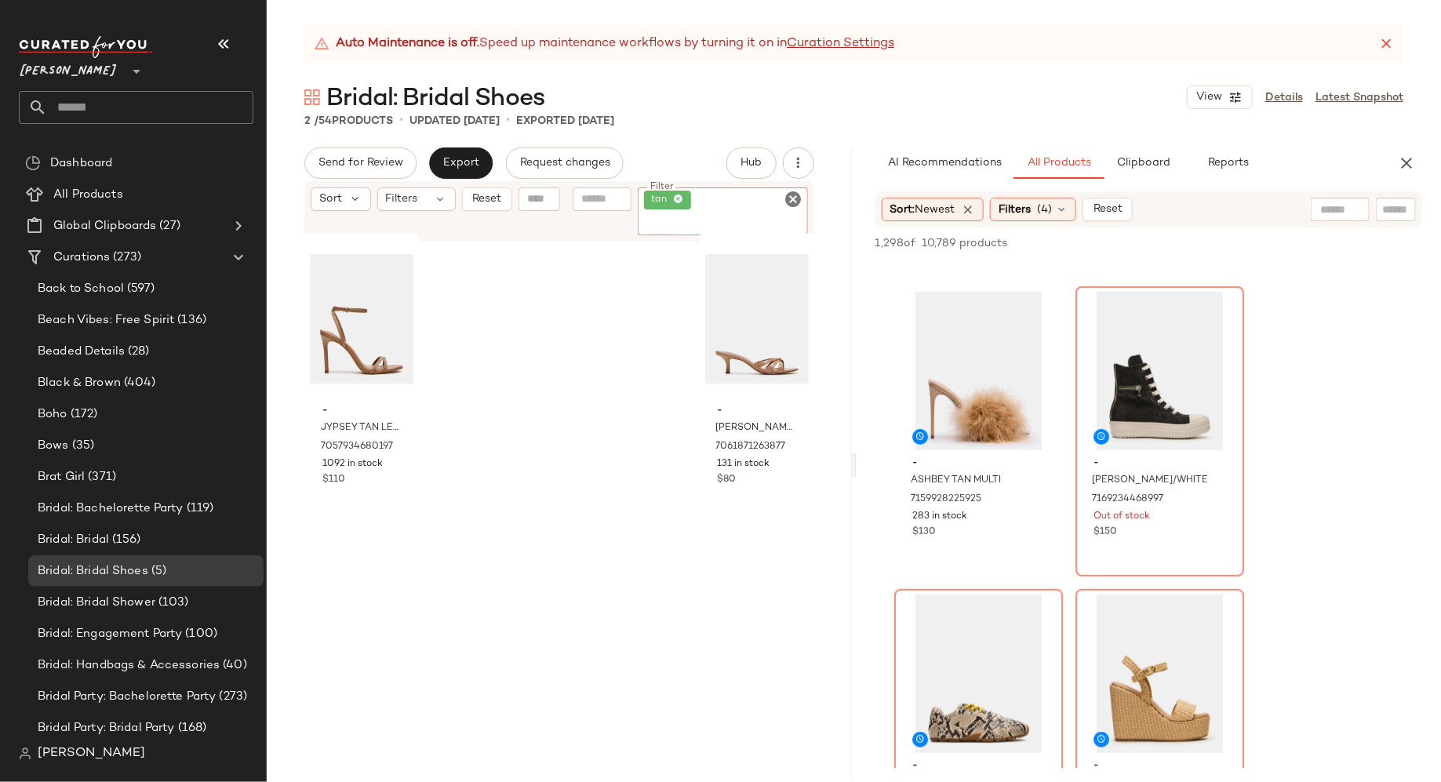
click at [796, 198] on icon "Clear Filter" at bounding box center [793, 199] width 19 height 19
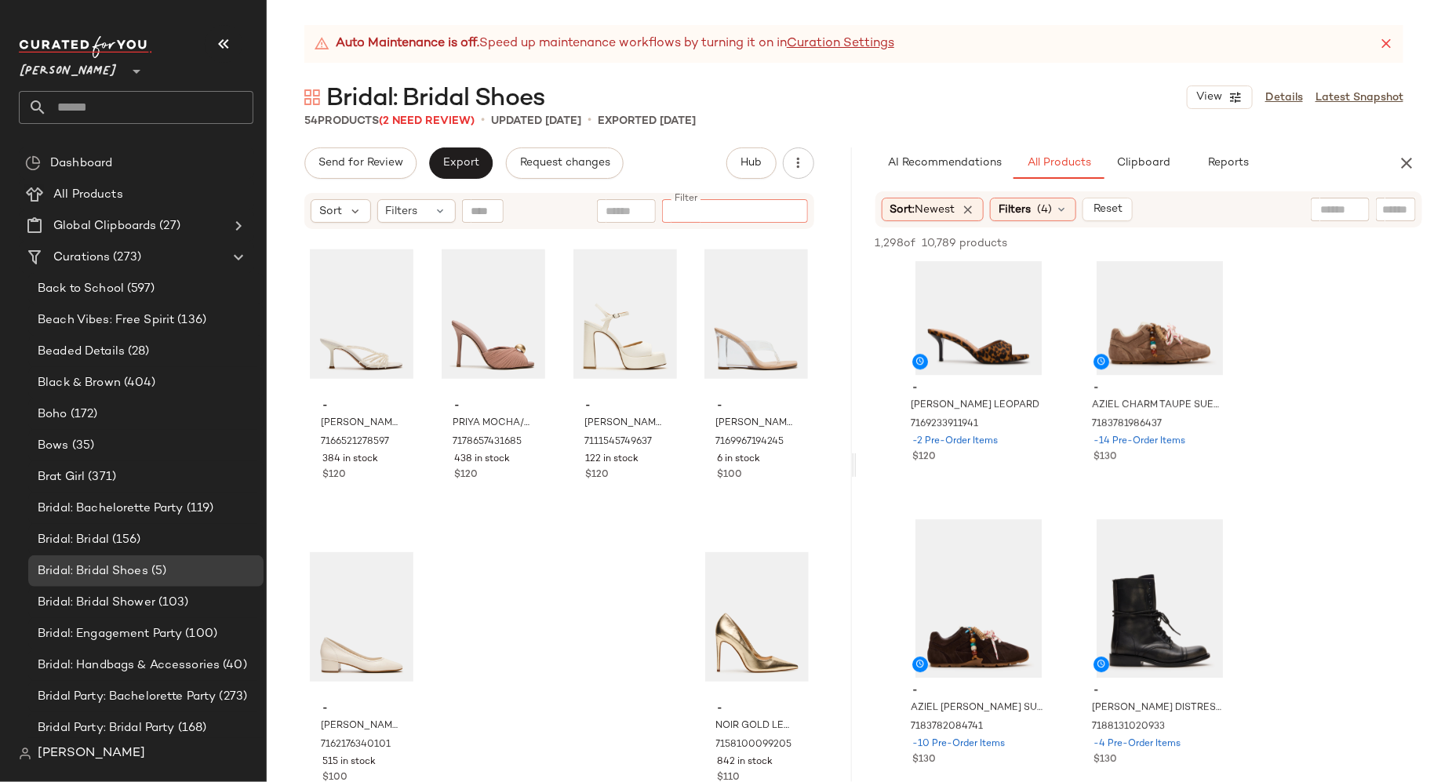
scroll to position [2175, 0]
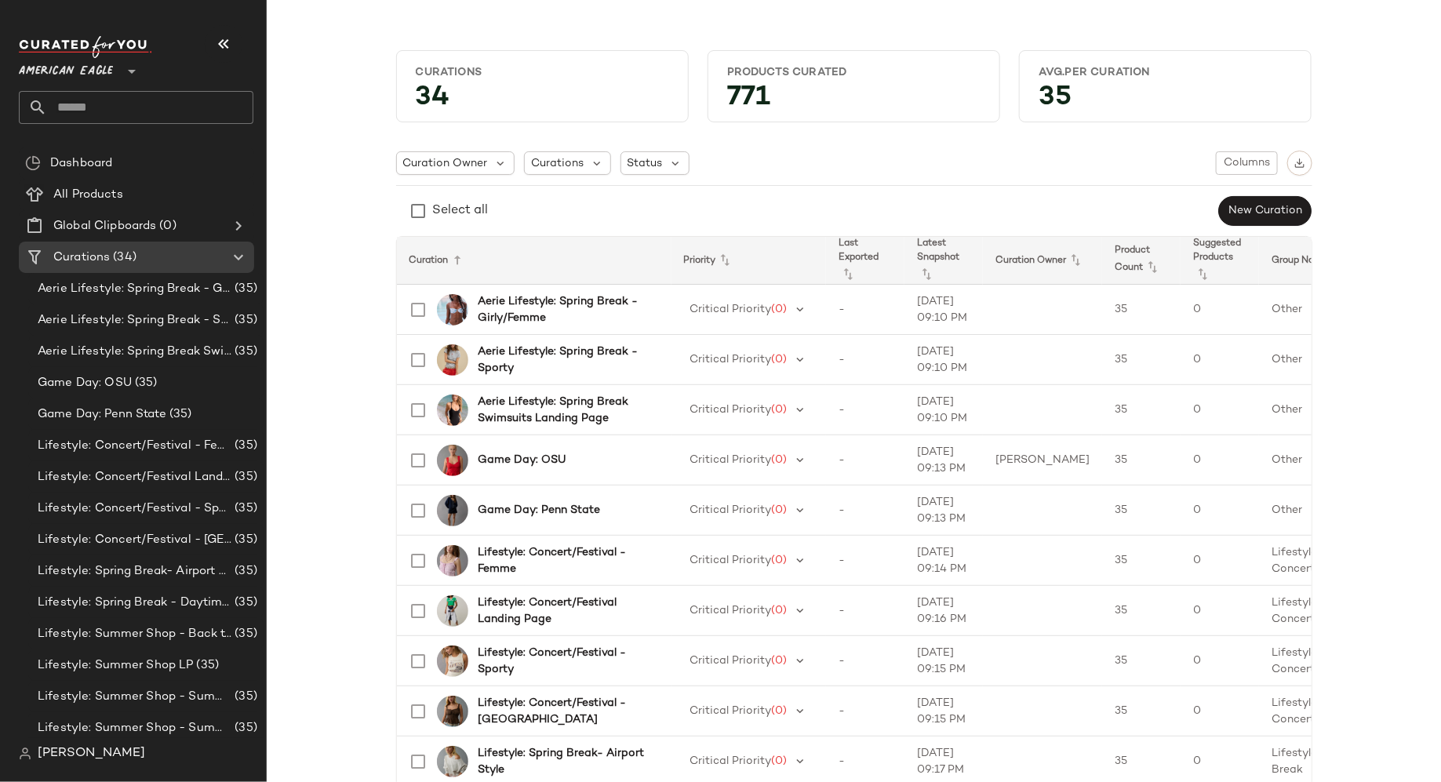
click at [136, 76] on icon at bounding box center [131, 71] width 19 height 19
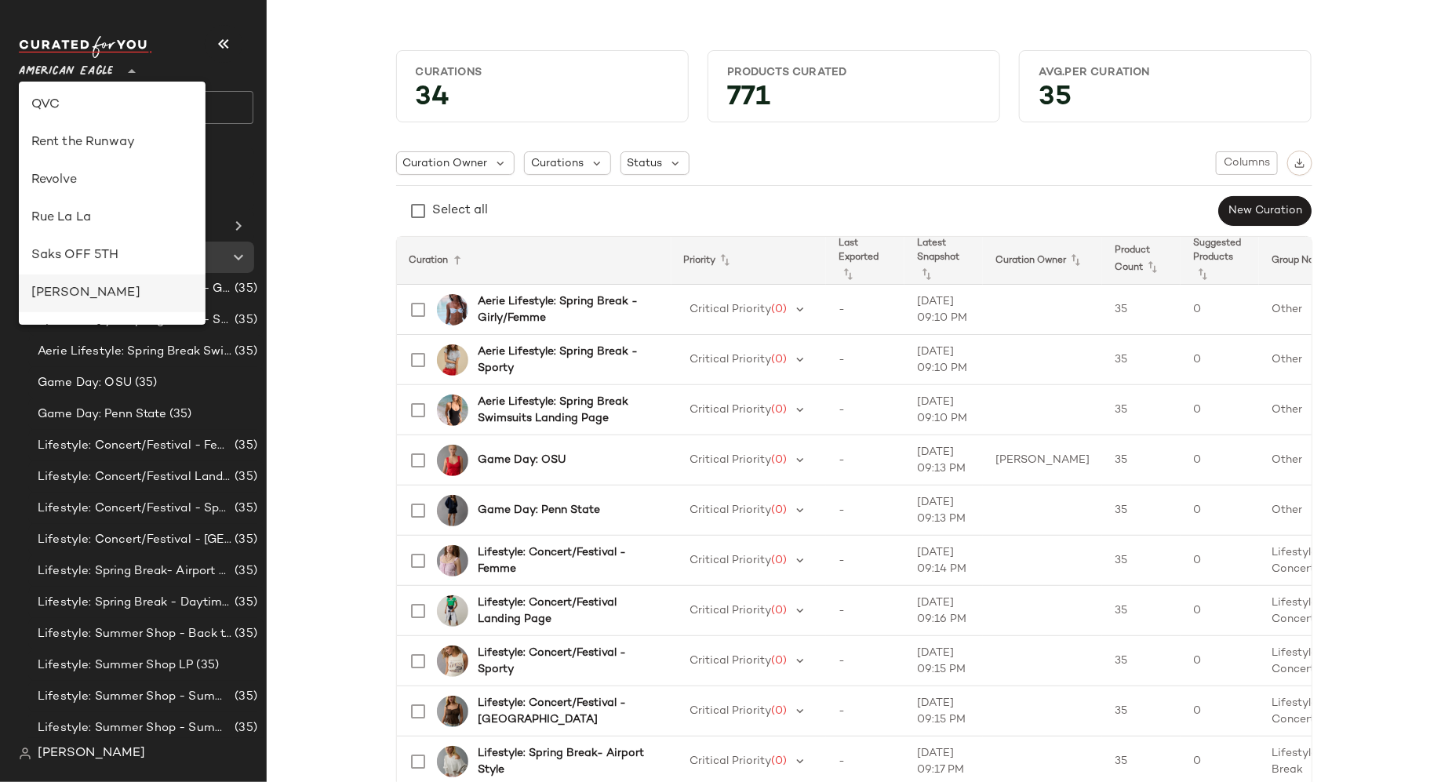
scroll to position [612, 0]
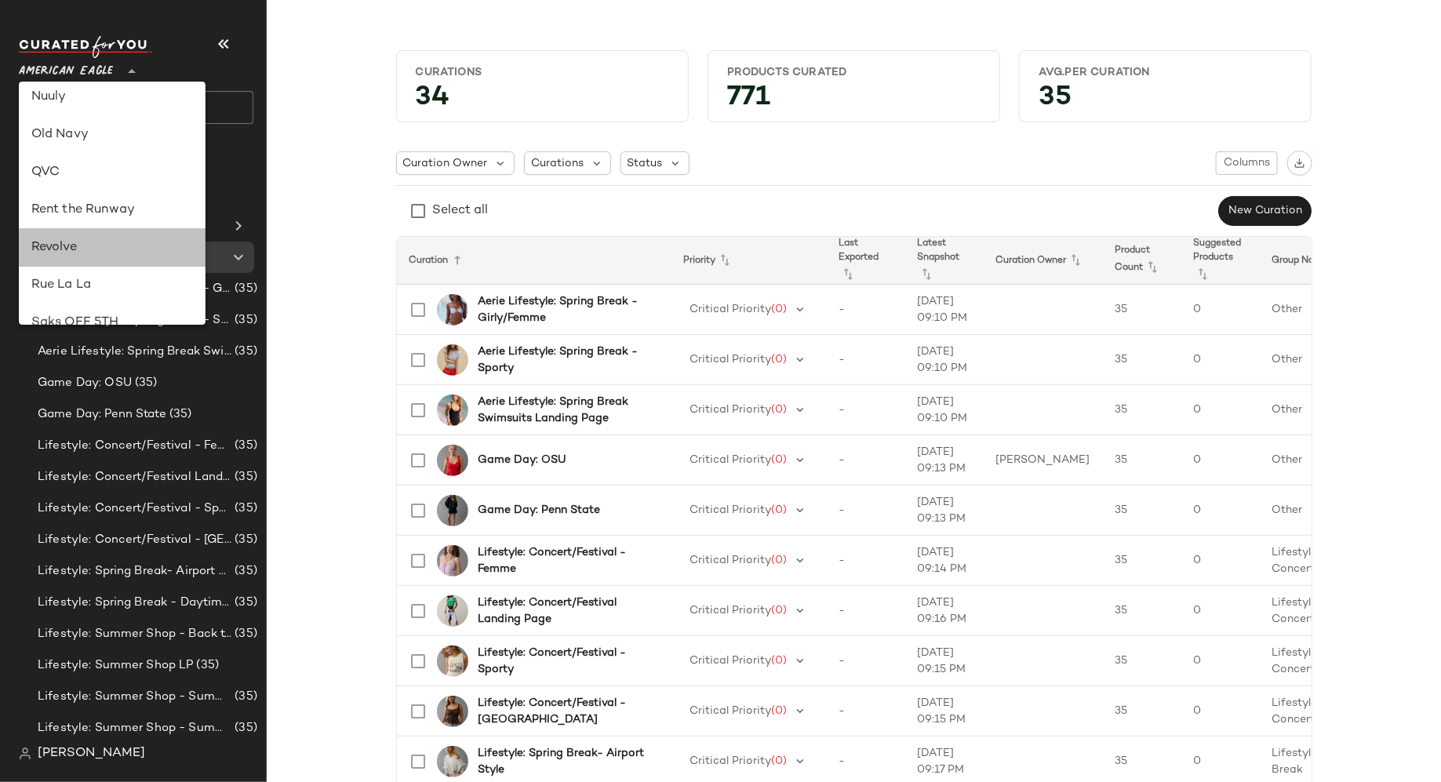
click at [131, 249] on div "Revolve" at bounding box center [112, 247] width 162 height 19
type input "**"
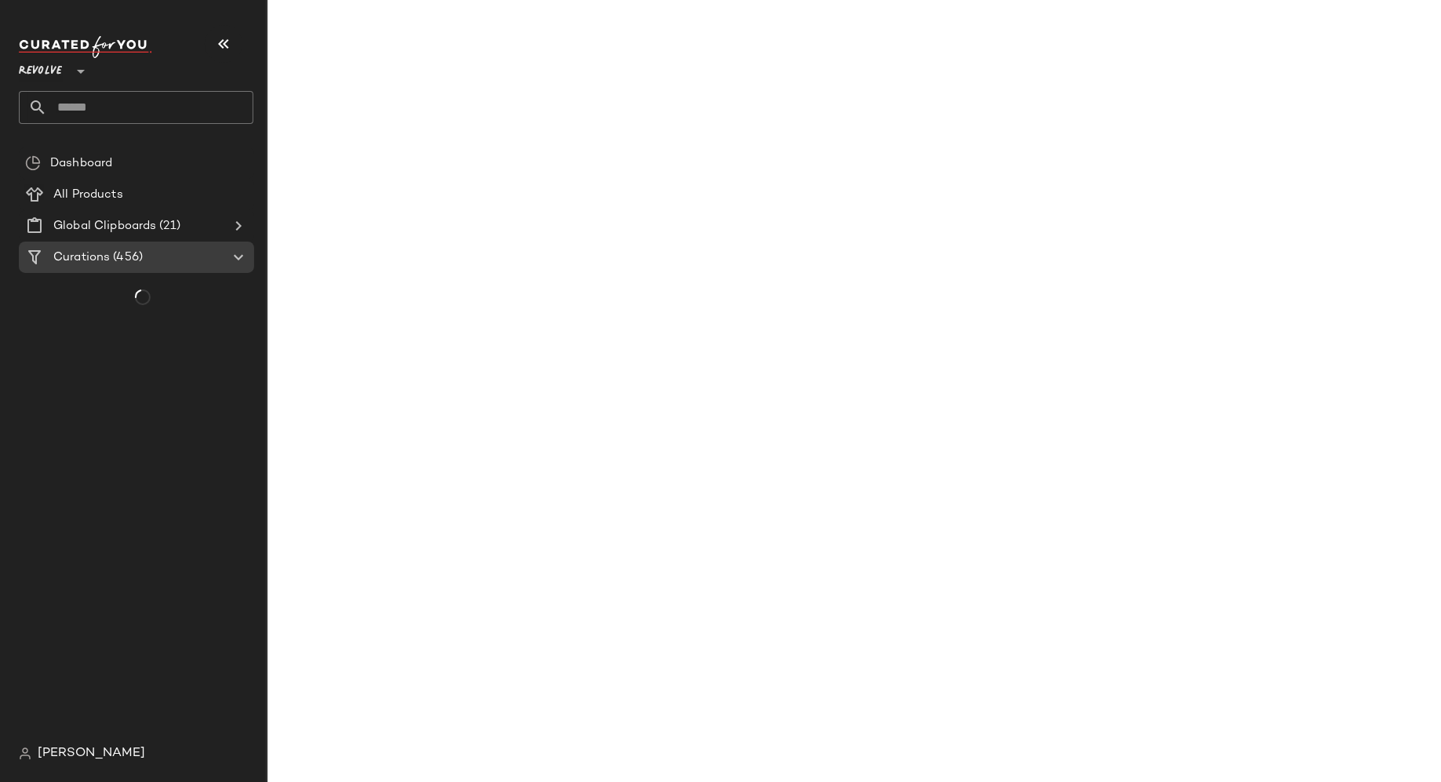
click at [207, 98] on input "text" at bounding box center [150, 107] width 206 height 33
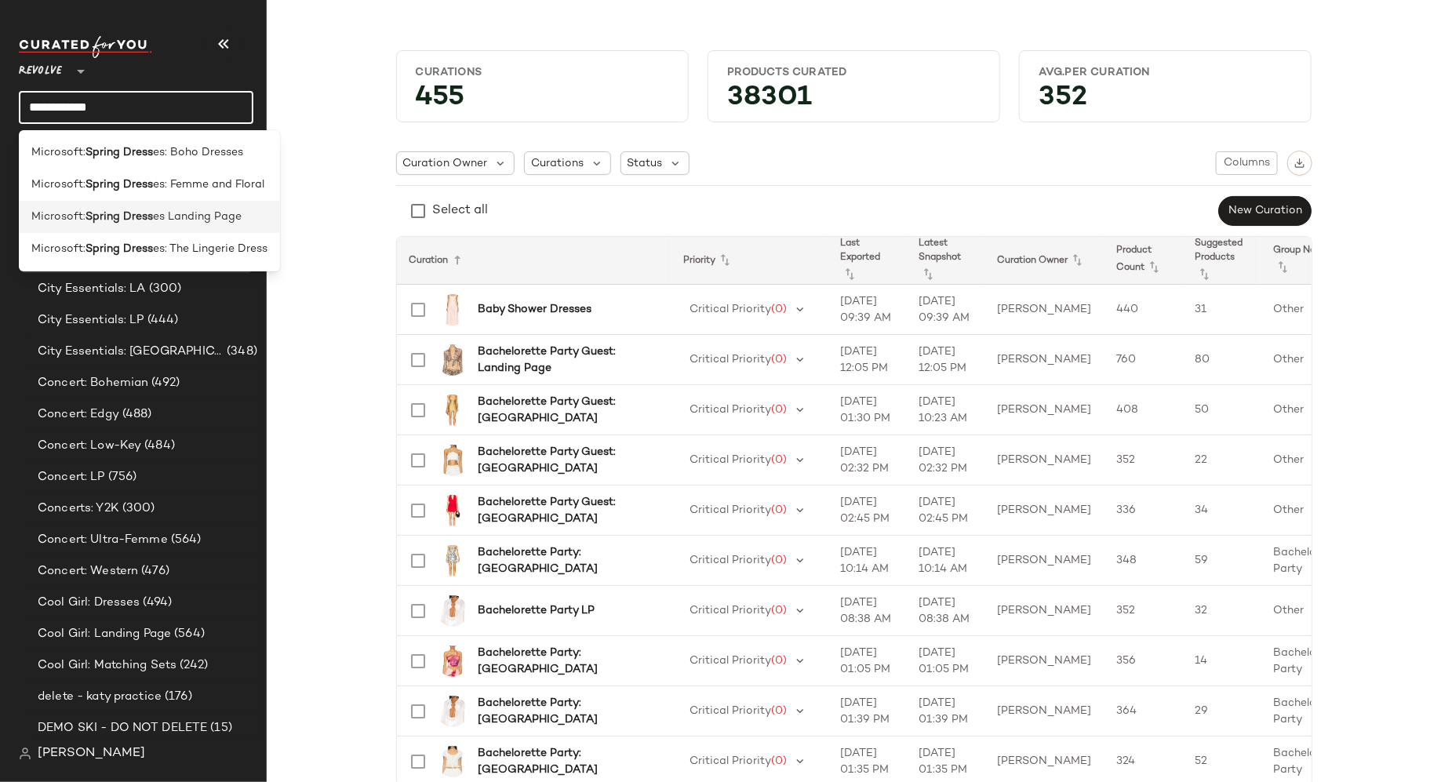
type input "**********"
click at [224, 218] on span "es Landing Page" at bounding box center [197, 217] width 89 height 16
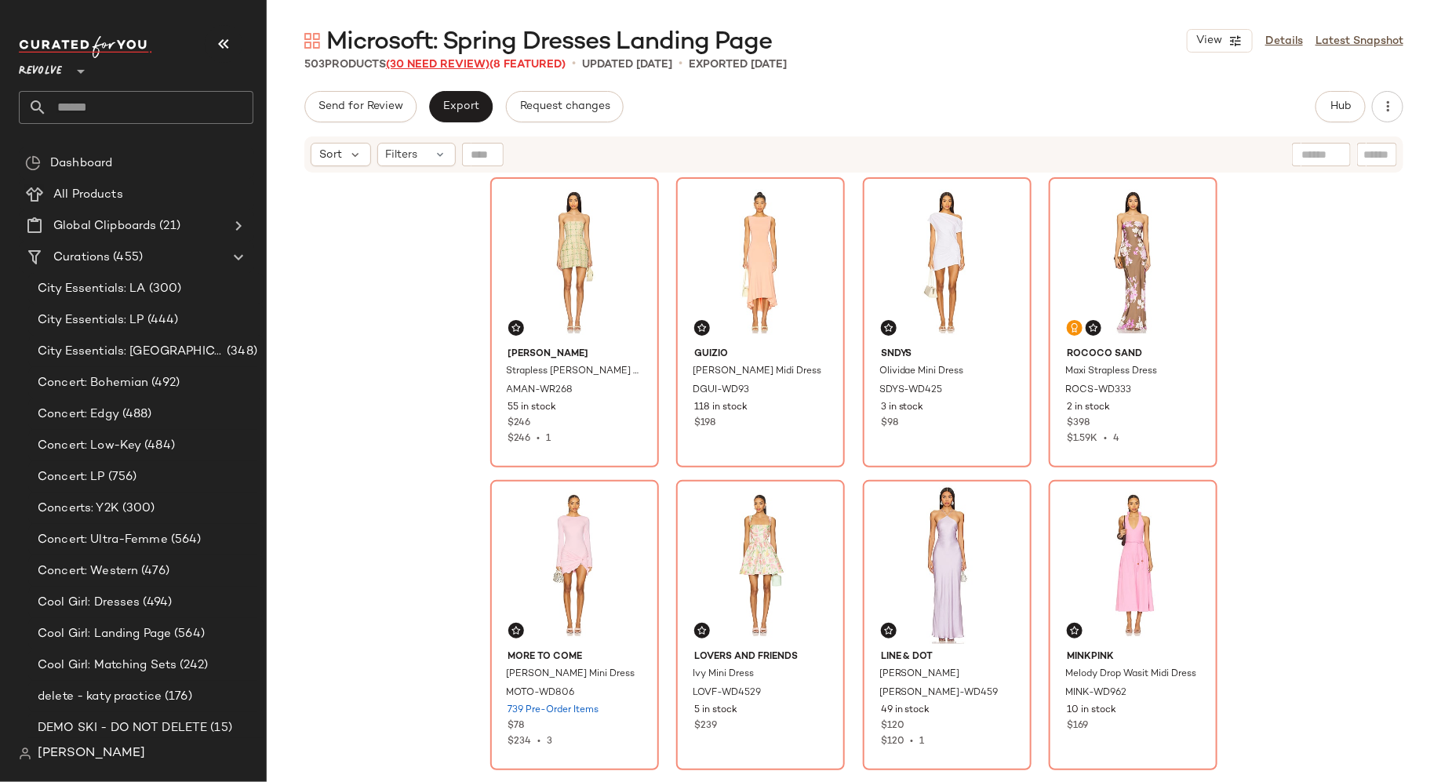
click at [471, 61] on span "(30 Need Review)" at bounding box center [438, 65] width 104 height 12
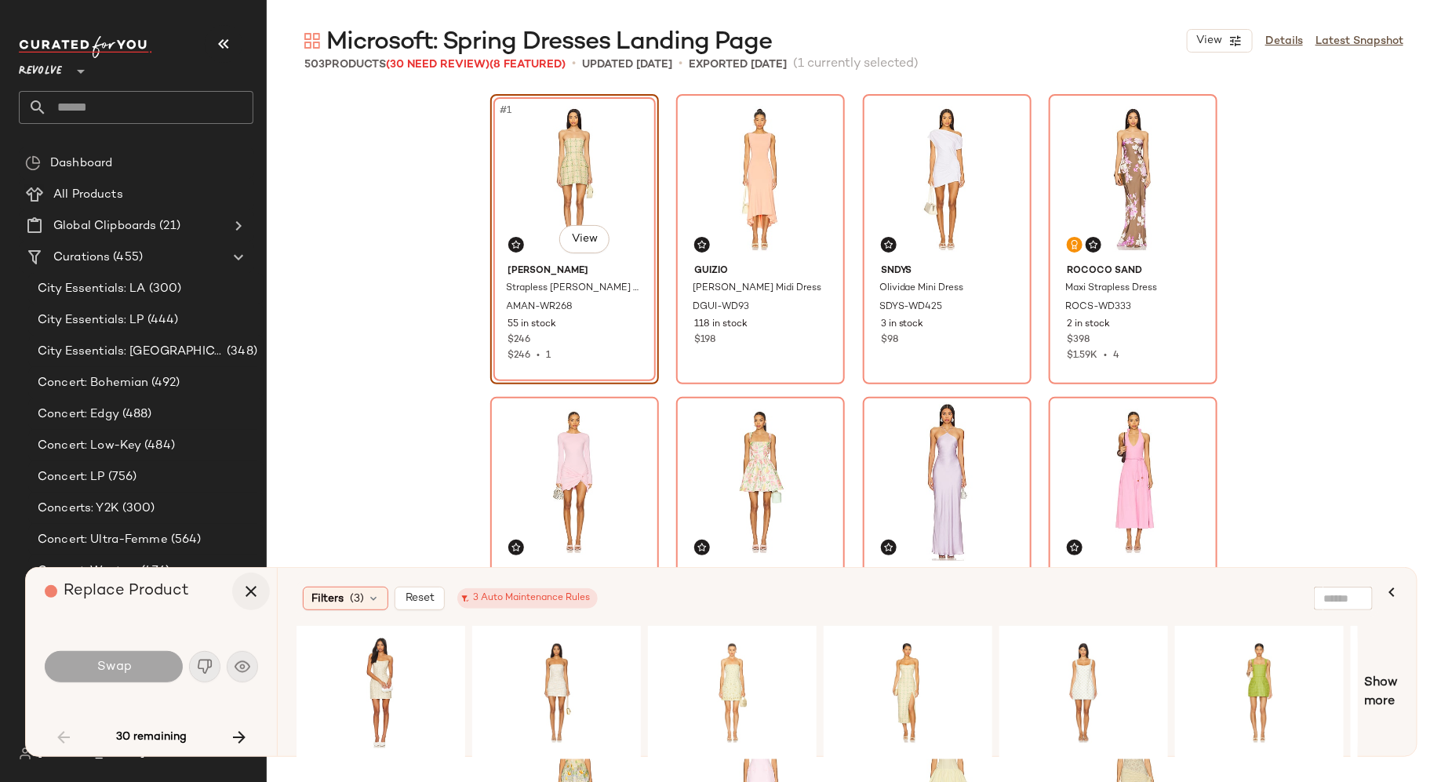
click at [249, 590] on icon "button" at bounding box center [251, 591] width 19 height 19
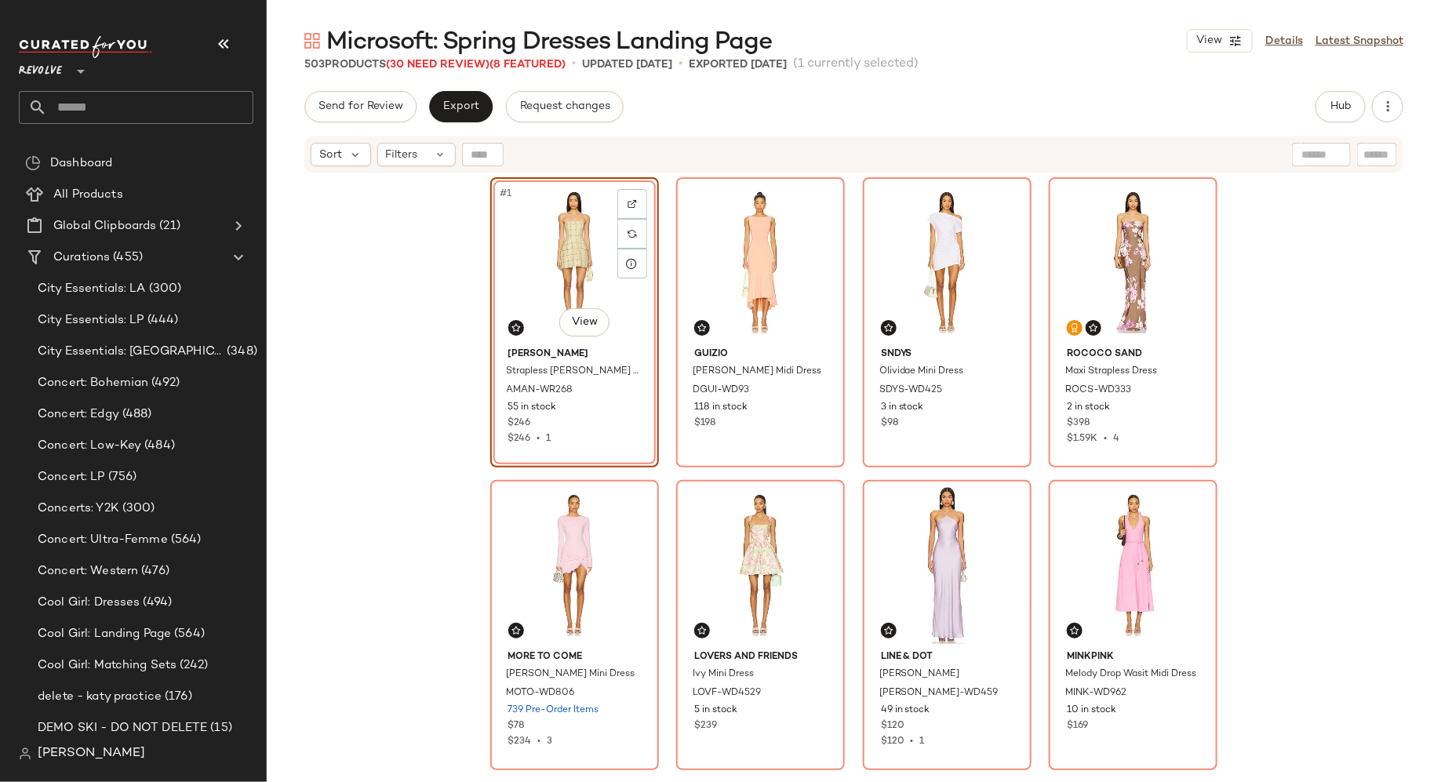
click at [545, 64] on span "(8 Featured)" at bounding box center [527, 65] width 76 height 12
click at [456, 64] on span "(30 Need Review)" at bounding box center [438, 65] width 104 height 12
